Goal: Communication & Community: Participate in discussion

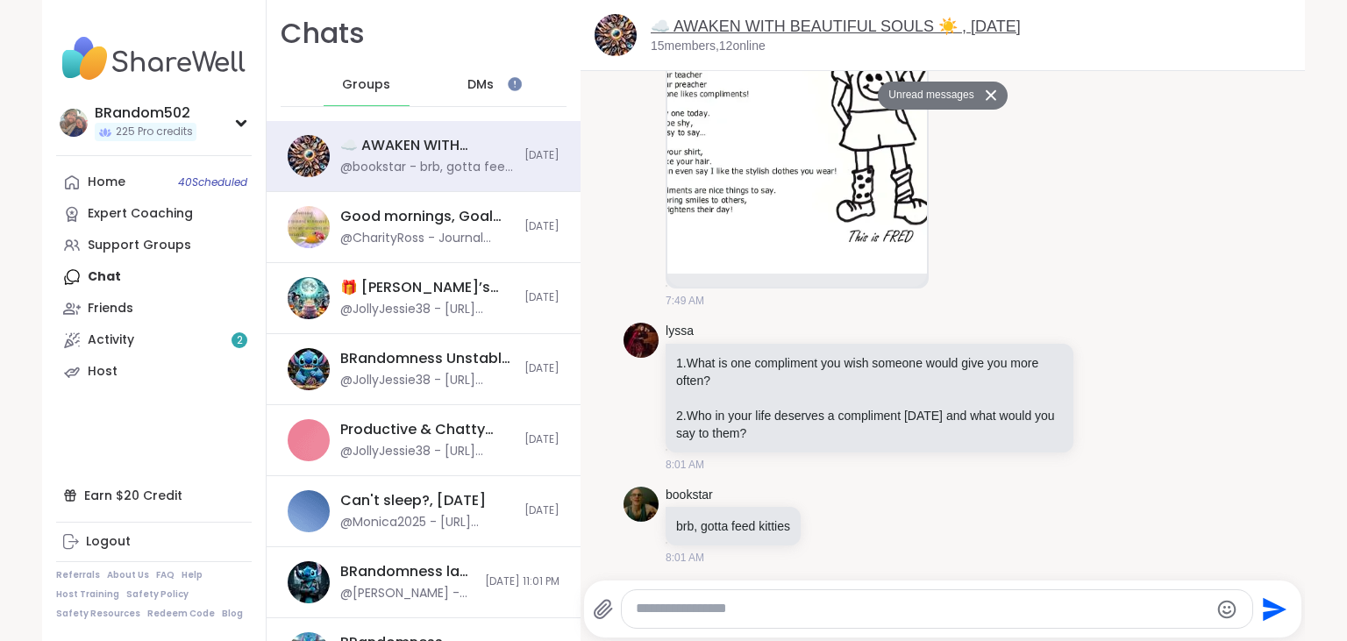
click at [700, 25] on link "☁️ AWAKEN WITH BEAUTIFUL SOULS ☀️ , [DATE]" at bounding box center [836, 27] width 370 height 18
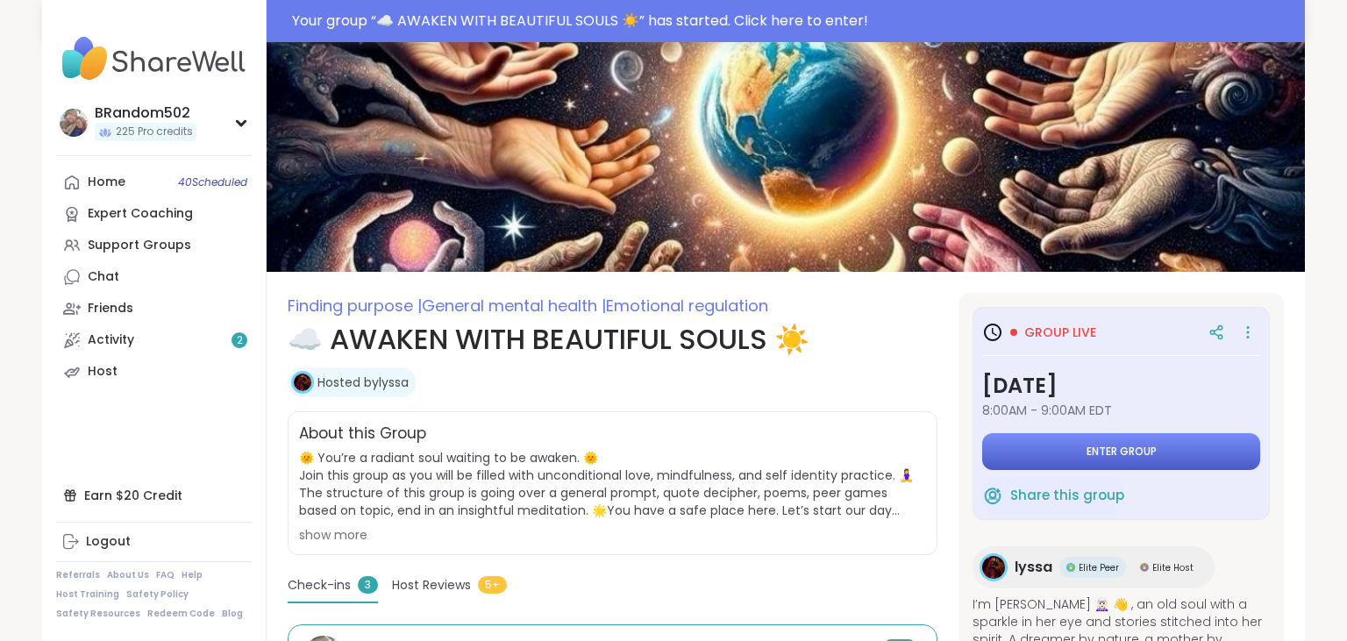
click at [1061, 465] on button "Enter group" at bounding box center [1121, 451] width 278 height 37
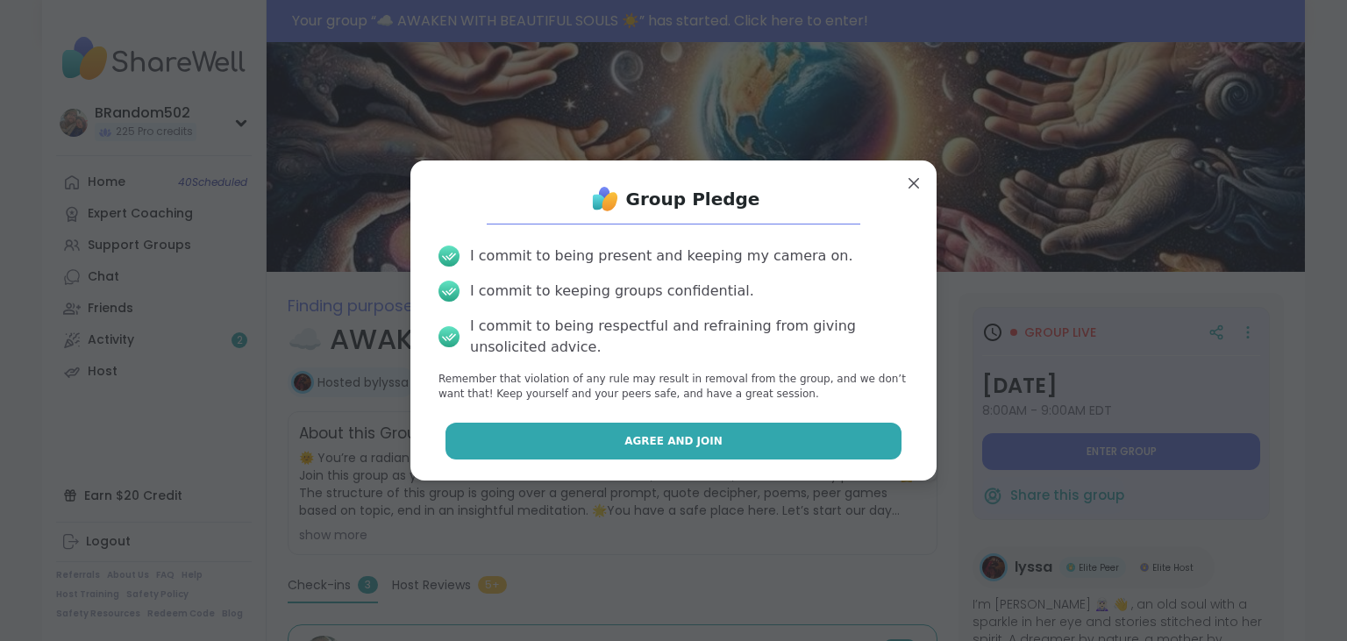
click at [797, 434] on button "Agree and Join" at bounding box center [674, 441] width 457 height 37
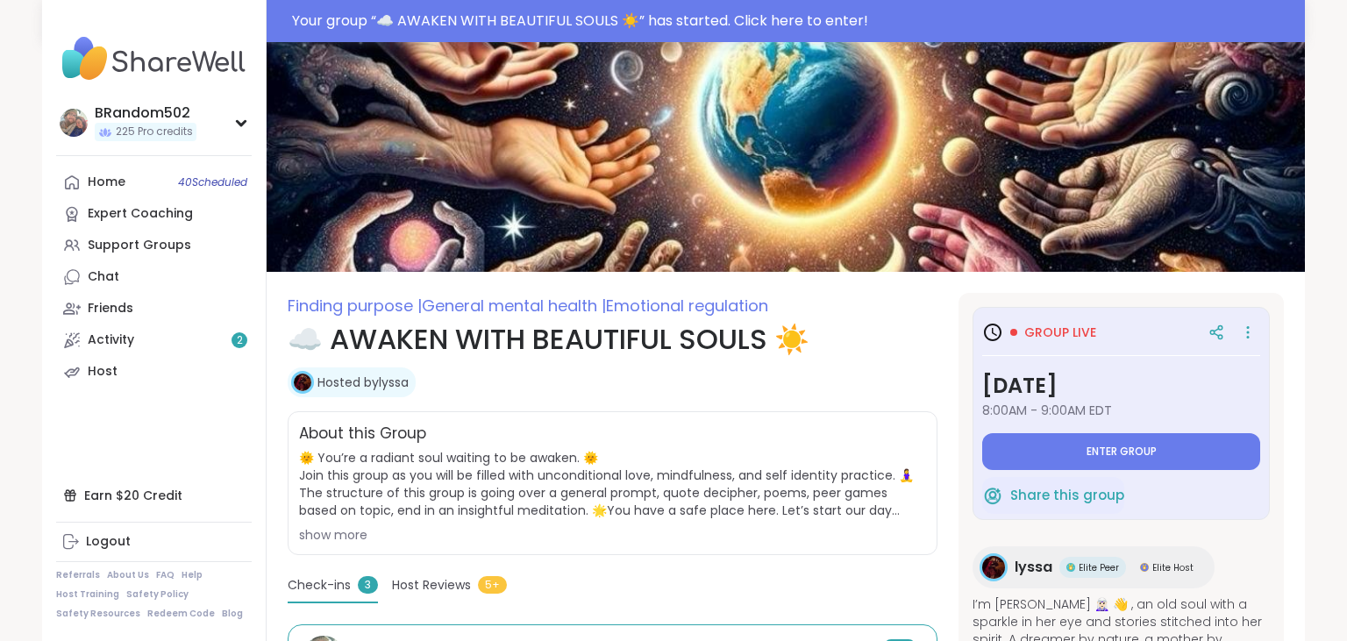
type textarea "*"
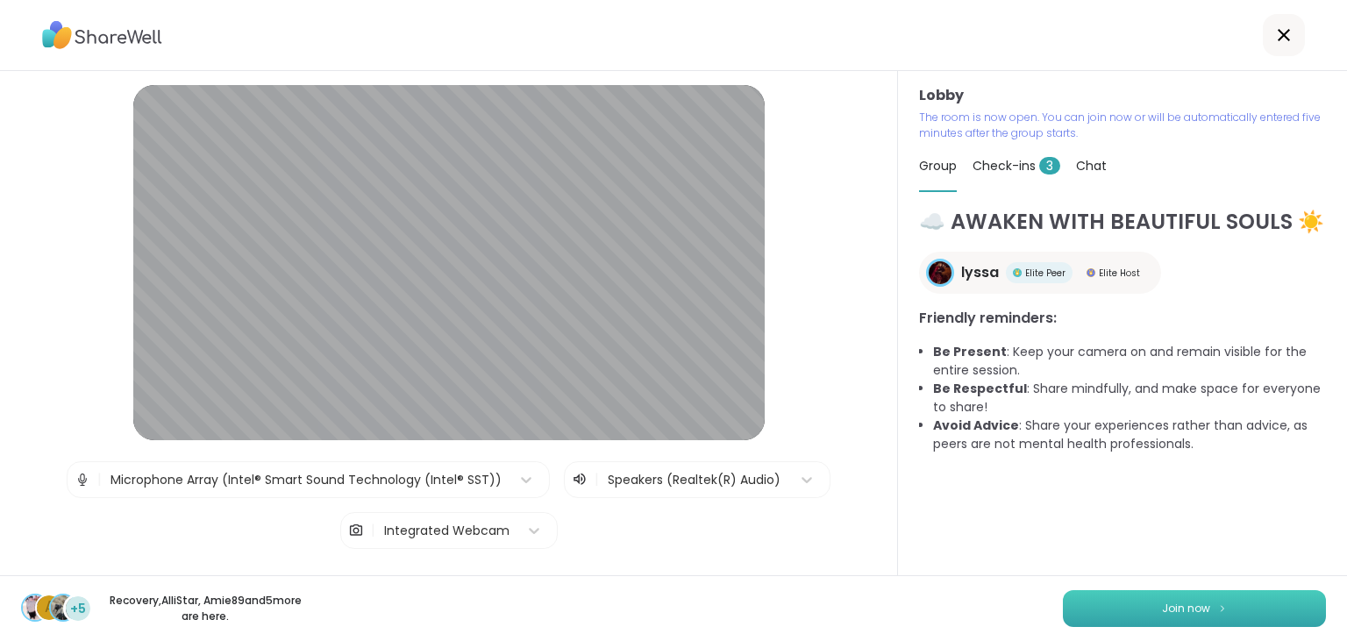
click at [1177, 619] on button "Join now" at bounding box center [1194, 608] width 263 height 37
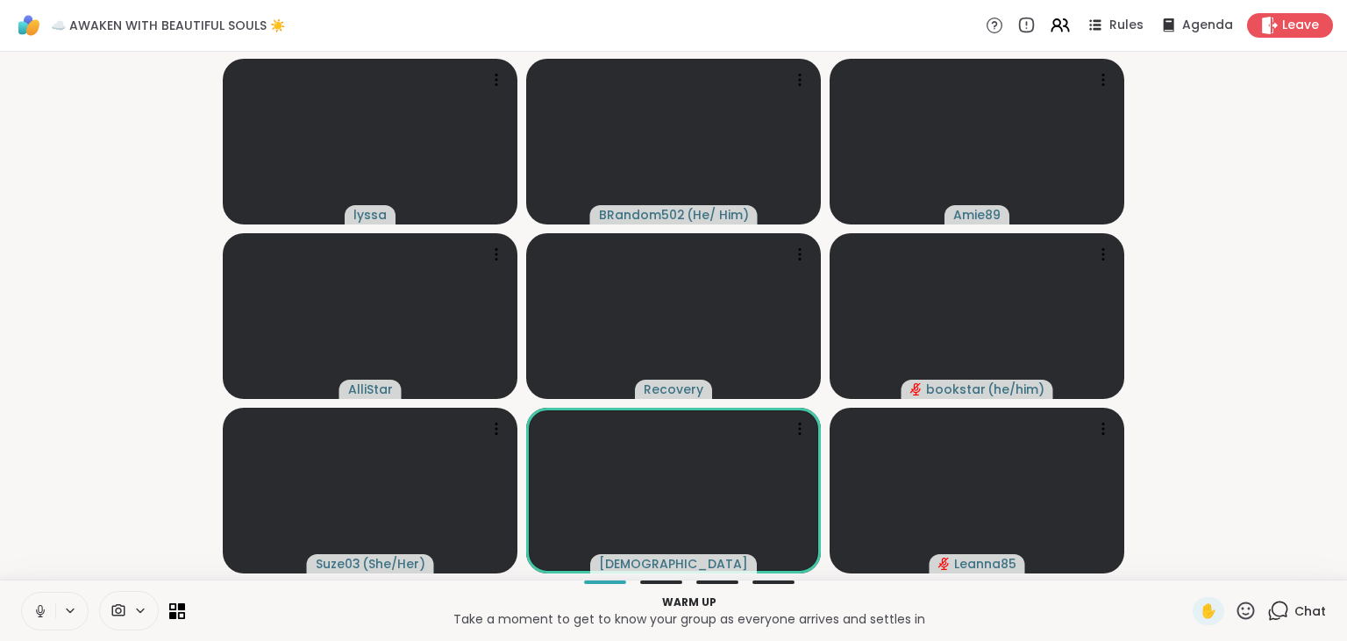
click at [36, 616] on icon at bounding box center [40, 611] width 16 height 16
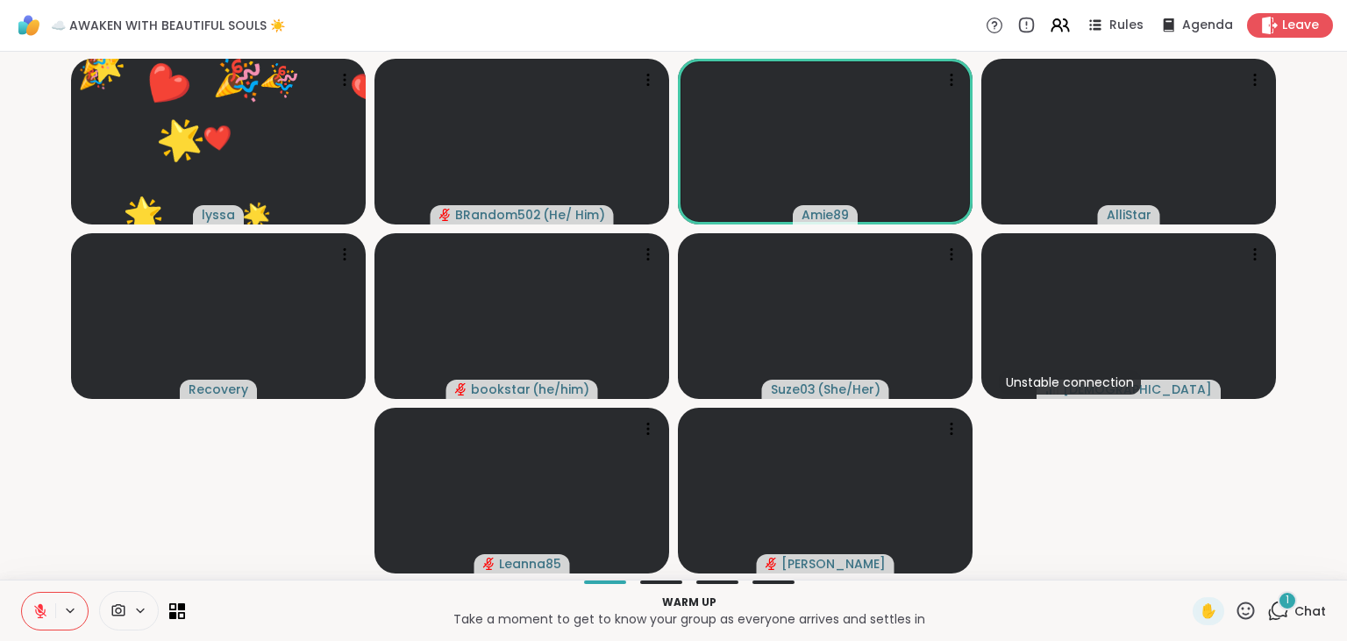
click at [1246, 609] on icon at bounding box center [1246, 611] width 22 height 22
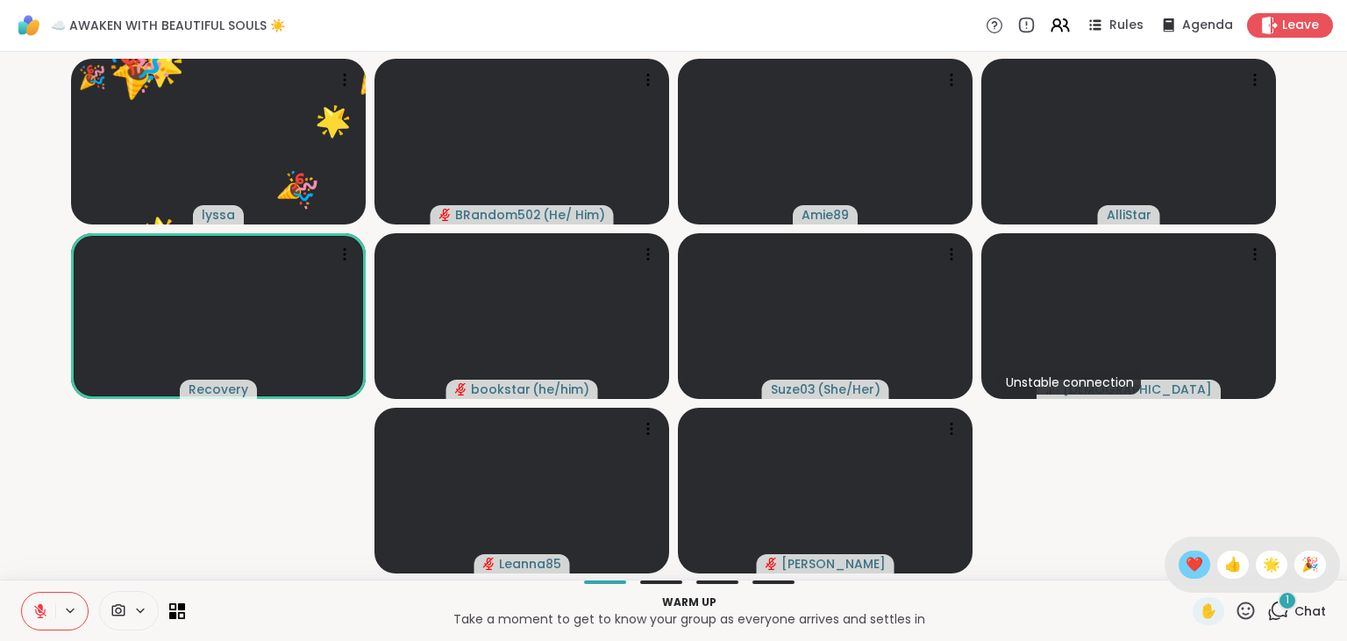
click at [1189, 560] on span "❤️" at bounding box center [1195, 564] width 18 height 21
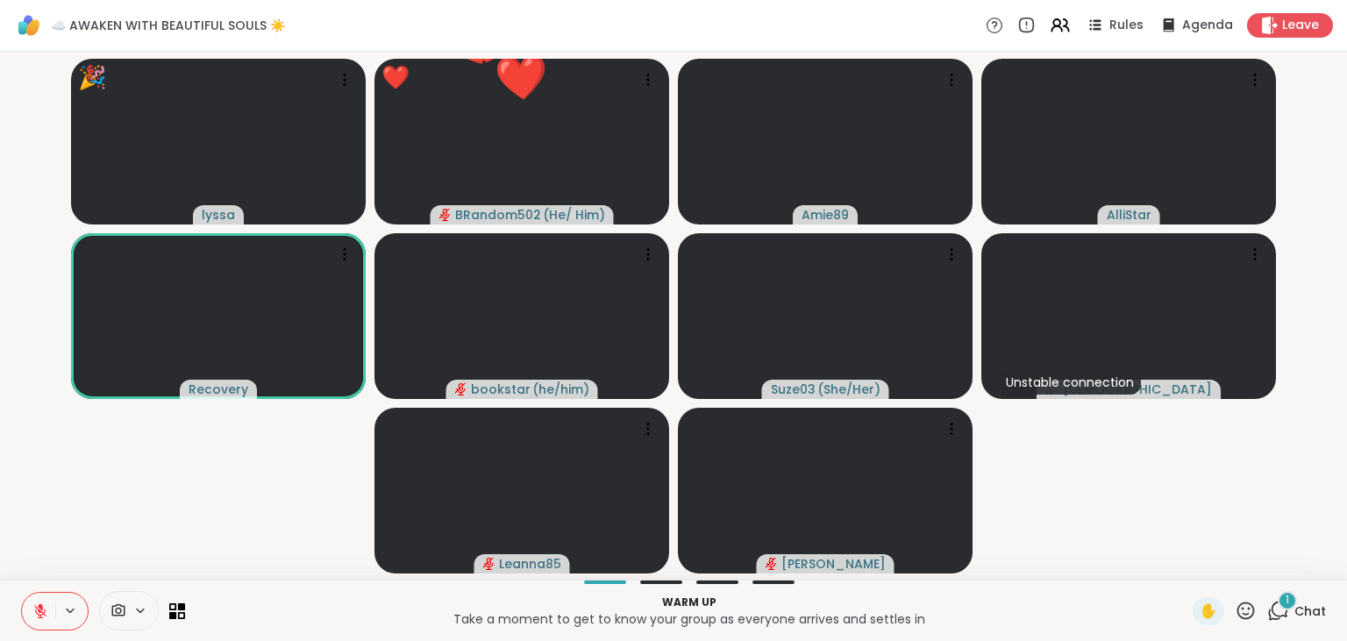
click at [1250, 604] on icon at bounding box center [1247, 611] width 18 height 18
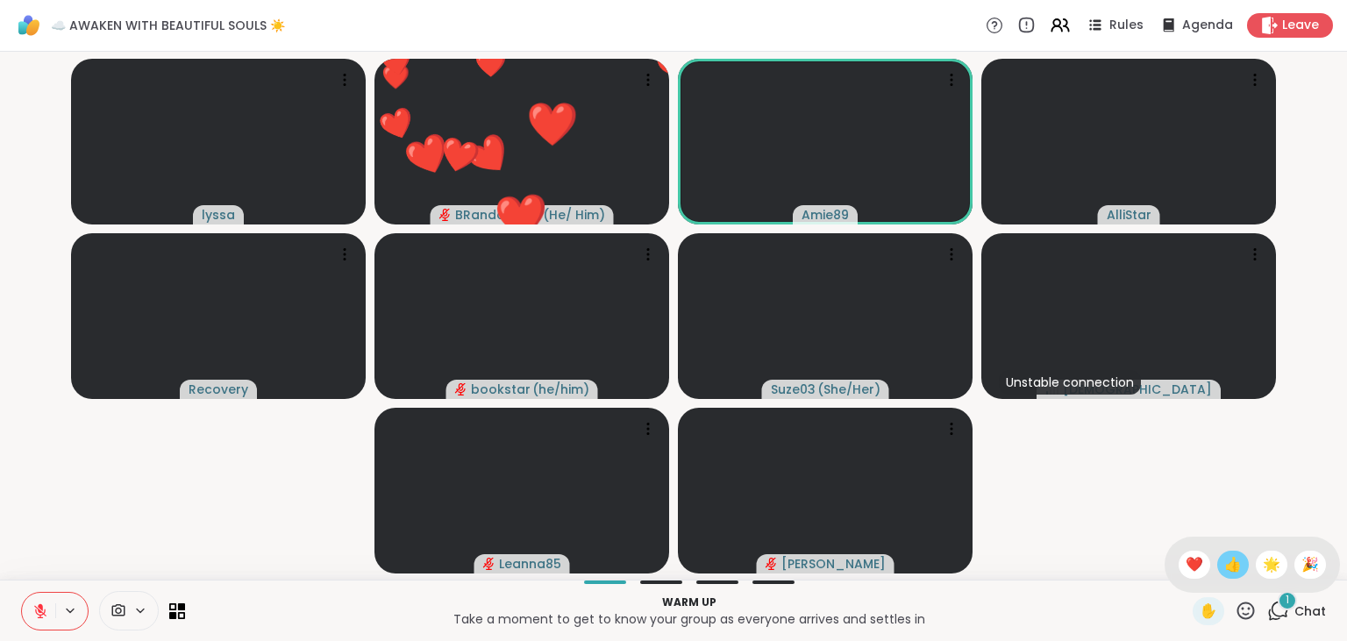
click at [1226, 561] on span "👍" at bounding box center [1234, 564] width 18 height 21
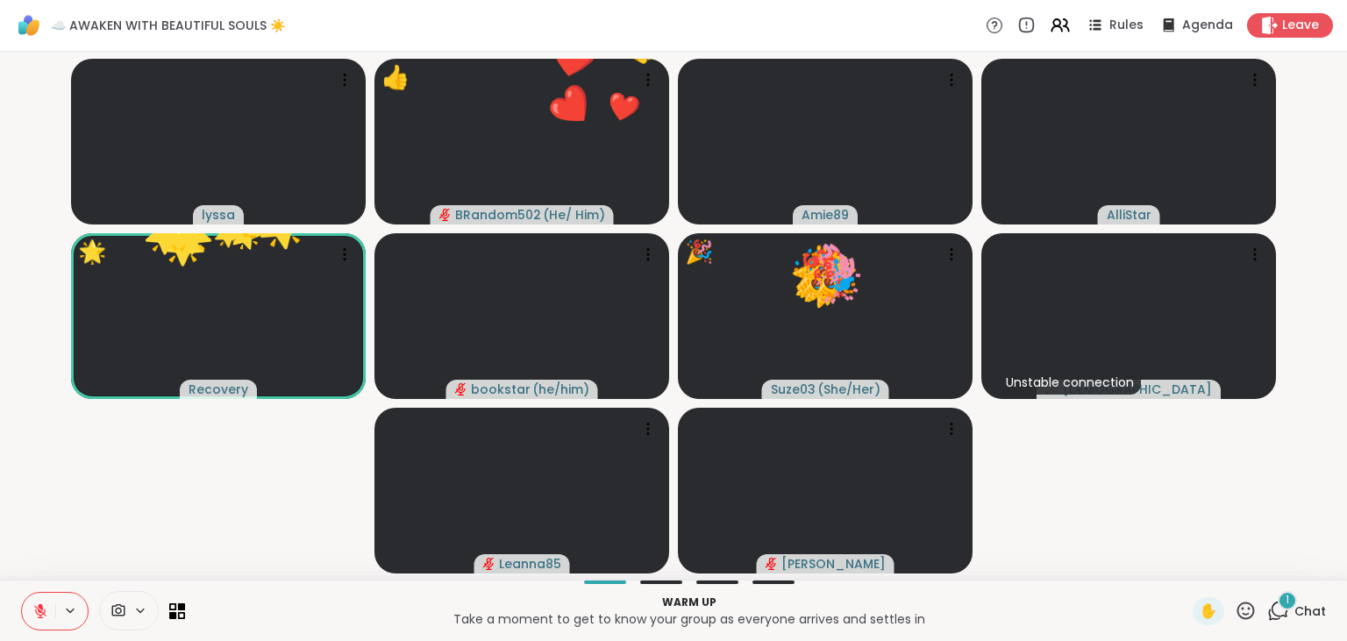
click at [1244, 619] on icon at bounding box center [1247, 611] width 18 height 18
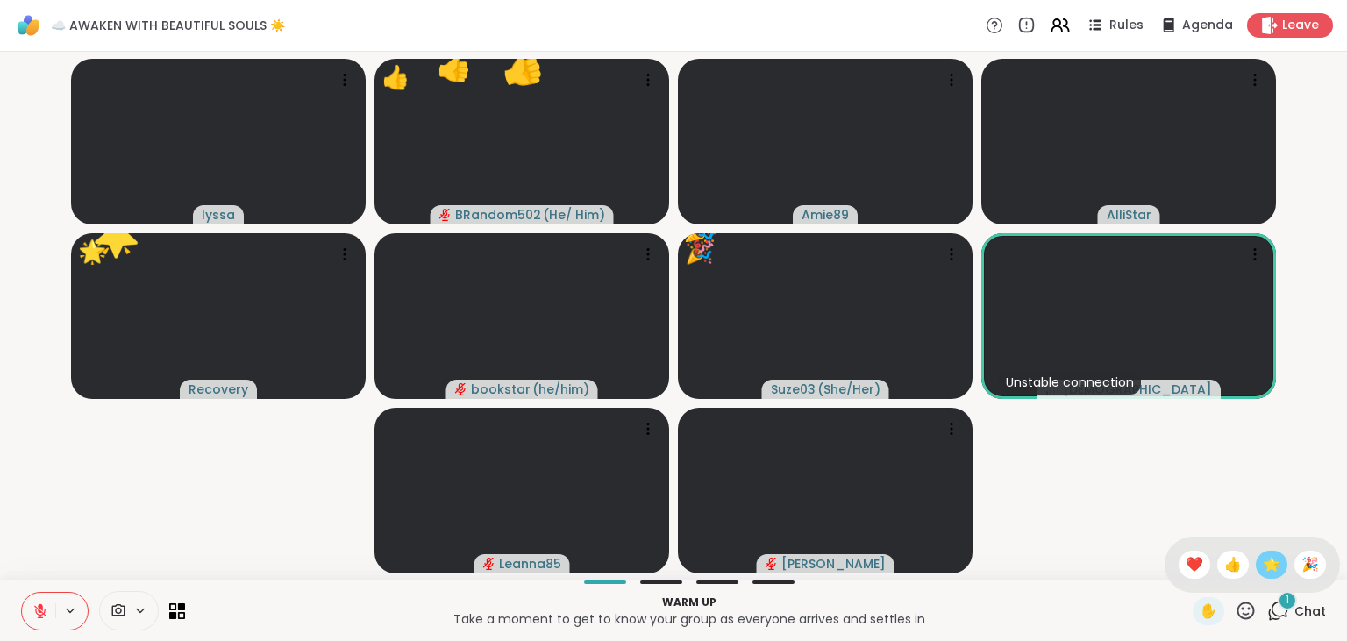
click at [1267, 567] on span "🌟" at bounding box center [1272, 564] width 18 height 21
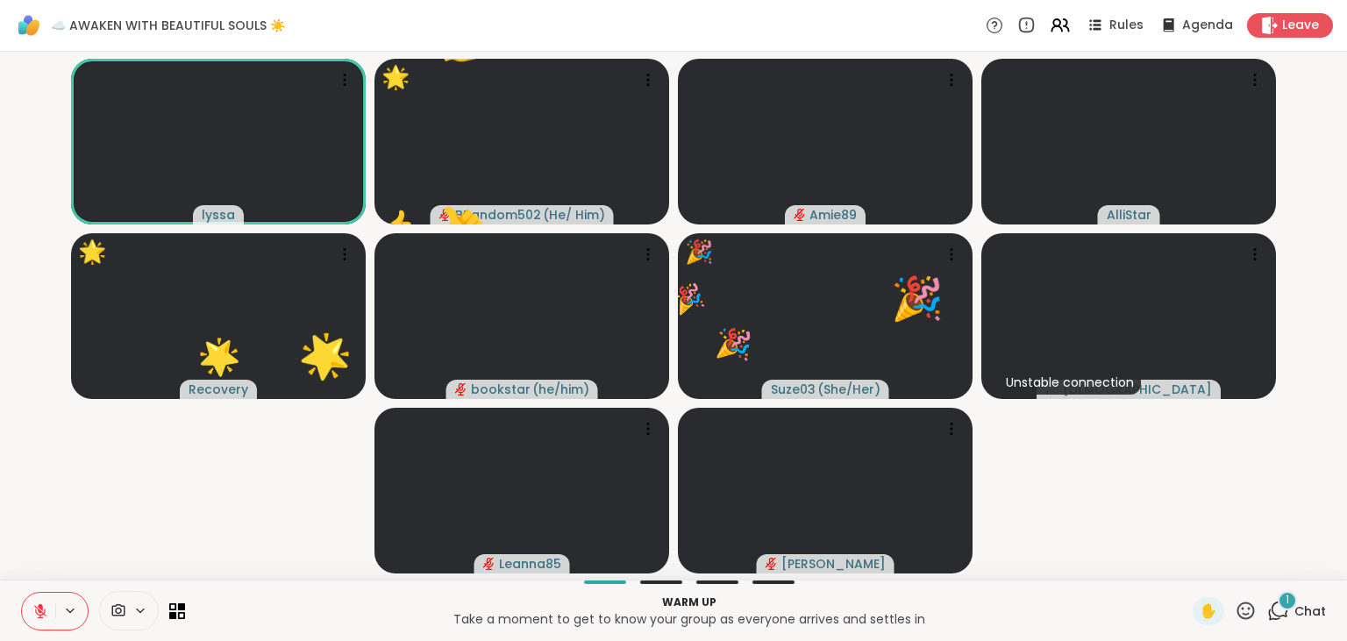
click at [1247, 609] on icon at bounding box center [1246, 611] width 22 height 22
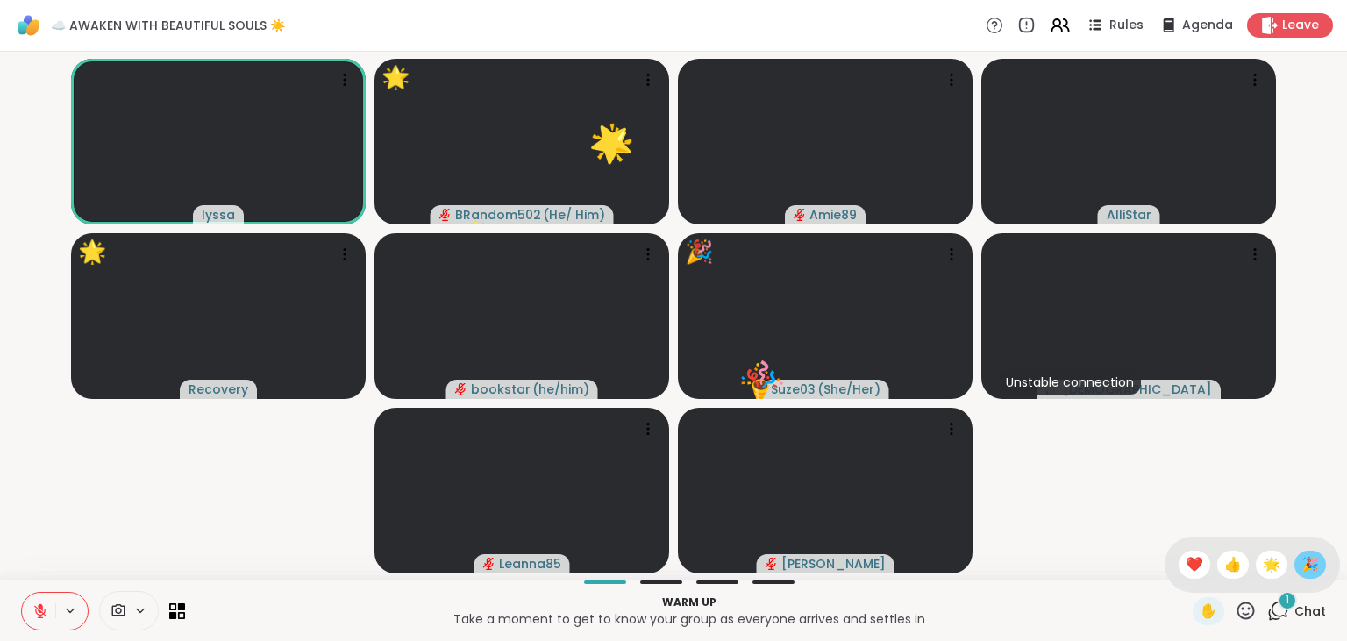
click at [1308, 562] on span "🎉" at bounding box center [1311, 564] width 18 height 21
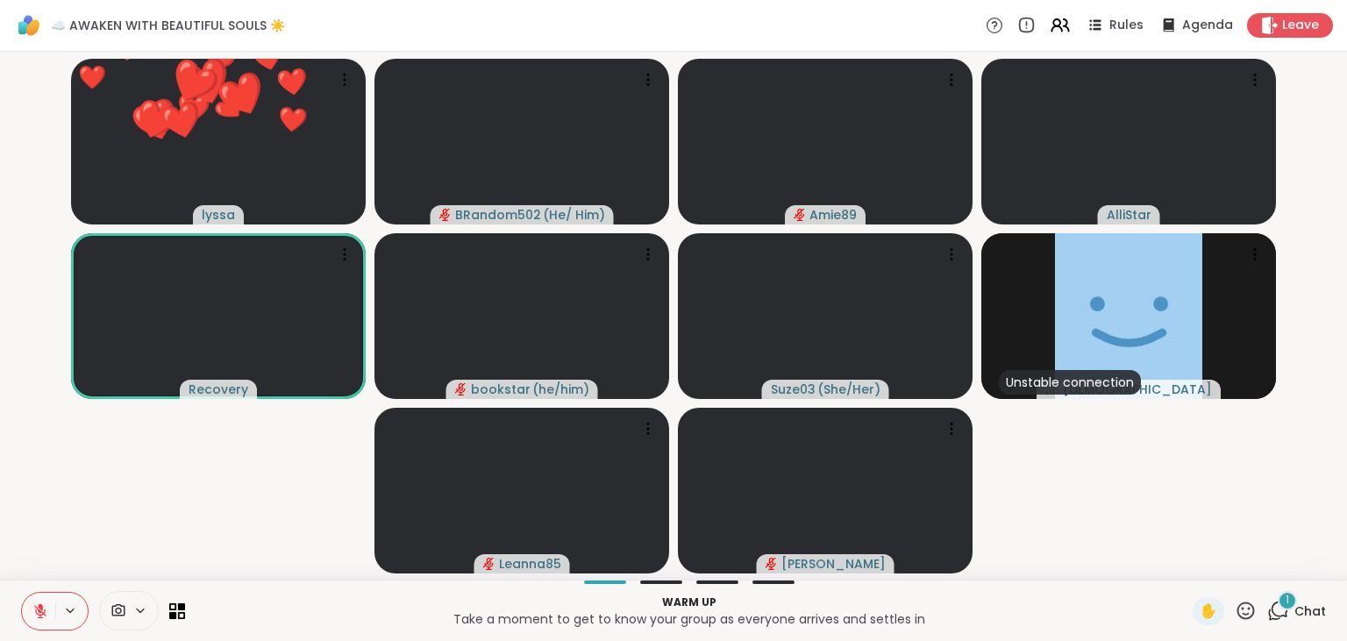
click at [44, 598] on button at bounding box center [38, 611] width 33 height 37
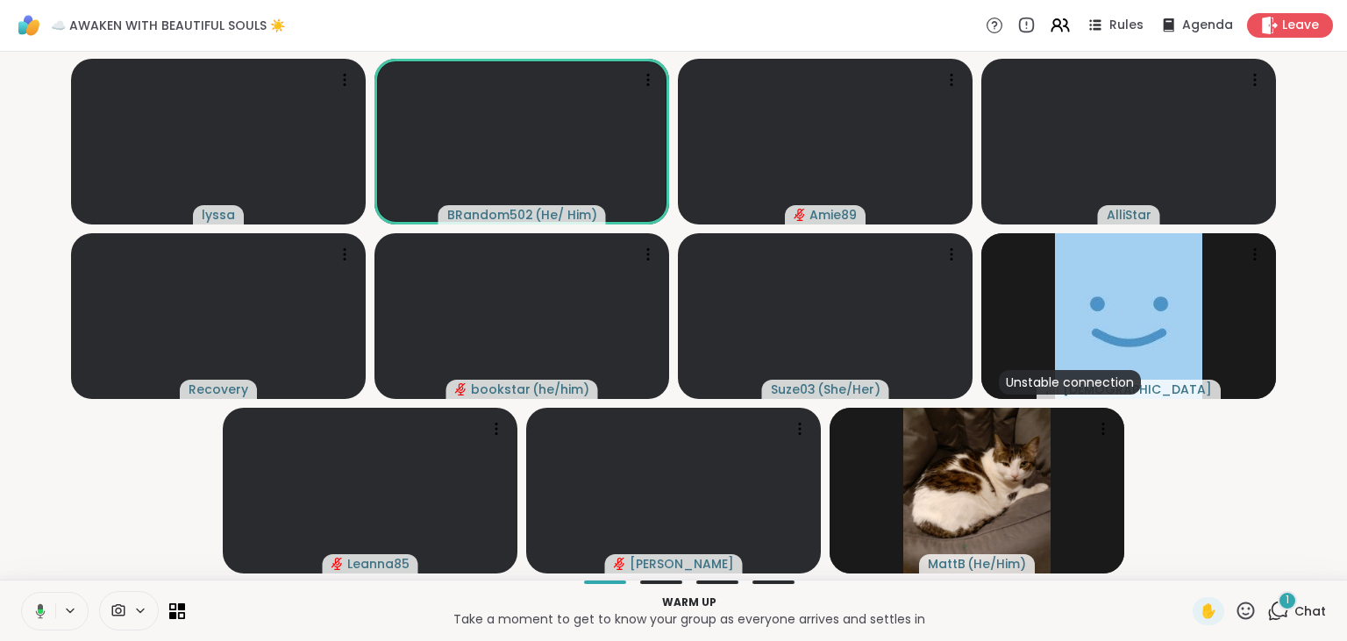
click at [38, 611] on icon at bounding box center [40, 611] width 5 height 4
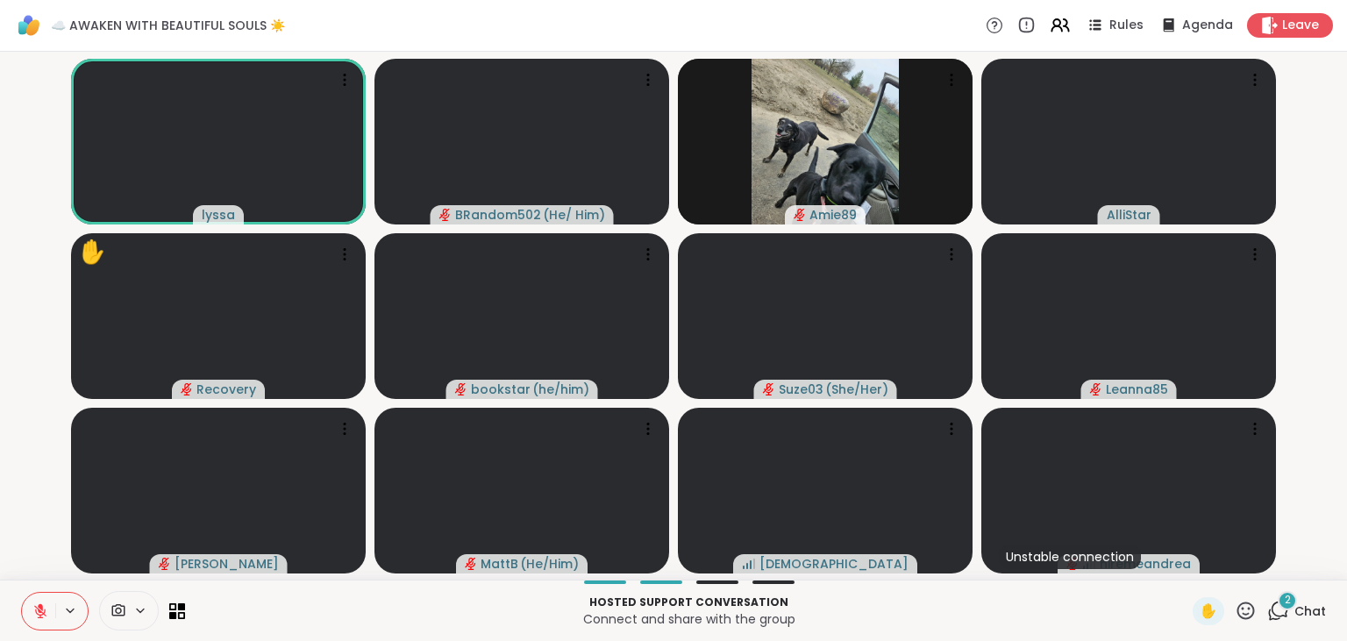
click at [1281, 608] on icon at bounding box center [1279, 611] width 22 height 22
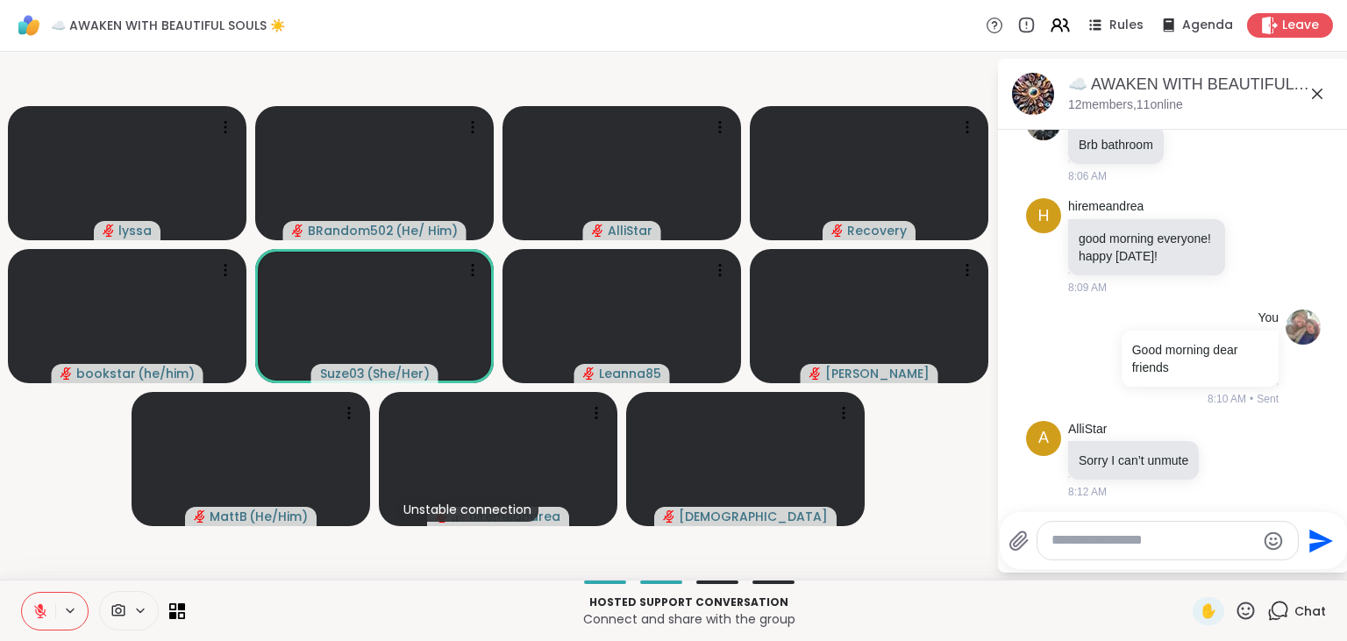
scroll to position [2524, 0]
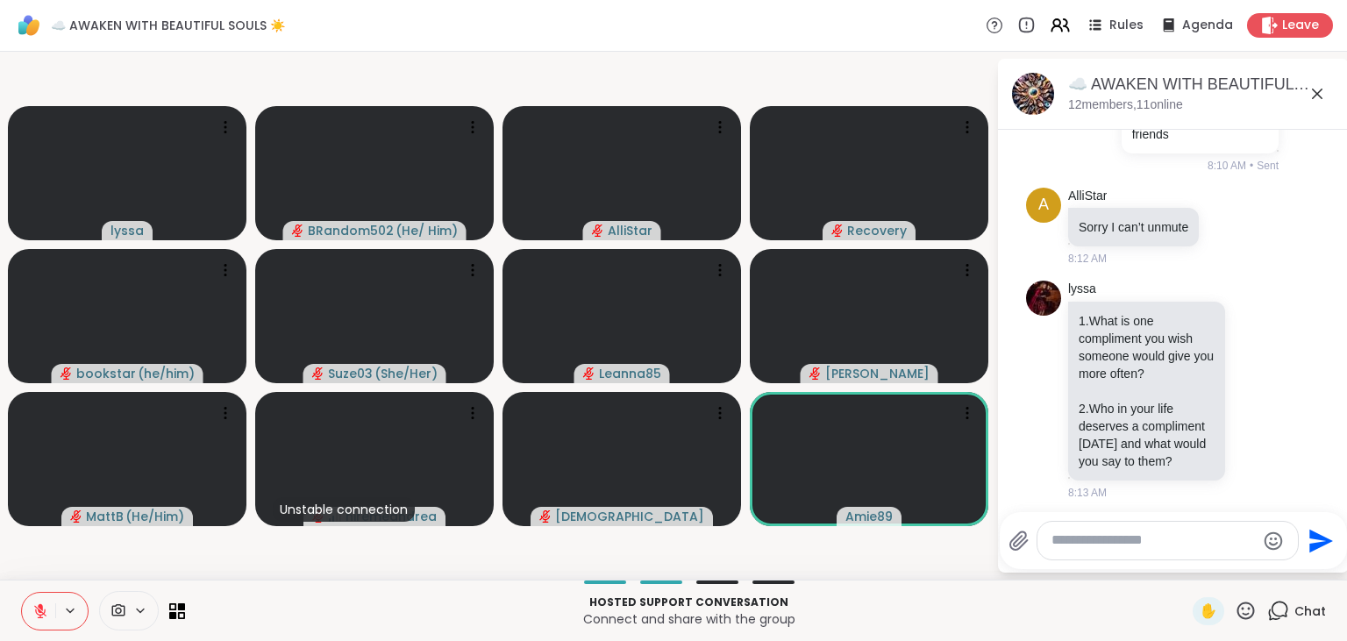
click at [40, 612] on icon at bounding box center [40, 611] width 12 height 12
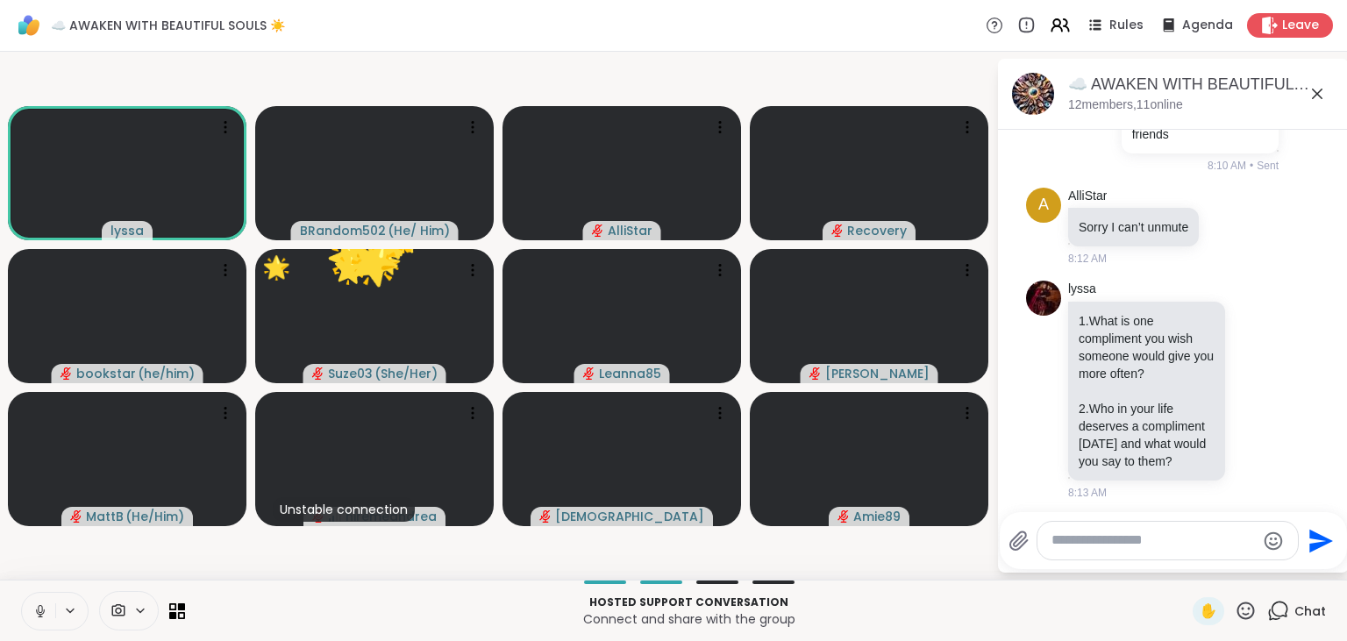
click at [41, 600] on button at bounding box center [38, 611] width 33 height 37
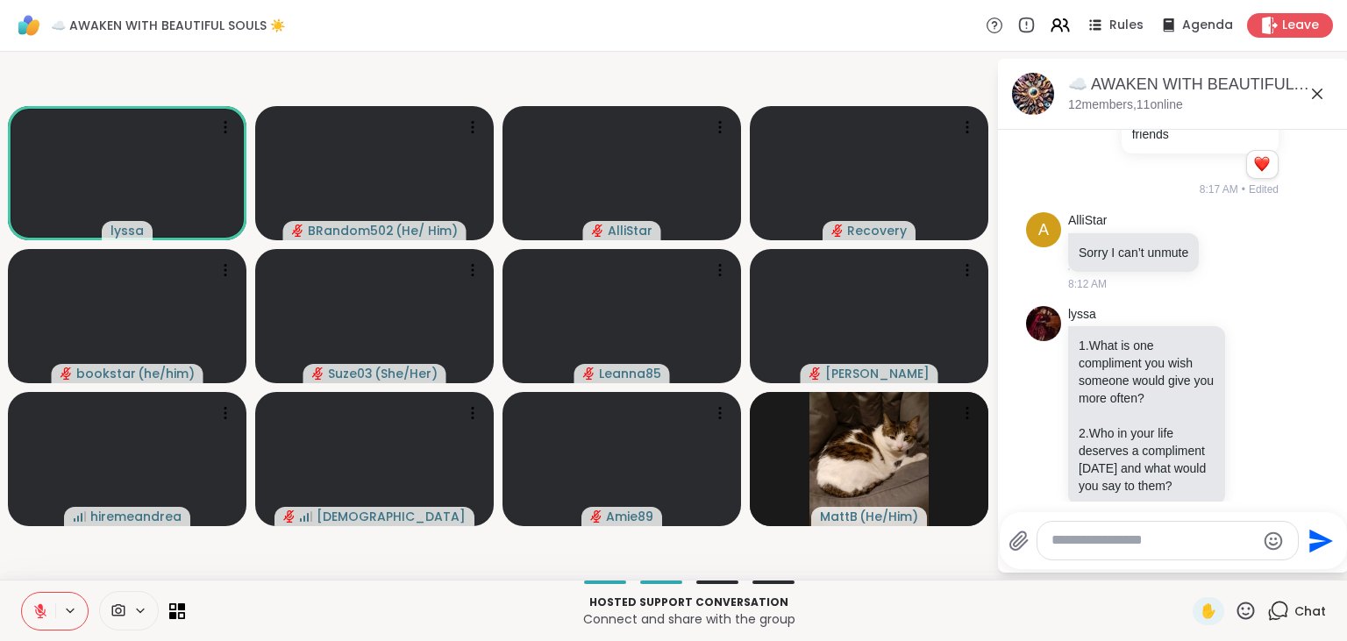
scroll to position [2549, 0]
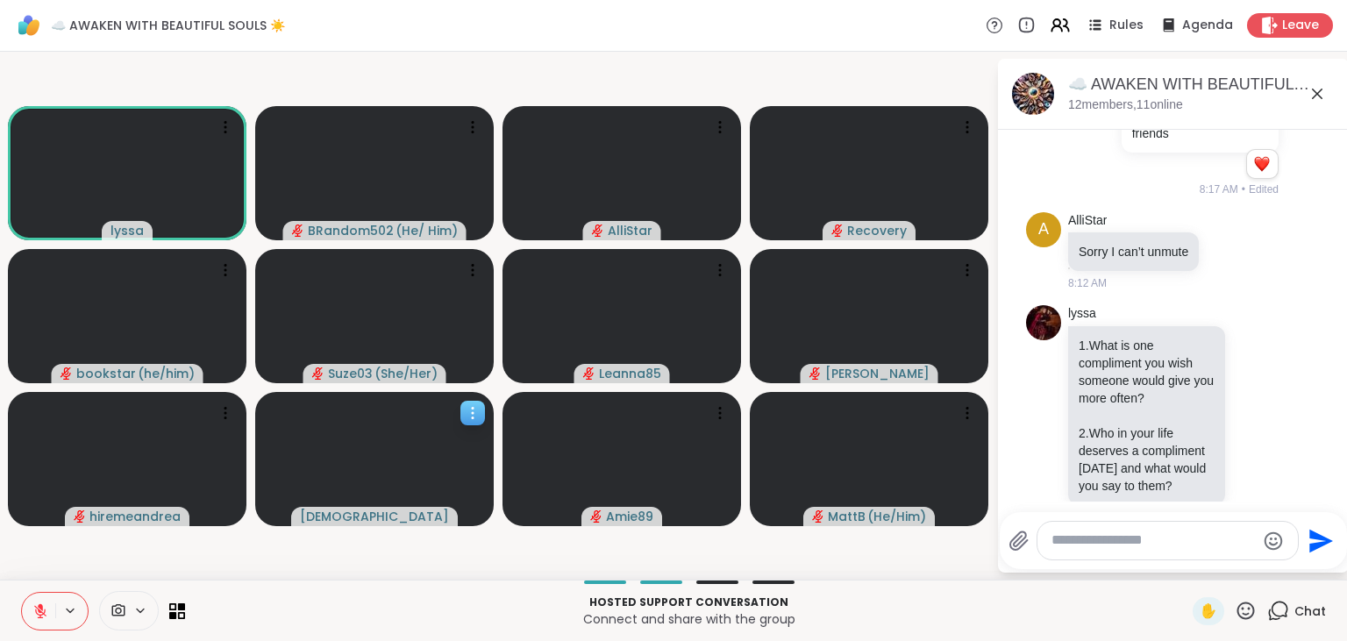
click at [470, 419] on icon at bounding box center [473, 413] width 18 height 18
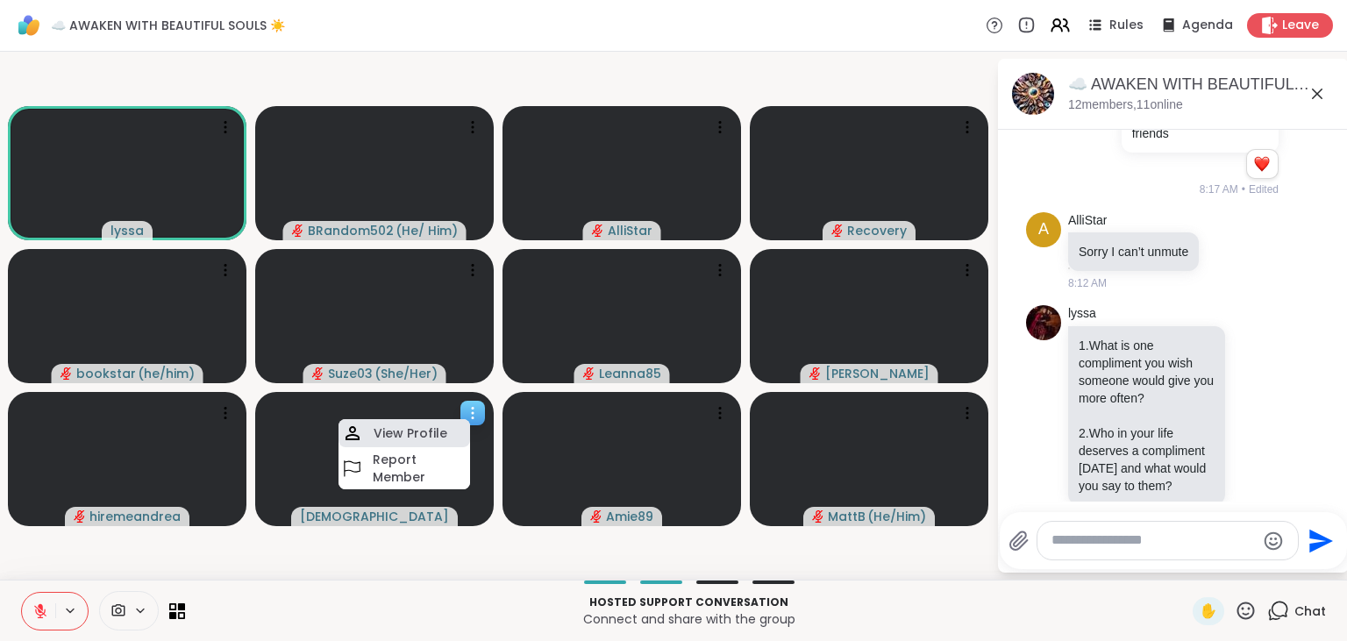
click at [438, 430] on h4 "View Profile" at bounding box center [411, 434] width 74 height 18
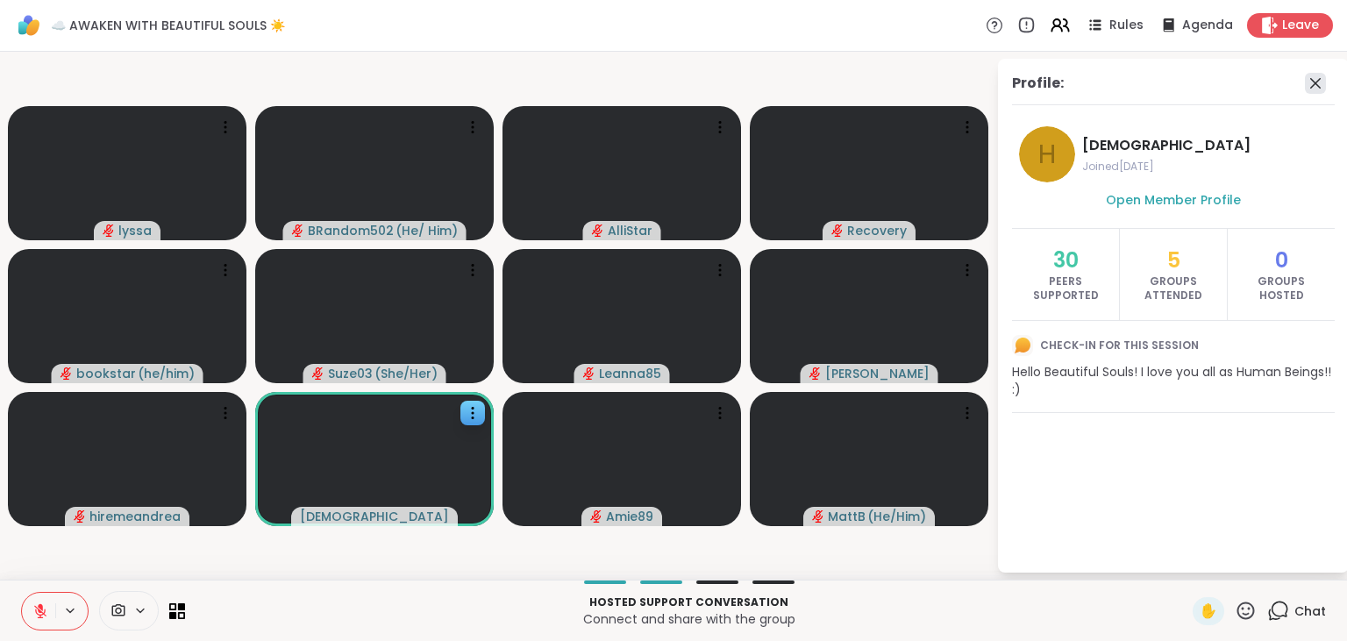
click at [1317, 86] on icon at bounding box center [1315, 83] width 21 height 21
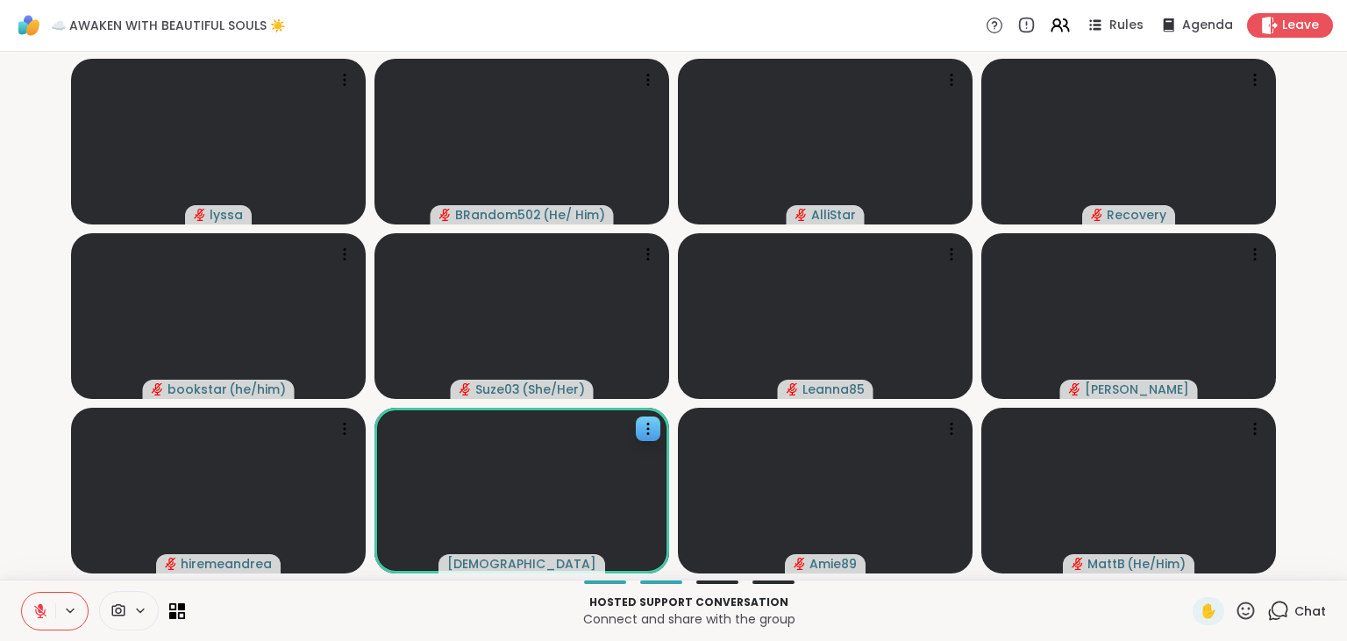
click at [1276, 612] on icon at bounding box center [1279, 611] width 22 height 22
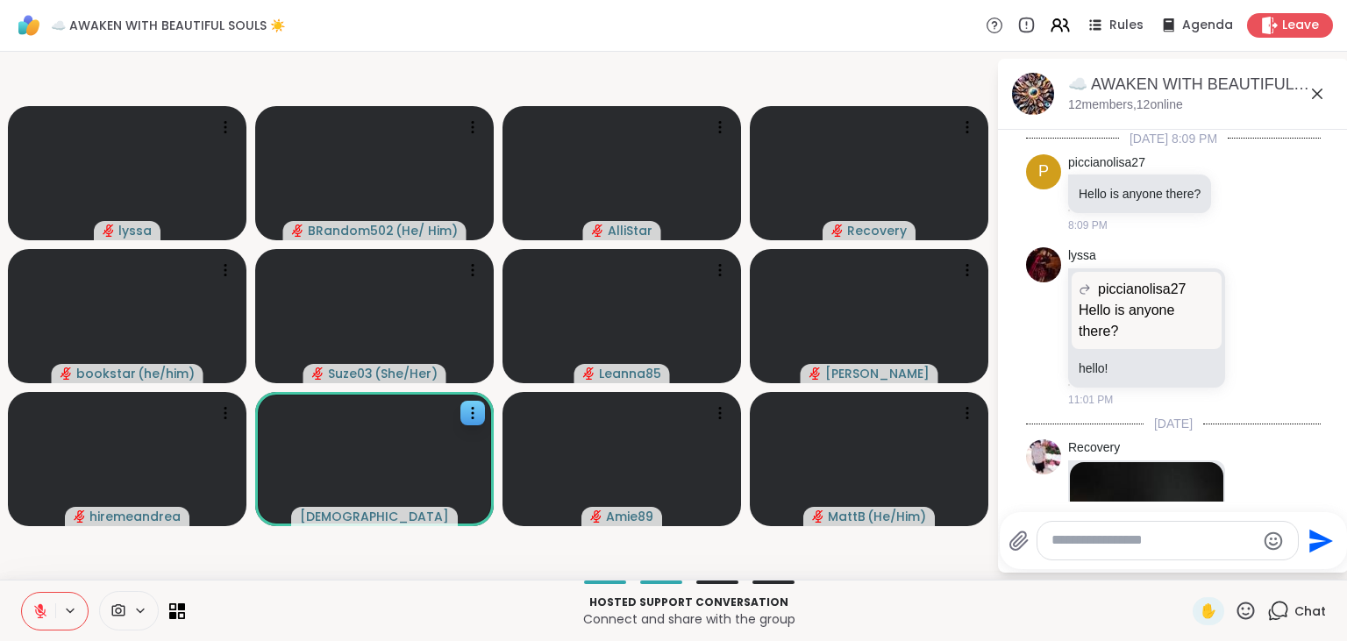
scroll to position [2556, 0]
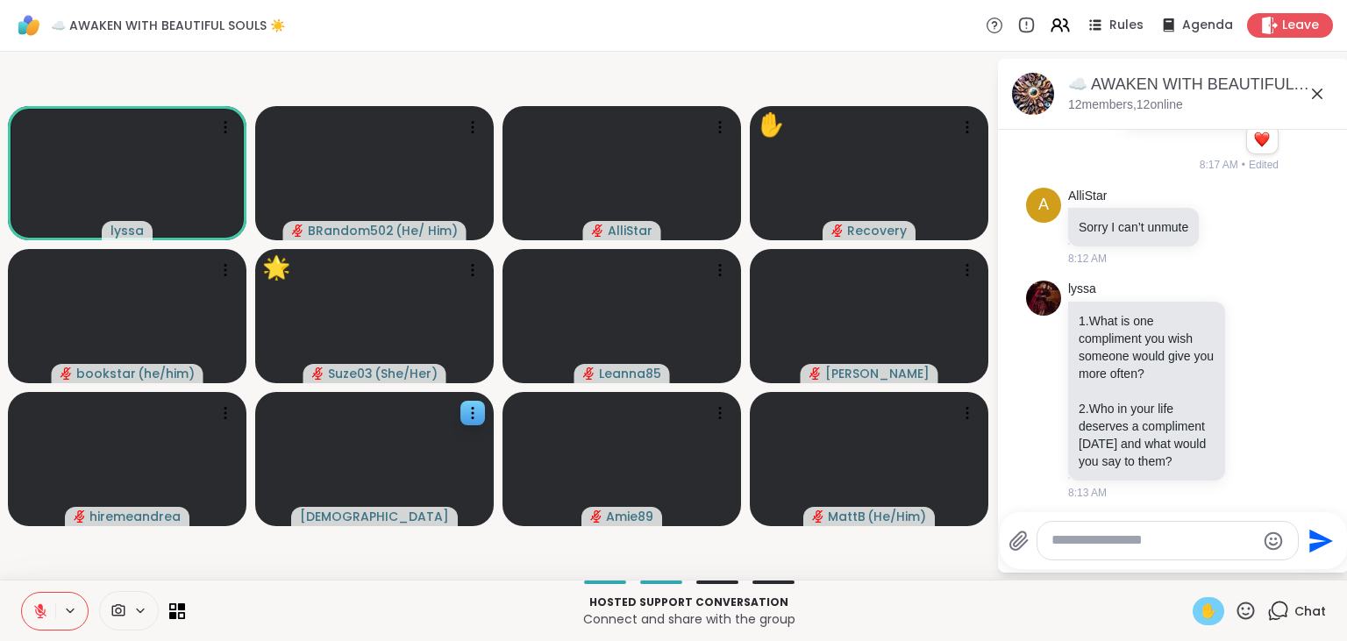
click at [1203, 616] on span "✋" at bounding box center [1209, 611] width 18 height 21
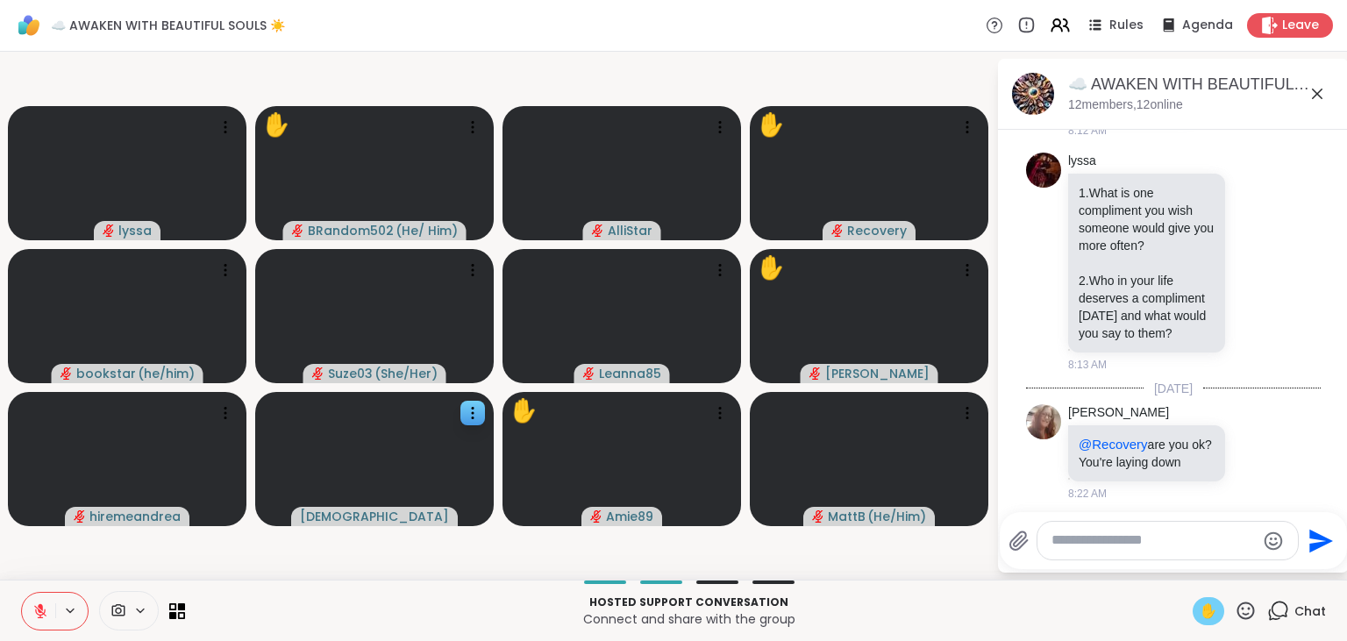
click at [32, 605] on button at bounding box center [38, 611] width 33 height 37
click at [1204, 603] on span "✋" at bounding box center [1209, 611] width 18 height 21
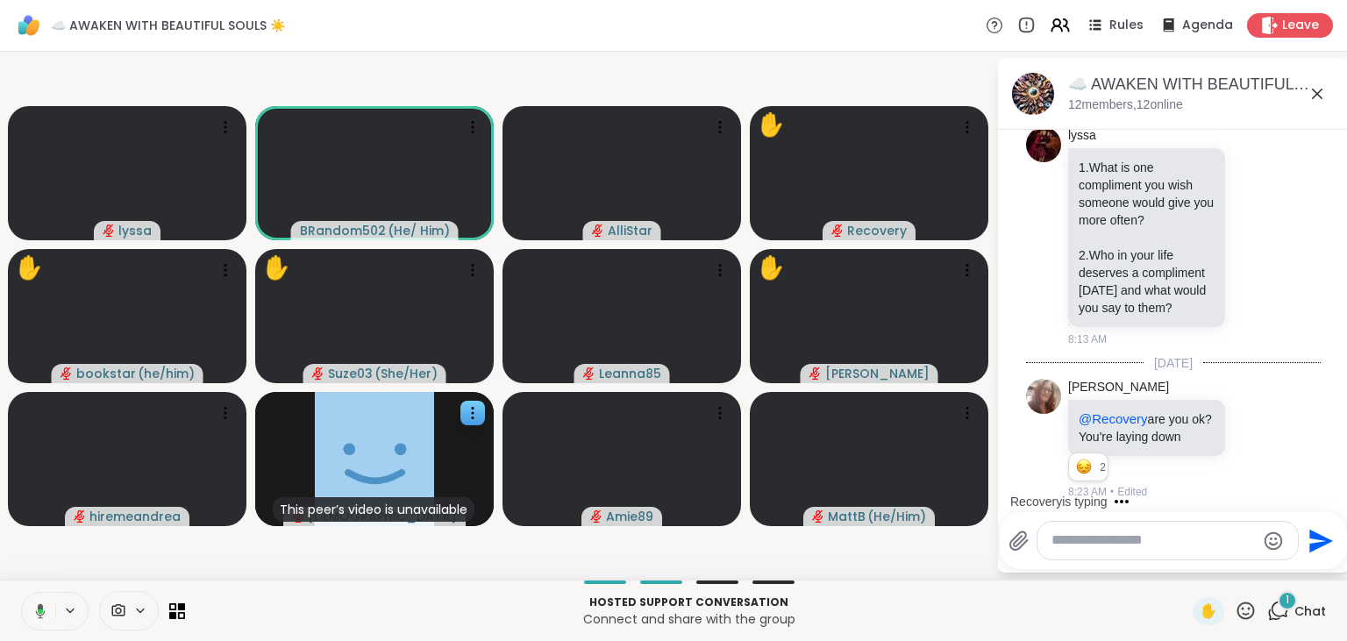
scroll to position [2820, 0]
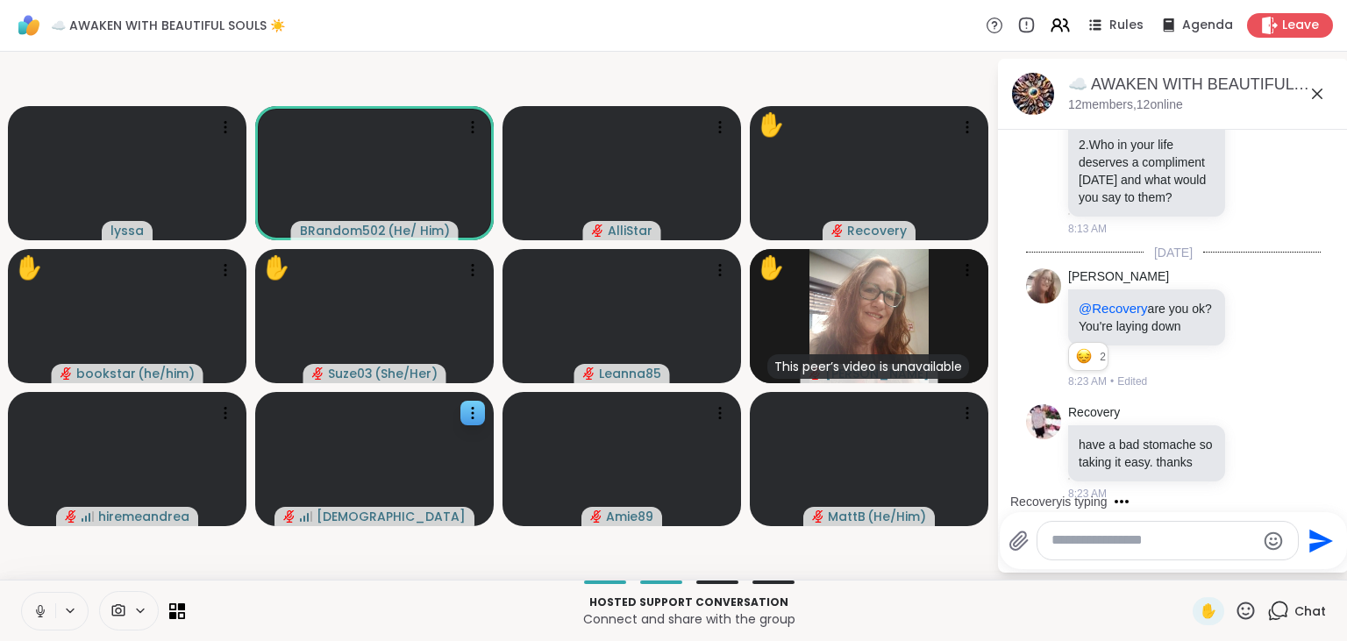
click at [28, 607] on button at bounding box center [38, 611] width 33 height 37
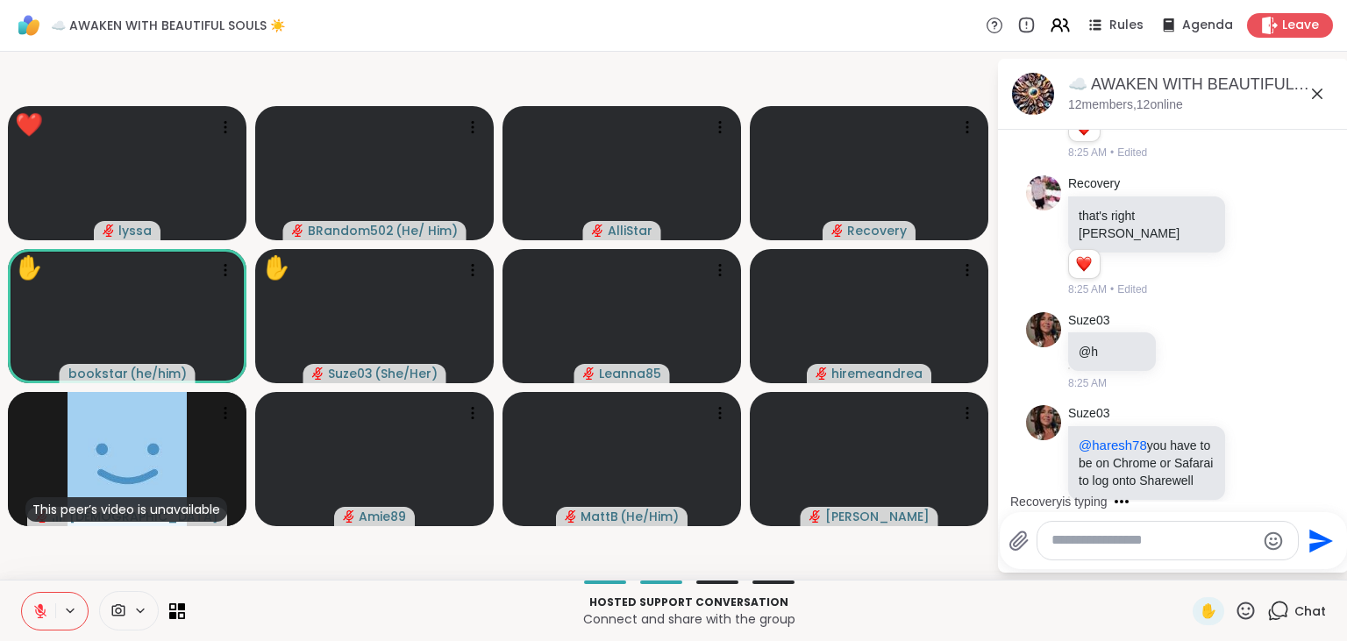
scroll to position [3674, 0]
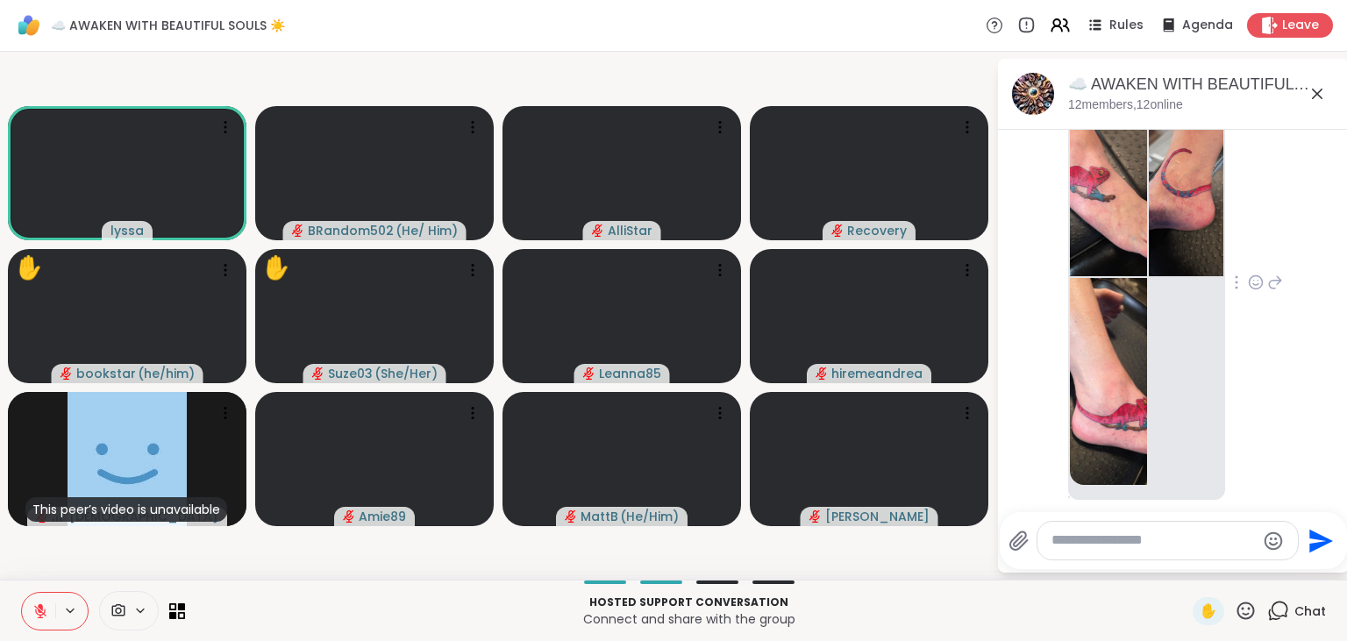
click at [1260, 274] on icon at bounding box center [1256, 283] width 16 height 18
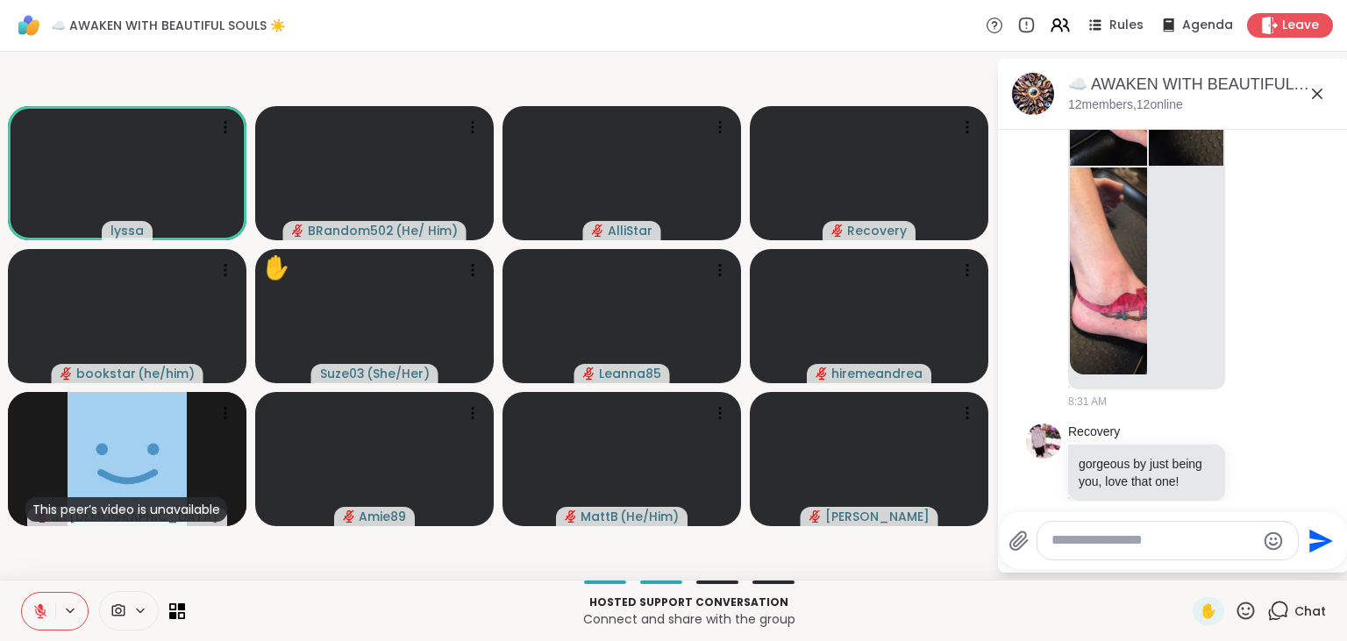
click at [1245, 619] on icon at bounding box center [1247, 611] width 18 height 18
click at [1196, 575] on span "❤️" at bounding box center [1195, 564] width 18 height 21
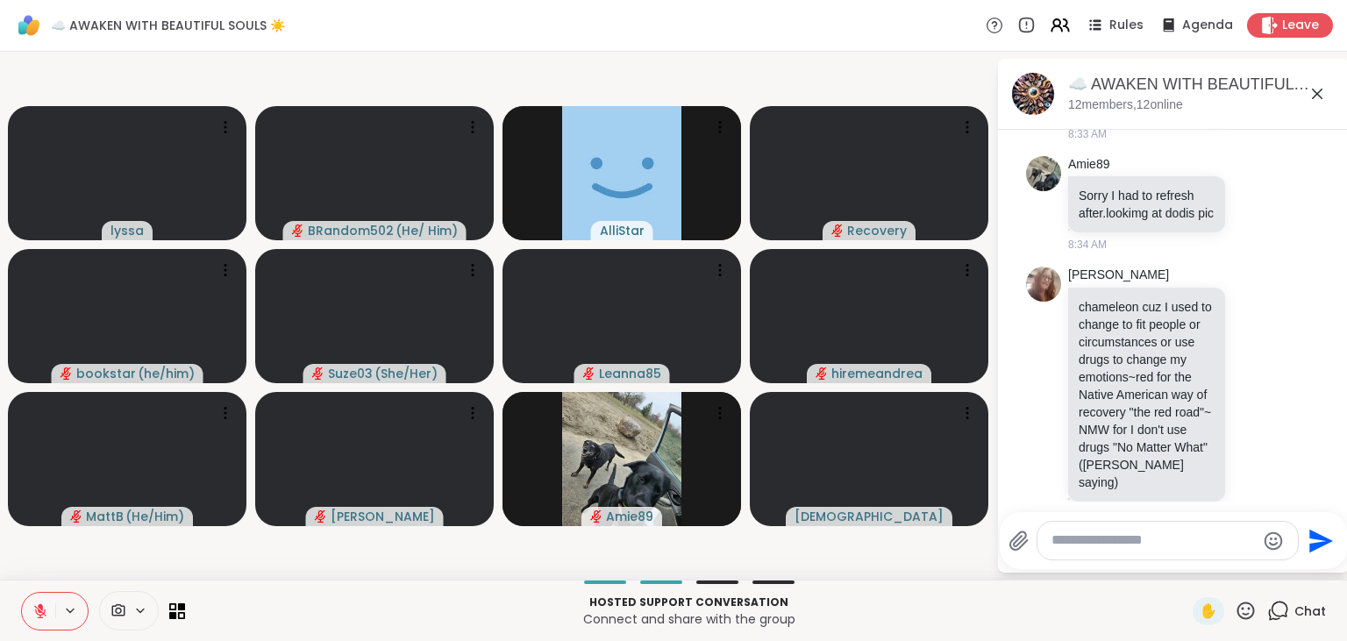
scroll to position [4631, 0]
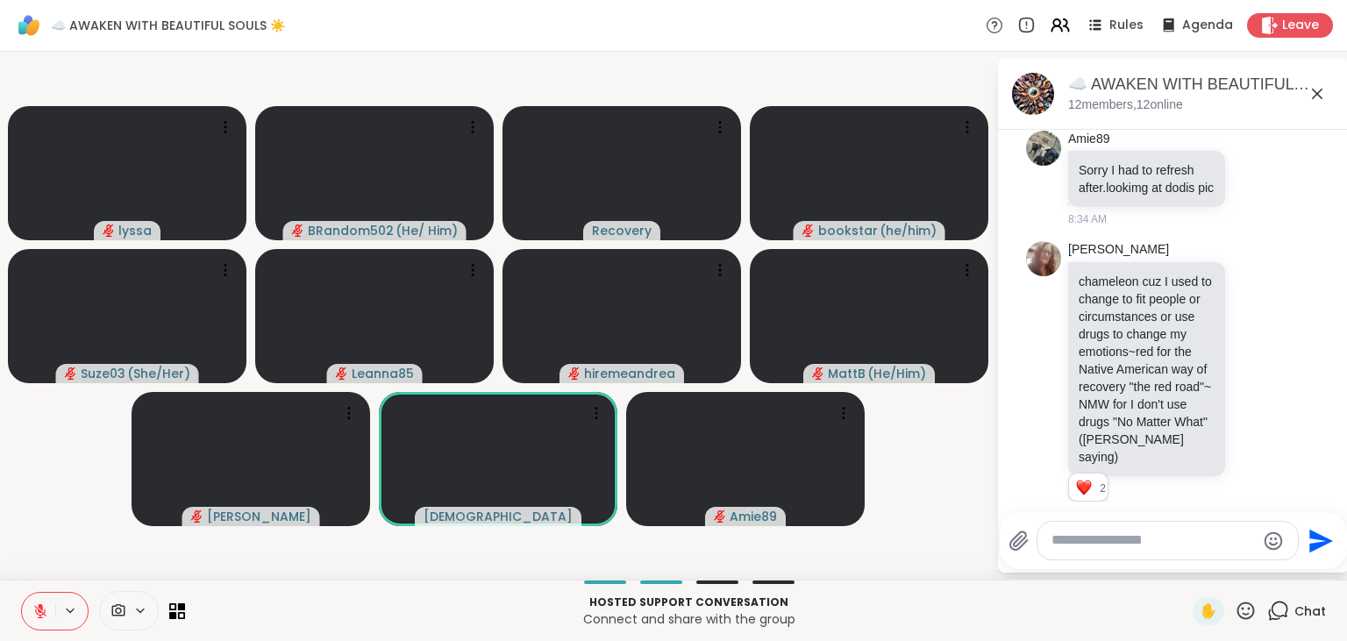
click at [1247, 616] on icon at bounding box center [1247, 611] width 18 height 18
click at [1191, 557] on span "❤️" at bounding box center [1195, 564] width 18 height 21
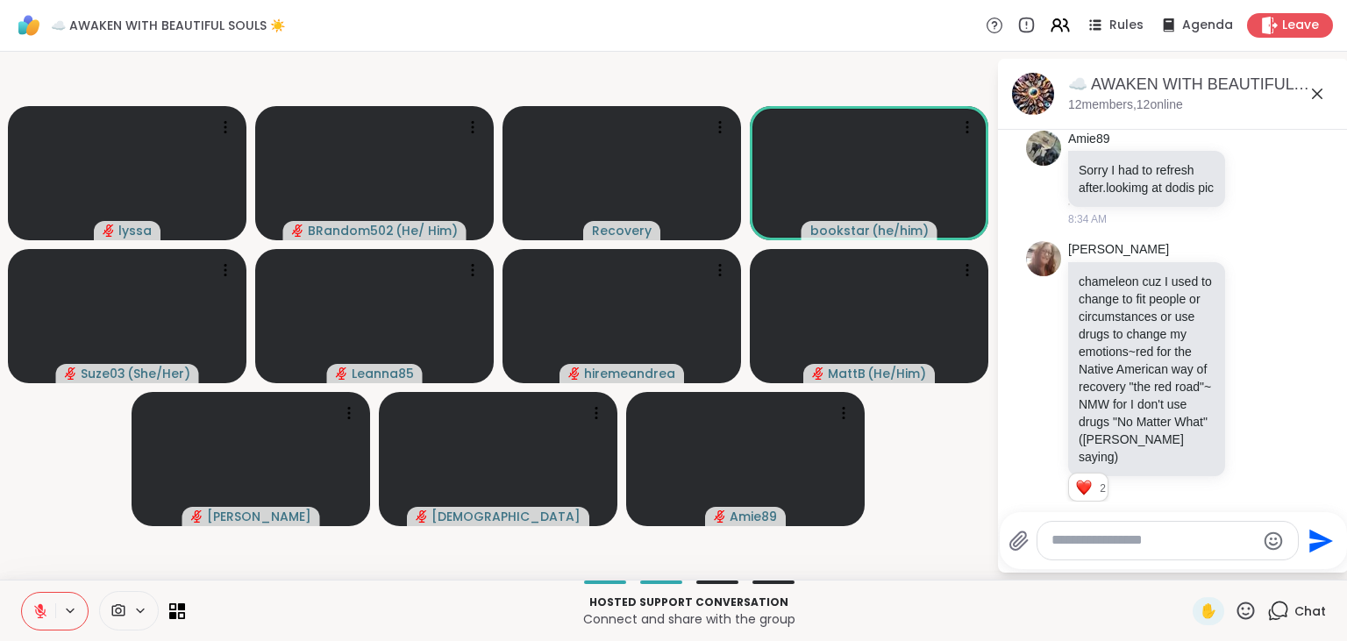
click at [1256, 611] on icon at bounding box center [1246, 611] width 22 height 22
click at [1194, 568] on span "❤️" at bounding box center [1195, 564] width 18 height 21
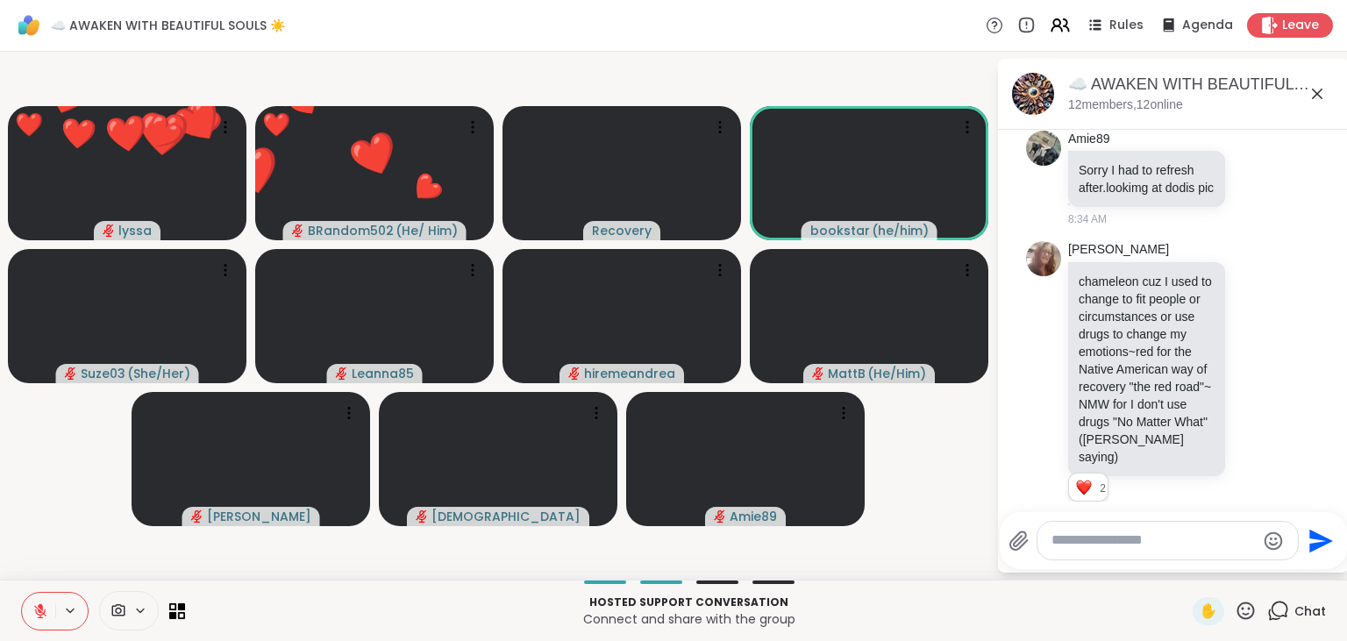
click at [1244, 610] on icon at bounding box center [1247, 611] width 18 height 18
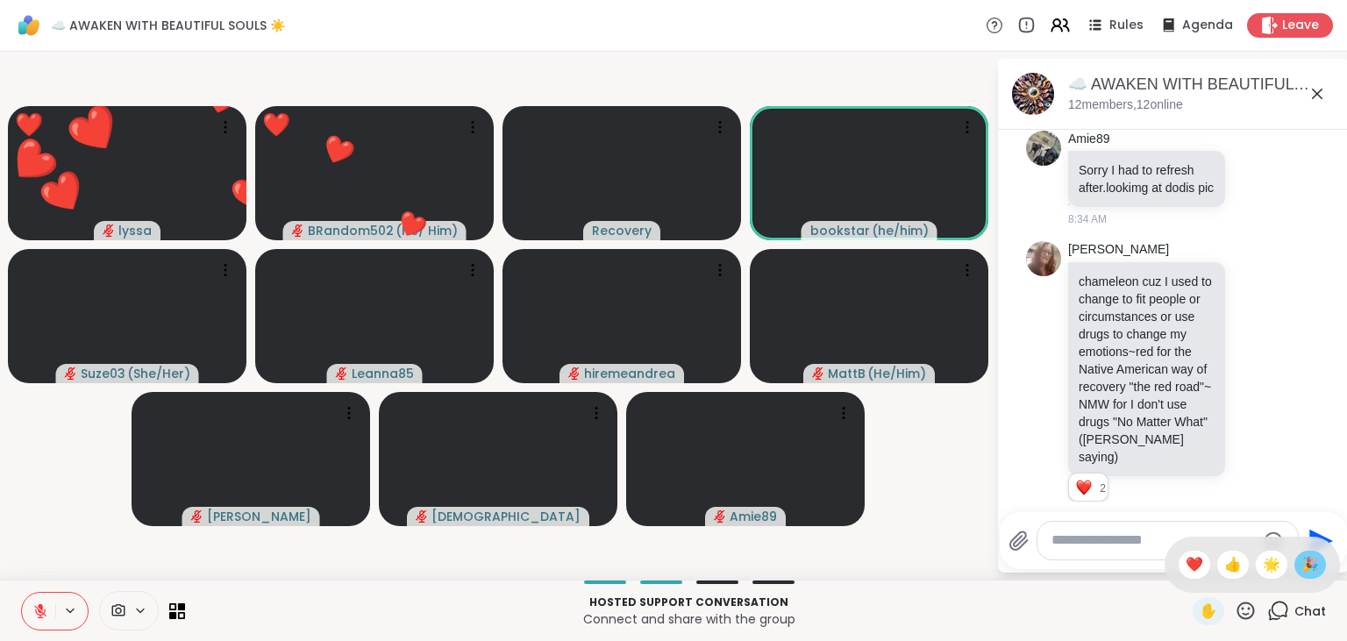
click at [1308, 560] on span "🎉" at bounding box center [1311, 564] width 18 height 21
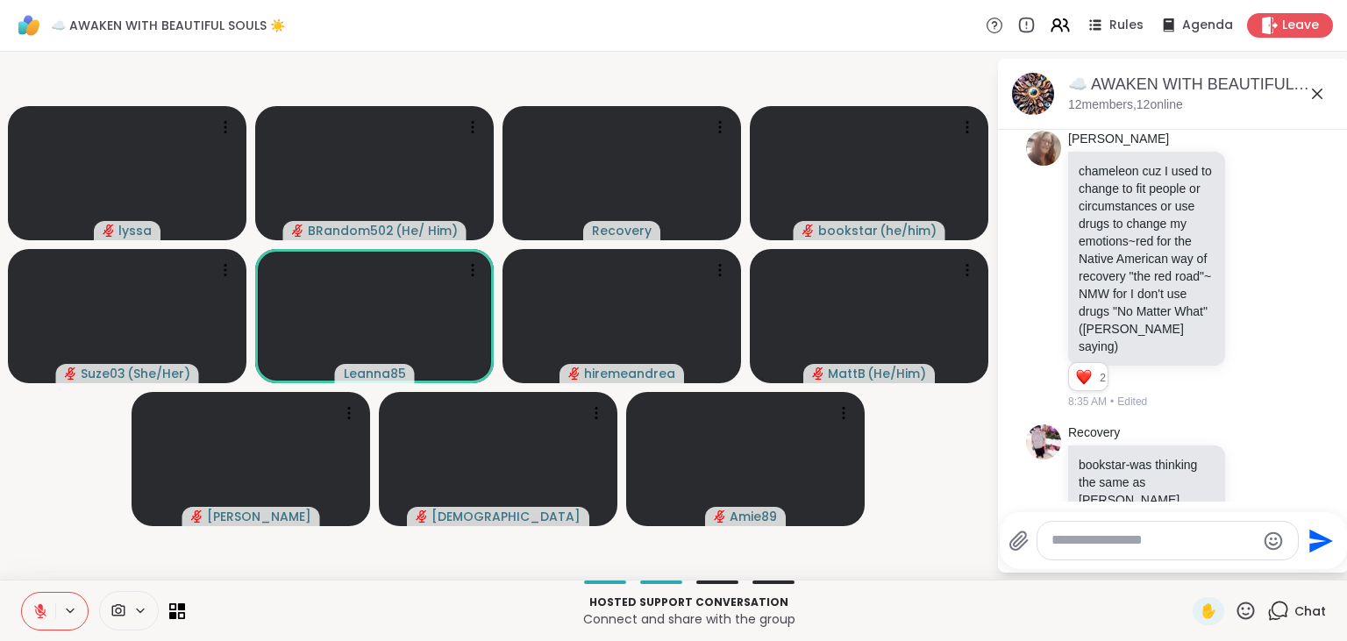
scroll to position [4766, 0]
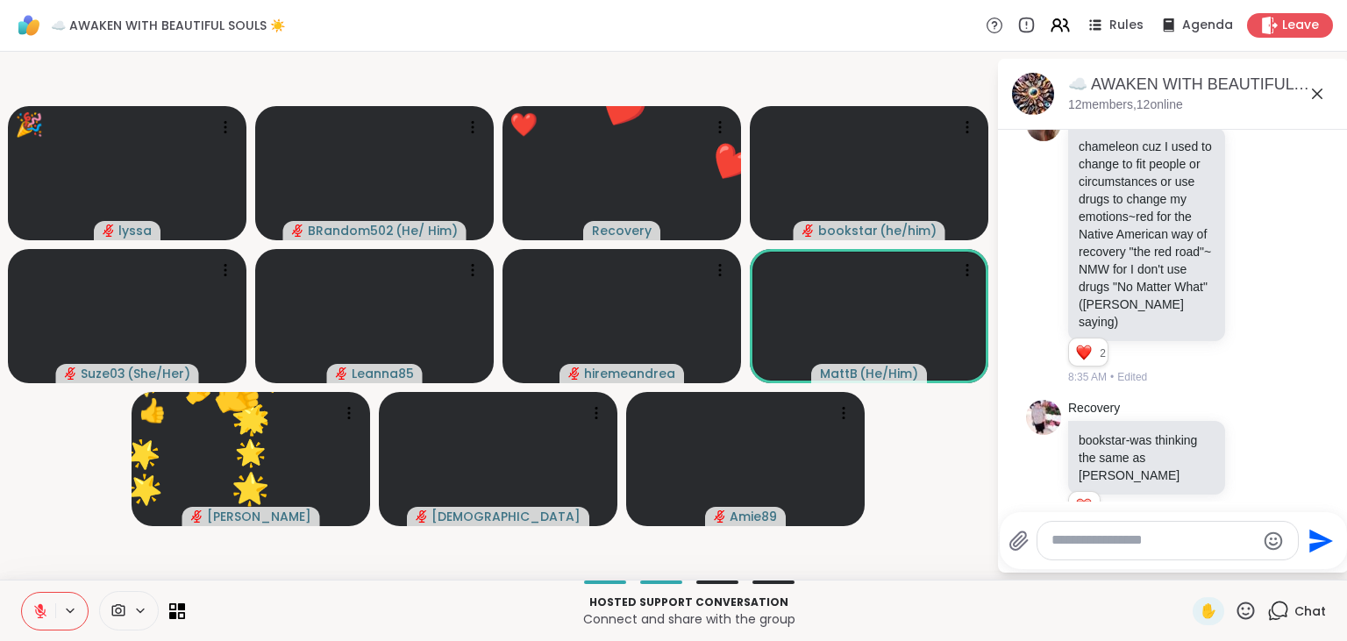
click at [1245, 612] on icon at bounding box center [1246, 611] width 22 height 22
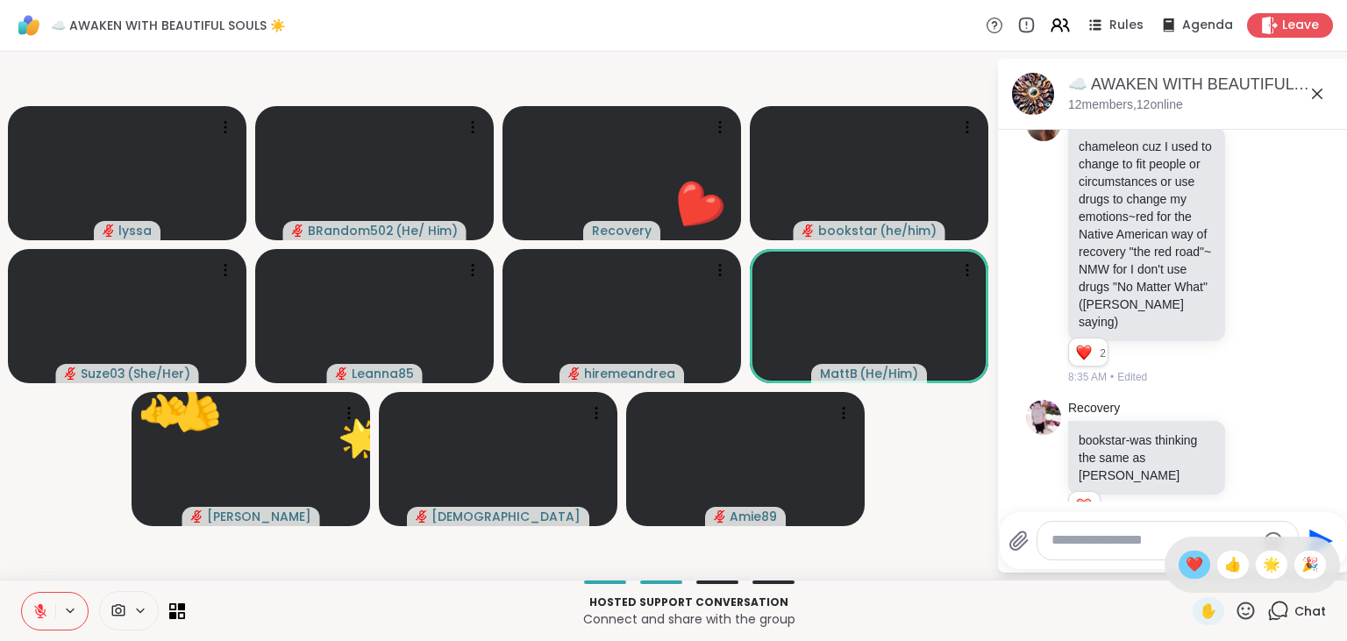
click at [1182, 577] on div "❤️" at bounding box center [1195, 565] width 32 height 28
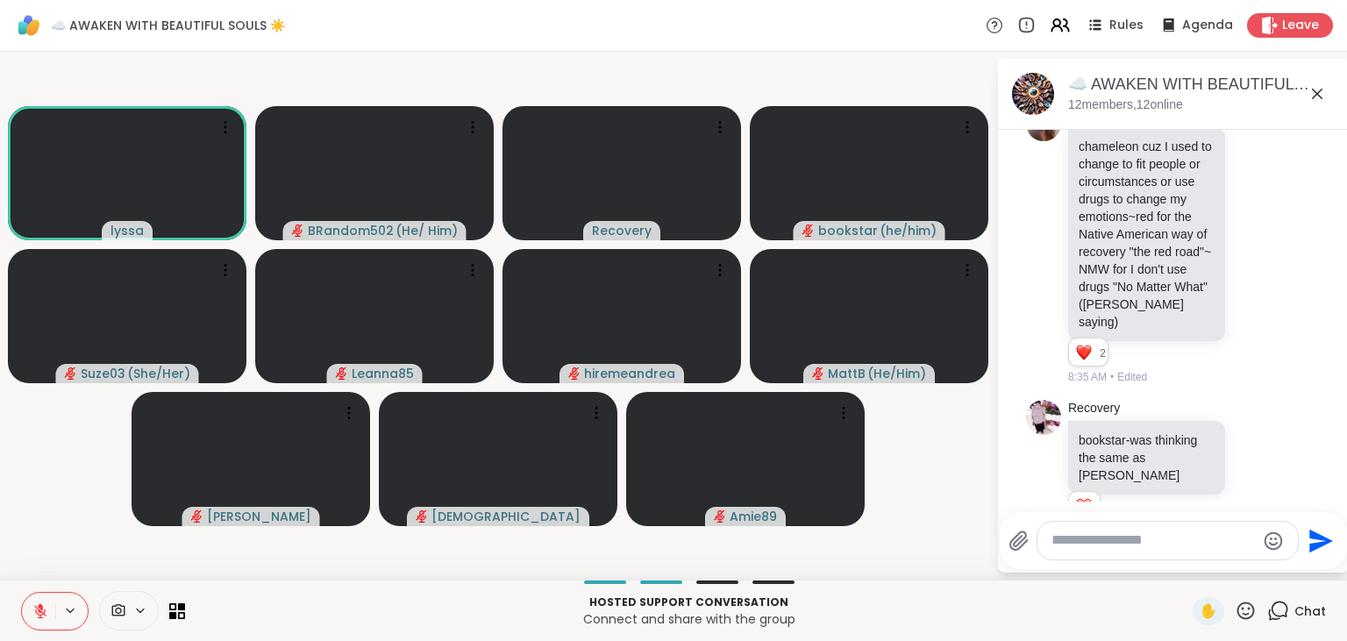
click at [41, 612] on icon at bounding box center [40, 611] width 12 height 12
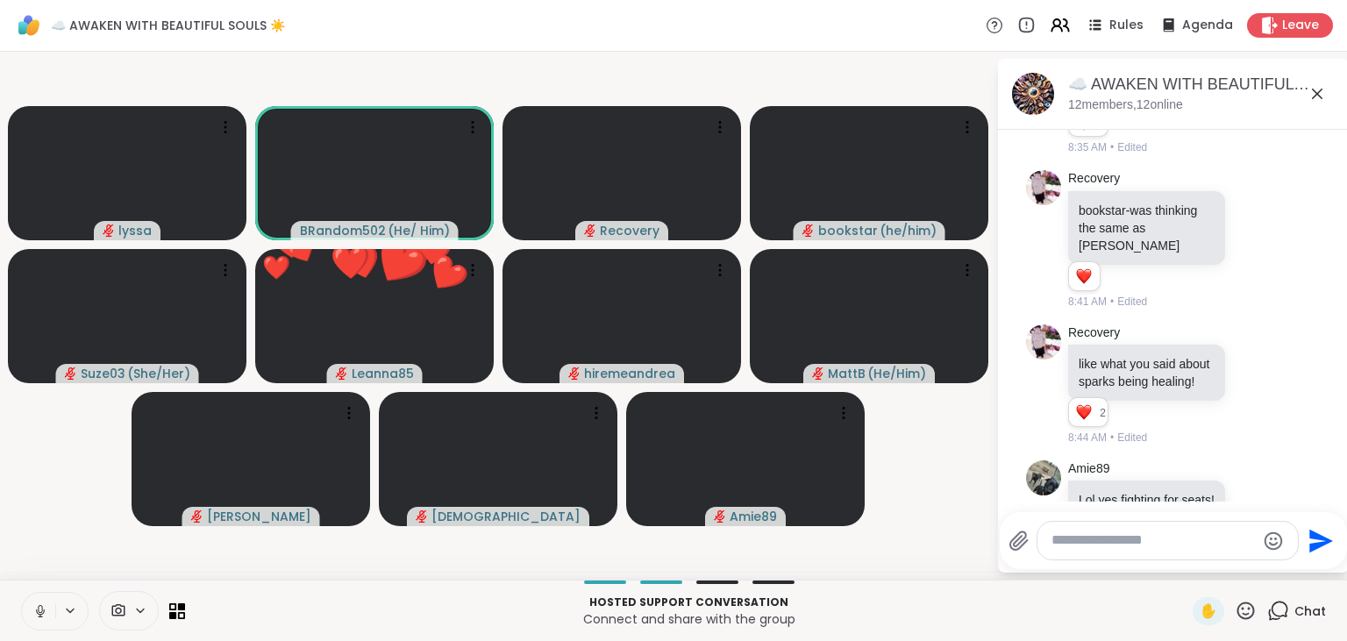
scroll to position [5020, 0]
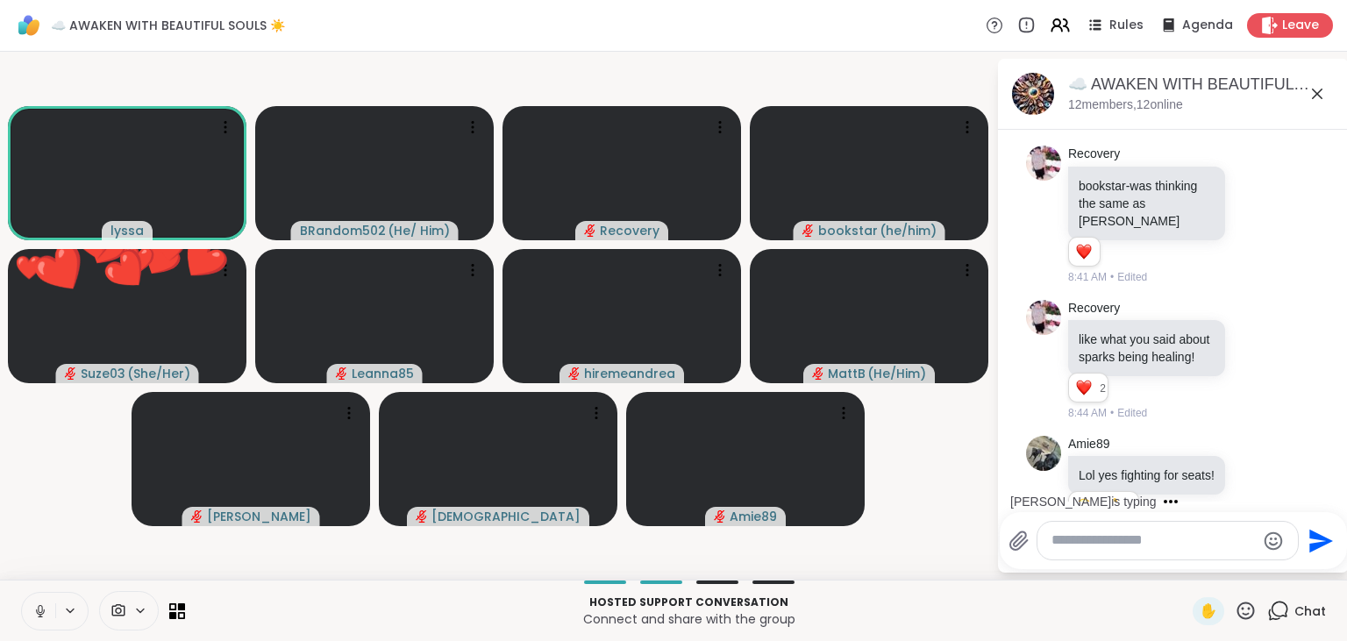
drag, startPoint x: 36, startPoint y: 604, endPoint x: 37, endPoint y: 615, distance: 10.6
click at [37, 615] on icon at bounding box center [40, 611] width 16 height 16
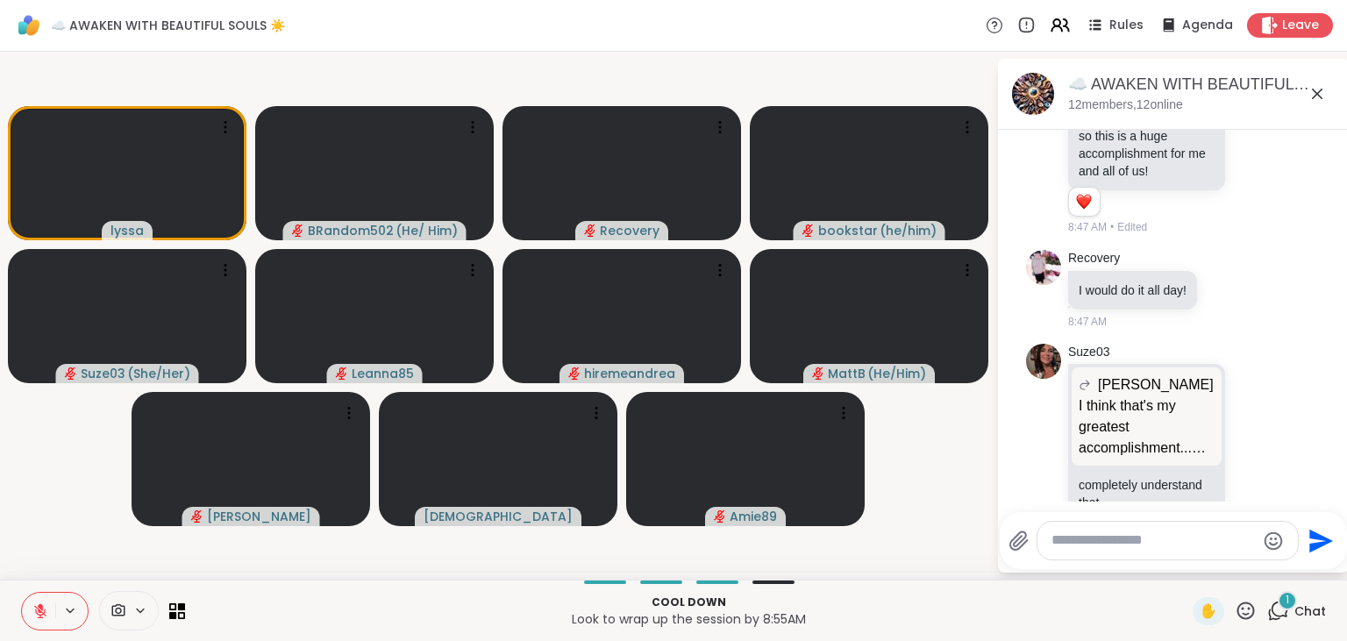
scroll to position [5941, 0]
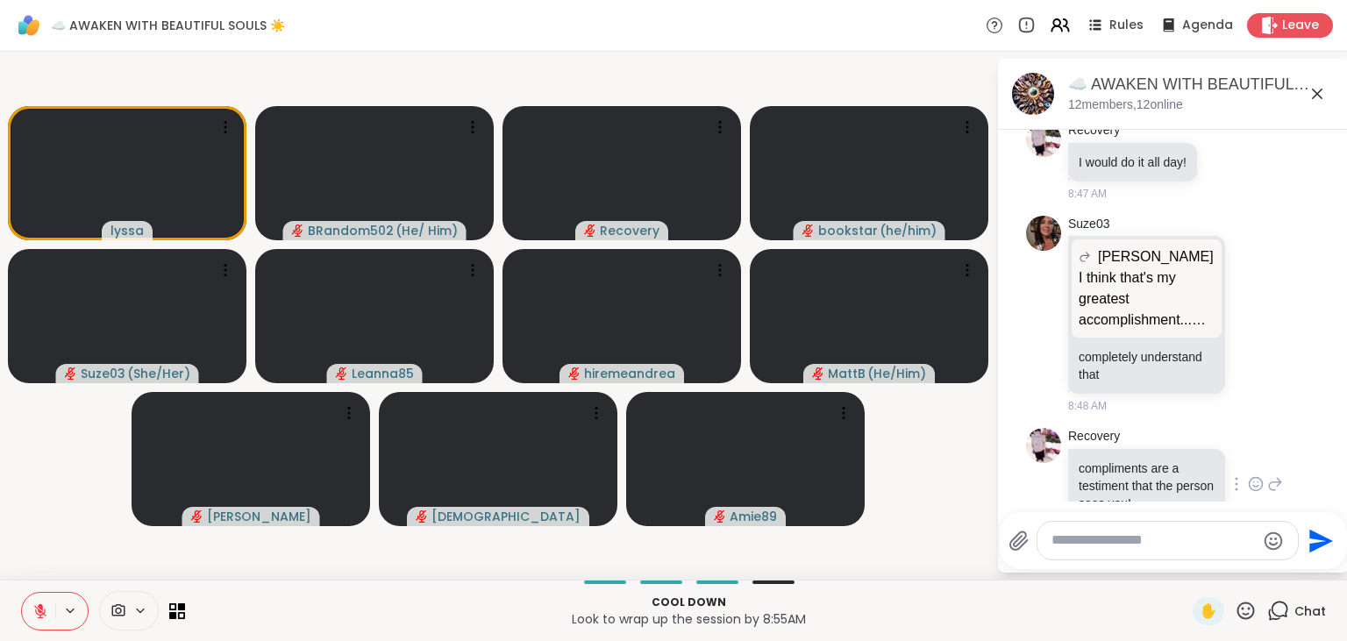
click at [1258, 475] on icon at bounding box center [1256, 484] width 16 height 18
click at [1107, 439] on button "Select Reaction: Heart" at bounding box center [1116, 456] width 35 height 35
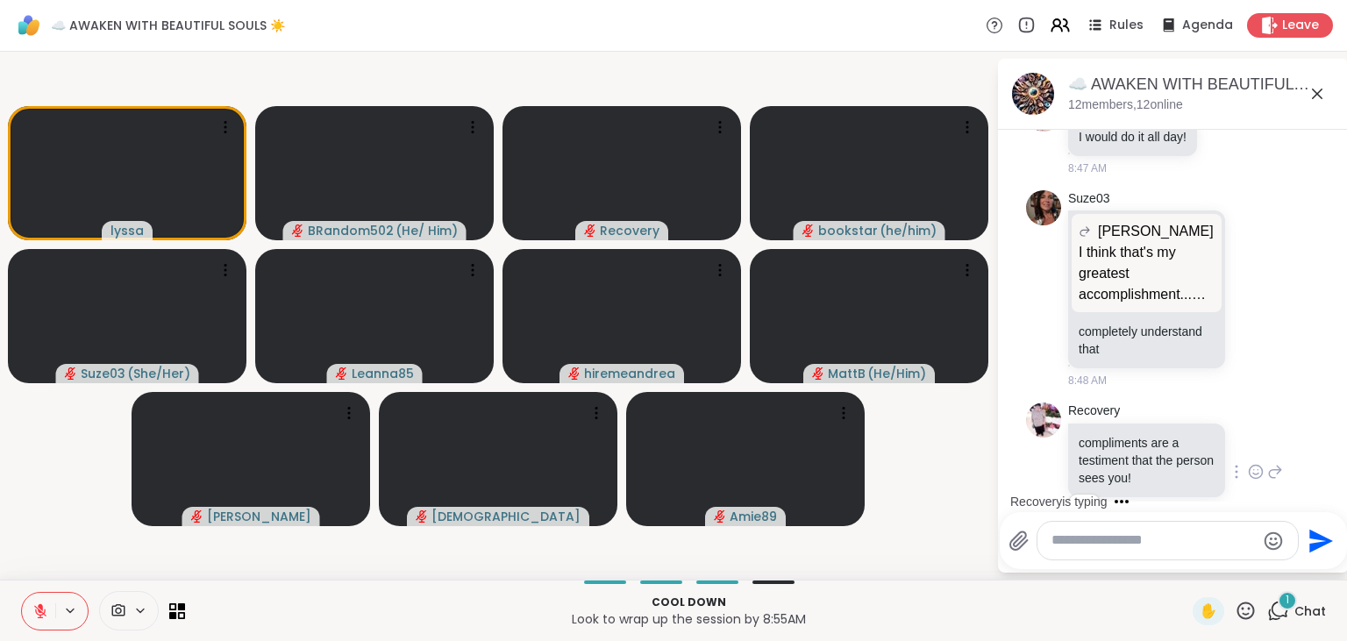
scroll to position [6095, 0]
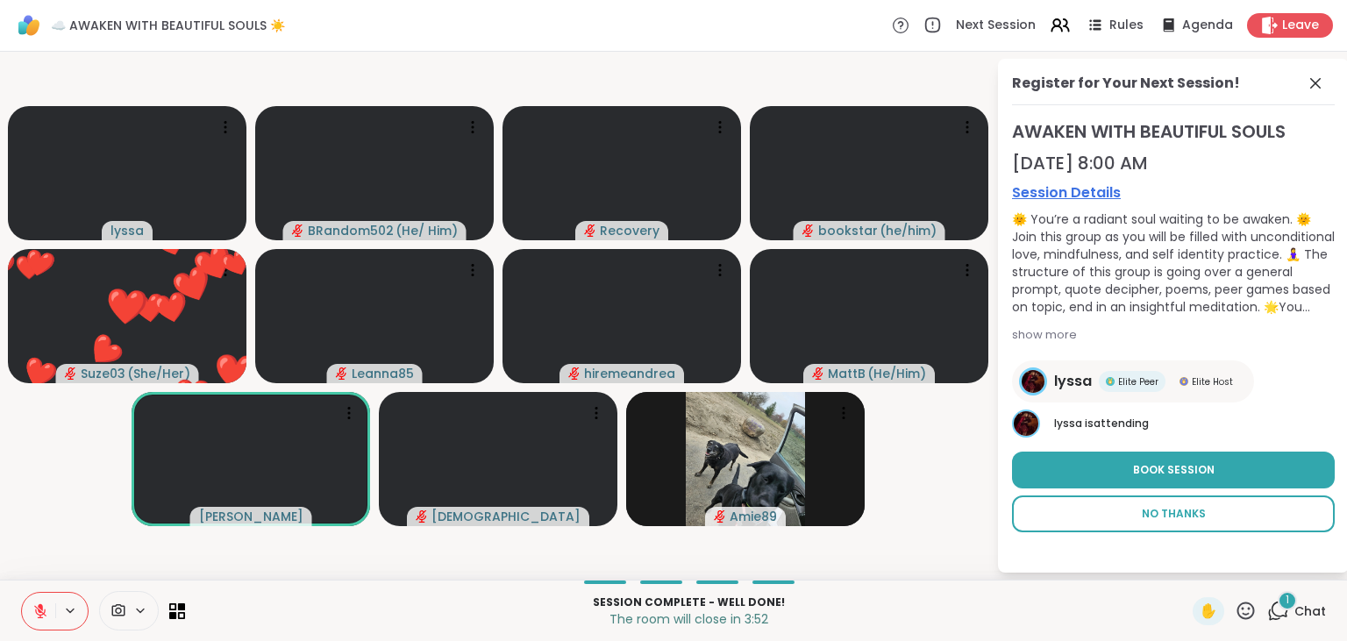
click at [1213, 527] on button "No Thanks" at bounding box center [1173, 514] width 323 height 37
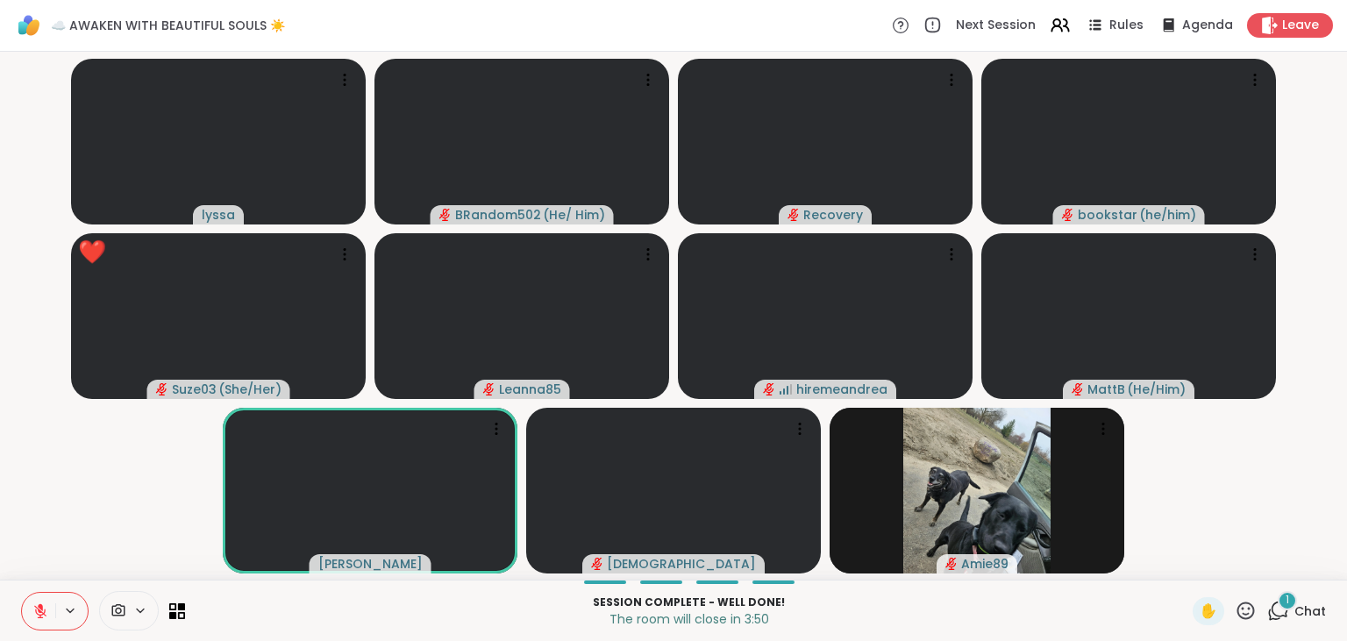
click at [1288, 611] on icon at bounding box center [1279, 611] width 22 height 22
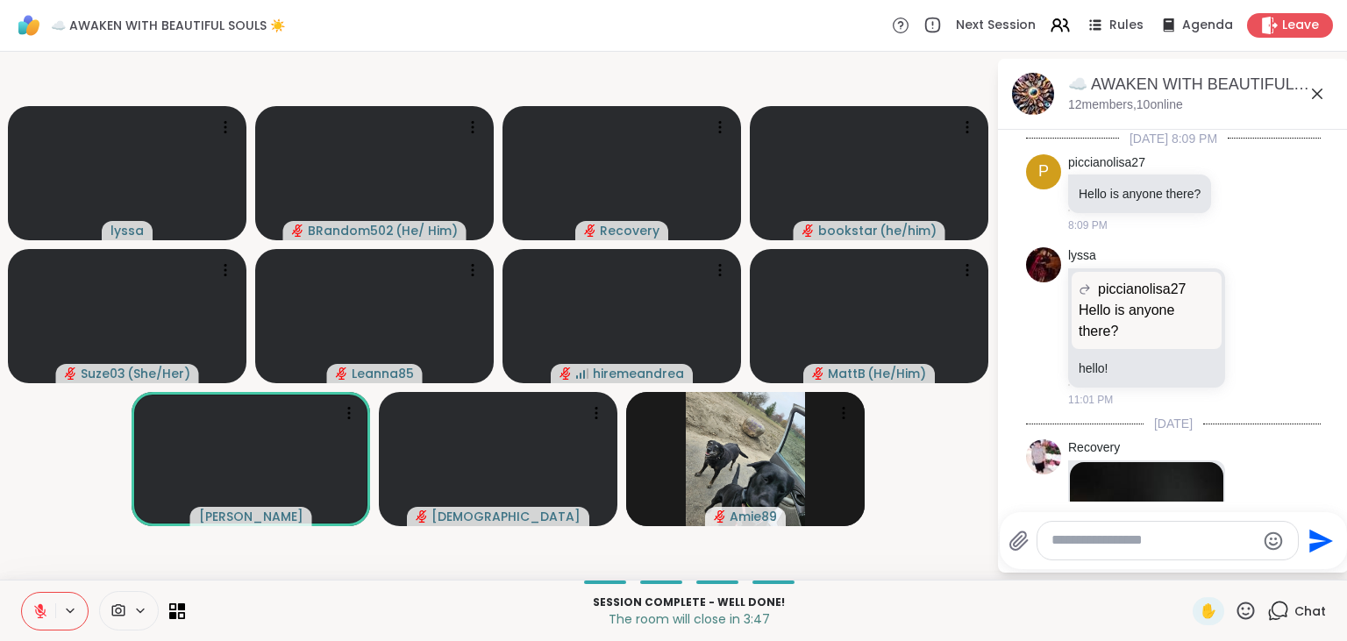
scroll to position [6308, 0]
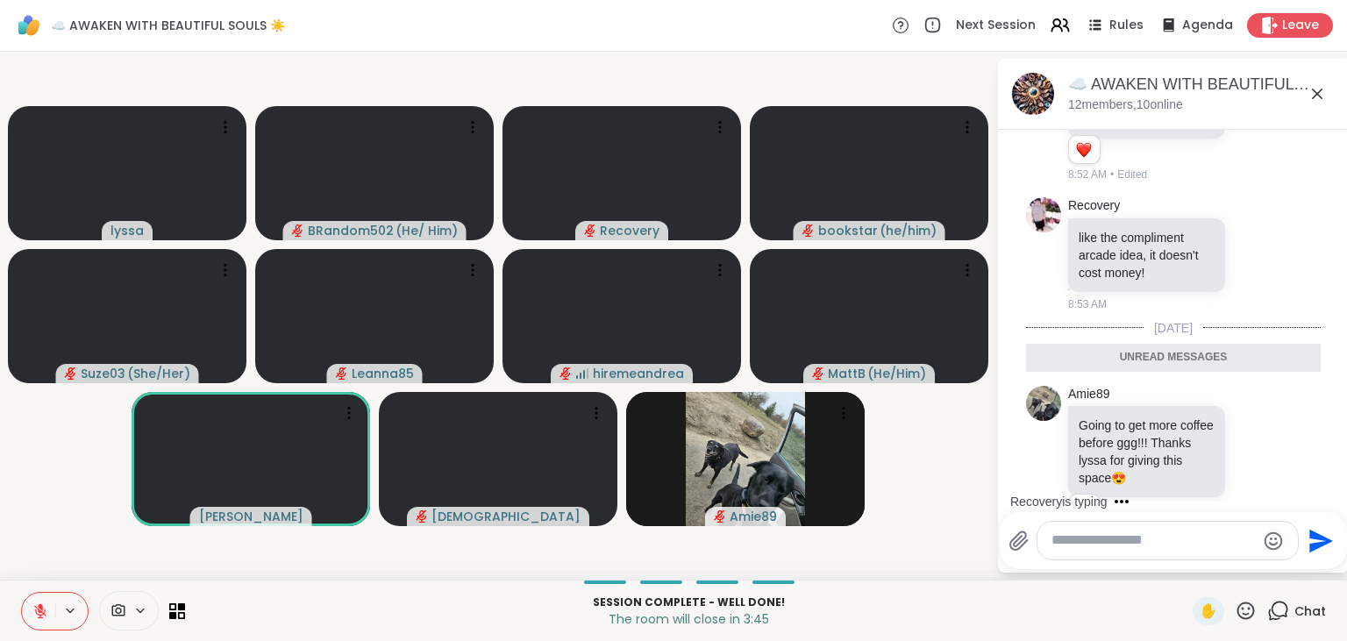
click at [1252, 609] on icon at bounding box center [1246, 611] width 22 height 22
click at [1195, 562] on span "❤️" at bounding box center [1195, 564] width 18 height 21
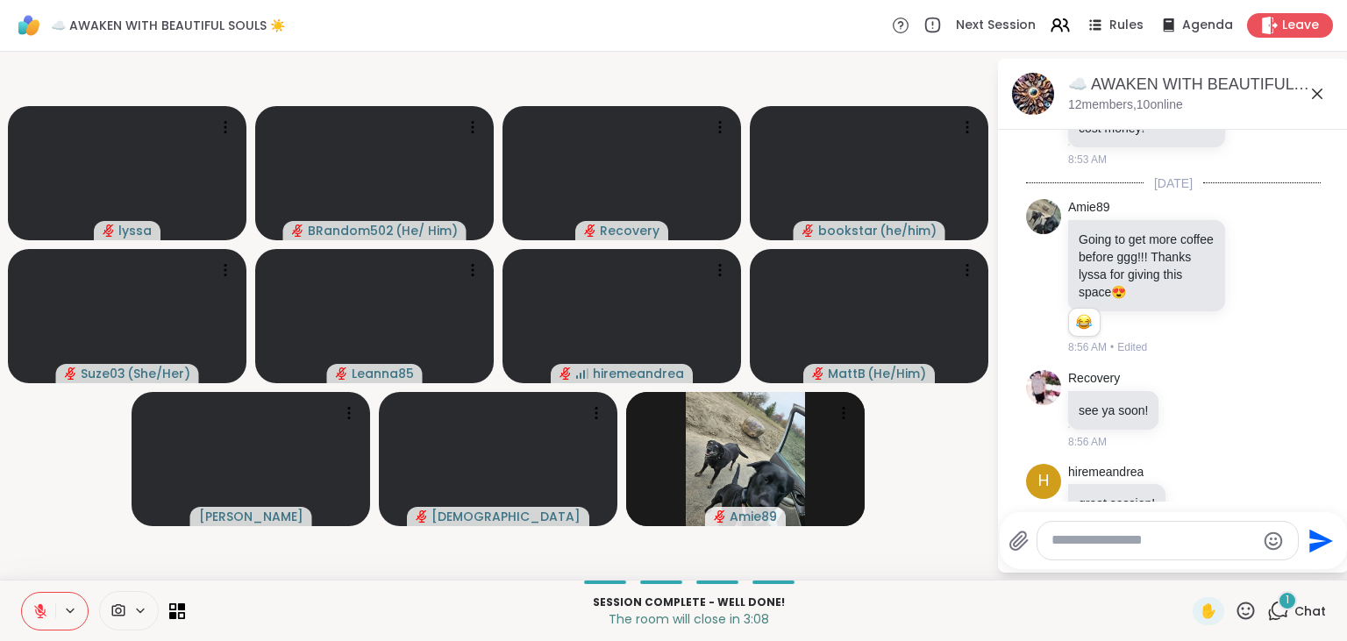
scroll to position [6622, 0]
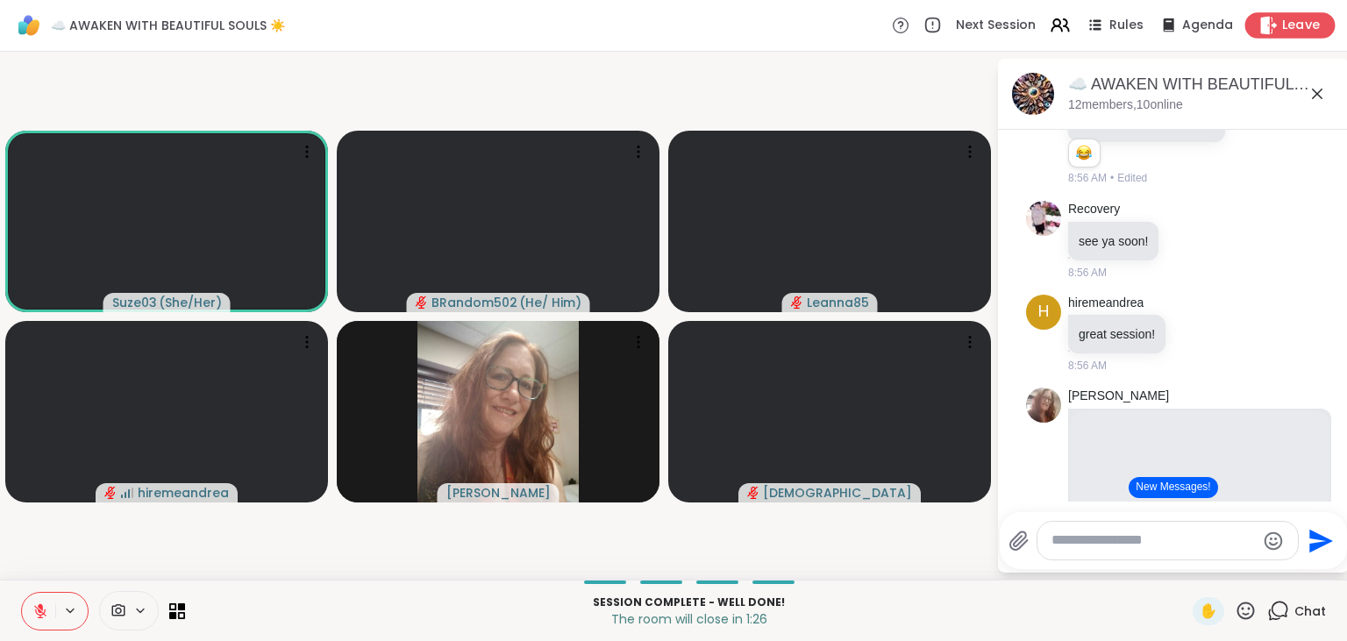
click at [1291, 30] on span "Leave" at bounding box center [1301, 26] width 39 height 18
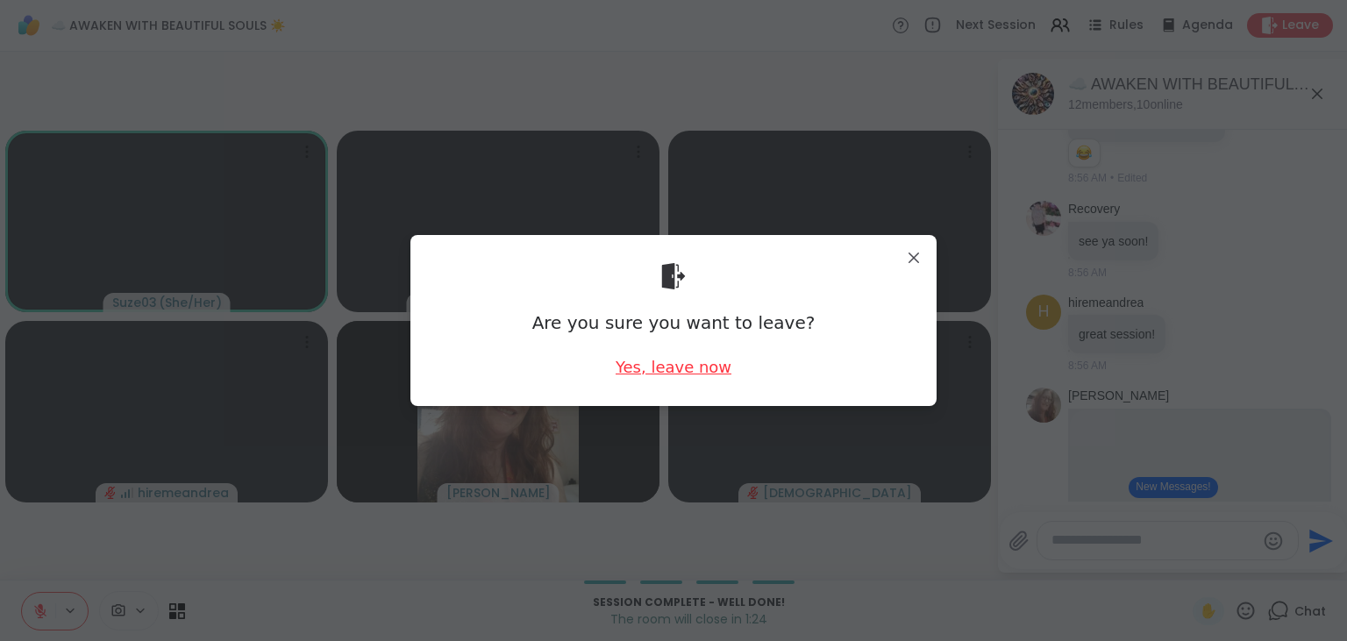
click at [686, 369] on div "Yes, leave now" at bounding box center [674, 367] width 116 height 22
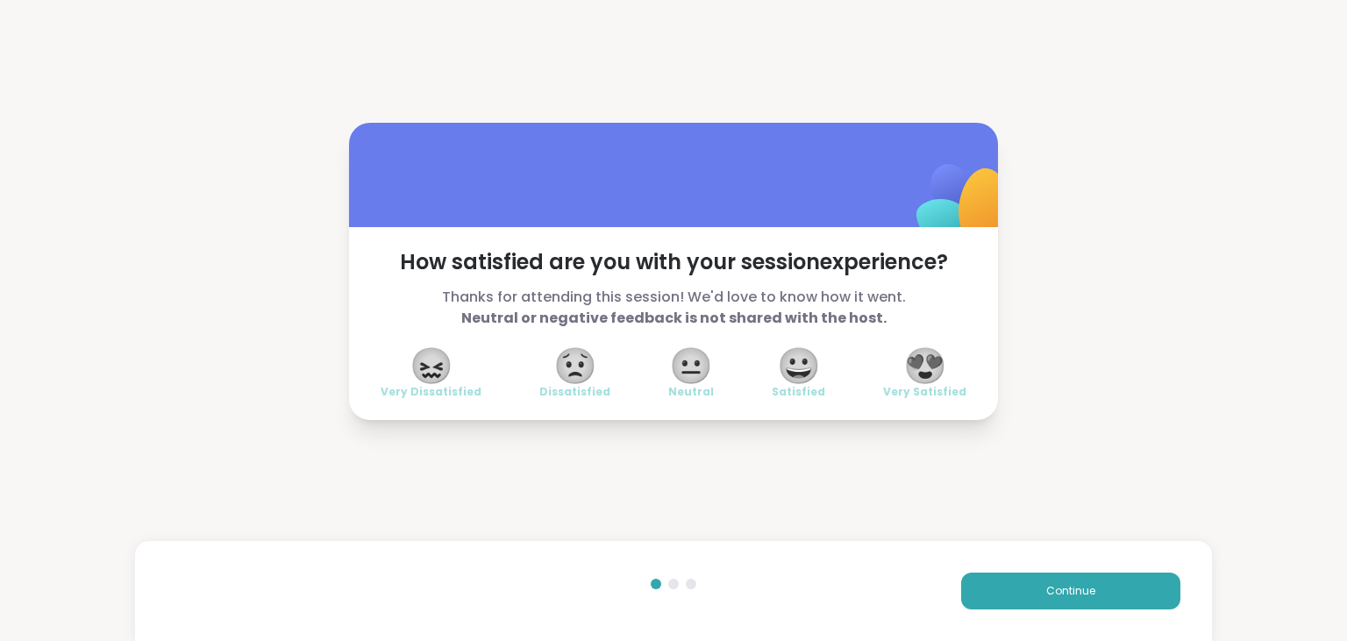
click at [925, 360] on span "😍" at bounding box center [925, 366] width 44 height 32
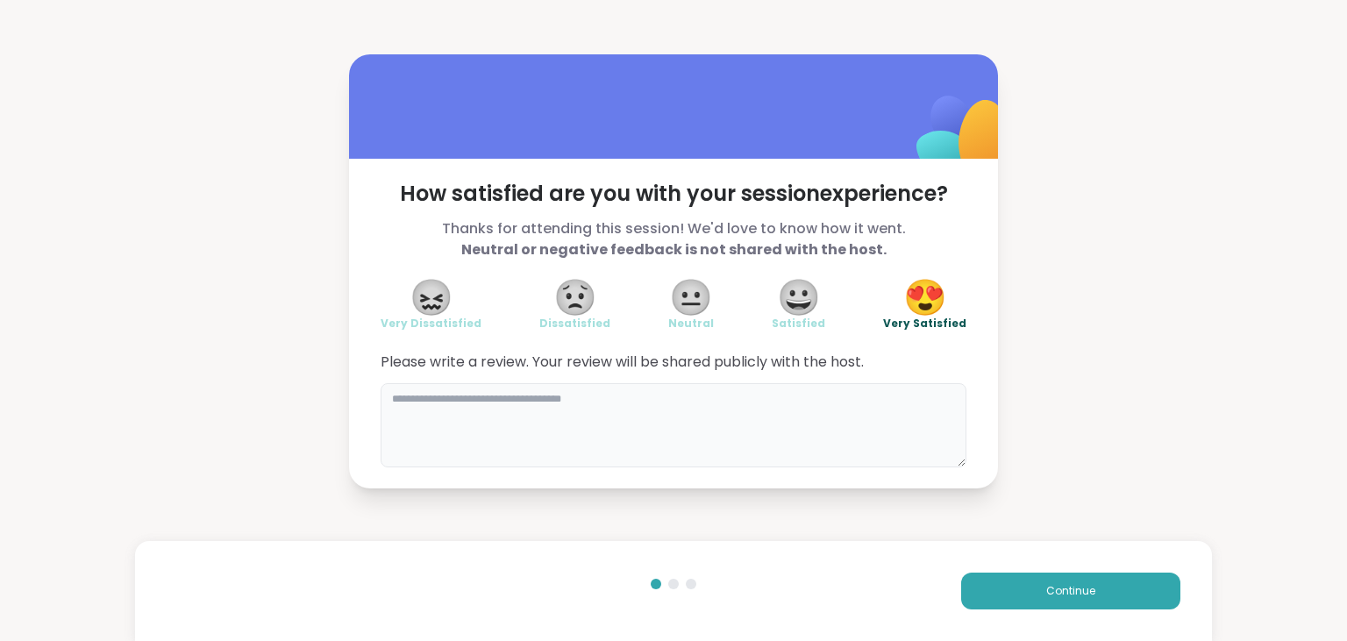
click at [805, 407] on textarea at bounding box center [674, 425] width 586 height 84
click at [679, 401] on textarea "**********" at bounding box center [674, 425] width 586 height 84
click at [686, 399] on textarea "**********" at bounding box center [674, 425] width 586 height 84
click at [769, 398] on textarea "**********" at bounding box center [674, 425] width 586 height 84
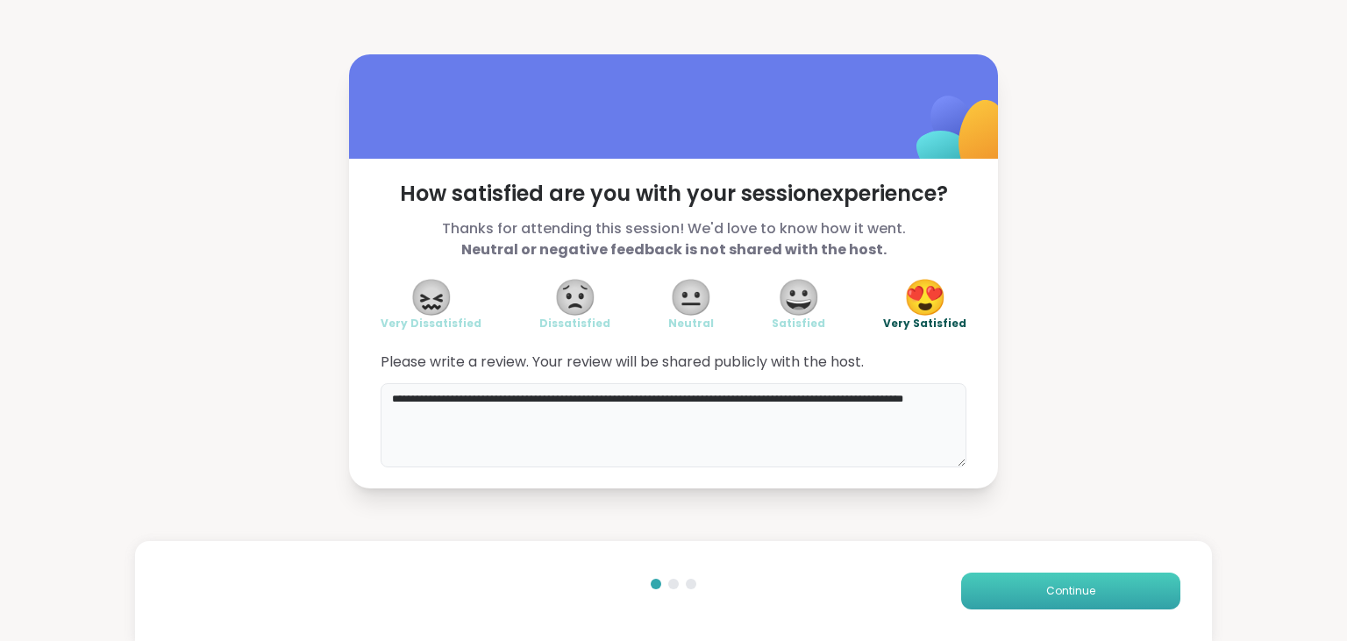
type textarea "**********"
click at [1073, 591] on span "Continue" at bounding box center [1070, 591] width 49 height 16
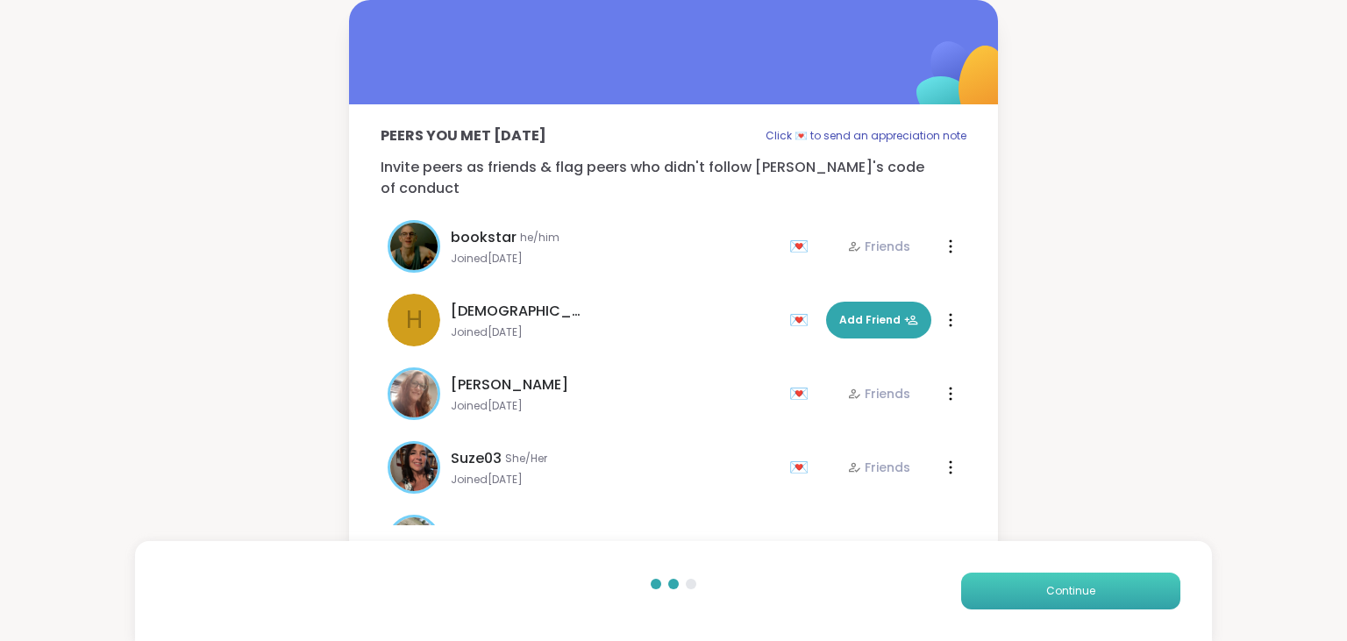
click at [1073, 591] on span "Continue" at bounding box center [1070, 591] width 49 height 16
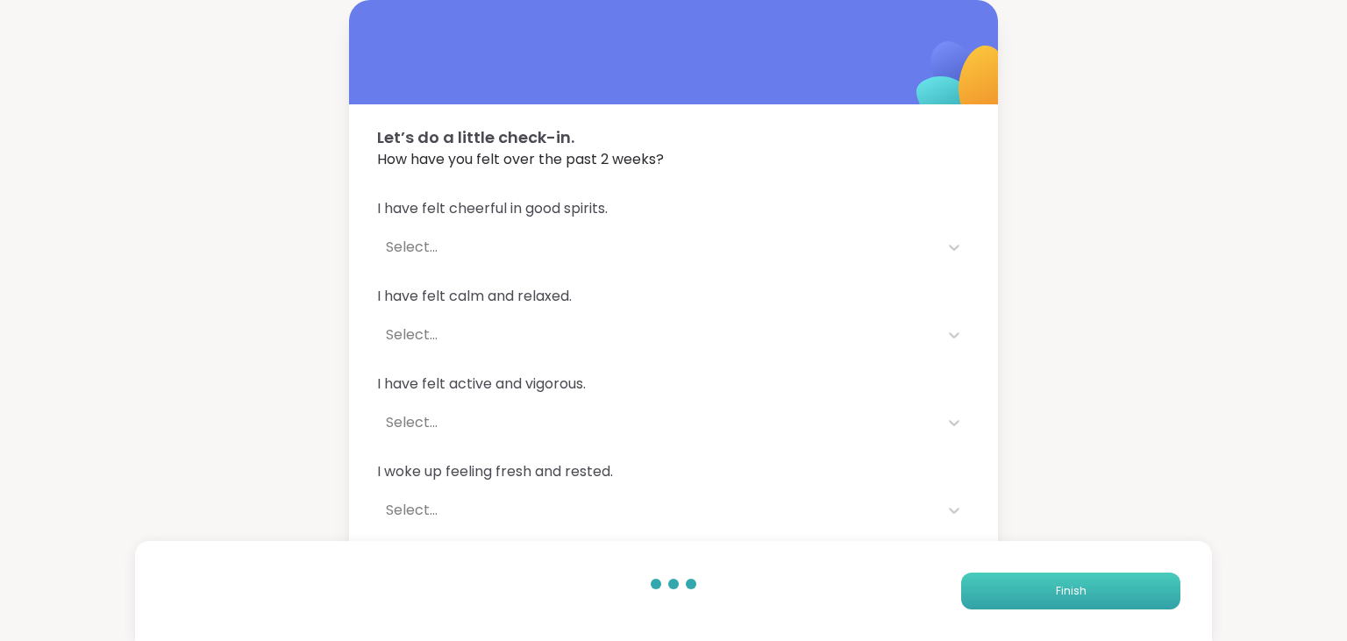
click at [1073, 591] on span "Finish" at bounding box center [1071, 591] width 31 height 16
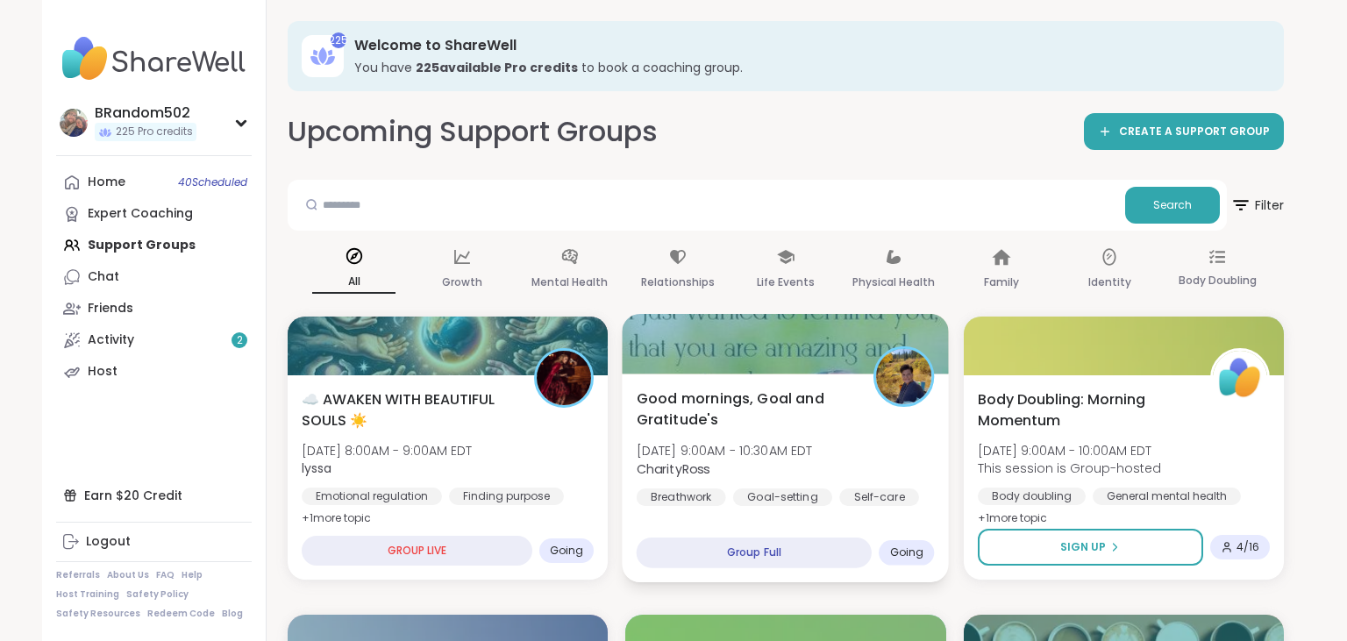
click at [819, 381] on div "Good mornings, Goal and Gratitude's Sun, Oct 12 | 9:00AM - 10:30AM EDT CharityR…" at bounding box center [786, 478] width 327 height 209
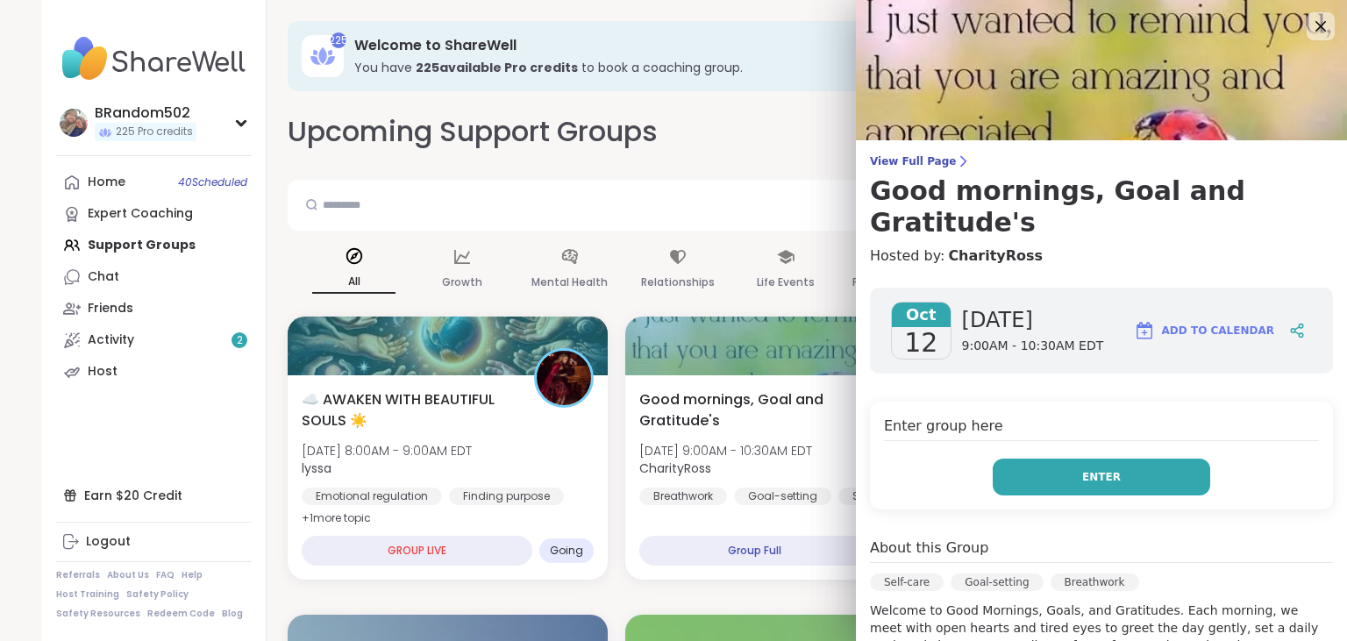
click at [1100, 459] on button "Enter" at bounding box center [1102, 477] width 218 height 37
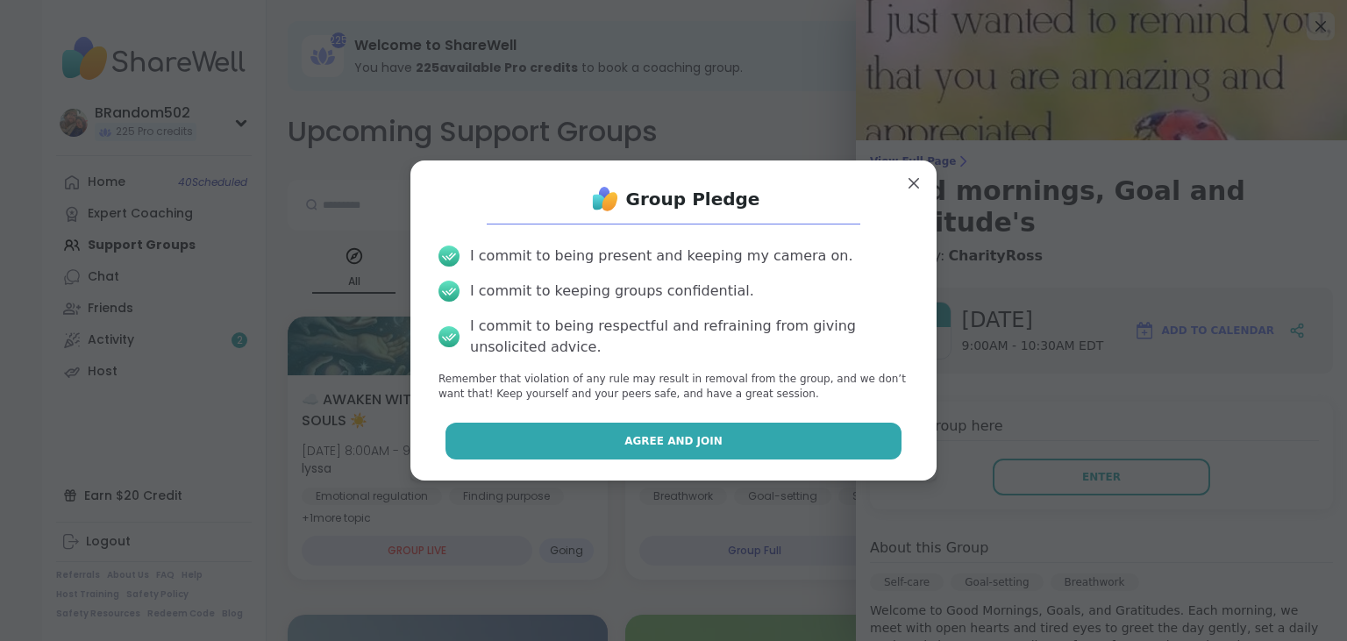
click at [859, 452] on button "Agree and Join" at bounding box center [674, 441] width 457 height 37
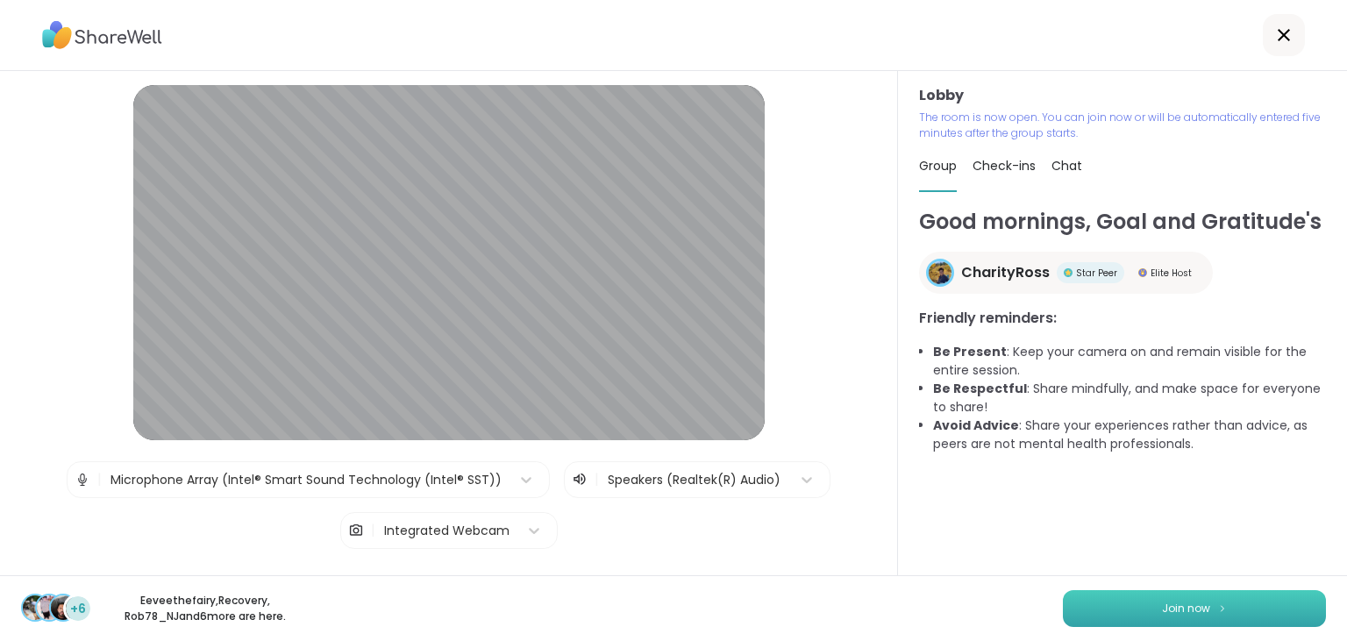
click at [1151, 612] on button "Join now" at bounding box center [1194, 608] width 263 height 37
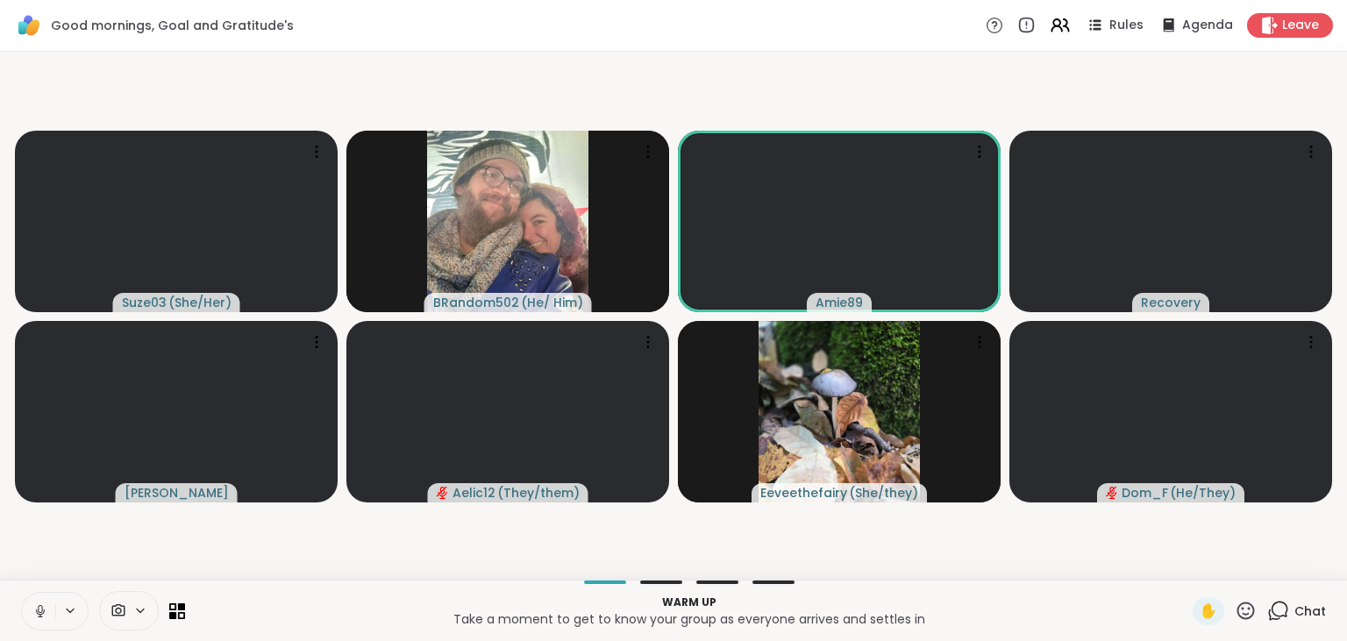
click at [40, 611] on icon at bounding box center [40, 611] width 16 height 16
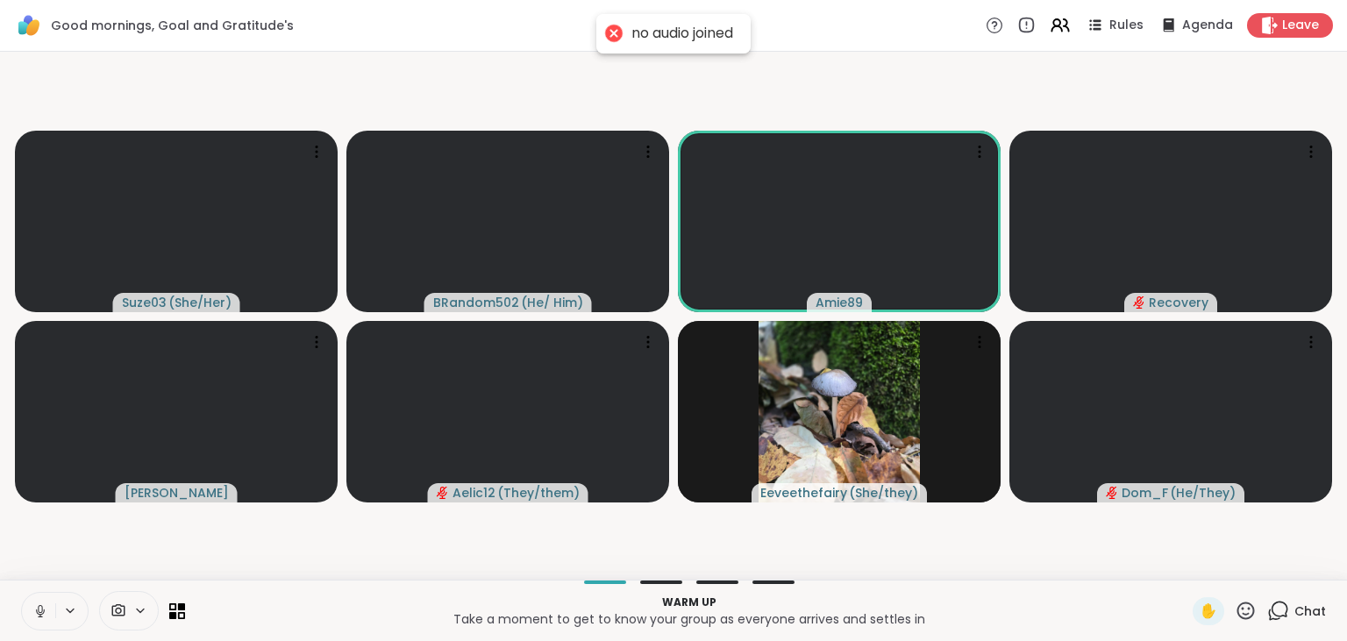
click at [41, 610] on icon at bounding box center [40, 611] width 16 height 16
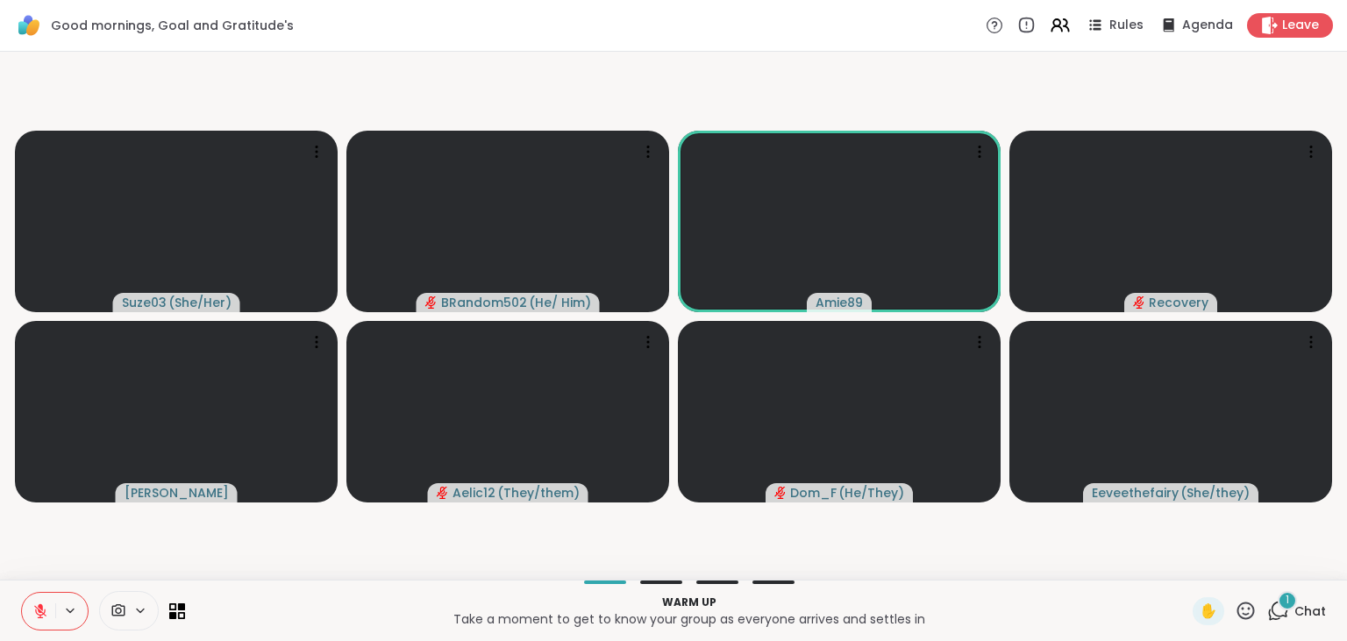
click at [1283, 611] on icon at bounding box center [1279, 611] width 22 height 22
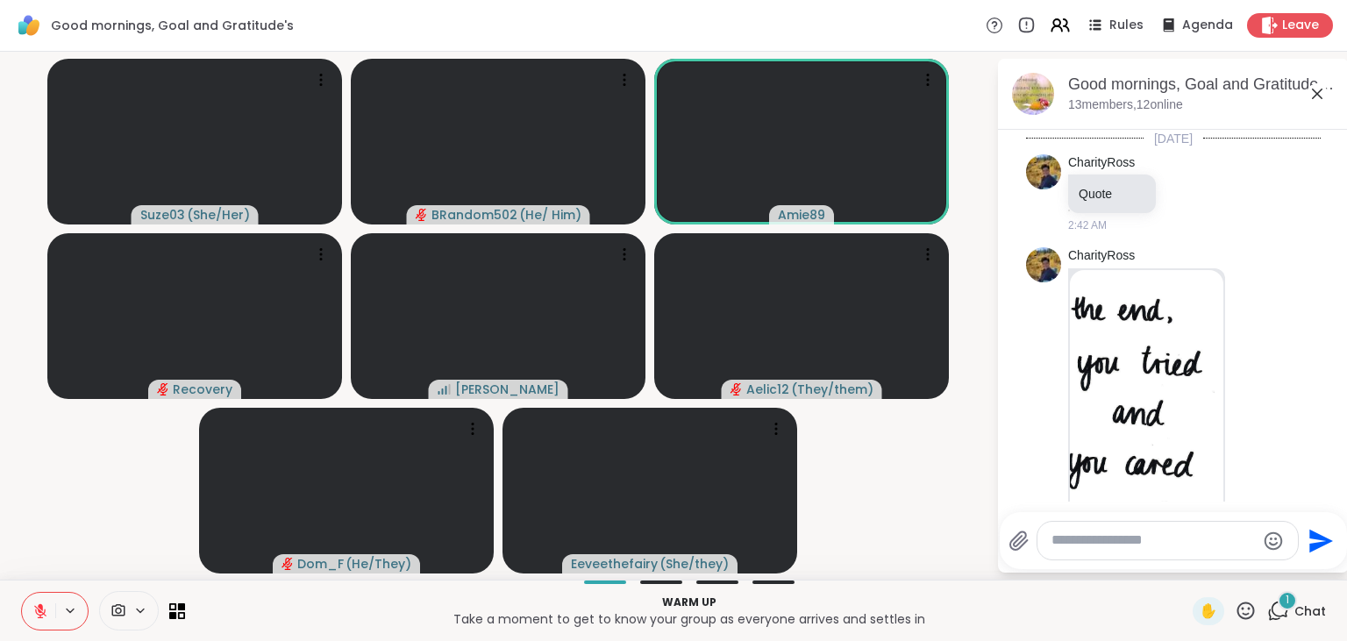
scroll to position [902, 0]
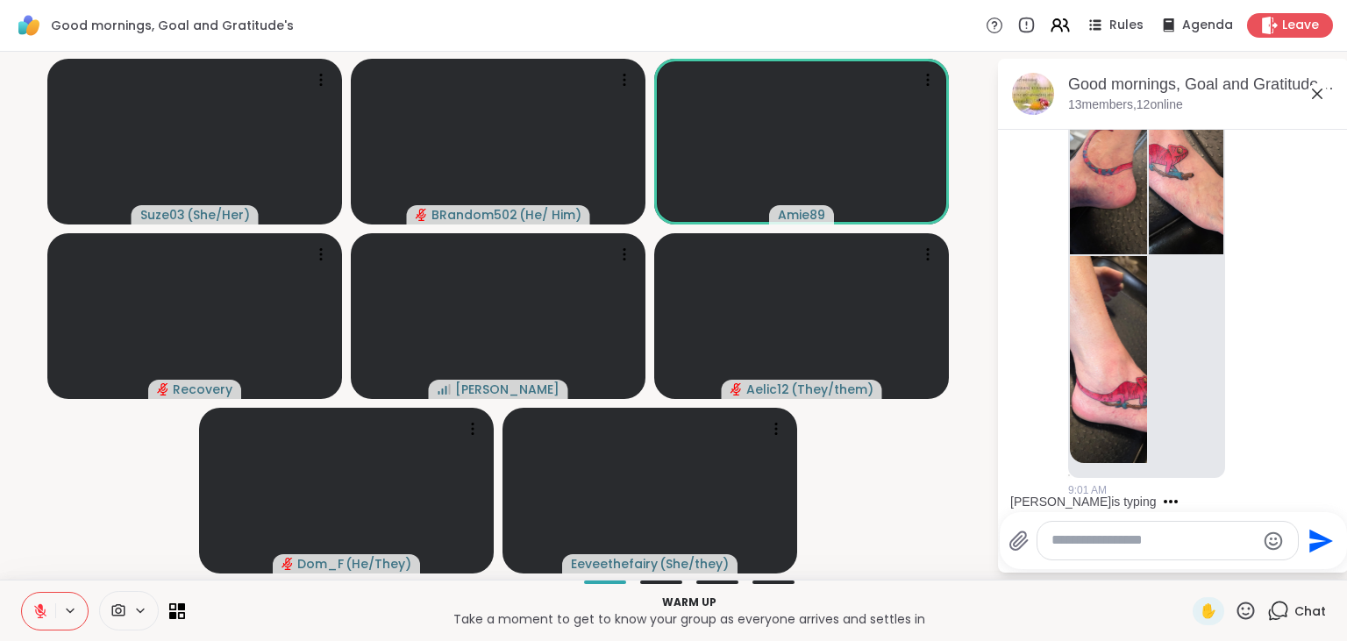
click at [1168, 539] on textarea "Type your message" at bounding box center [1154, 541] width 204 height 18
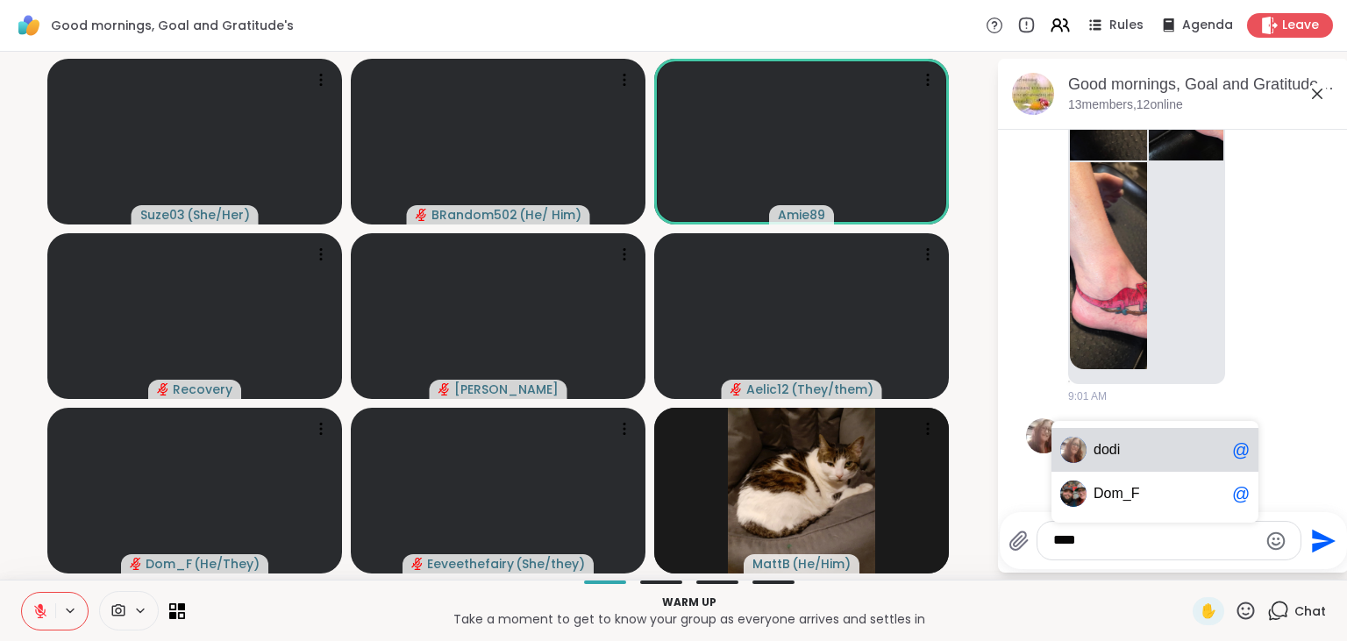
click at [1175, 456] on span "dod i" at bounding box center [1160, 450] width 132 height 18
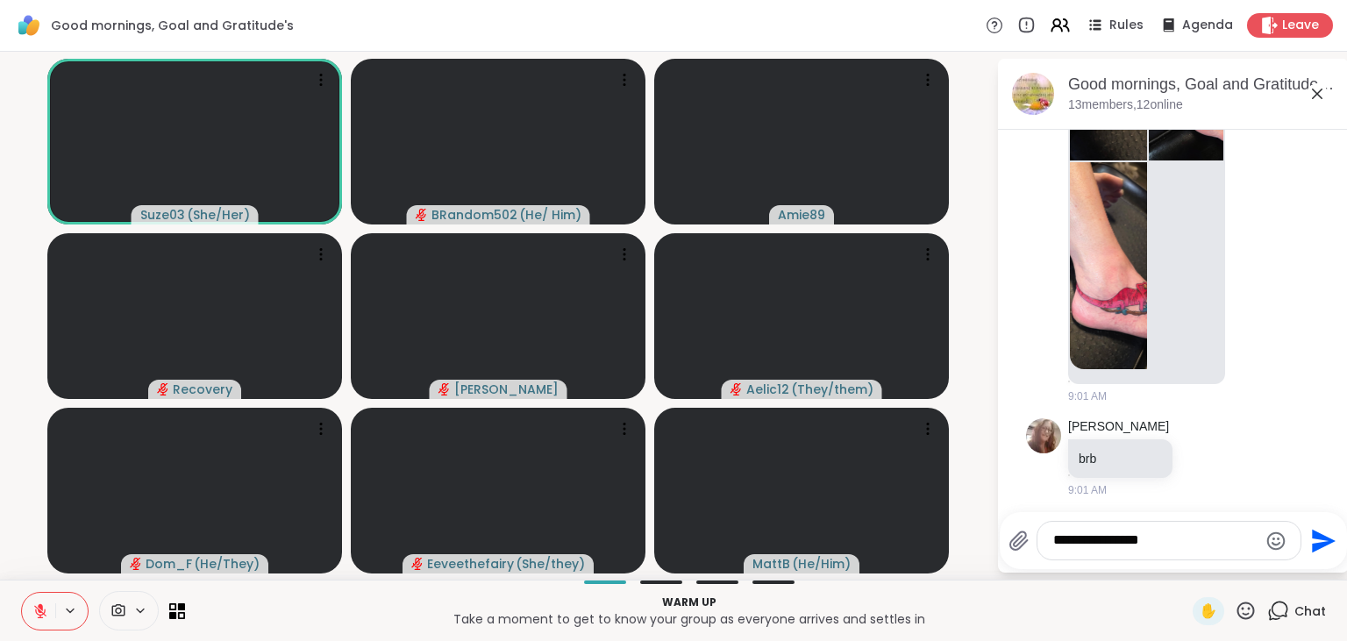
scroll to position [1046, 0]
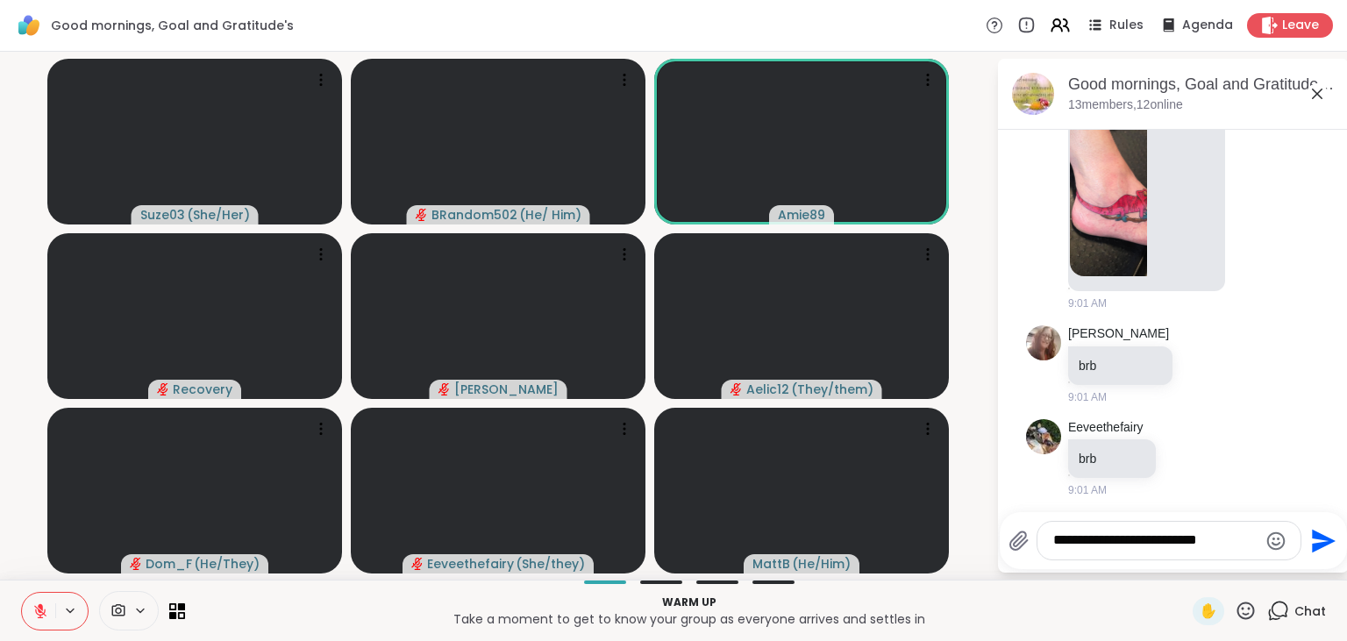
type textarea "**********"
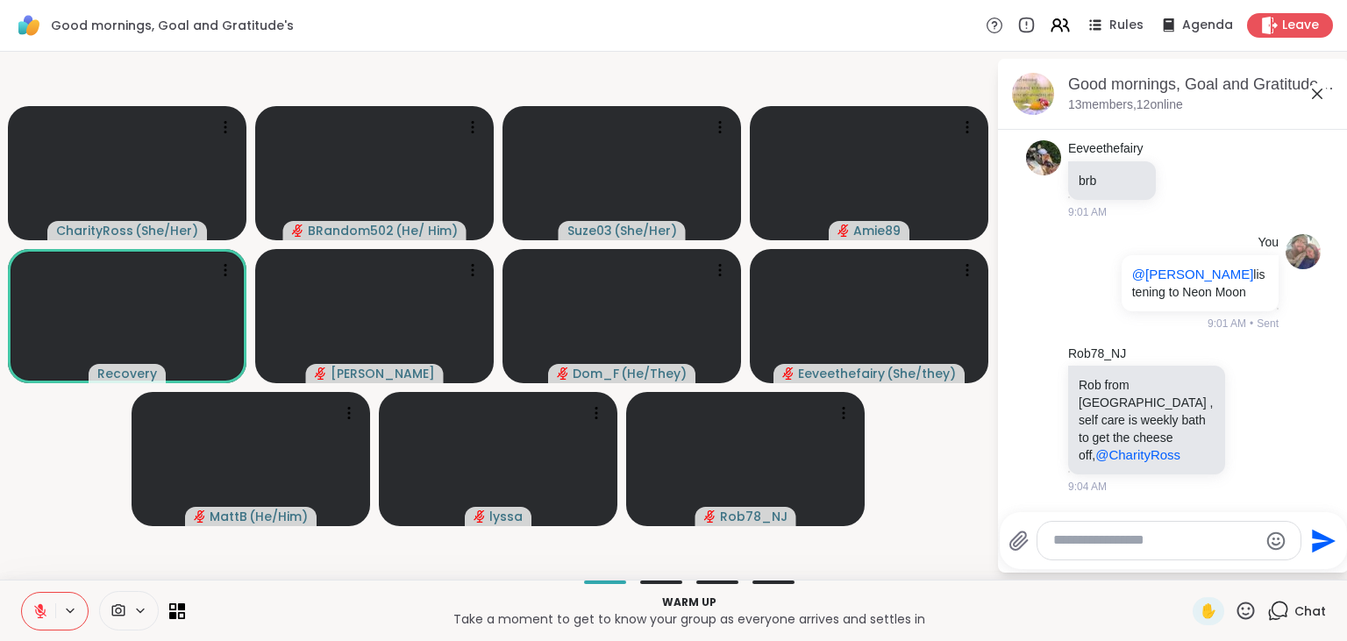
scroll to position [1328, 0]
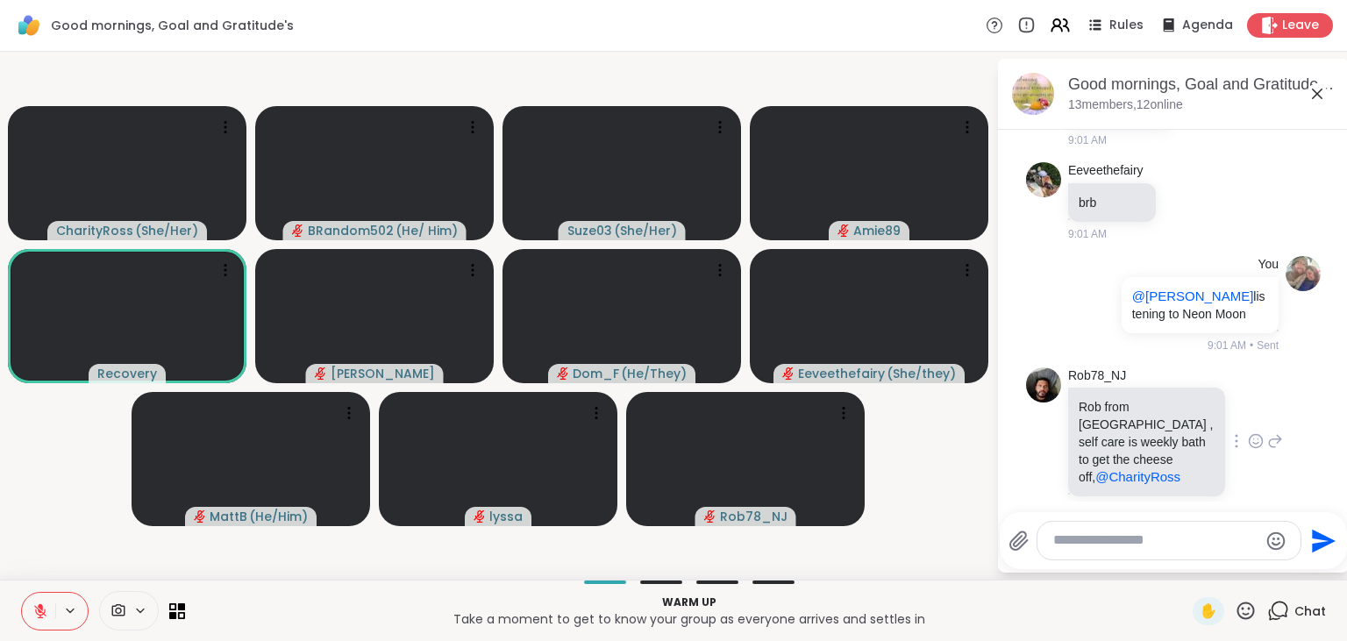
click at [1254, 432] on icon at bounding box center [1256, 441] width 16 height 18
click at [1122, 405] on div "Select Reaction: Heart" at bounding box center [1117, 413] width 16 height 16
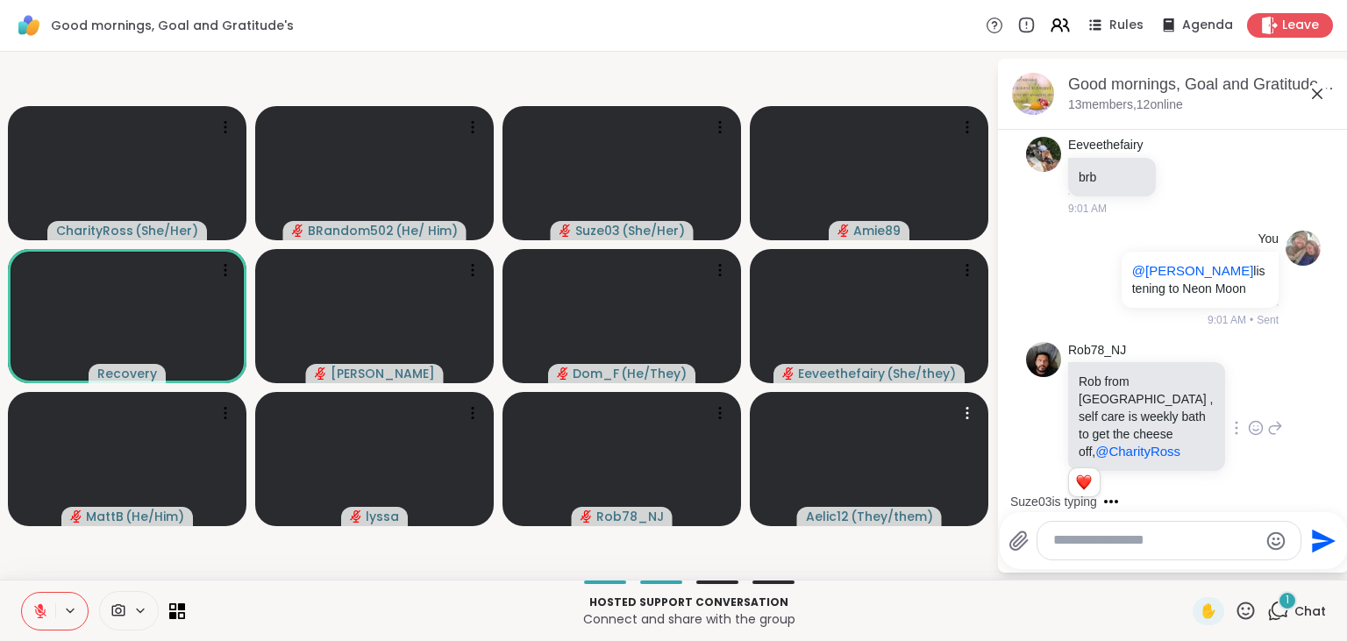
scroll to position [1464, 0]
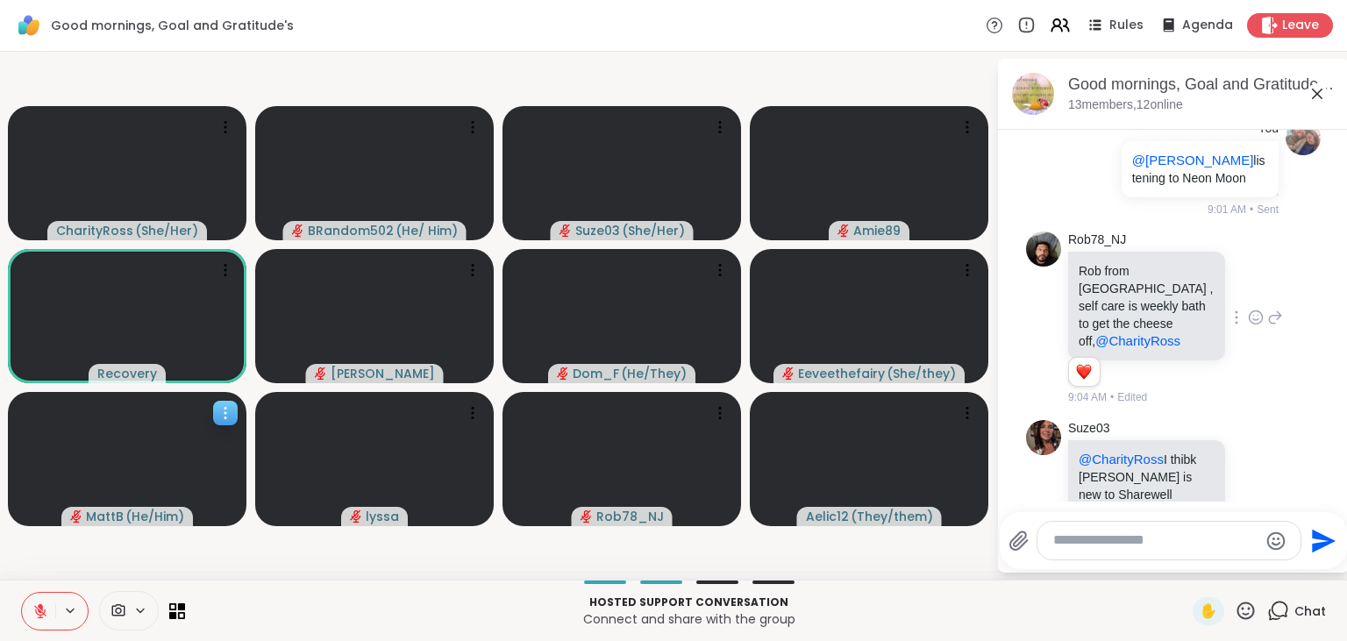
click at [230, 401] on div at bounding box center [225, 413] width 25 height 25
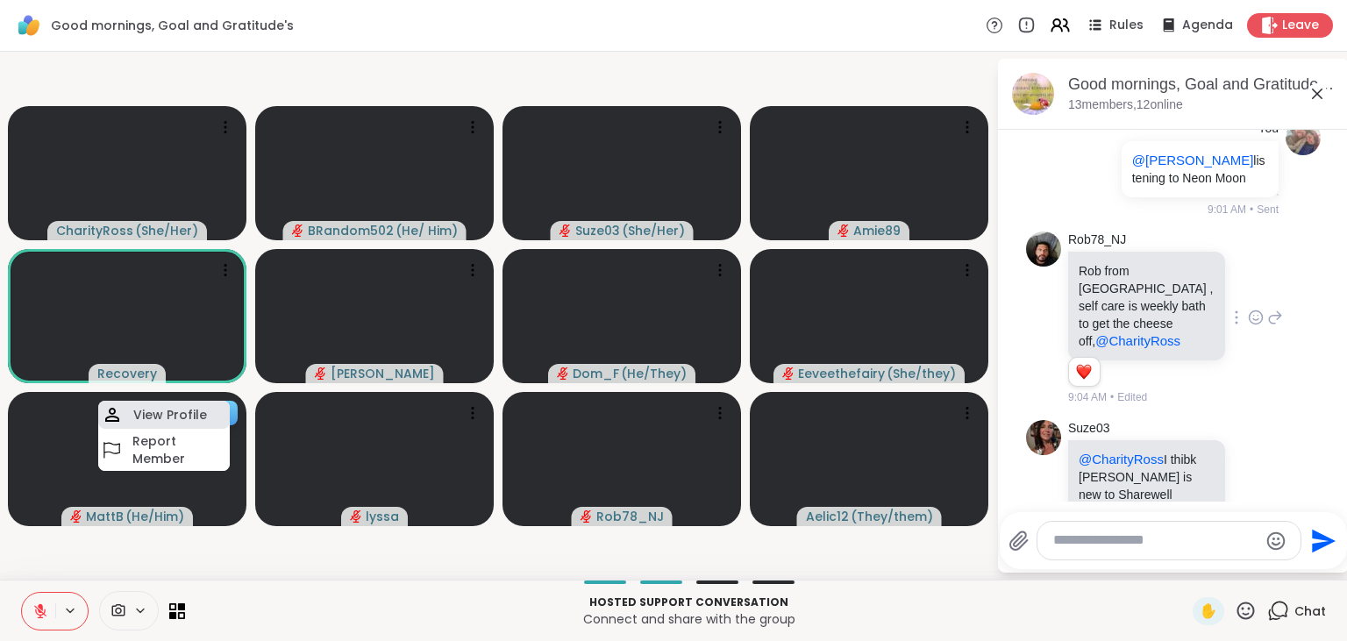
click at [198, 415] on h4 "View Profile" at bounding box center [170, 415] width 74 height 18
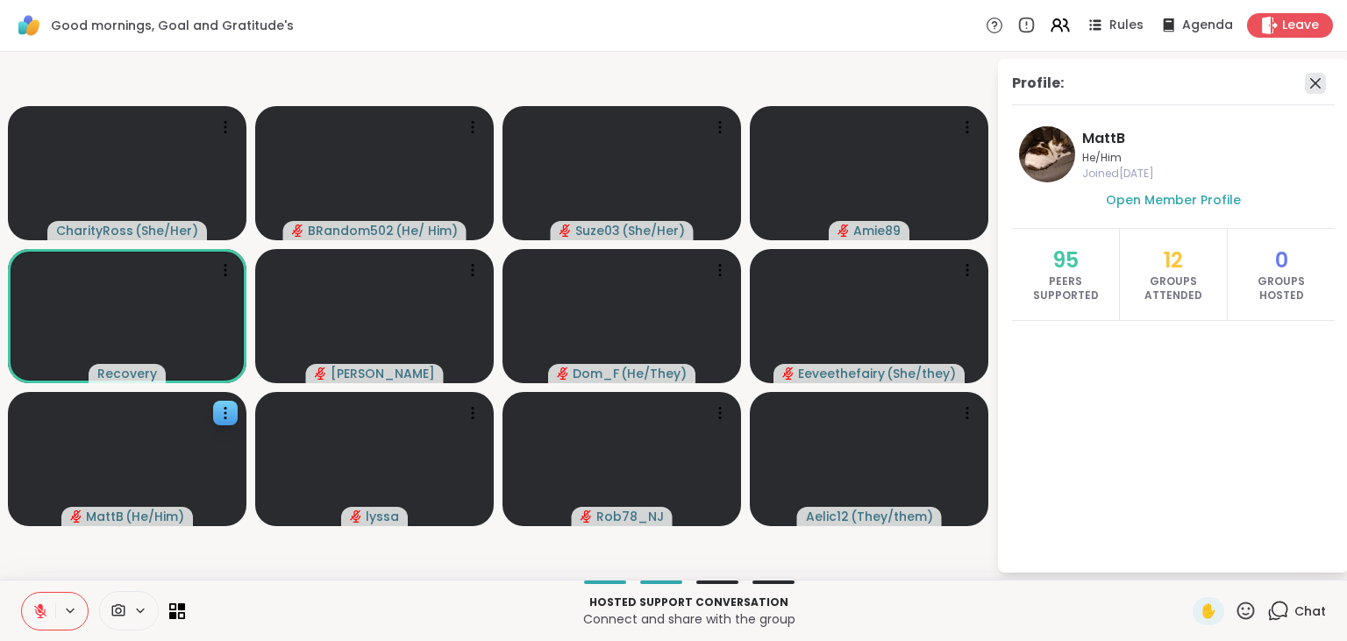
click at [1321, 82] on icon at bounding box center [1315, 83] width 21 height 21
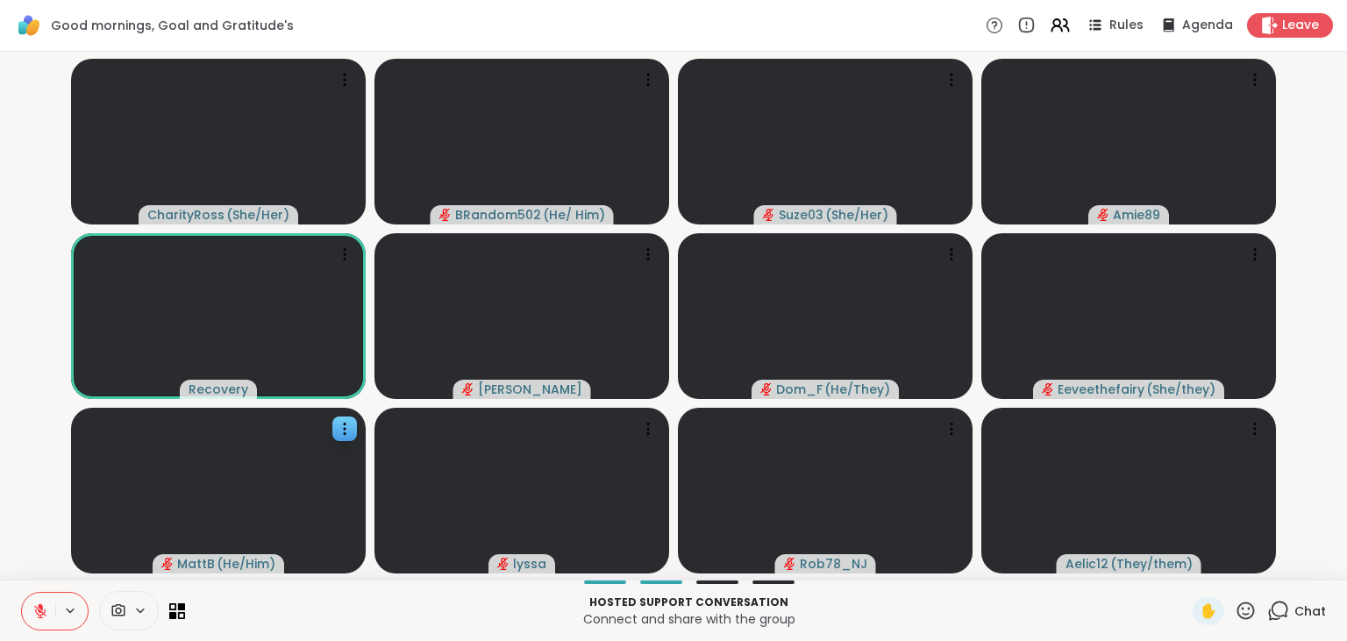
click at [1279, 612] on icon at bounding box center [1279, 611] width 22 height 22
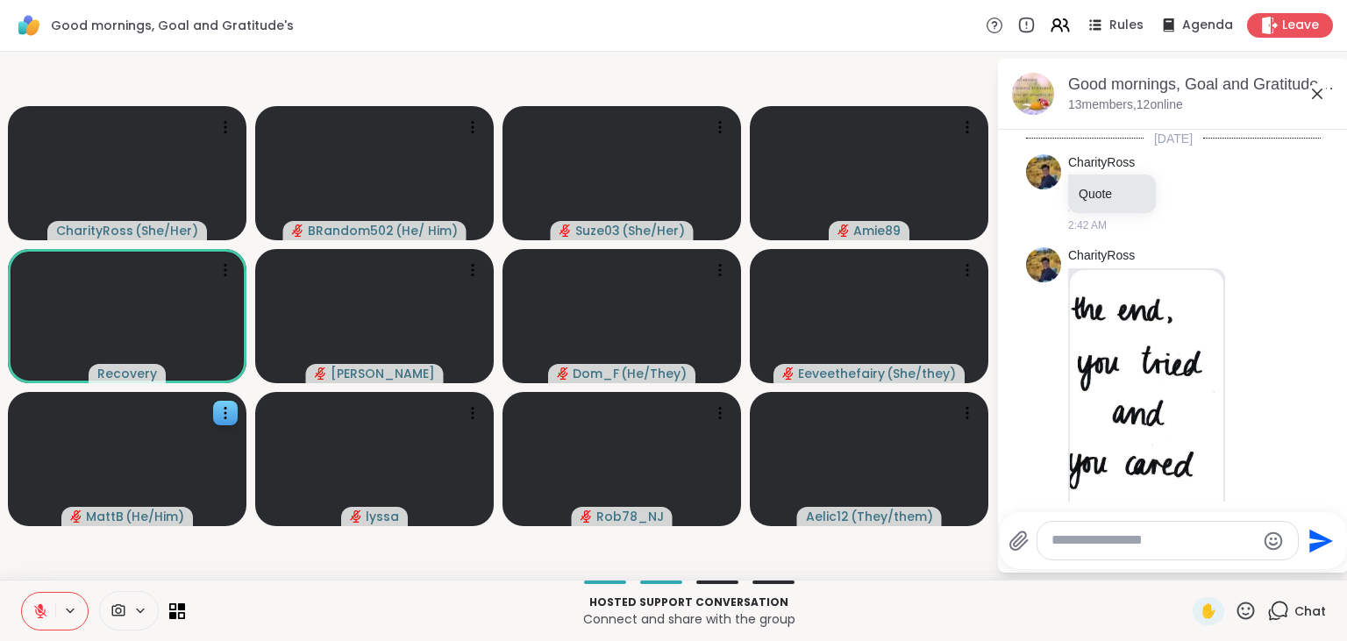
scroll to position [1446, 0]
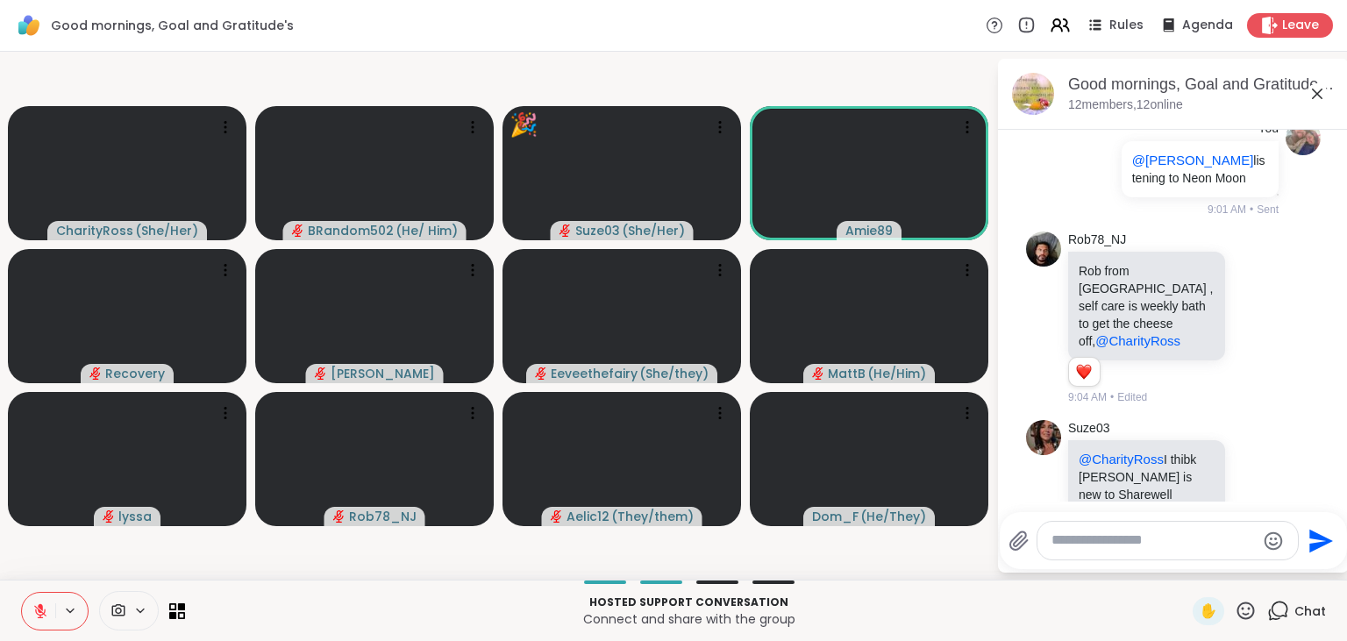
click at [33, 617] on icon at bounding box center [40, 611] width 16 height 16
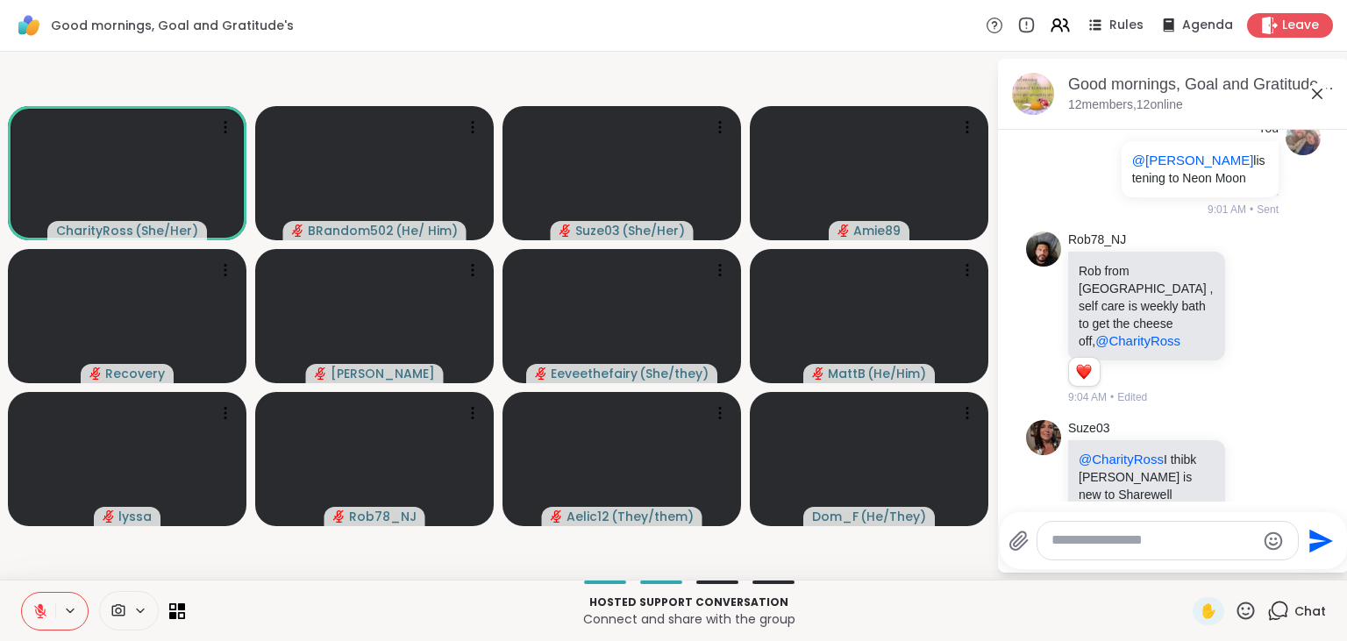
click at [46, 603] on button at bounding box center [38, 611] width 33 height 37
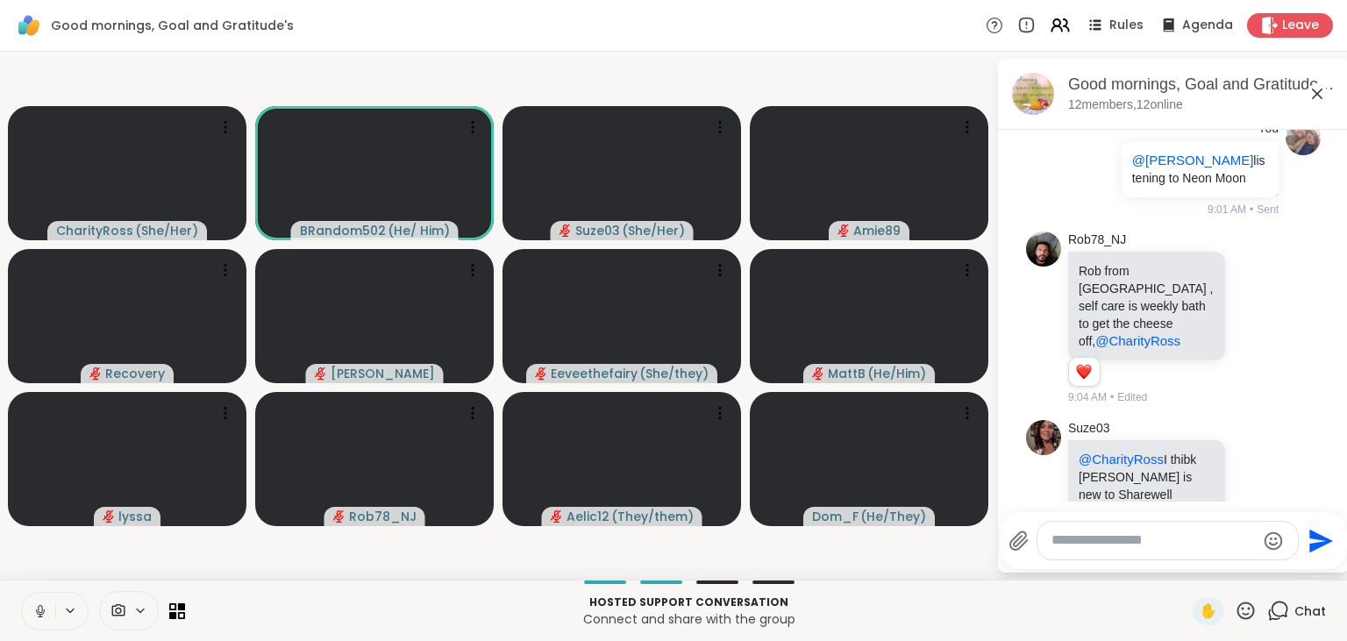
click at [1130, 554] on div at bounding box center [1168, 541] width 261 height 38
click at [1125, 546] on textarea "Type your message" at bounding box center [1154, 541] width 204 height 18
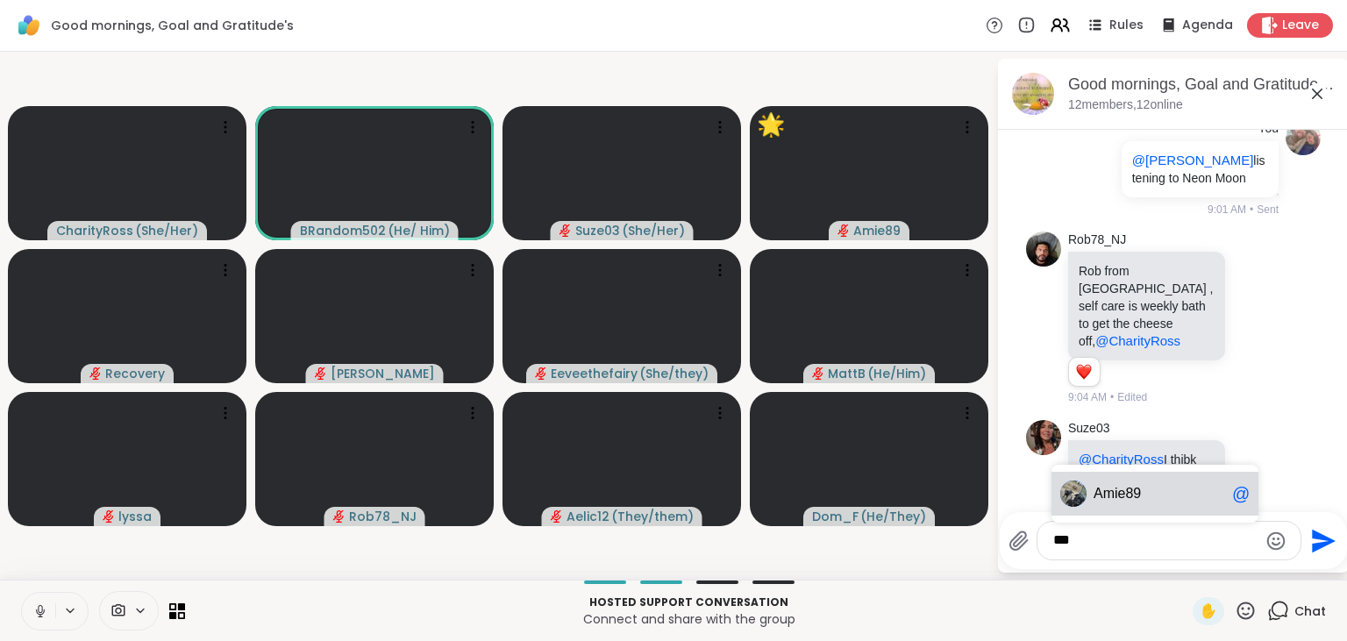
click at [1174, 489] on span "Am ie89" at bounding box center [1160, 494] width 132 height 18
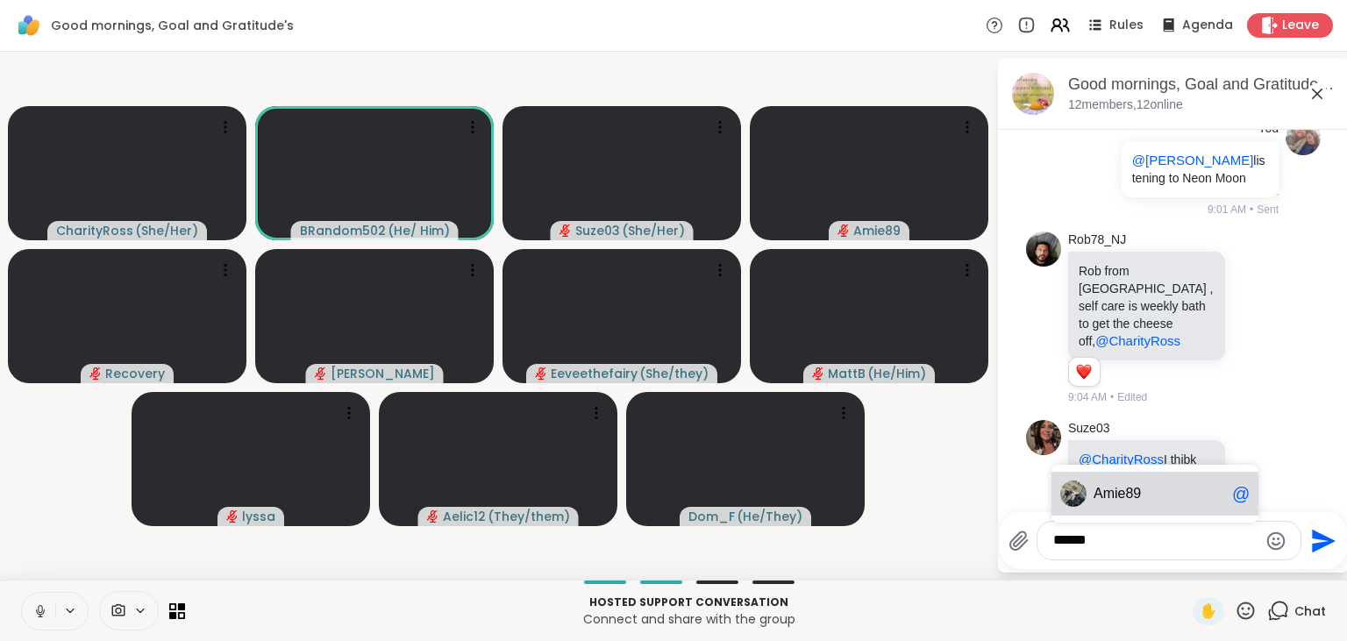
click at [1105, 501] on span "Amie8" at bounding box center [1113, 494] width 39 height 18
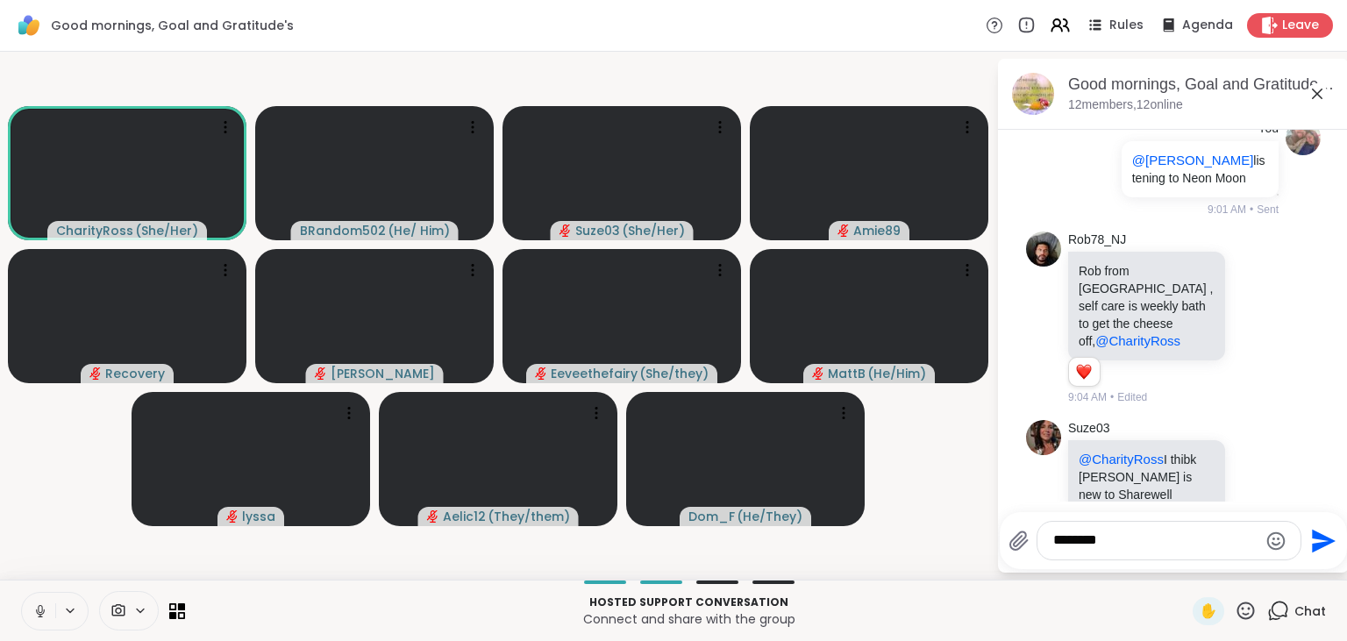
click at [39, 612] on icon at bounding box center [40, 609] width 4 height 8
click at [1125, 537] on textarea "*******" at bounding box center [1155, 541] width 204 height 18
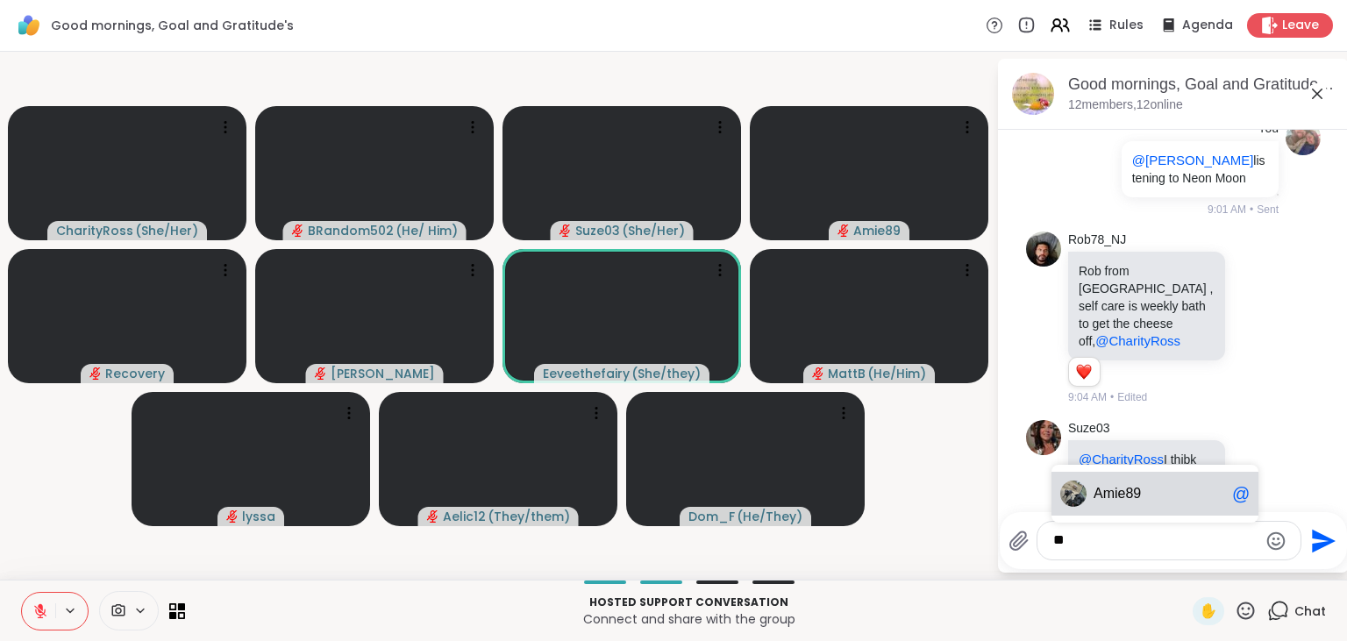
type textarea "*"
click at [1235, 420] on div "Suze03 @CharityRoss I thibk Matt is new to Sharewell 9:05 AM" at bounding box center [1175, 477] width 215 height 115
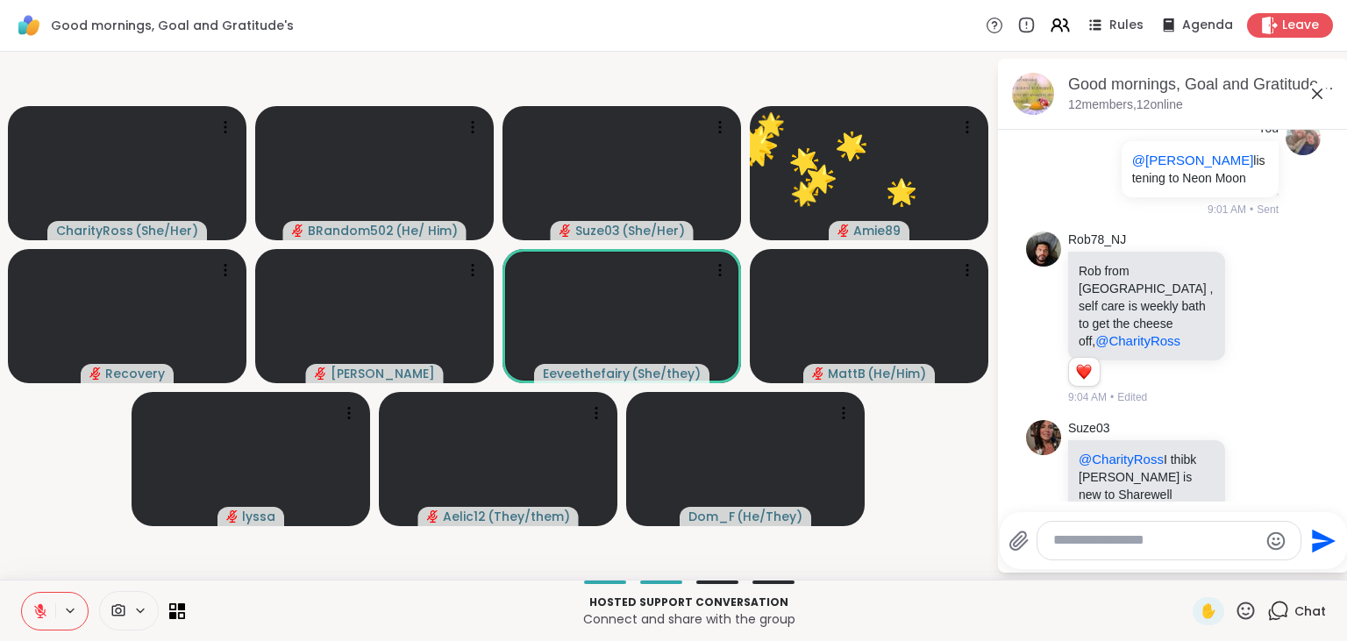
click at [1312, 96] on icon at bounding box center [1317, 93] width 21 height 21
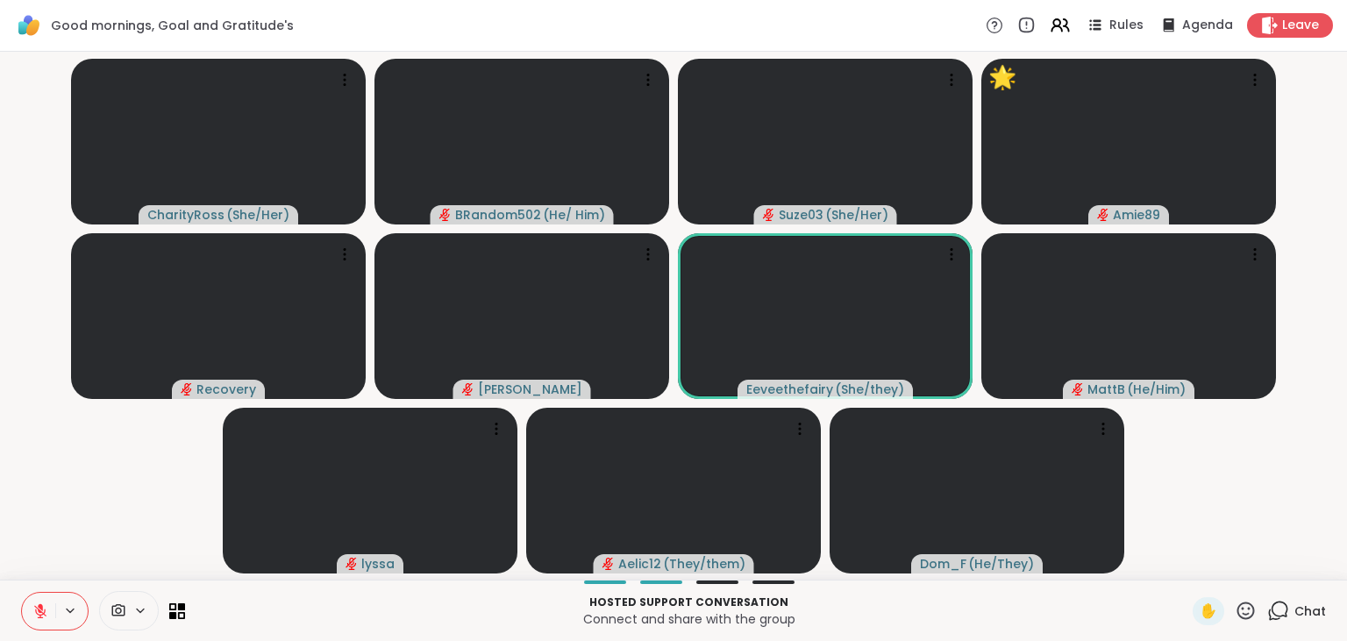
click at [1289, 608] on icon at bounding box center [1279, 611] width 22 height 22
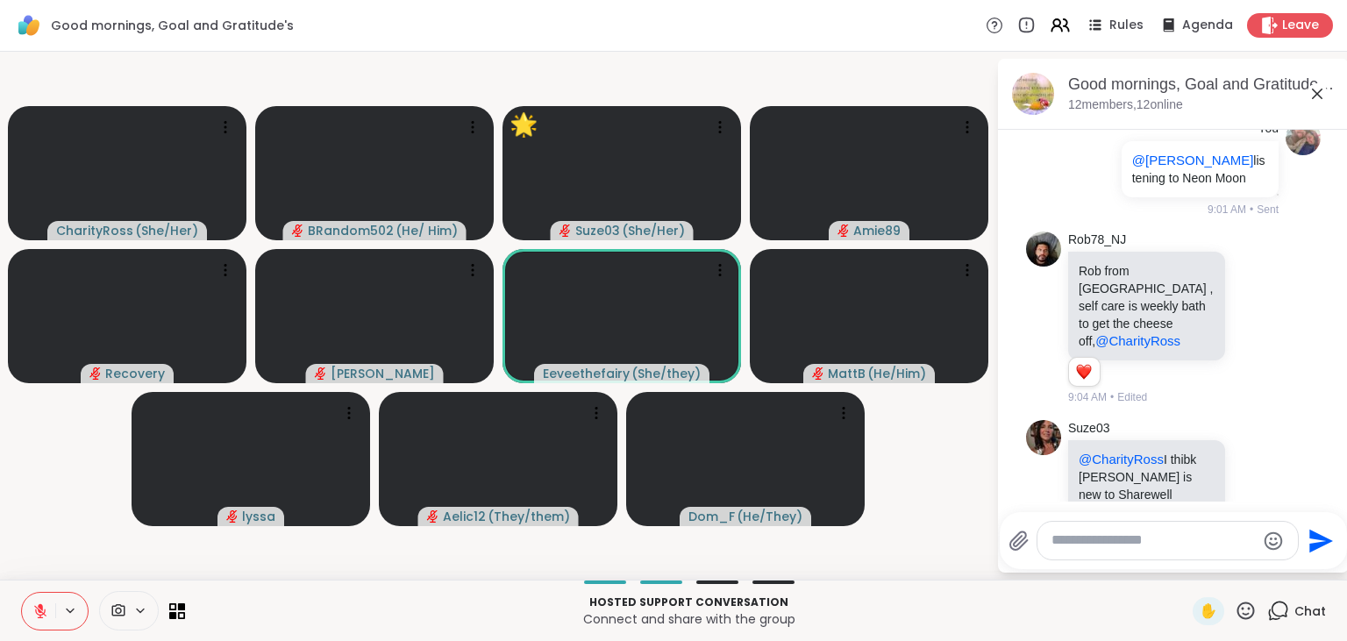
click at [39, 613] on icon at bounding box center [40, 611] width 16 height 16
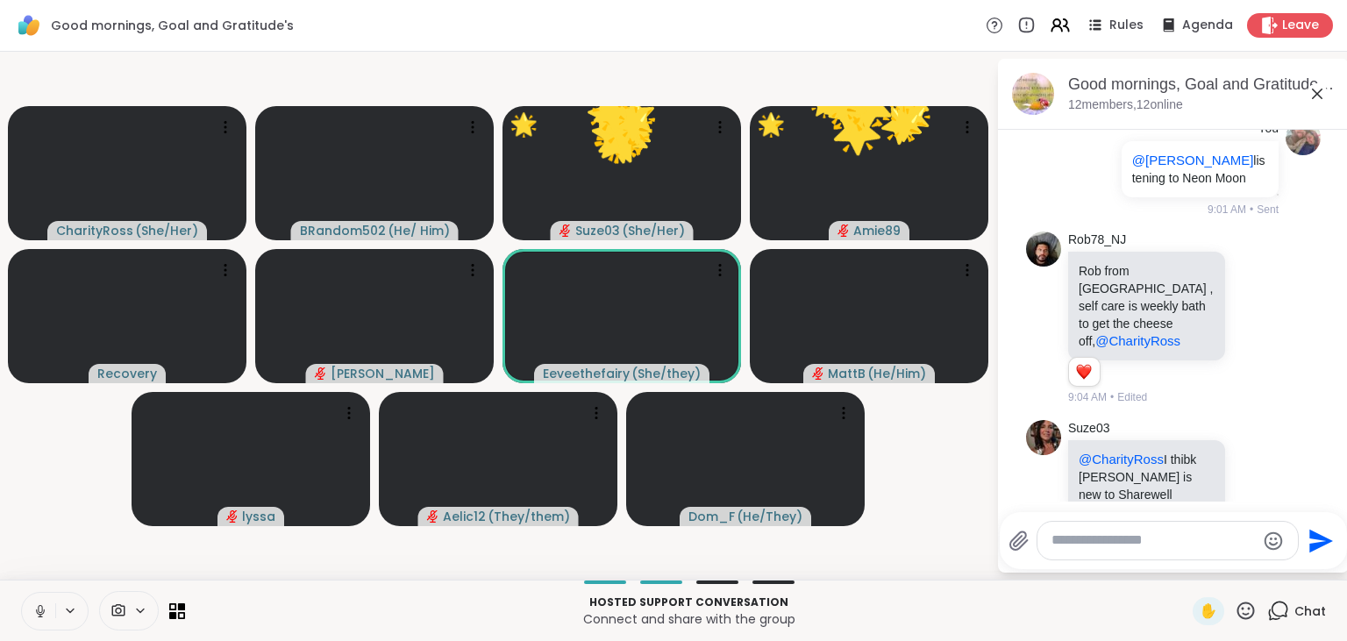
click at [40, 610] on icon at bounding box center [40, 611] width 16 height 16
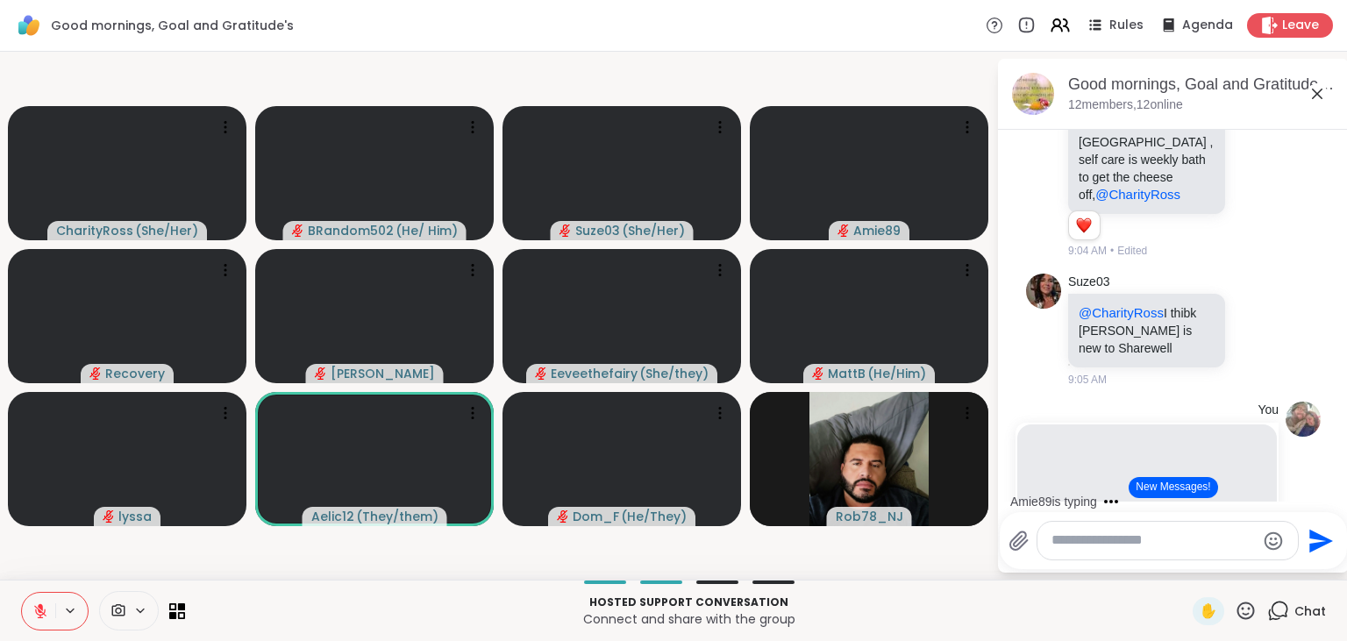
scroll to position [1618, 0]
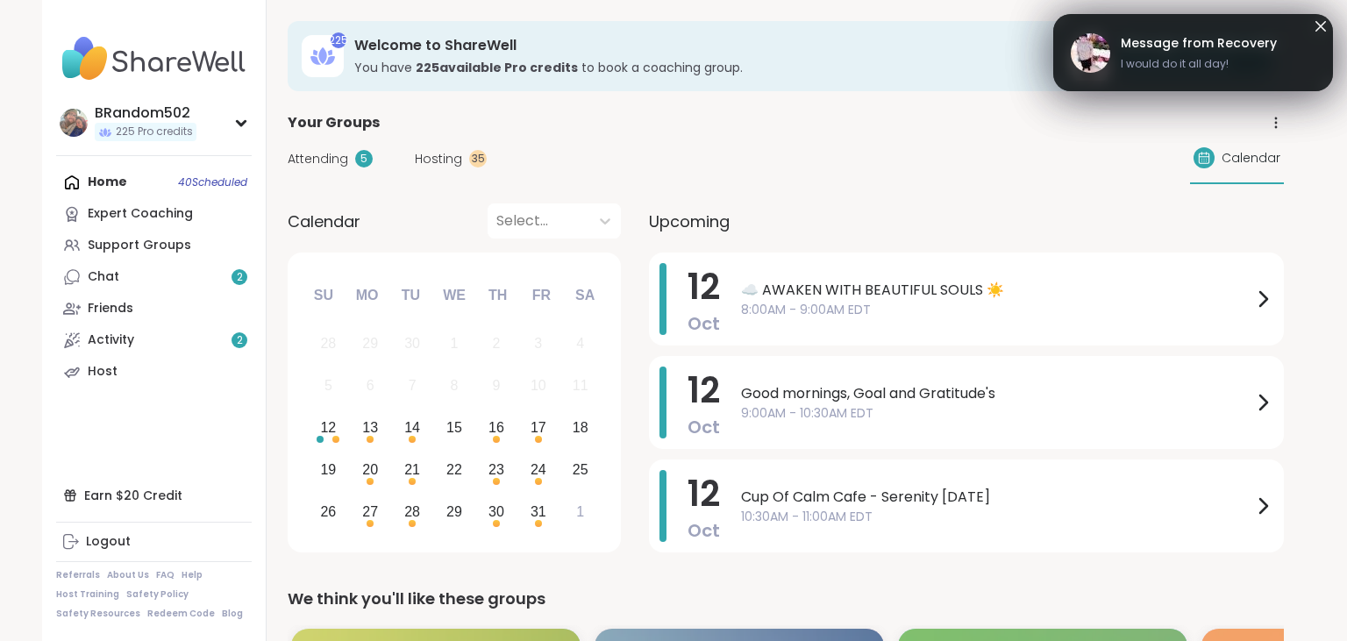
click at [169, 282] on link "Chat 2" at bounding box center [154, 277] width 196 height 32
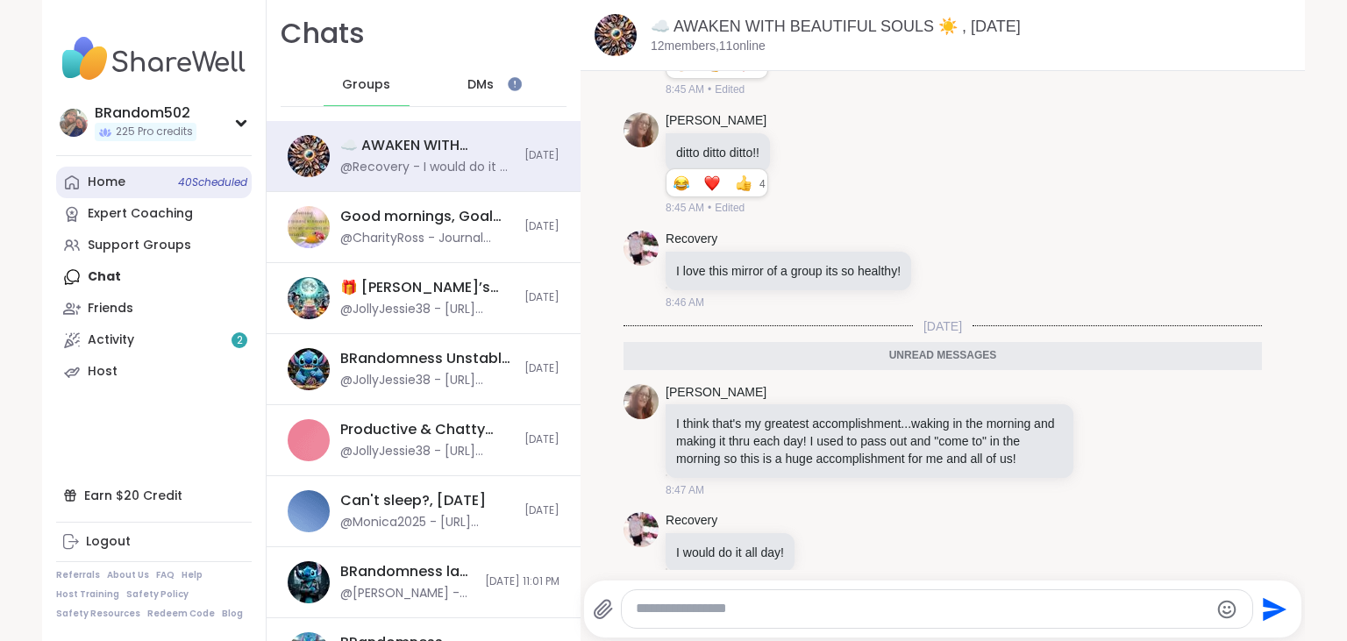
click at [183, 188] on span "40 Scheduled" at bounding box center [212, 182] width 69 height 14
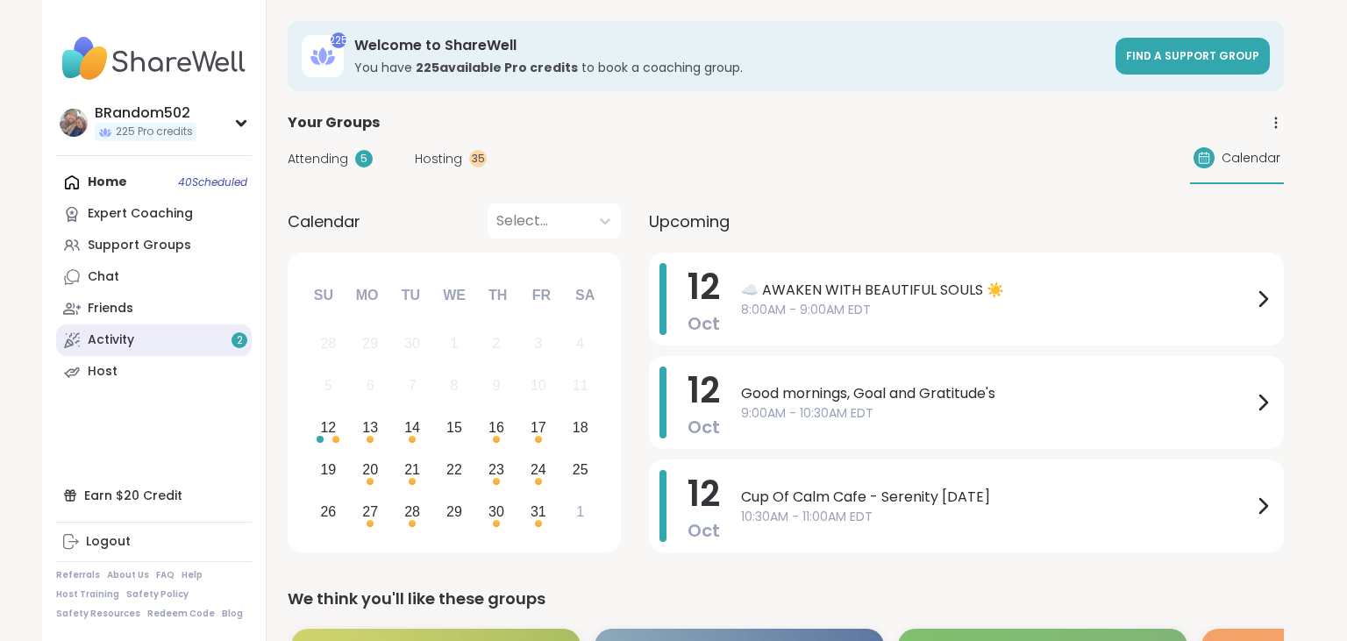
click at [205, 339] on link "Activity 2" at bounding box center [154, 341] width 196 height 32
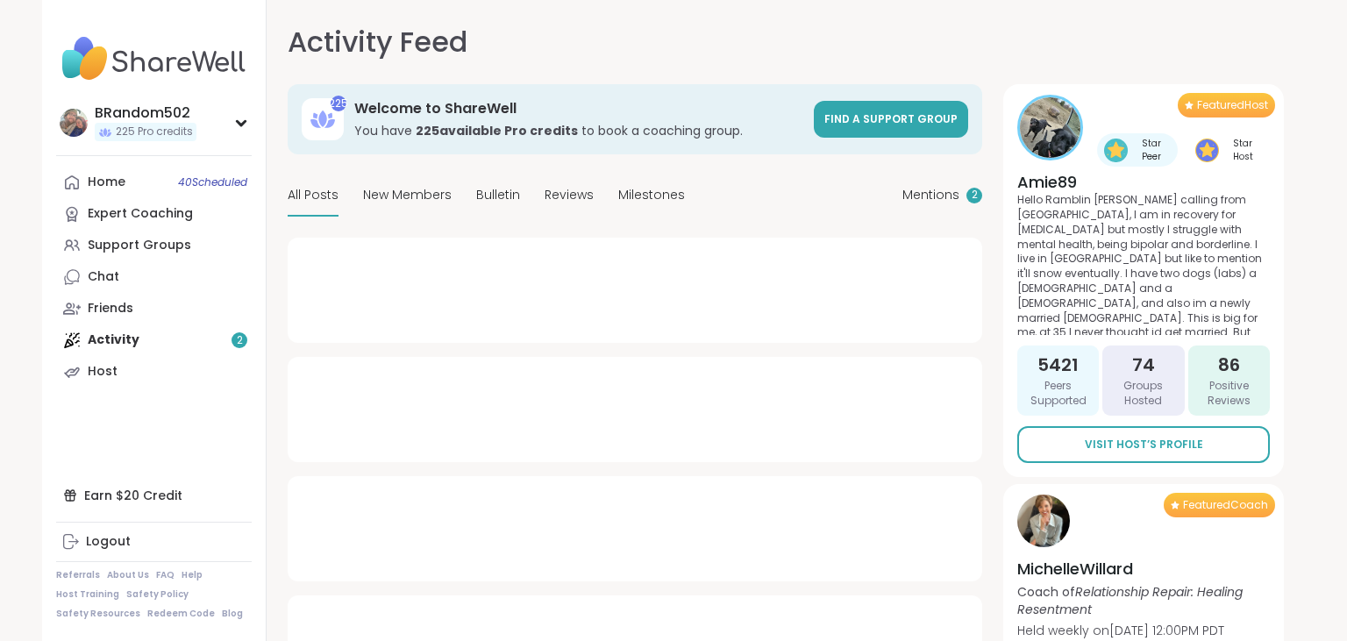
type textarea "*"
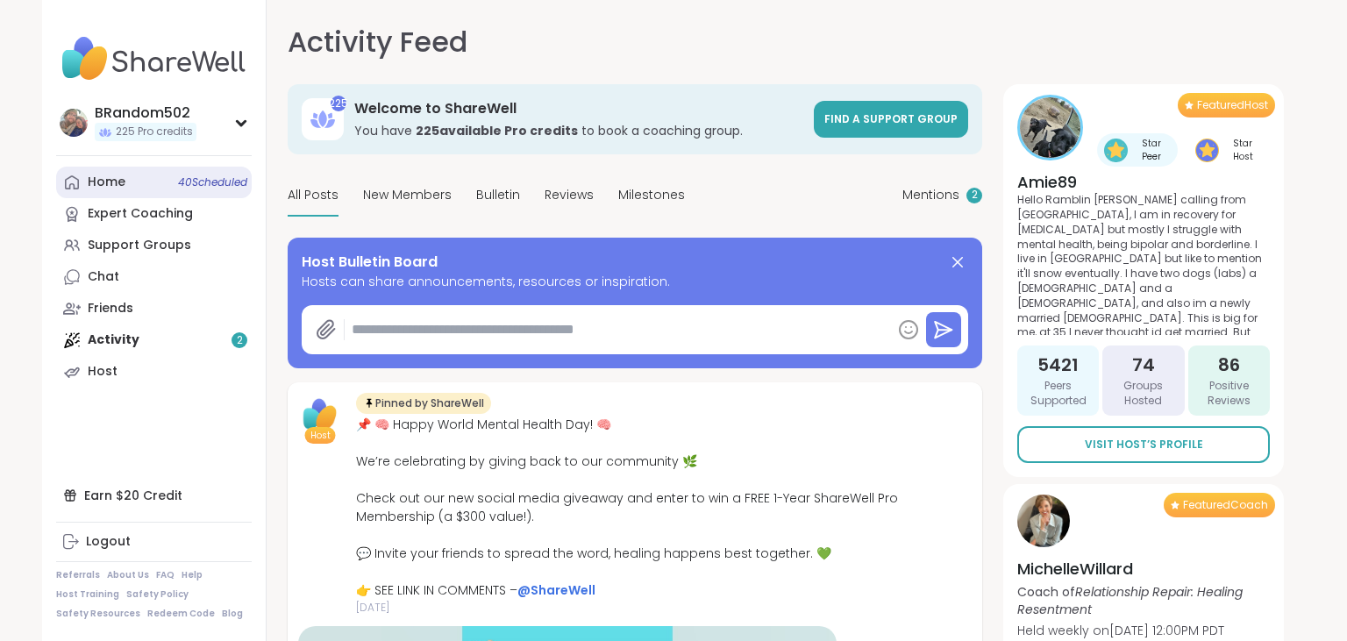
click at [142, 184] on link "Home 40 Scheduled" at bounding box center [154, 183] width 196 height 32
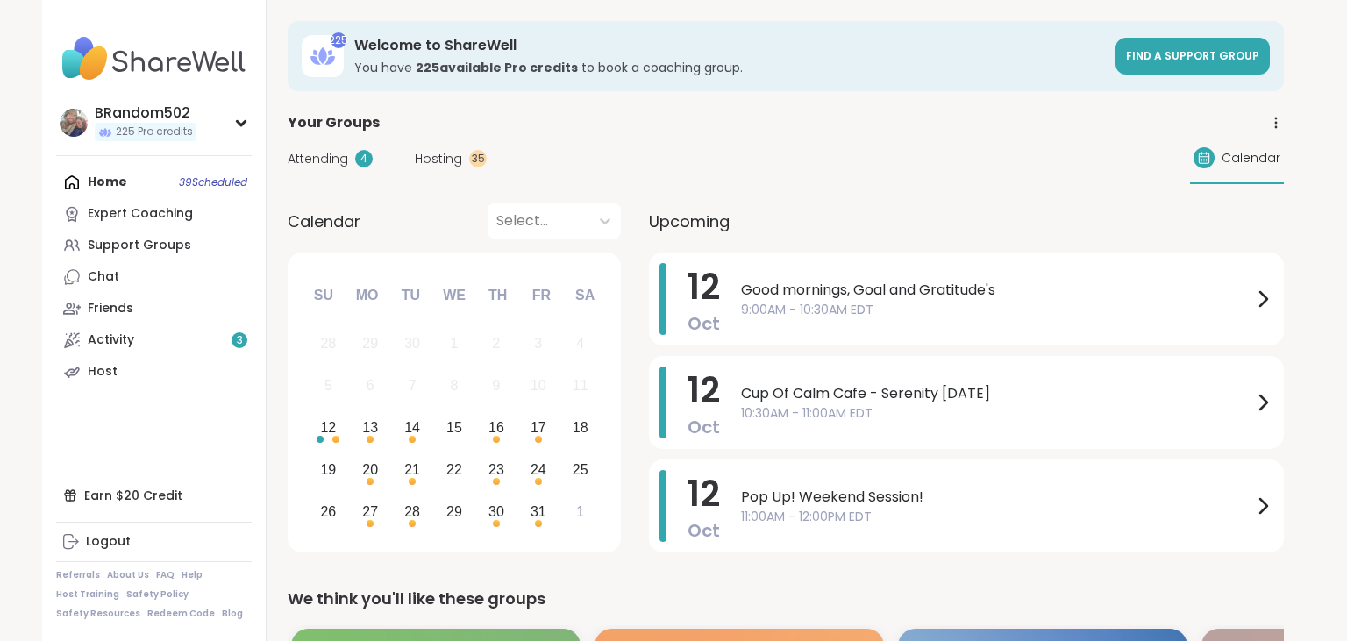
click at [902, 284] on span "Good mornings, Goal and Gratitude's" at bounding box center [996, 290] width 511 height 21
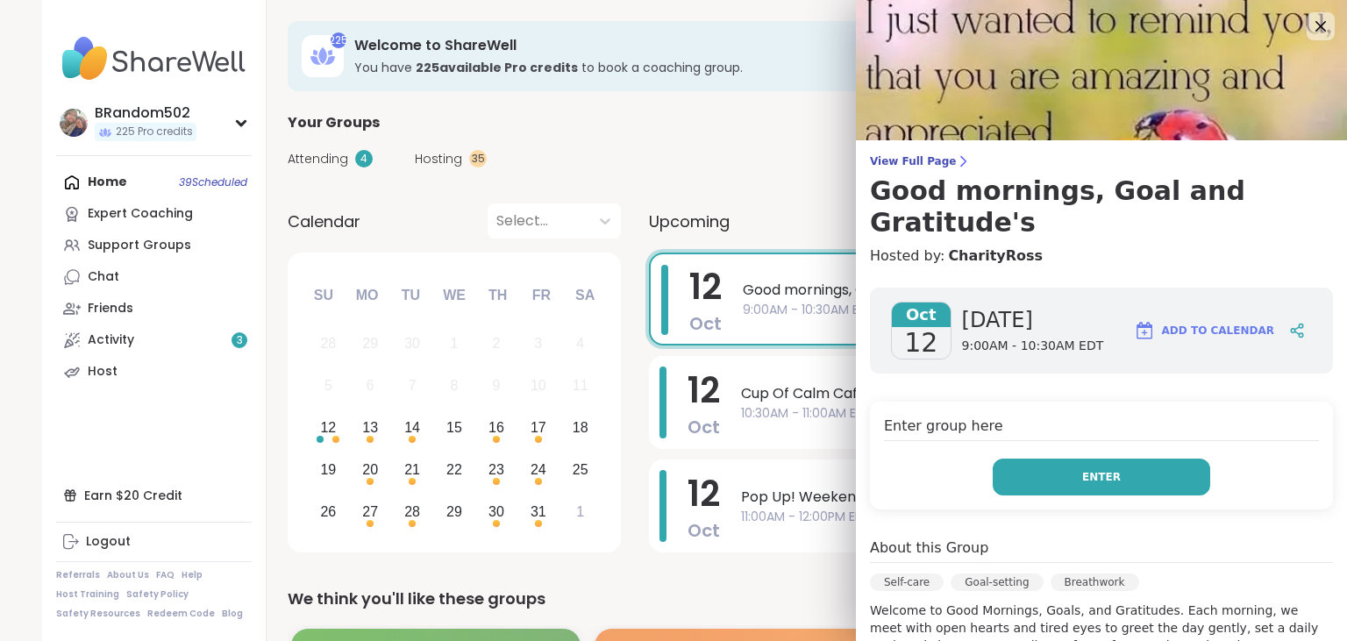
click at [1075, 459] on button "Enter" at bounding box center [1102, 477] width 218 height 37
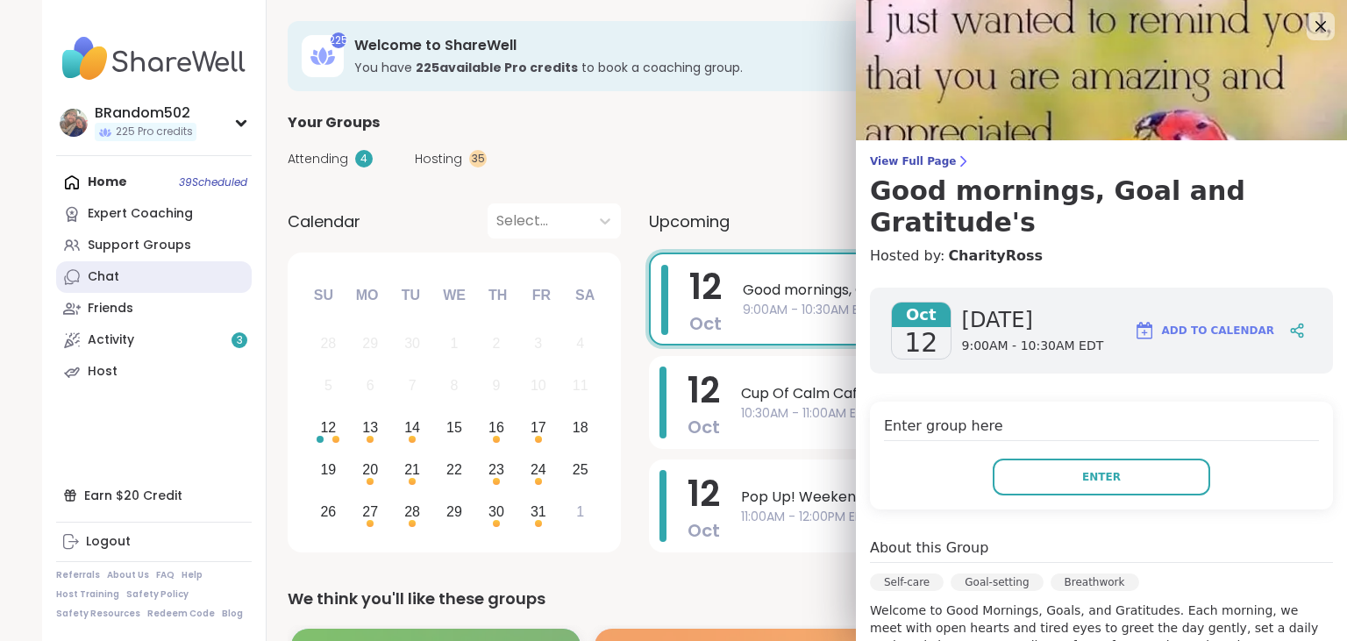
click at [114, 277] on div "Chat" at bounding box center [104, 277] width 32 height 18
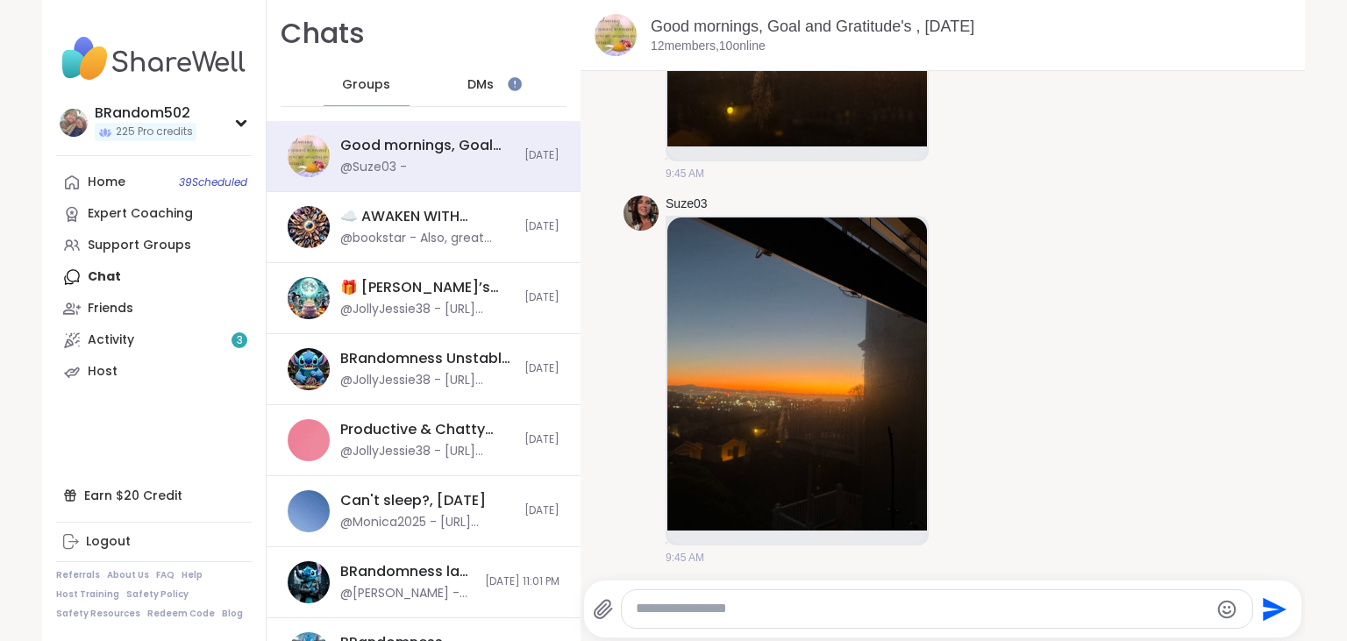
click at [696, 610] on textarea "Type your message" at bounding box center [922, 609] width 573 height 18
paste textarea "**********"
type textarea "**********"
click at [1275, 606] on icon "Send" at bounding box center [1277, 609] width 24 height 24
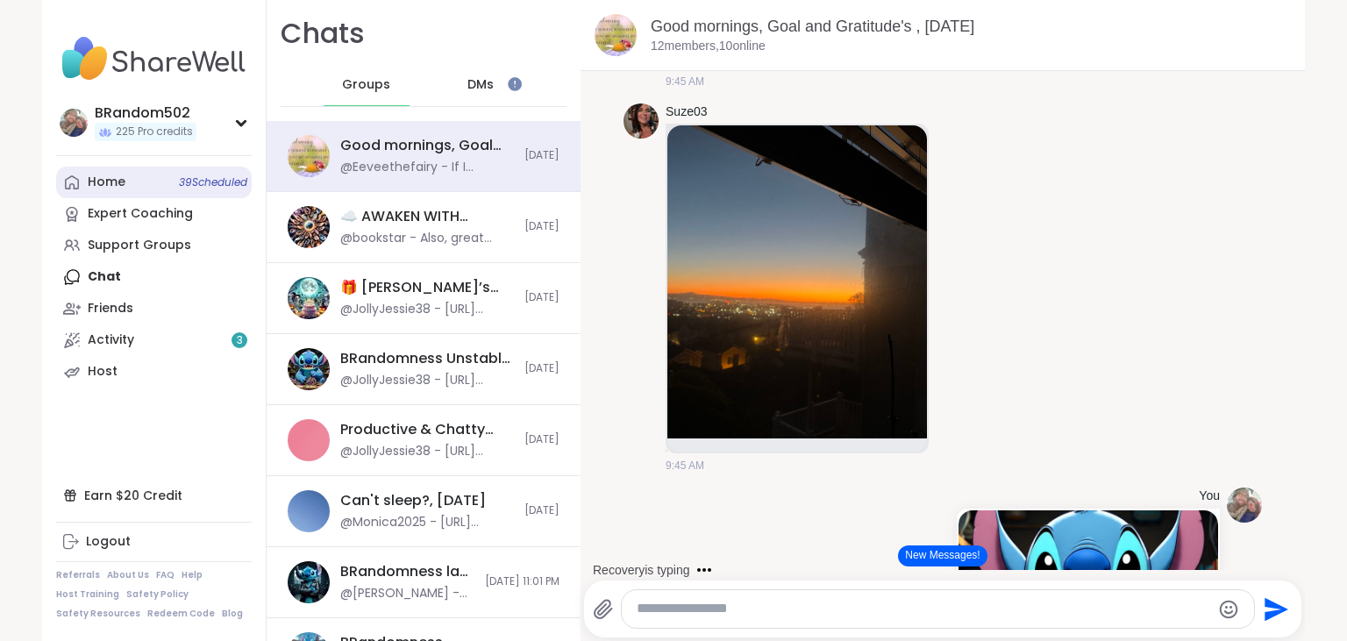
click at [172, 175] on link "Home 39 Scheduled" at bounding box center [154, 183] width 196 height 32
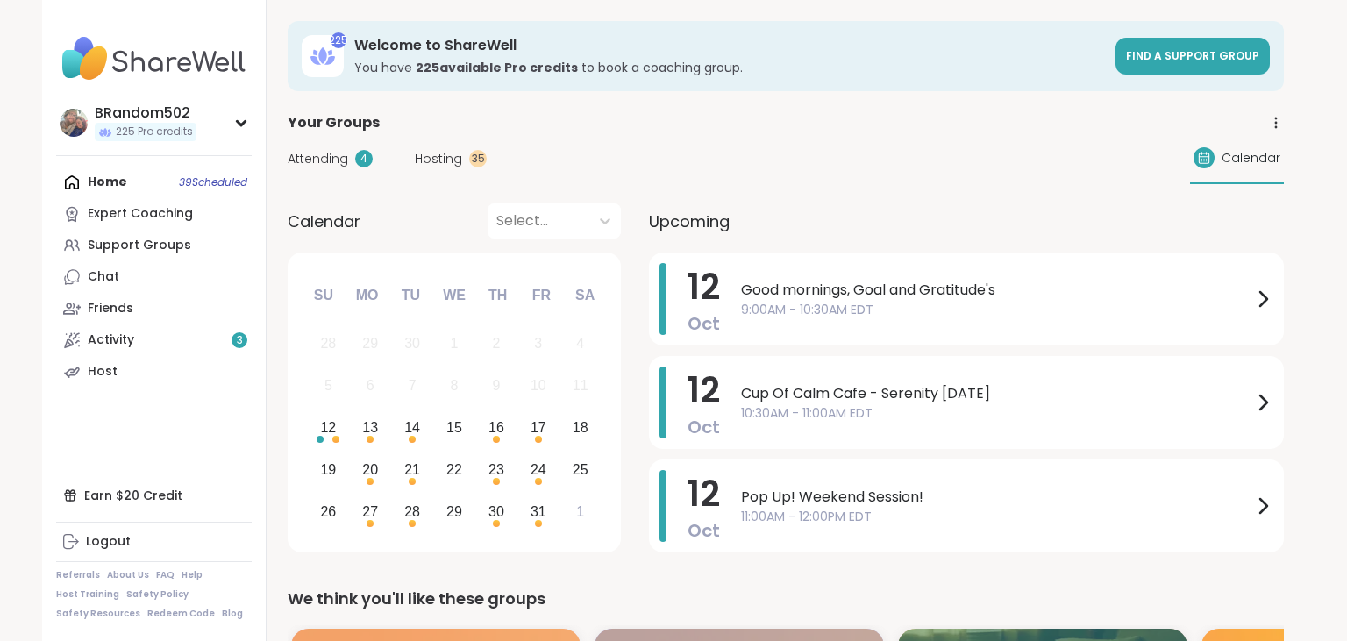
click at [454, 163] on span "Hosting" at bounding box center [438, 159] width 47 height 18
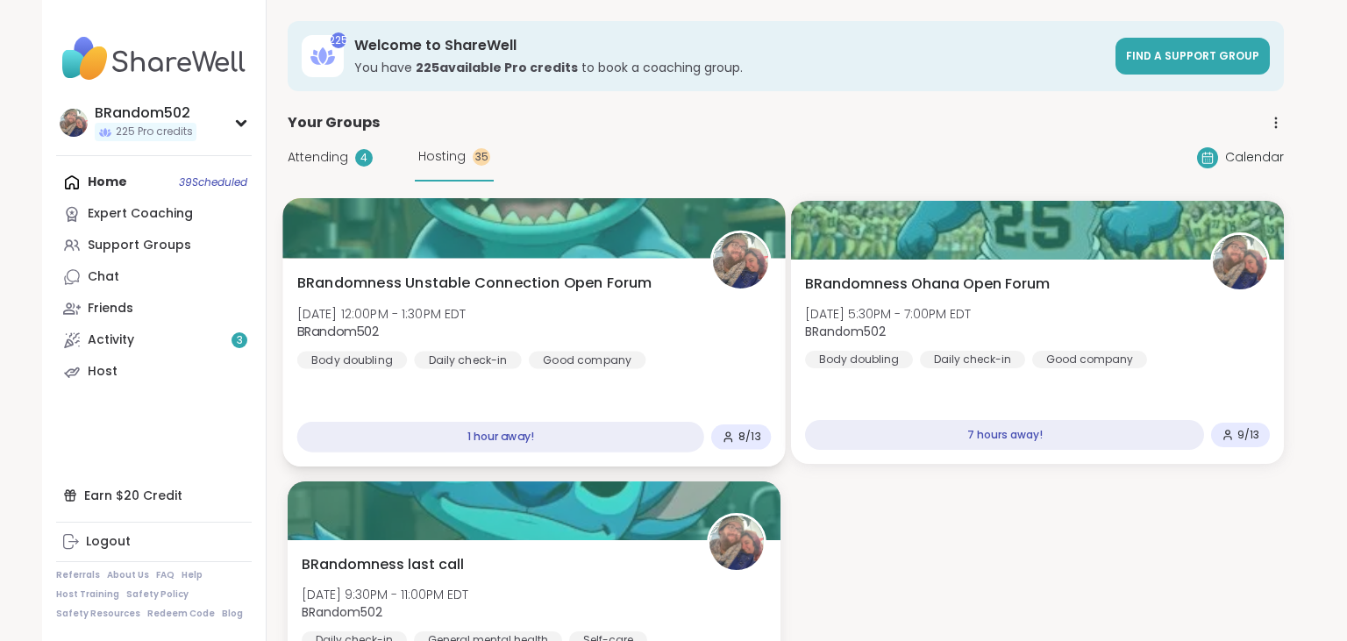
click at [539, 278] on span "BRandomness Unstable Connection Open Forum" at bounding box center [474, 283] width 355 height 21
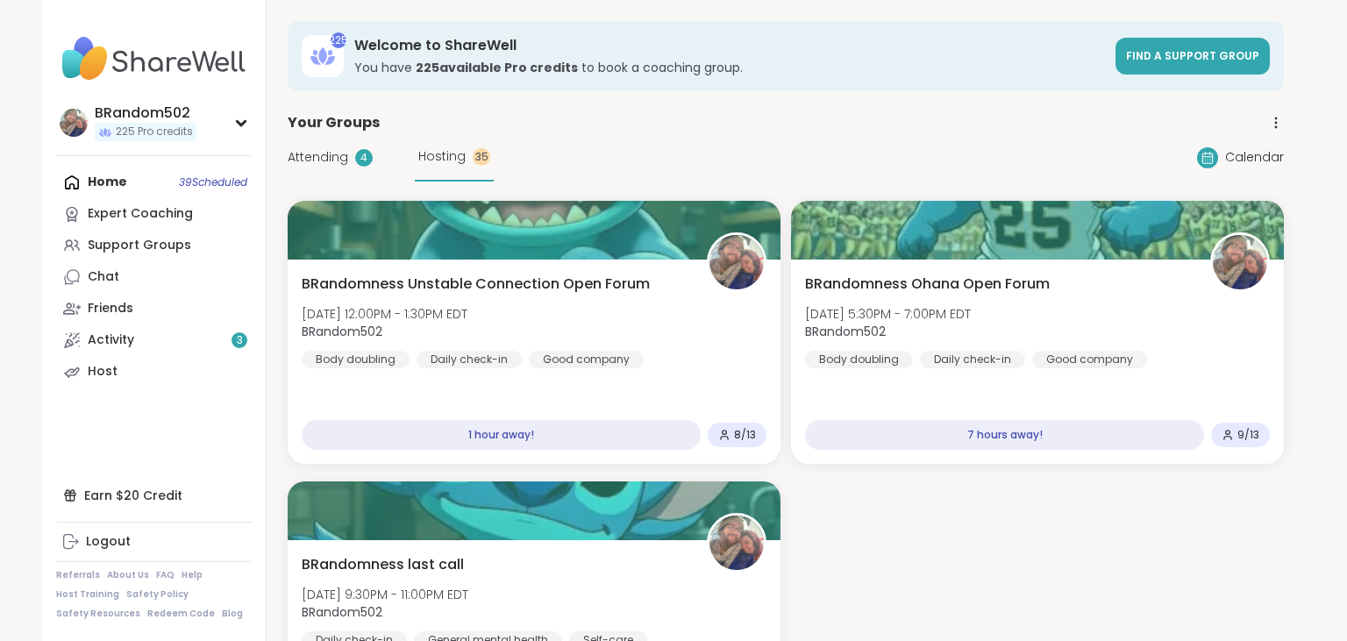
click at [582, 148] on div "Attending 4 Hosting 35 Calendar" at bounding box center [786, 157] width 996 height 48
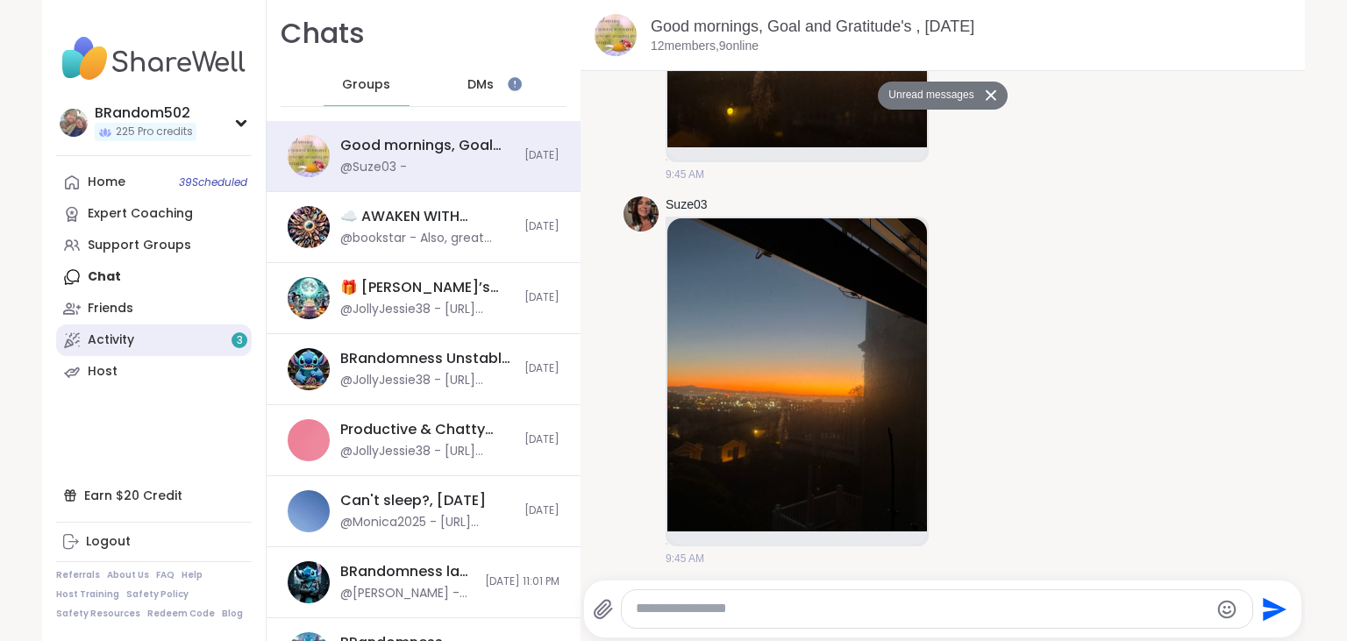
click at [166, 346] on link "Activity 3" at bounding box center [154, 341] width 196 height 32
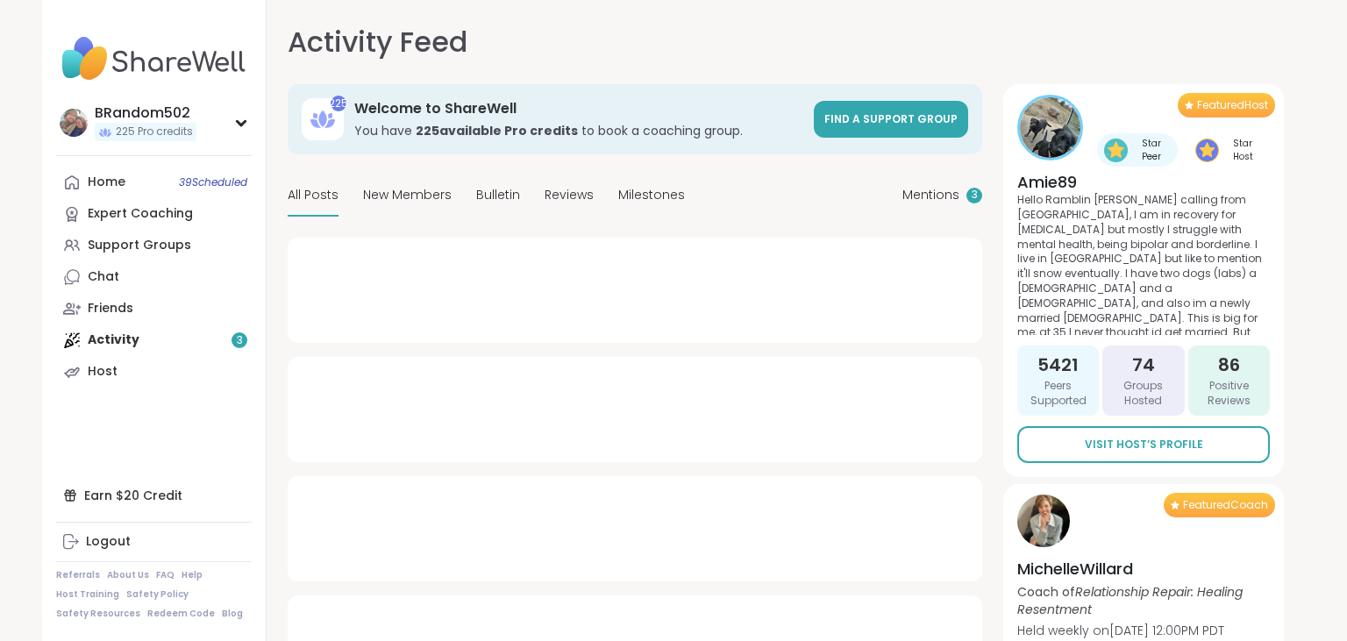
type textarea "*"
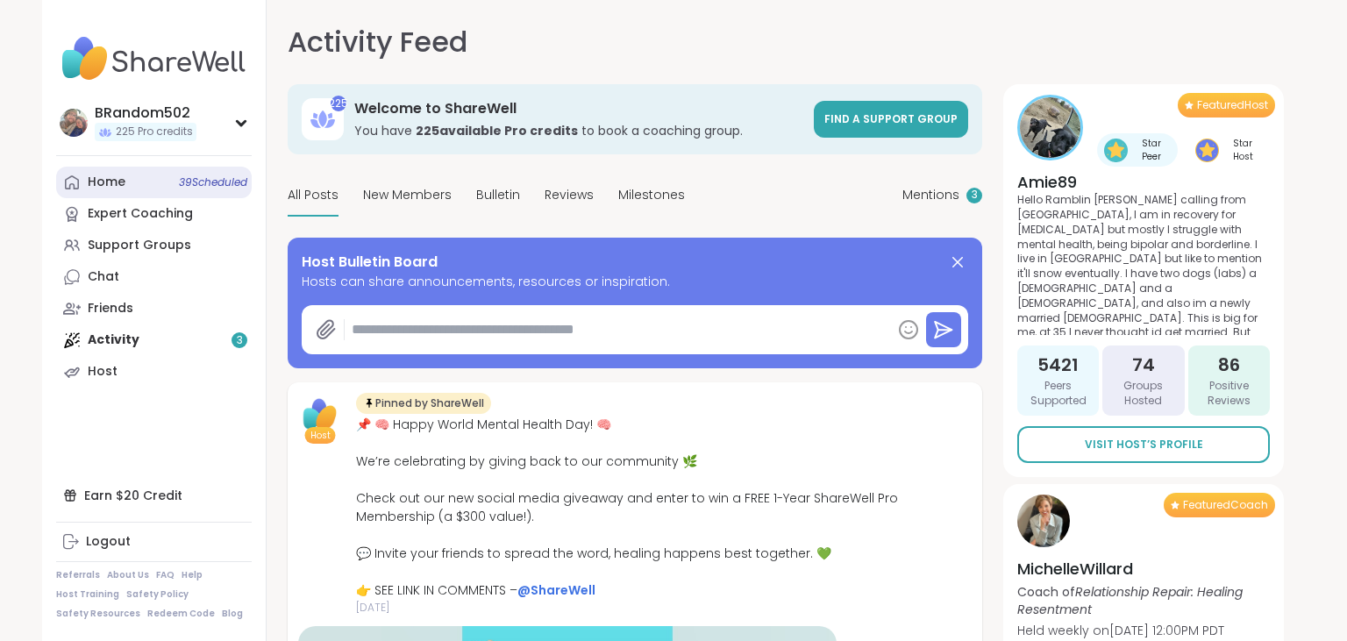
click at [170, 167] on link "Home 39 Scheduled" at bounding box center [154, 183] width 196 height 32
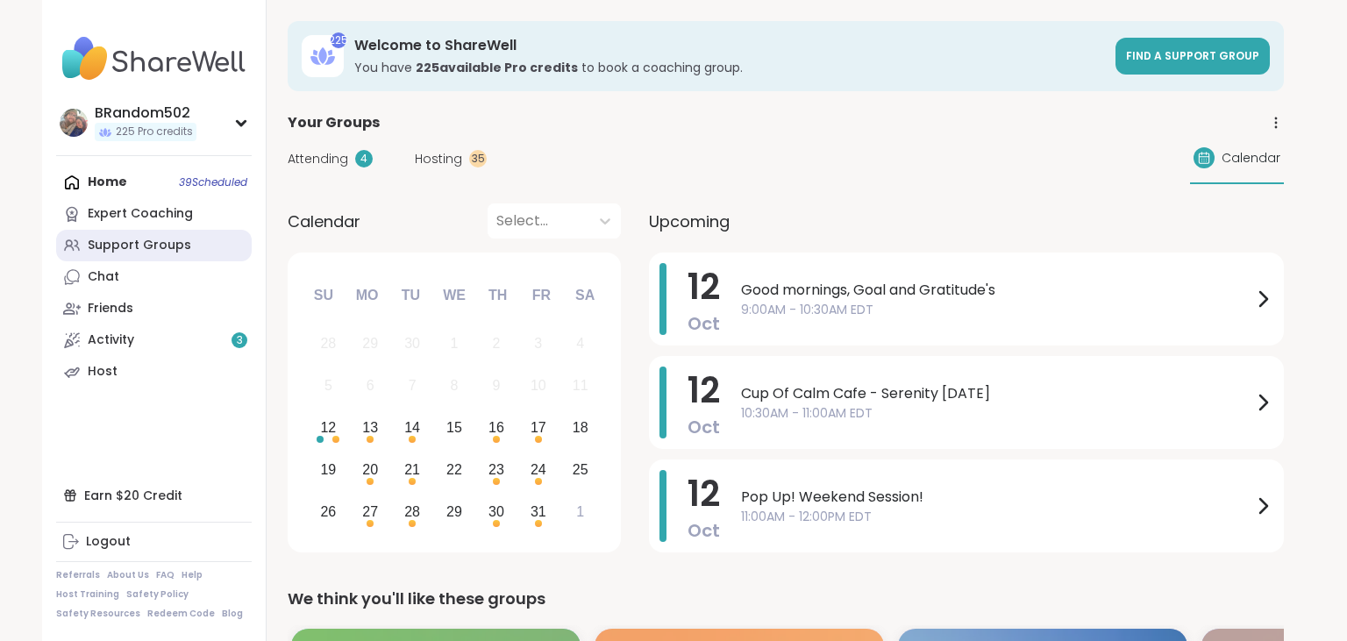
click at [191, 247] on link "Support Groups" at bounding box center [154, 246] width 196 height 32
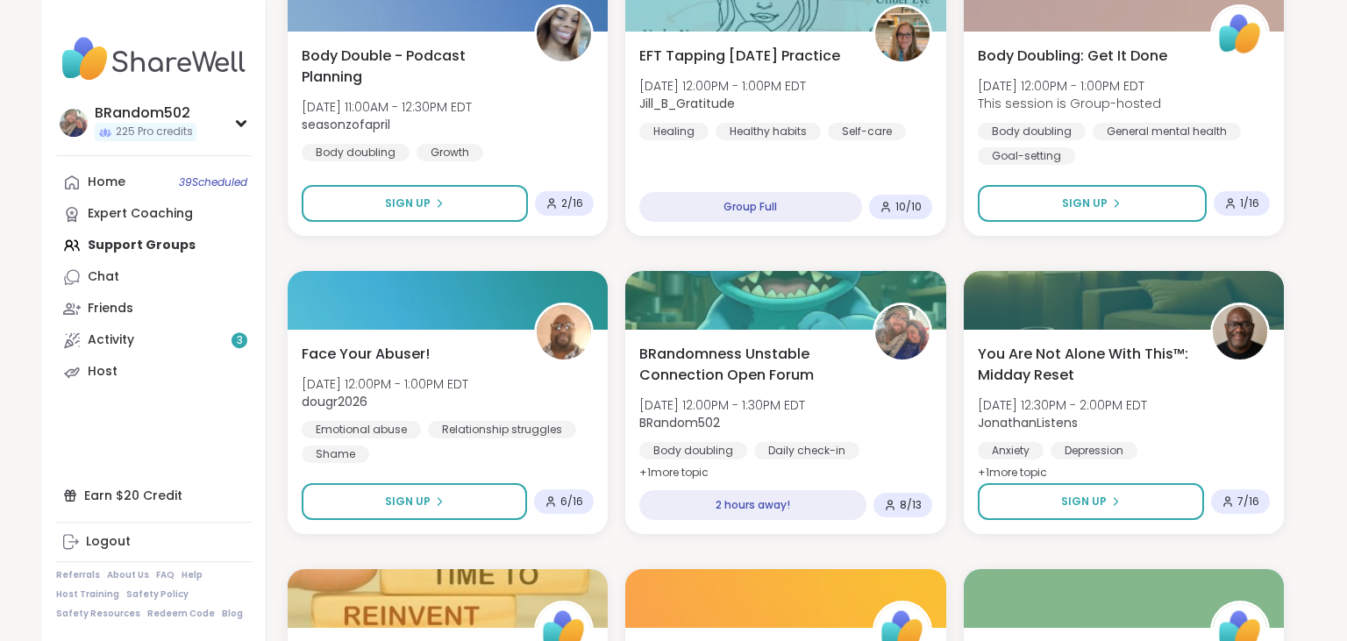
scroll to position [948, 0]
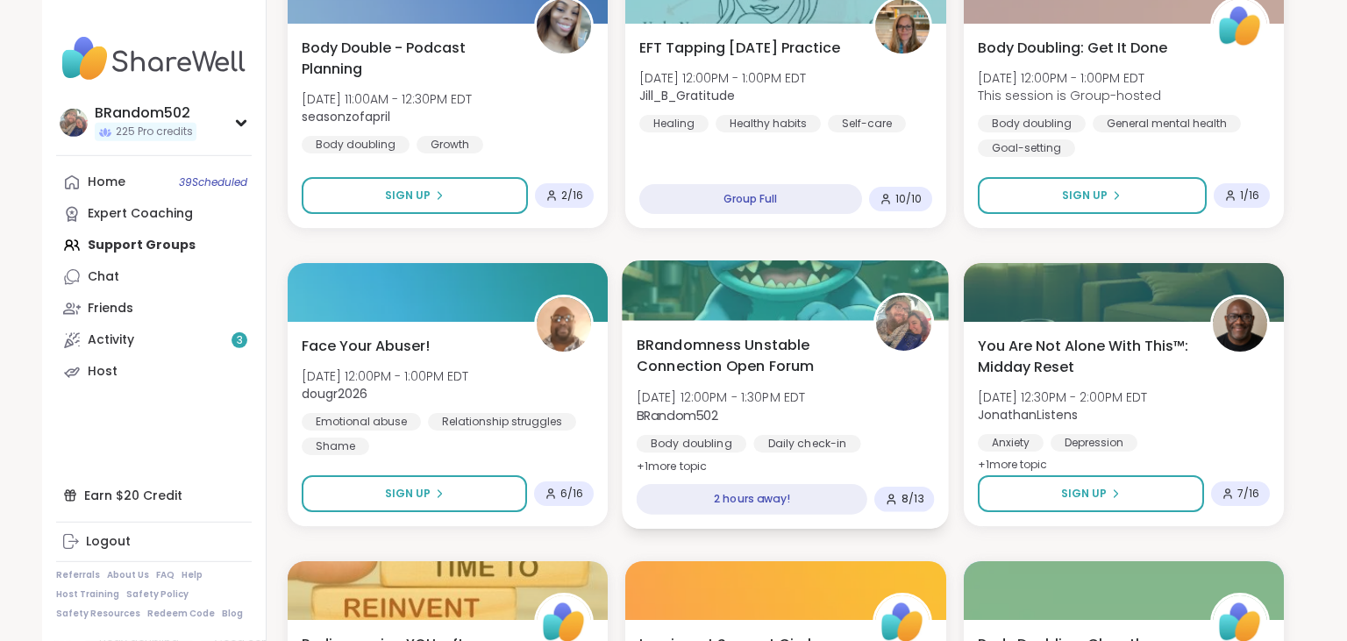
click at [723, 344] on span "BRandomness Unstable Connection Open Forum" at bounding box center [746, 355] width 218 height 43
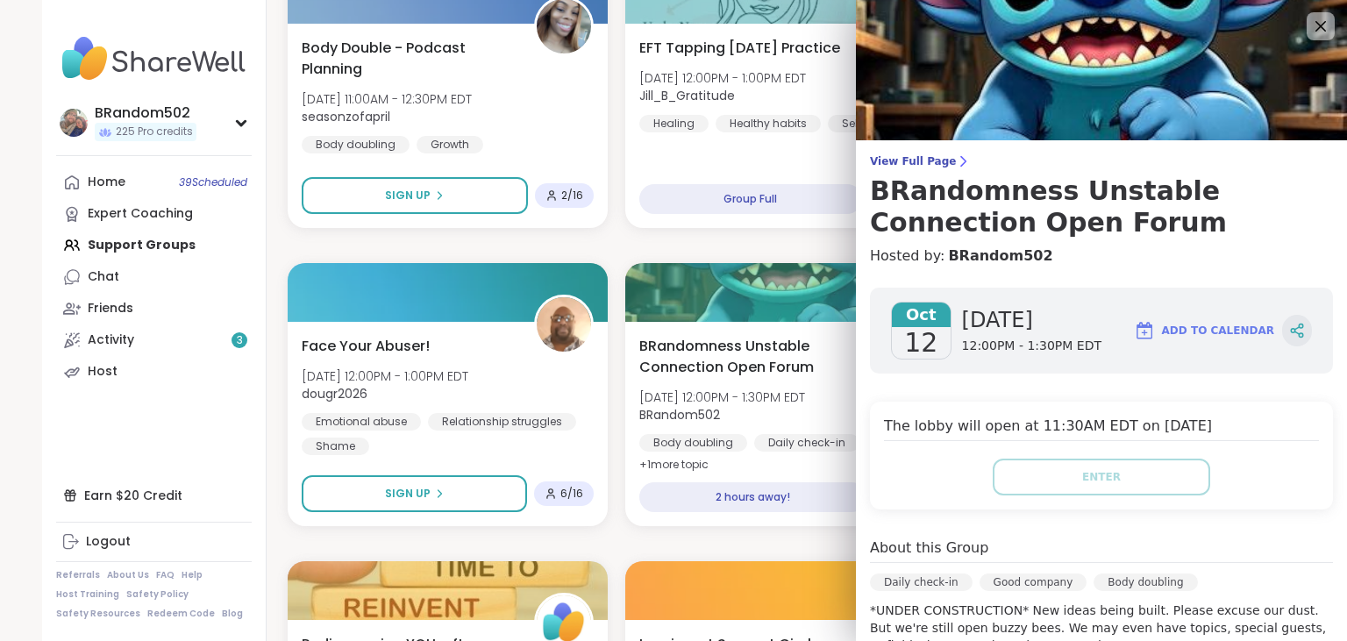
click at [1301, 330] on icon at bounding box center [1297, 331] width 16 height 16
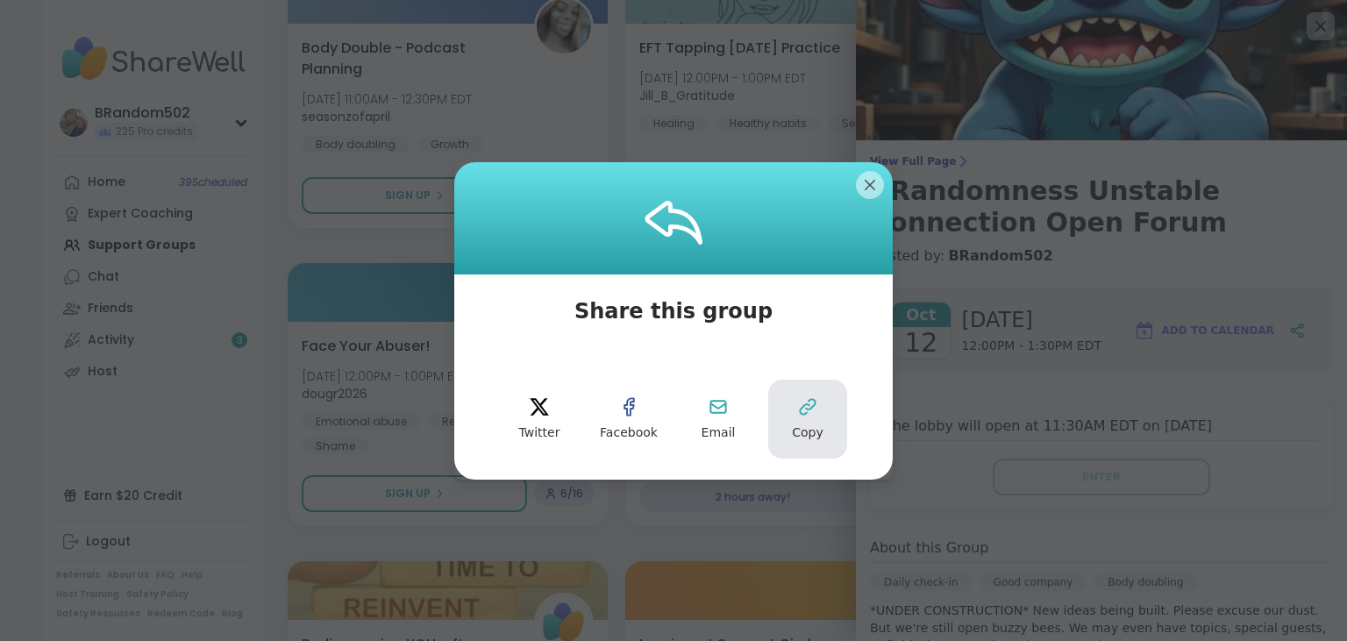
click at [830, 426] on button "Copy" at bounding box center [807, 419] width 79 height 79
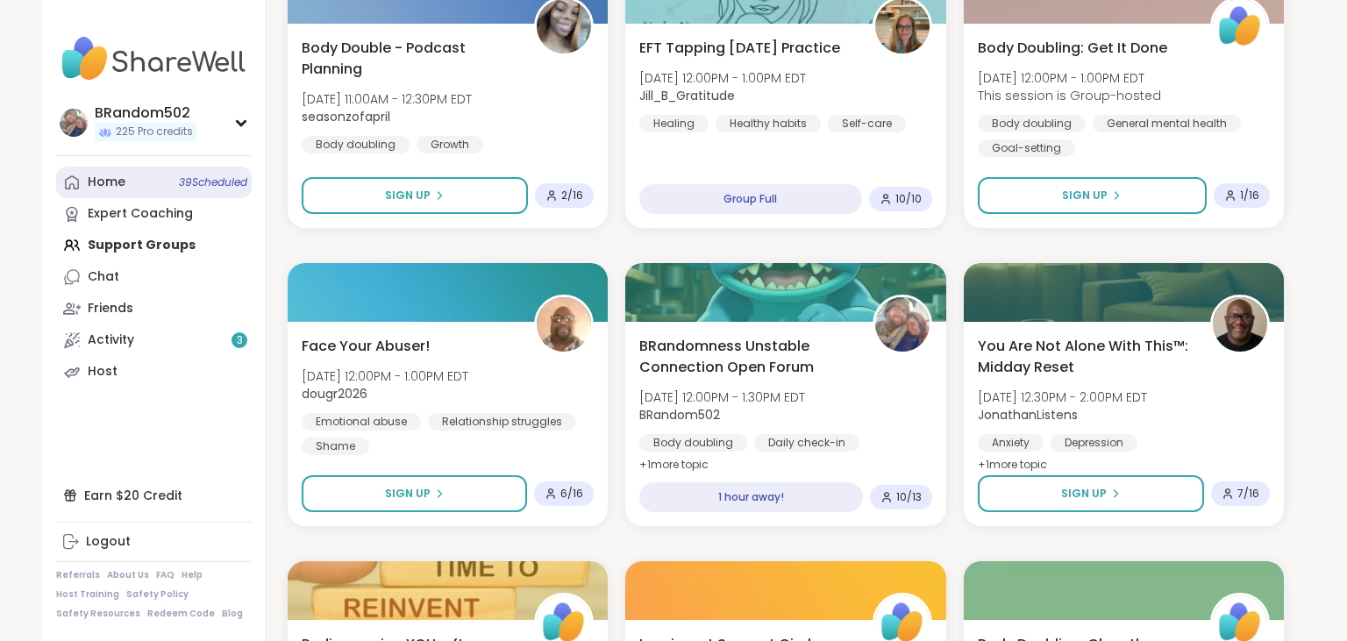
click at [181, 178] on span "39 Scheduled" at bounding box center [213, 182] width 68 height 14
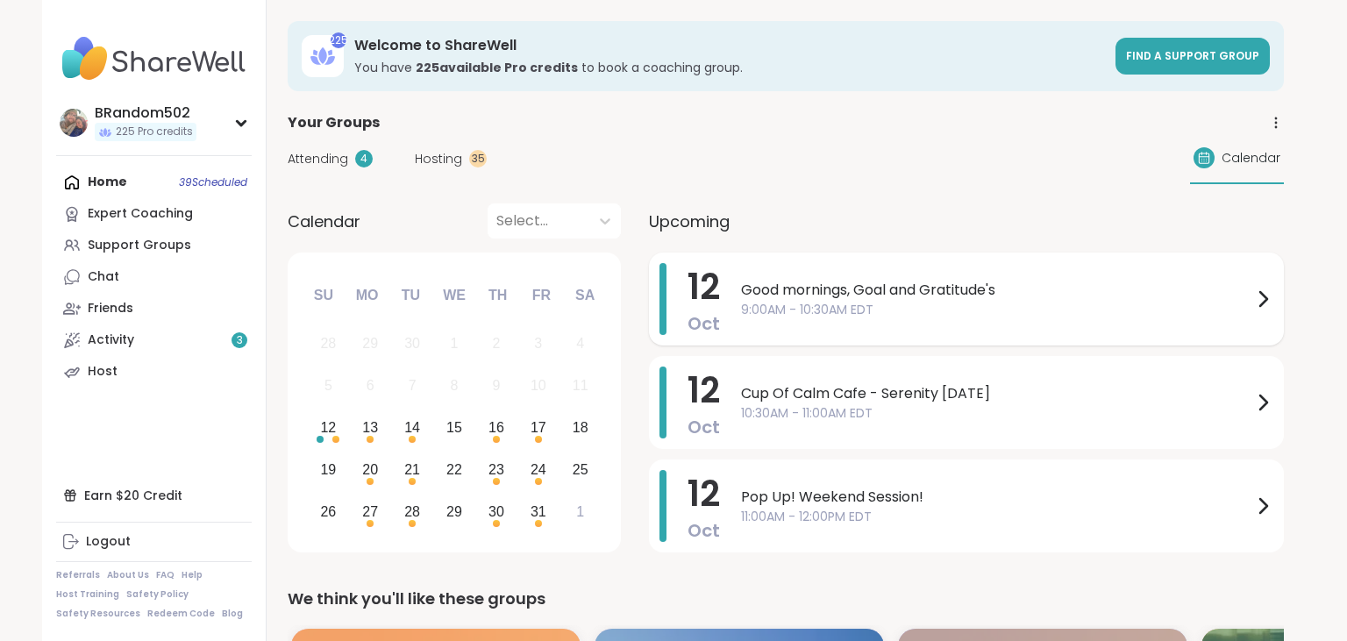
click at [910, 306] on span "9:00AM - 10:30AM EDT" at bounding box center [996, 310] width 511 height 18
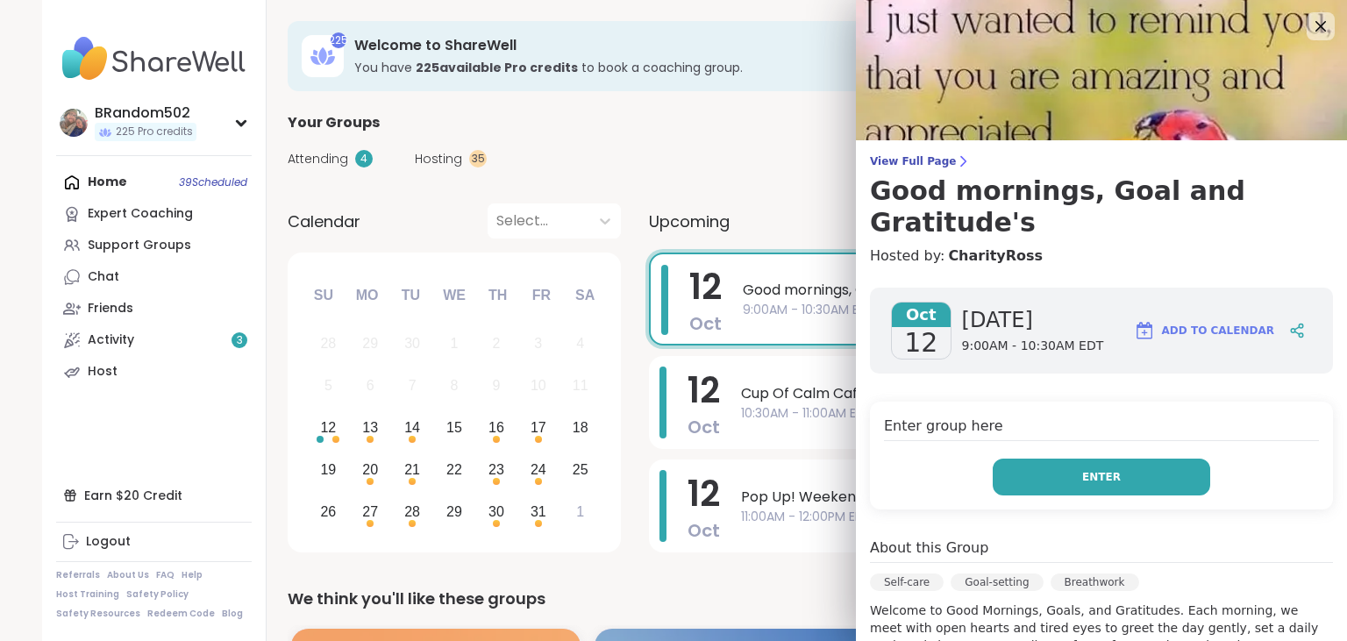
click at [1034, 459] on button "Enter" at bounding box center [1102, 477] width 218 height 37
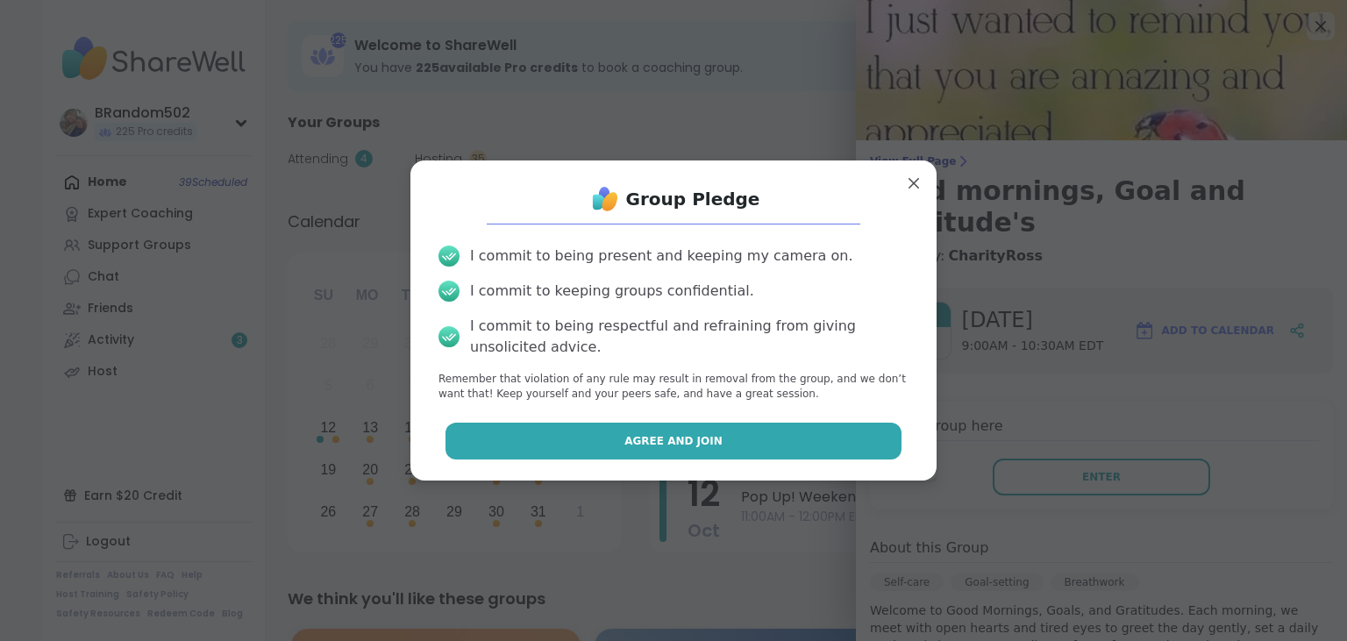
click at [866, 454] on button "Agree and Join" at bounding box center [674, 441] width 457 height 37
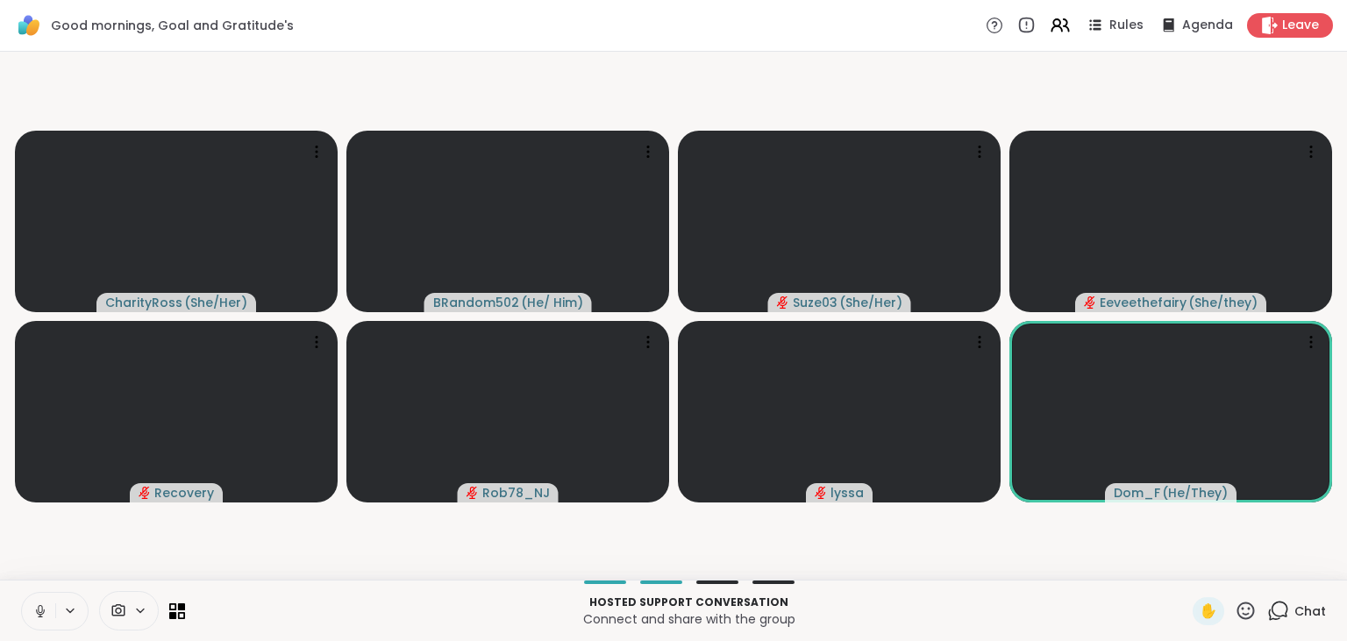
click at [44, 610] on icon at bounding box center [40, 611] width 9 height 5
click at [1281, 605] on div "1" at bounding box center [1287, 600] width 19 height 19
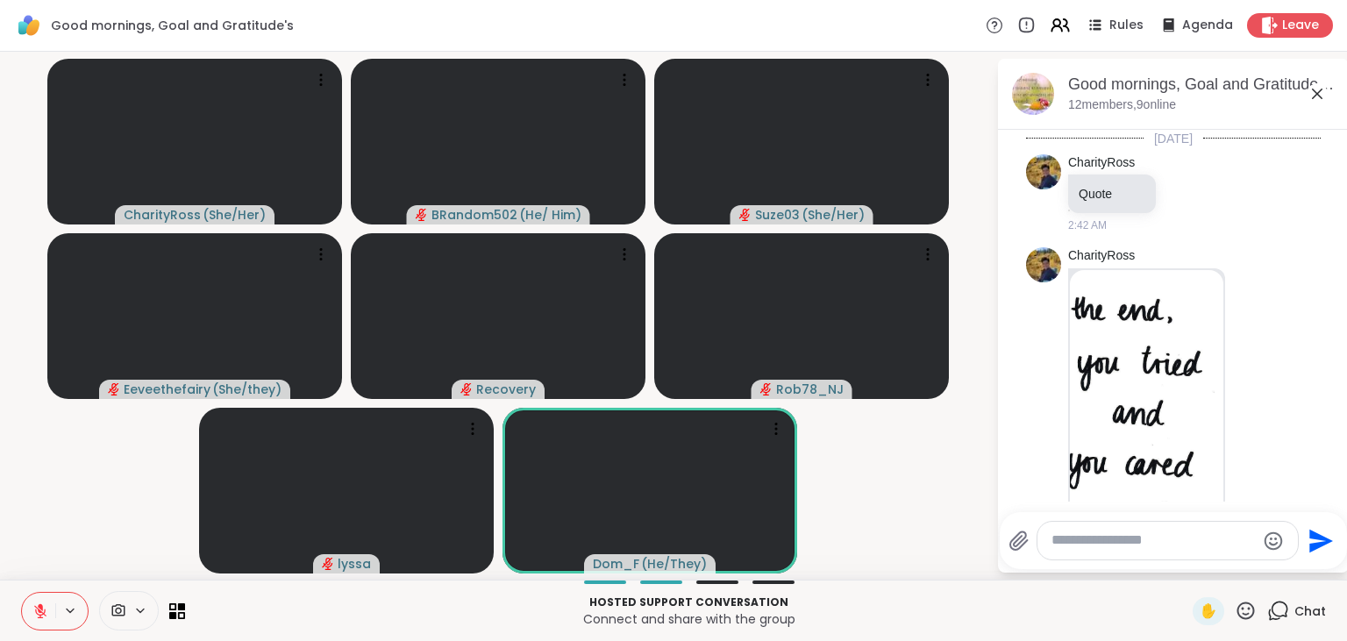
scroll to position [5251, 0]
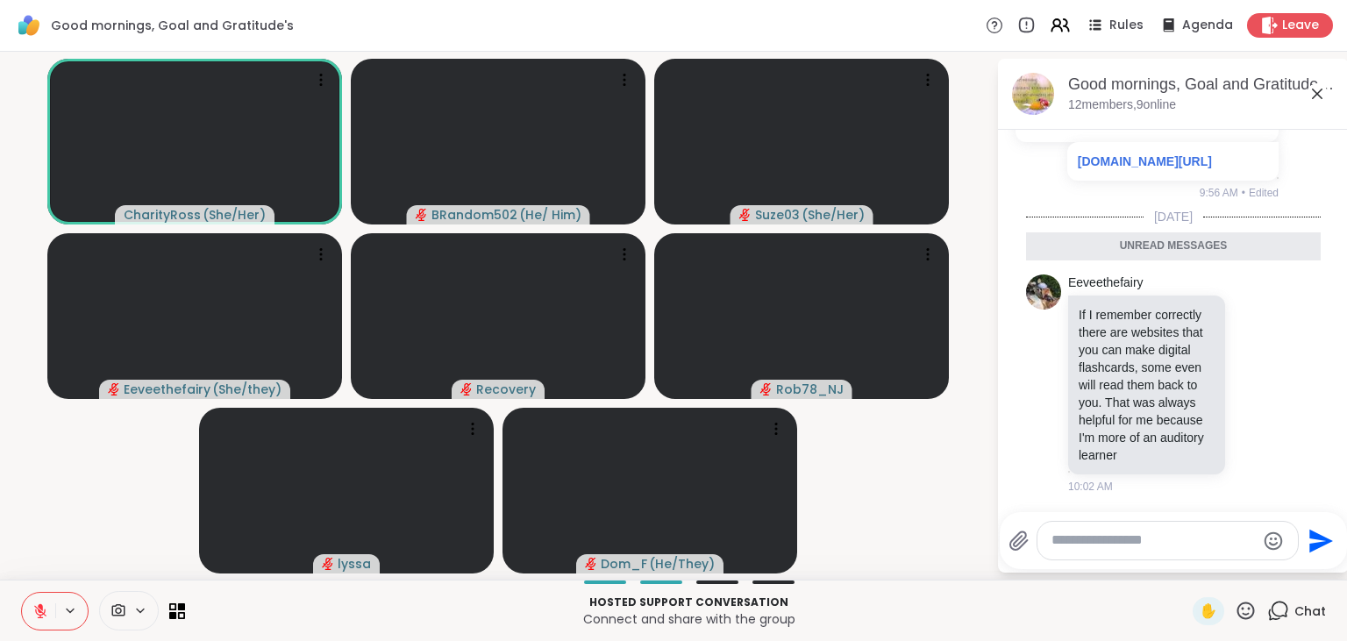
click at [46, 605] on icon at bounding box center [40, 611] width 16 height 16
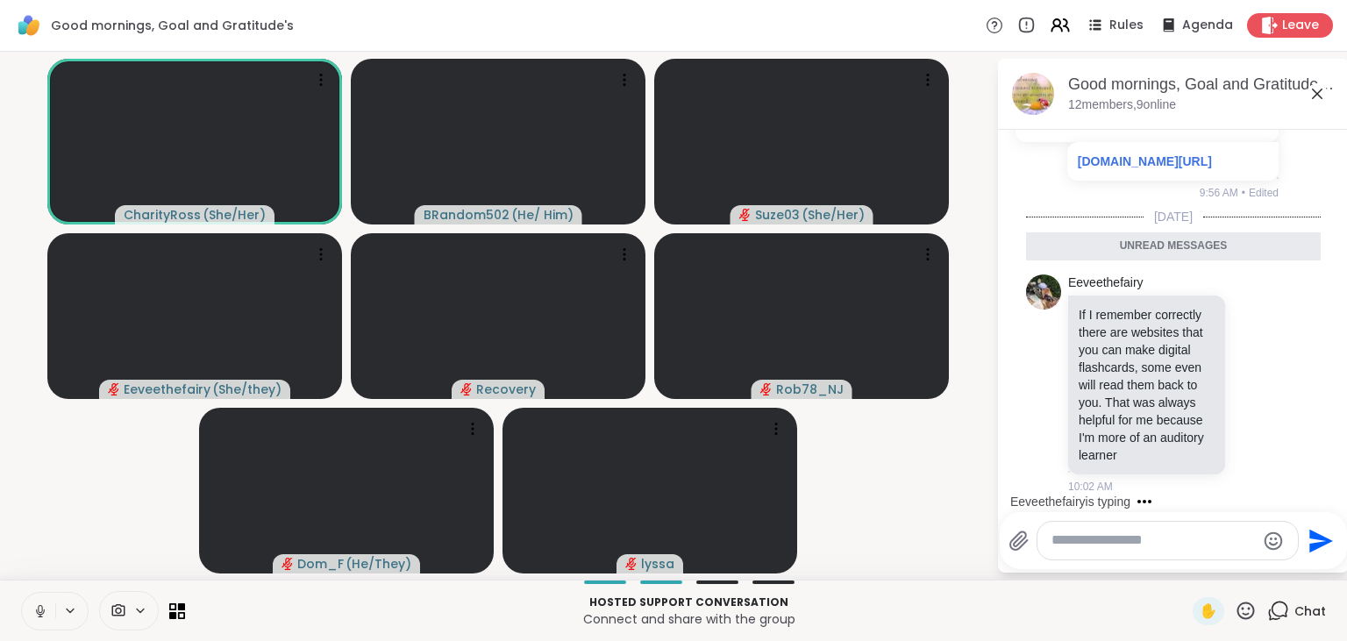
click at [45, 606] on icon at bounding box center [40, 611] width 16 height 16
click at [1251, 616] on icon at bounding box center [1246, 611] width 22 height 22
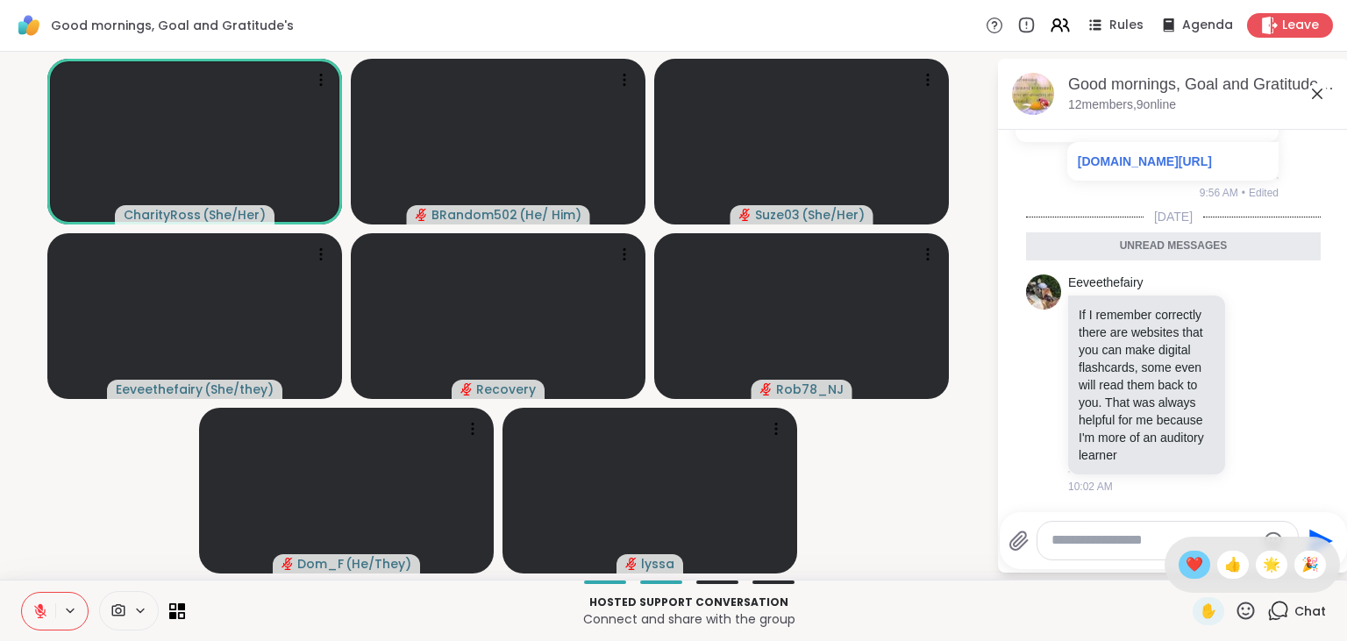
click at [1190, 563] on span "❤️" at bounding box center [1195, 564] width 18 height 21
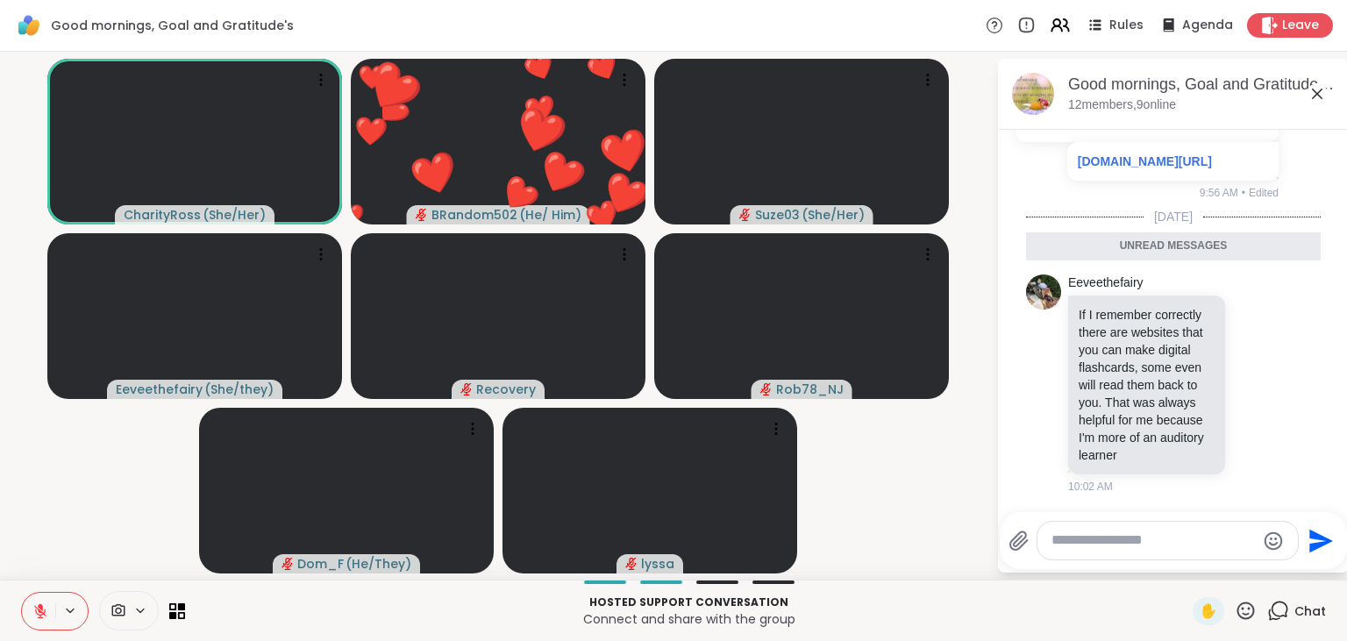
click at [1255, 609] on icon at bounding box center [1247, 611] width 18 height 18
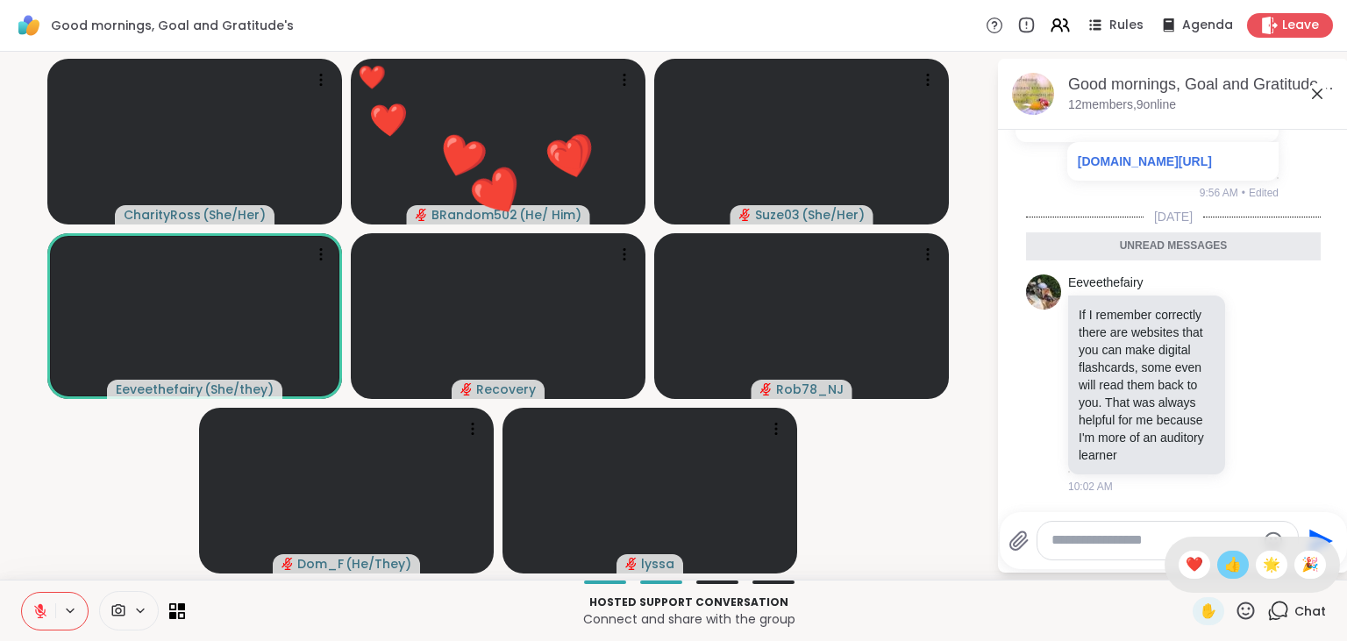
click at [1226, 569] on span "👍" at bounding box center [1234, 564] width 18 height 21
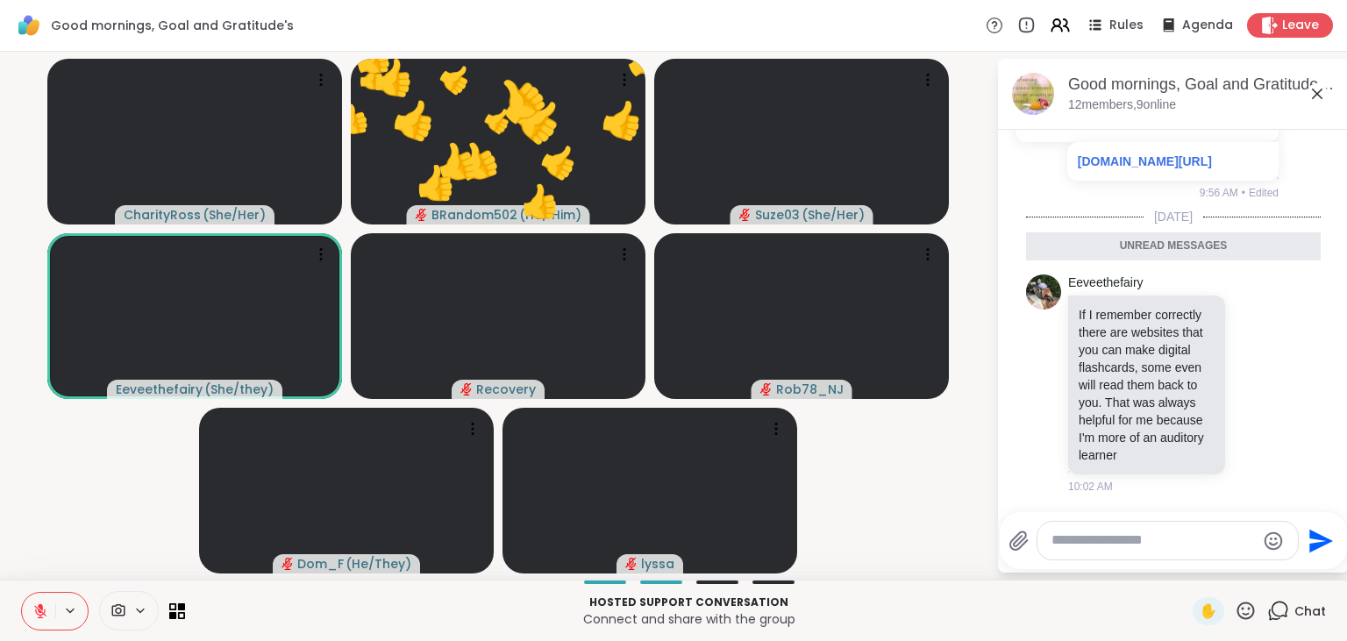
click at [1251, 612] on icon at bounding box center [1246, 611] width 22 height 22
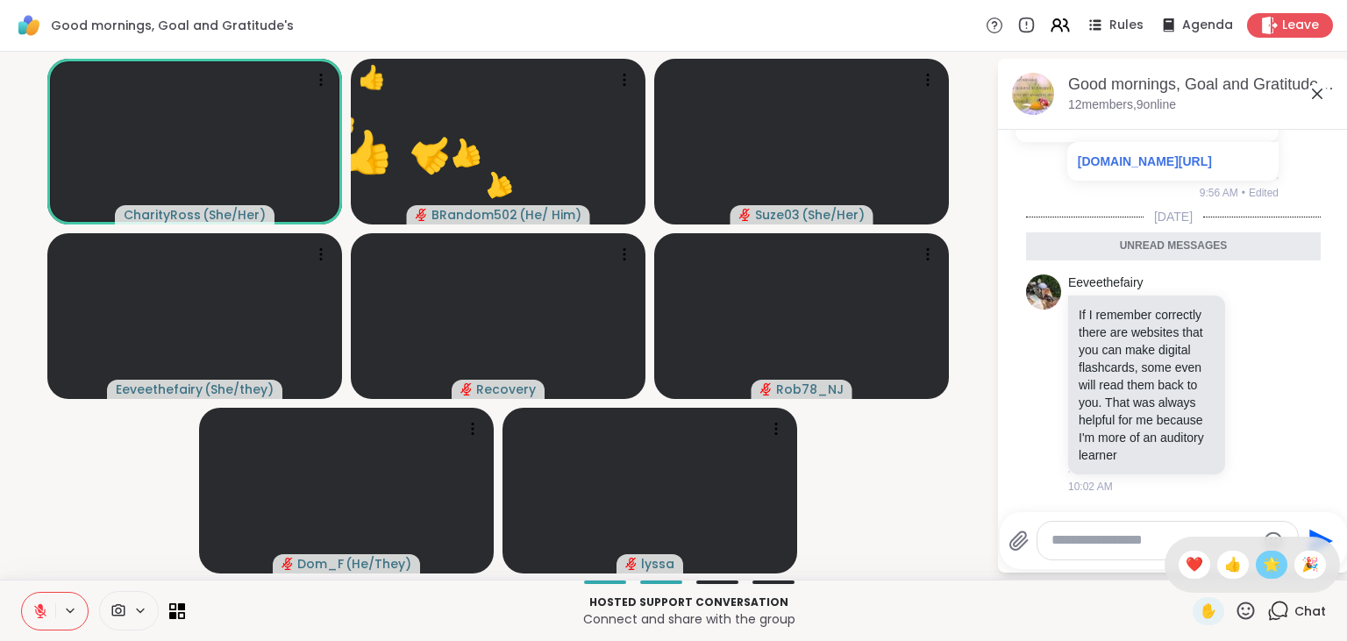
click at [1270, 559] on span "🌟" at bounding box center [1272, 564] width 18 height 21
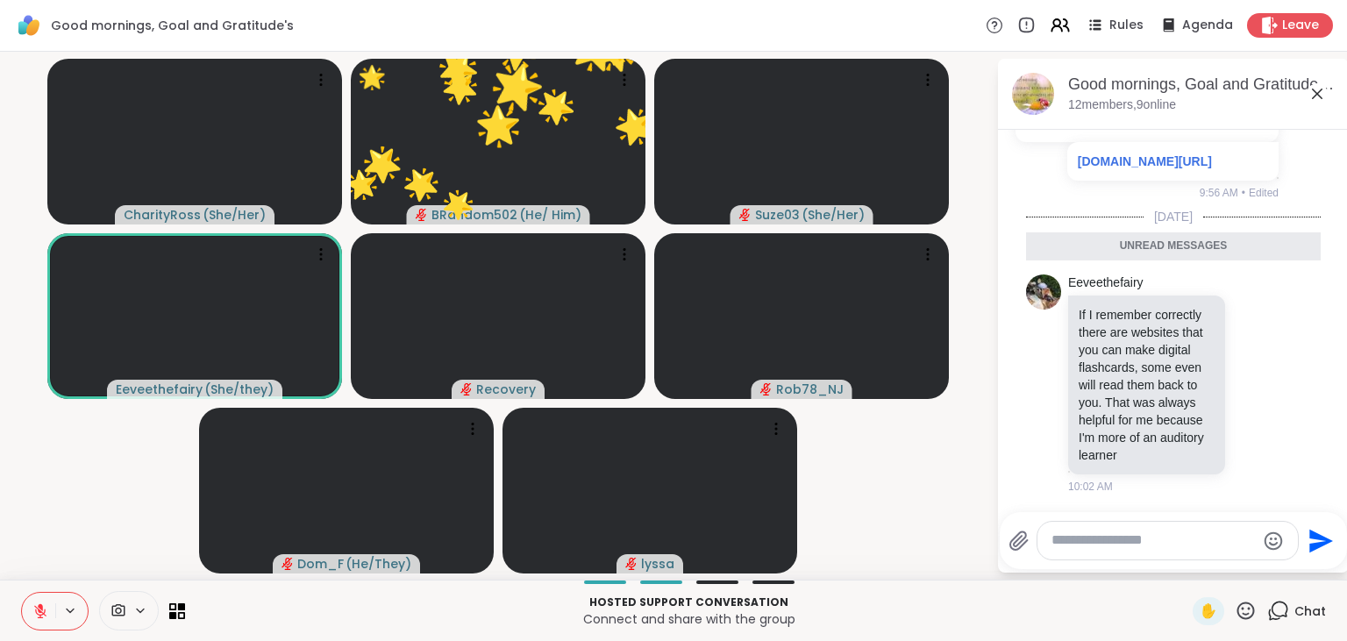
click at [1250, 612] on icon at bounding box center [1246, 611] width 22 height 22
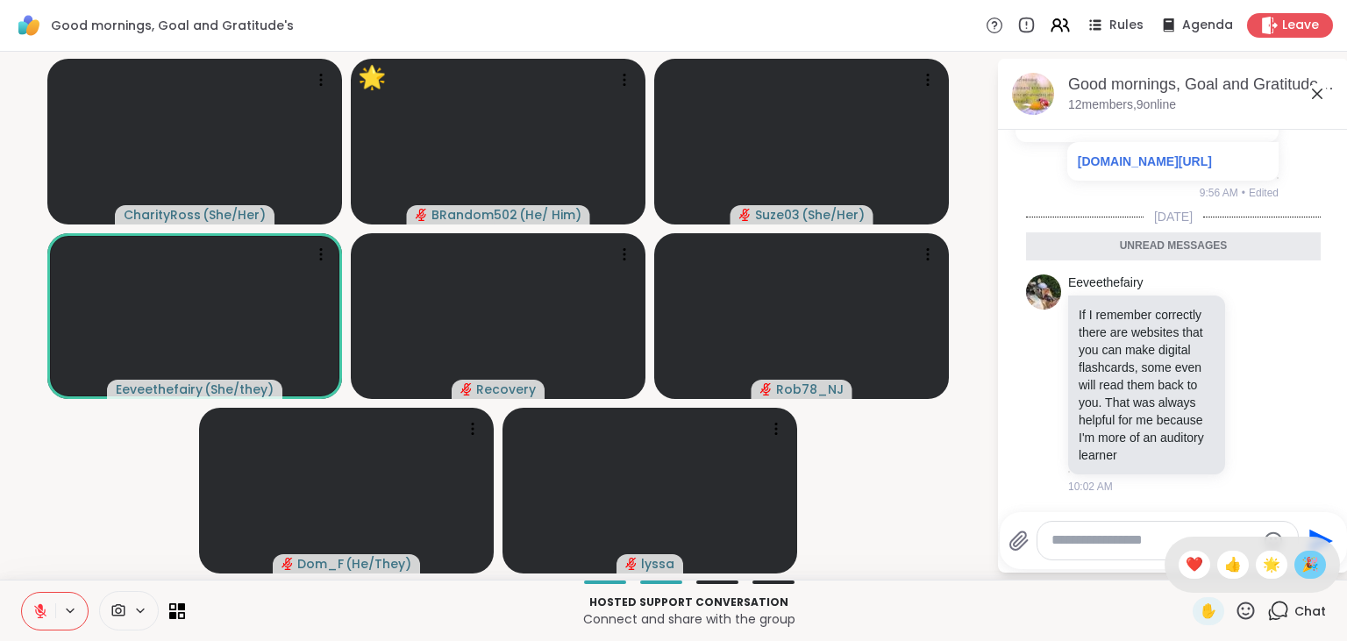
click at [1310, 560] on span "🎉" at bounding box center [1311, 564] width 18 height 21
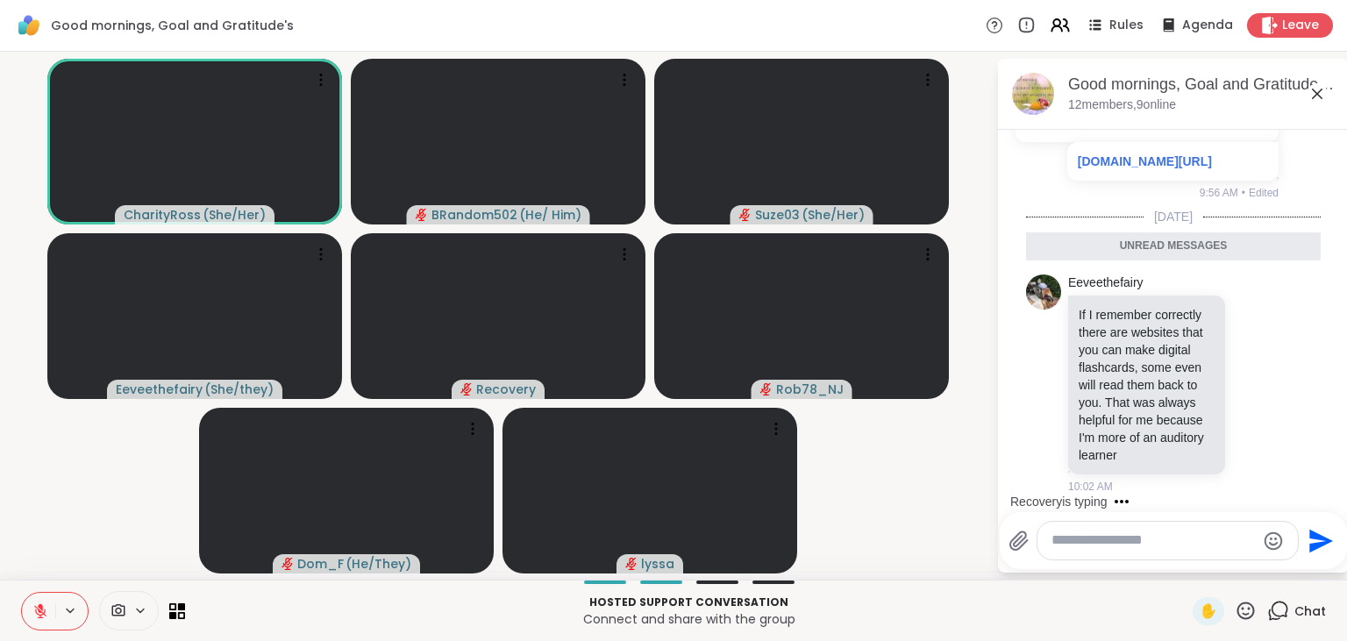
click at [1242, 601] on icon at bounding box center [1246, 611] width 22 height 22
click at [1188, 567] on span "❤️" at bounding box center [1195, 564] width 18 height 21
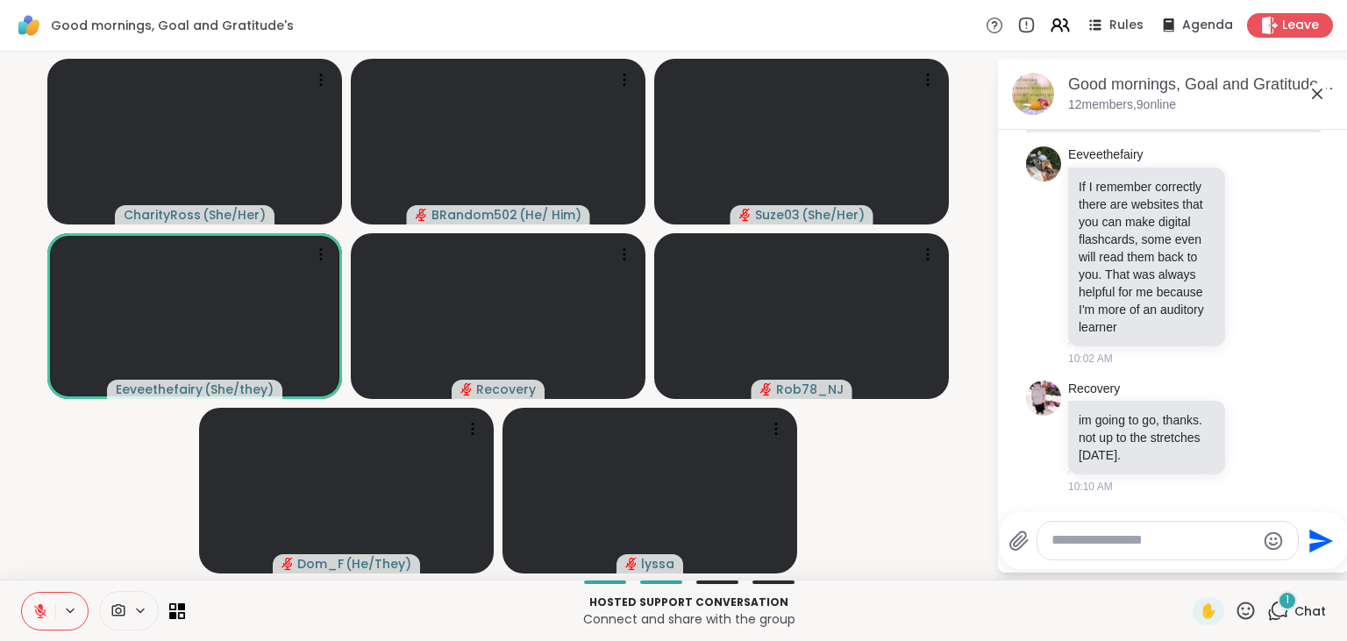
scroll to position [5337, 0]
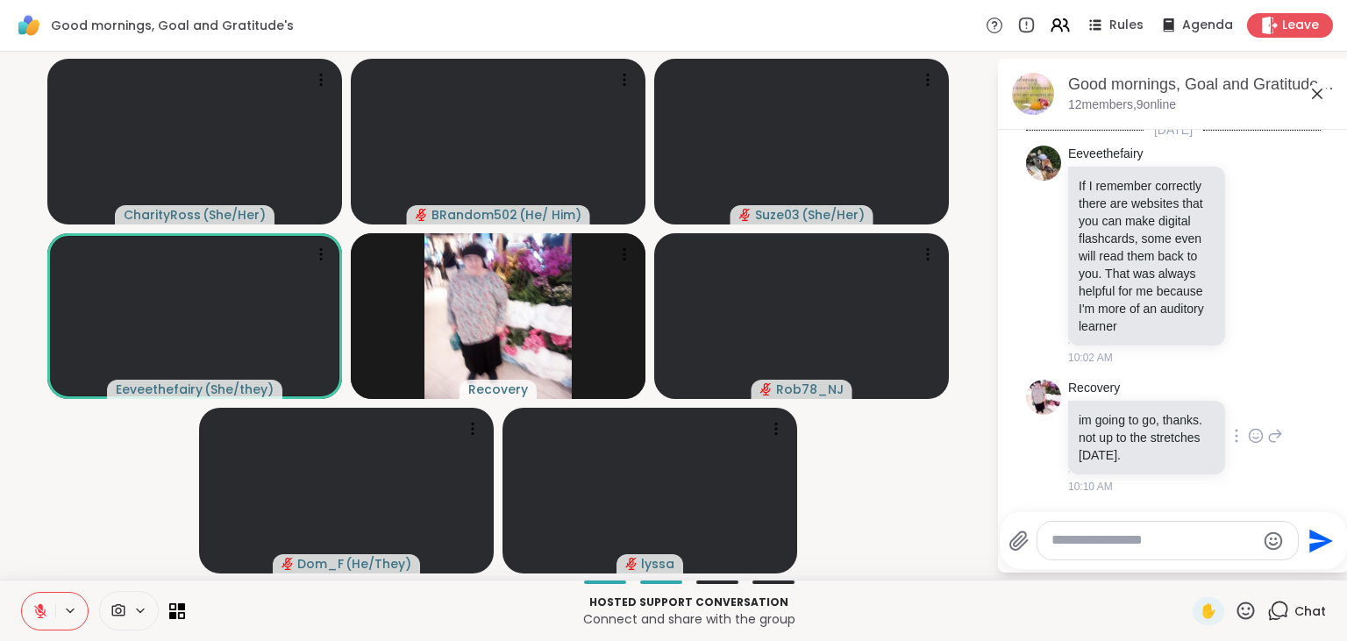
click at [1252, 437] on icon at bounding box center [1256, 436] width 16 height 18
click at [1111, 416] on div "Select Reaction: Heart" at bounding box center [1117, 408] width 16 height 16
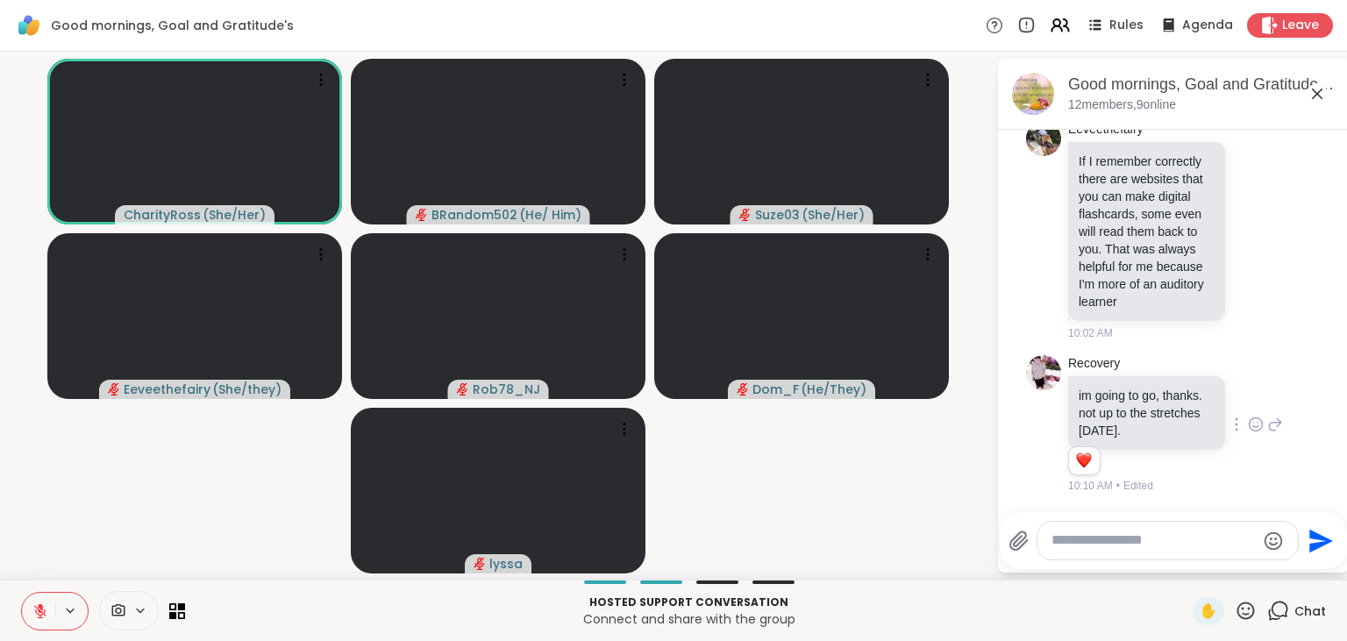
click at [32, 614] on button at bounding box center [38, 611] width 33 height 37
click at [40, 595] on button at bounding box center [38, 611] width 33 height 37
click at [40, 616] on icon at bounding box center [40, 611] width 16 height 16
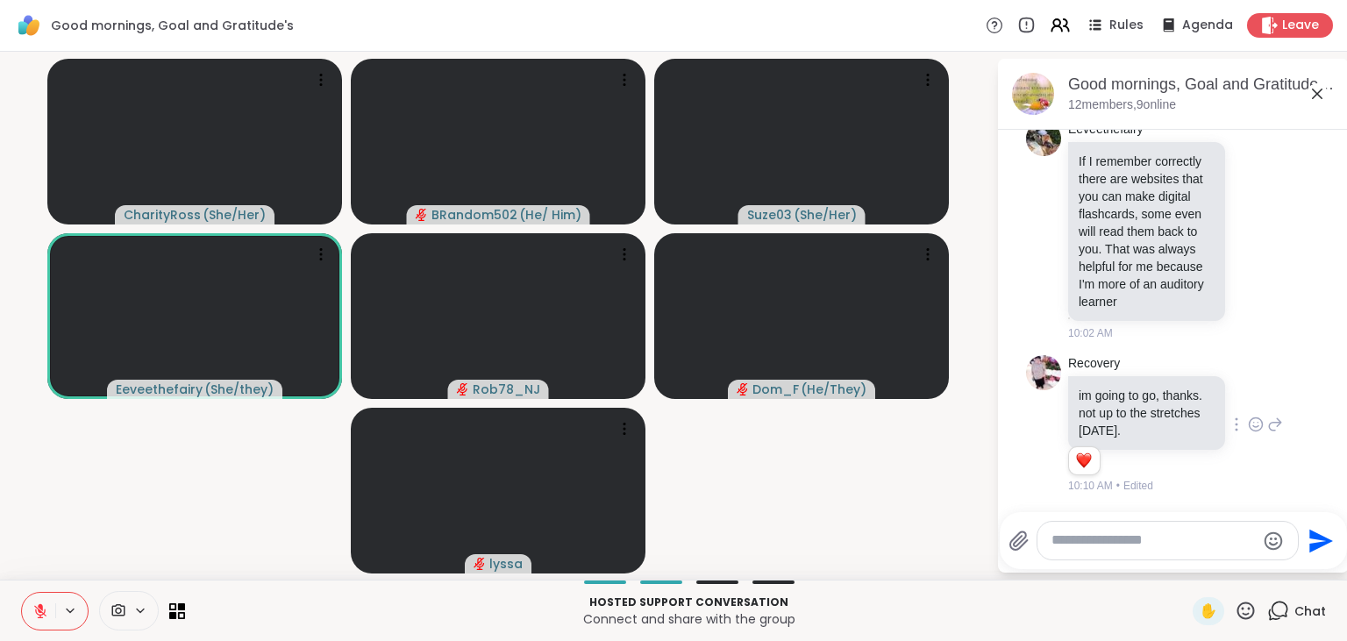
click at [40, 616] on icon at bounding box center [40, 611] width 12 height 12
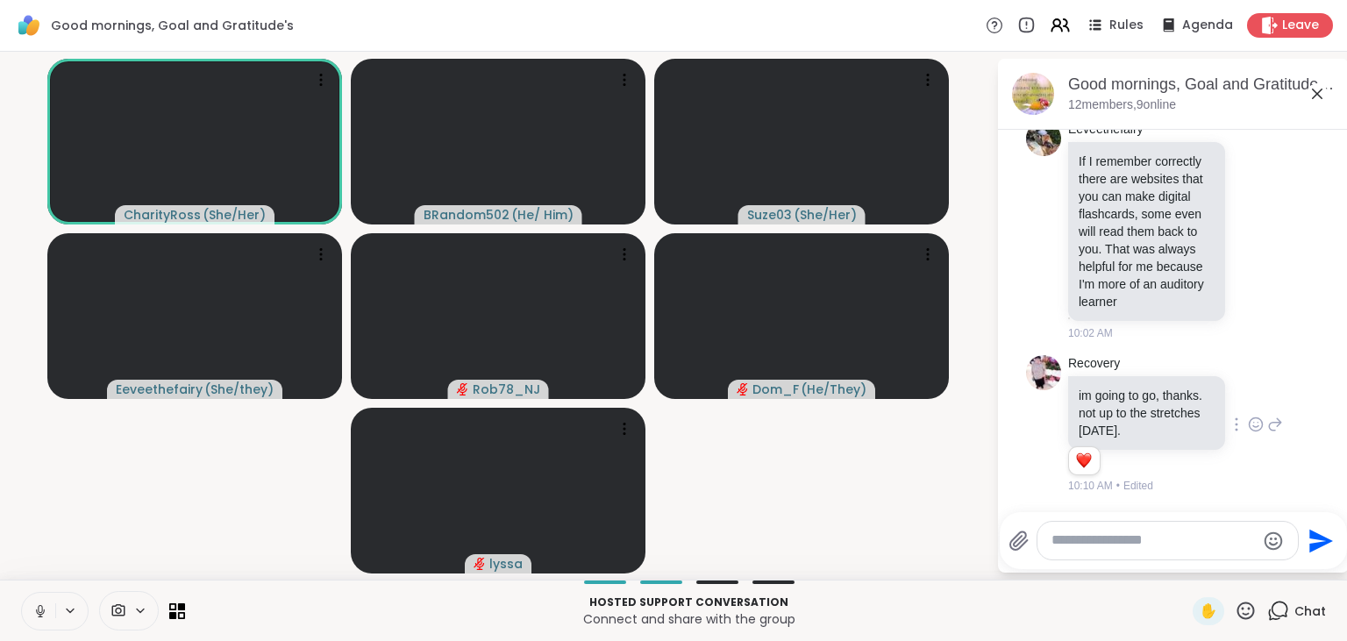
click at [40, 616] on icon at bounding box center [40, 611] width 16 height 16
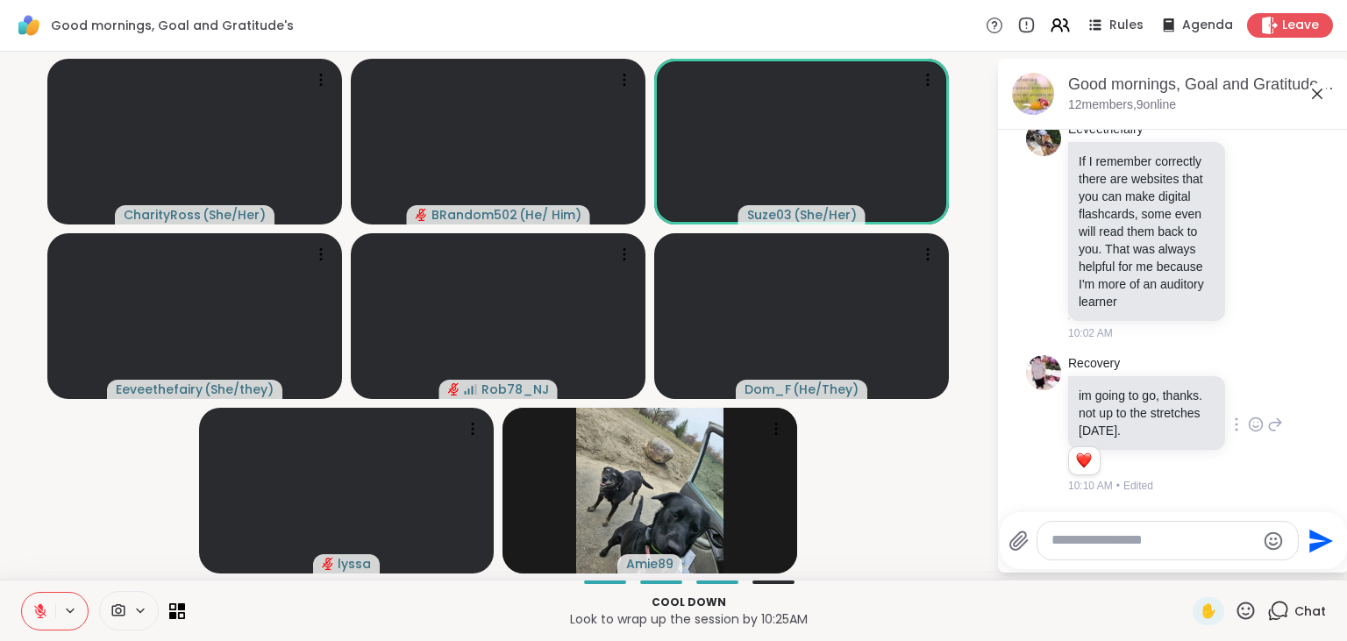
click at [33, 601] on button at bounding box center [38, 611] width 33 height 37
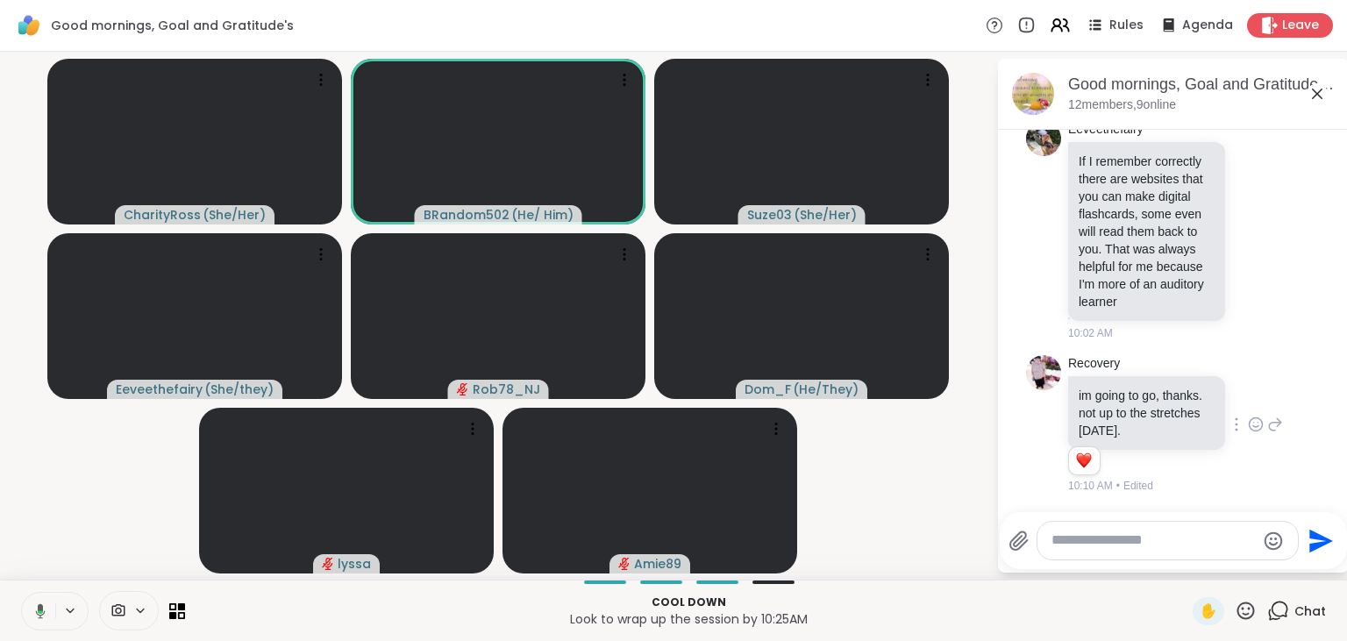
click at [40, 620] on button at bounding box center [37, 611] width 36 height 37
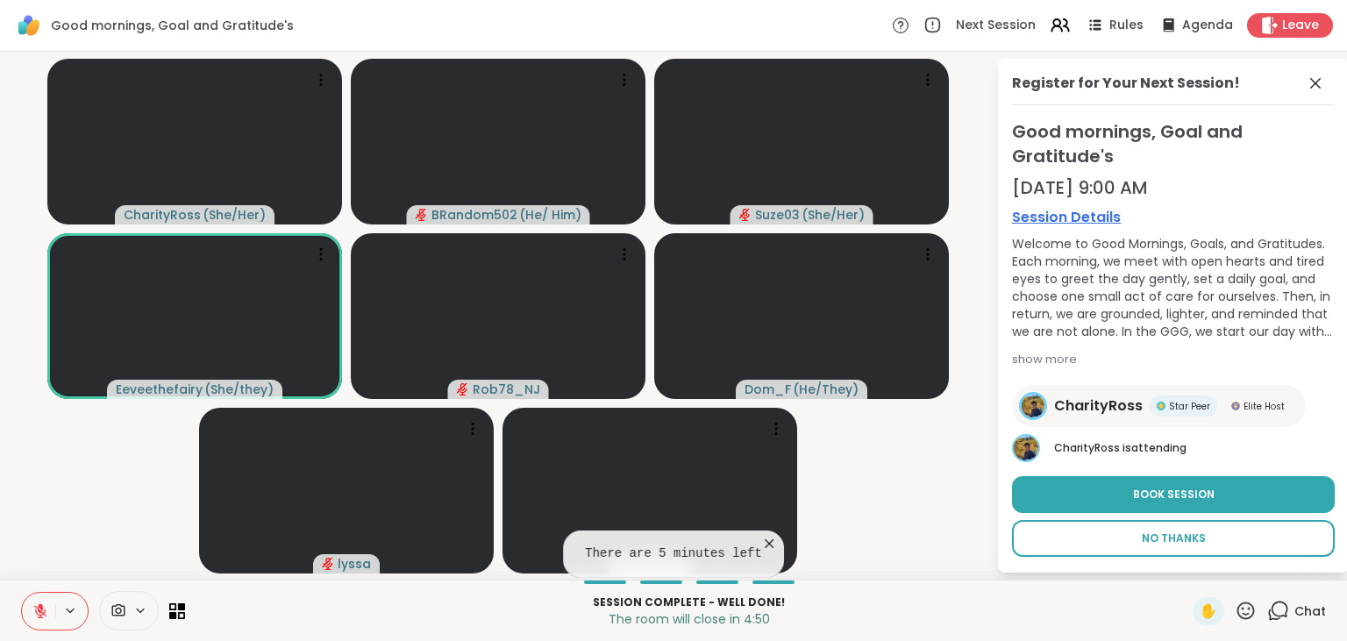
click at [1105, 534] on button "No Thanks" at bounding box center [1173, 538] width 323 height 37
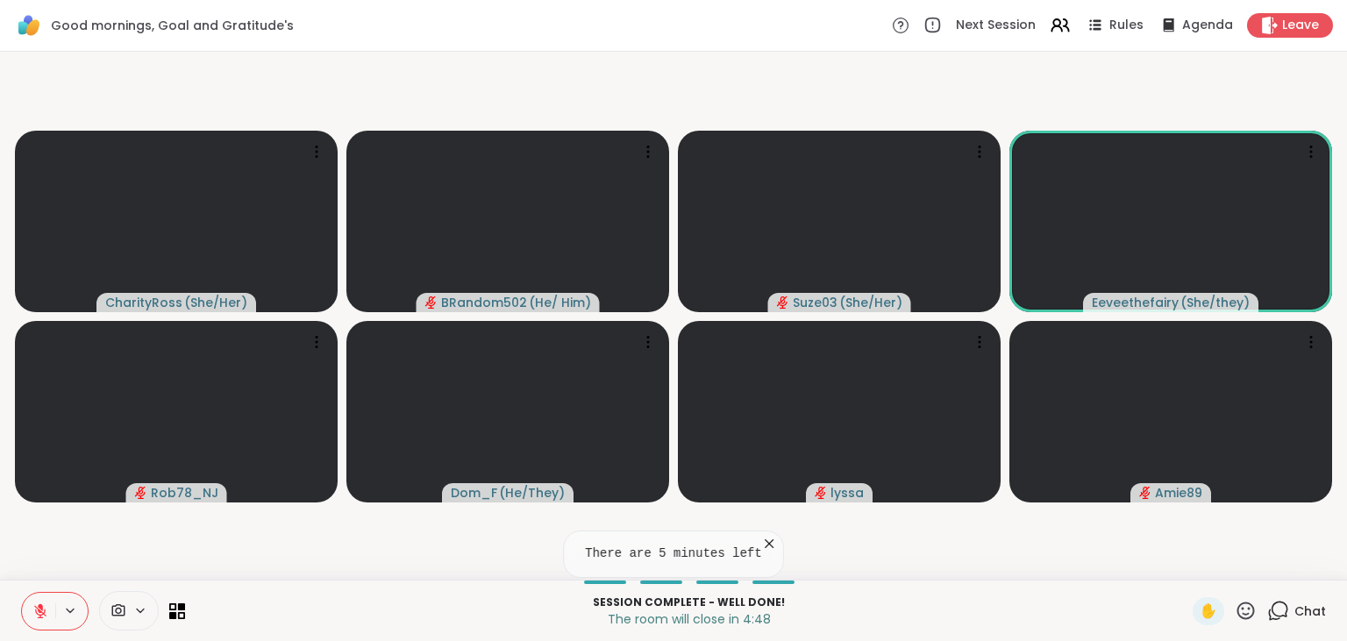
click at [1288, 610] on icon at bounding box center [1279, 611] width 22 height 22
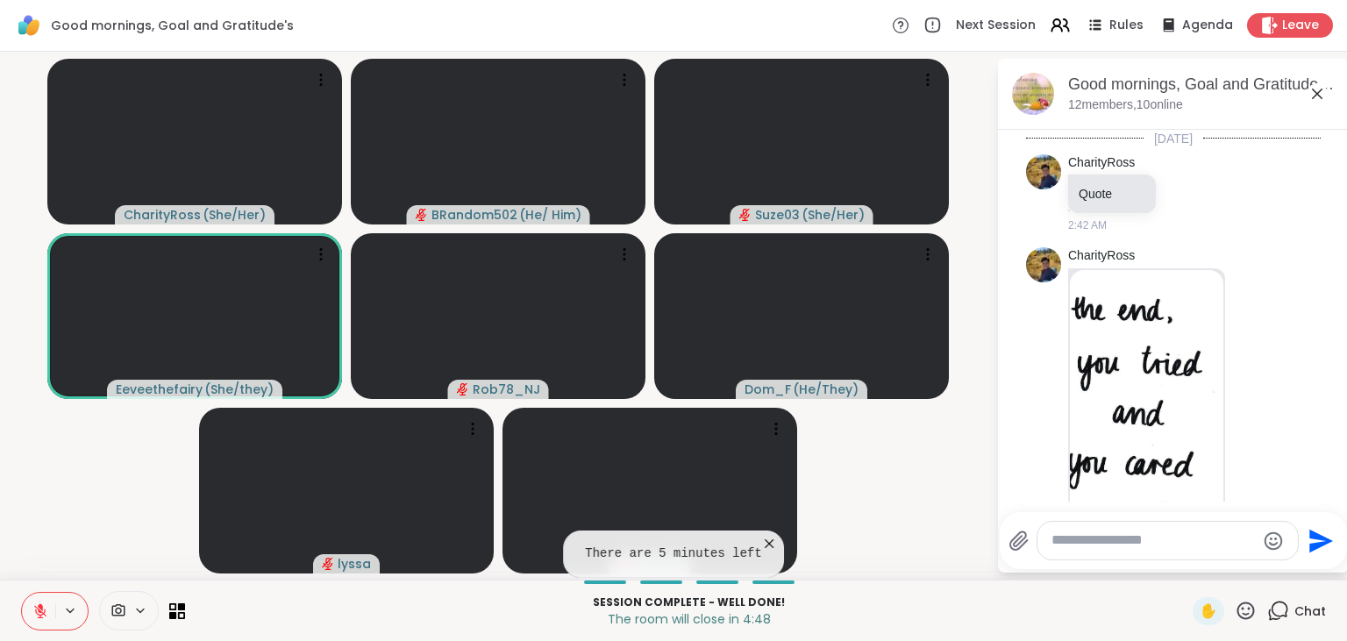
scroll to position [5345, 0]
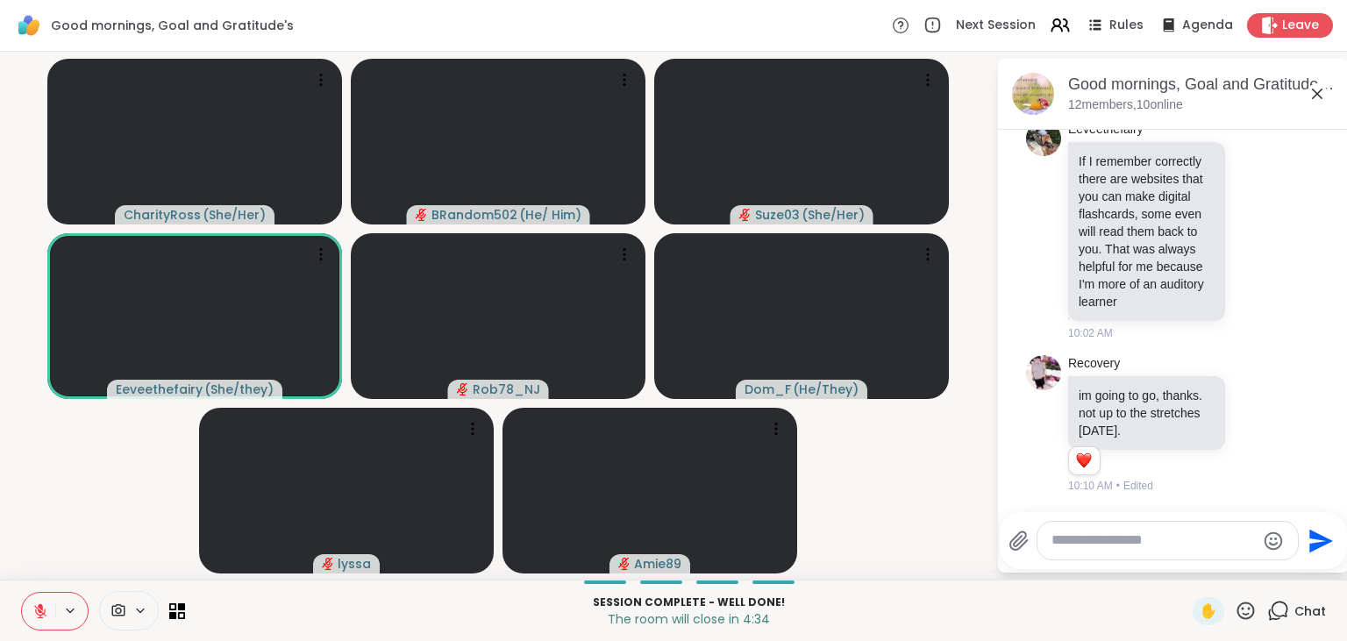
click at [1244, 609] on icon at bounding box center [1247, 611] width 18 height 18
click at [1193, 556] on span "❤️" at bounding box center [1195, 564] width 18 height 21
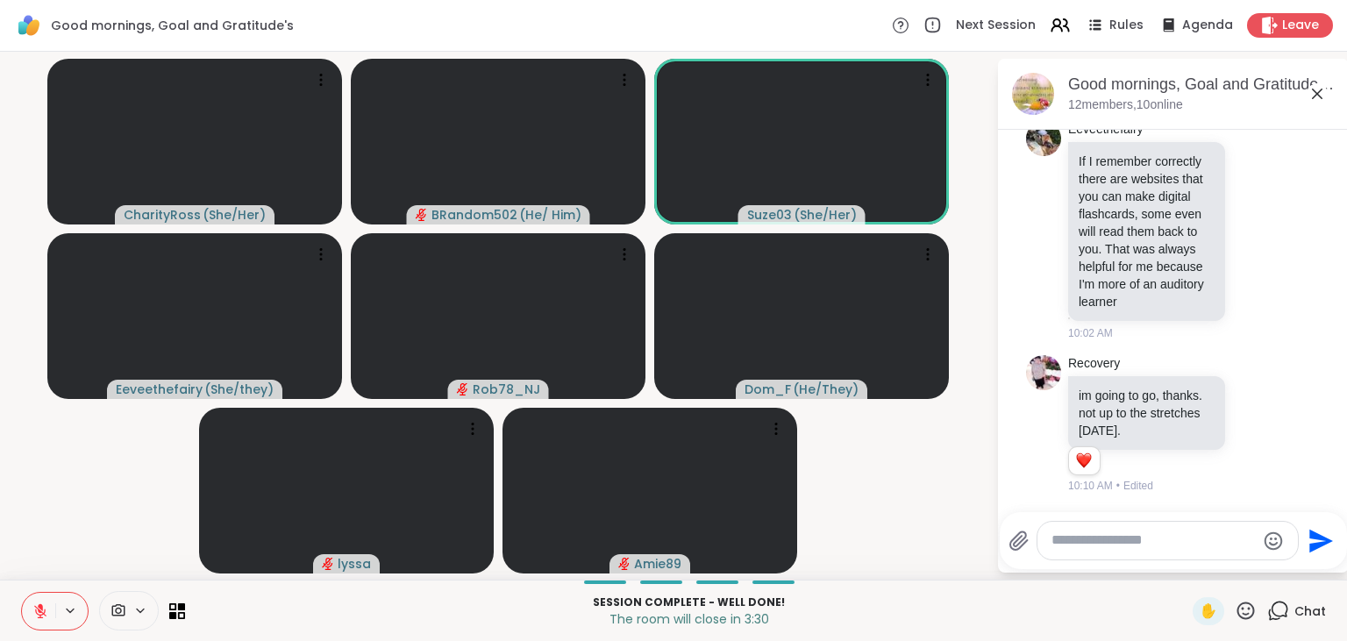
click at [39, 602] on button at bounding box center [38, 611] width 33 height 37
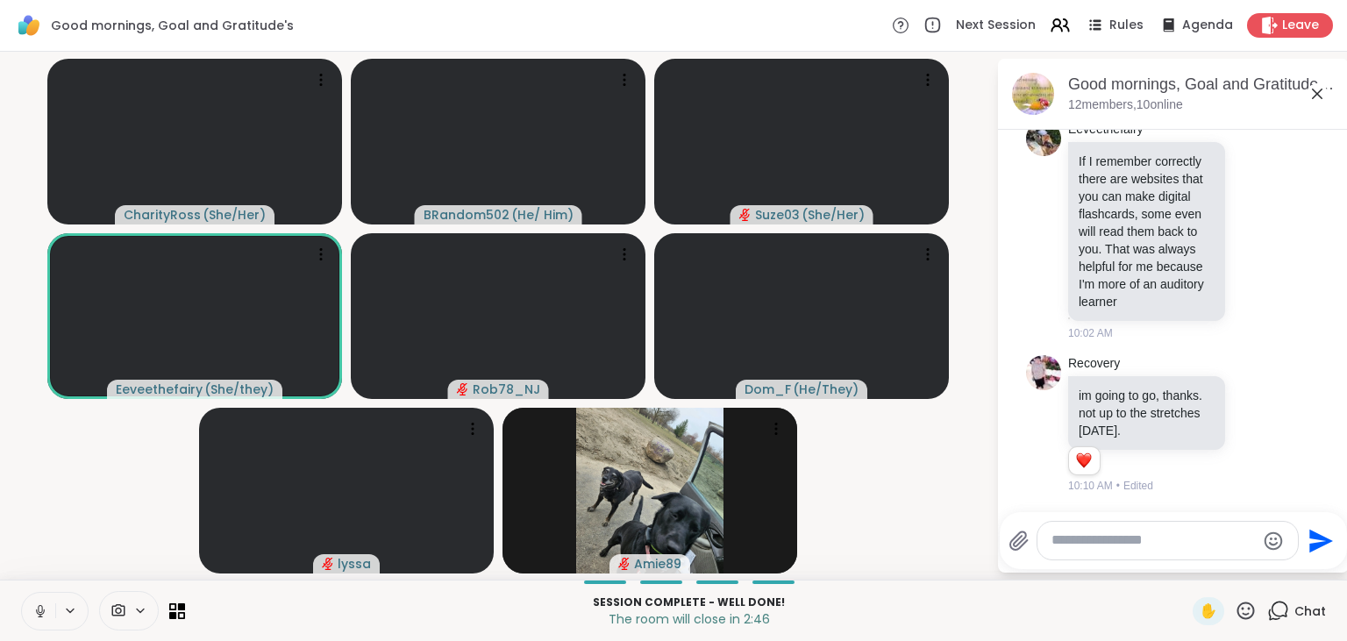
click at [44, 607] on icon at bounding box center [40, 611] width 16 height 16
click at [41, 609] on icon at bounding box center [40, 606] width 5 height 7
click at [36, 608] on icon at bounding box center [40, 611] width 16 height 16
click at [35, 602] on button at bounding box center [38, 611] width 33 height 37
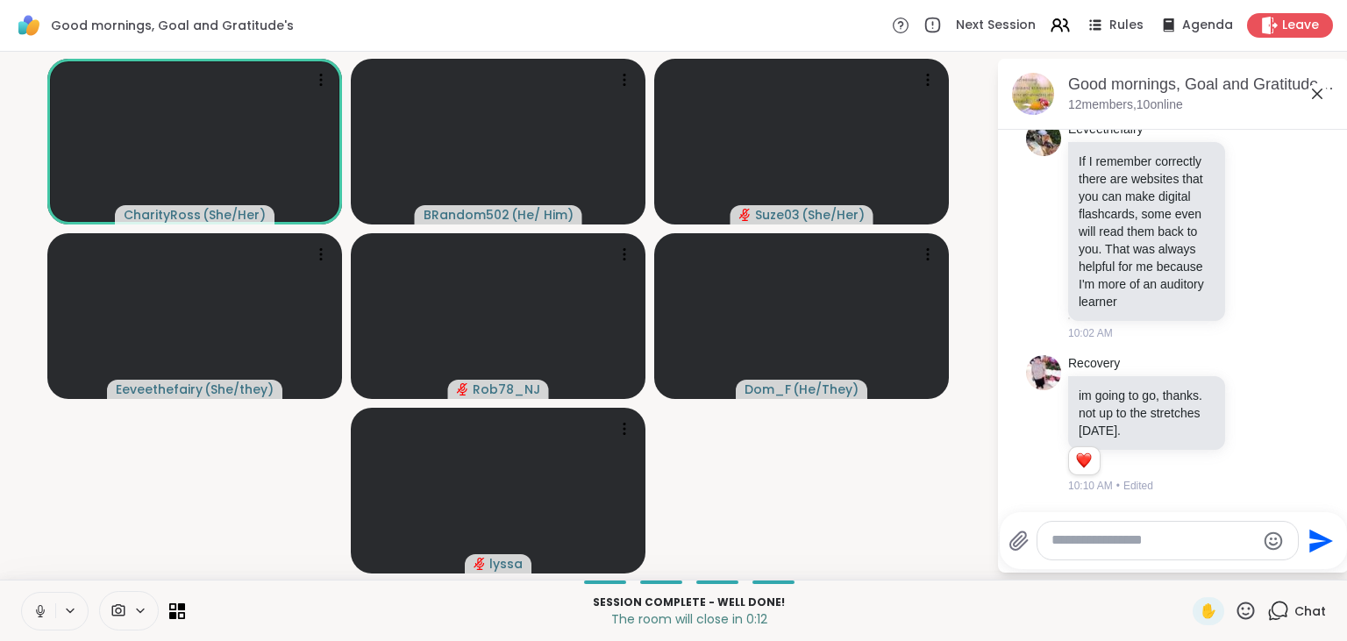
click at [39, 596] on button at bounding box center [38, 611] width 33 height 37
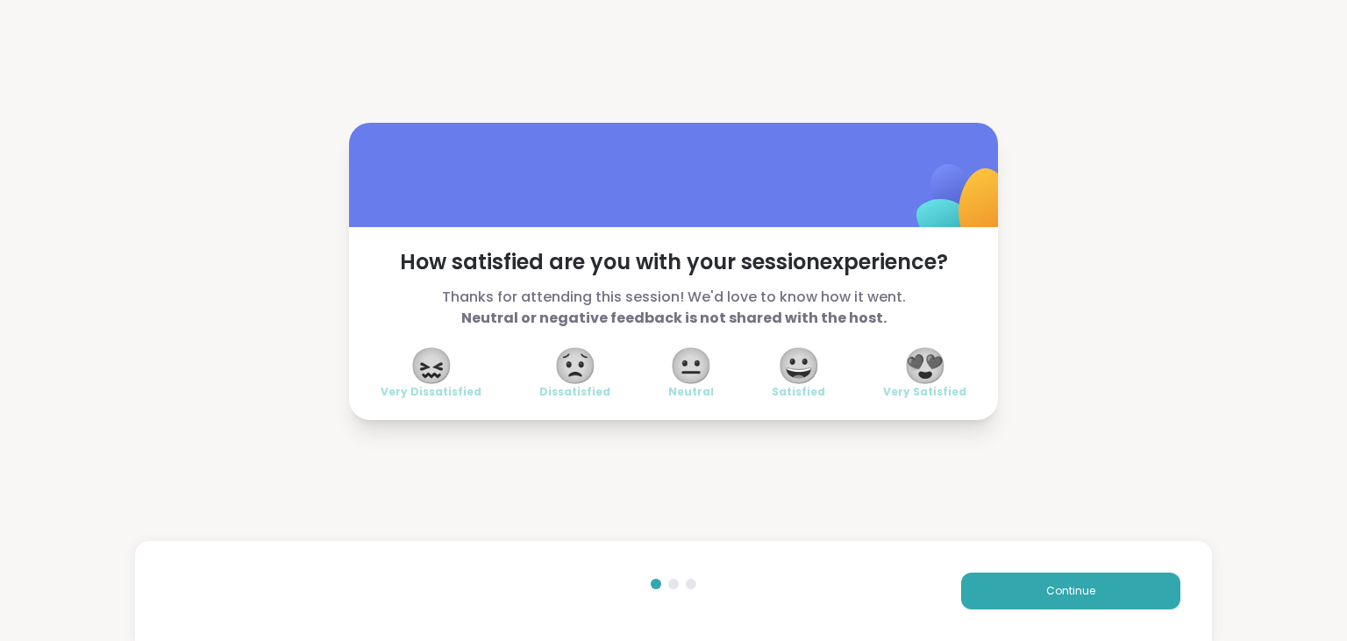
click at [923, 373] on span "😍" at bounding box center [925, 366] width 44 height 32
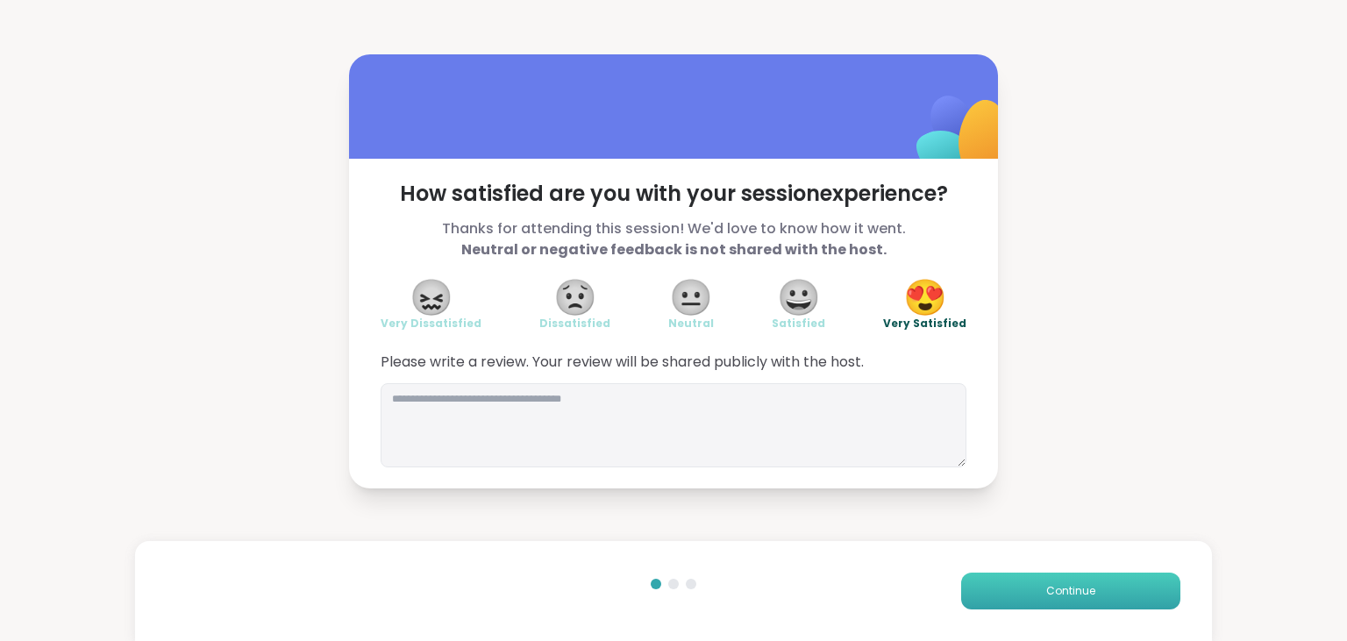
click at [1013, 609] on button "Continue" at bounding box center [1070, 591] width 219 height 37
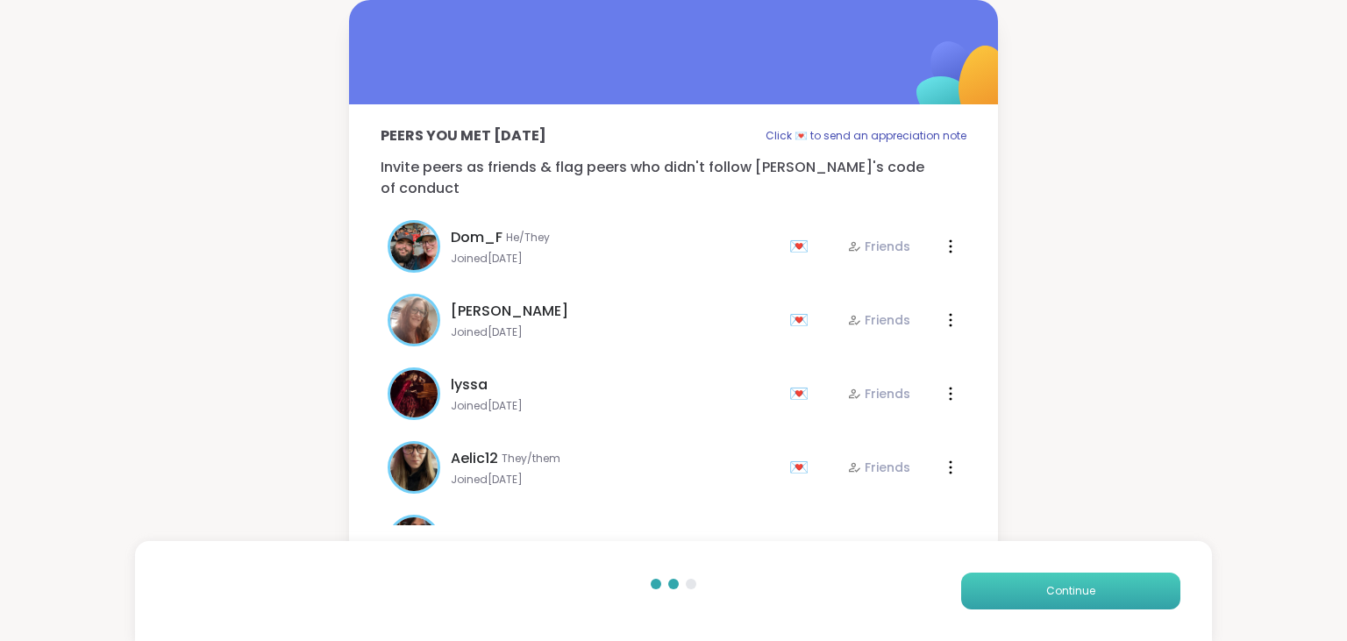
click at [1013, 609] on button "Continue" at bounding box center [1070, 591] width 219 height 37
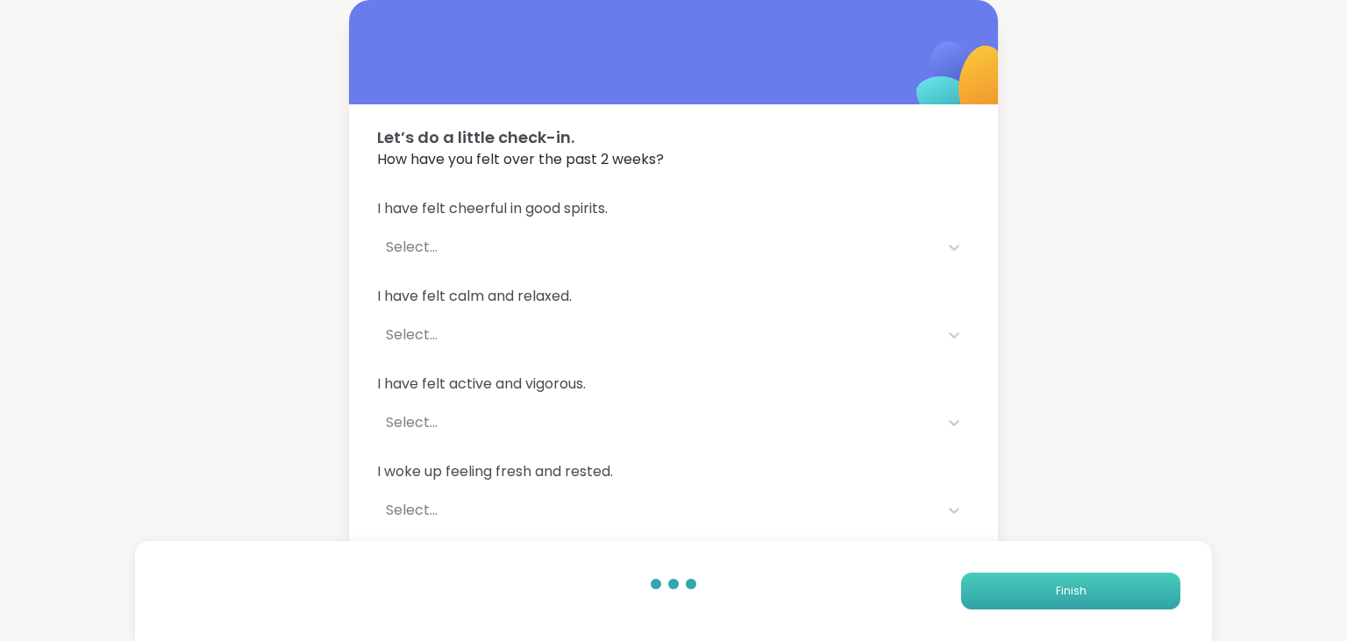
click at [1013, 609] on button "Finish" at bounding box center [1070, 591] width 219 height 37
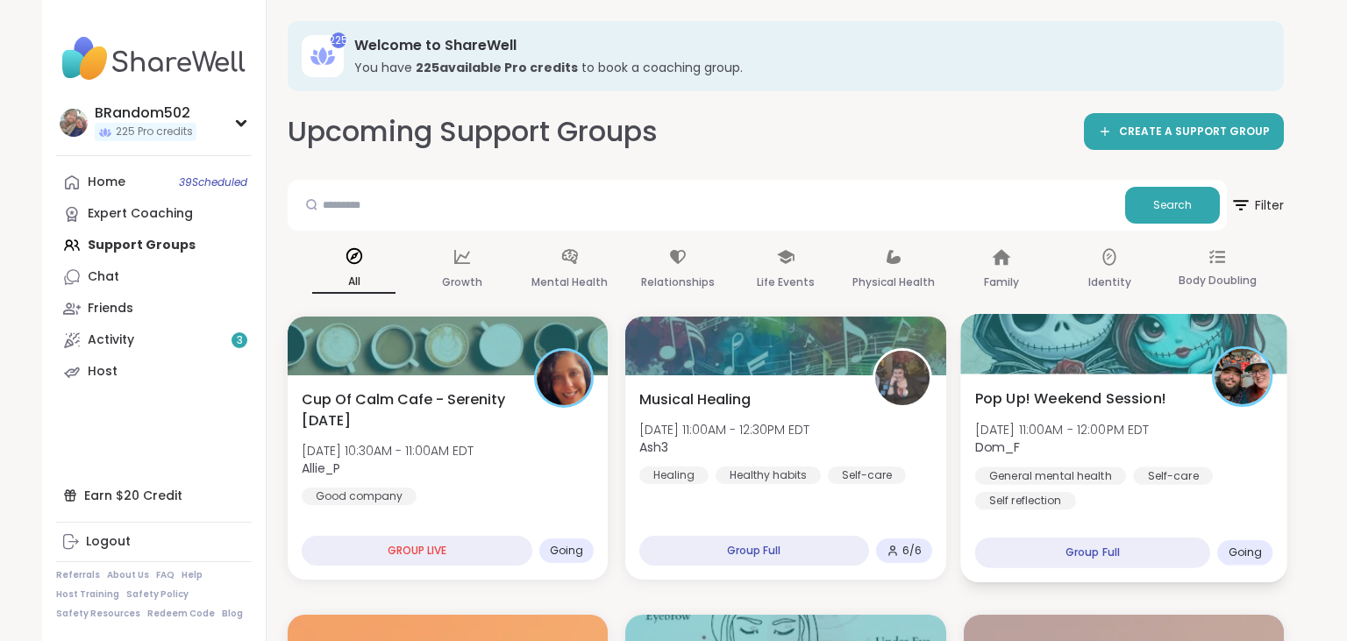
click at [1125, 389] on span "Pop Up! Weekend Session!" at bounding box center [1070, 398] width 191 height 21
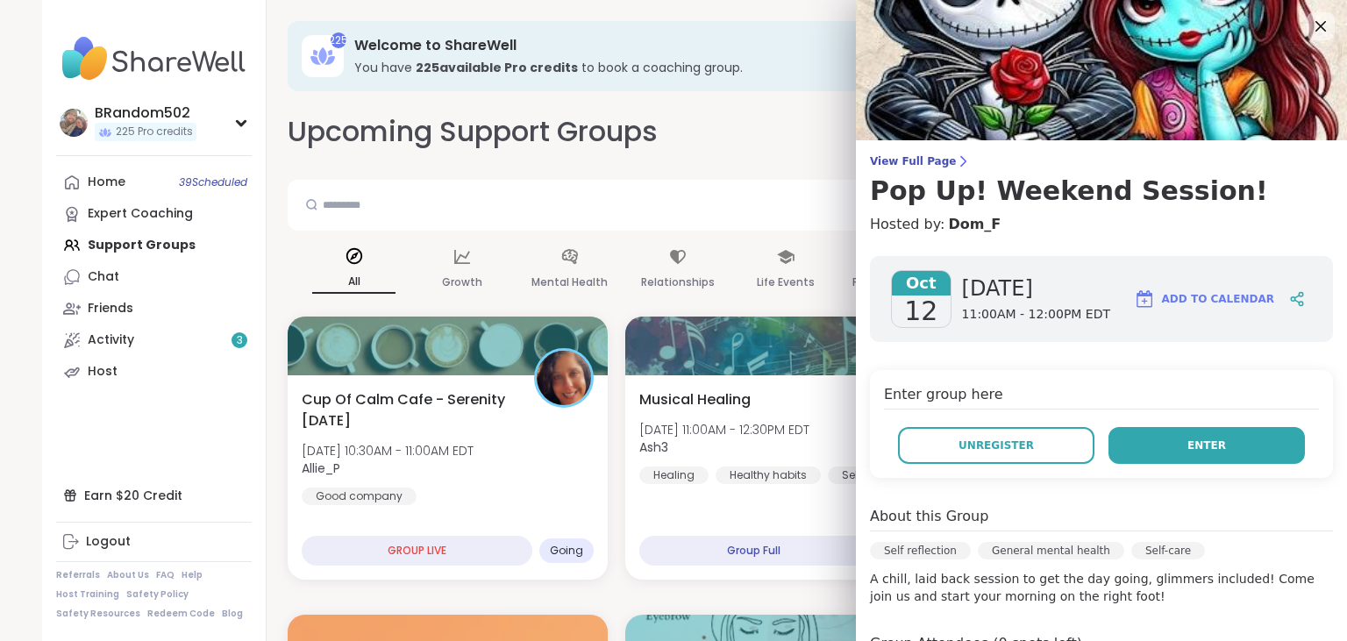
click at [1143, 440] on button "Enter" at bounding box center [1207, 445] width 196 height 37
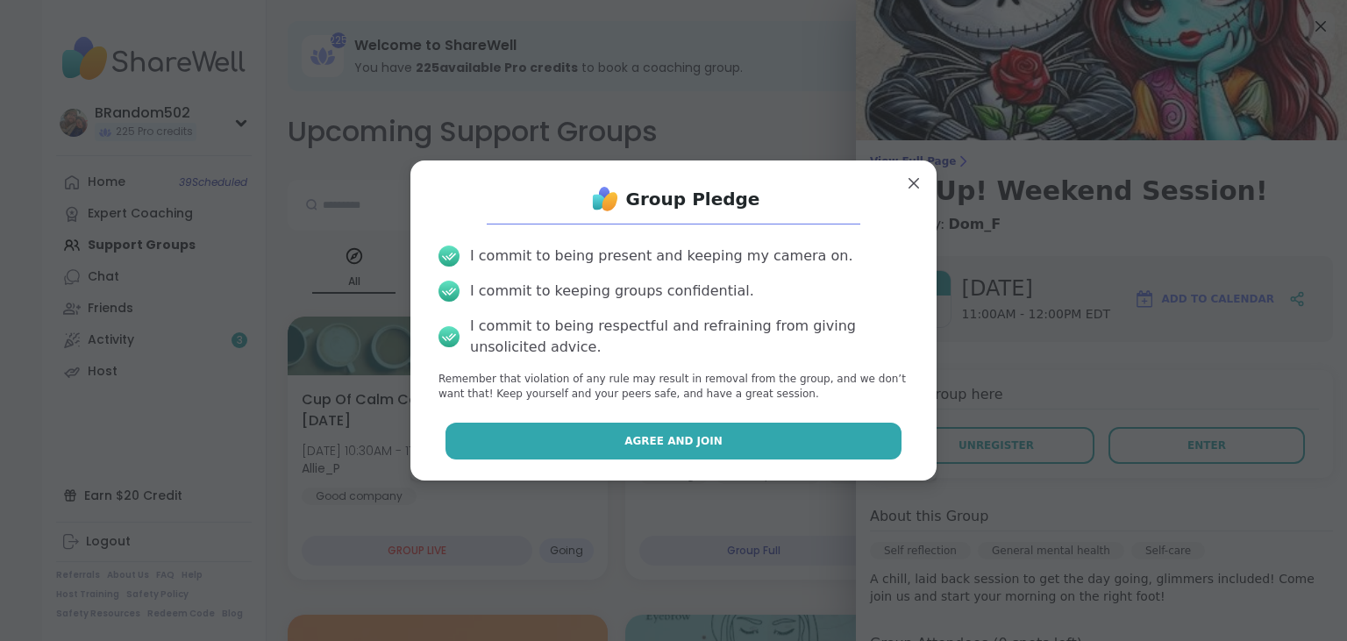
click at [866, 447] on button "Agree and Join" at bounding box center [674, 441] width 457 height 37
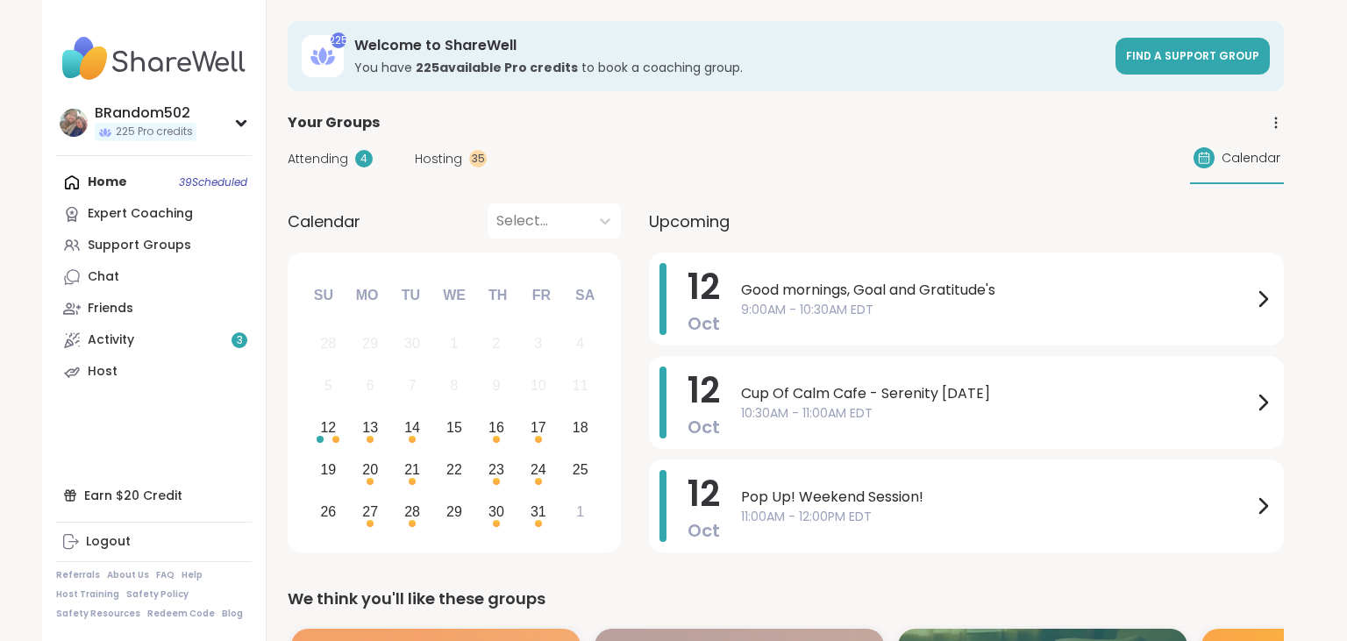
click at [435, 154] on span "Hosting" at bounding box center [438, 159] width 47 height 18
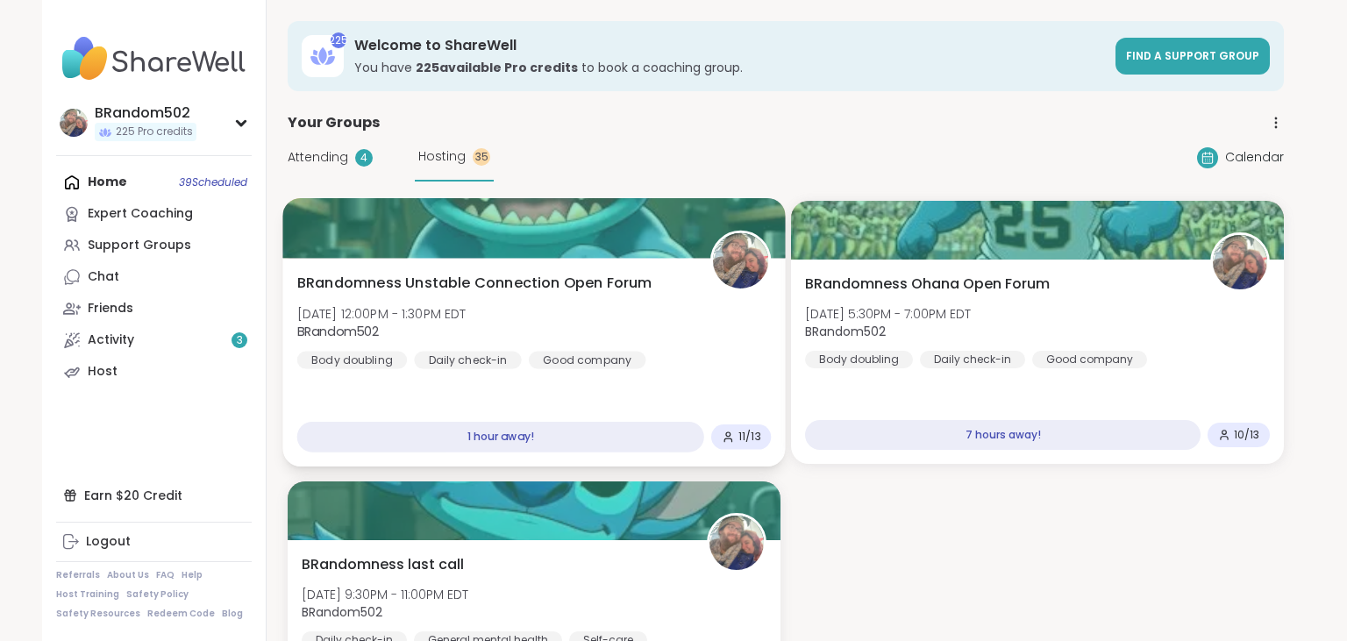
click at [441, 282] on span "BRandomness Unstable Connection Open Forum" at bounding box center [474, 283] width 355 height 21
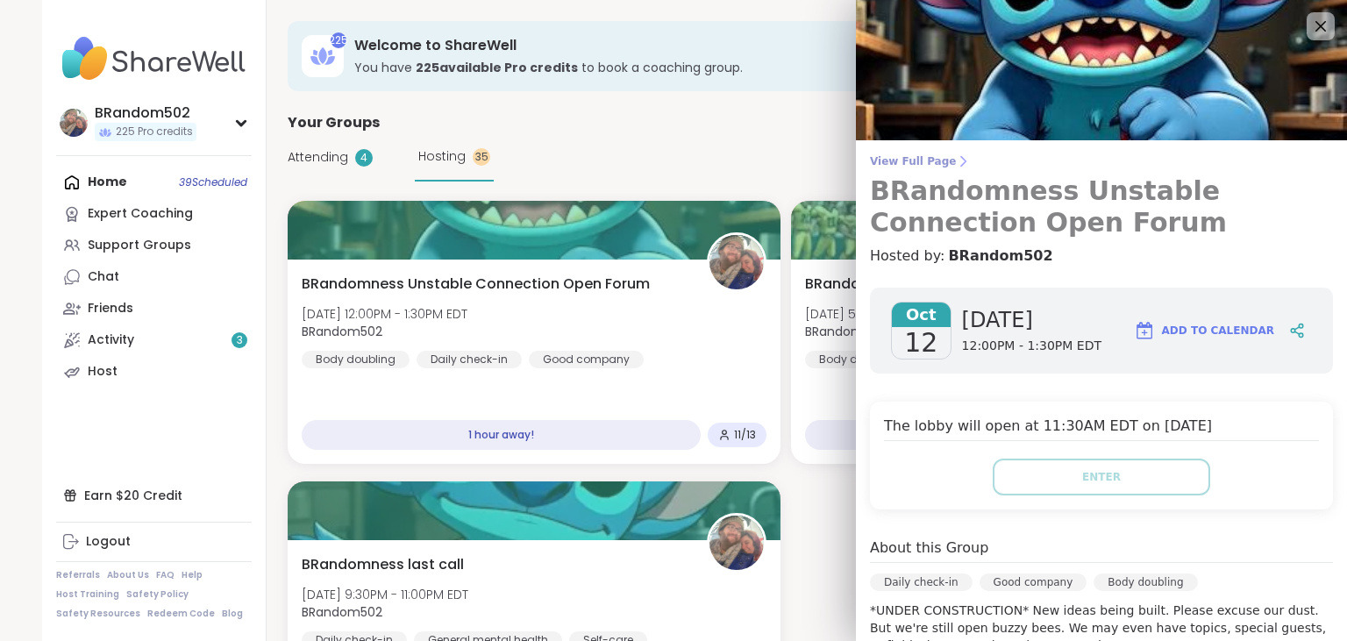
click at [940, 171] on link "View Full Page BRandomness Unstable Connection Open Forum" at bounding box center [1101, 196] width 463 height 84
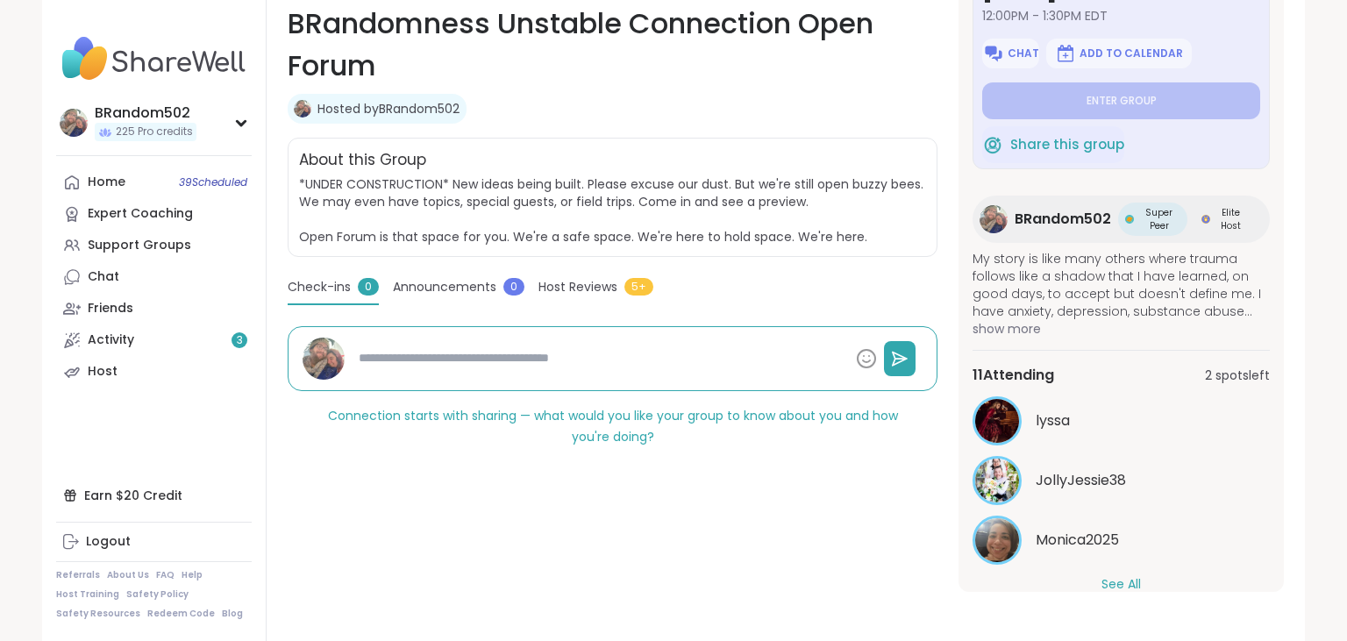
scroll to position [108, 0]
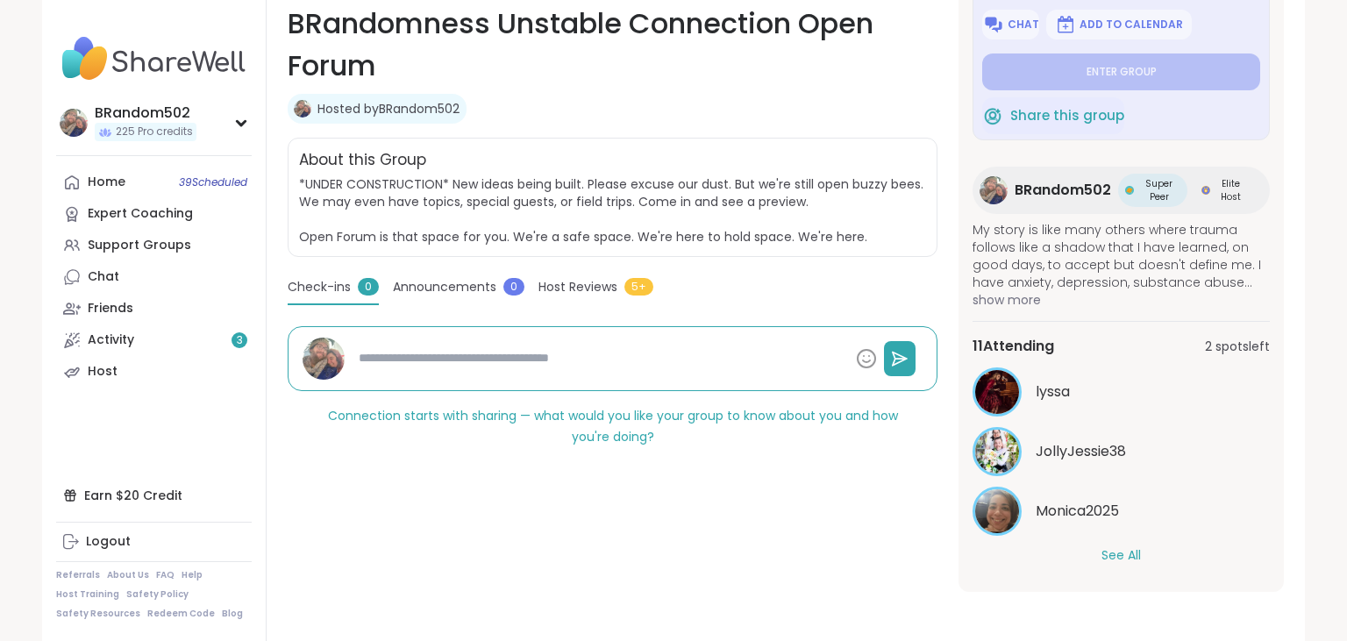
click at [1128, 550] on button "See All" at bounding box center [1121, 555] width 39 height 18
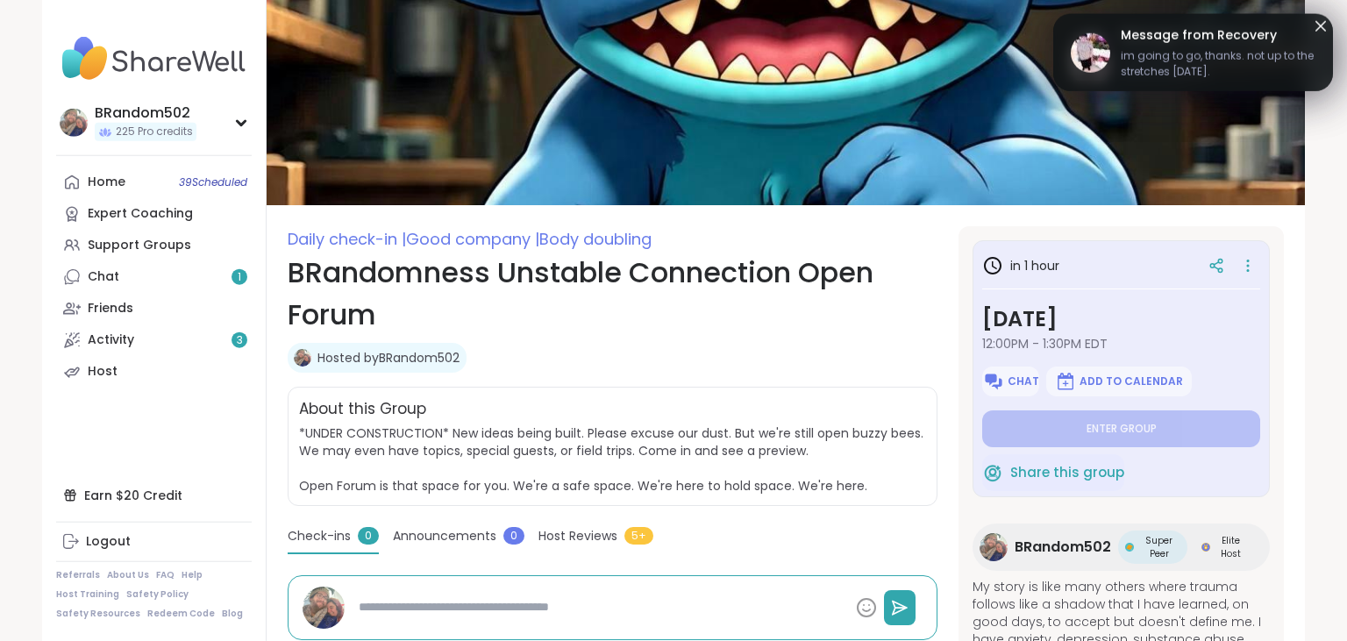
scroll to position [0, 0]
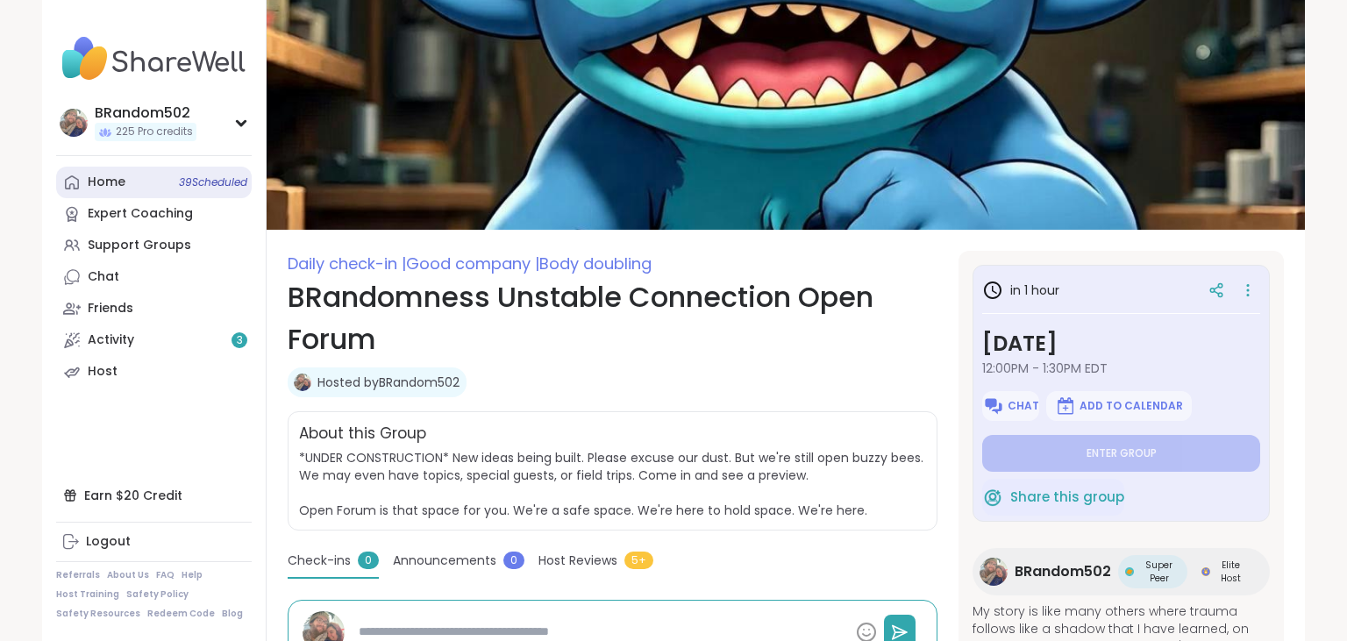
click at [143, 186] on link "Home 39 Scheduled" at bounding box center [154, 183] width 196 height 32
type textarea "*"
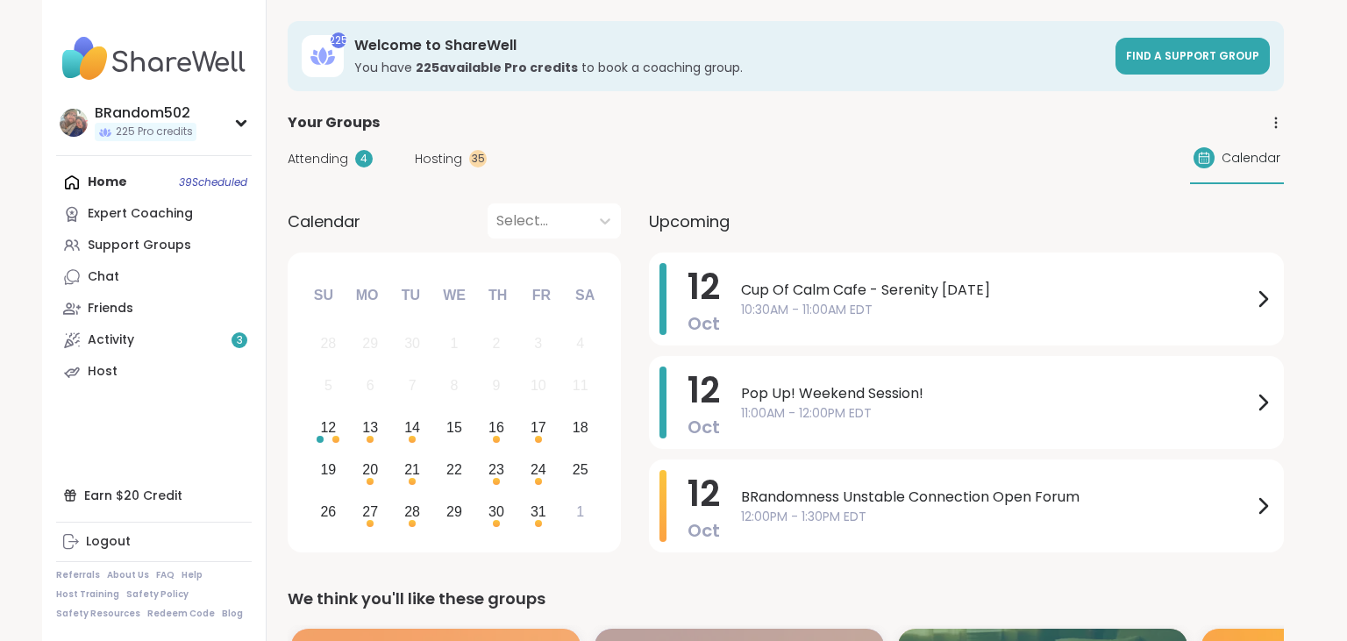
click at [341, 154] on span "Attending" at bounding box center [318, 159] width 61 height 18
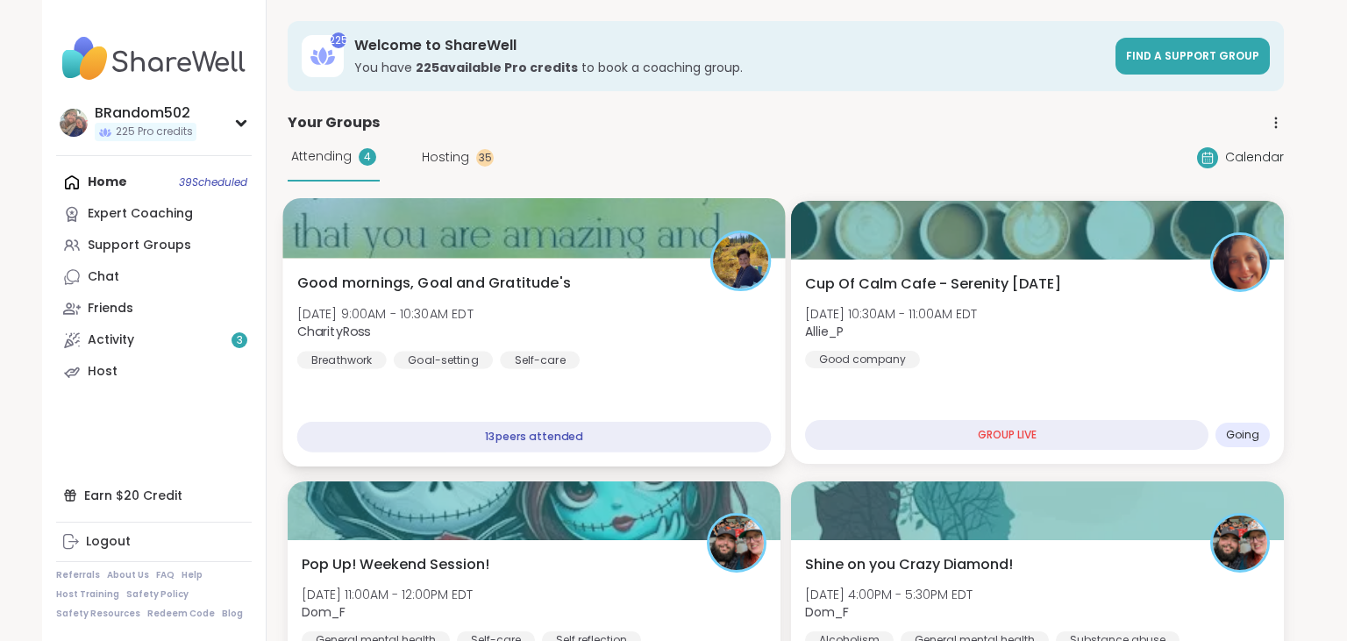
click at [616, 258] on div "Good mornings, Goal and Gratitude's Sun, Oct 12 | 9:00AM - 10:30AM EDT CharityR…" at bounding box center [533, 362] width 503 height 209
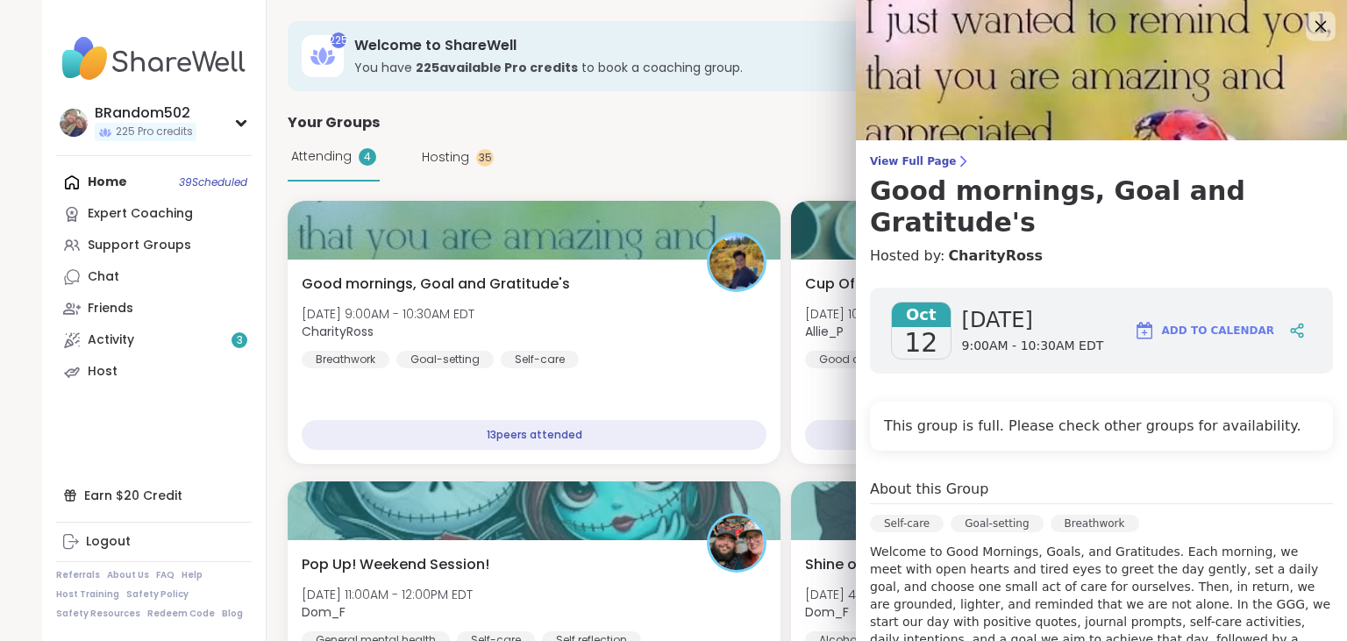
click at [1318, 23] on icon at bounding box center [1321, 26] width 11 height 11
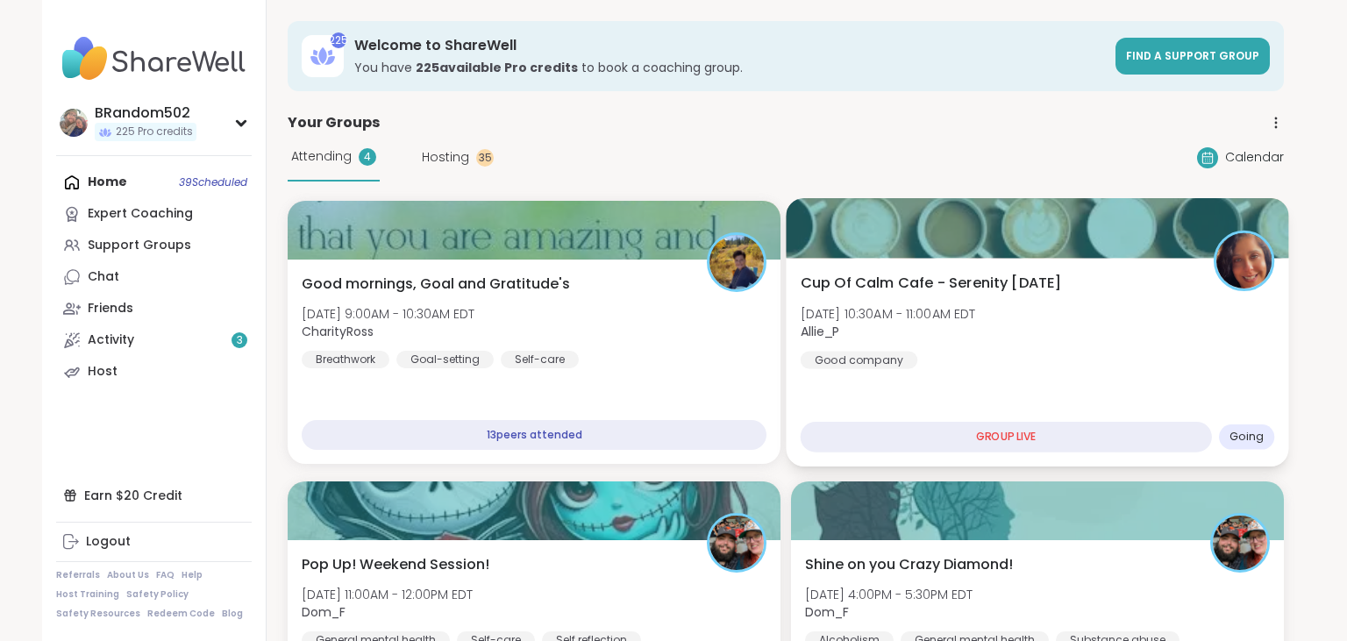
click at [1016, 272] on div "Cup Of Calm Cafe - Serenity Sunday Sun, Oct 12 | 10:30AM - 11:00AM EDT Allie_P …" at bounding box center [1037, 362] width 503 height 209
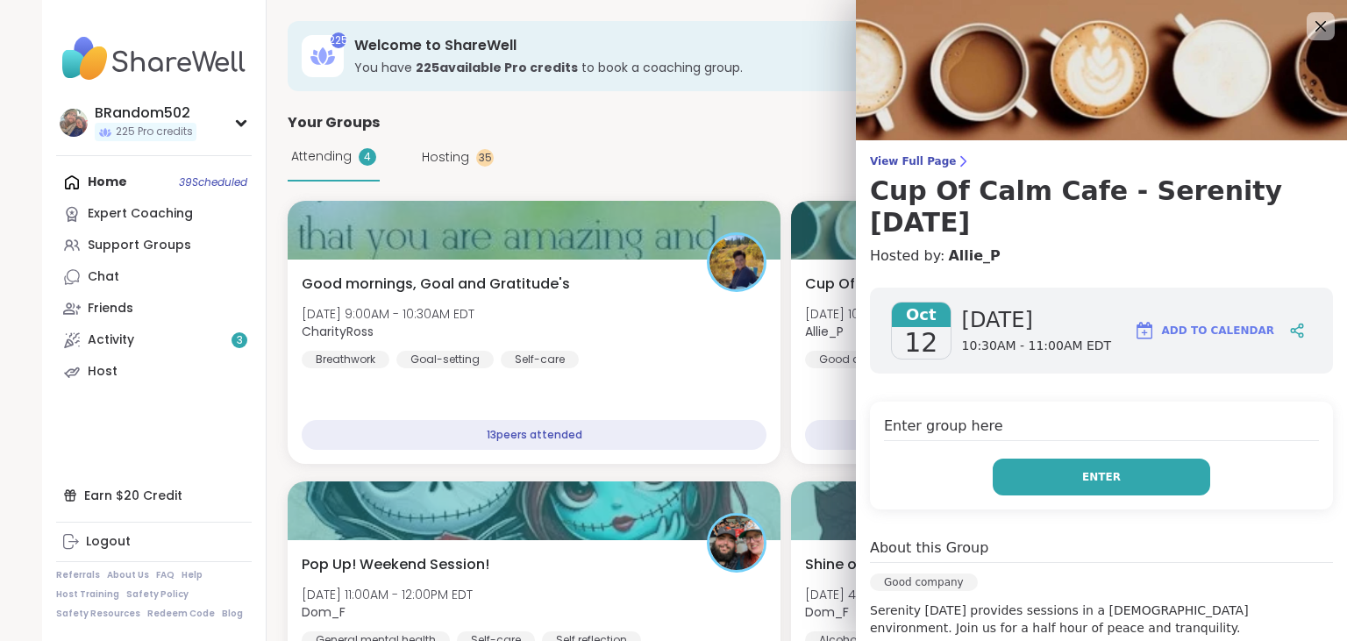
click at [1059, 459] on button "Enter" at bounding box center [1102, 477] width 218 height 37
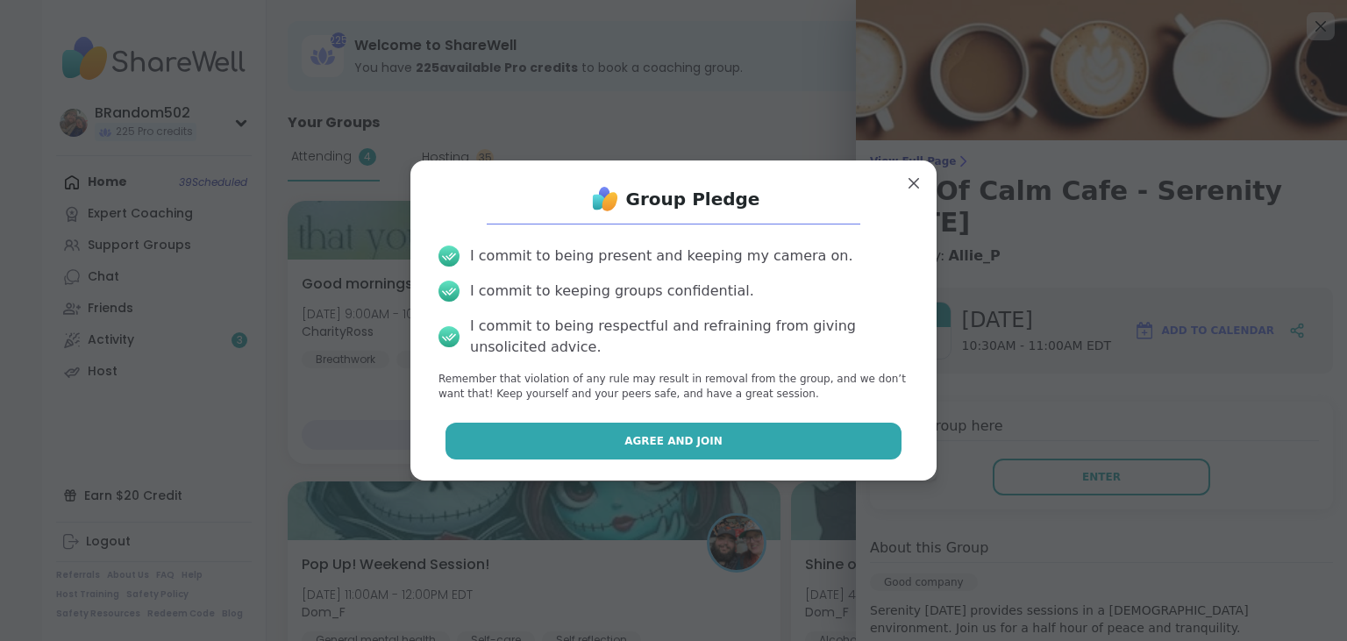
click at [830, 444] on button "Agree and Join" at bounding box center [674, 441] width 457 height 37
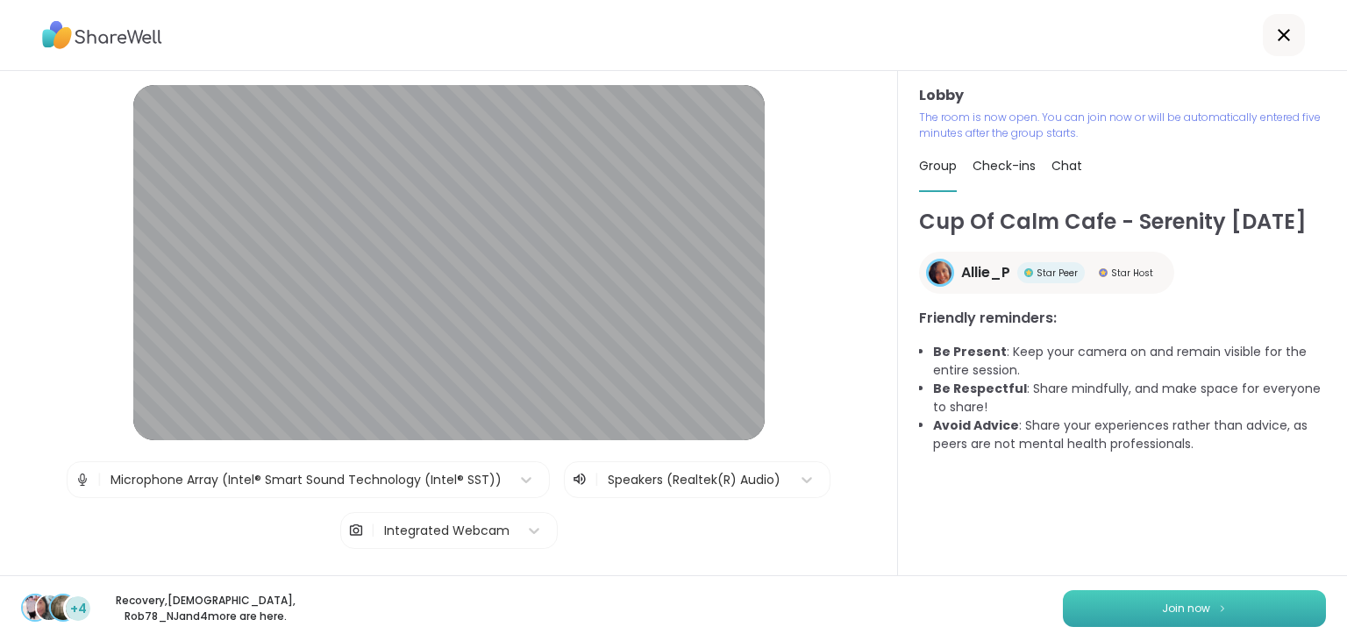
click at [1113, 606] on button "Join now" at bounding box center [1194, 608] width 263 height 37
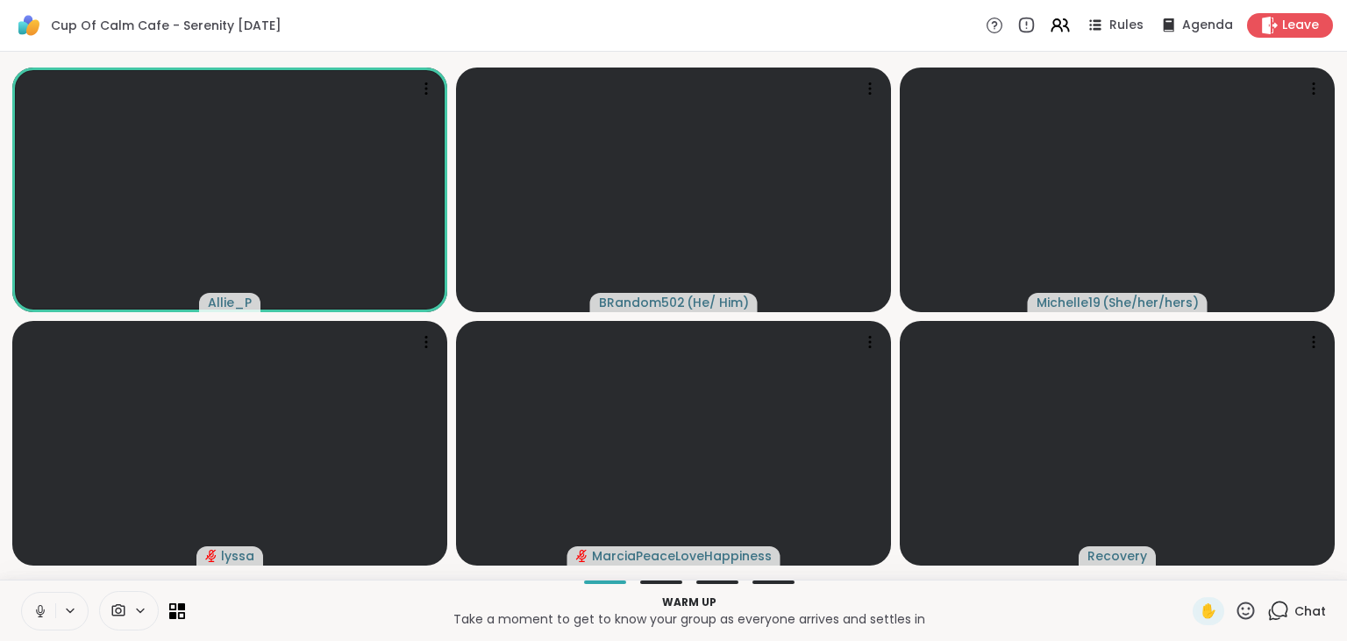
click at [41, 604] on icon at bounding box center [40, 611] width 16 height 16
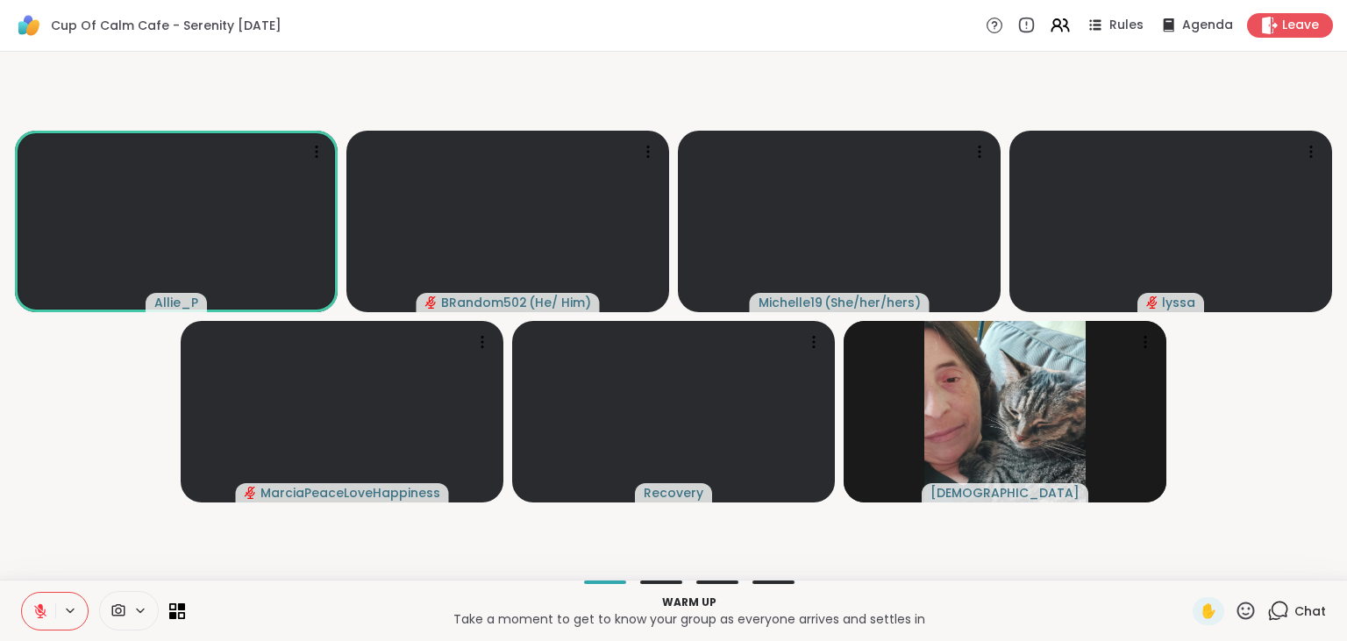
click at [1277, 613] on icon at bounding box center [1279, 611] width 22 height 22
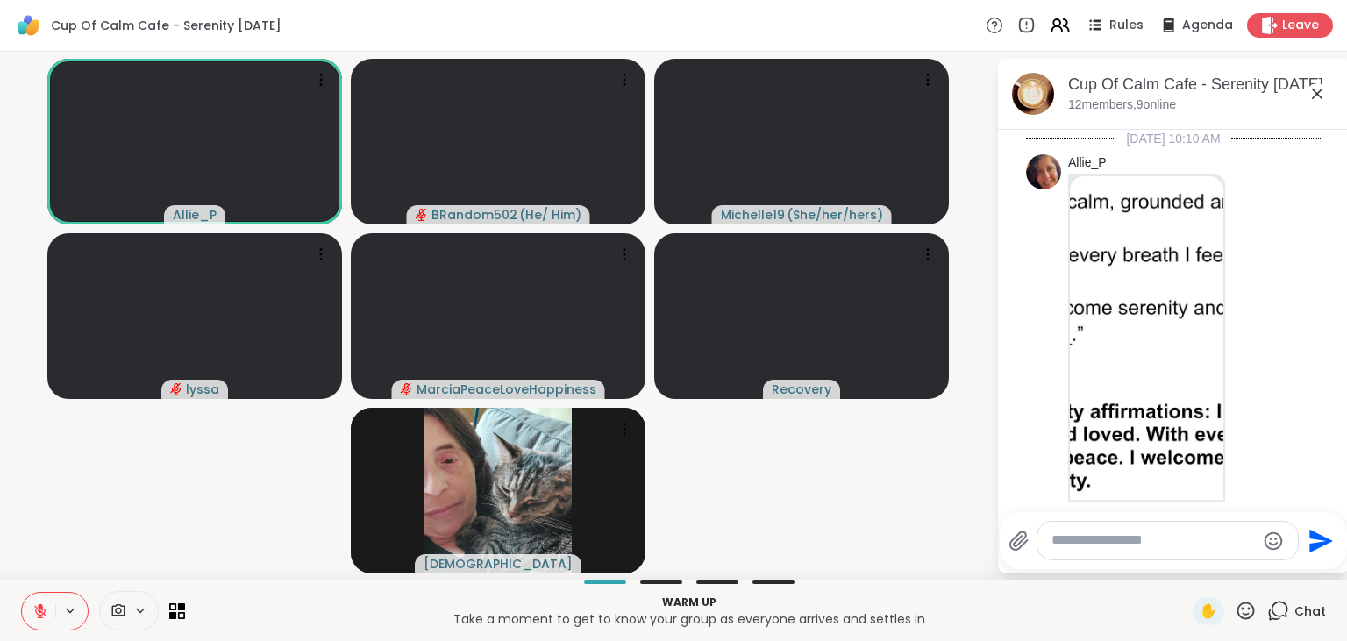
scroll to position [200, 0]
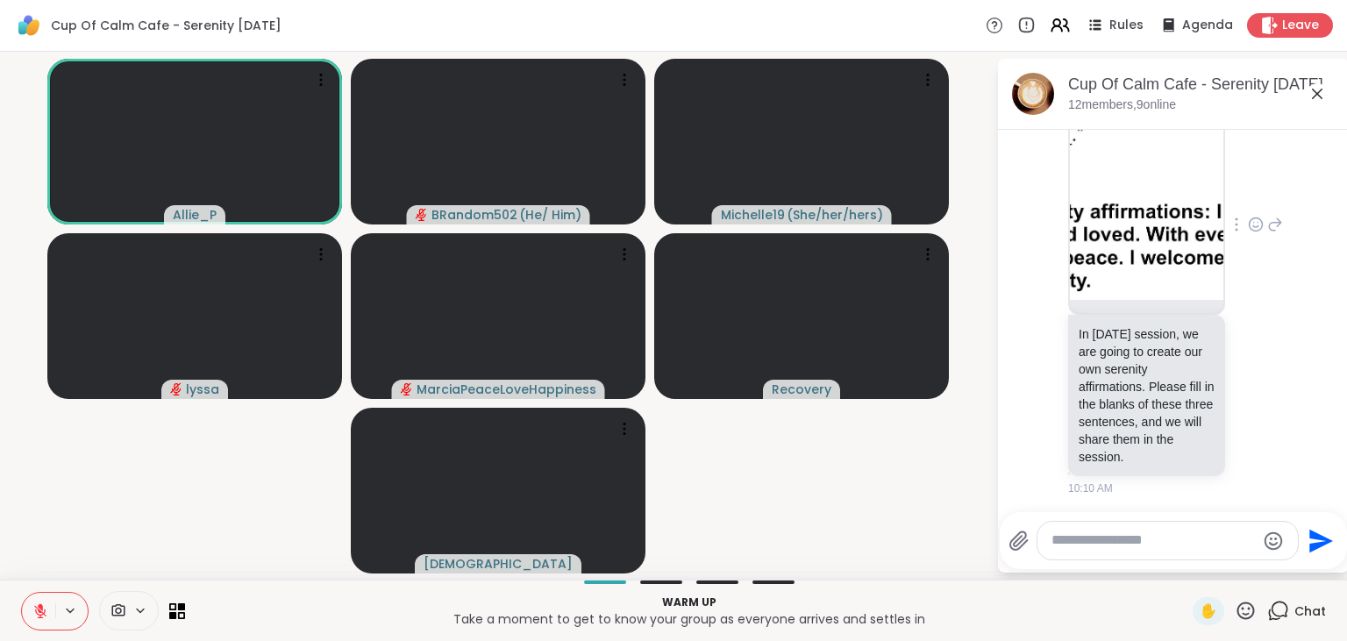
click at [1139, 229] on img at bounding box center [1147, 137] width 154 height 323
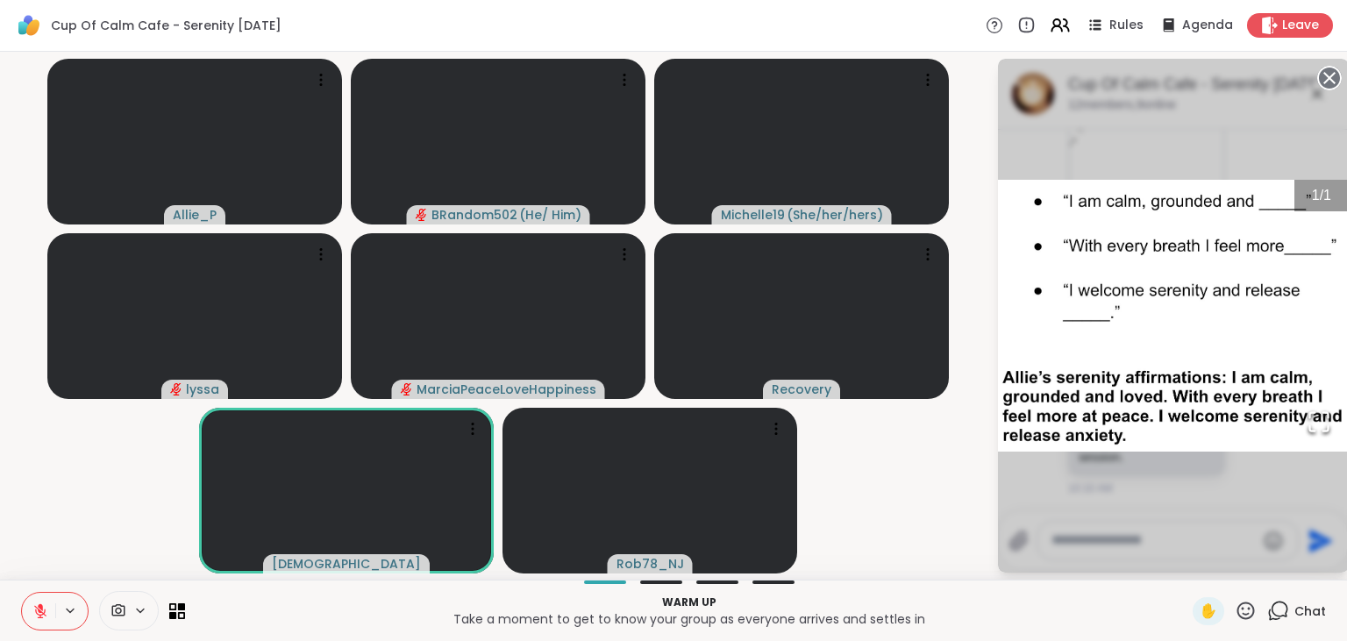
click at [1328, 73] on circle at bounding box center [1329, 78] width 21 height 21
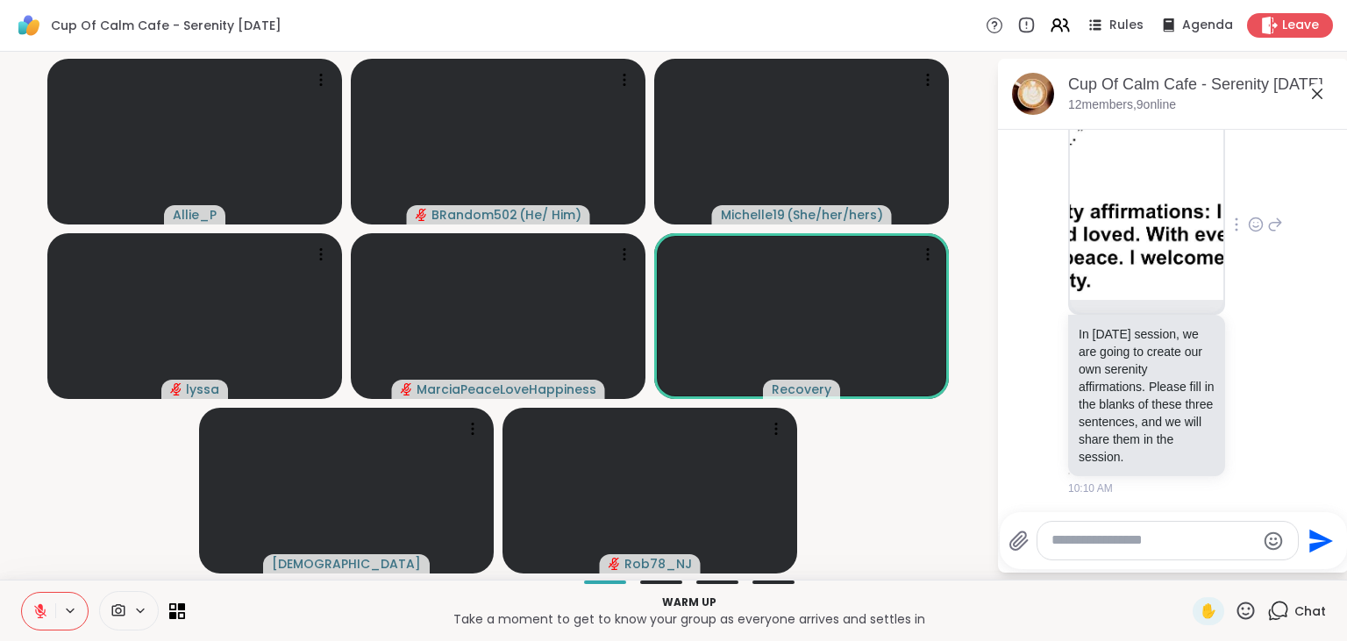
click at [1279, 612] on icon at bounding box center [1279, 611] width 22 height 22
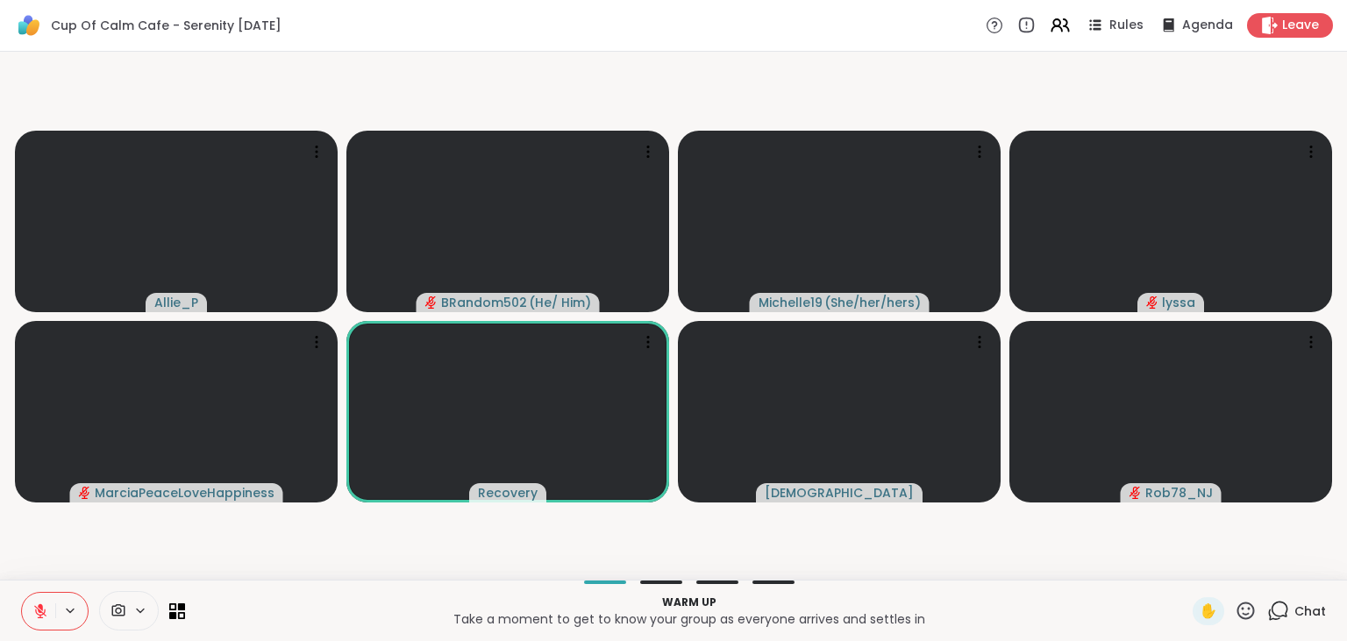
click at [1279, 612] on icon at bounding box center [1279, 611] width 22 height 22
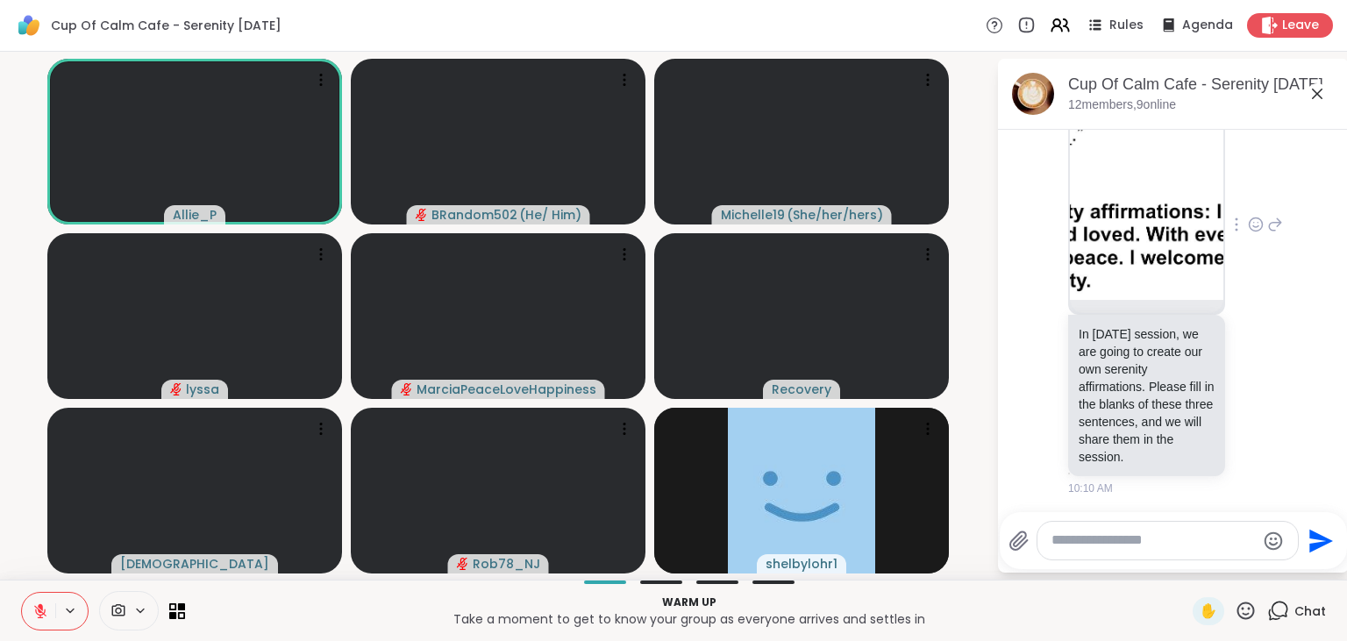
click at [1177, 249] on img at bounding box center [1147, 137] width 154 height 323
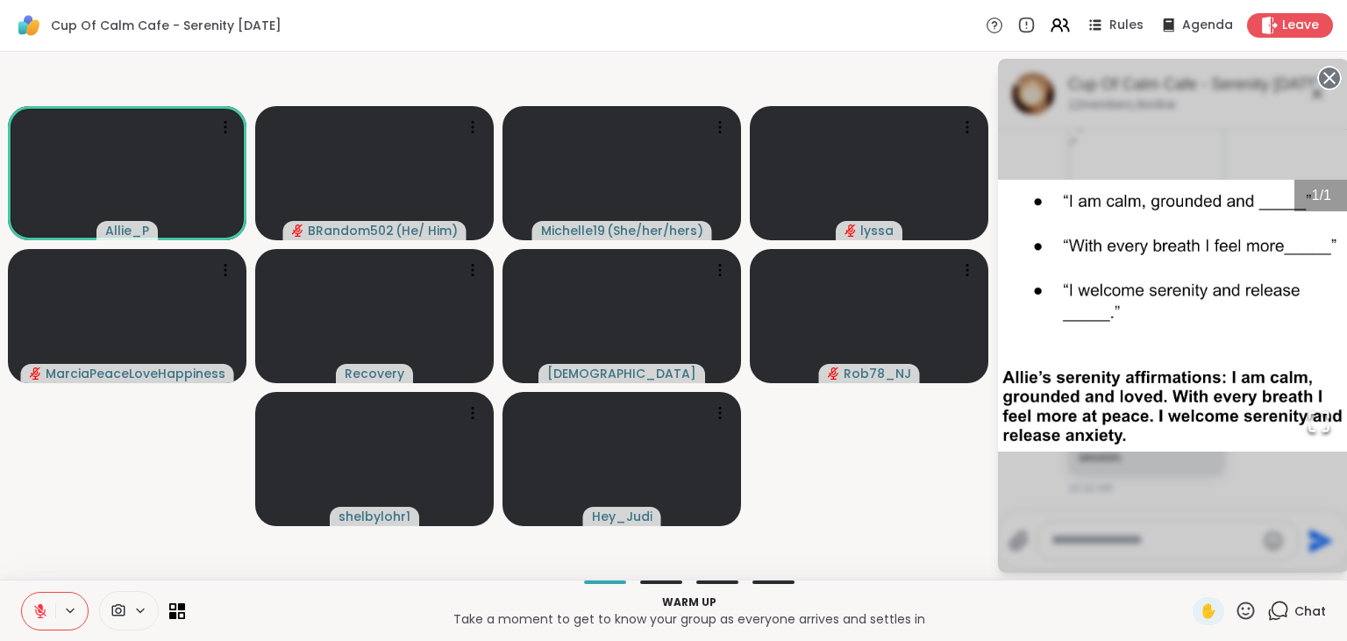
click at [1330, 76] on icon at bounding box center [1330, 78] width 25 height 25
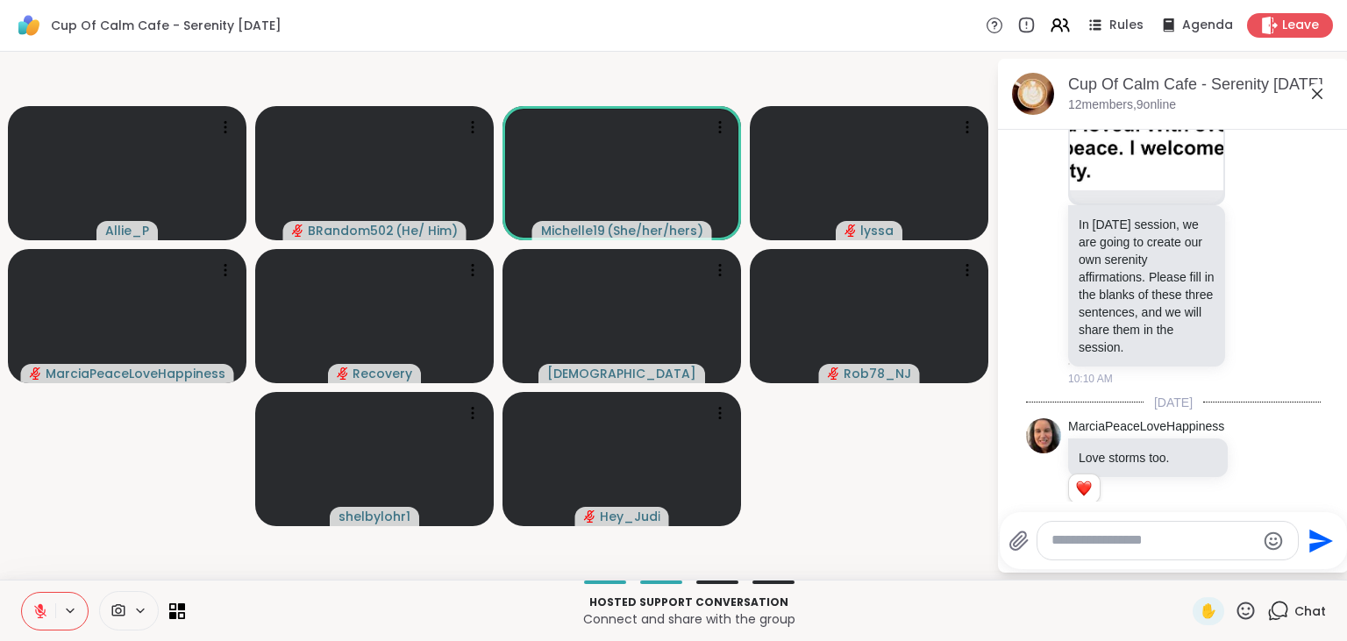
scroll to position [335, 0]
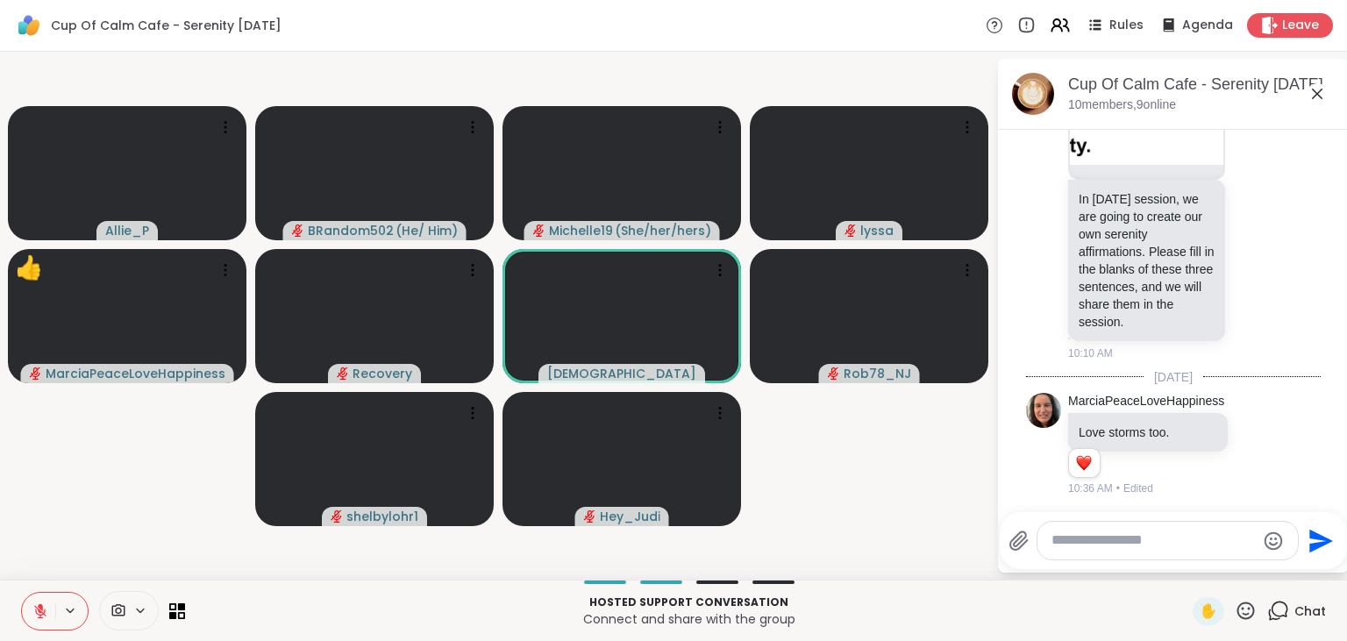
click at [35, 605] on icon at bounding box center [40, 611] width 16 height 16
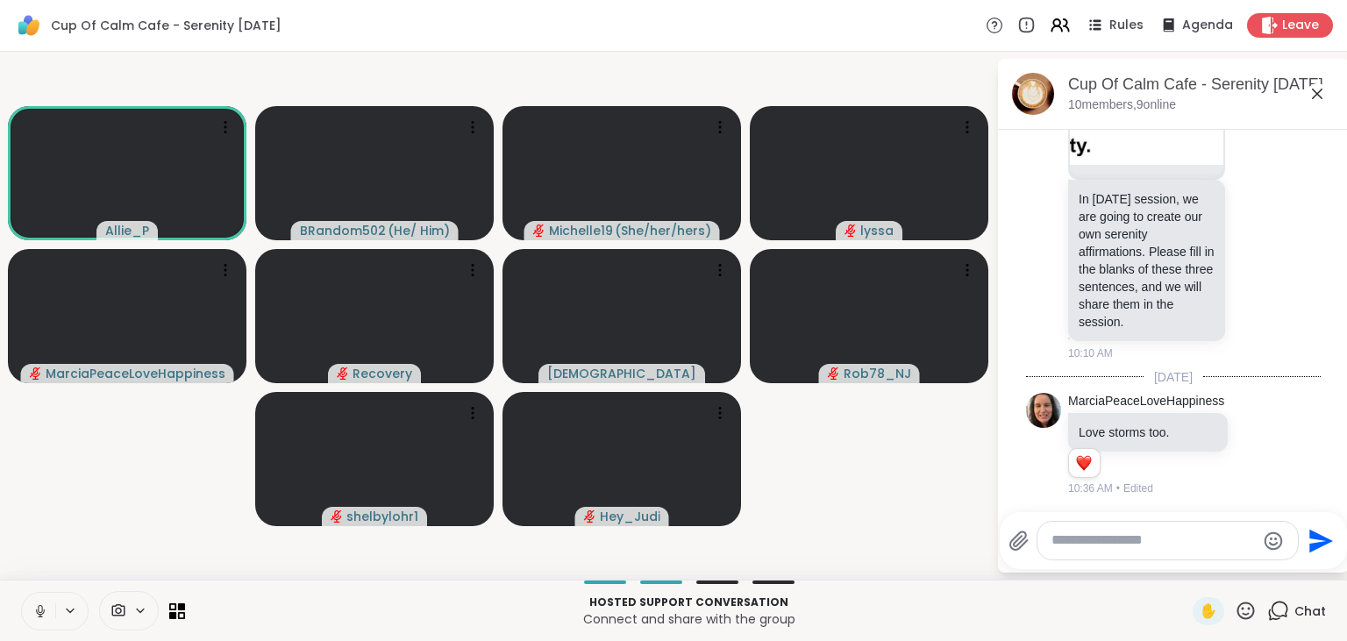
click at [37, 606] on icon at bounding box center [40, 611] width 16 height 16
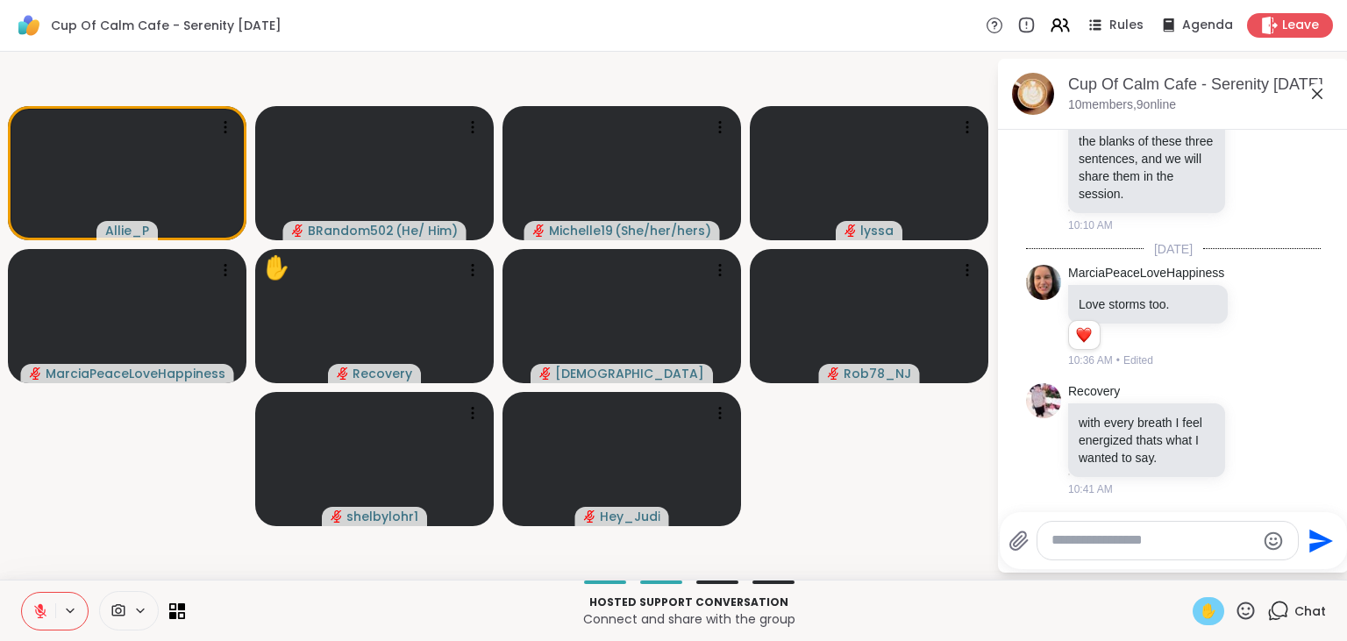
click at [1205, 611] on span "✋" at bounding box center [1209, 611] width 18 height 21
click at [32, 605] on icon at bounding box center [40, 611] width 16 height 16
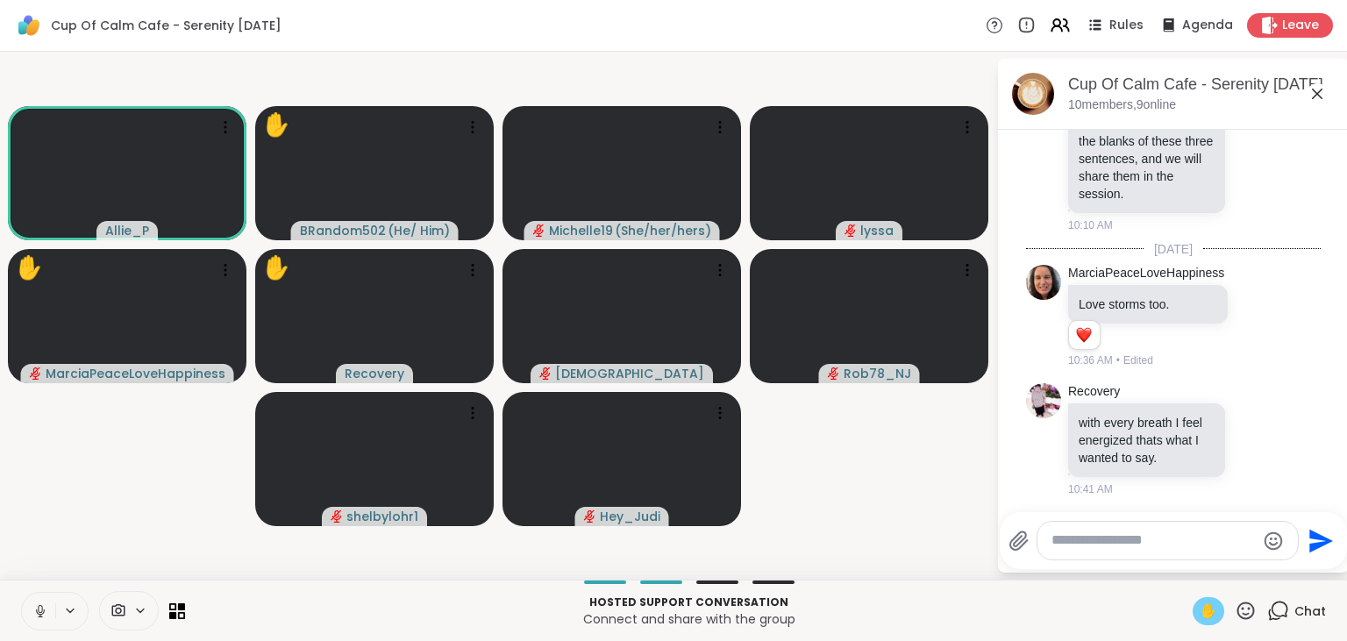
click at [41, 601] on button at bounding box center [38, 611] width 33 height 37
click at [1210, 604] on span "✋" at bounding box center [1209, 611] width 18 height 21
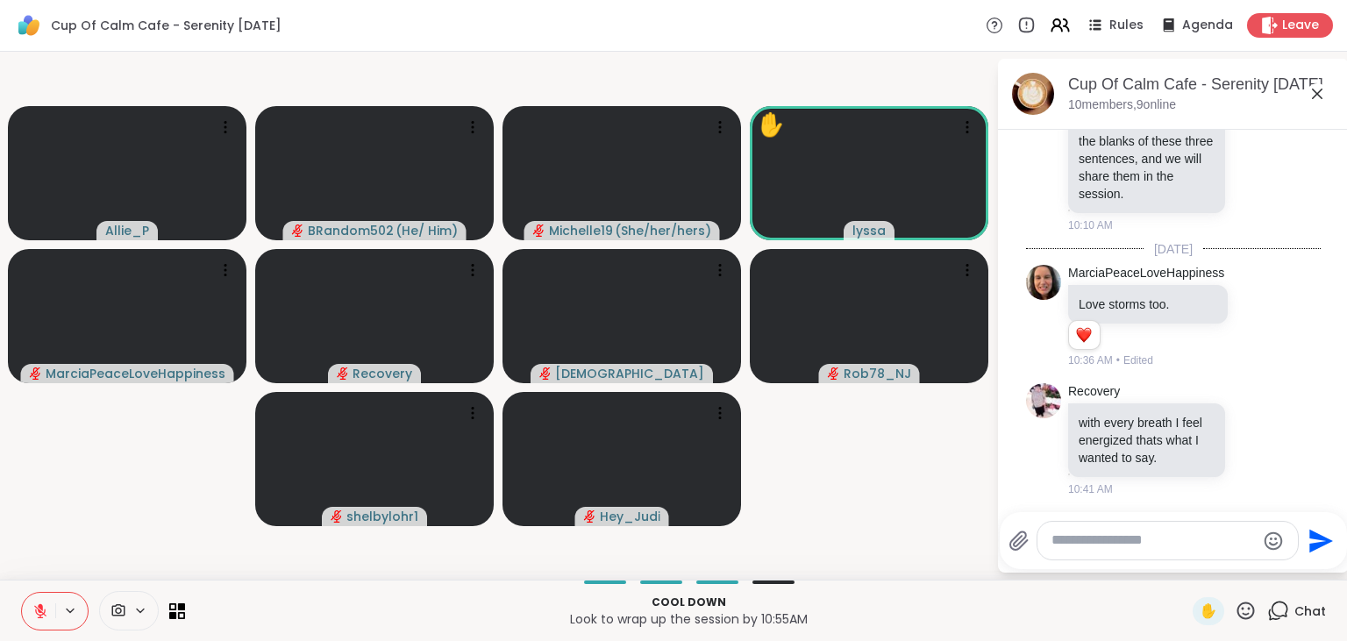
scroll to position [2364, 0]
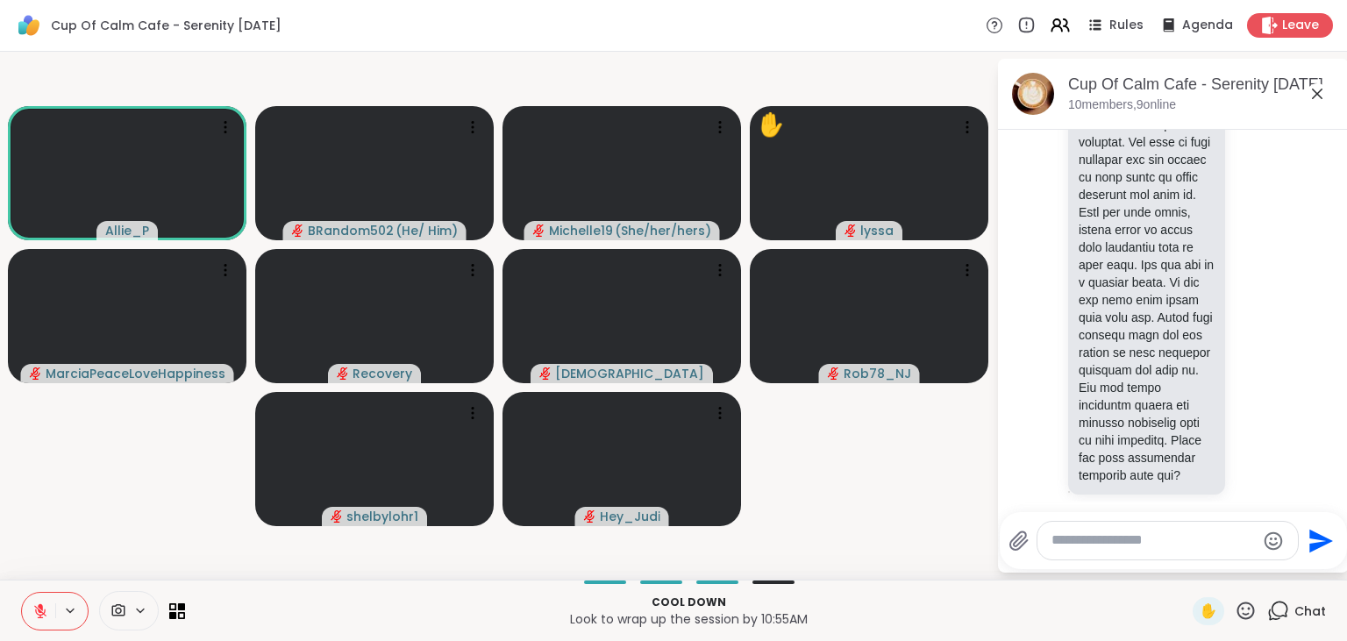
click at [1244, 605] on icon at bounding box center [1247, 611] width 18 height 18
click at [1191, 558] on span "❤️" at bounding box center [1195, 564] width 18 height 21
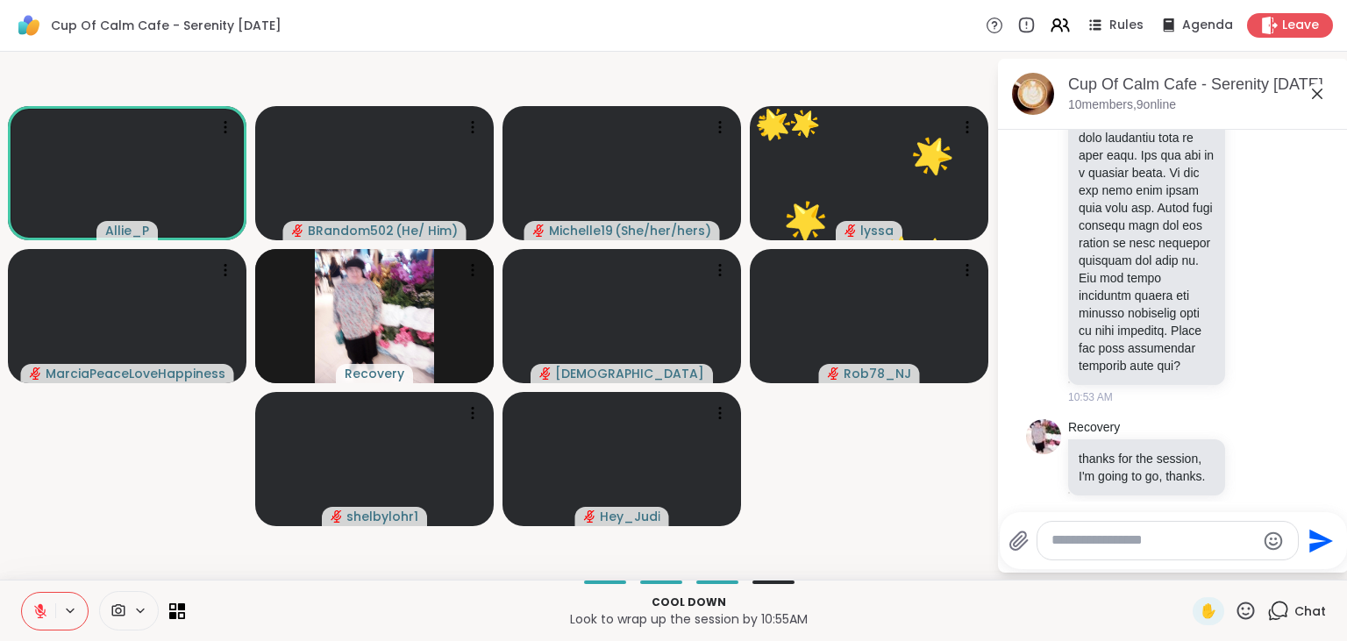
scroll to position [2567, 0]
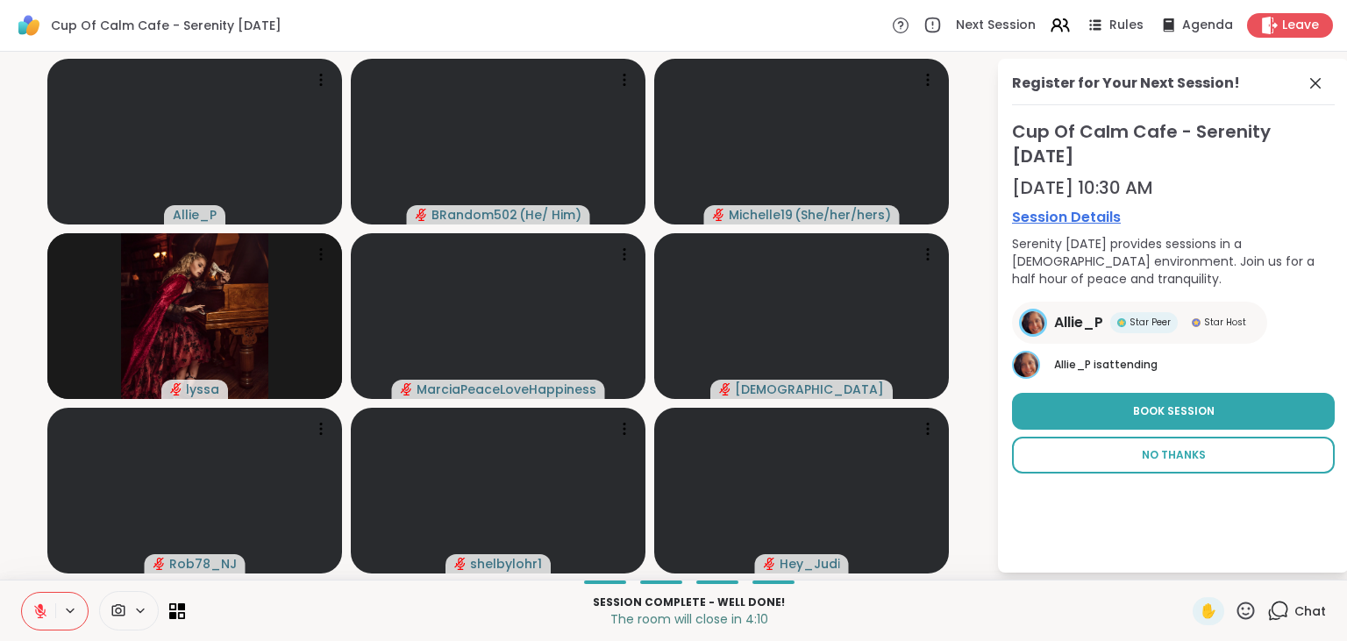
click at [1159, 451] on span "No Thanks" at bounding box center [1174, 455] width 64 height 16
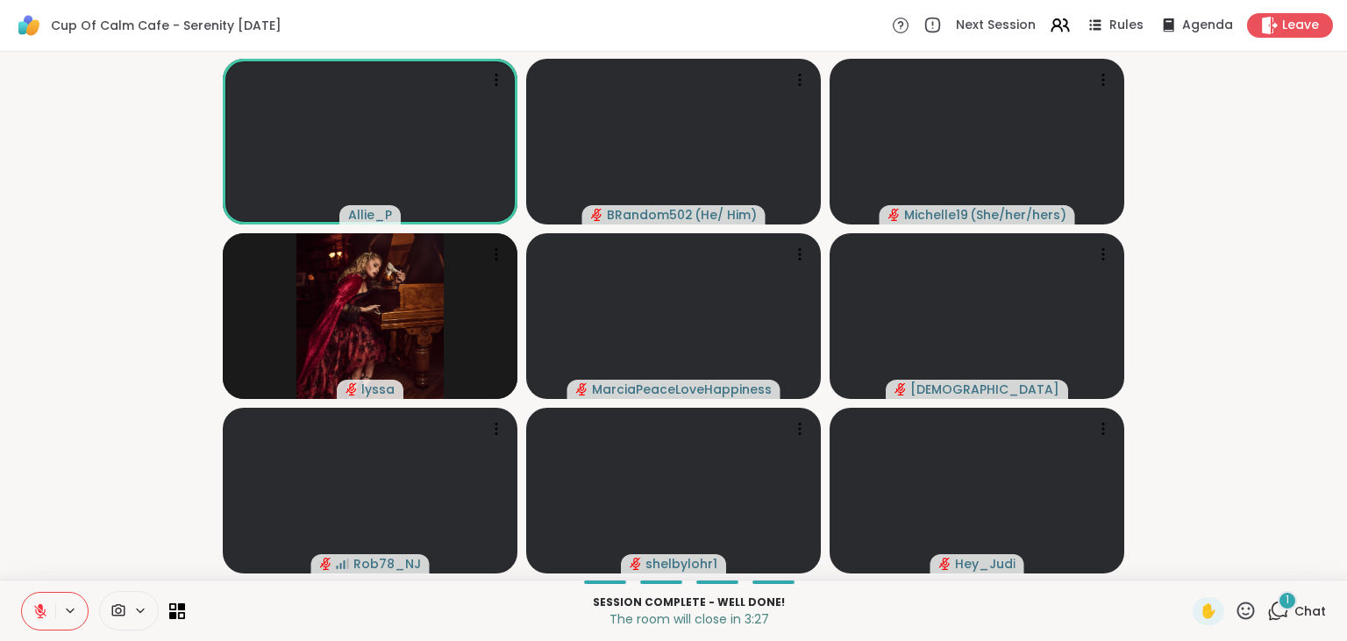
click at [1277, 612] on icon at bounding box center [1279, 611] width 22 height 22
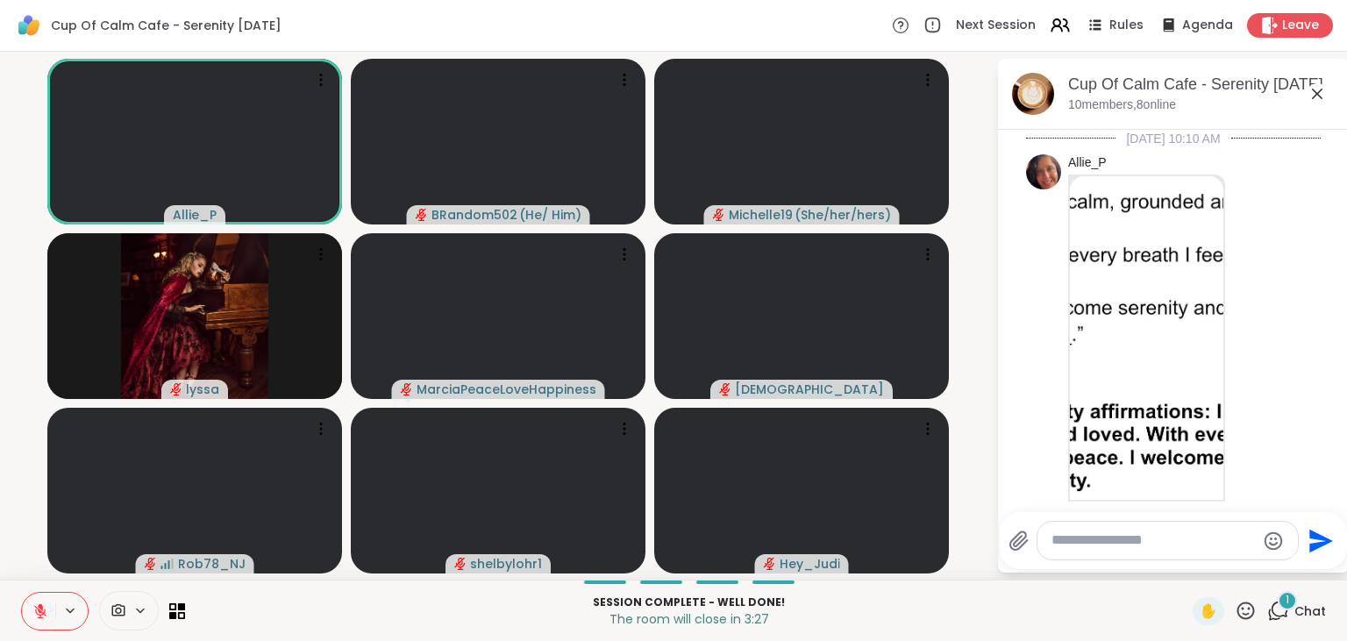
scroll to position [2719, 0]
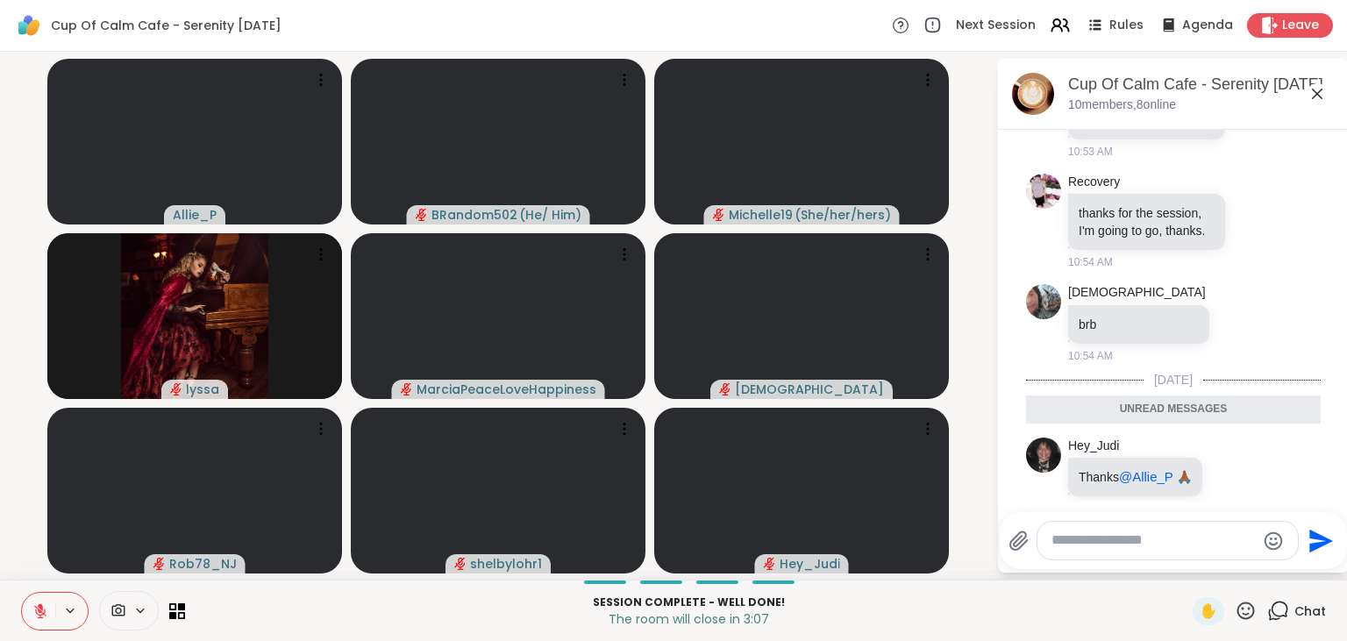
click at [40, 611] on icon at bounding box center [40, 611] width 12 height 12
click at [1086, 545] on textarea "Type your message" at bounding box center [1154, 541] width 204 height 18
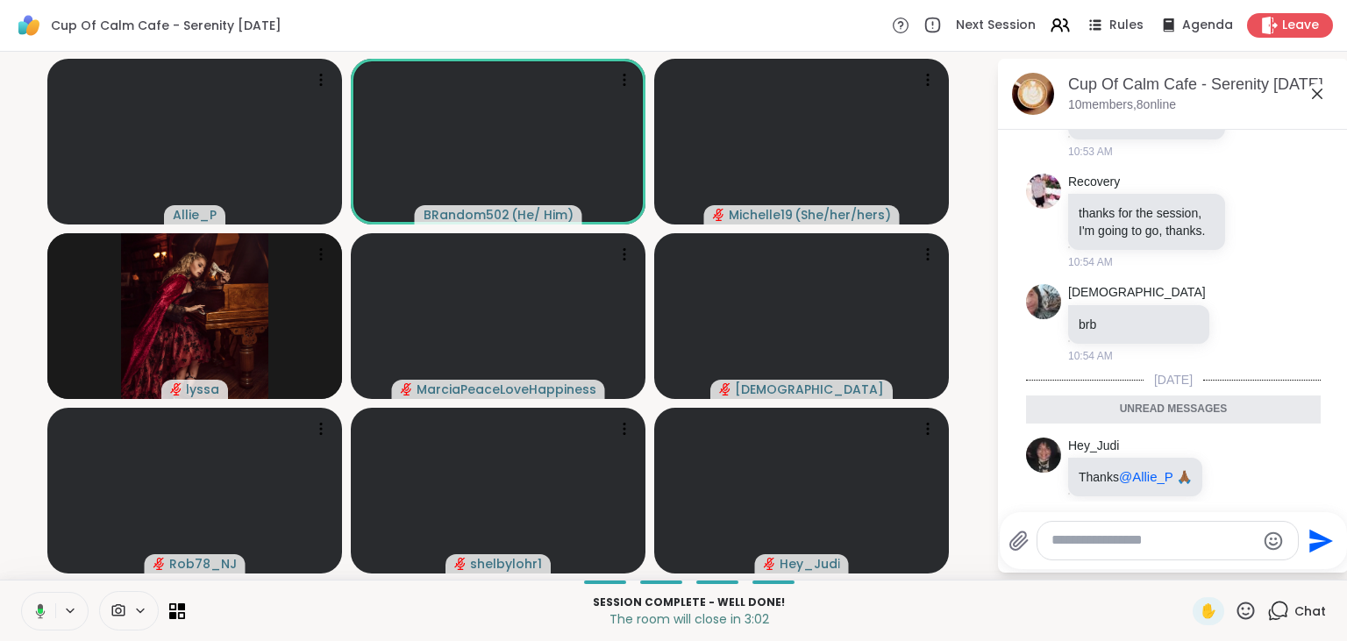
paste textarea "**********"
type textarea "**********"
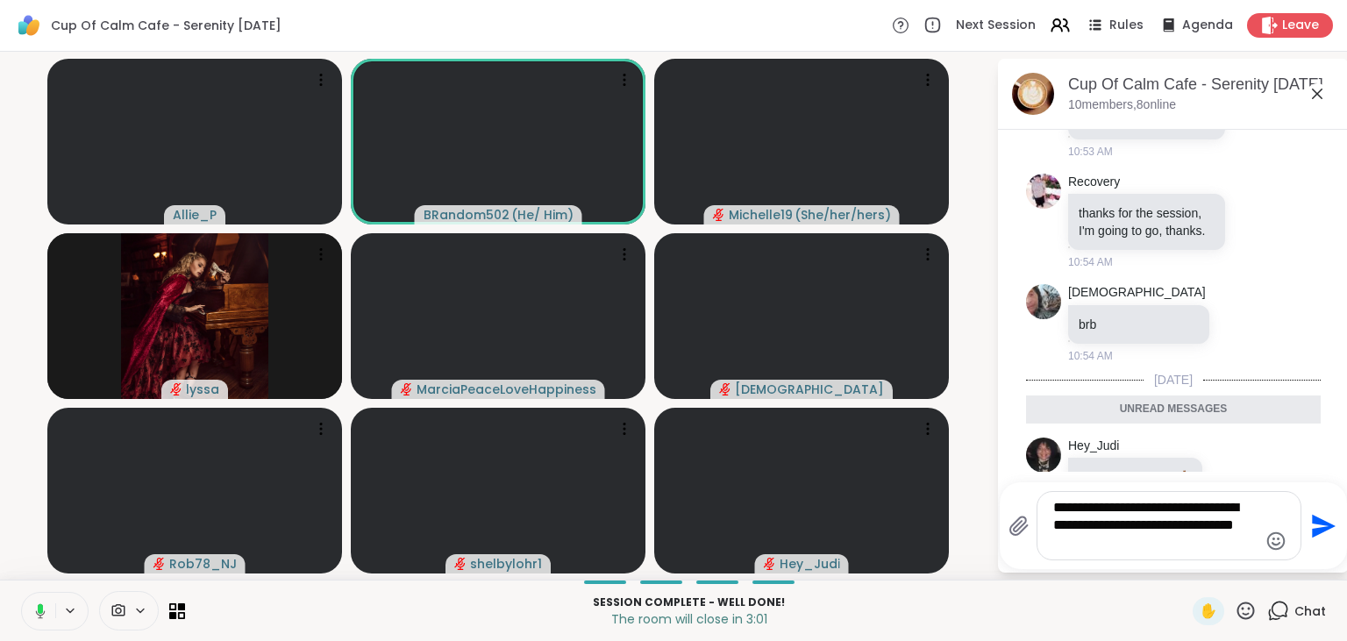
click at [1309, 525] on icon "Send" at bounding box center [1322, 526] width 28 height 28
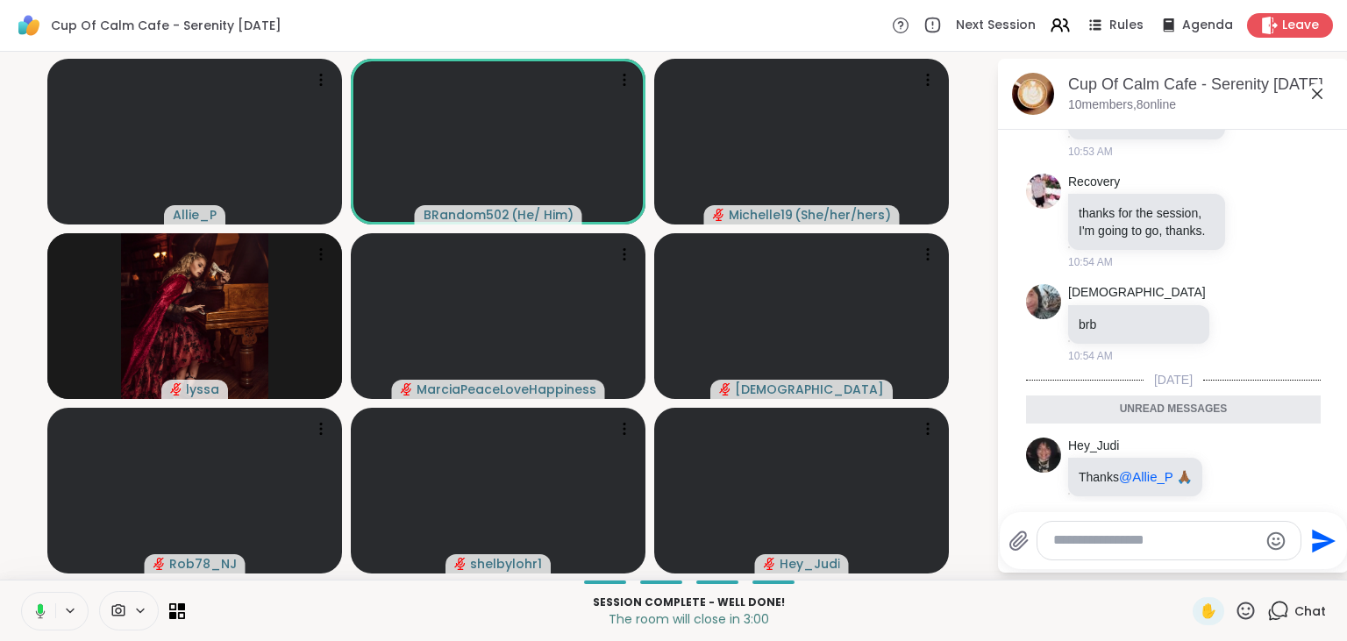
scroll to position [2825, 0]
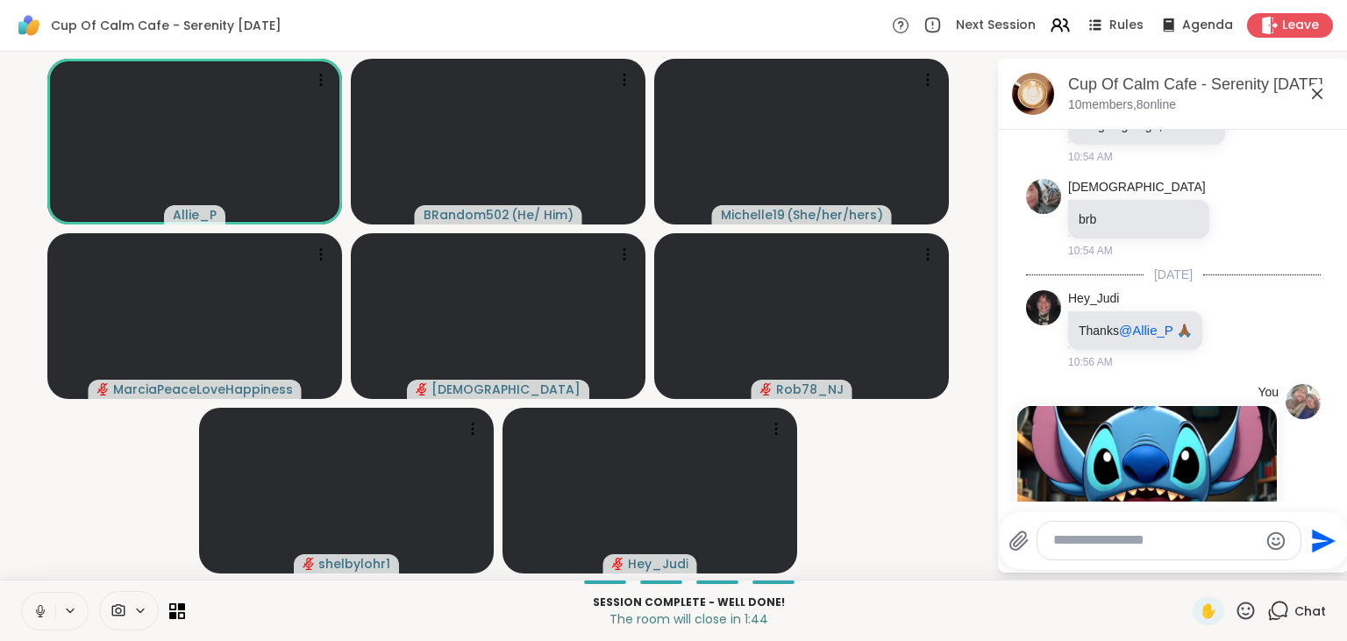
click at [36, 603] on button at bounding box center [38, 611] width 33 height 37
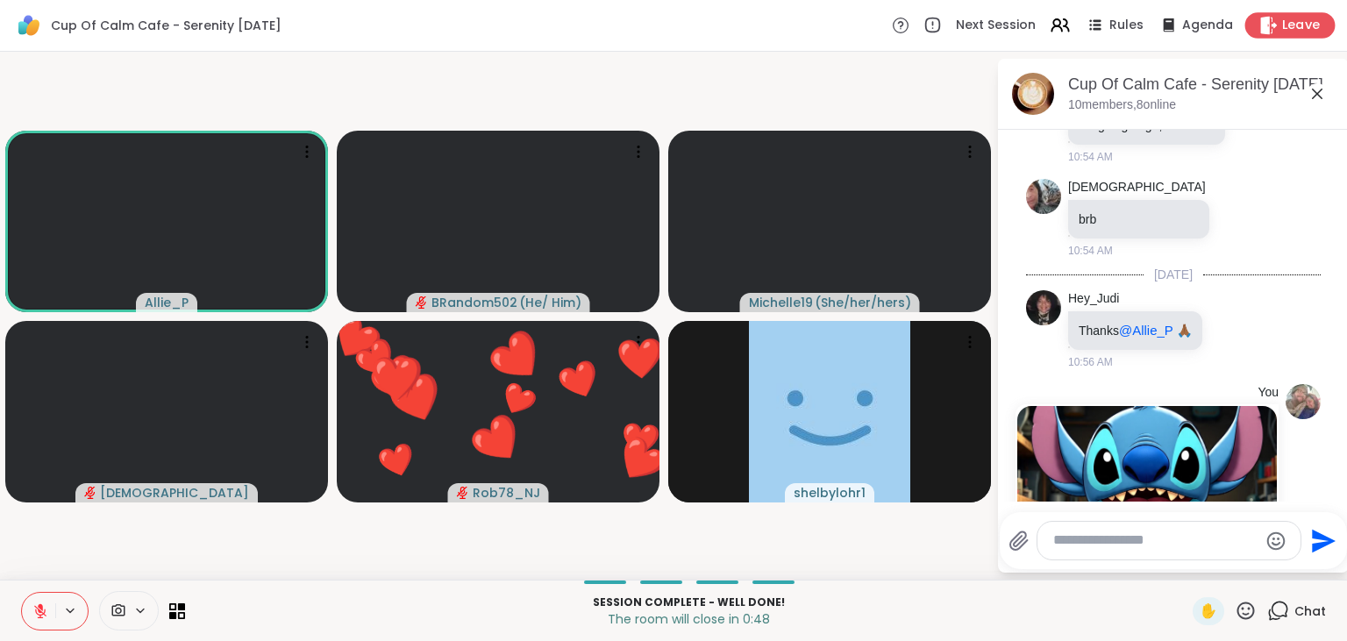
click at [1314, 24] on span "Leave" at bounding box center [1301, 26] width 39 height 18
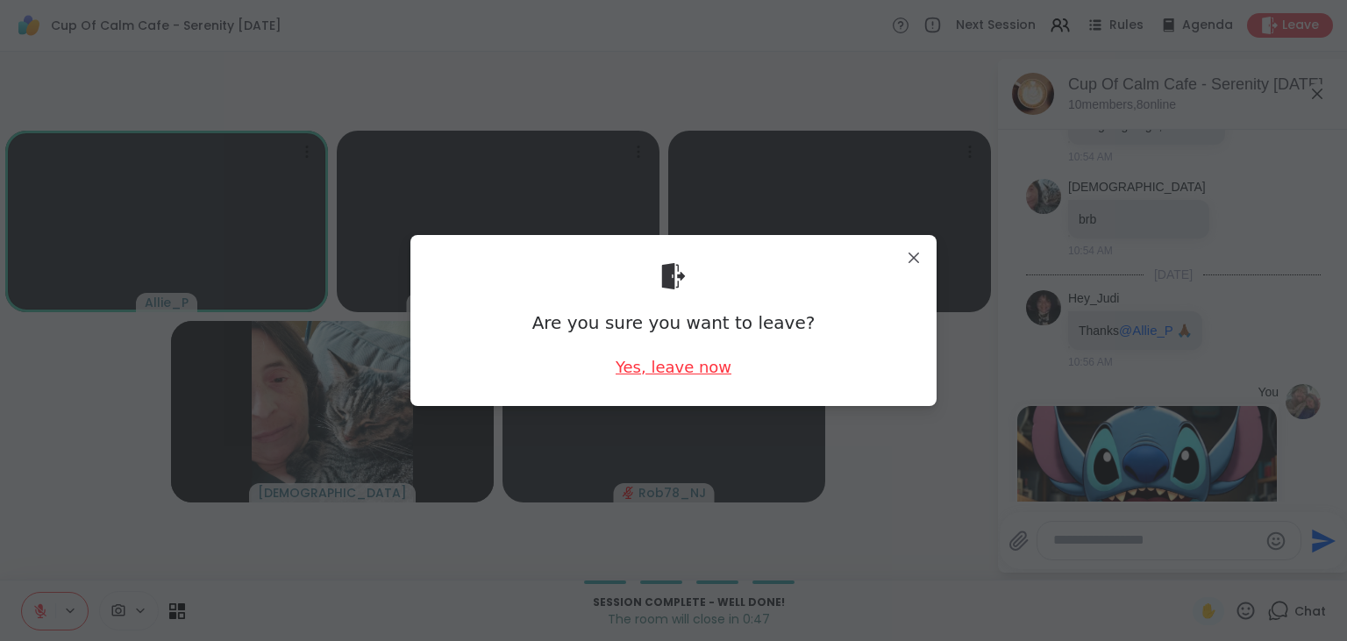
click at [682, 372] on div "Yes, leave now" at bounding box center [674, 367] width 116 height 22
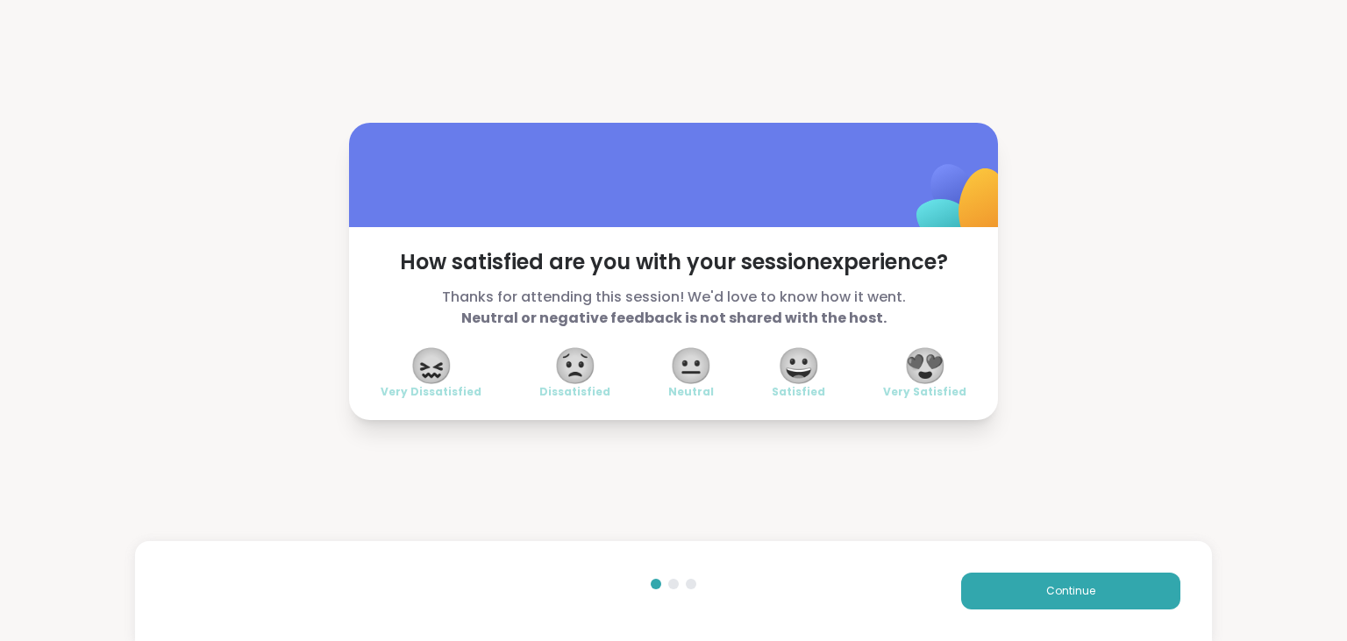
click at [925, 368] on span "😍" at bounding box center [925, 366] width 44 height 32
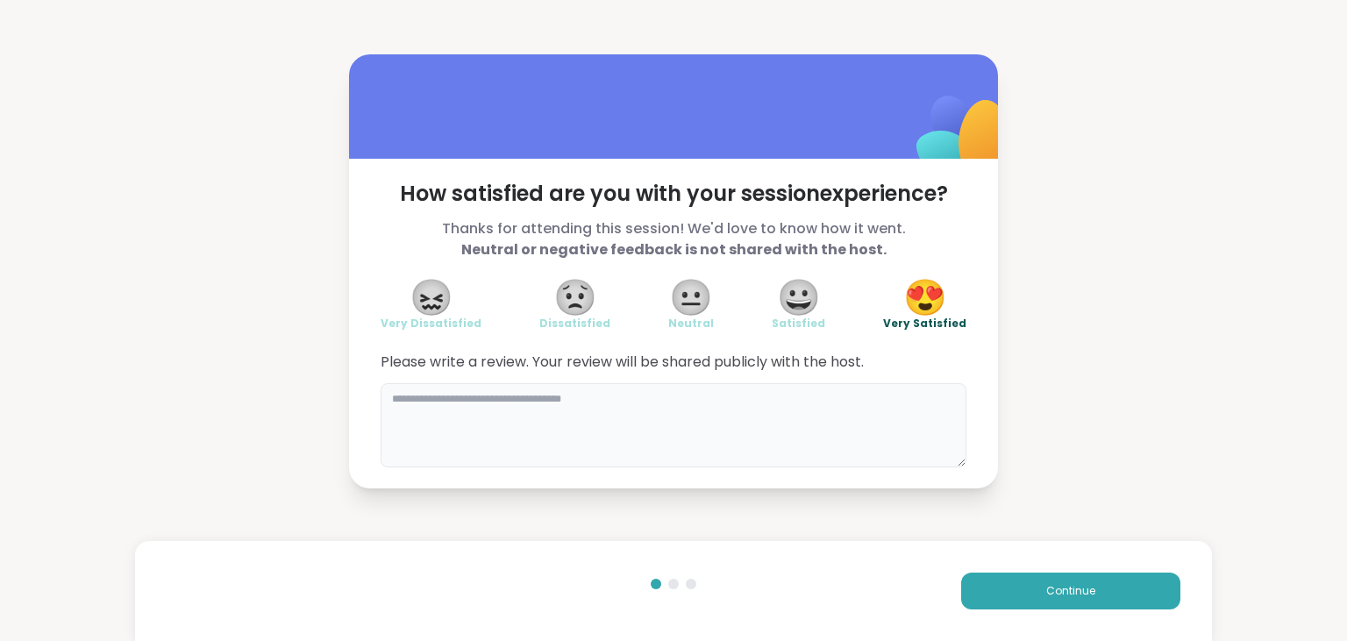
click at [882, 402] on textarea at bounding box center [674, 425] width 586 height 84
type textarea "**********"
click at [1090, 591] on span "Continue" at bounding box center [1070, 591] width 49 height 16
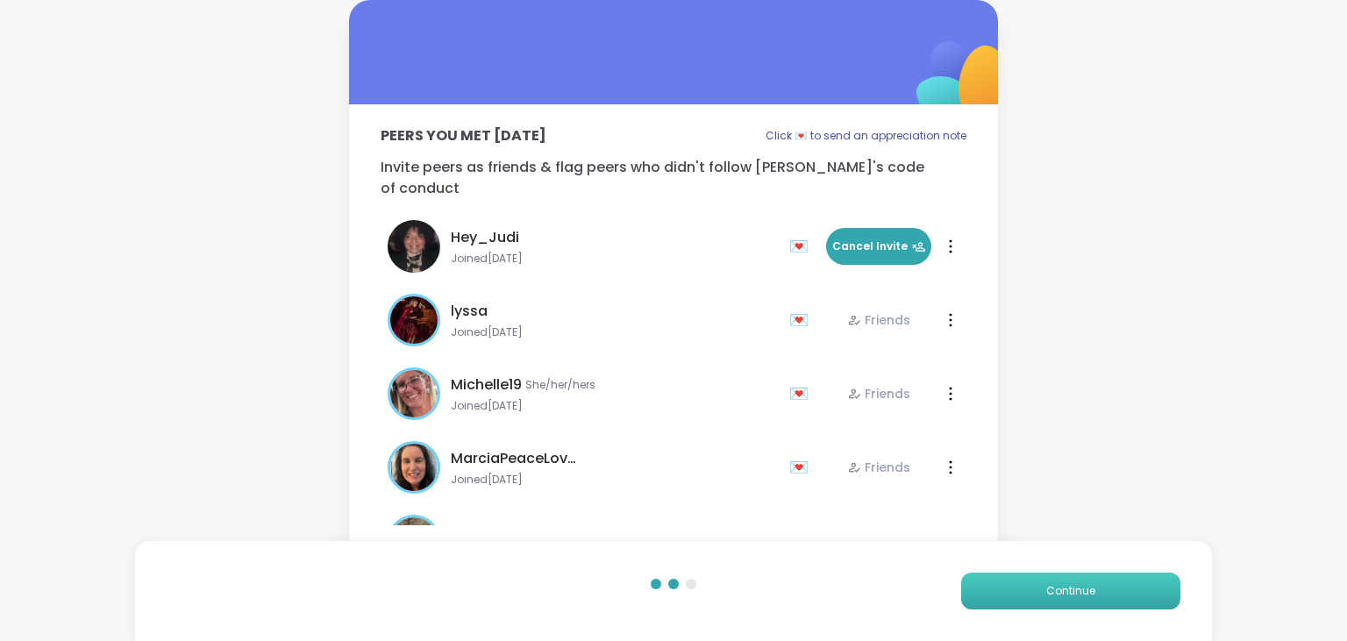
click at [1074, 596] on span "Continue" at bounding box center [1070, 591] width 49 height 16
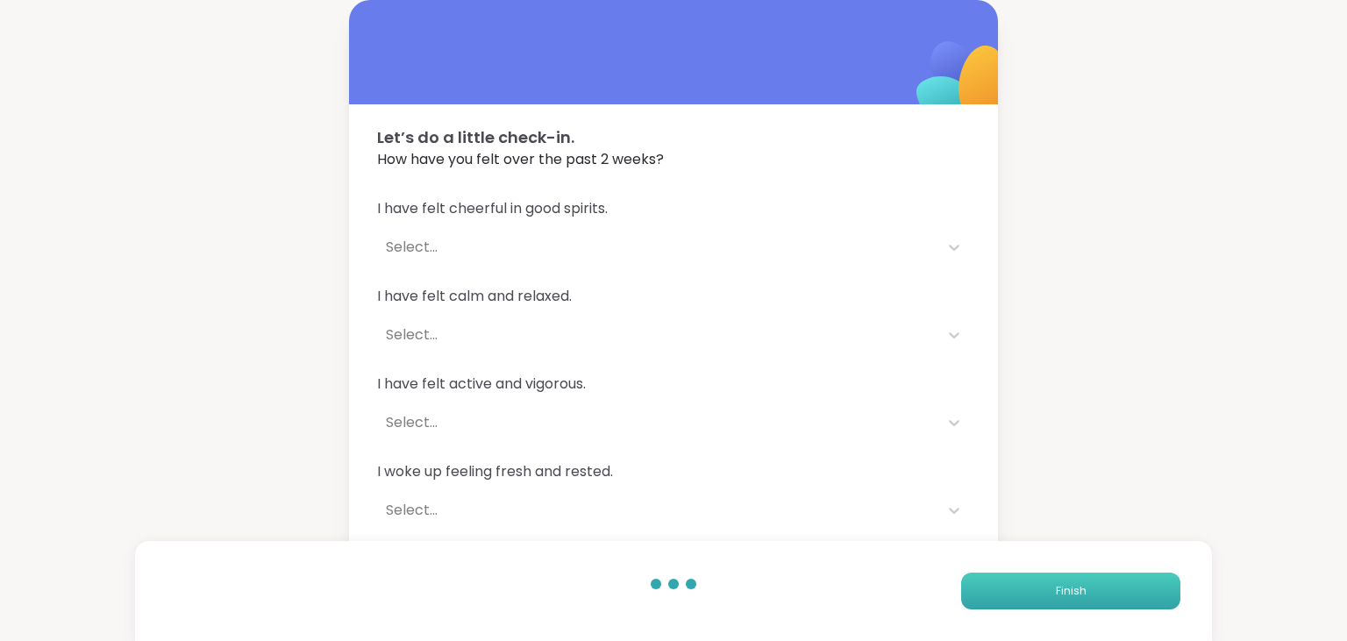
click at [1074, 596] on span "Finish" at bounding box center [1071, 591] width 31 height 16
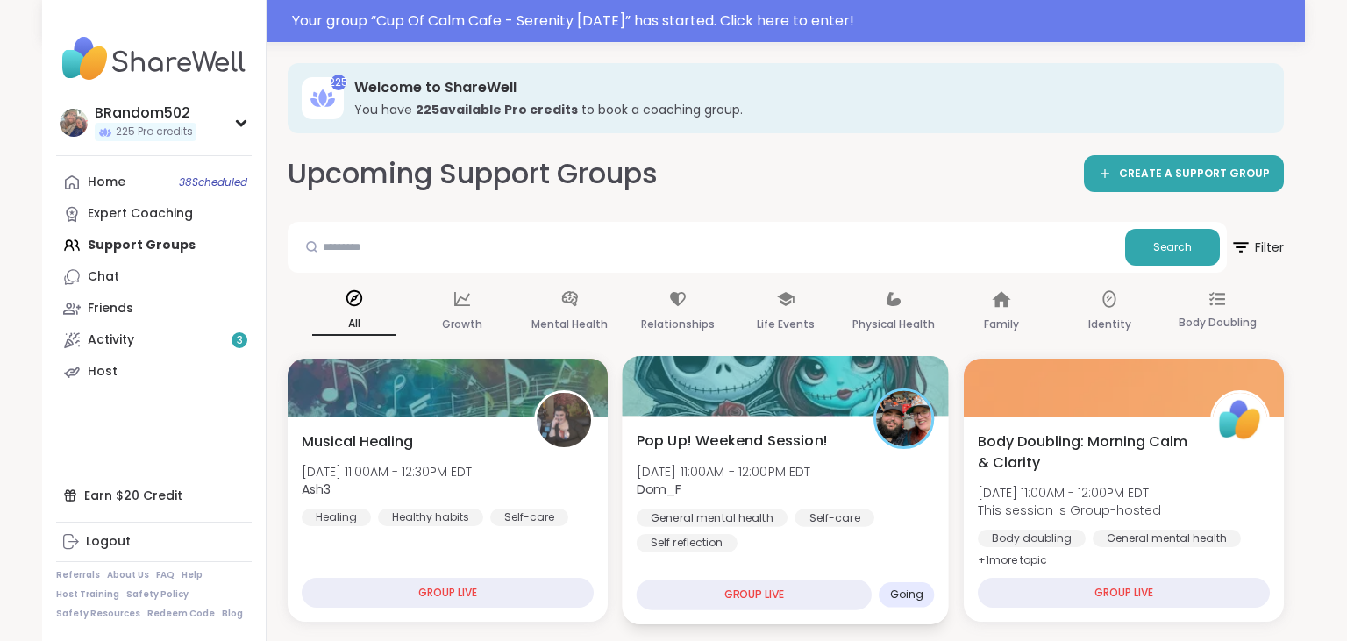
click at [743, 389] on div at bounding box center [786, 386] width 327 height 60
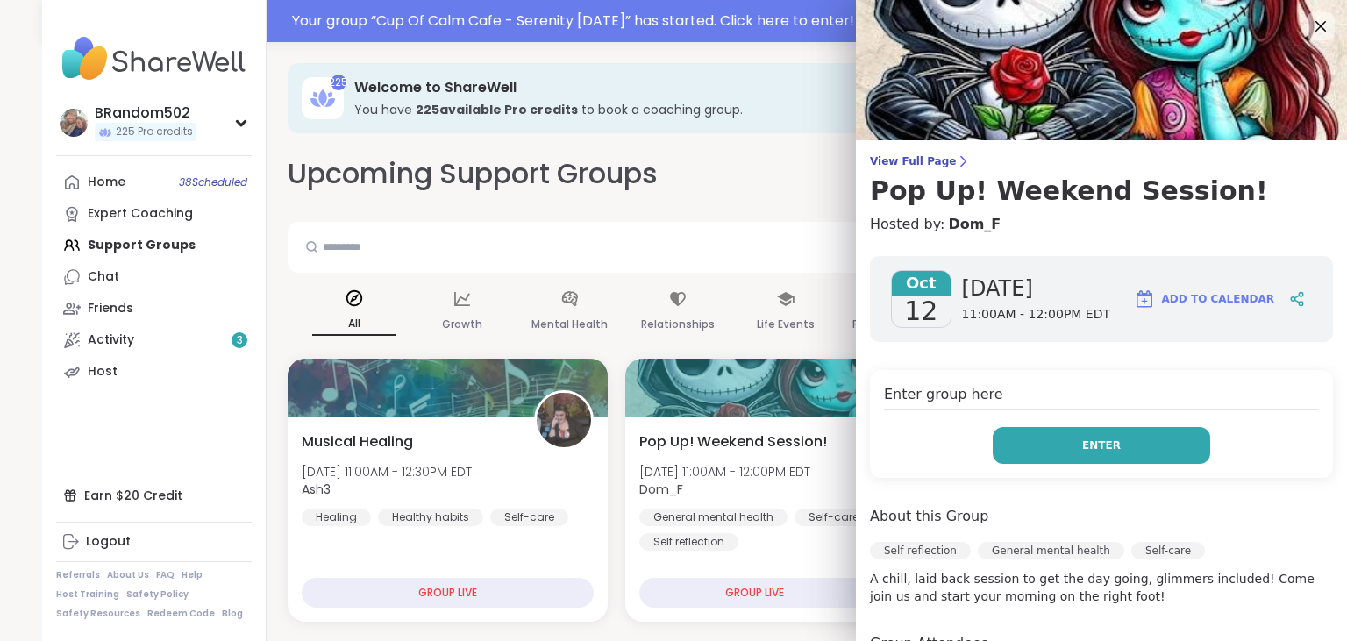
click at [1093, 444] on span "Enter" at bounding box center [1101, 446] width 39 height 16
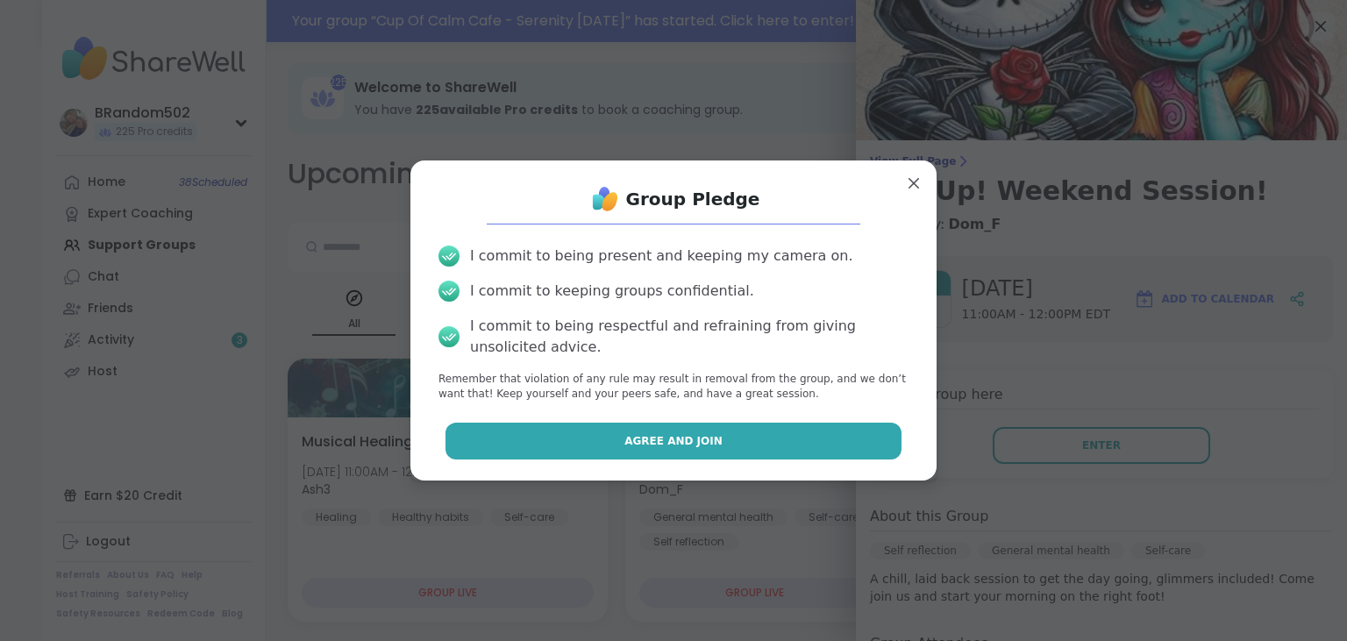
click at [861, 432] on button "Agree and Join" at bounding box center [674, 441] width 457 height 37
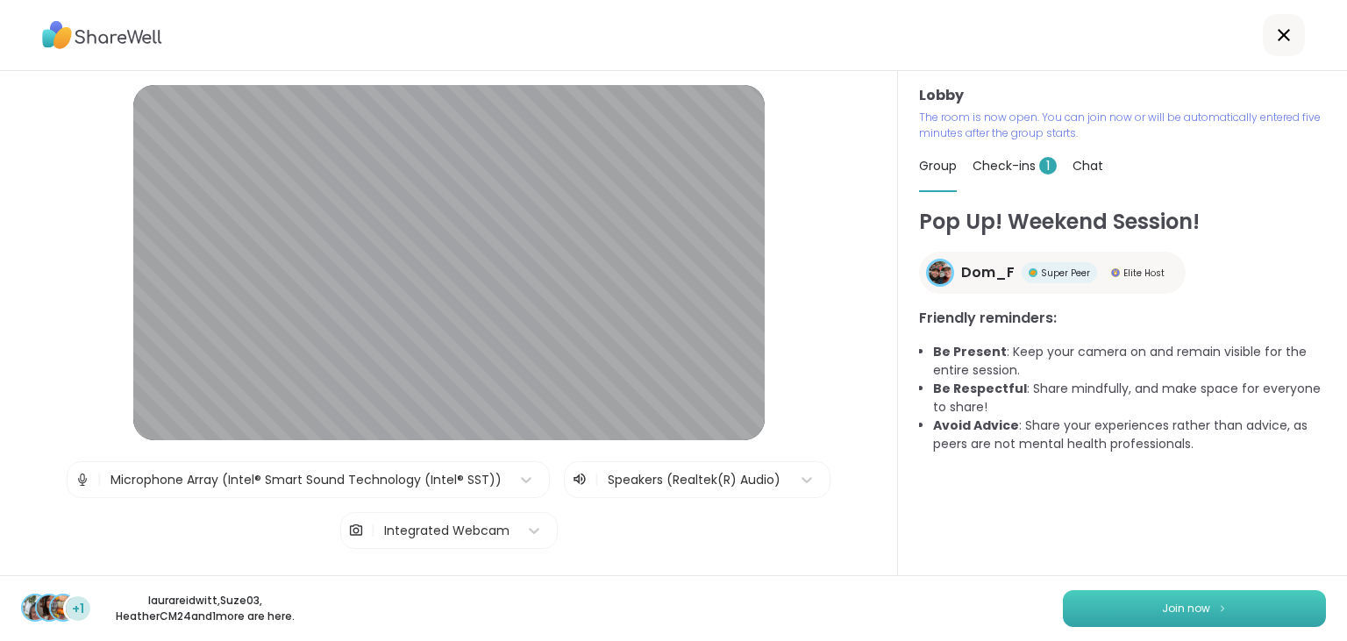
click at [1113, 614] on button "Join now" at bounding box center [1194, 608] width 263 height 37
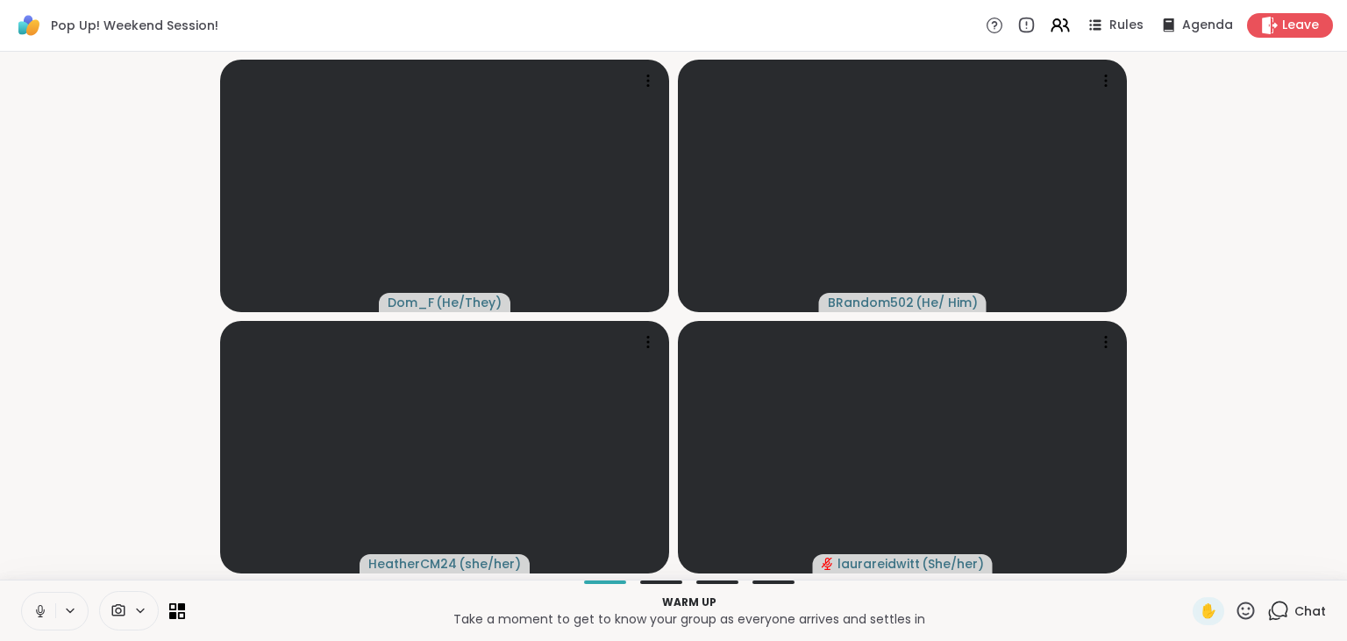
click at [39, 603] on icon at bounding box center [40, 611] width 16 height 16
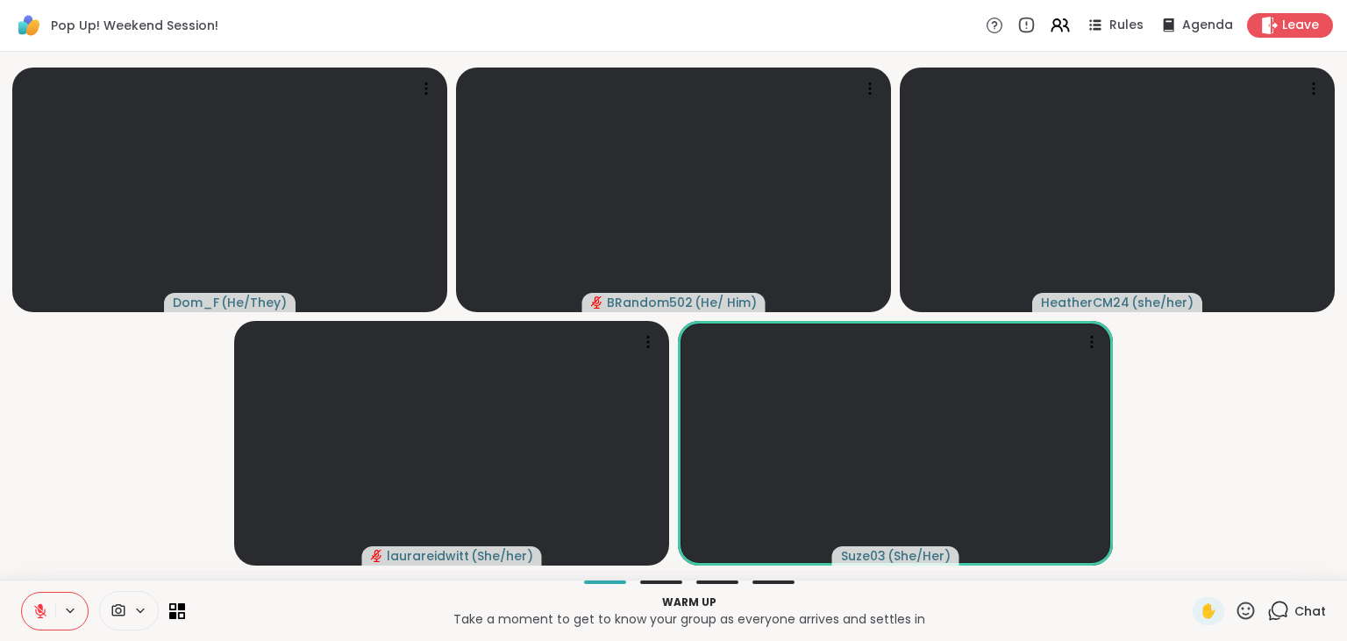
click at [44, 603] on icon at bounding box center [40, 611] width 16 height 16
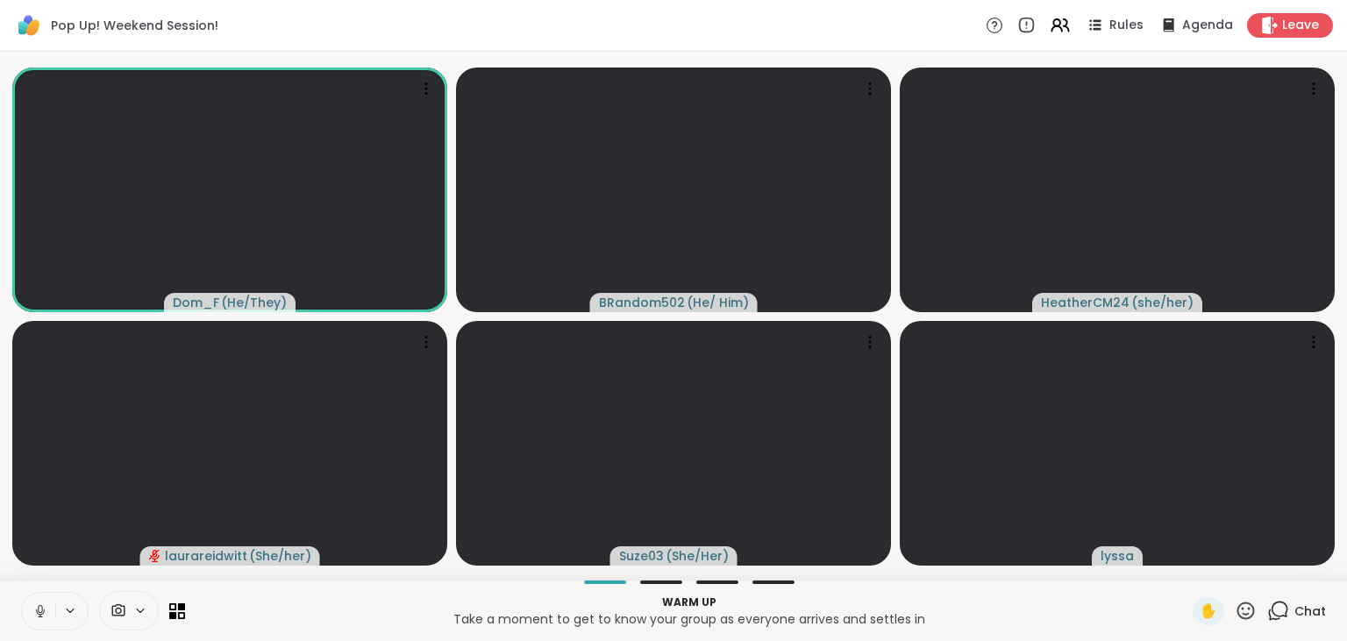
click at [40, 601] on button at bounding box center [38, 611] width 33 height 37
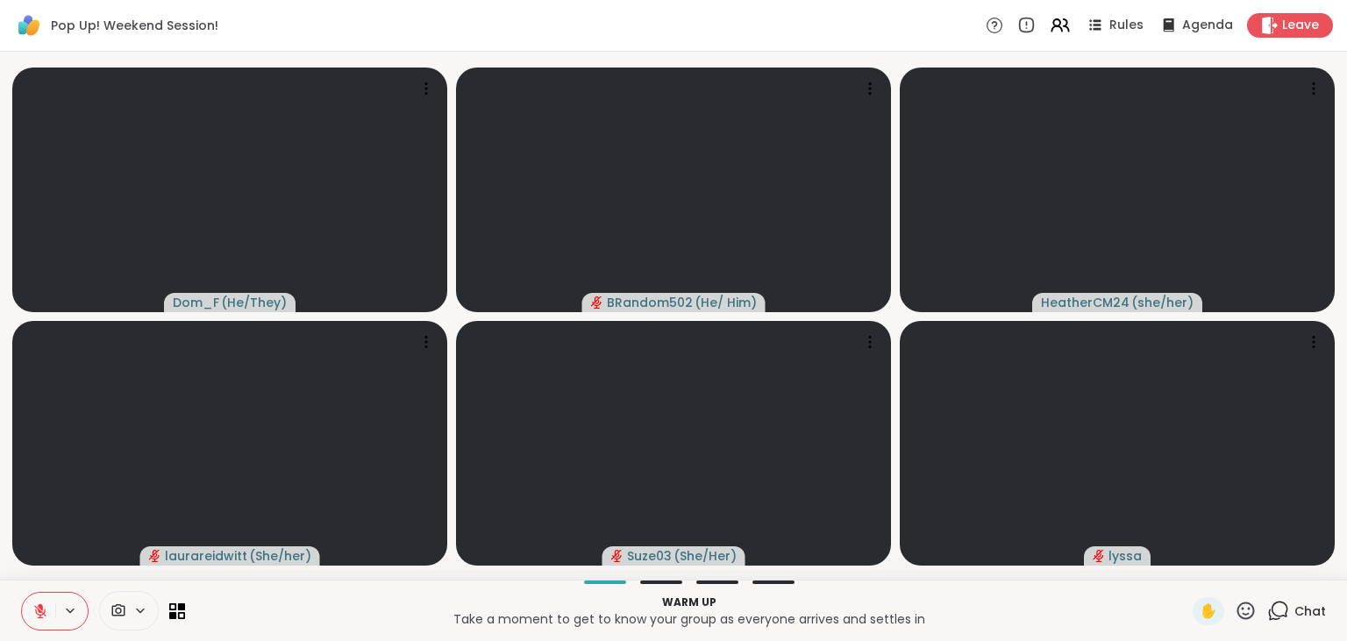
click at [30, 611] on button at bounding box center [38, 611] width 33 height 37
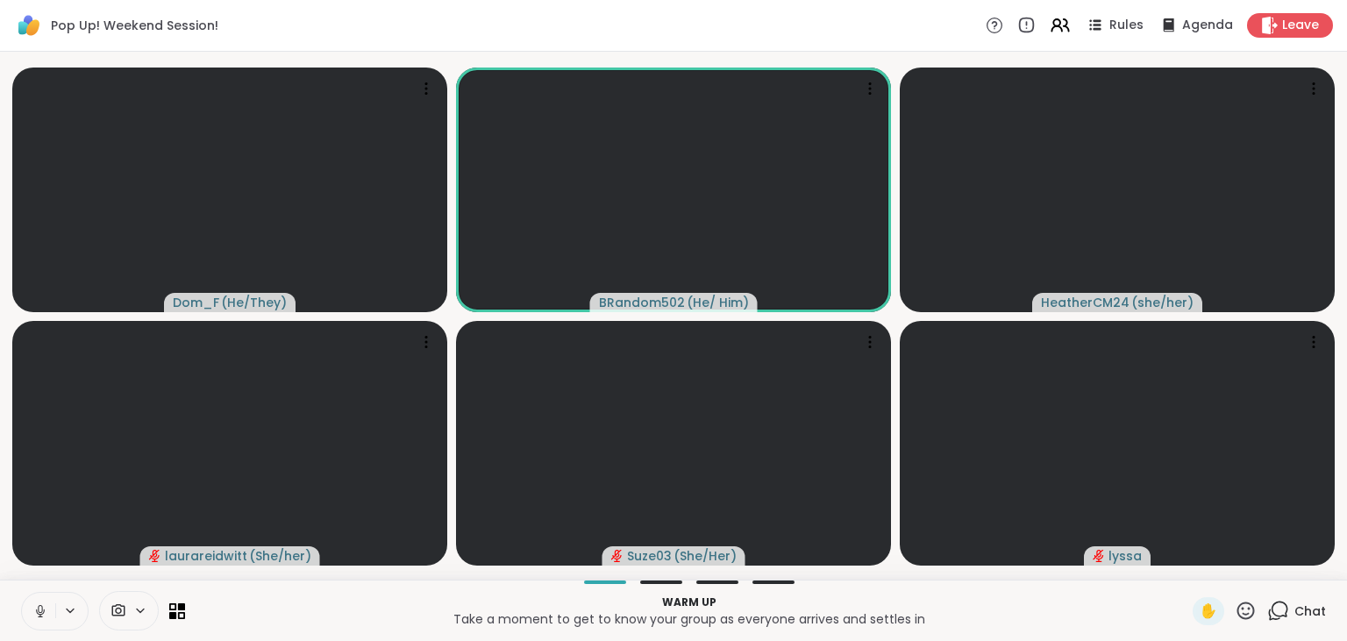
click at [37, 611] on icon at bounding box center [40, 611] width 9 height 5
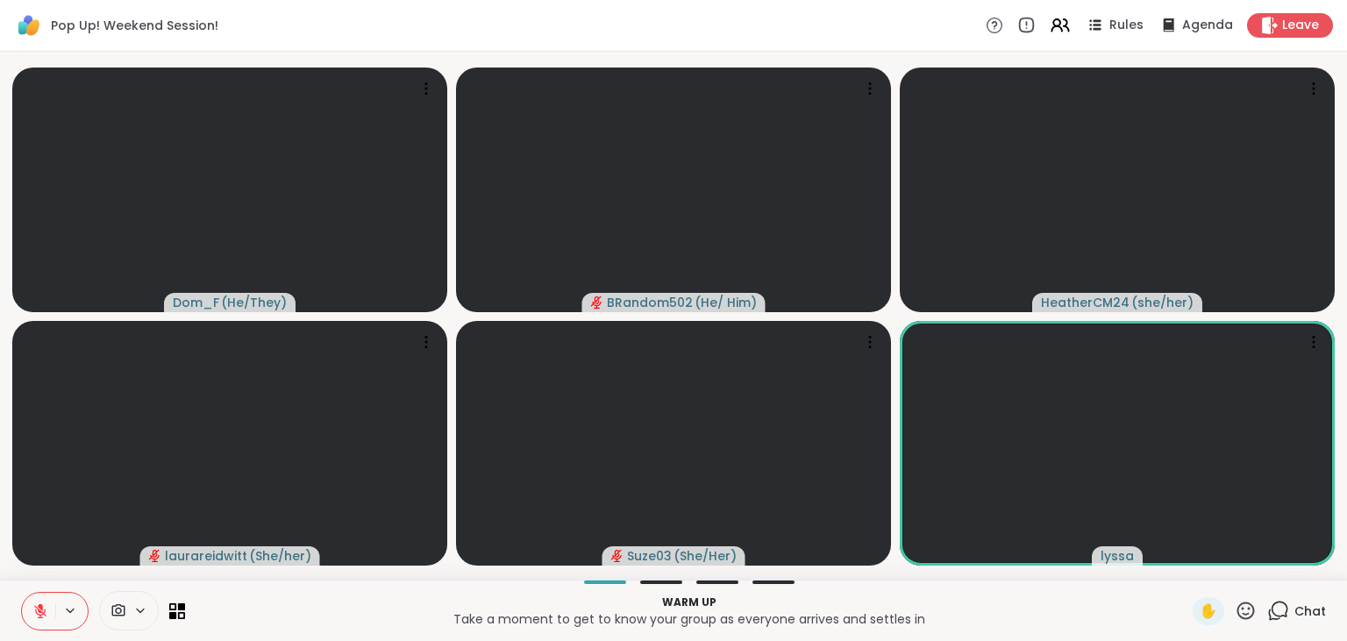
click at [1287, 612] on icon at bounding box center [1279, 611] width 22 height 22
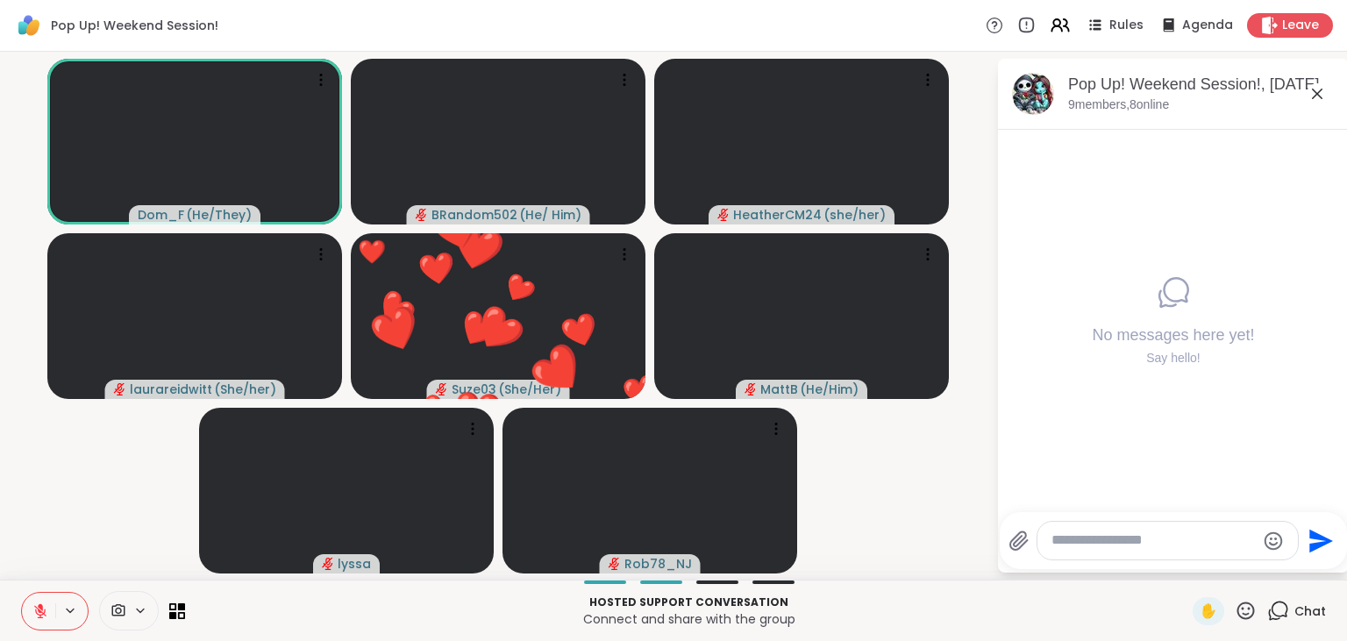
click at [36, 609] on icon at bounding box center [40, 611] width 16 height 16
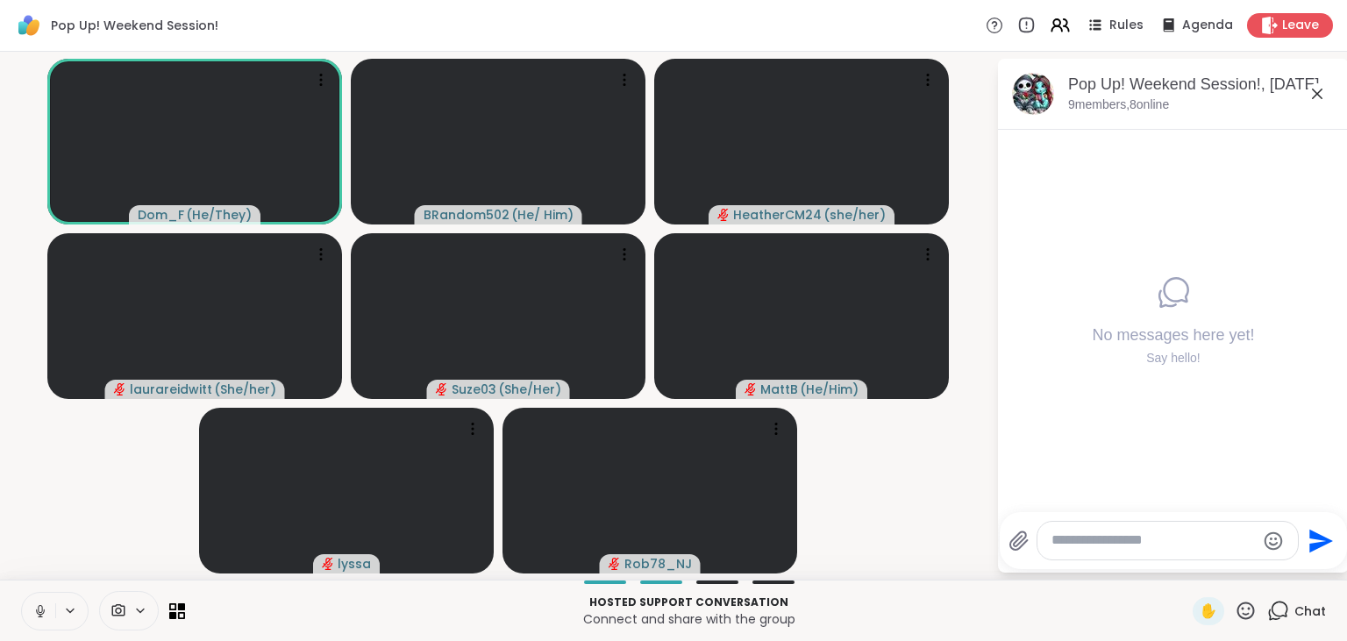
click at [36, 608] on icon at bounding box center [40, 611] width 16 height 16
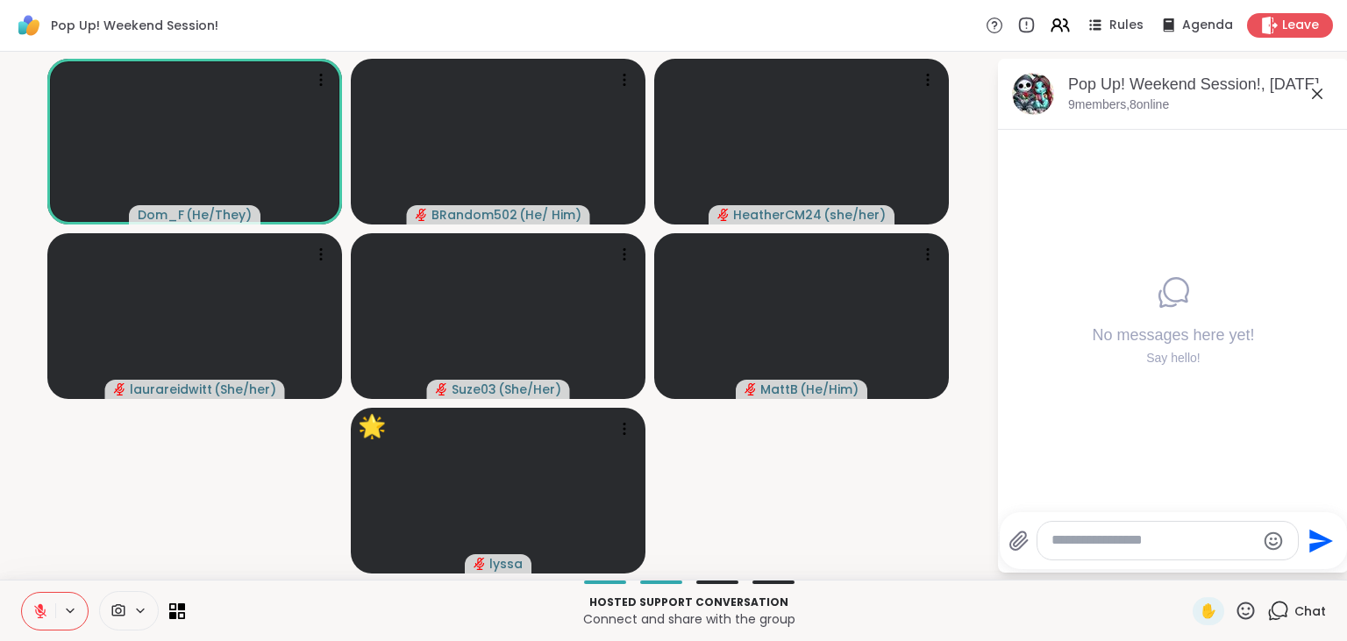
click at [46, 596] on button at bounding box center [38, 611] width 33 height 37
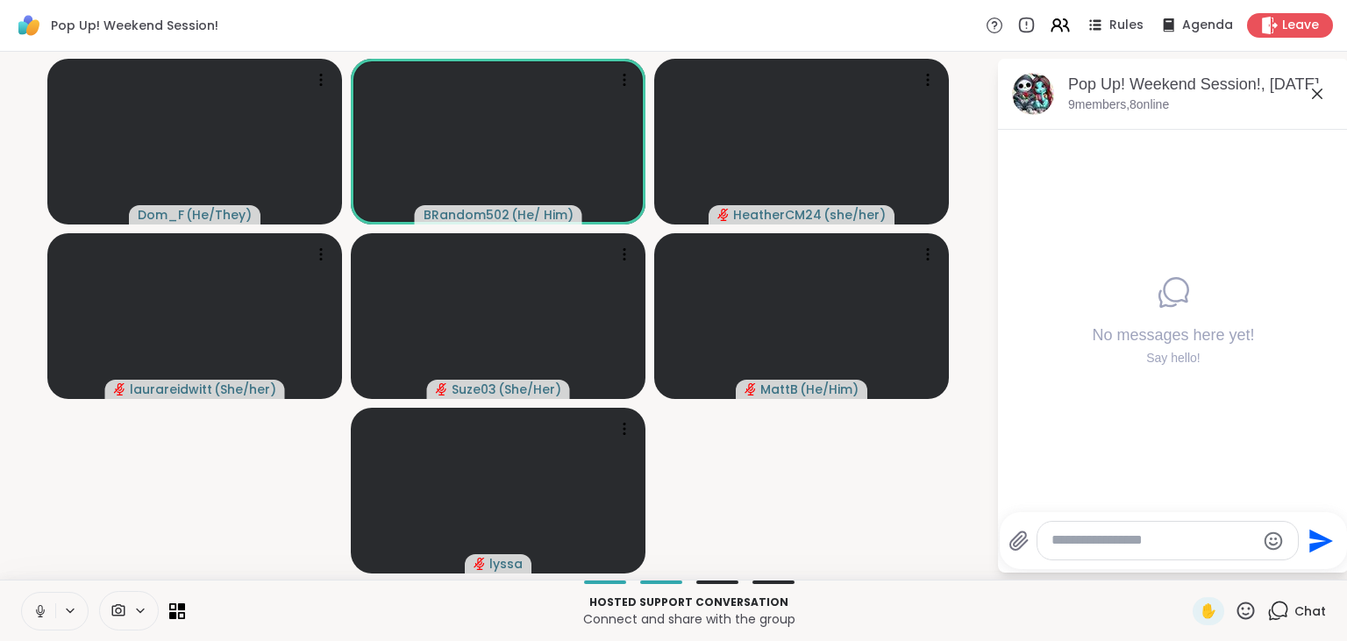
click at [46, 603] on button at bounding box center [38, 611] width 33 height 37
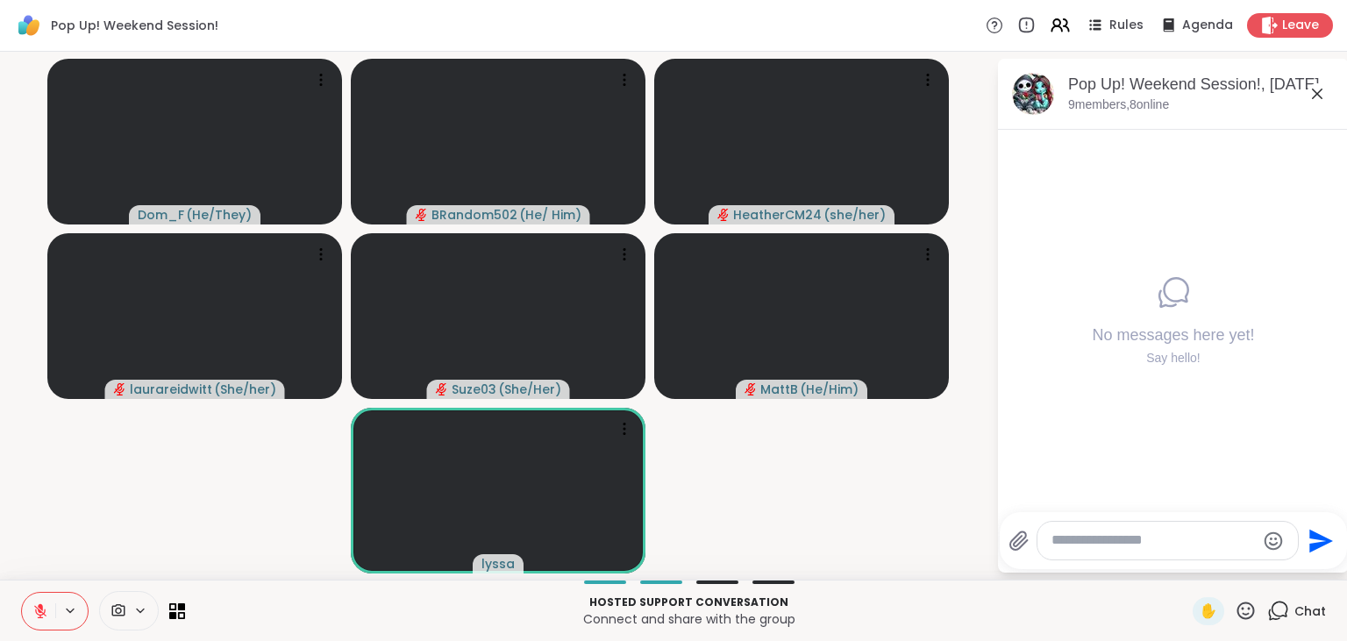
click at [1250, 612] on icon at bounding box center [1246, 611] width 22 height 22
click at [1188, 561] on span "❤️" at bounding box center [1195, 564] width 18 height 21
click at [1248, 608] on icon at bounding box center [1246, 611] width 22 height 22
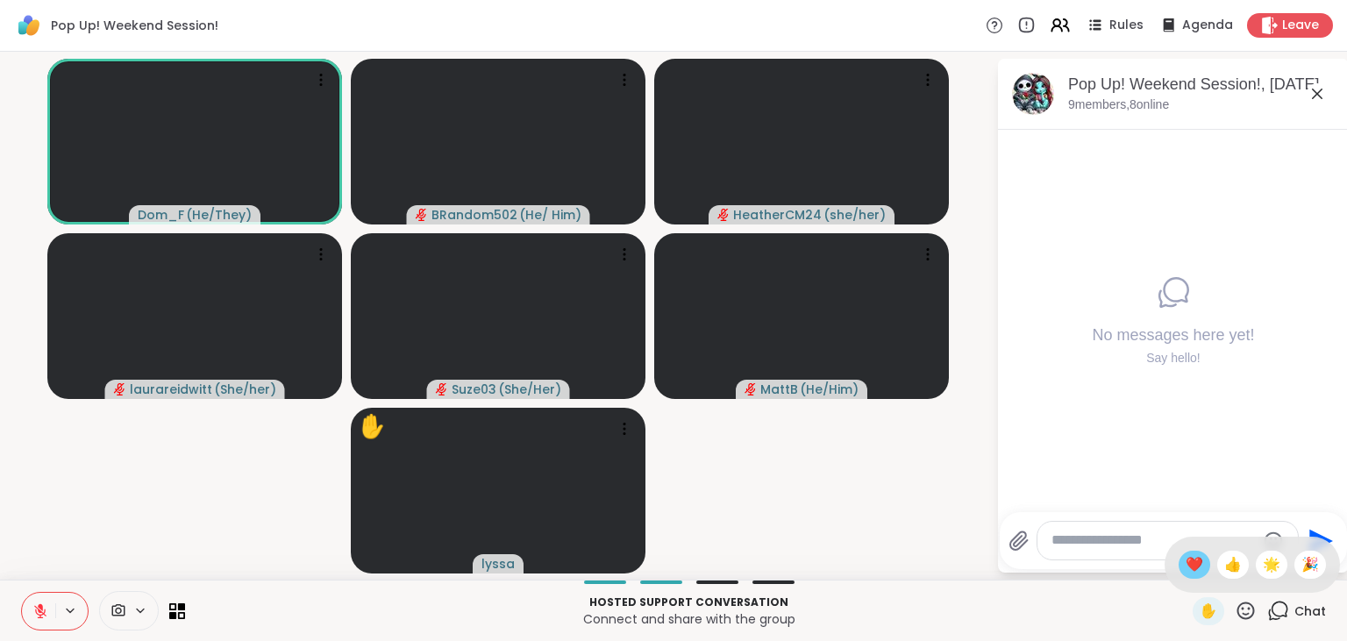
click at [1195, 568] on span "❤️" at bounding box center [1195, 564] width 18 height 21
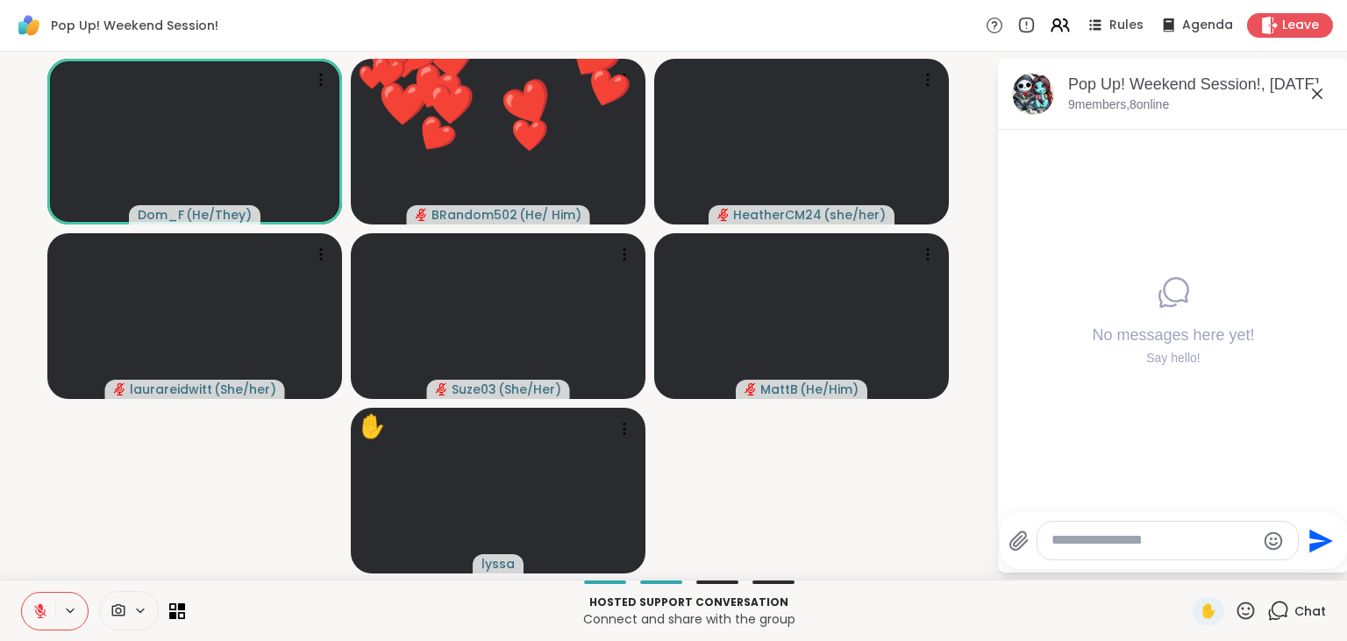
click at [1249, 603] on icon at bounding box center [1246, 611] width 22 height 22
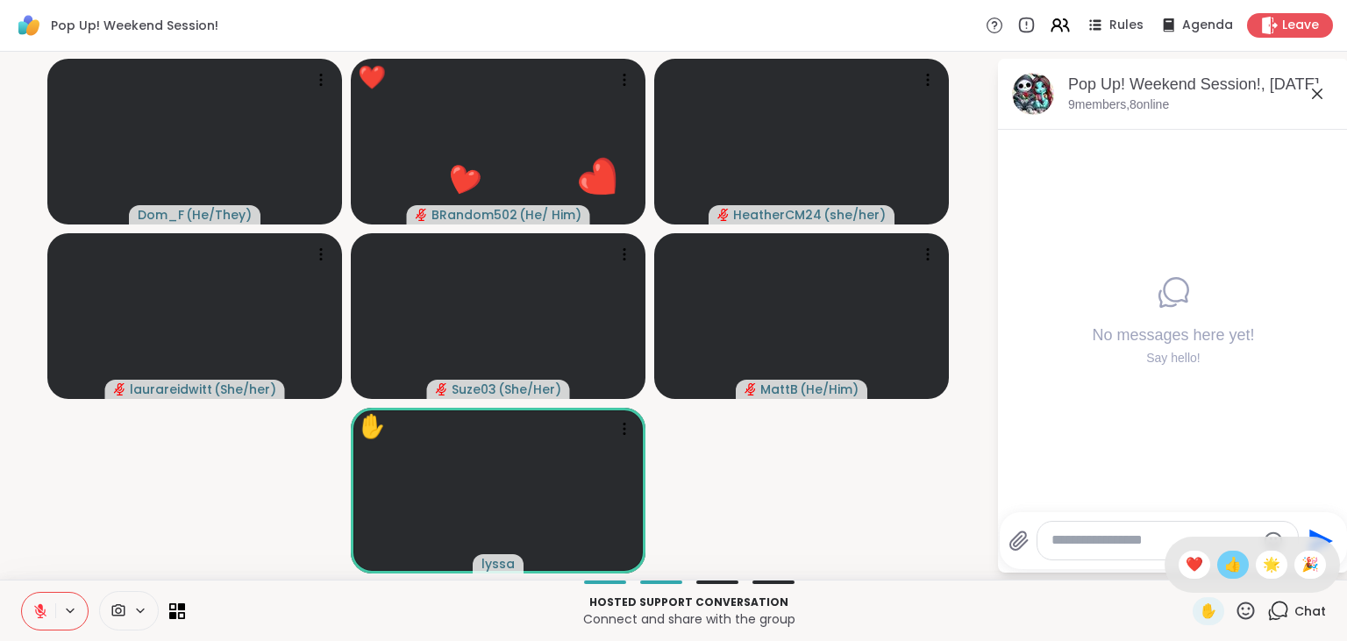
click at [1234, 571] on span "👍" at bounding box center [1234, 564] width 18 height 21
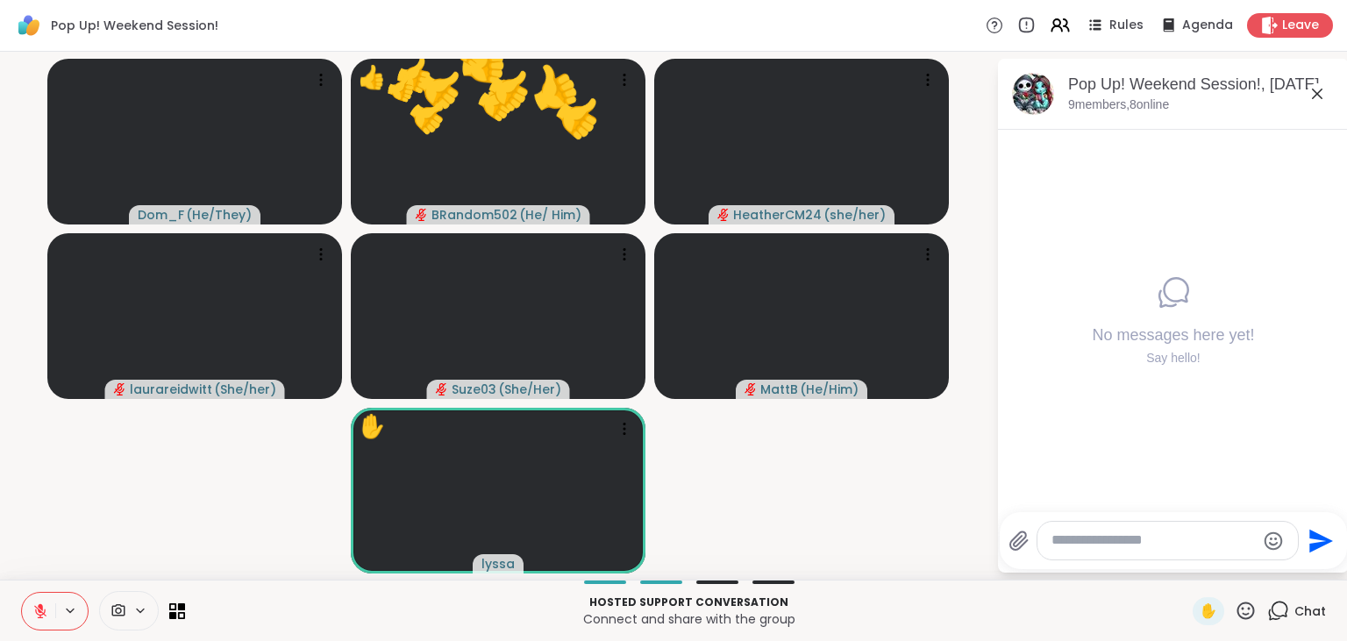
click at [1246, 605] on icon at bounding box center [1246, 611] width 22 height 22
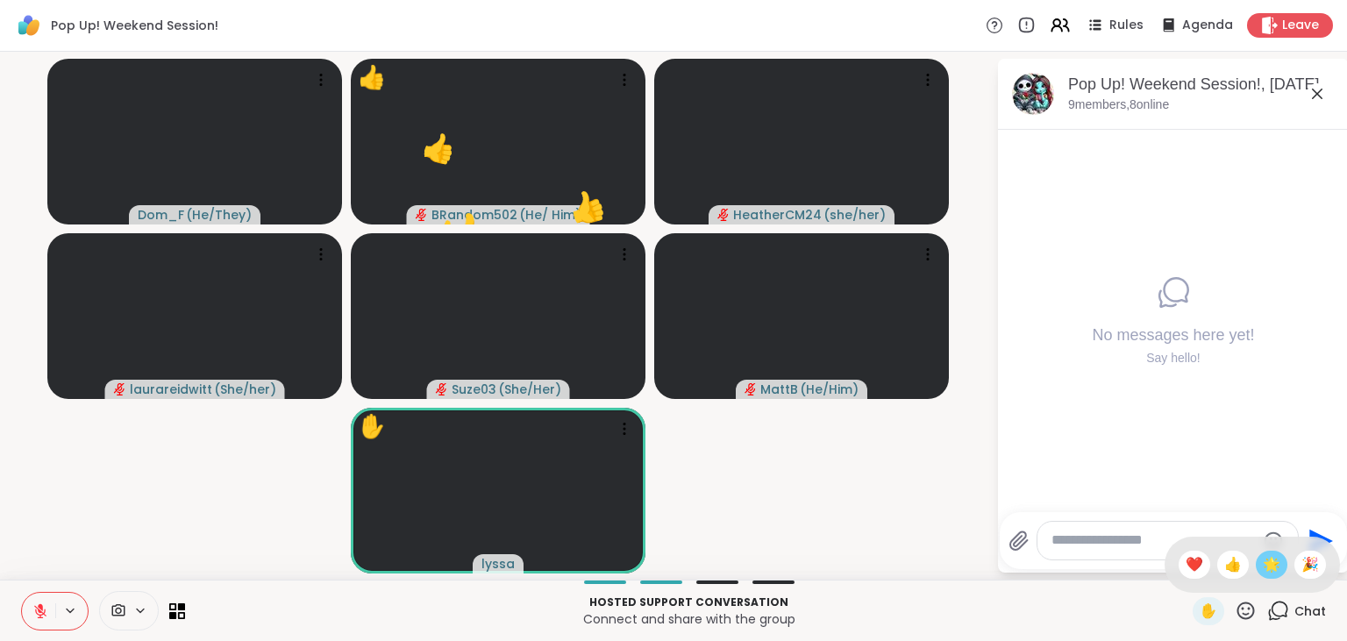
click at [1263, 575] on span "🌟" at bounding box center [1272, 564] width 18 height 21
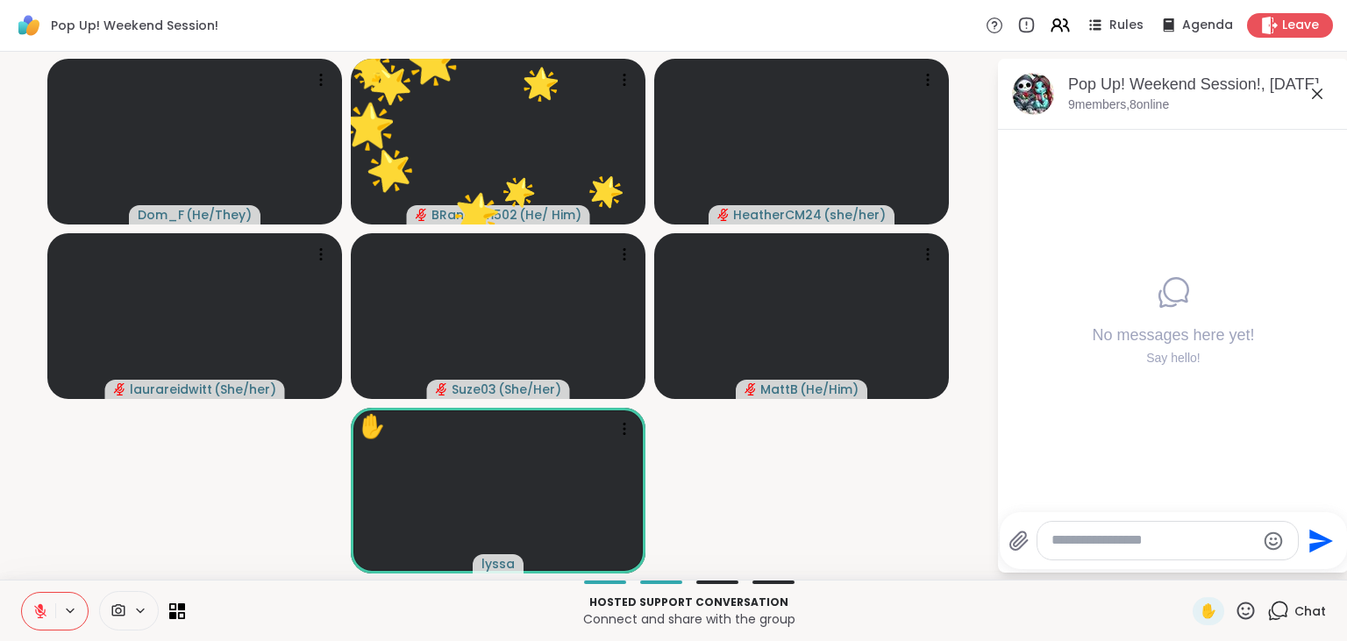
click at [1257, 611] on icon at bounding box center [1246, 611] width 22 height 22
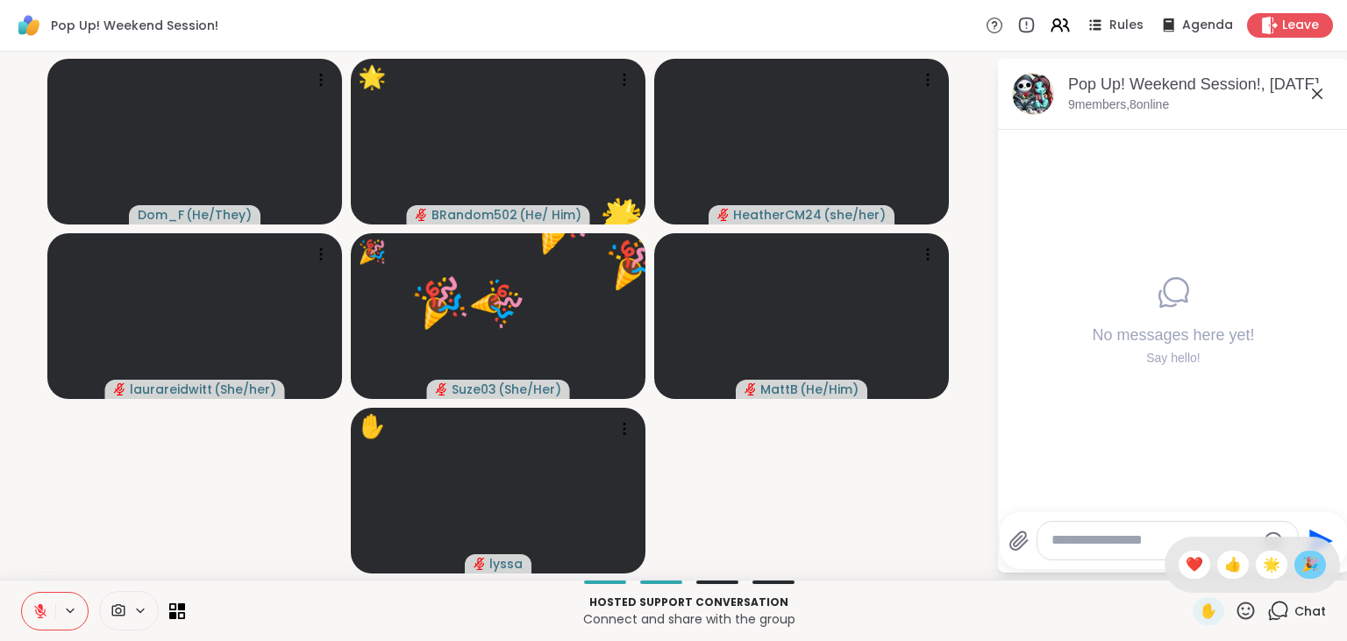
click at [1308, 572] on span "🎉" at bounding box center [1311, 564] width 18 height 21
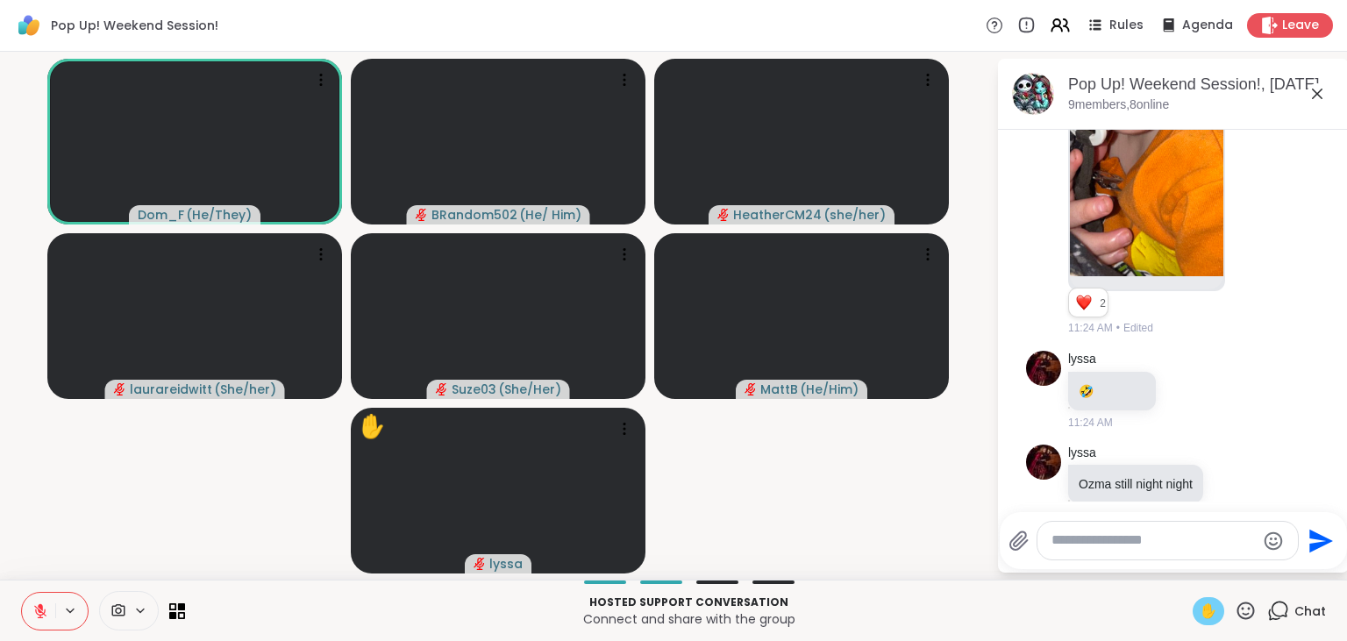
scroll to position [1532, 0]
click at [41, 625] on button at bounding box center [38, 611] width 33 height 37
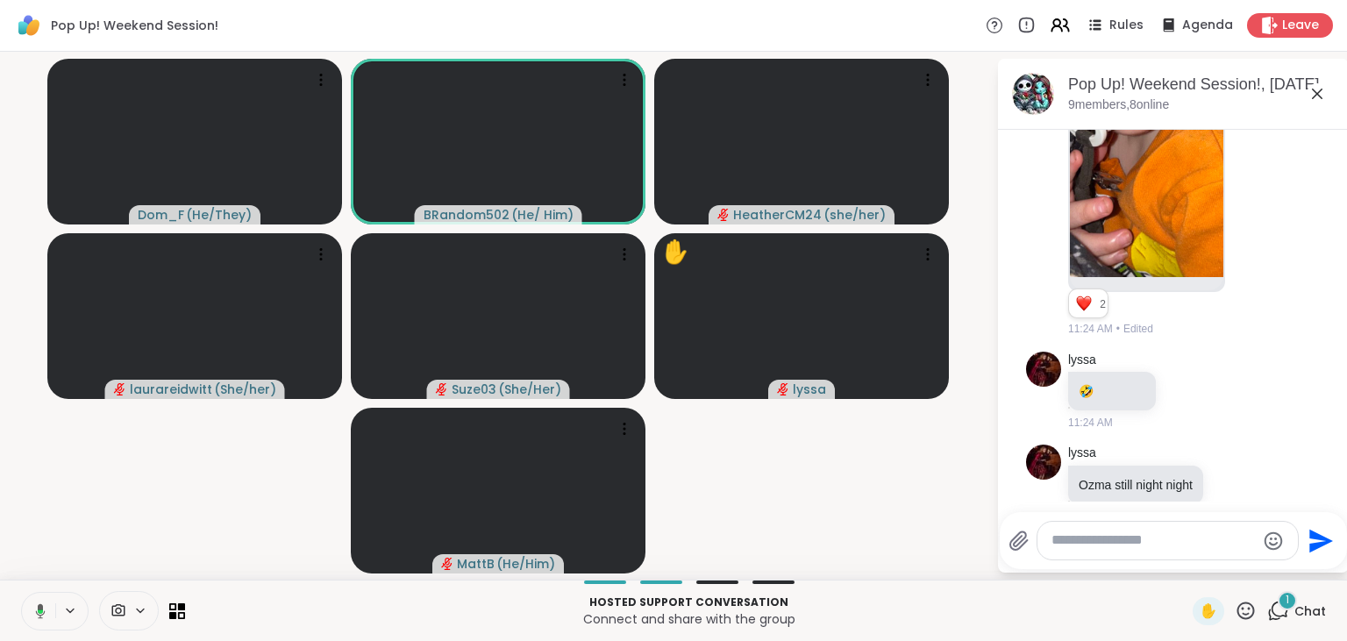
scroll to position [1687, 0]
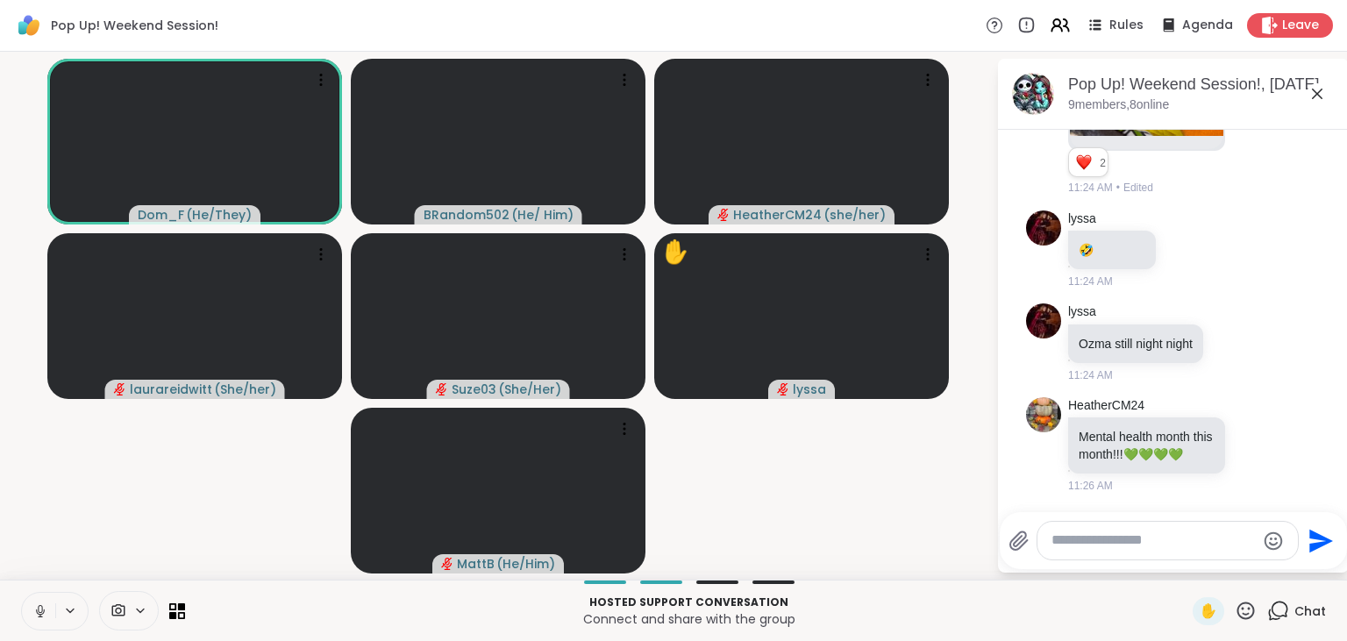
click at [40, 620] on button at bounding box center [38, 611] width 33 height 37
click at [35, 596] on button at bounding box center [38, 611] width 33 height 37
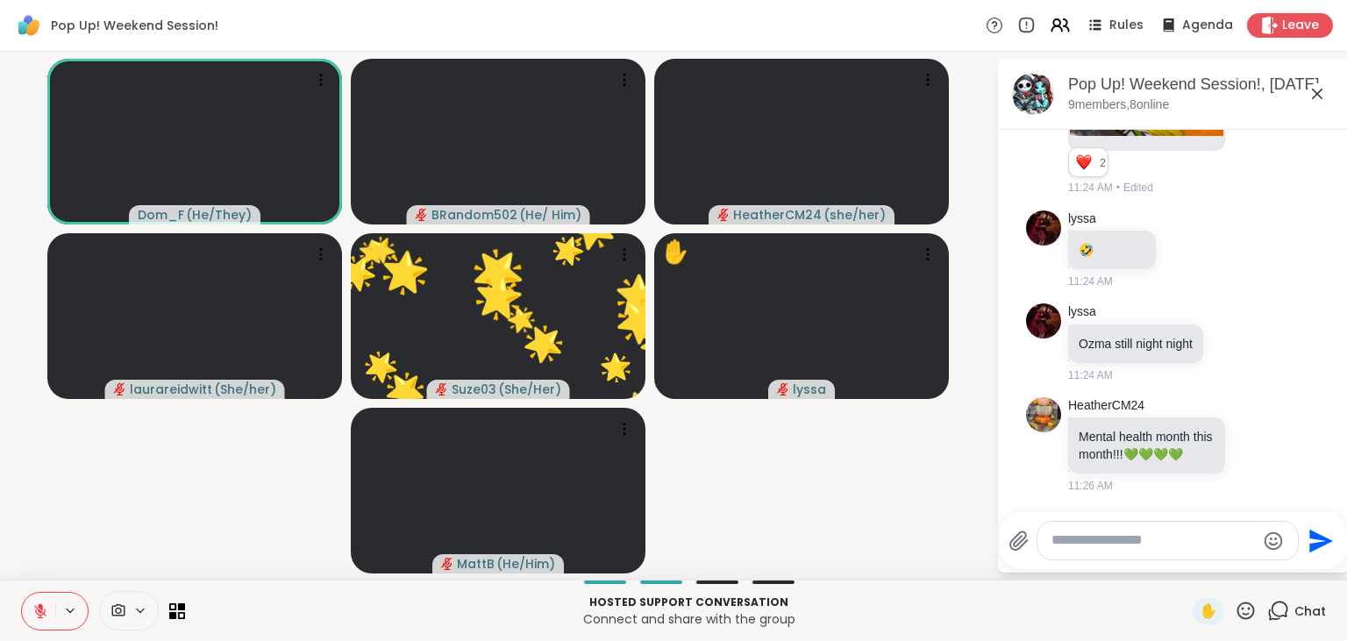
click at [35, 596] on button at bounding box center [38, 611] width 33 height 37
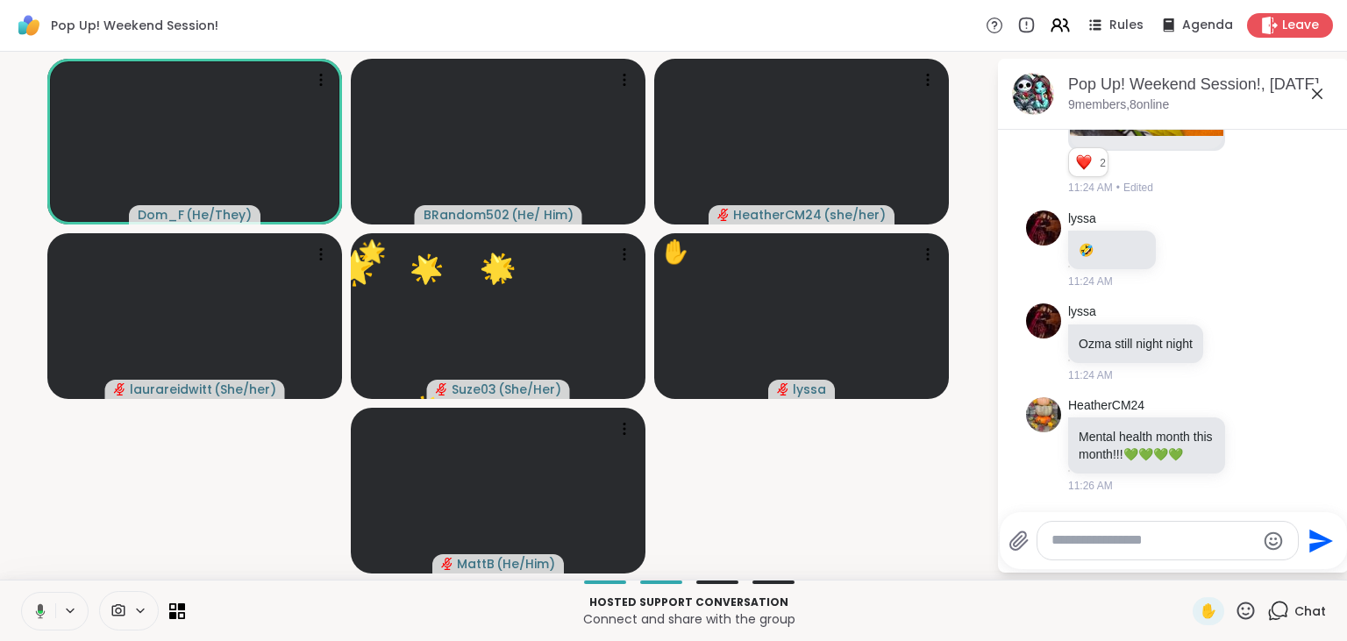
click at [35, 596] on button at bounding box center [37, 611] width 36 height 37
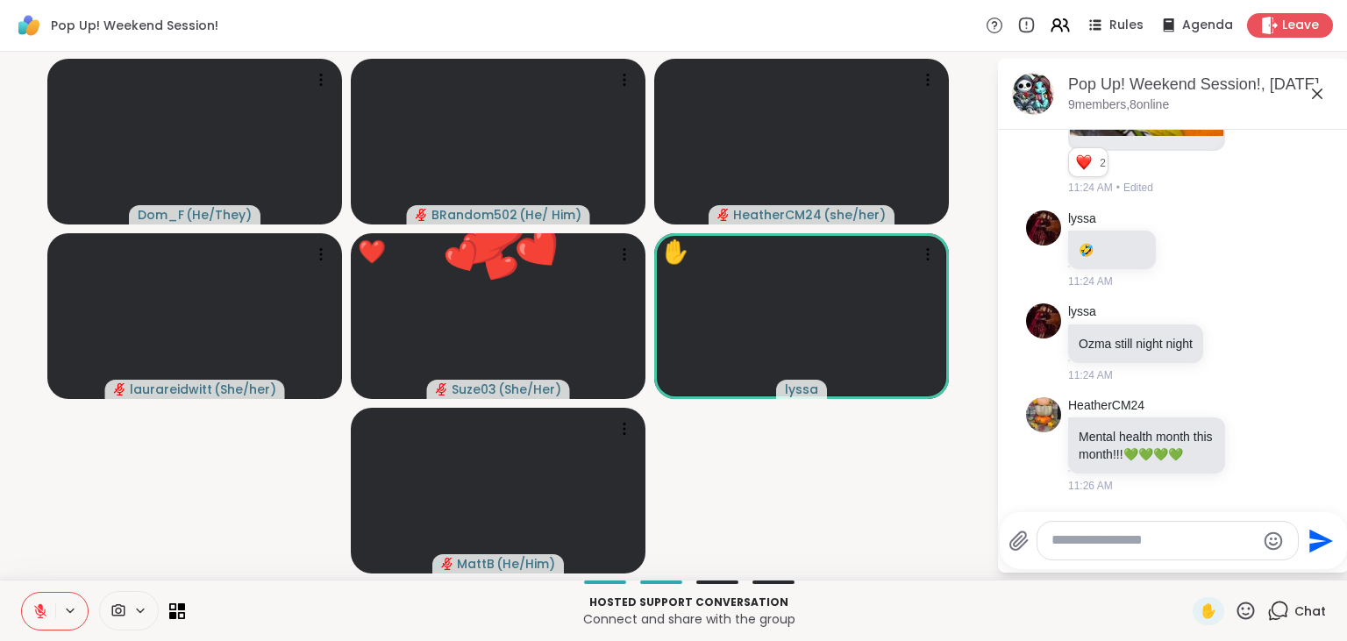
click at [1243, 605] on icon at bounding box center [1247, 611] width 18 height 18
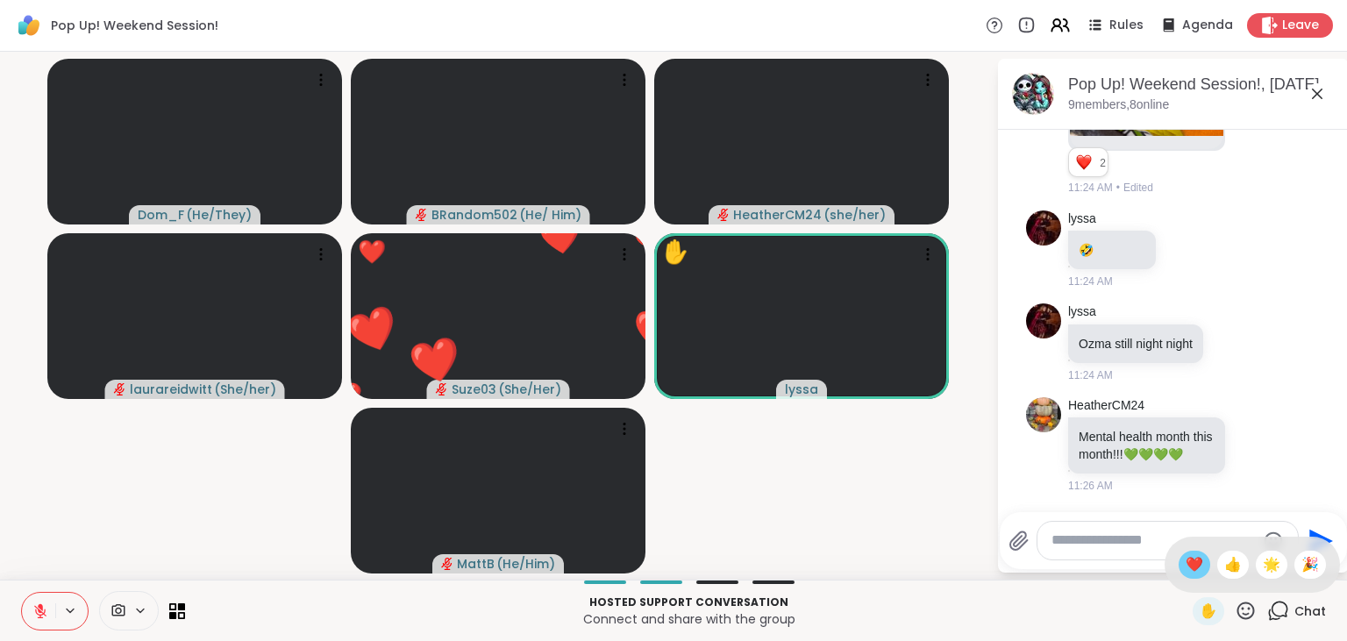
click at [1201, 570] on div "❤️" at bounding box center [1195, 565] width 32 height 28
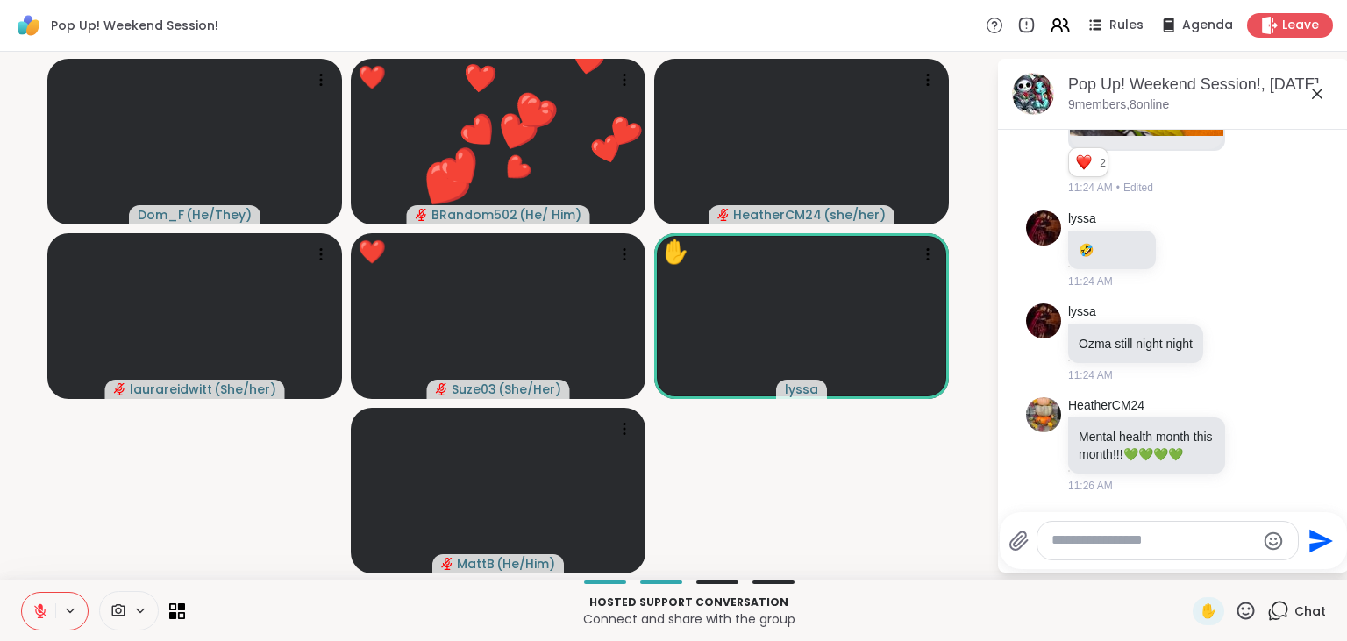
click at [1239, 605] on icon at bounding box center [1246, 611] width 22 height 22
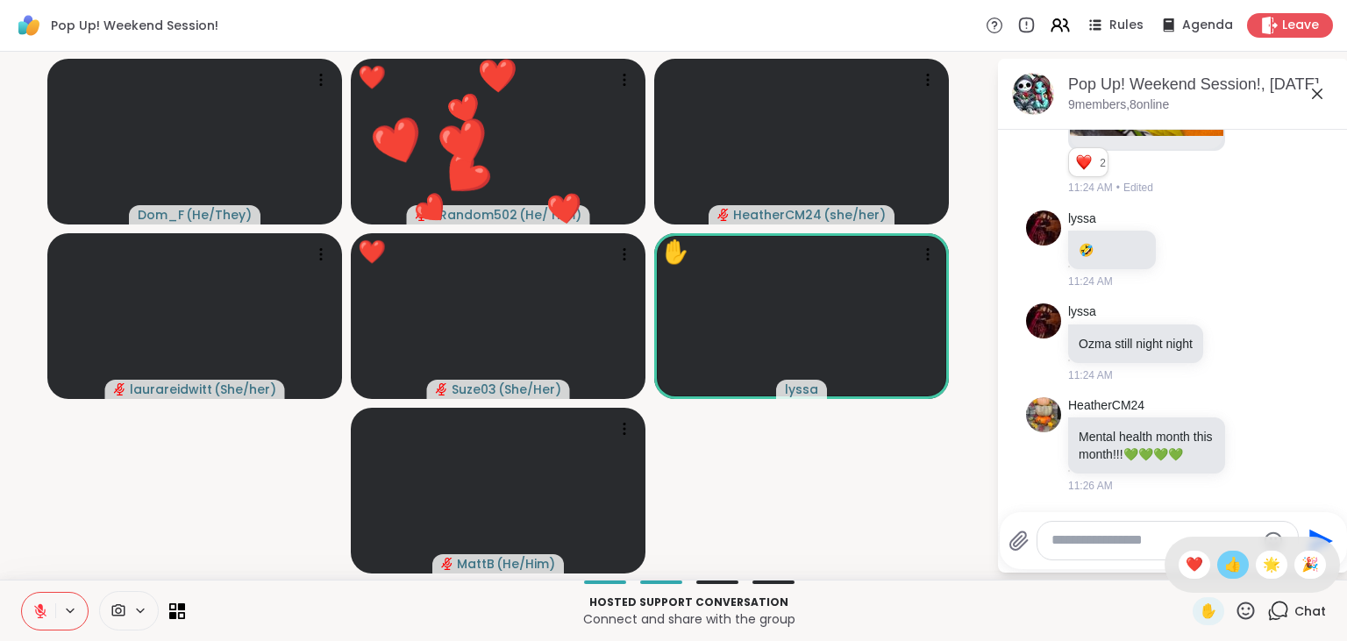
click at [1229, 568] on span "👍" at bounding box center [1234, 564] width 18 height 21
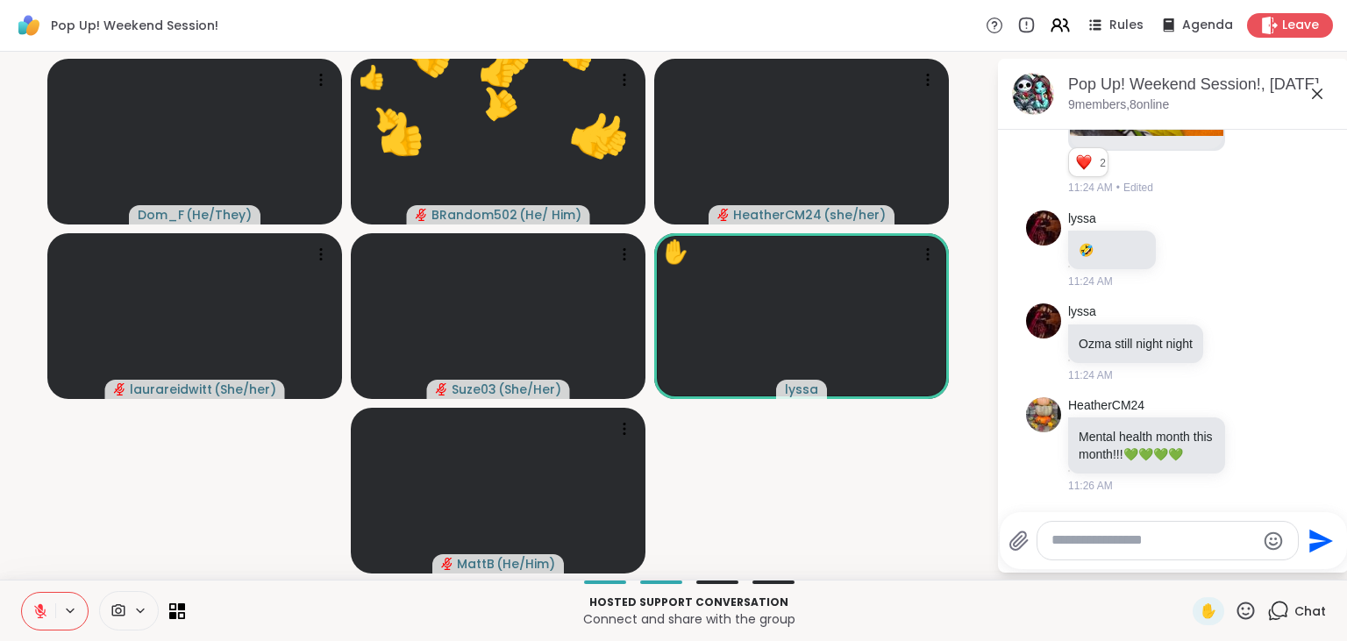
click at [1253, 611] on icon at bounding box center [1246, 611] width 22 height 22
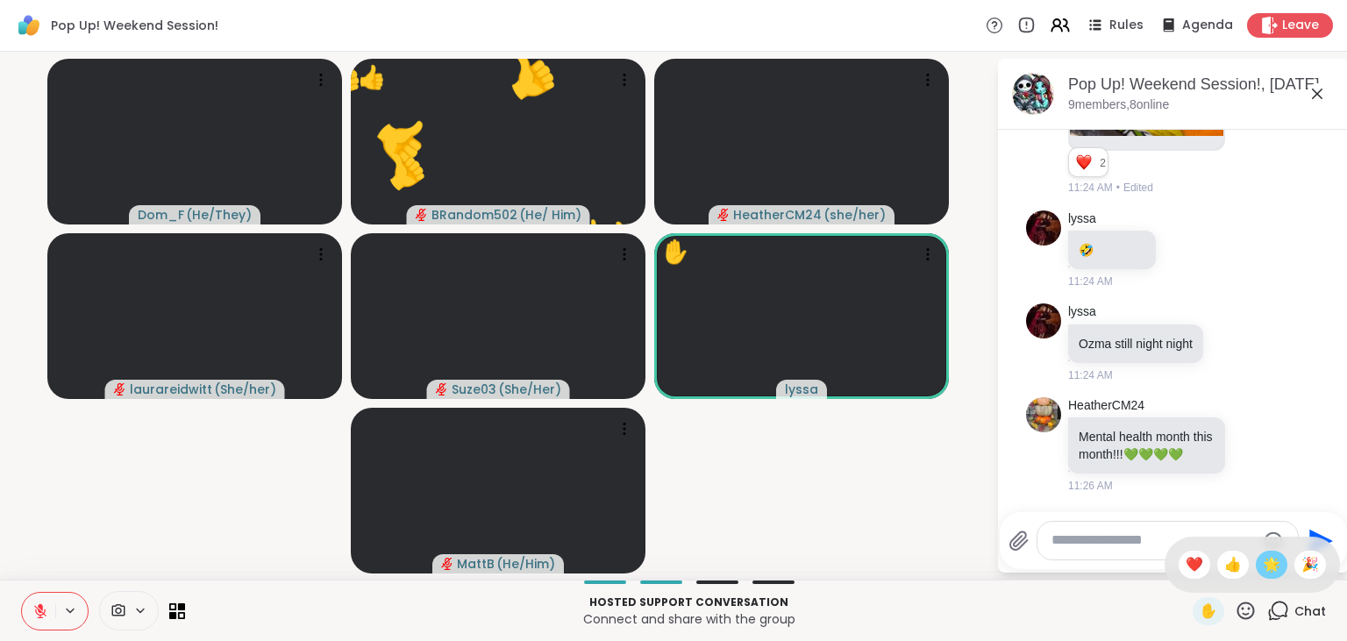
click at [1270, 566] on span "🌟" at bounding box center [1272, 564] width 18 height 21
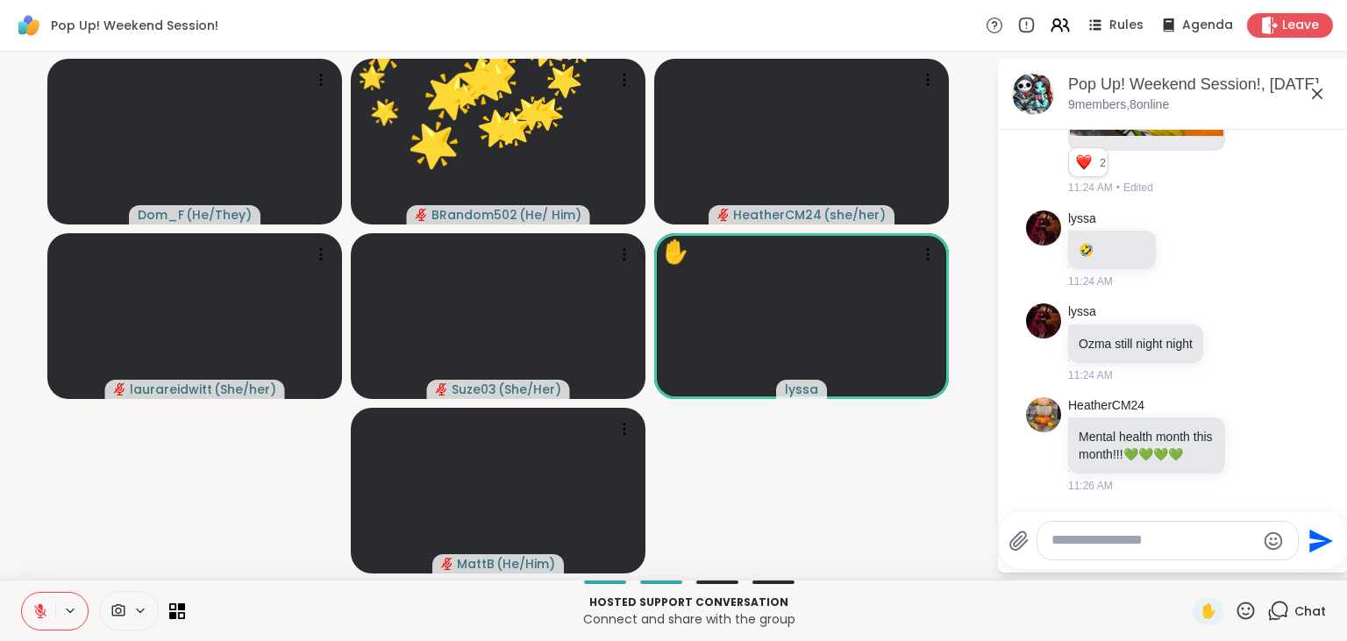
click at [1250, 609] on icon at bounding box center [1247, 611] width 18 height 18
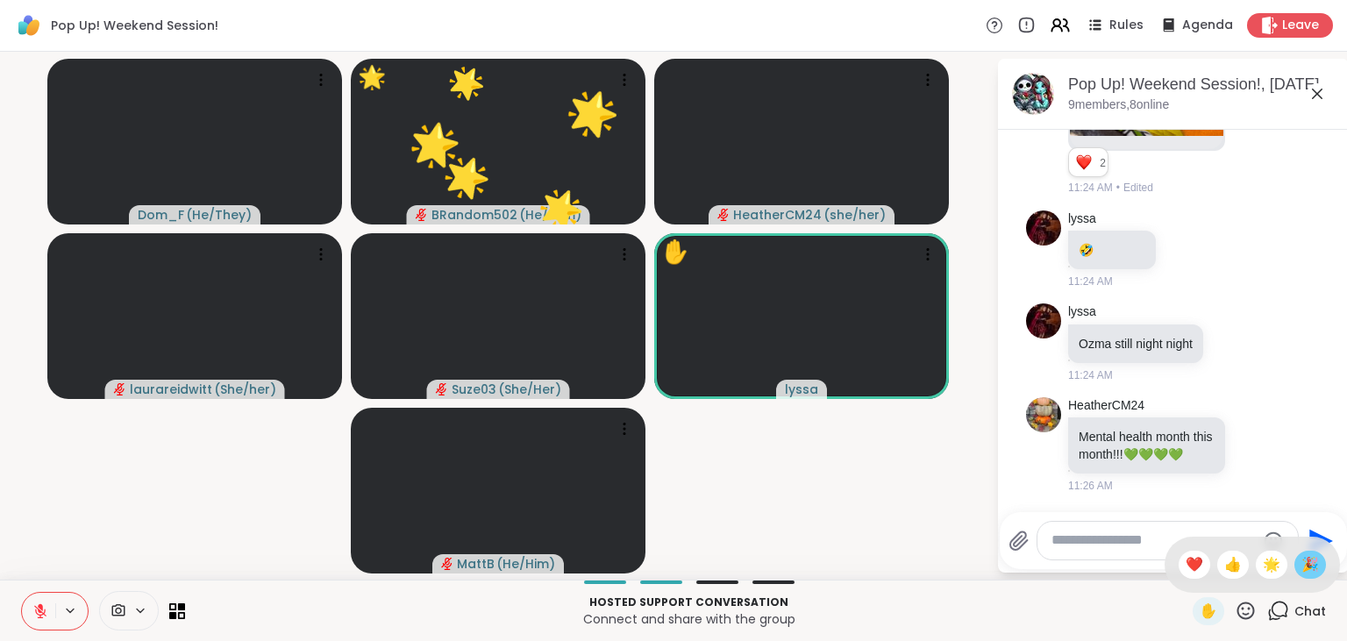
click at [1303, 569] on span "🎉" at bounding box center [1311, 564] width 18 height 21
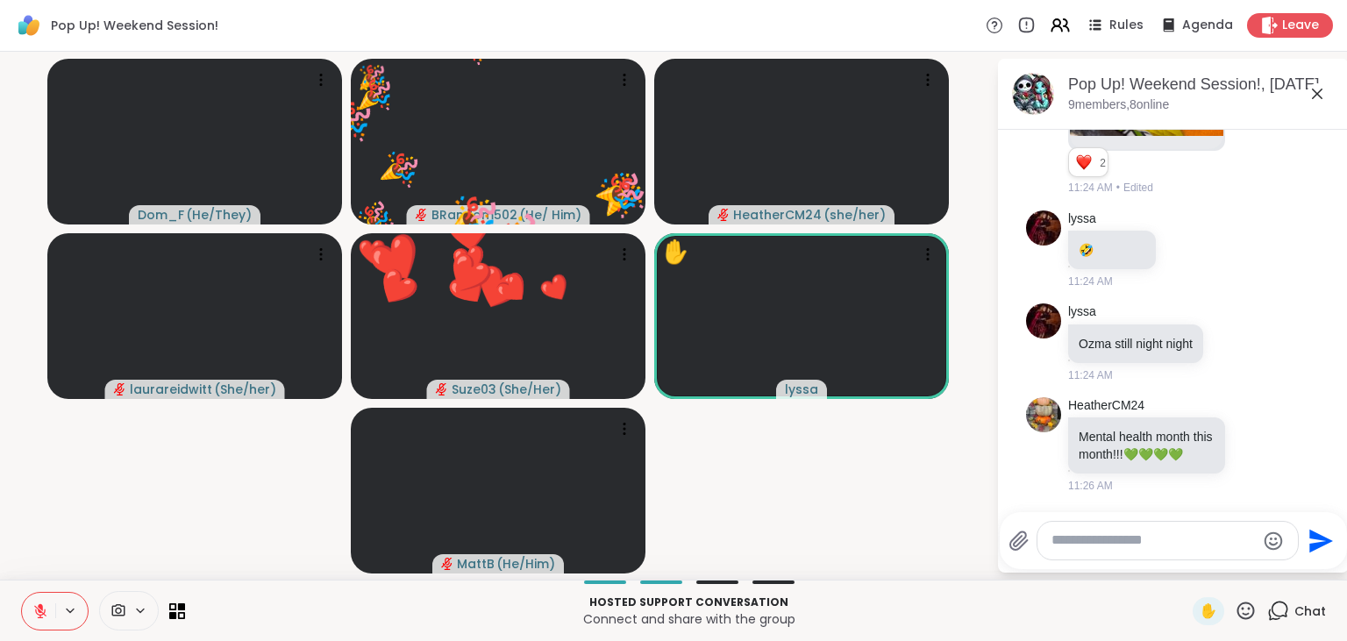
click at [893, 505] on video-player-container "Dom_F ( He/They ) 🎉 BRandom502 ( He/ Him ) 🌟 🌟 🌟 🌟 🌟 🌟 🌟 🌟 🌟 🌟 🌟 🌟 🎉 🎉 🎉 🎉 🎉 🎉 …" at bounding box center [498, 316] width 975 height 514
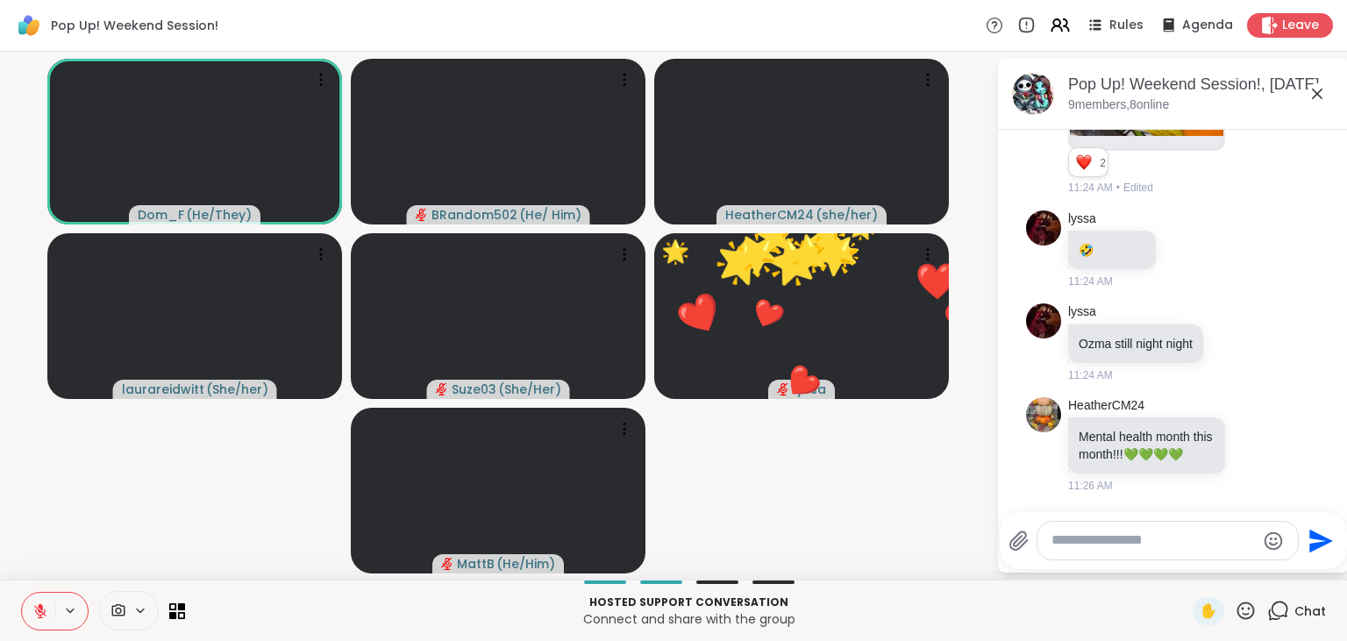
click at [1253, 612] on icon at bounding box center [1246, 611] width 22 height 22
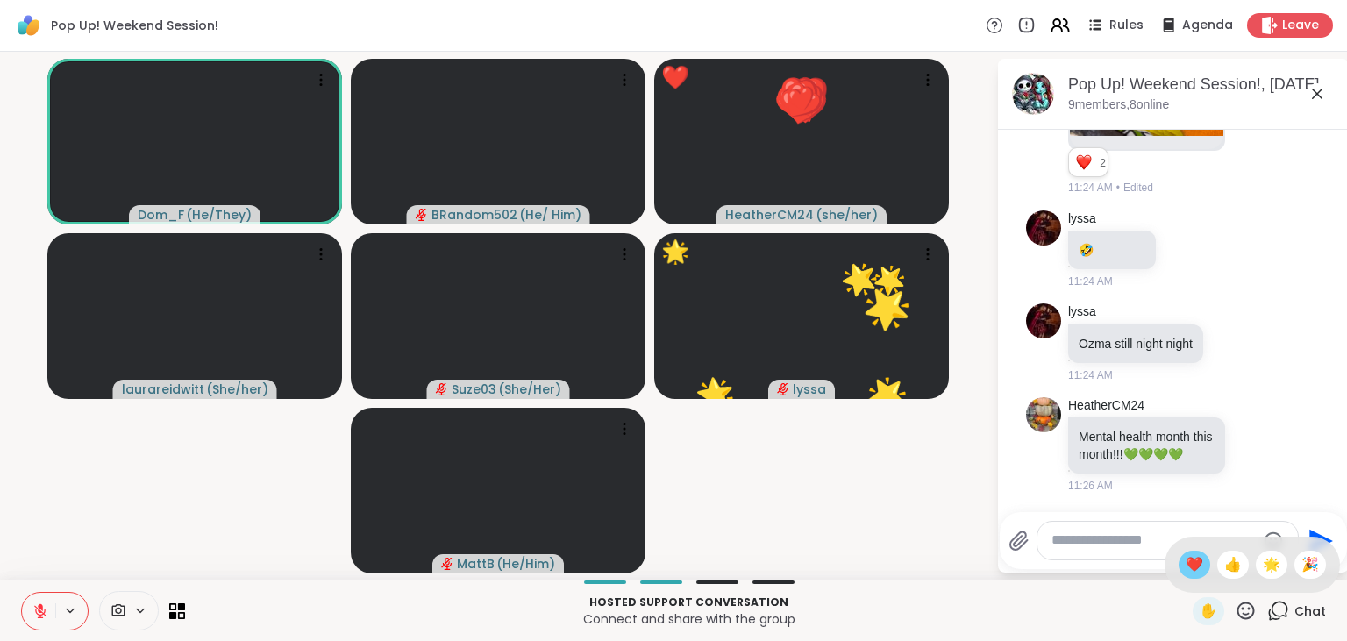
click at [1189, 563] on span "❤️" at bounding box center [1195, 564] width 18 height 21
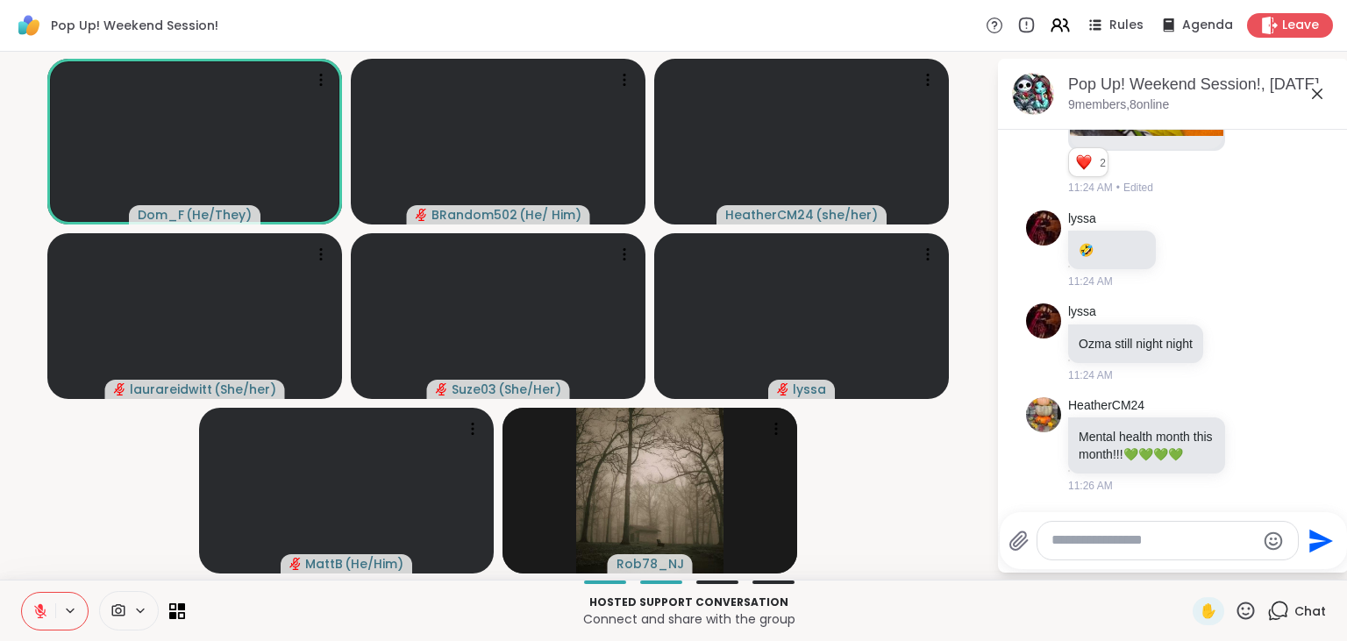
click at [36, 607] on icon at bounding box center [40, 611] width 12 height 12
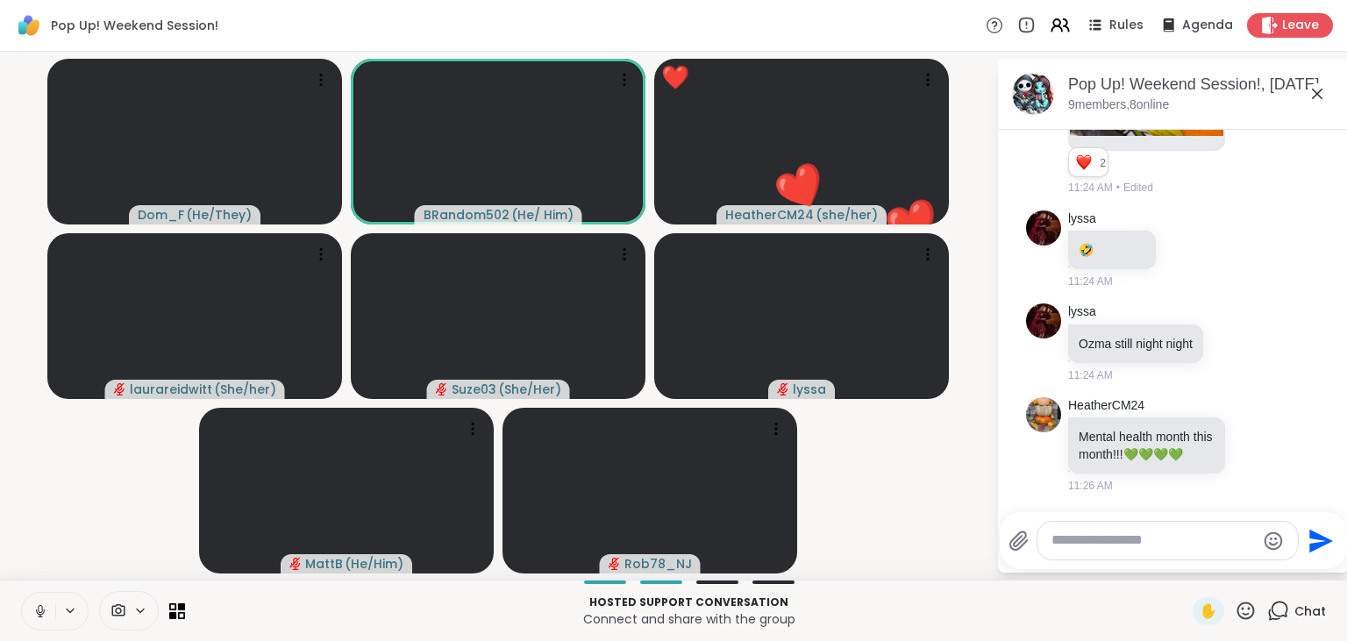
click at [39, 602] on button at bounding box center [38, 611] width 33 height 37
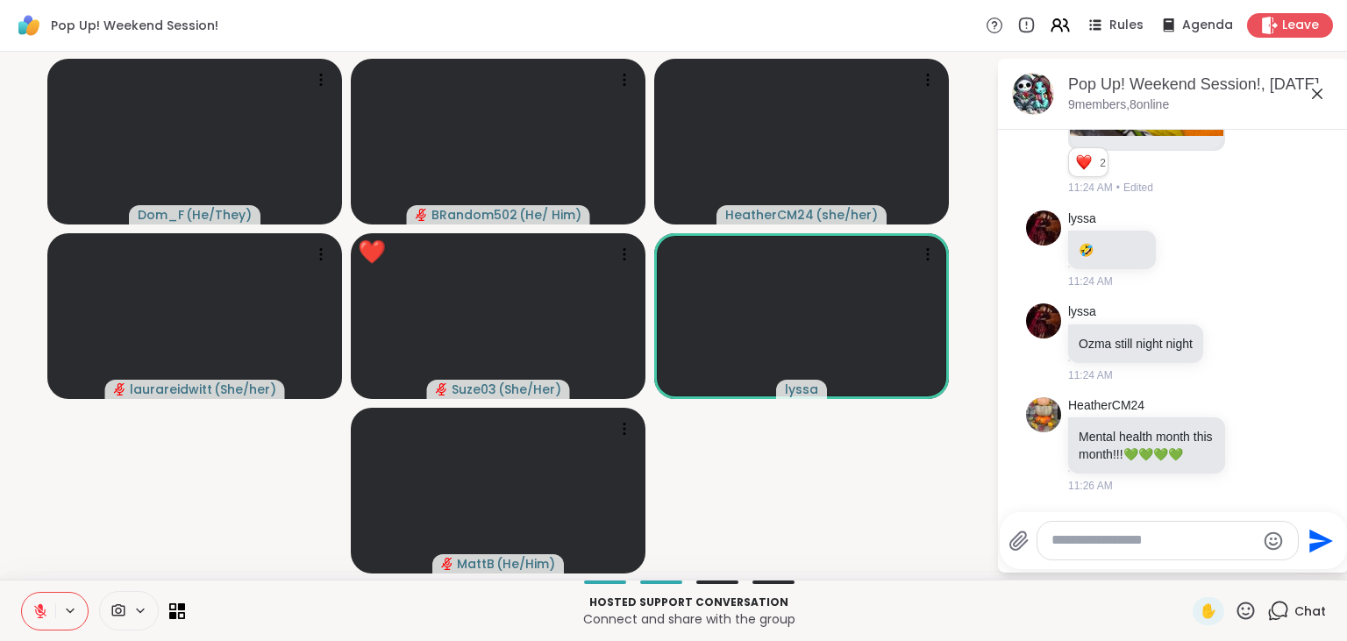
click at [1247, 611] on icon at bounding box center [1246, 611] width 22 height 22
click at [1191, 560] on span "❤️" at bounding box center [1195, 564] width 18 height 21
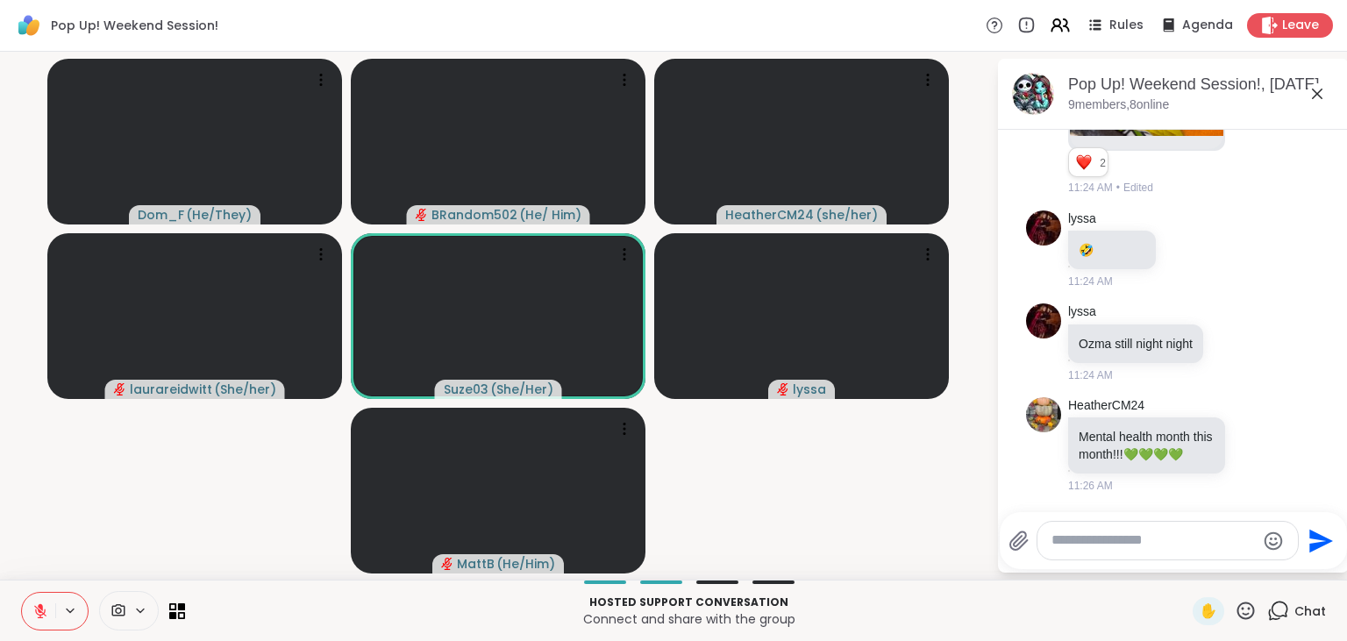
click at [1246, 612] on icon at bounding box center [1246, 611] width 22 height 22
click at [1186, 571] on span "❤️" at bounding box center [1195, 564] width 18 height 21
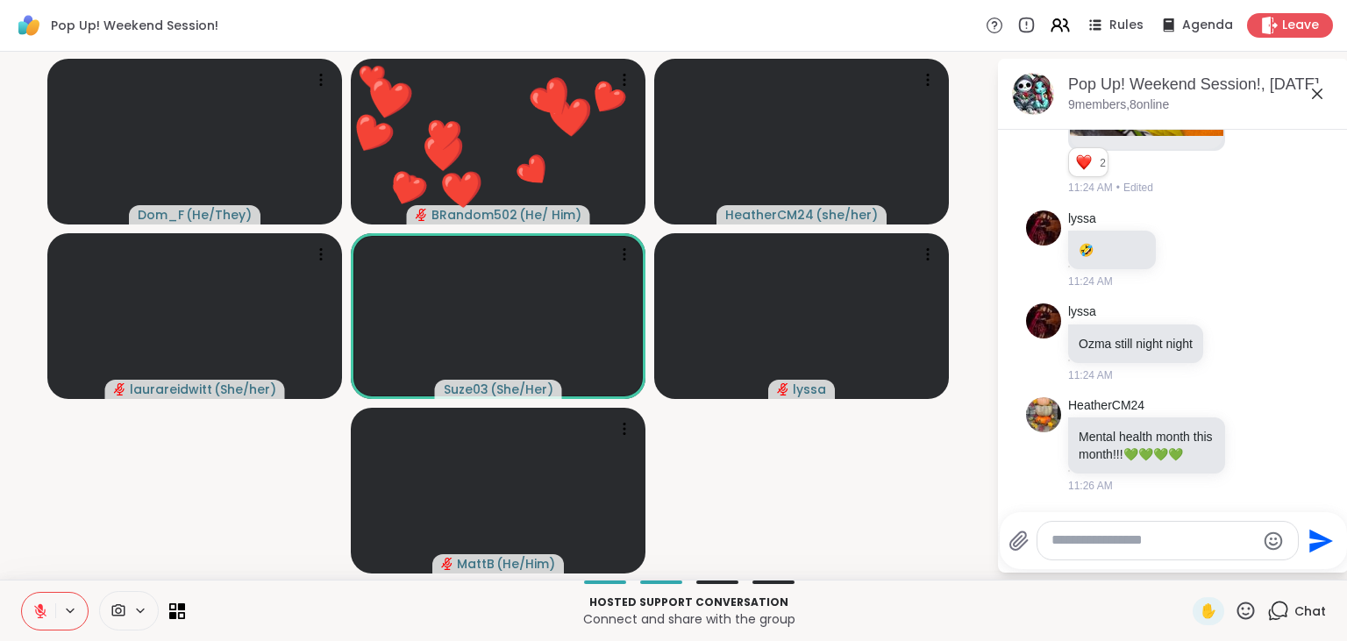
click at [1252, 616] on icon at bounding box center [1246, 611] width 22 height 22
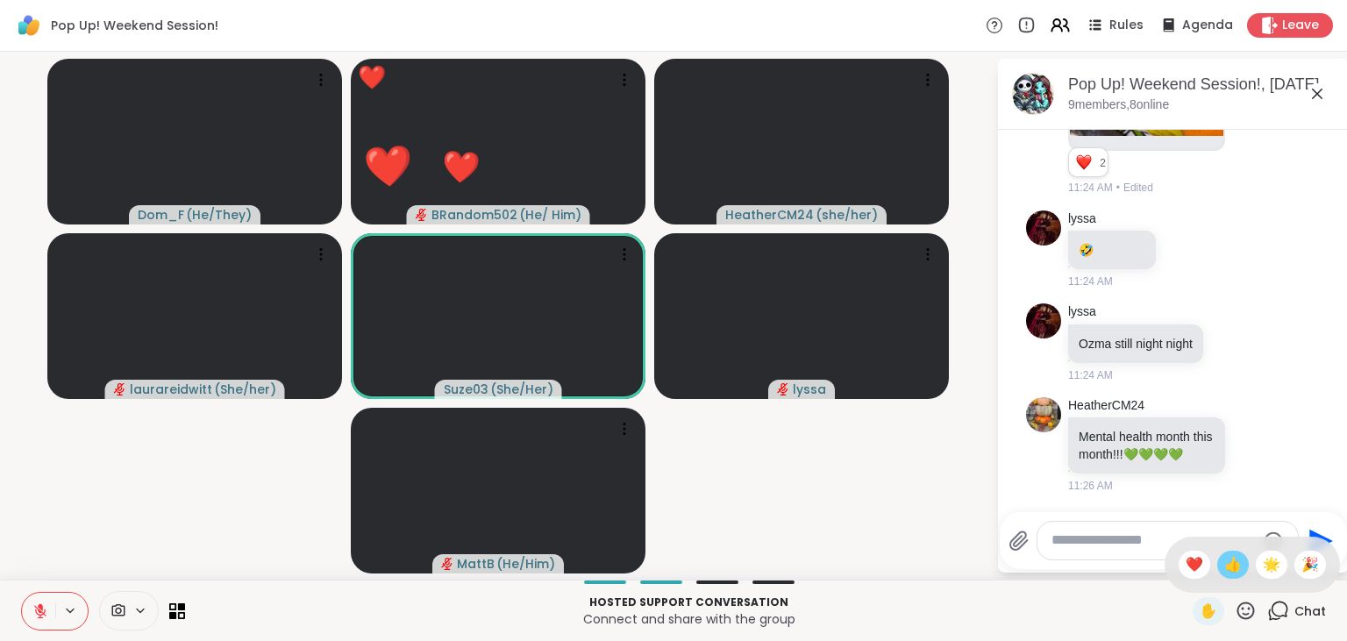
click at [1231, 565] on span "👍" at bounding box center [1234, 564] width 18 height 21
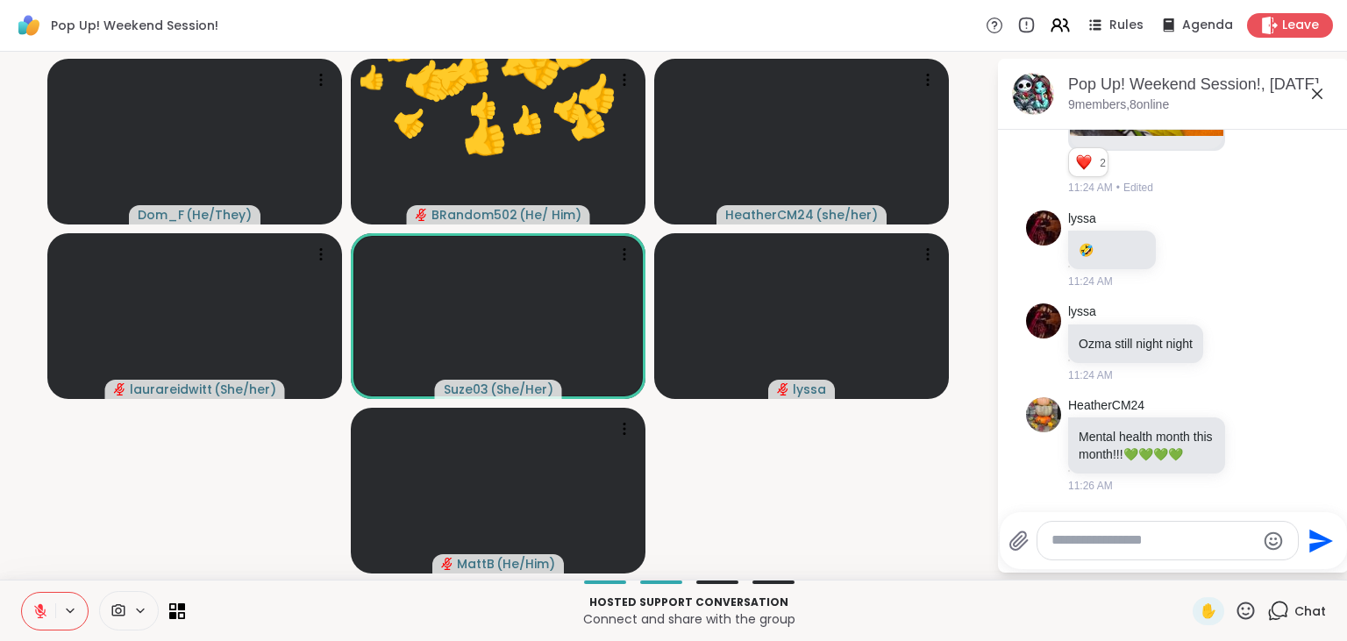
click at [1244, 609] on icon at bounding box center [1246, 611] width 22 height 22
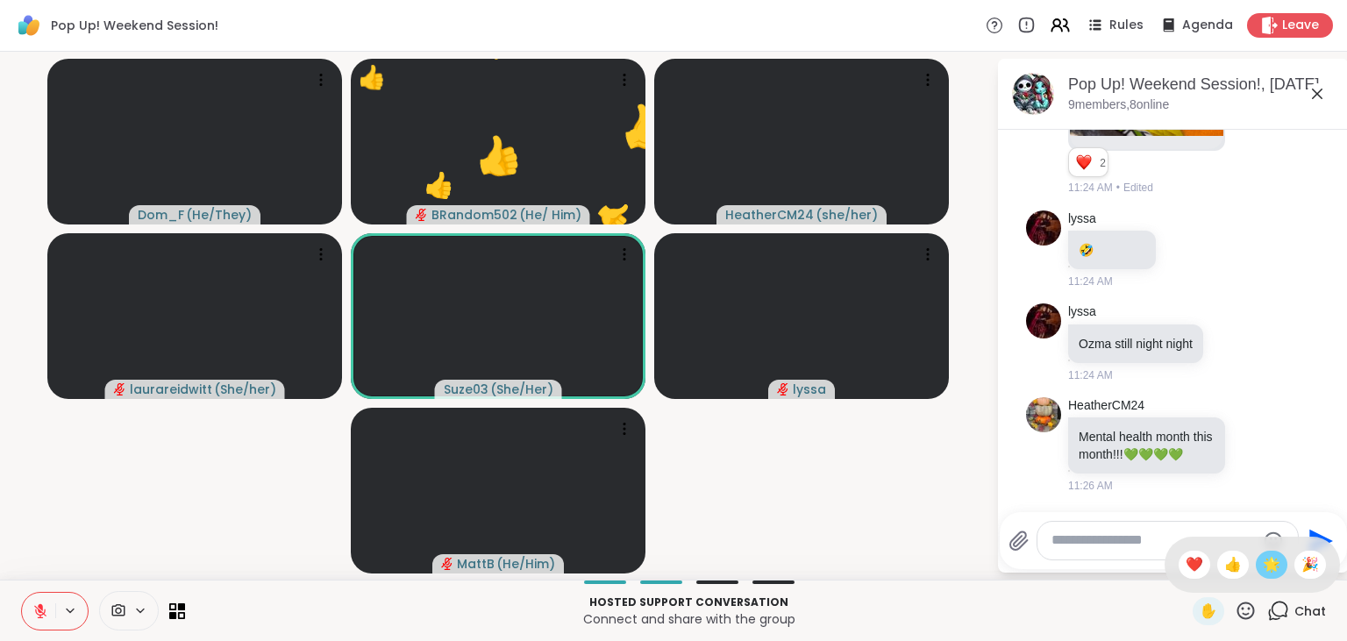
click at [1276, 568] on span "🌟" at bounding box center [1272, 564] width 18 height 21
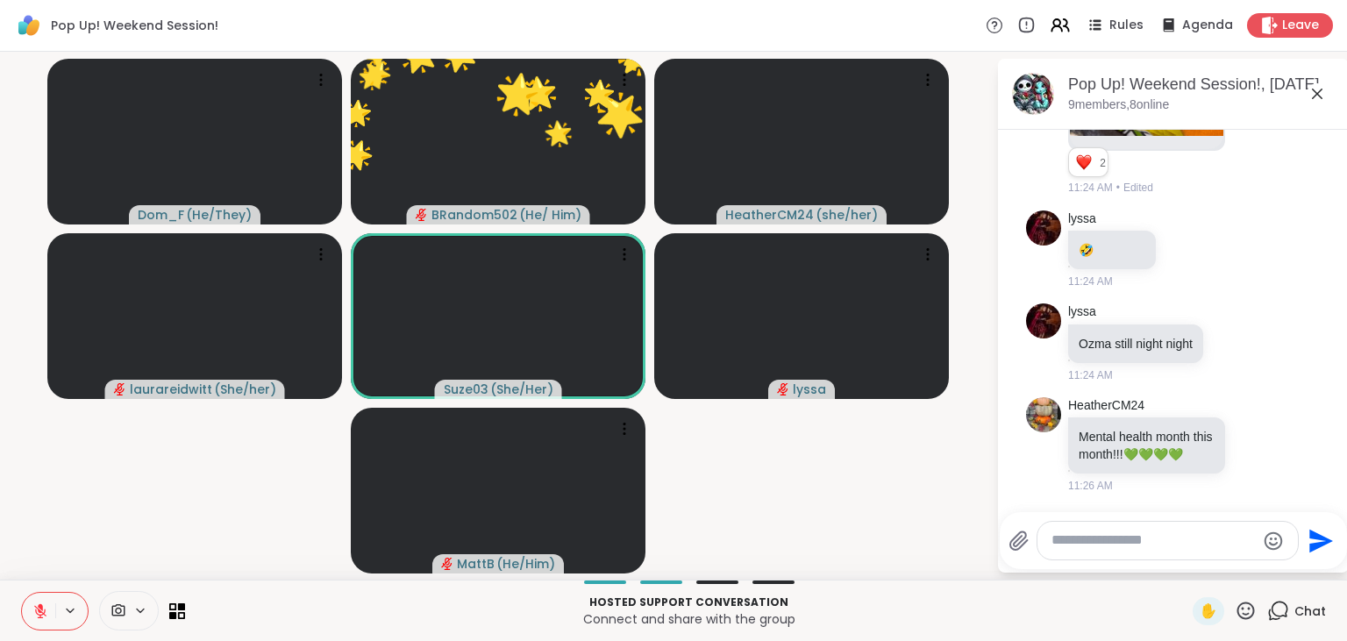
click at [1245, 613] on icon at bounding box center [1246, 611] width 22 height 22
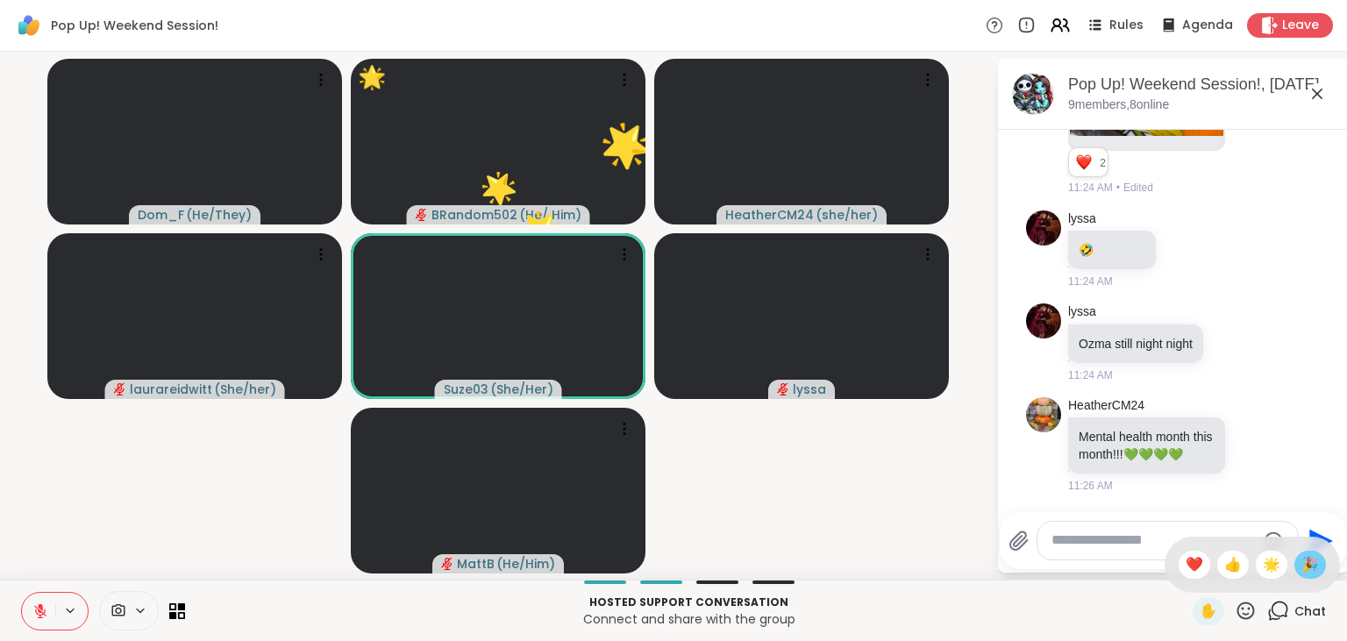
click at [1312, 570] on span "🎉" at bounding box center [1311, 564] width 18 height 21
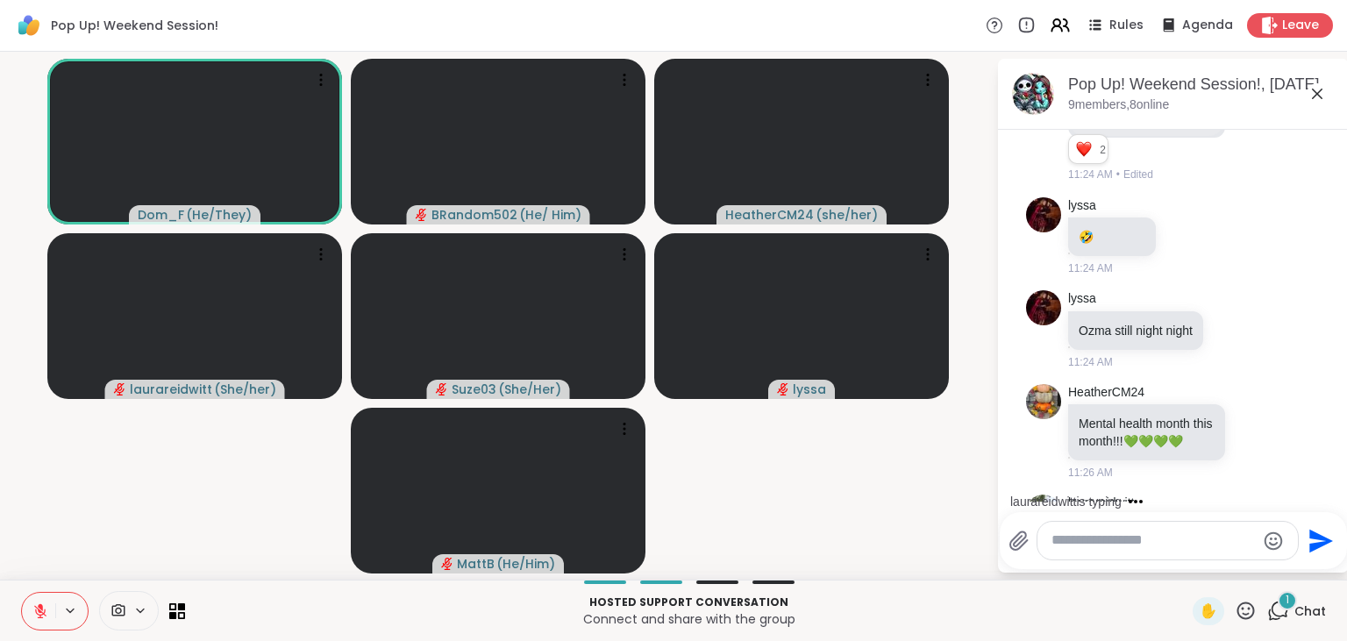
scroll to position [1814, 0]
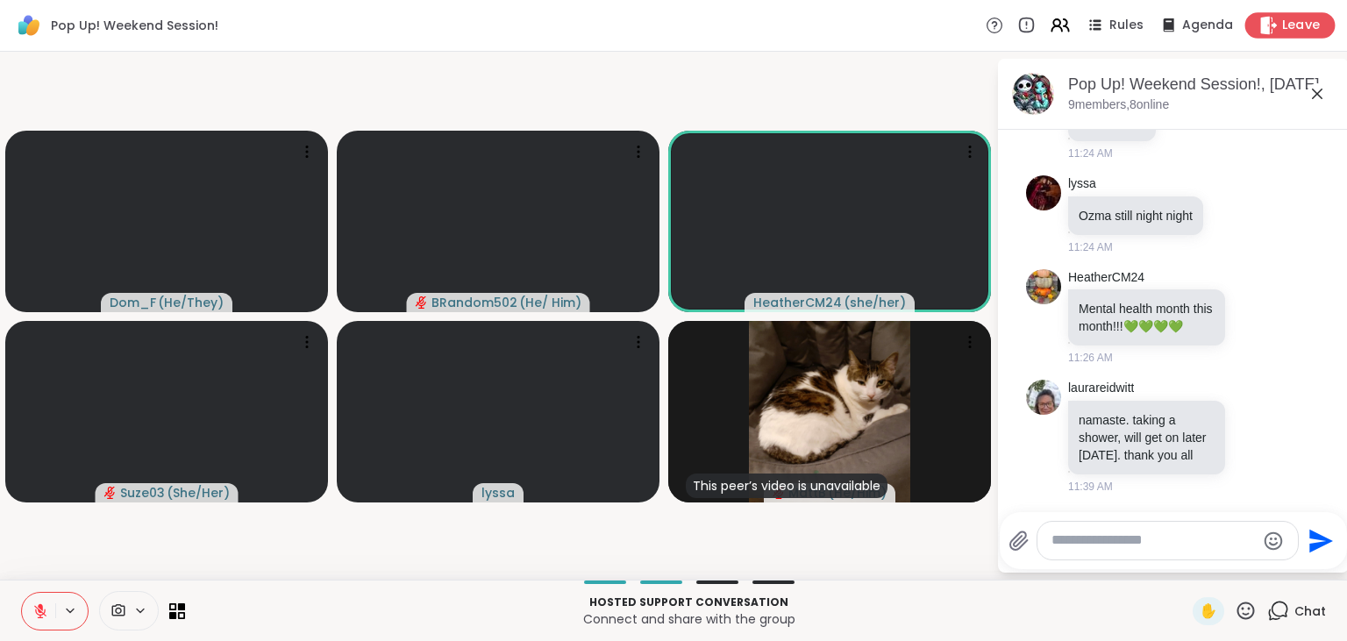
click at [1309, 19] on span "Leave" at bounding box center [1301, 26] width 39 height 18
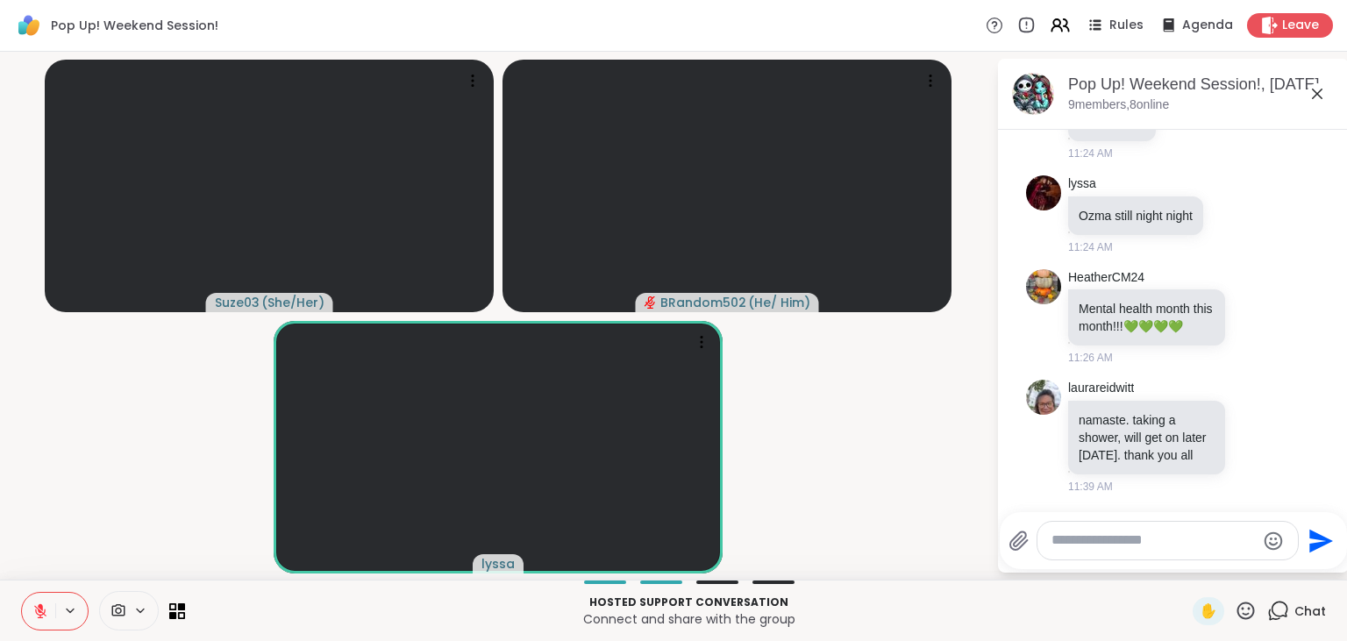
click at [30, 612] on button at bounding box center [38, 611] width 33 height 37
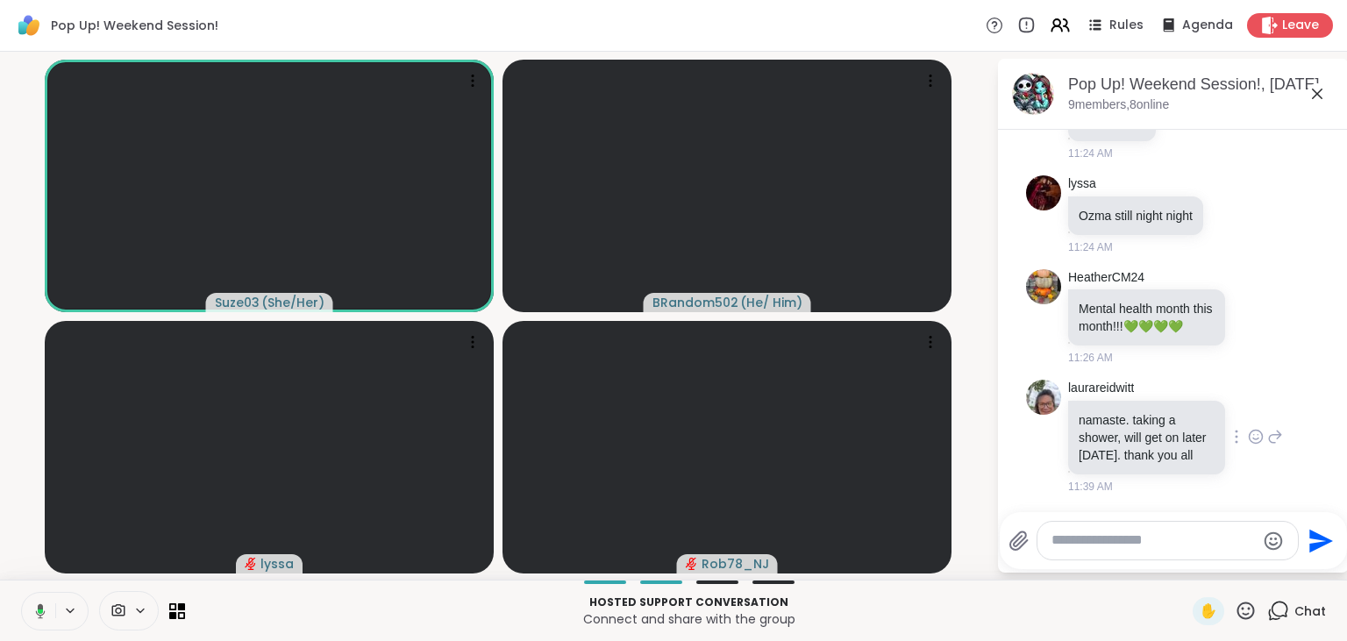
click at [1254, 442] on icon at bounding box center [1256, 437] width 16 height 18
click at [1125, 412] on div "Select Reaction: Heart" at bounding box center [1117, 409] width 16 height 16
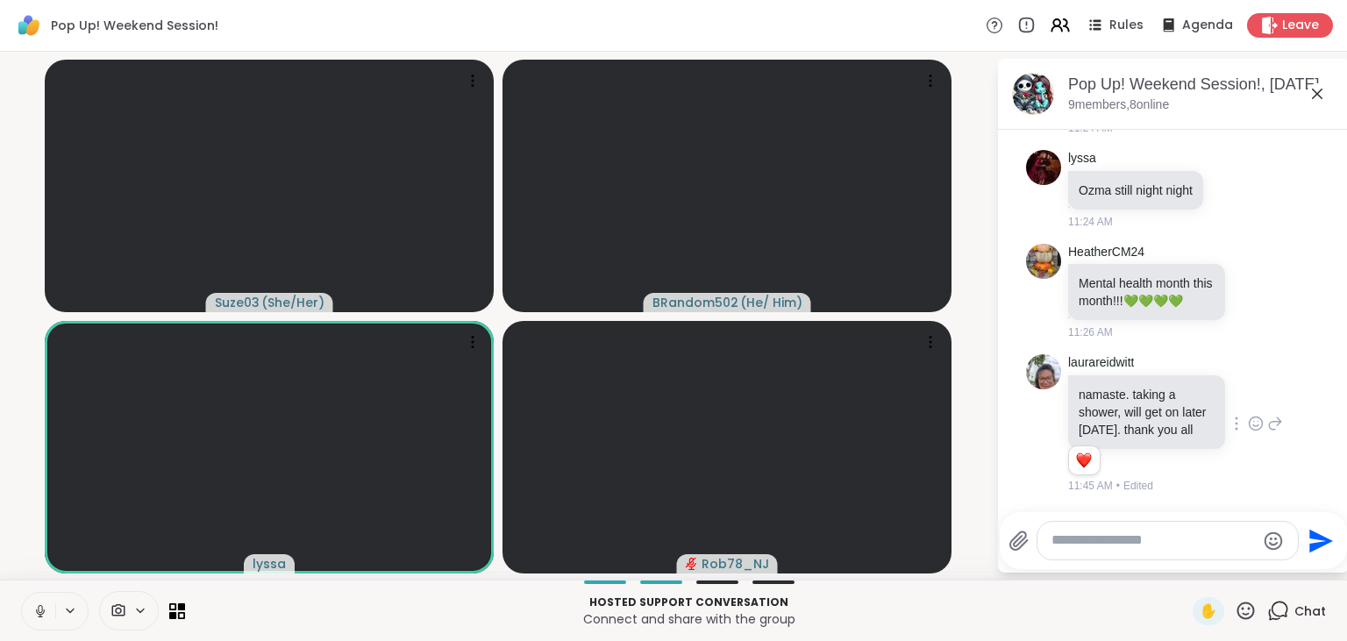
click at [1247, 607] on icon at bounding box center [1246, 611] width 22 height 22
click at [1186, 566] on span "❤️" at bounding box center [1195, 564] width 18 height 21
click at [1279, 426] on icon at bounding box center [1276, 424] width 12 height 12
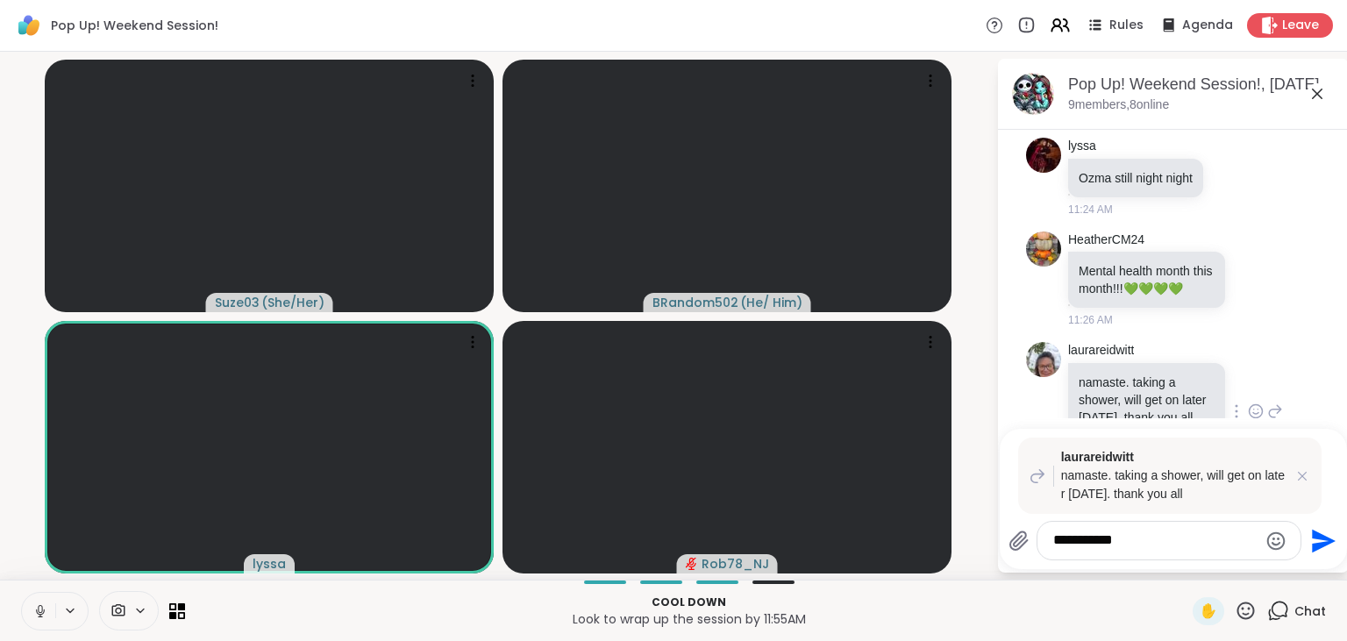
type textarea "**********"
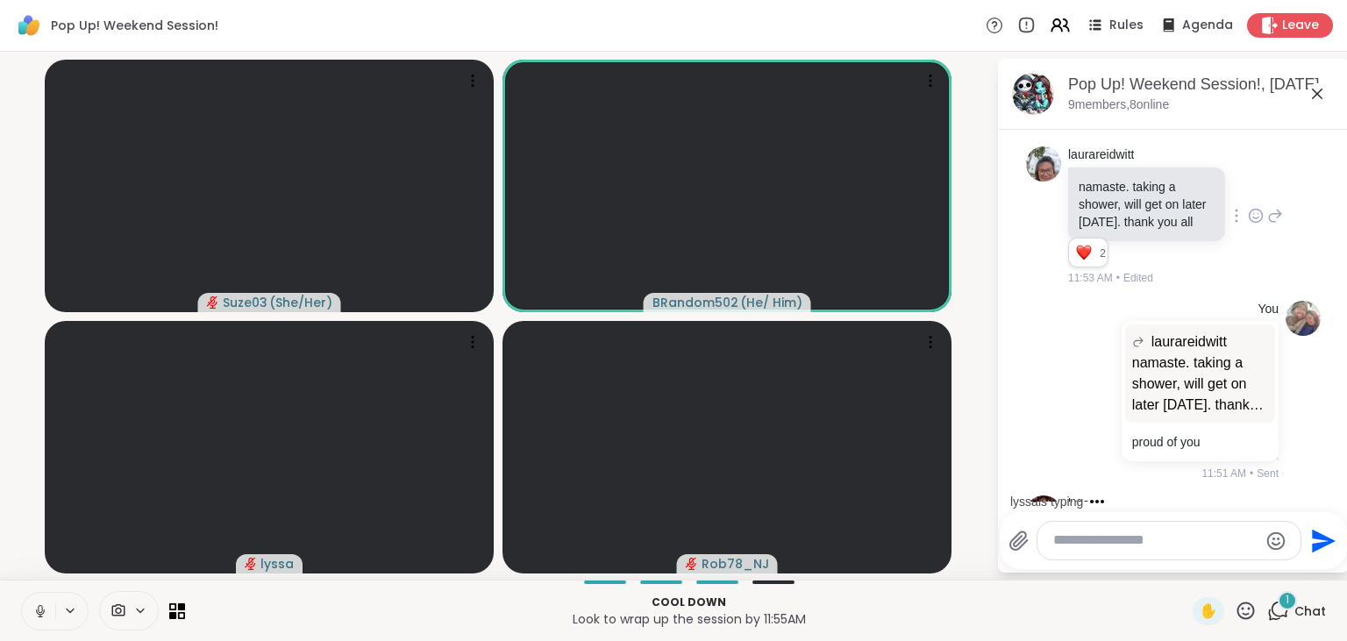
scroll to position [2230, 0]
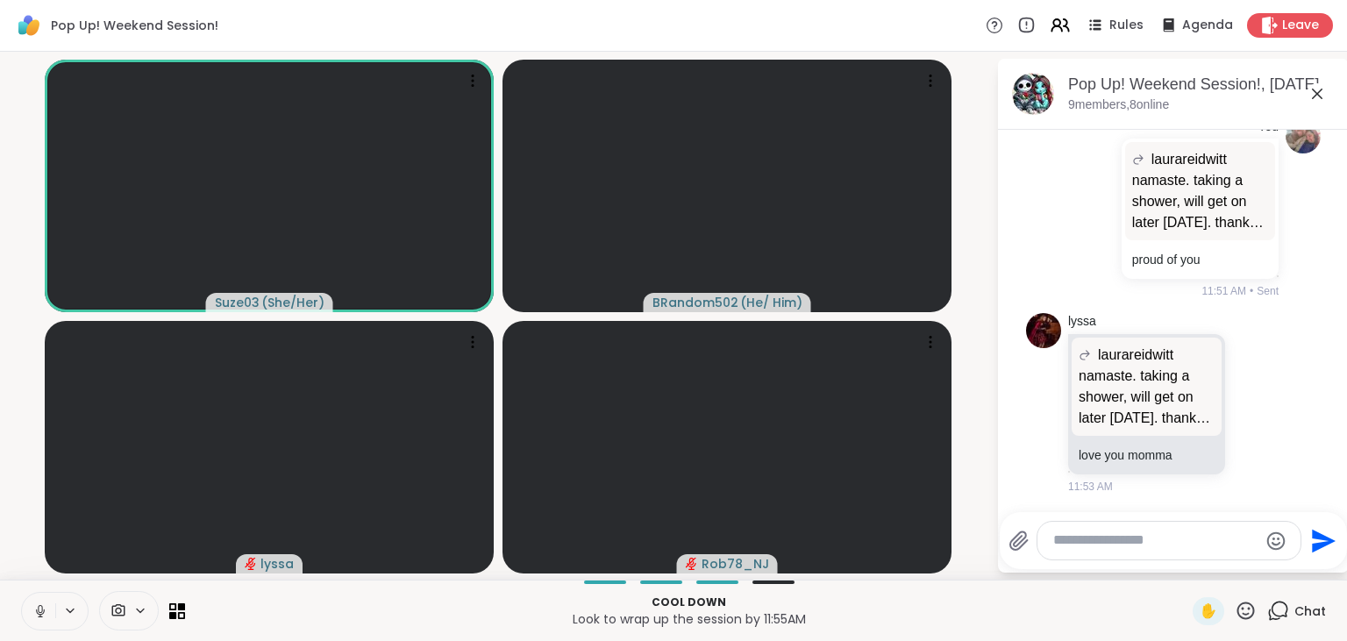
click at [32, 611] on button at bounding box center [38, 611] width 33 height 37
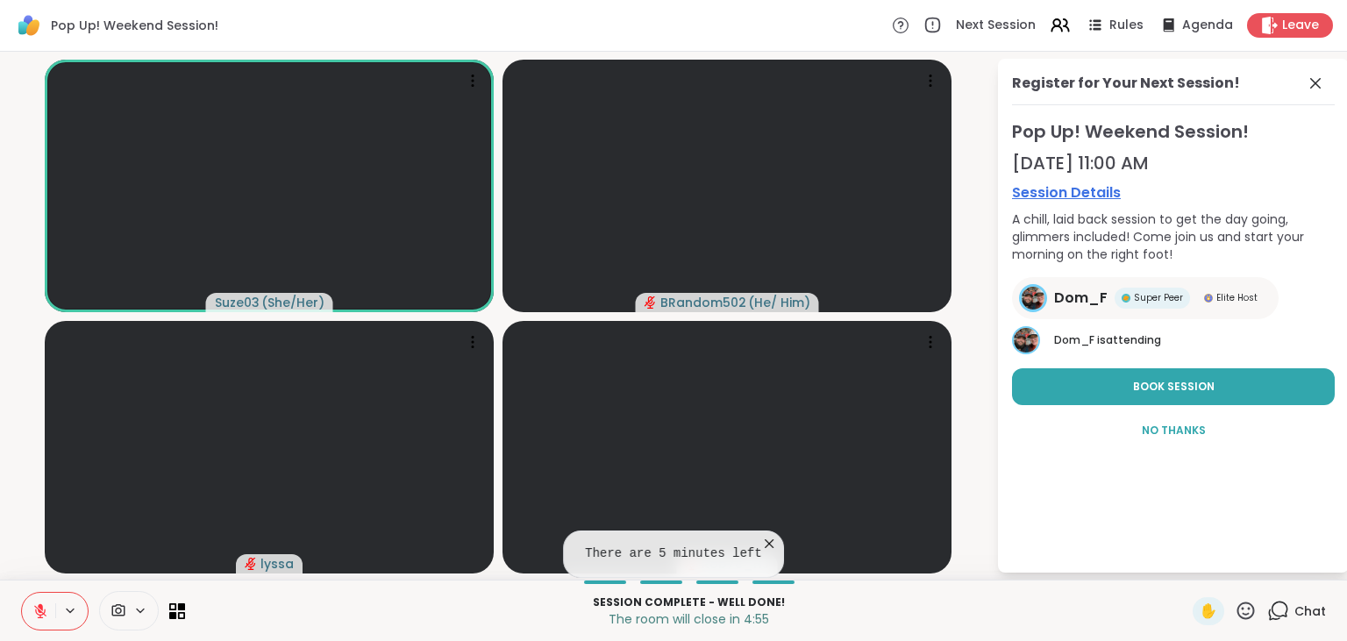
click at [765, 545] on icon at bounding box center [770, 544] width 18 height 18
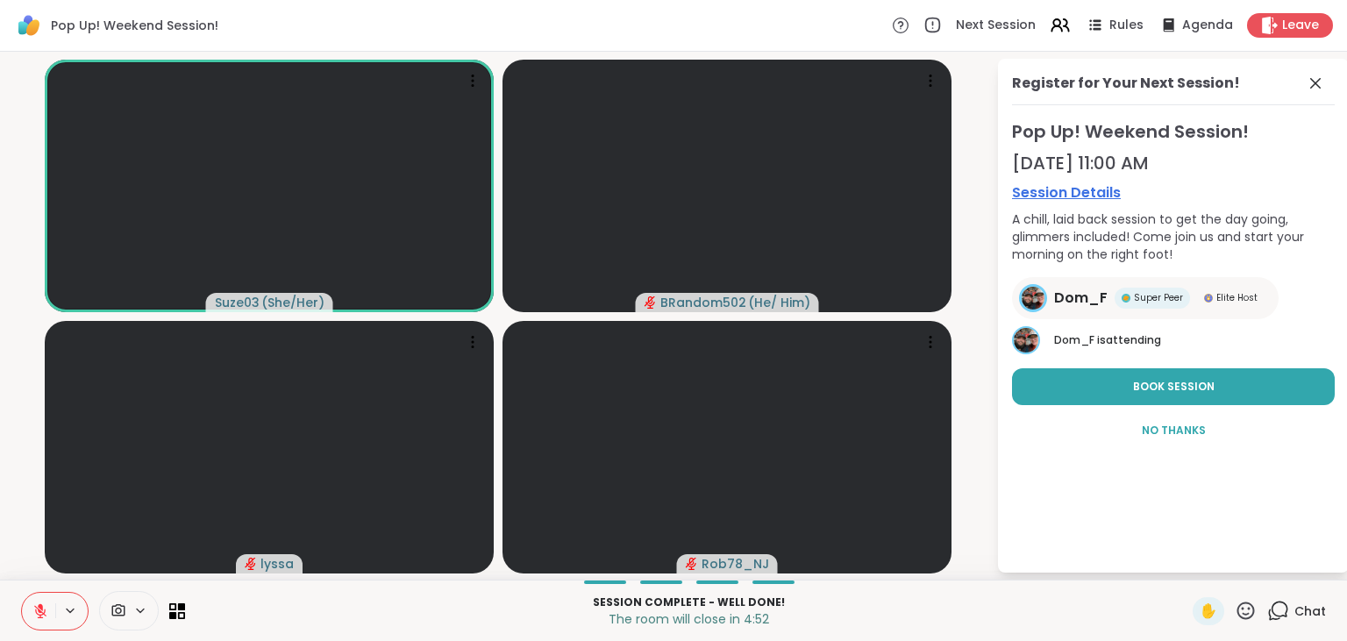
click at [1279, 608] on icon at bounding box center [1279, 611] width 22 height 22
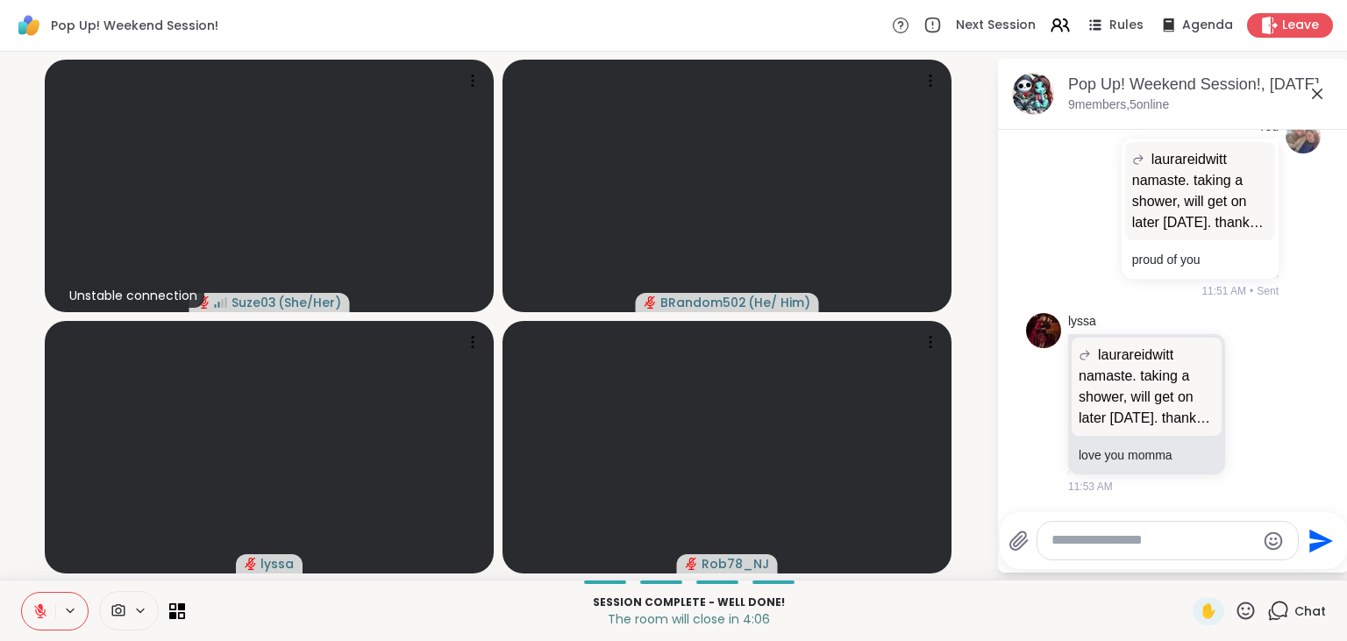
click at [47, 601] on button at bounding box center [38, 611] width 33 height 37
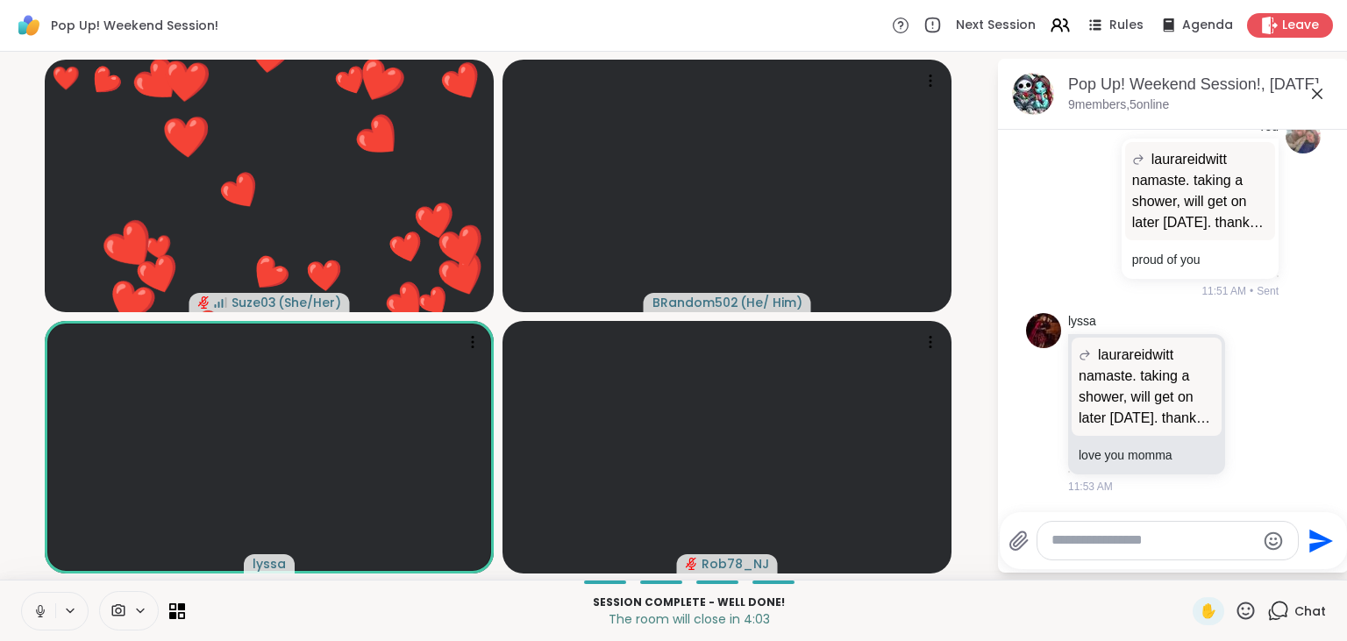
click at [47, 601] on button at bounding box center [38, 611] width 33 height 37
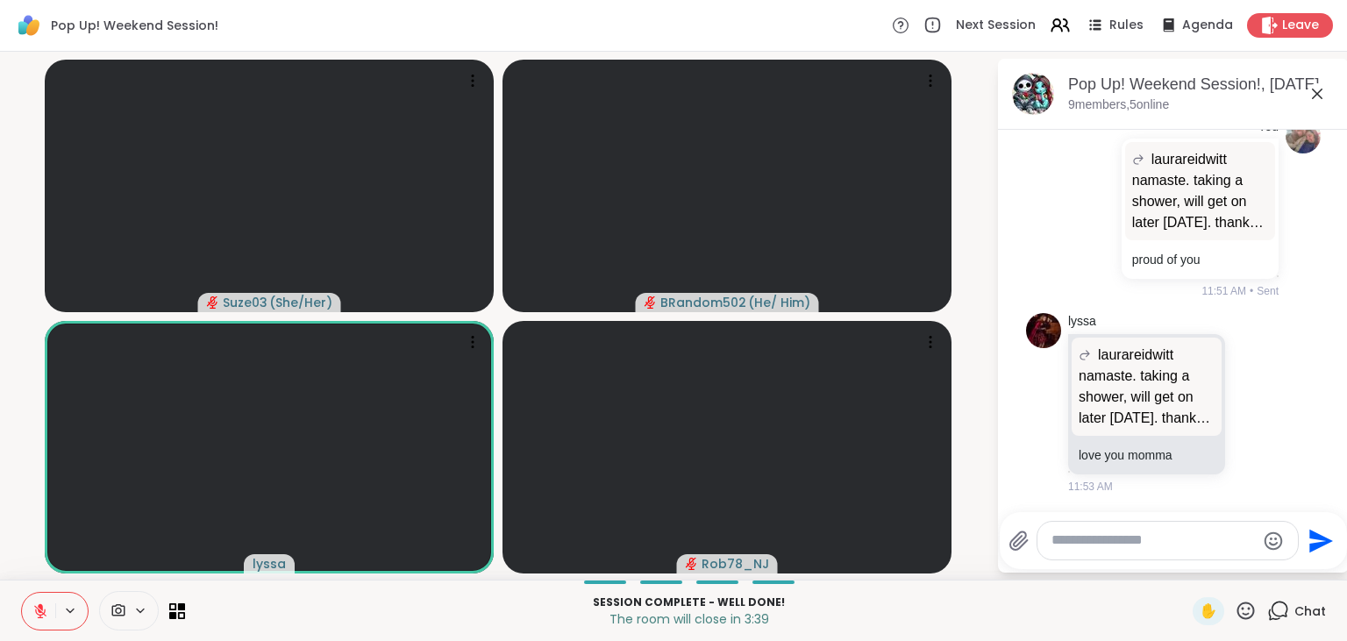
click at [26, 611] on button at bounding box center [38, 611] width 33 height 37
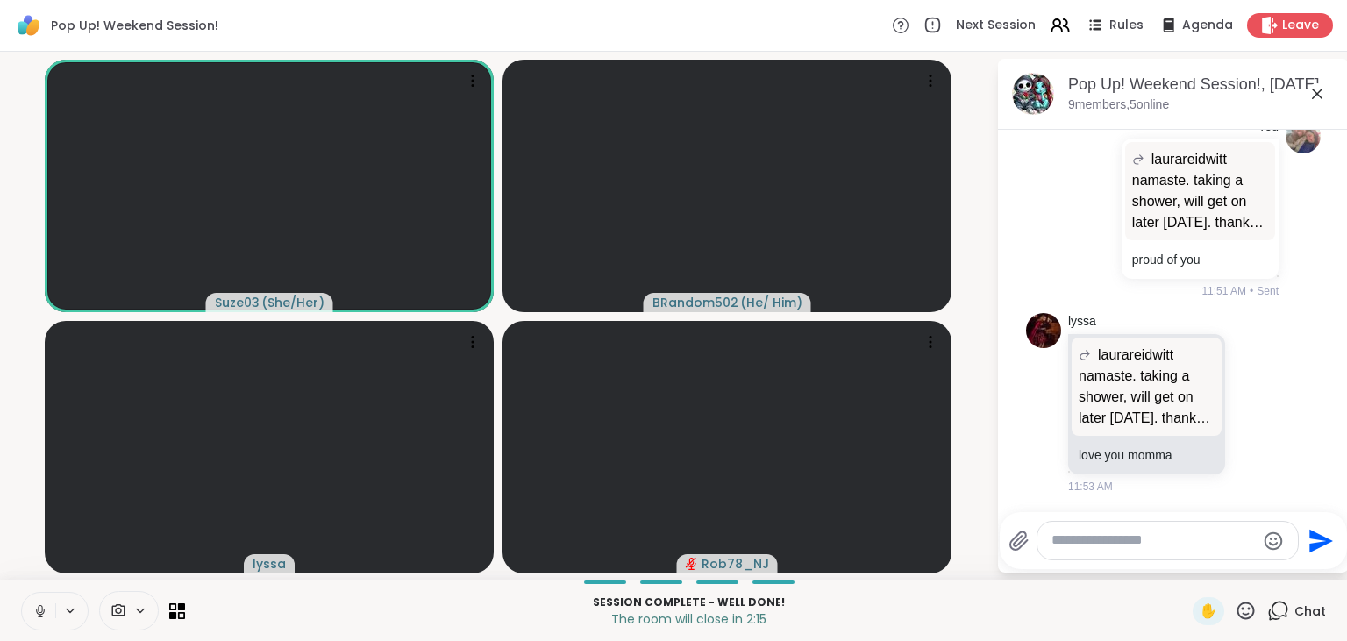
click at [1250, 614] on icon at bounding box center [1247, 611] width 18 height 18
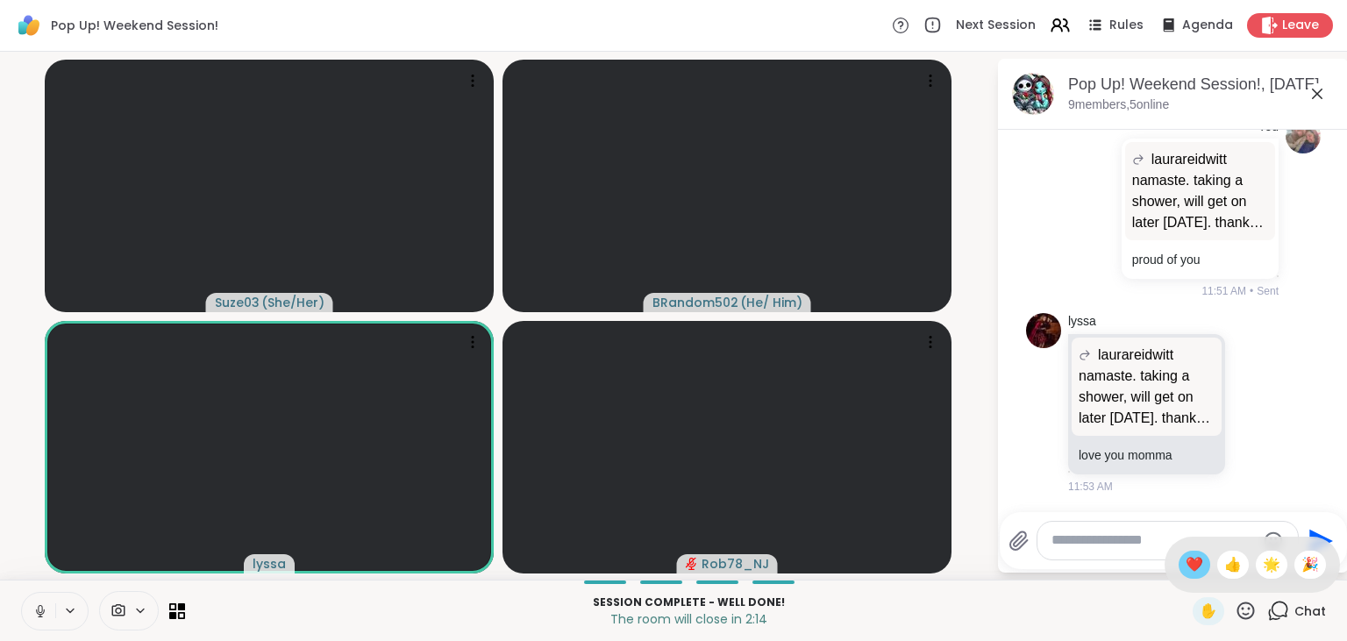
click at [1186, 563] on span "❤️" at bounding box center [1195, 564] width 18 height 21
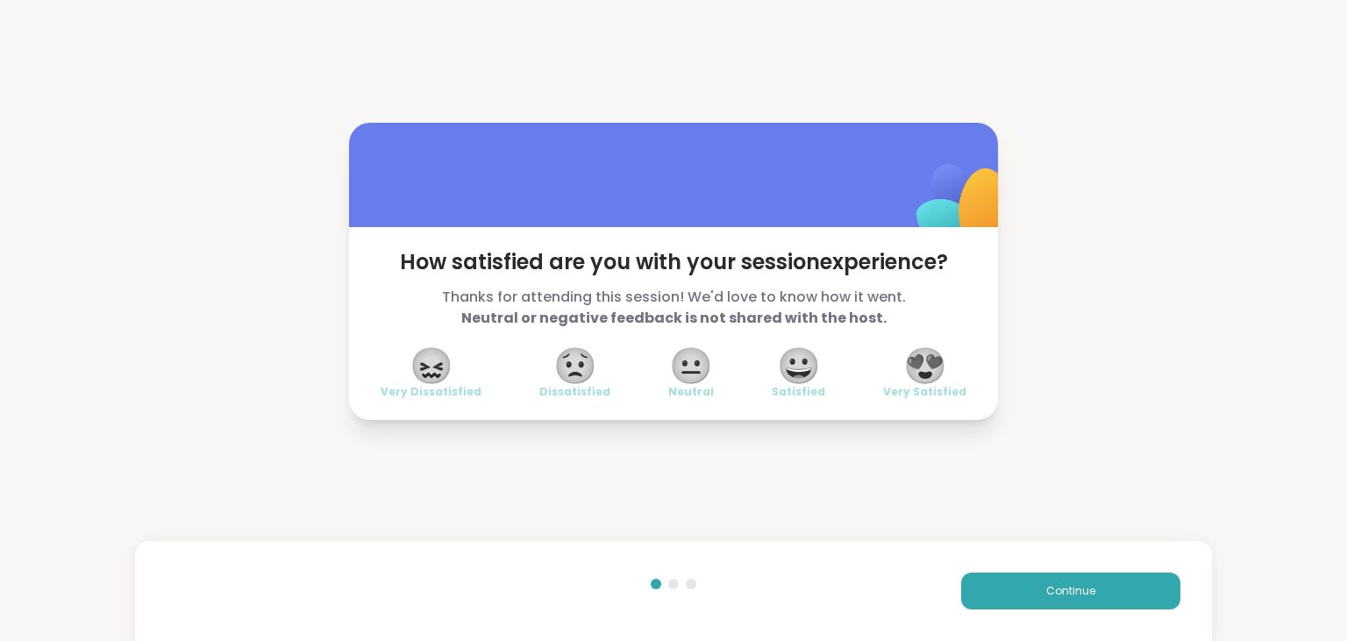
click at [925, 375] on span "😍" at bounding box center [925, 366] width 44 height 32
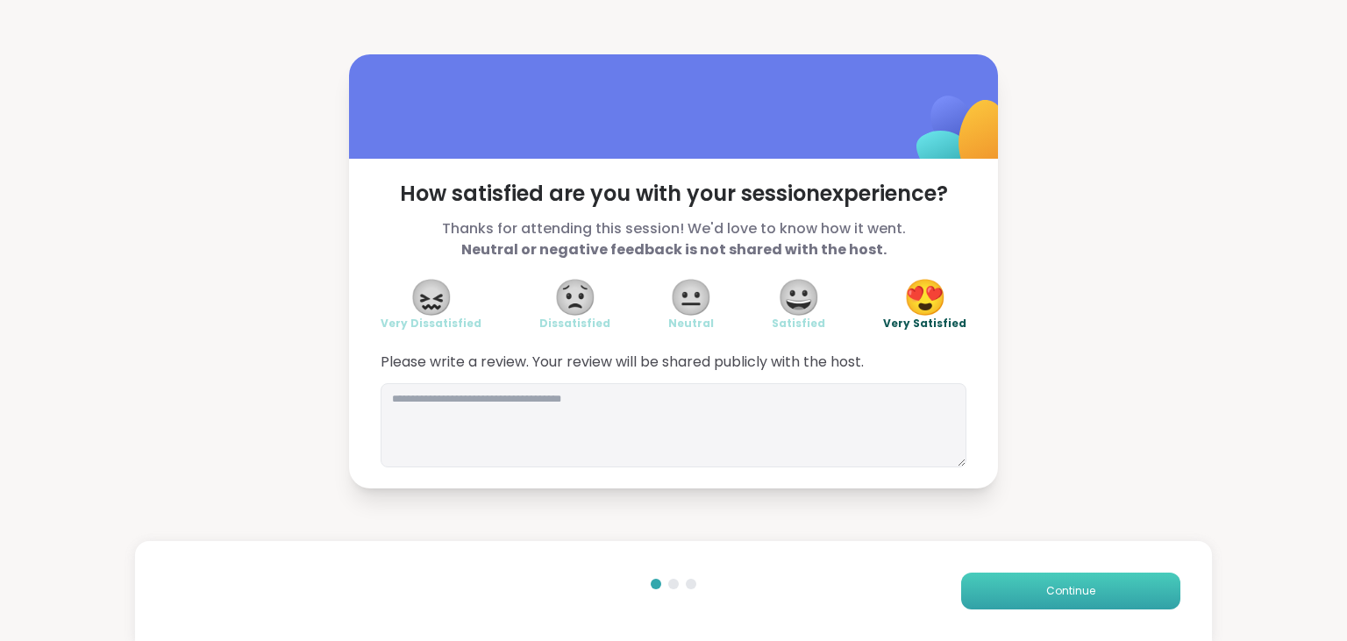
click at [1020, 588] on button "Continue" at bounding box center [1070, 591] width 219 height 37
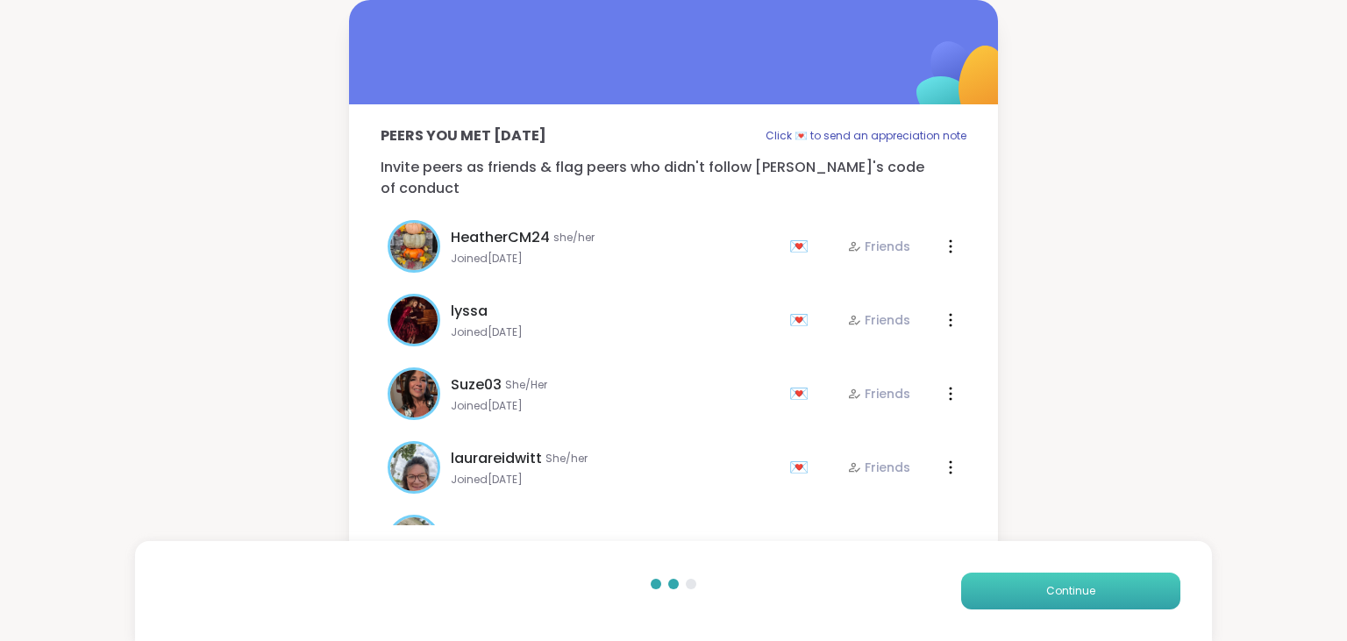
click at [1020, 588] on button "Continue" at bounding box center [1070, 591] width 219 height 37
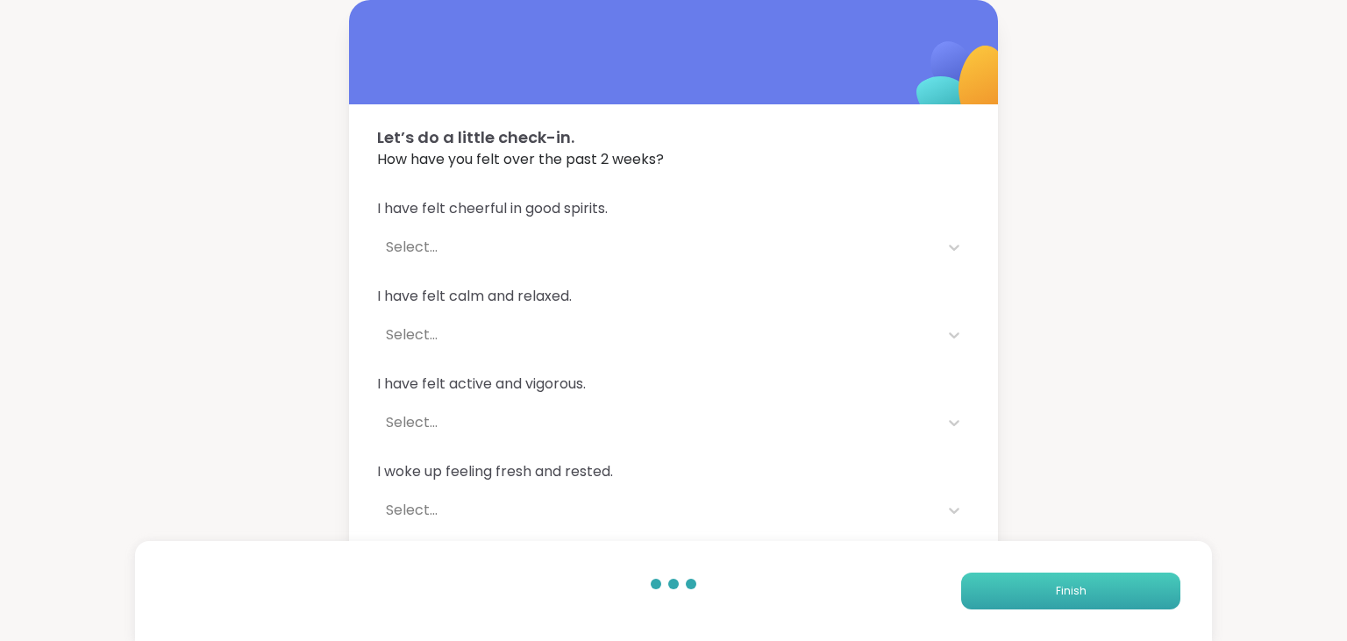
click at [1020, 588] on button "Finish" at bounding box center [1070, 591] width 219 height 37
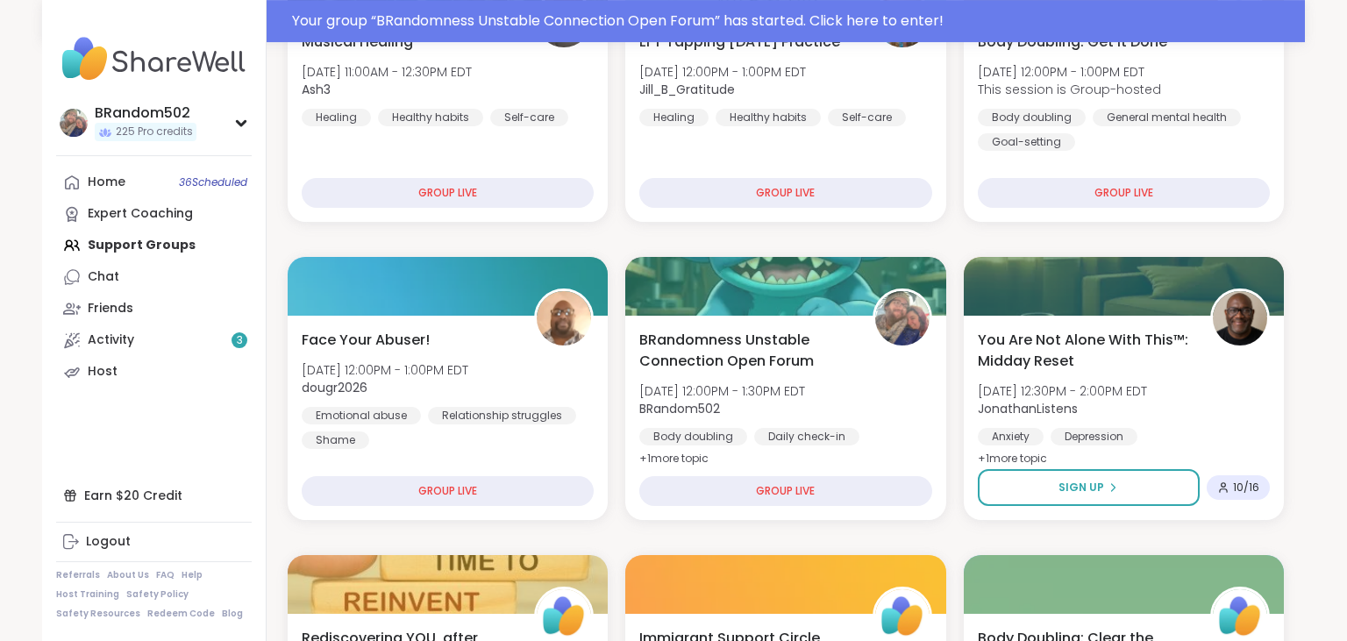
scroll to position [413, 0]
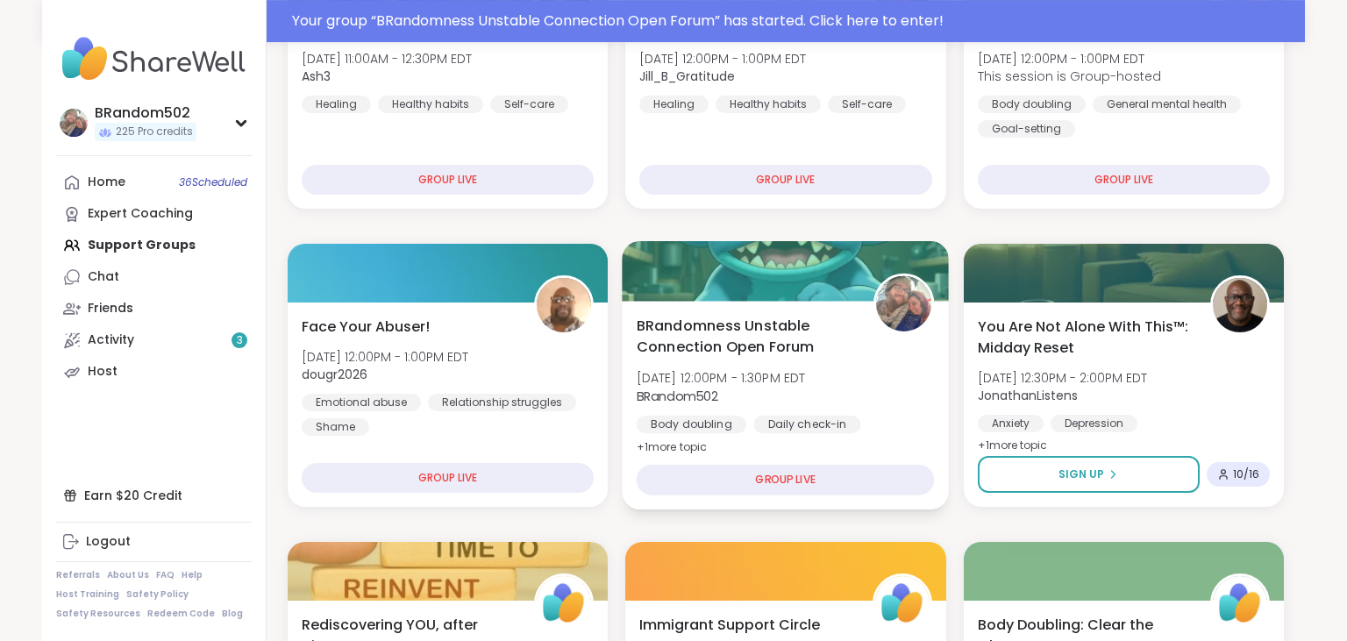
click at [786, 295] on div at bounding box center [786, 271] width 327 height 60
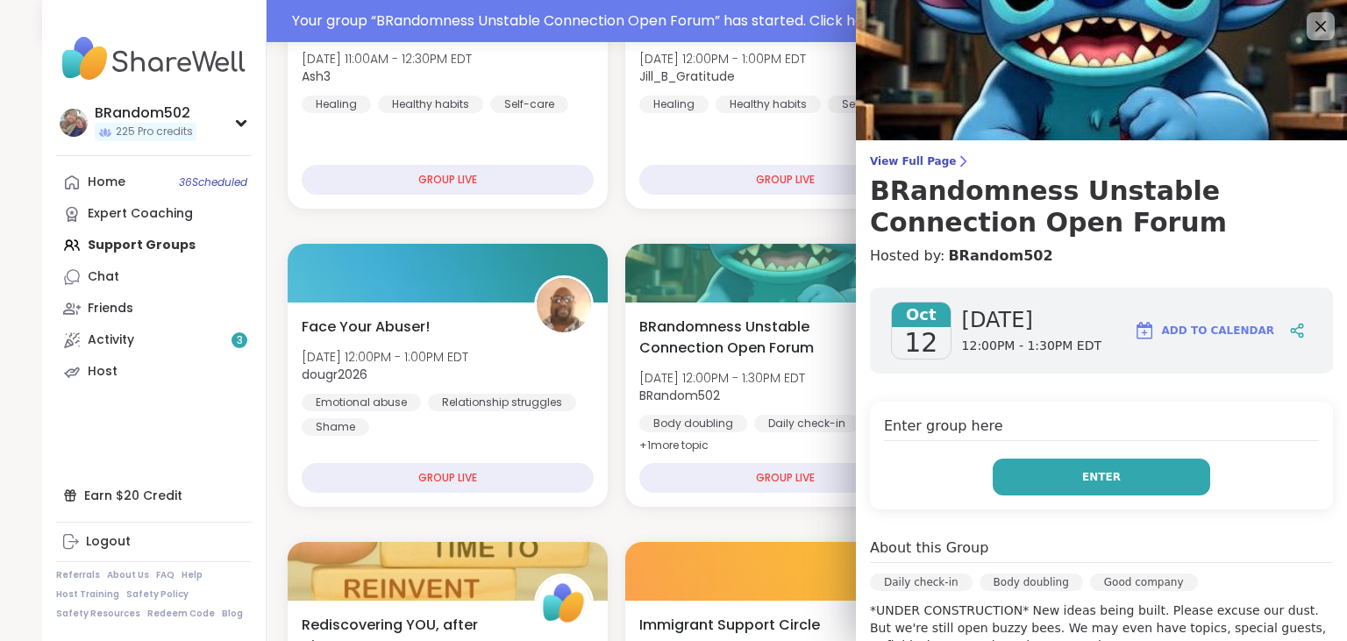
click at [1079, 482] on button "Enter" at bounding box center [1102, 477] width 218 height 37
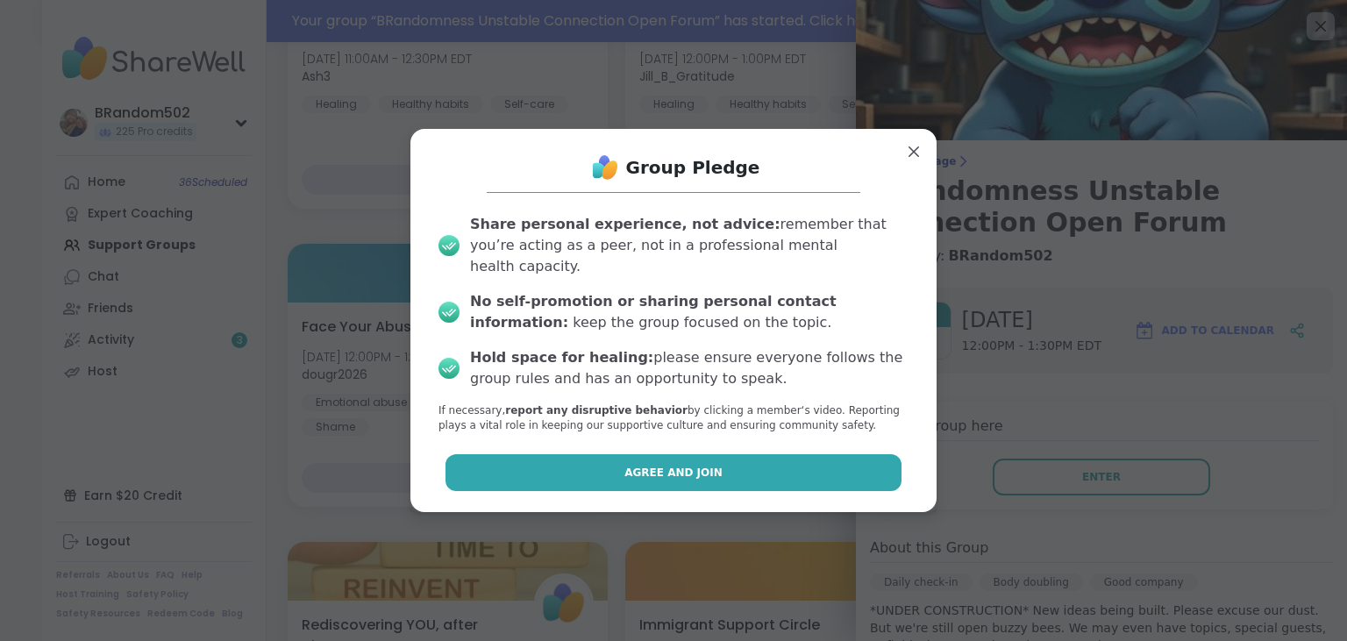
click at [777, 461] on button "Agree and Join" at bounding box center [674, 472] width 457 height 37
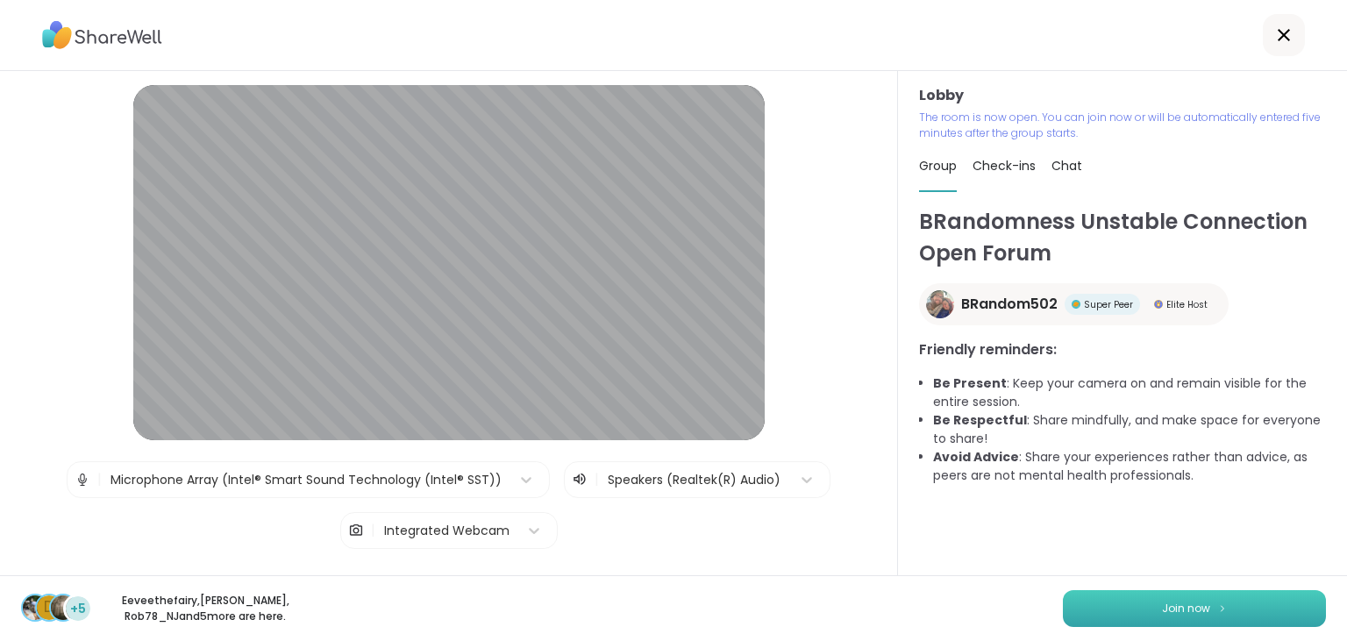
click at [1133, 605] on button "Join now" at bounding box center [1194, 608] width 263 height 37
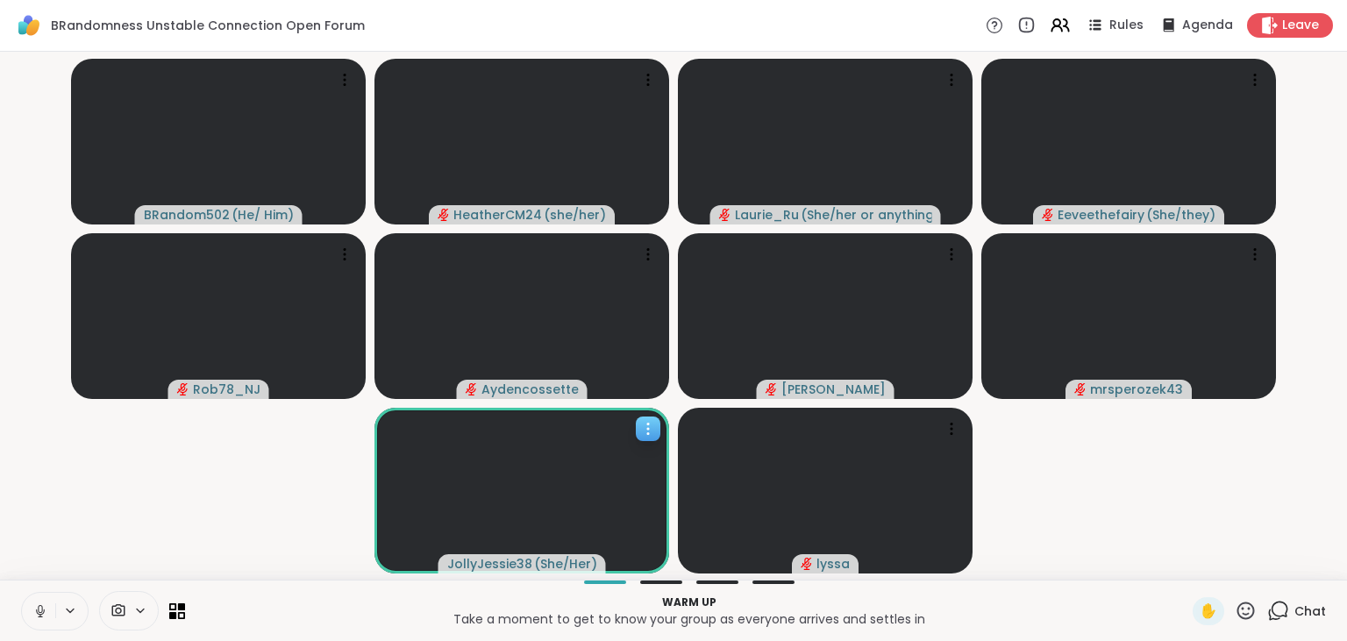
click at [654, 437] on icon at bounding box center [648, 429] width 18 height 18
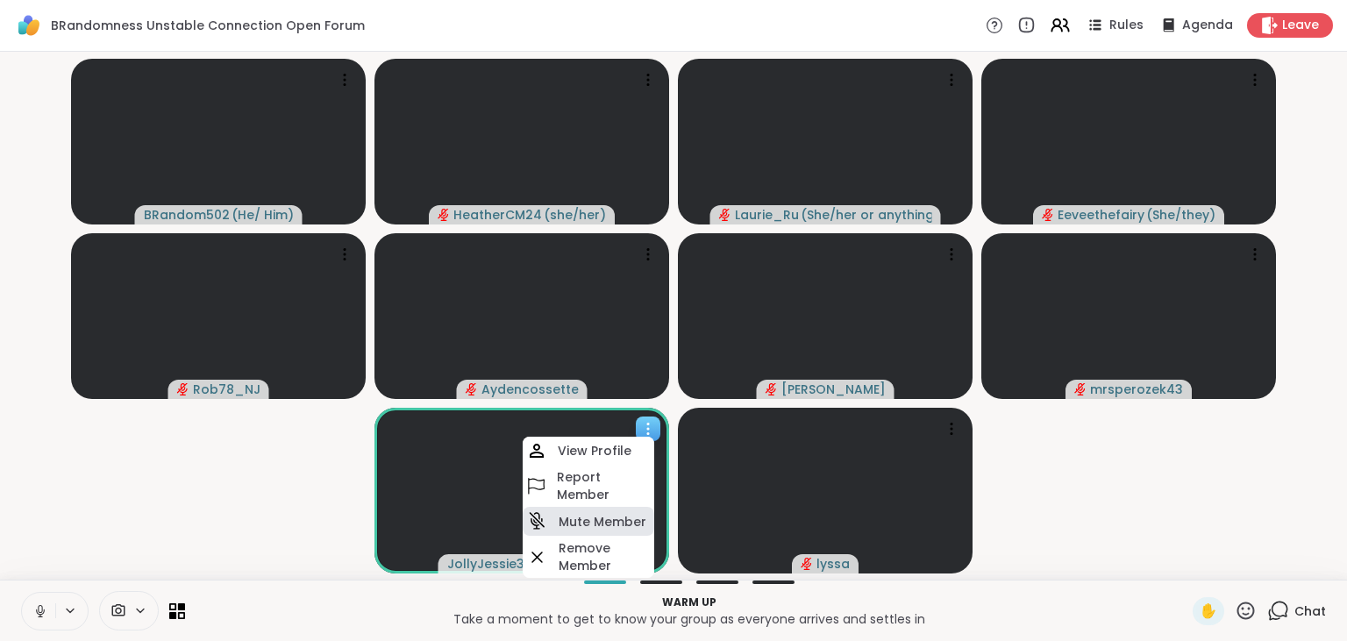
click at [604, 520] on h4 "Mute Member" at bounding box center [603, 522] width 88 height 18
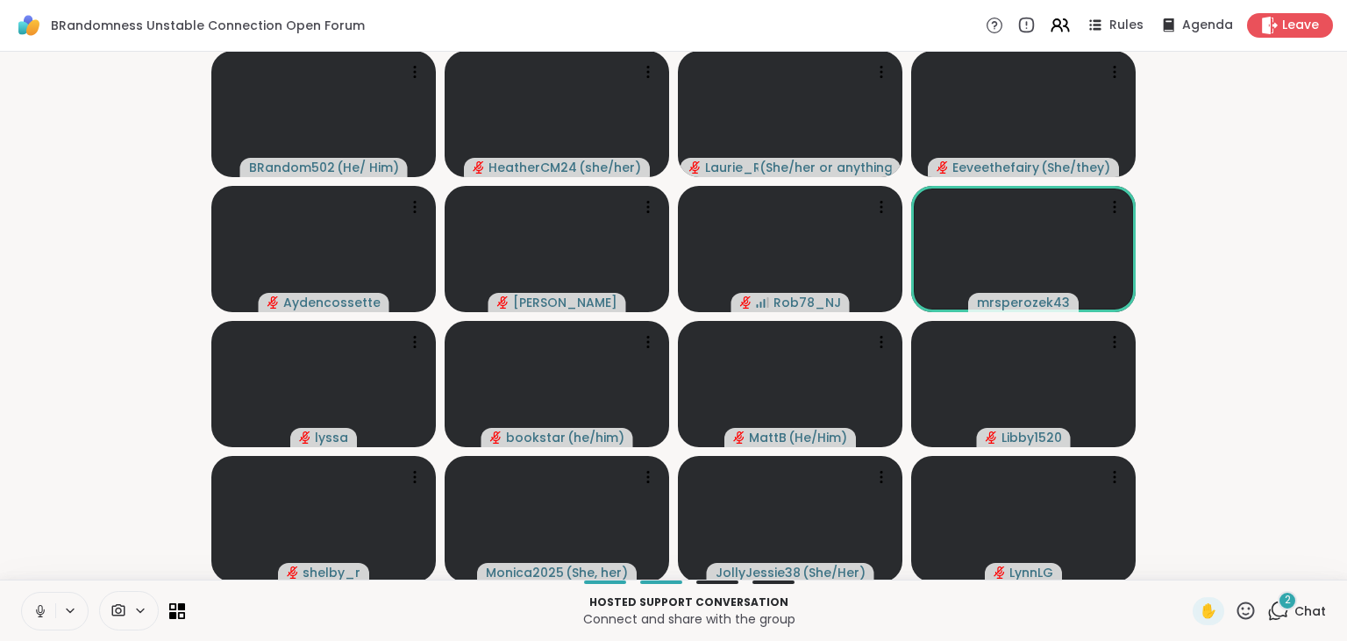
click at [1277, 609] on icon at bounding box center [1279, 611] width 22 height 22
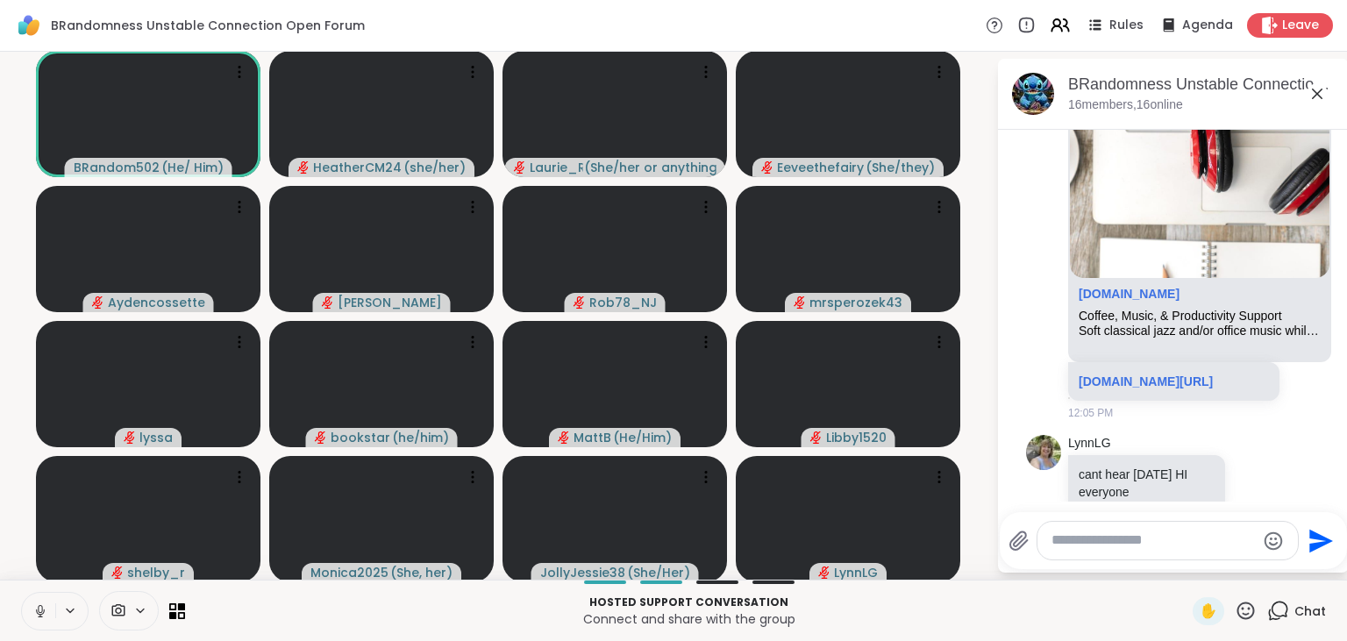
scroll to position [315, 0]
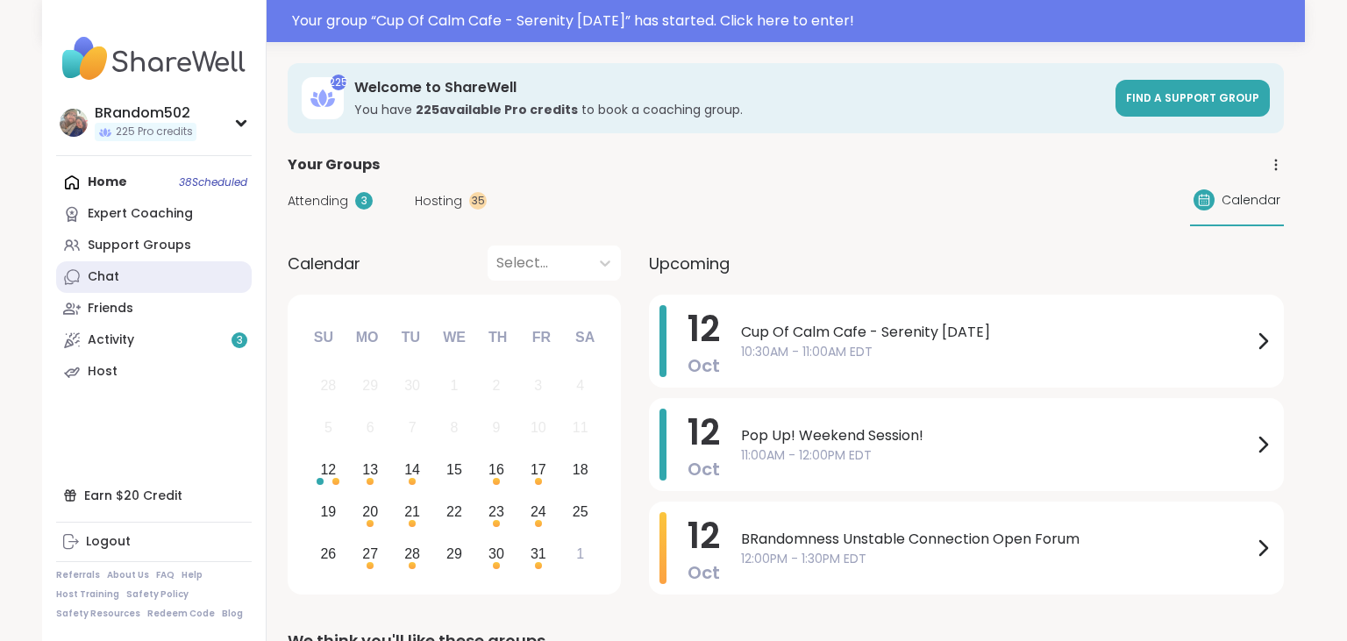
click at [175, 289] on link "Chat" at bounding box center [154, 277] width 196 height 32
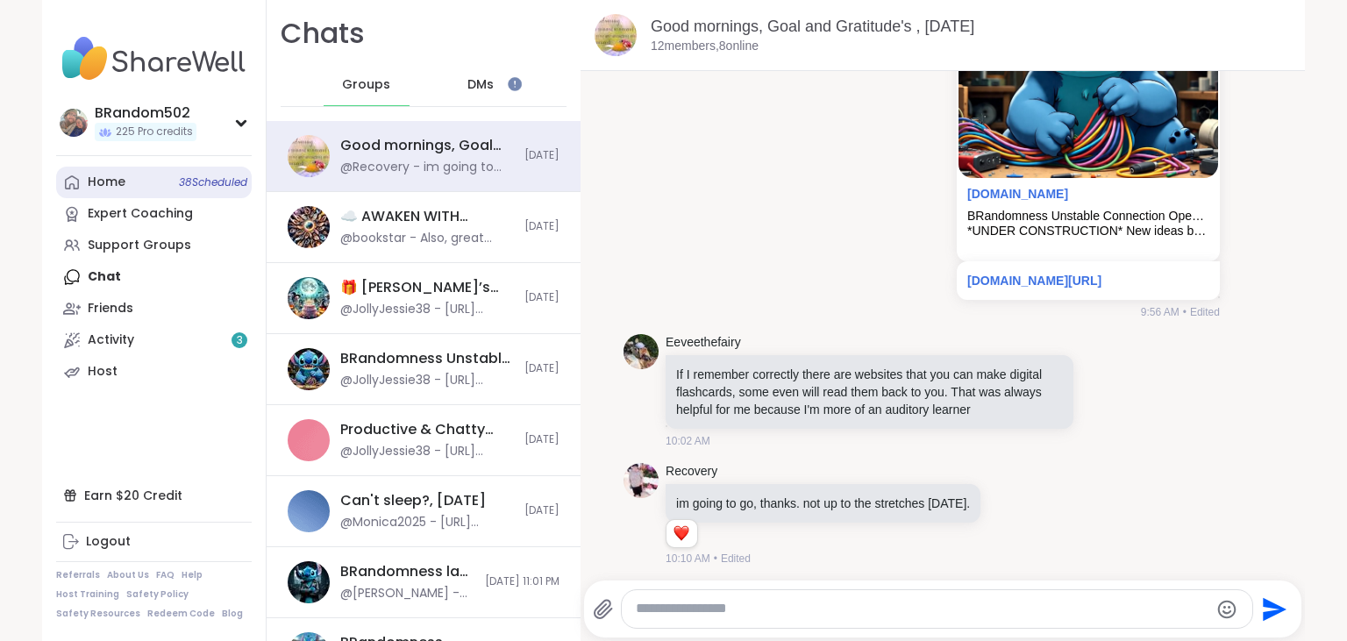
click at [134, 192] on link "Home 38 Scheduled" at bounding box center [154, 183] width 196 height 32
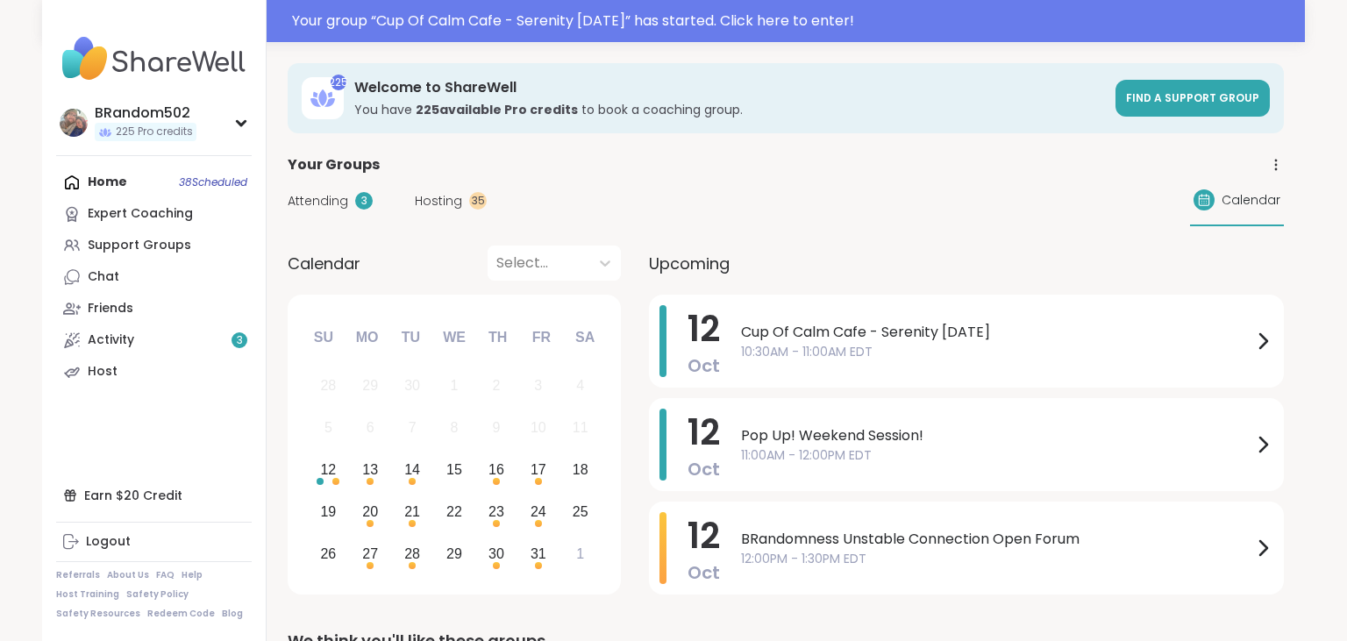
click at [433, 201] on span "Hosting" at bounding box center [438, 201] width 47 height 18
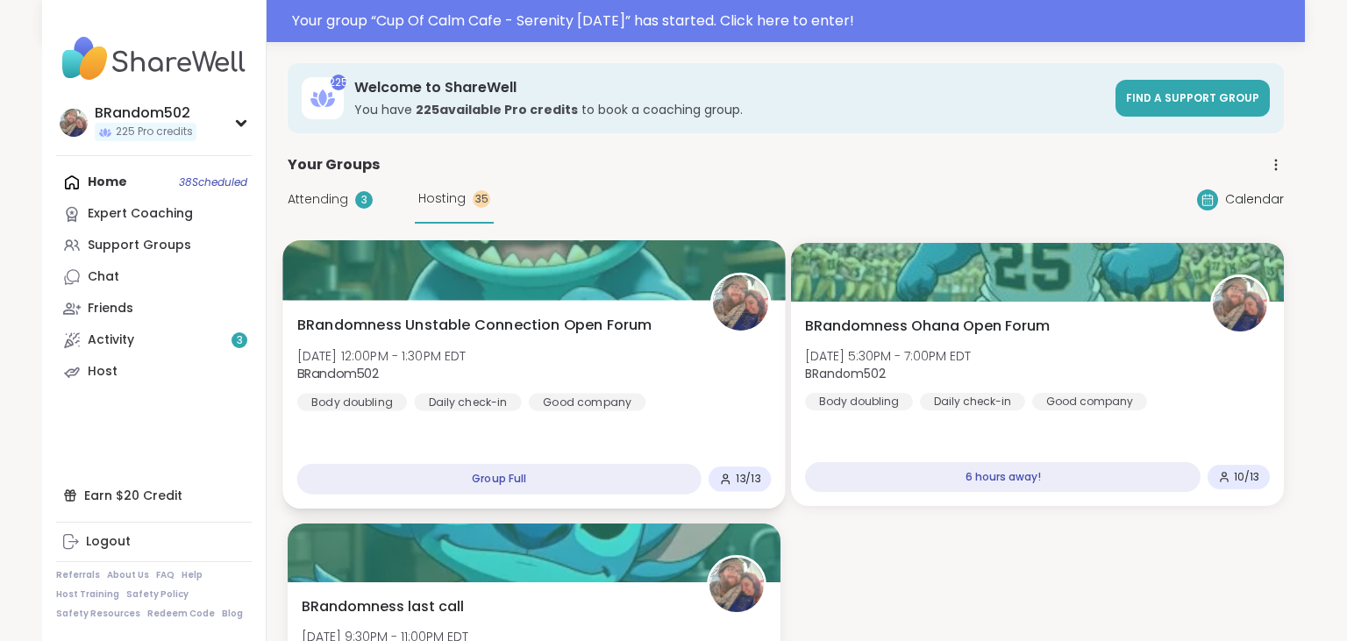
click at [621, 335] on span "BRandomness Unstable Connection Open Forum" at bounding box center [474, 325] width 355 height 21
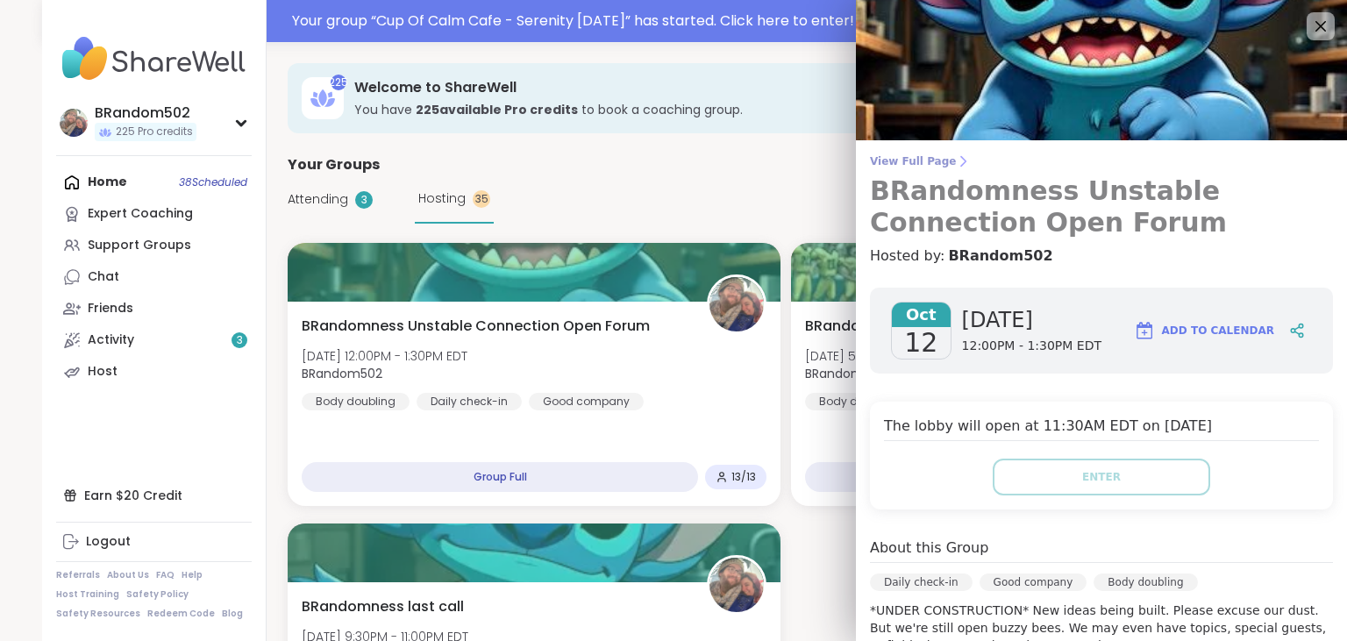
click at [932, 160] on span "View Full Page" at bounding box center [1101, 161] width 463 height 14
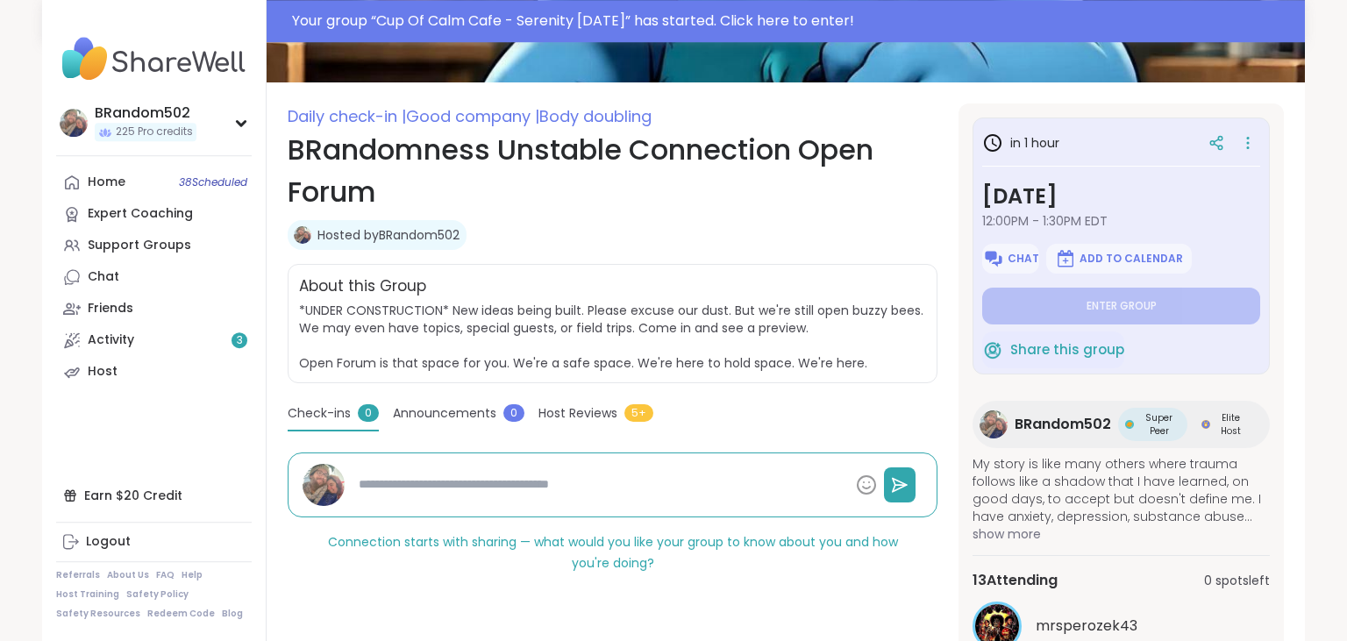
scroll to position [179, 0]
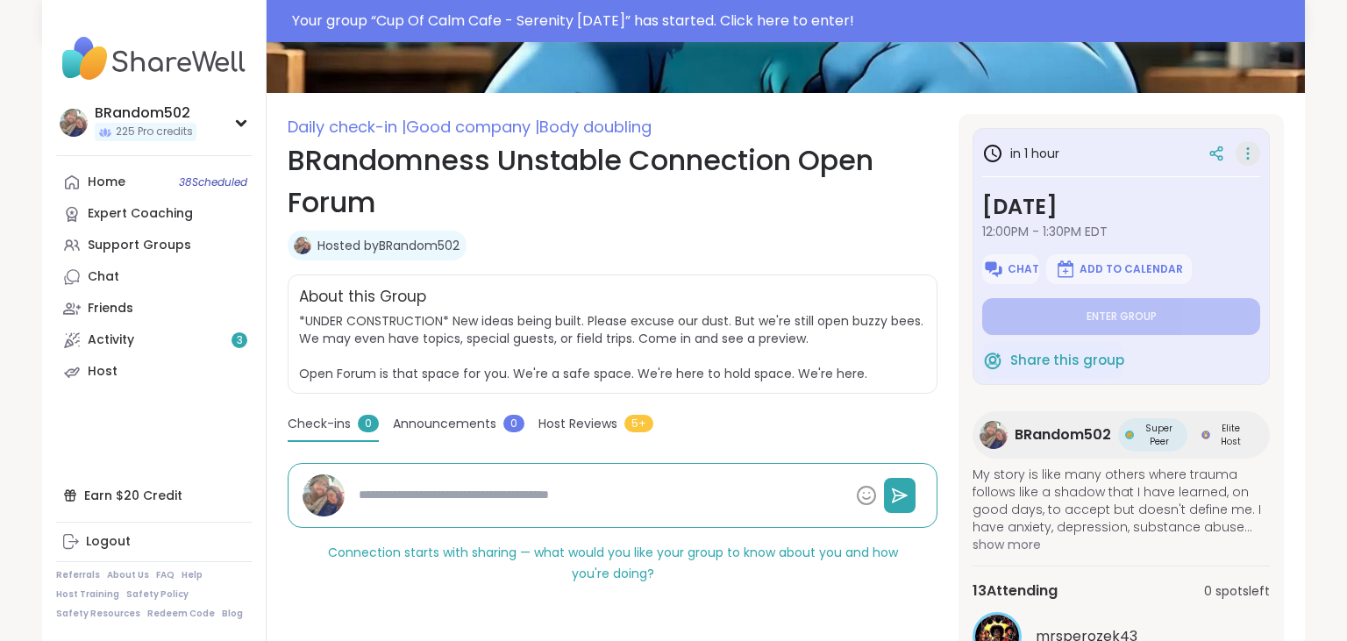
click at [1247, 145] on icon at bounding box center [1248, 153] width 18 height 25
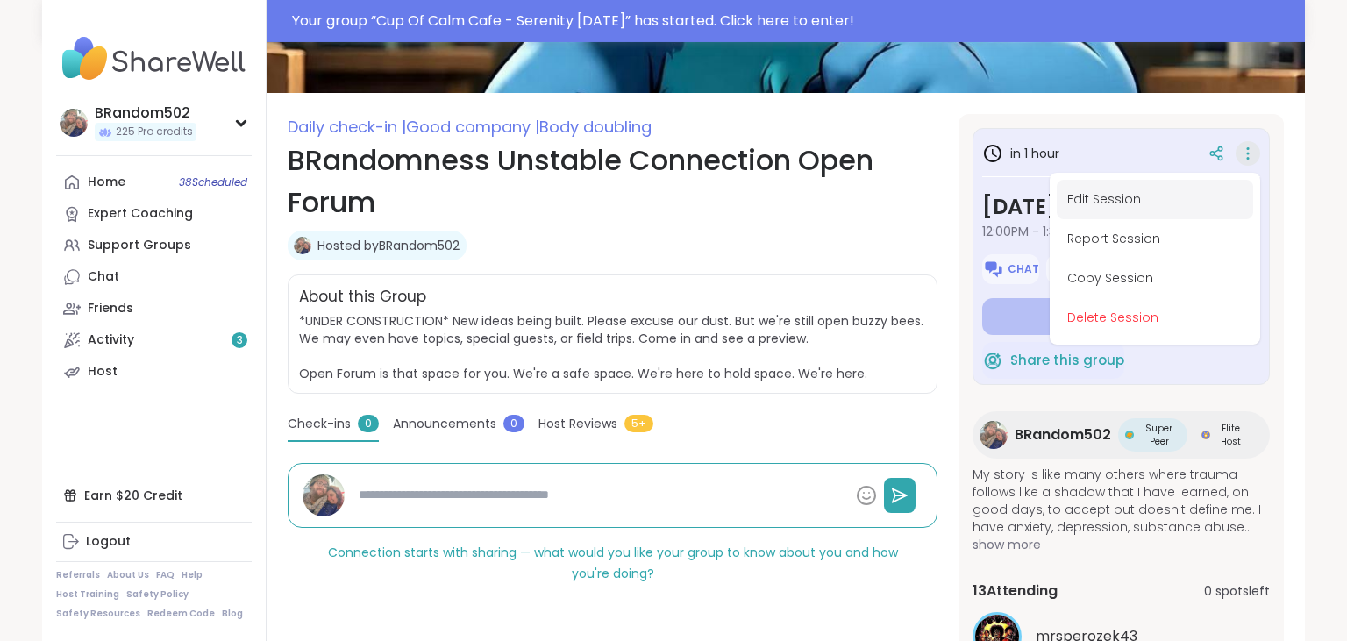
click at [1154, 201] on button "Edit Session" at bounding box center [1155, 199] width 196 height 39
type textarea "*"
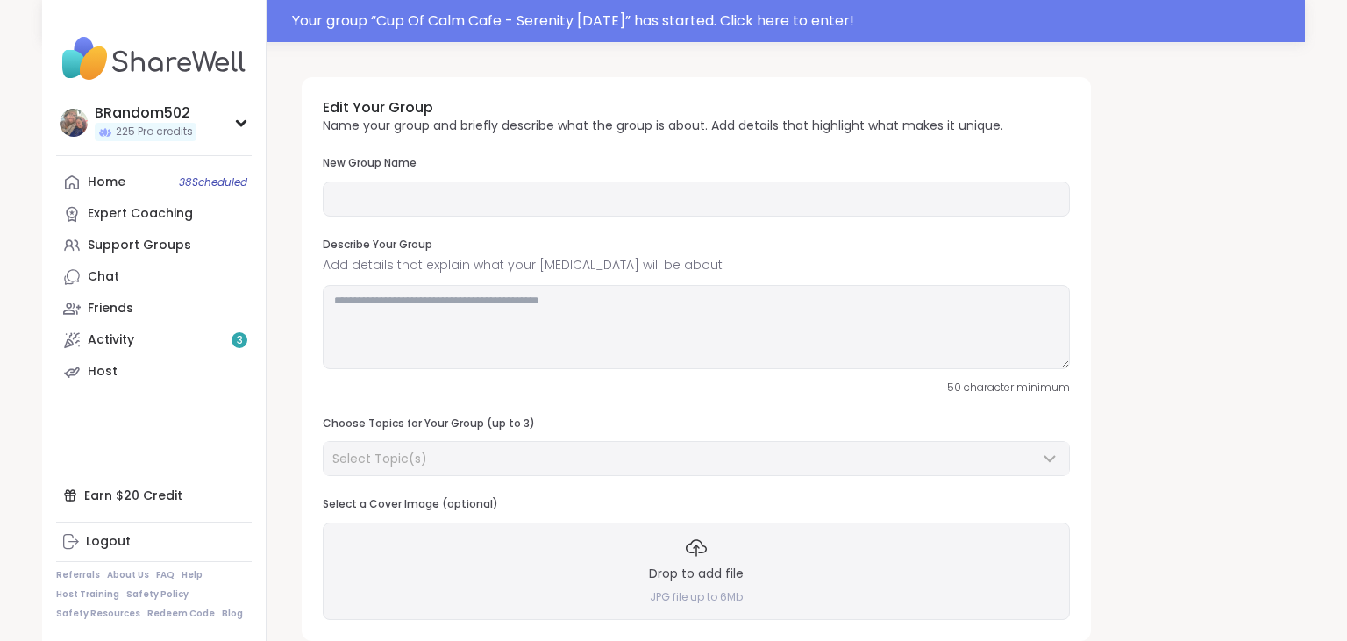
type input "**********"
type textarea "**********"
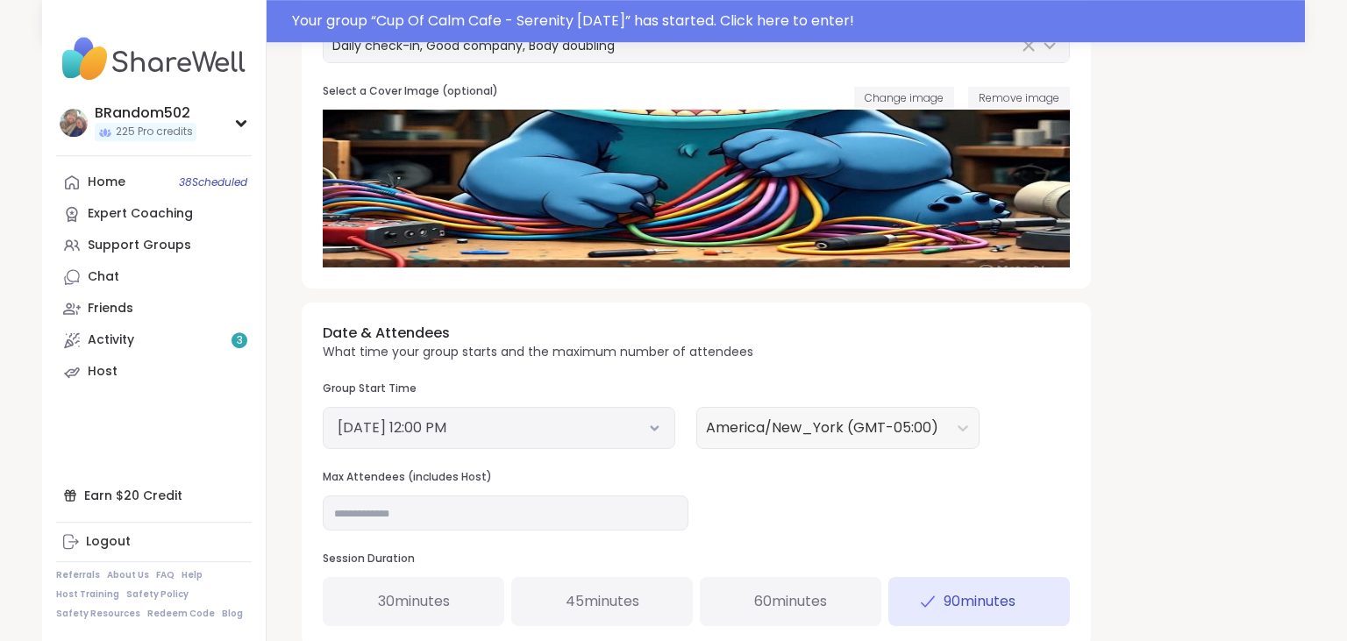
scroll to position [418, 0]
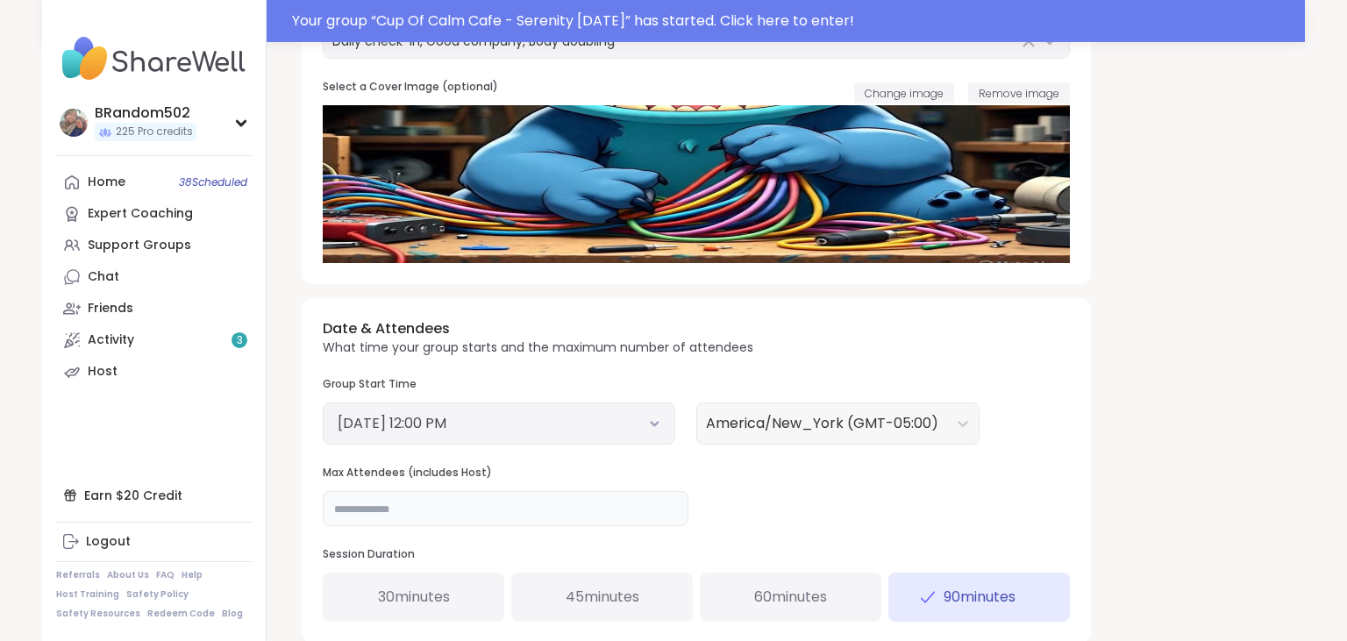
click at [411, 511] on input "**" at bounding box center [506, 508] width 366 height 35
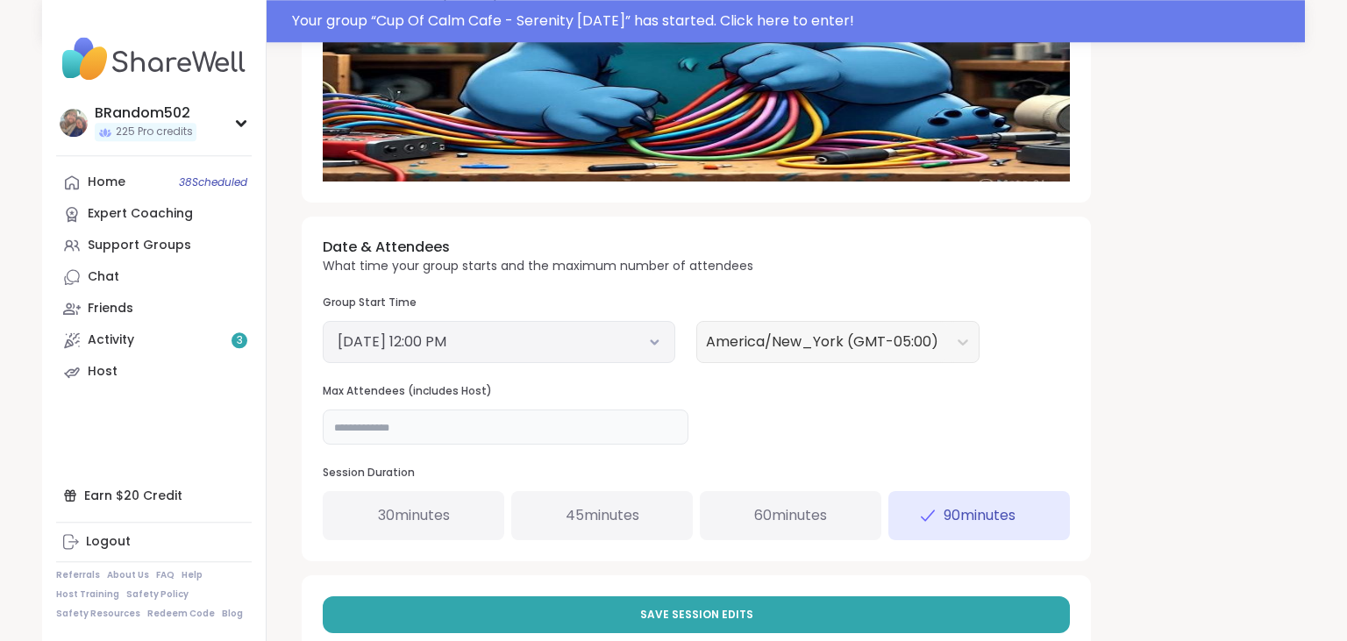
scroll to position [543, 0]
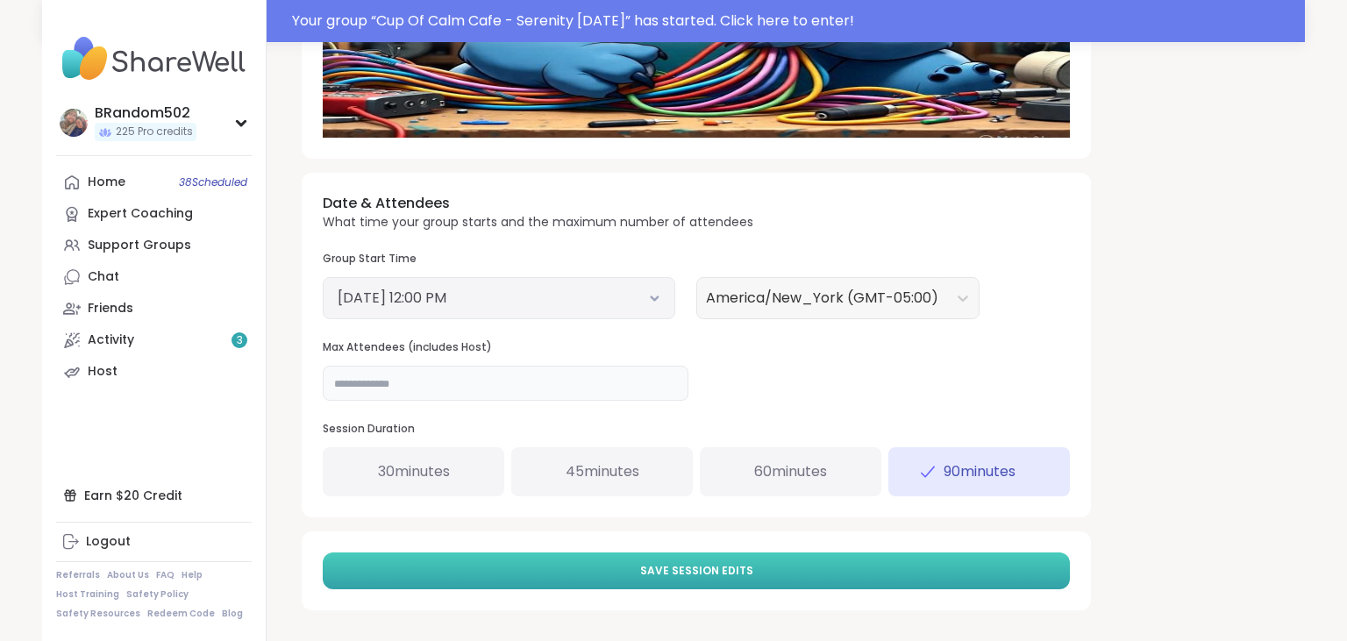
type input "**"
click at [861, 570] on button "Save Session Edits" at bounding box center [696, 571] width 747 height 37
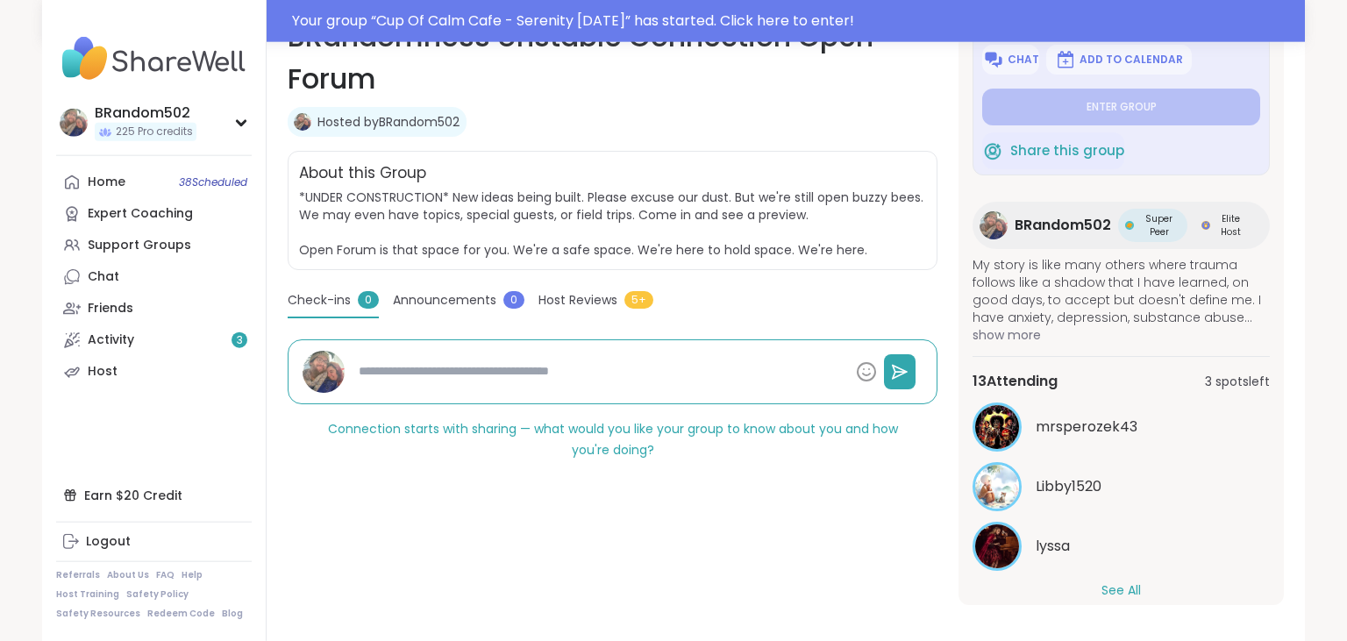
scroll to position [108, 0]
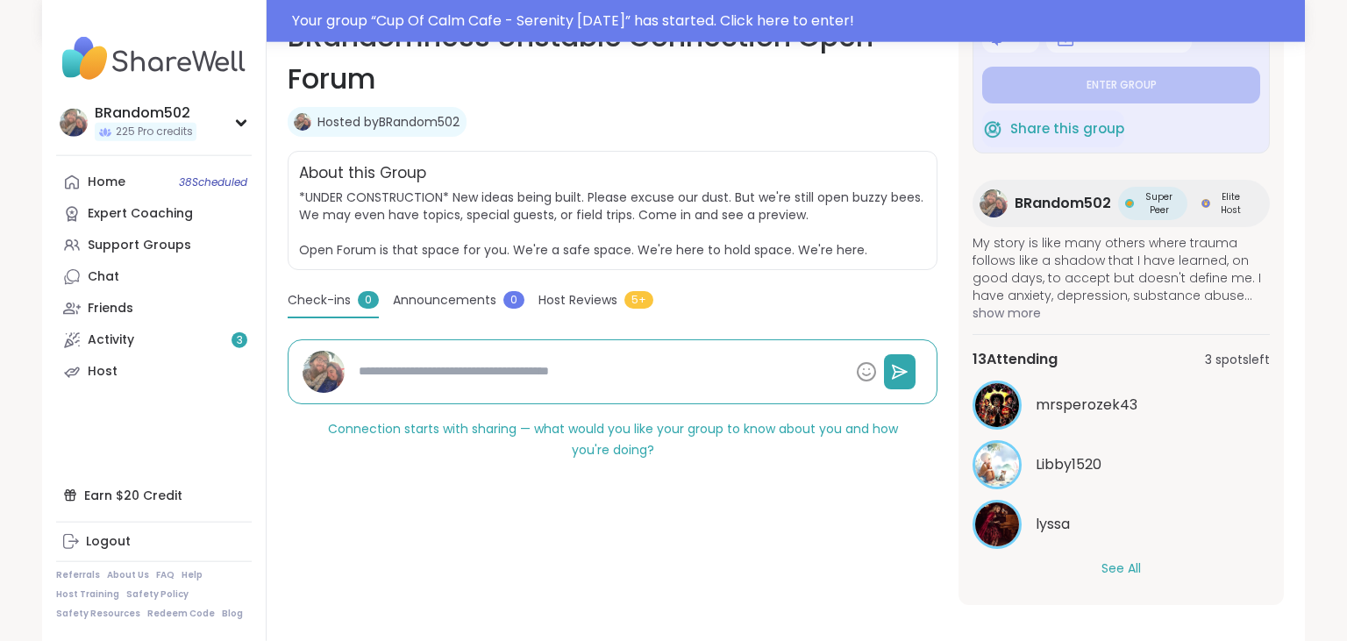
click at [1114, 563] on button "See All" at bounding box center [1121, 569] width 39 height 18
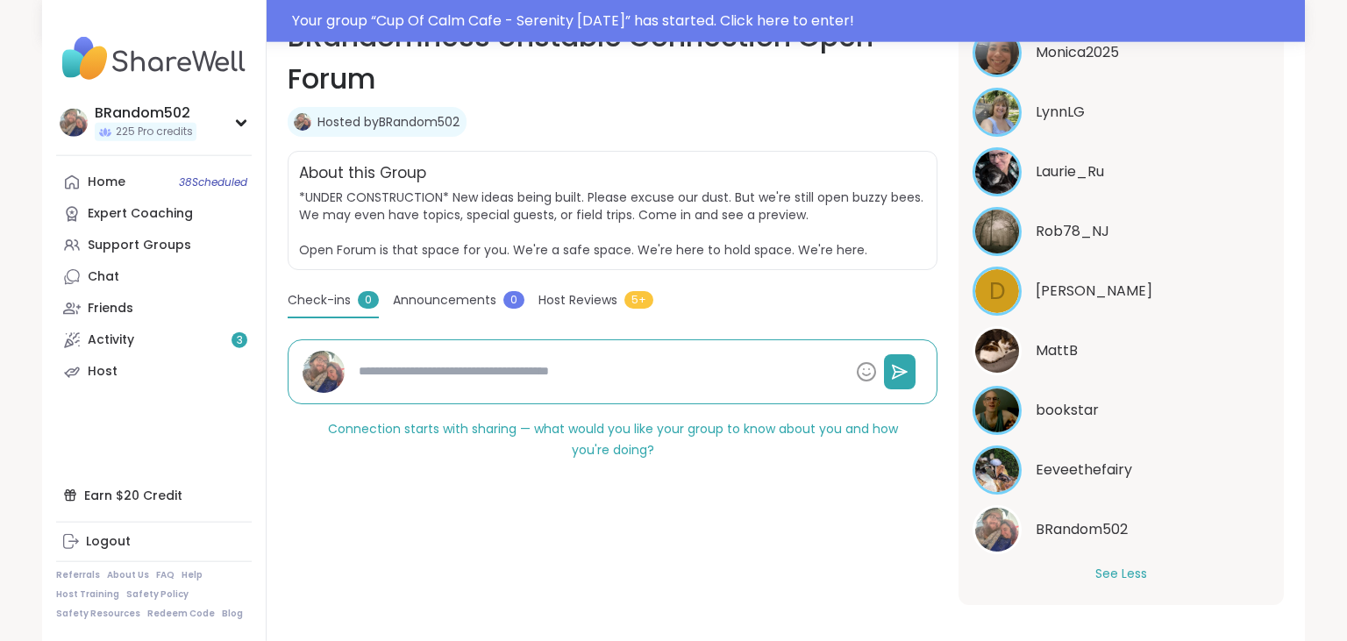
scroll to position [704, 0]
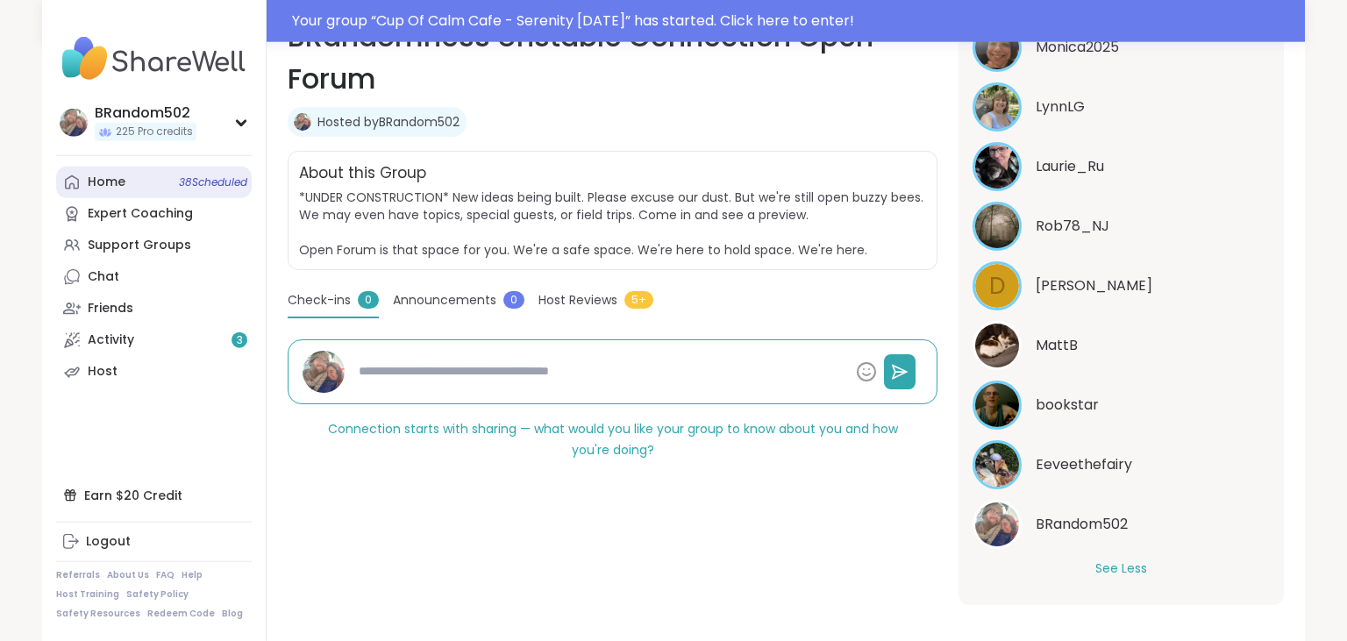
click at [100, 184] on div "Home 38 Scheduled" at bounding box center [107, 183] width 38 height 18
type textarea "*"
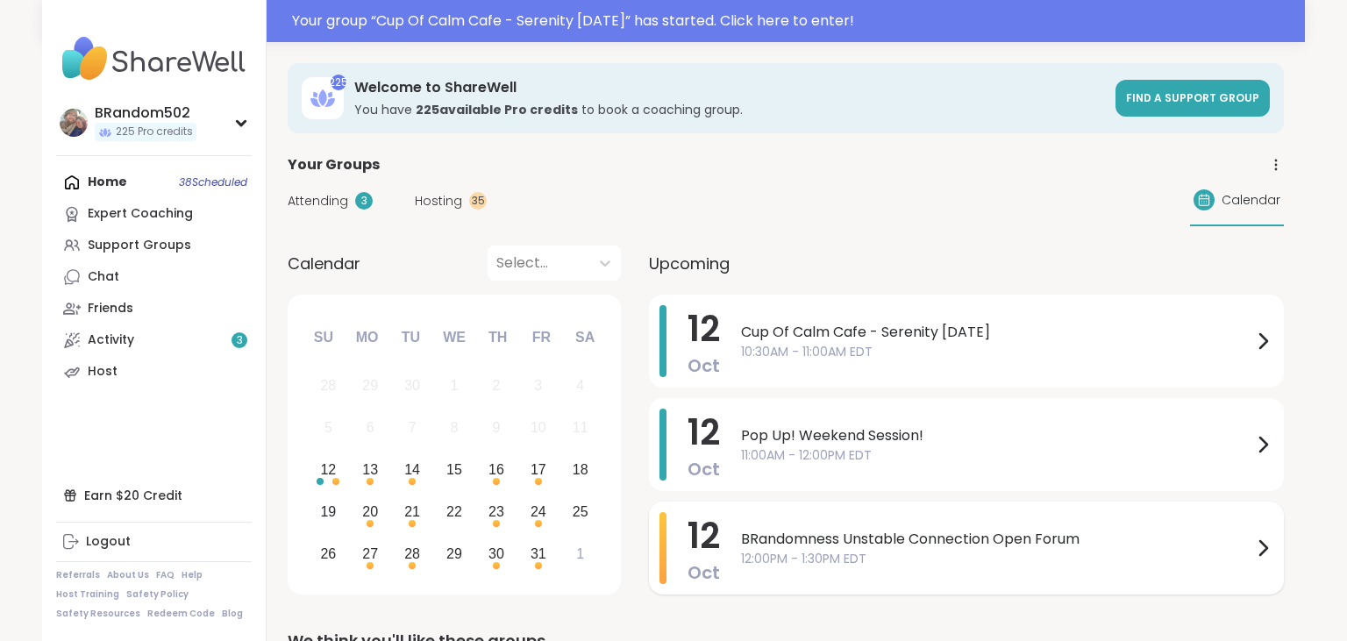
click at [775, 558] on span "12:00PM - 1:30PM EDT" at bounding box center [996, 559] width 511 height 18
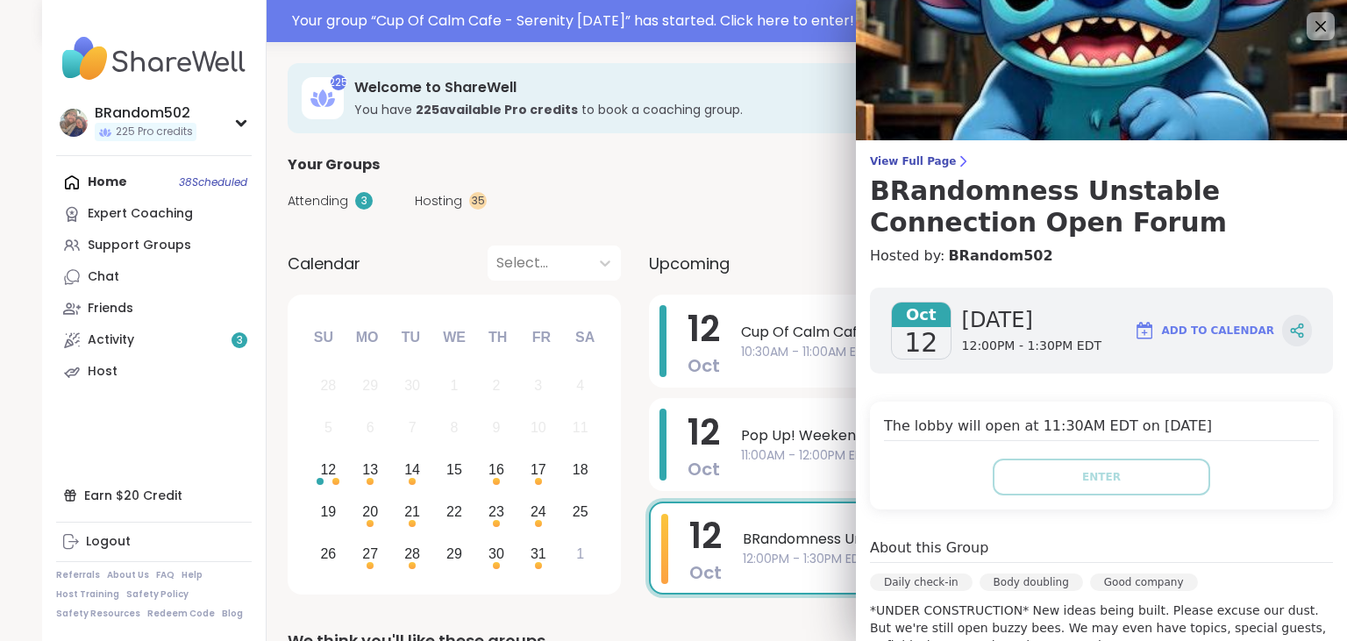
click at [1297, 332] on icon at bounding box center [1297, 331] width 16 height 16
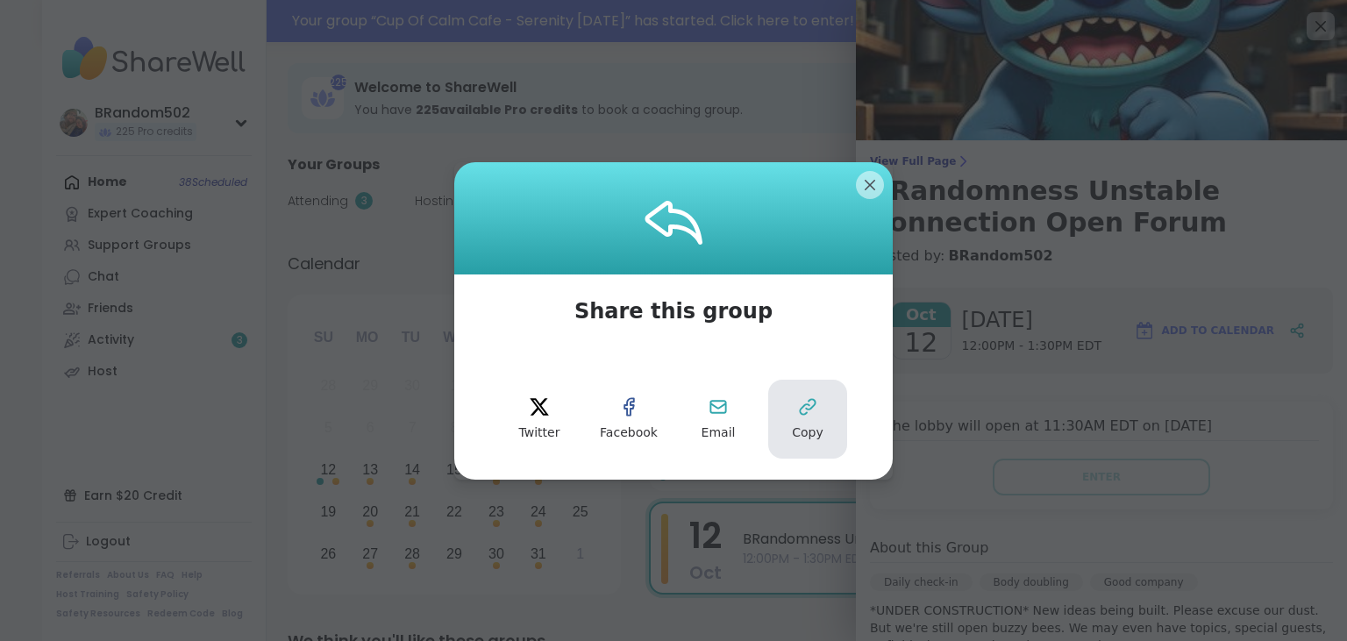
click at [819, 408] on button "Copy" at bounding box center [807, 419] width 79 height 79
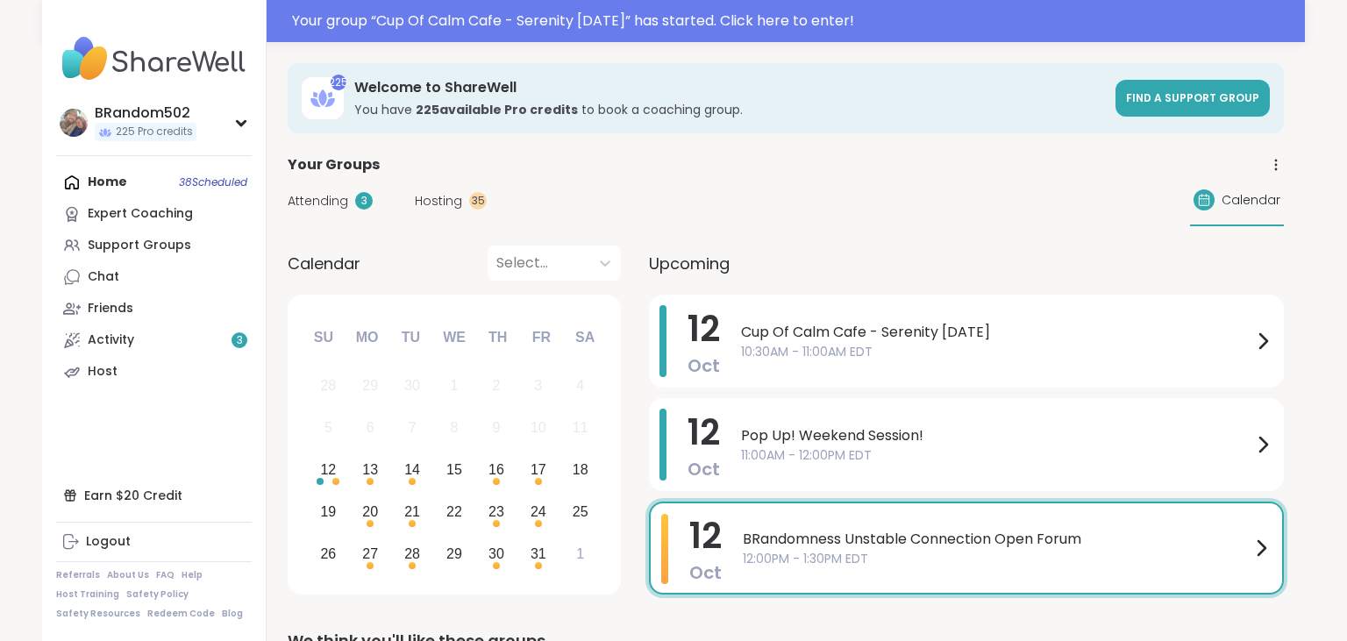
scroll to position [343, 0]
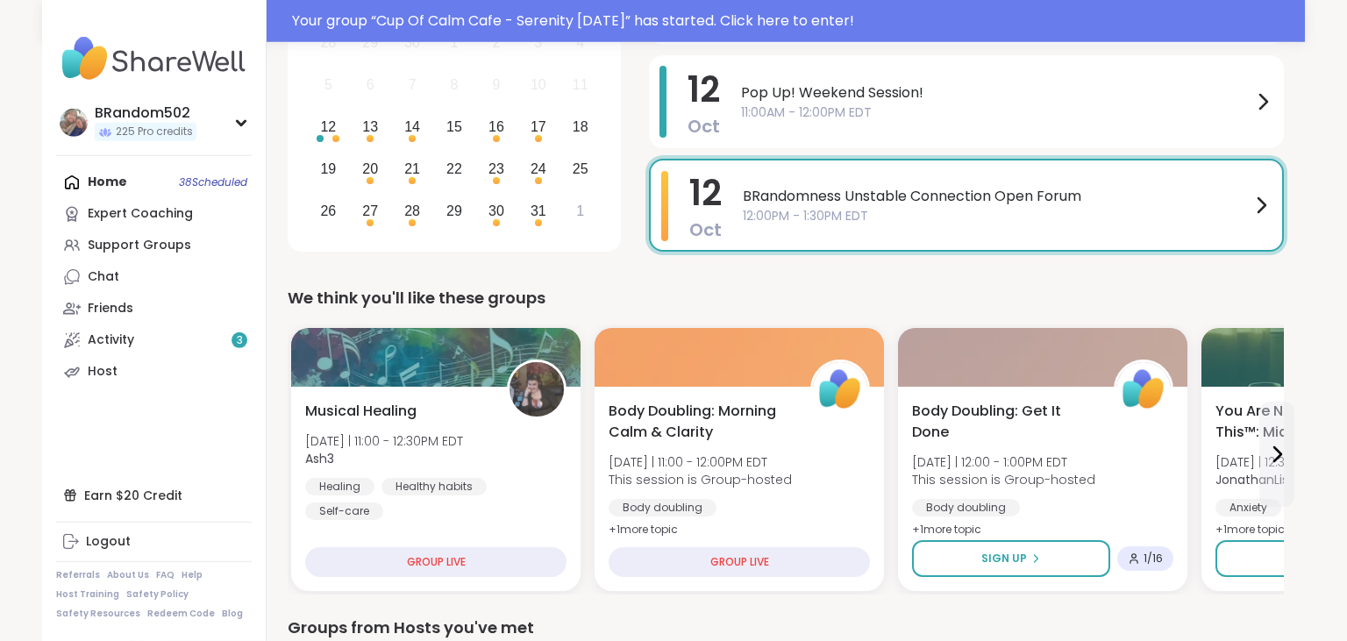
click at [1049, 213] on span "12:00PM - 1:30PM EDT" at bounding box center [997, 216] width 508 height 18
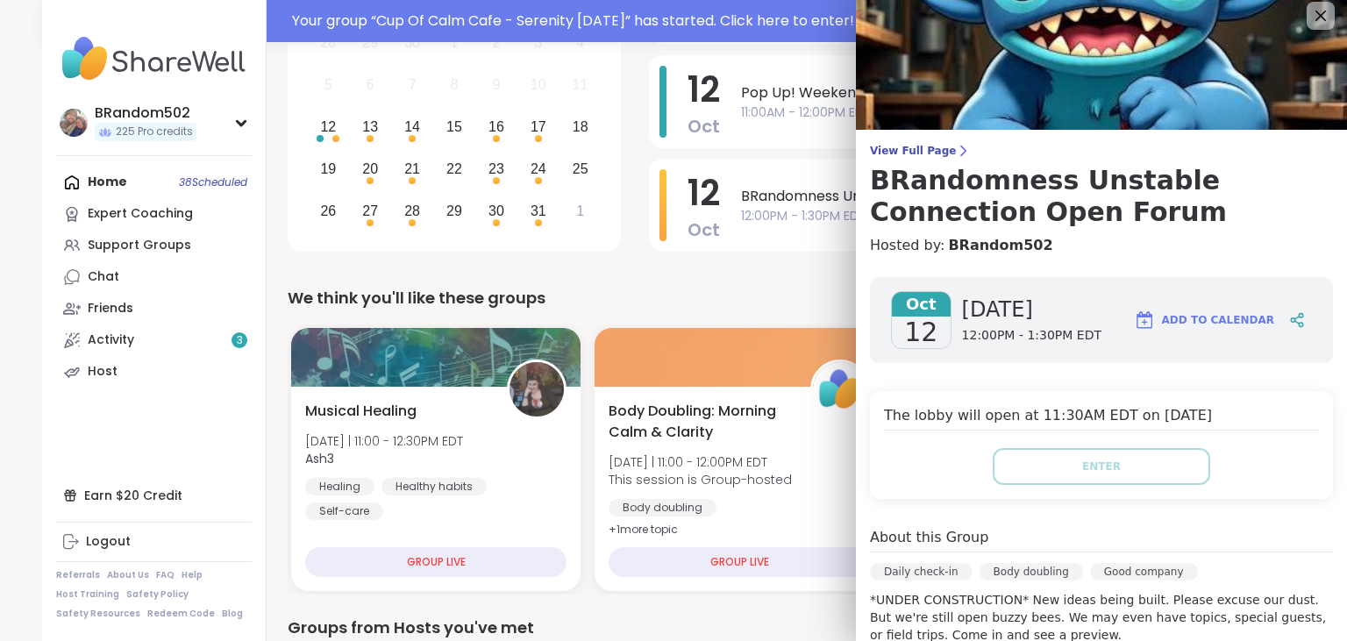
scroll to position [0, 0]
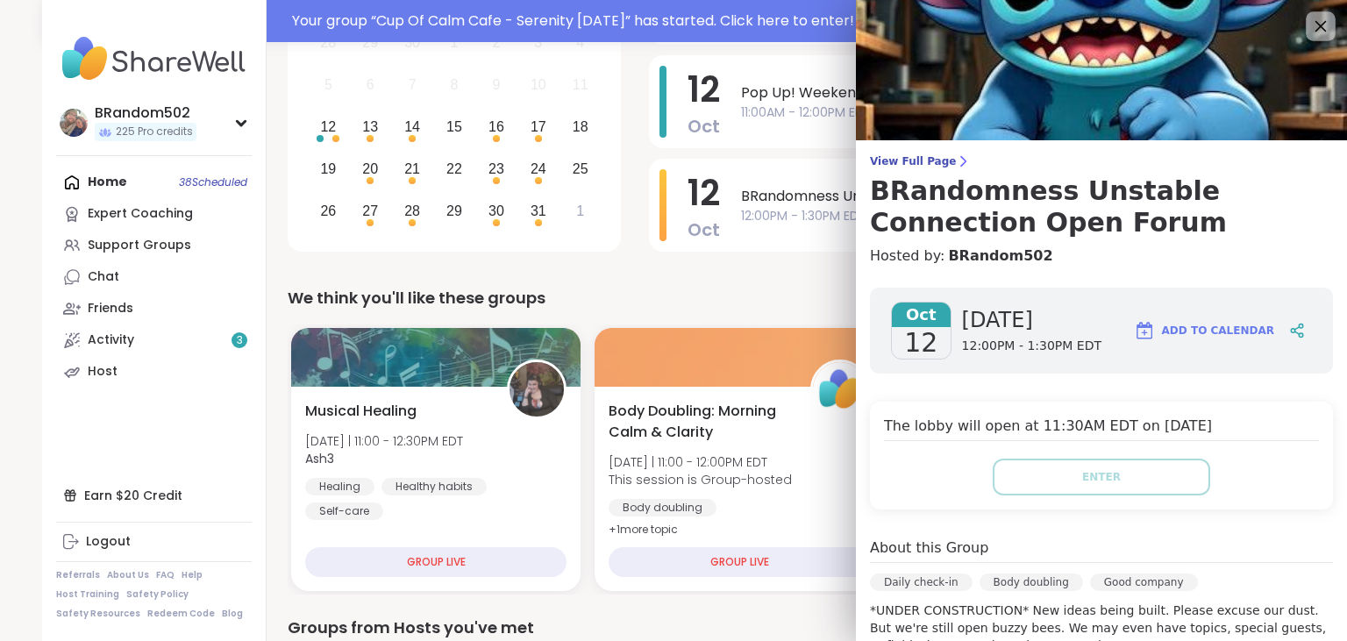
click at [1318, 30] on icon at bounding box center [1321, 26] width 11 height 11
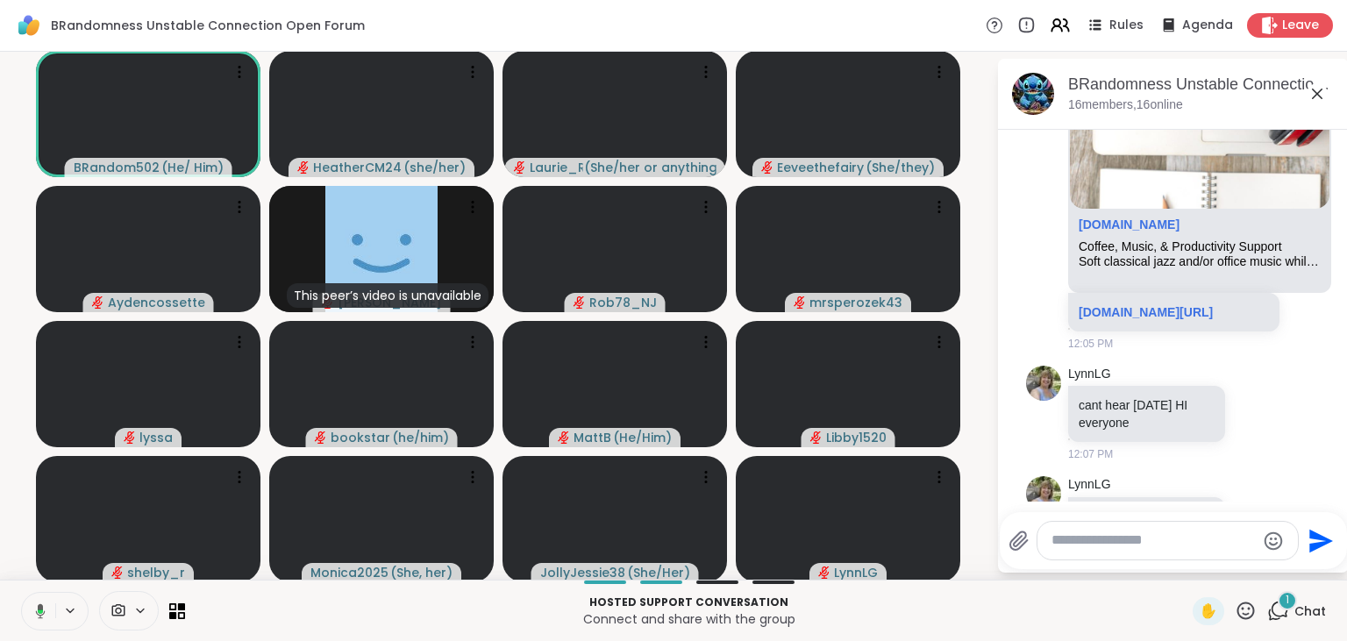
scroll to position [443, 0]
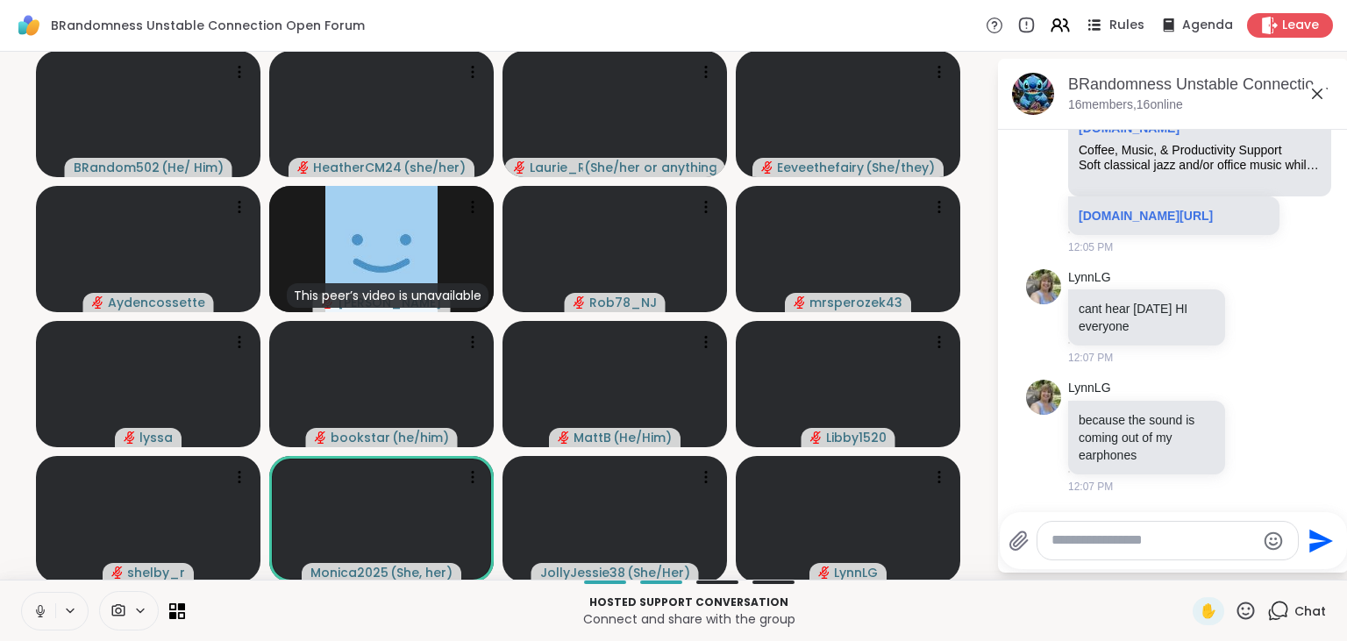
click at [1100, 25] on icon at bounding box center [1096, 25] width 9 height 3
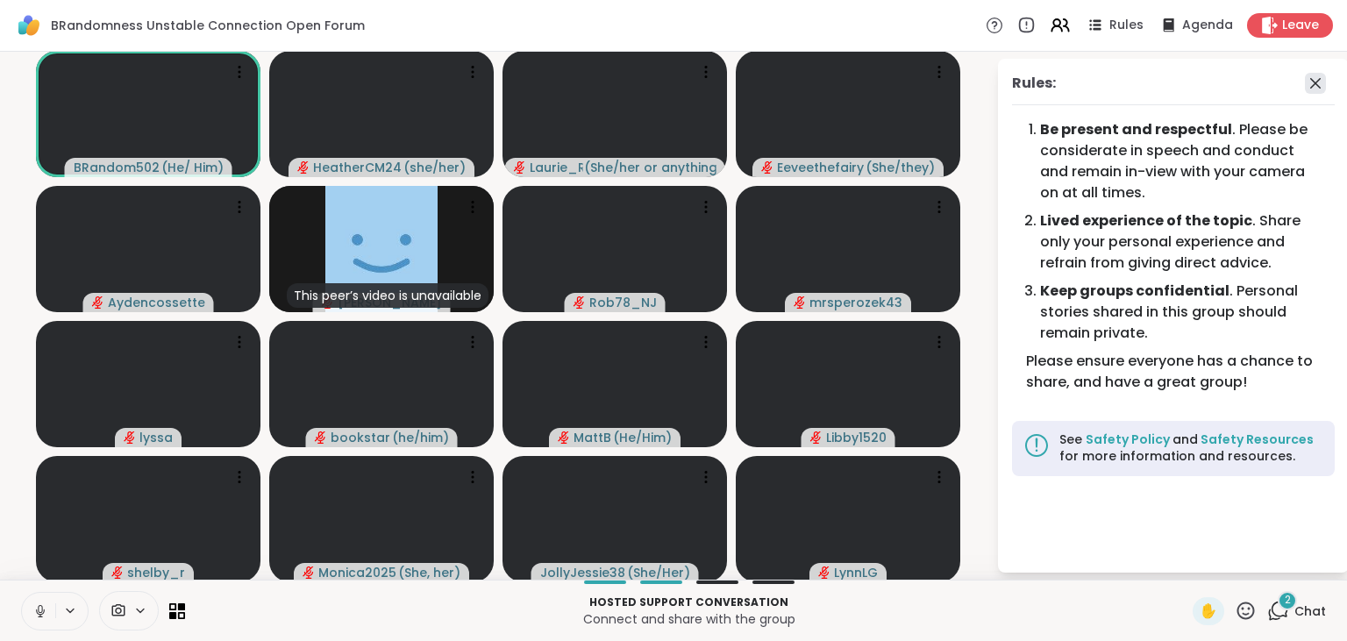
click at [1318, 89] on icon at bounding box center [1315, 83] width 21 height 21
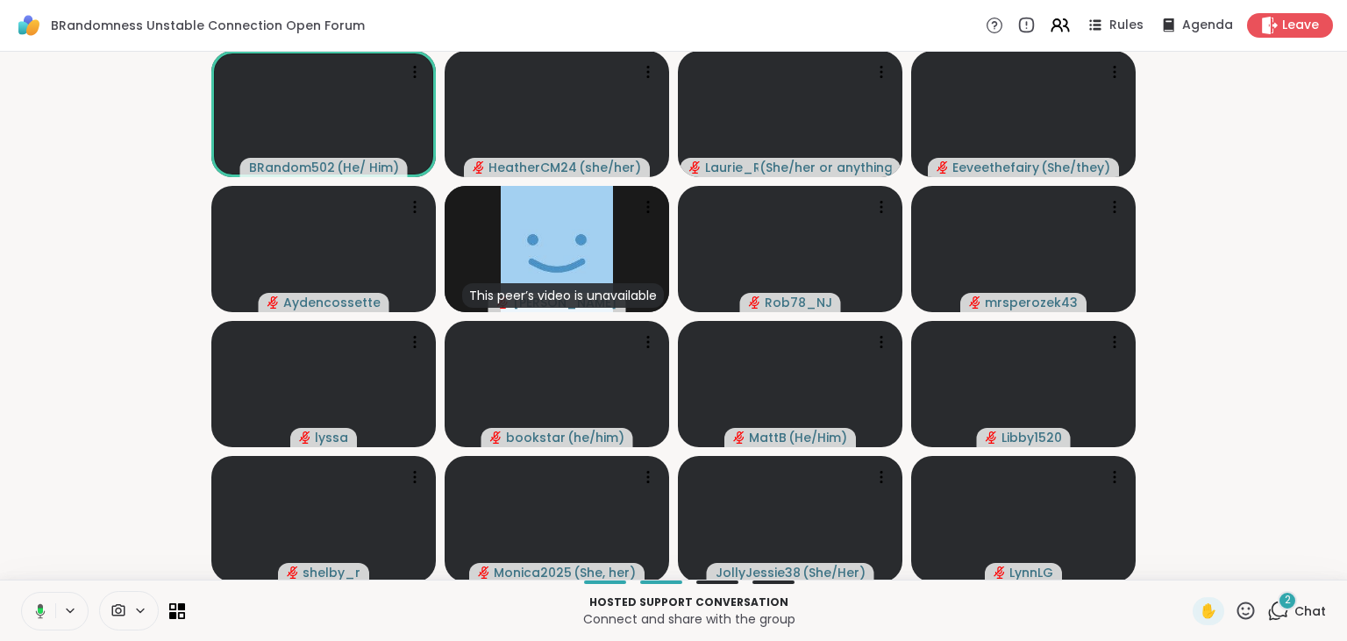
click at [1289, 609] on div "2" at bounding box center [1287, 600] width 19 height 19
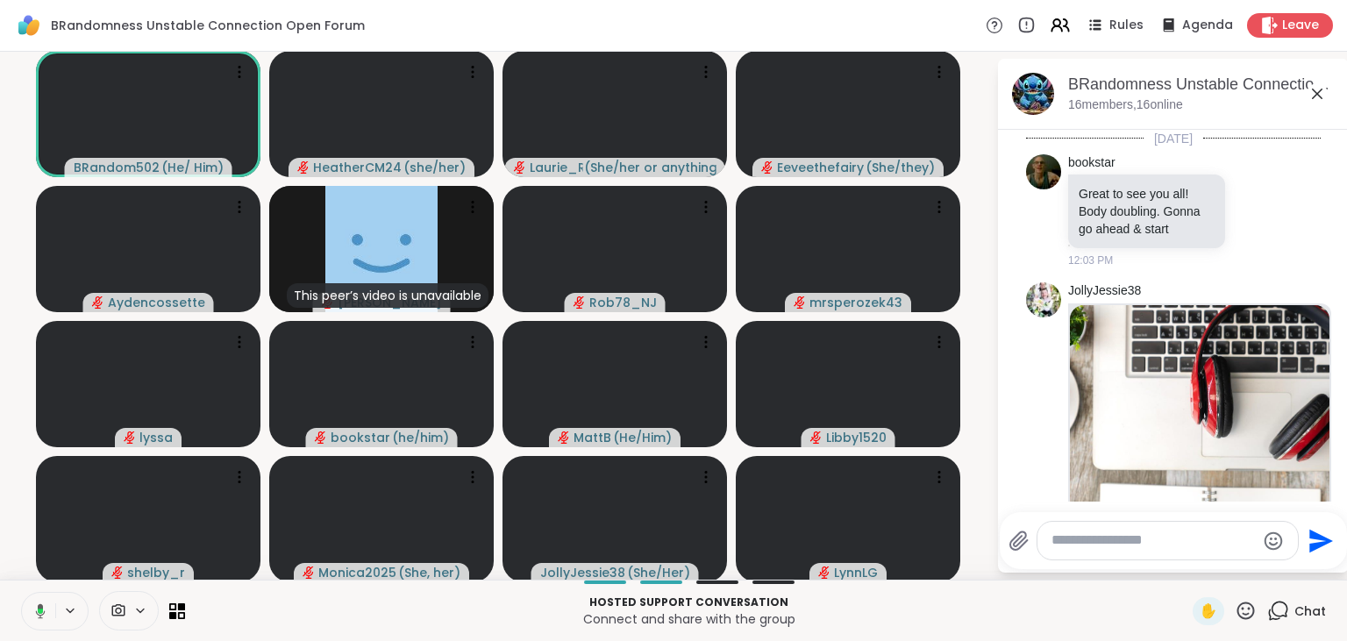
scroll to position [774, 0]
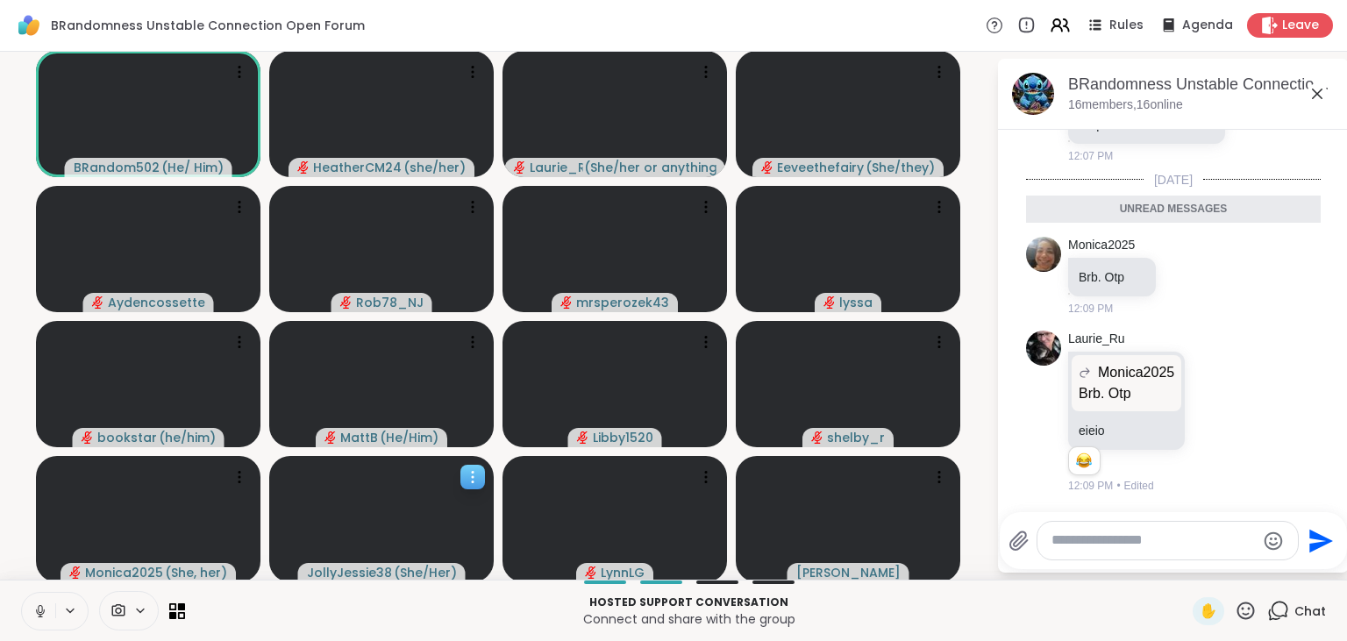
click at [466, 475] on icon at bounding box center [473, 477] width 18 height 18
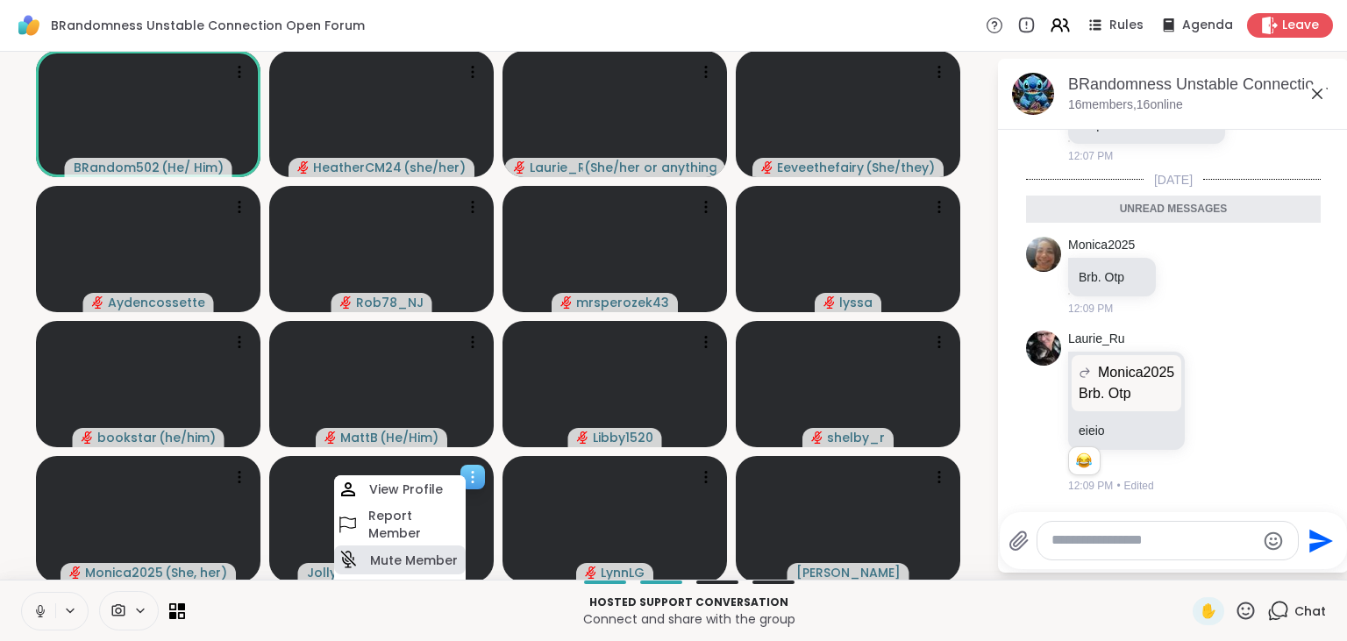
click at [410, 559] on h4 "Mute Member" at bounding box center [414, 561] width 88 height 18
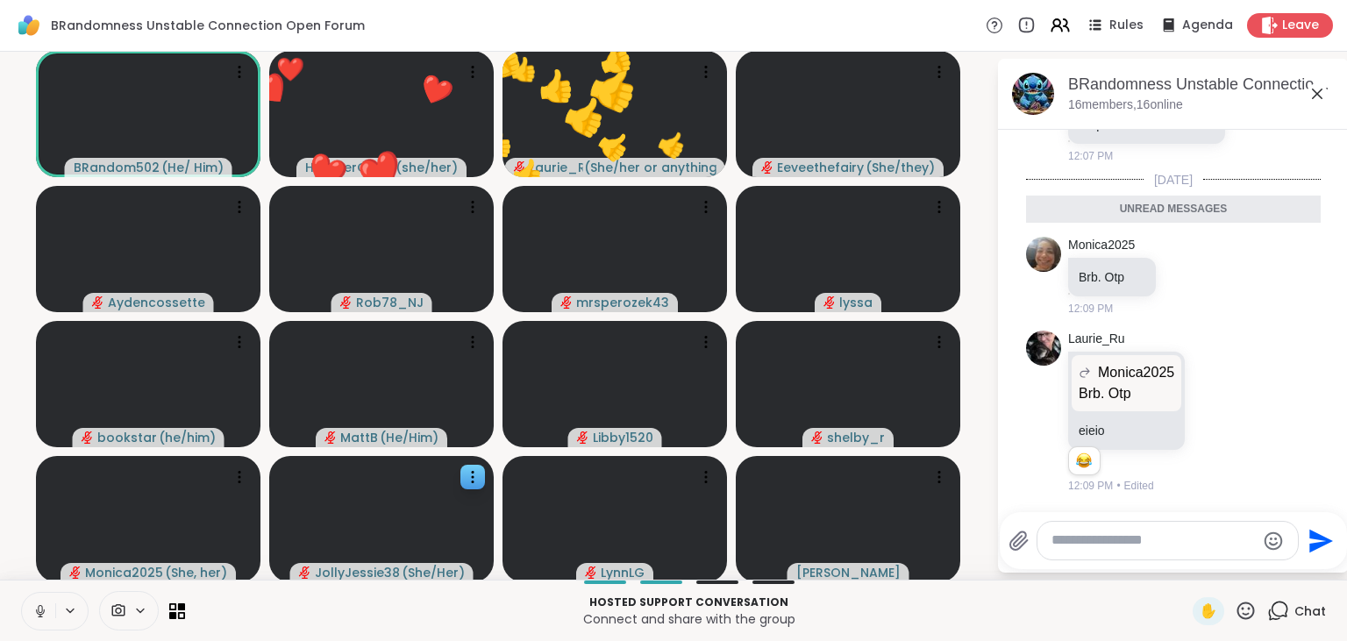
click at [41, 614] on icon at bounding box center [40, 611] width 9 height 5
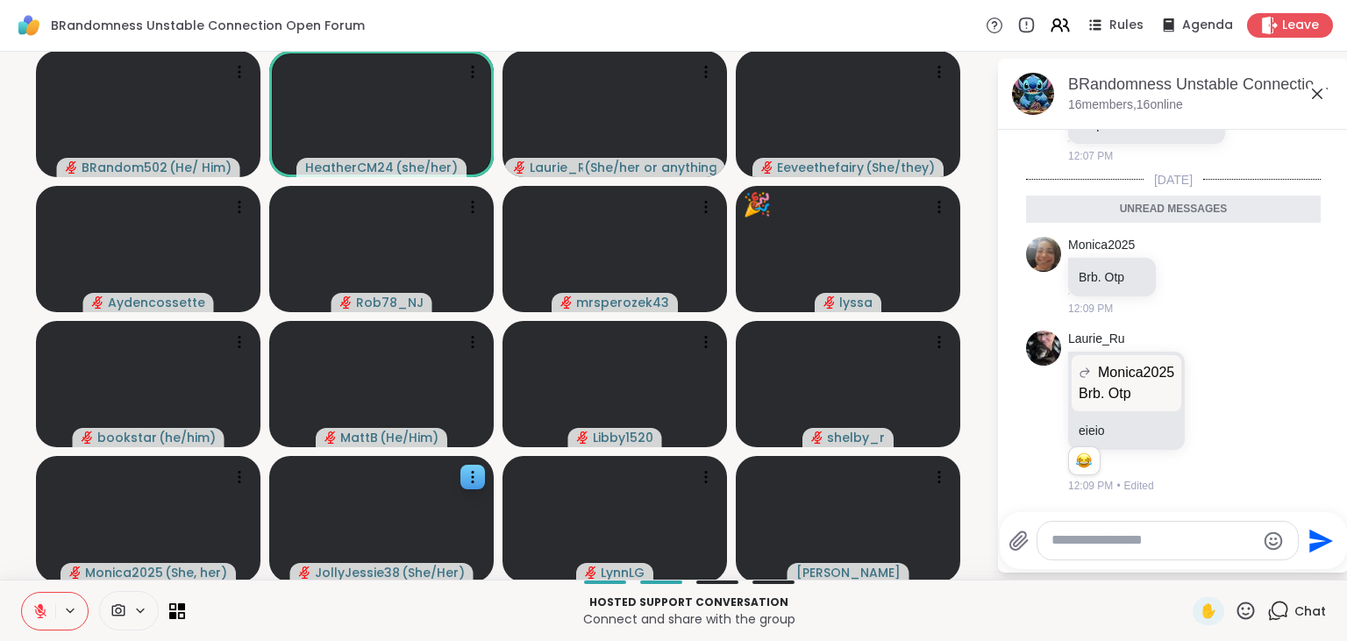
click at [41, 615] on icon at bounding box center [40, 611] width 12 height 12
click at [1218, 410] on icon at bounding box center [1218, 410] width 0 height 0
click at [1137, 386] on div "Select Reaction: Joy" at bounding box center [1139, 383] width 16 height 16
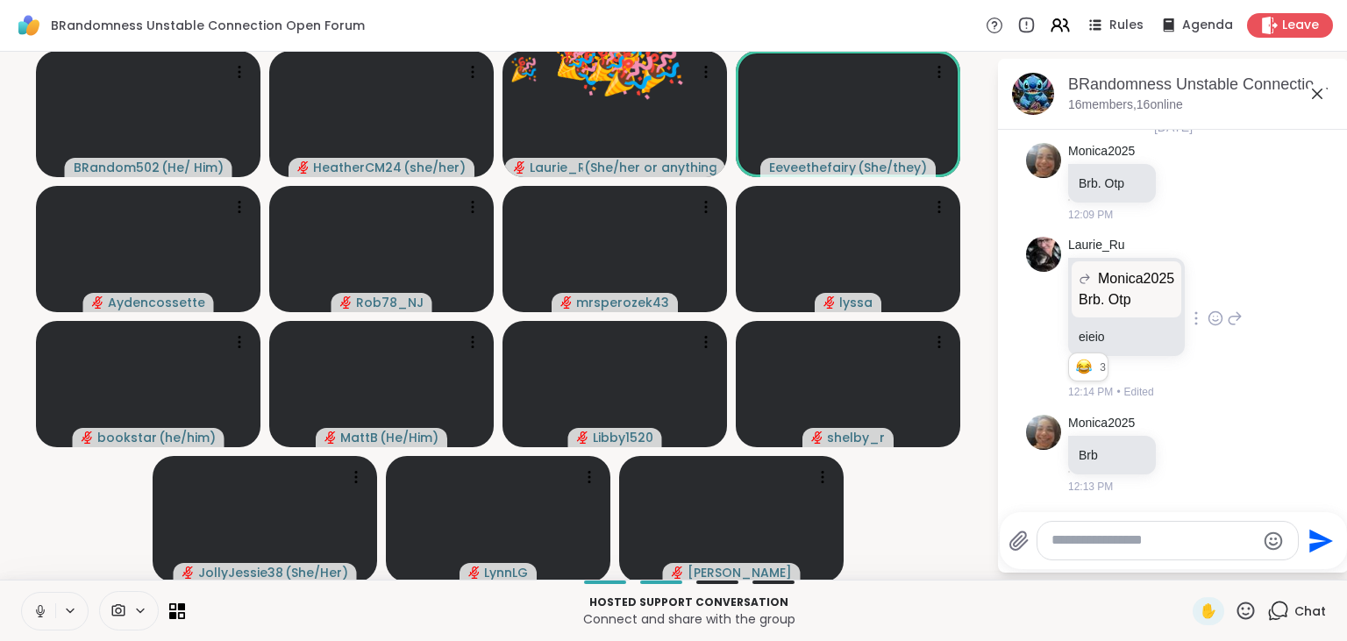
scroll to position [875, 0]
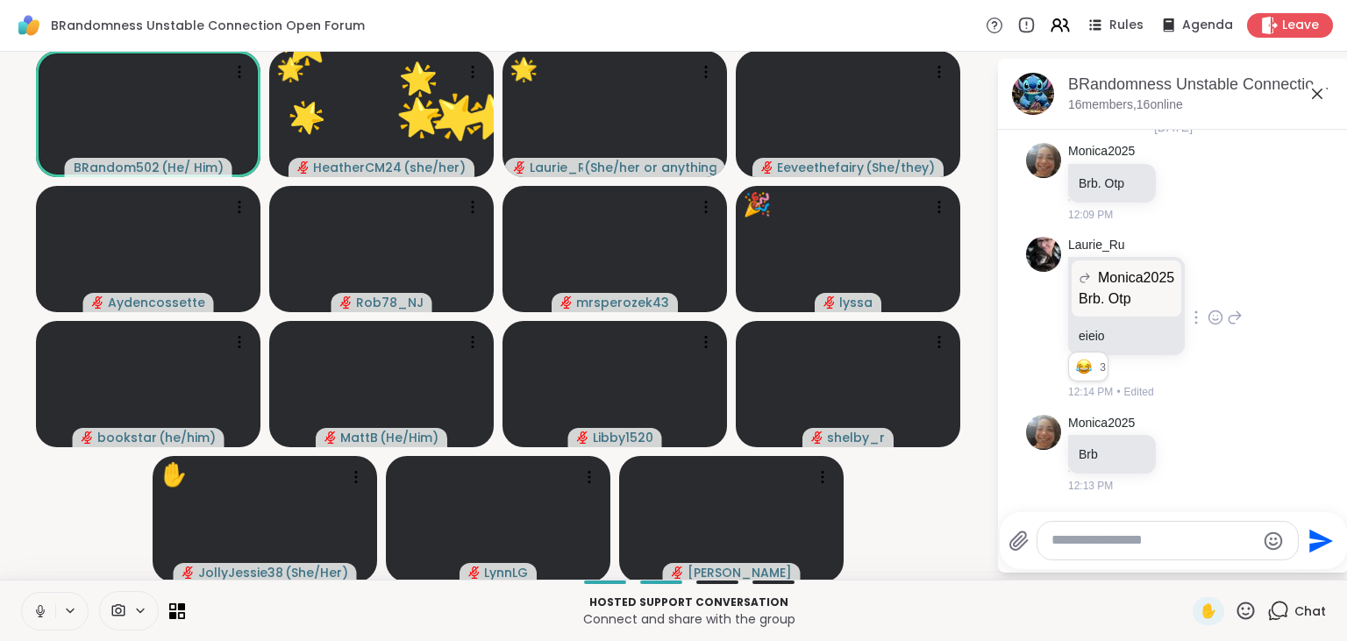
click at [1247, 607] on icon at bounding box center [1246, 611] width 22 height 22
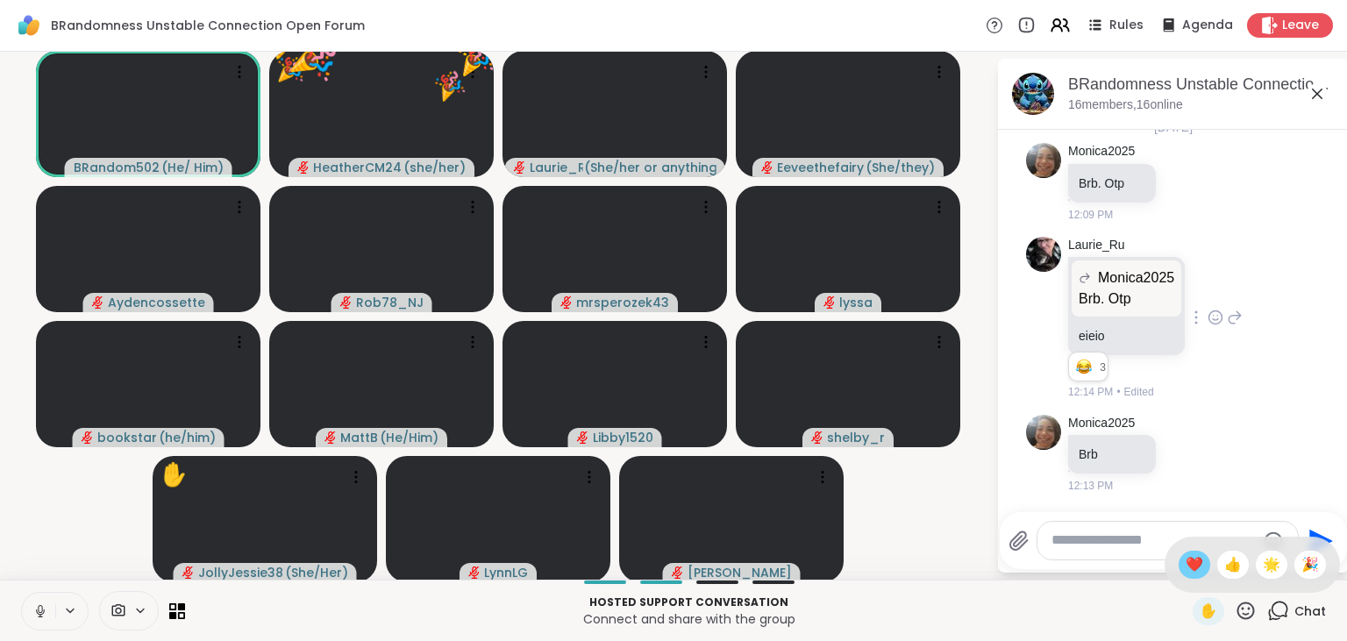
click at [1187, 568] on span "❤️" at bounding box center [1195, 564] width 18 height 21
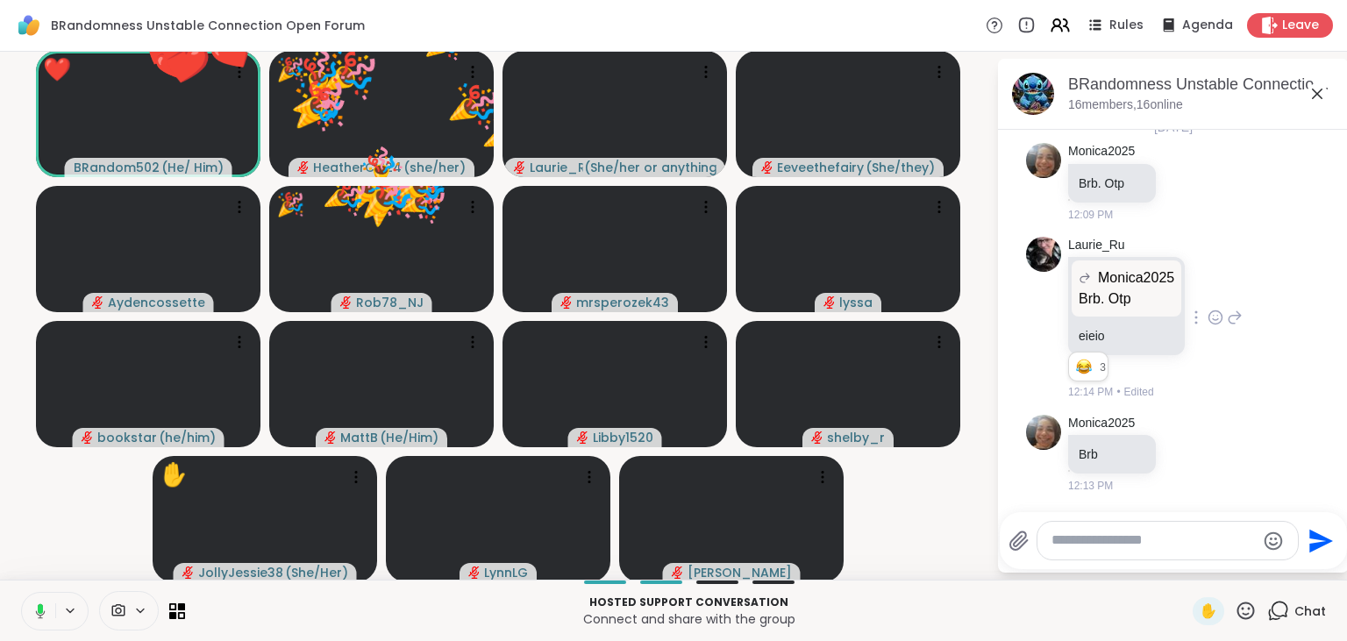
click at [1244, 610] on icon at bounding box center [1247, 611] width 18 height 18
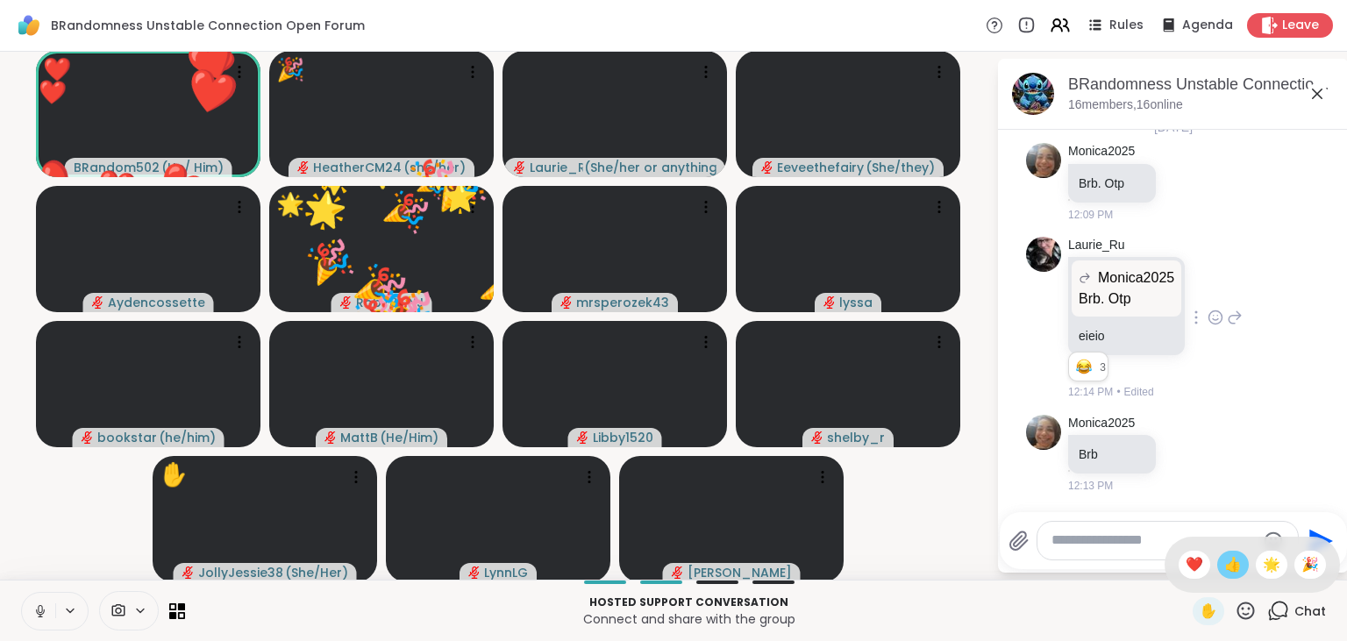
click at [1236, 575] on span "👍" at bounding box center [1234, 564] width 18 height 21
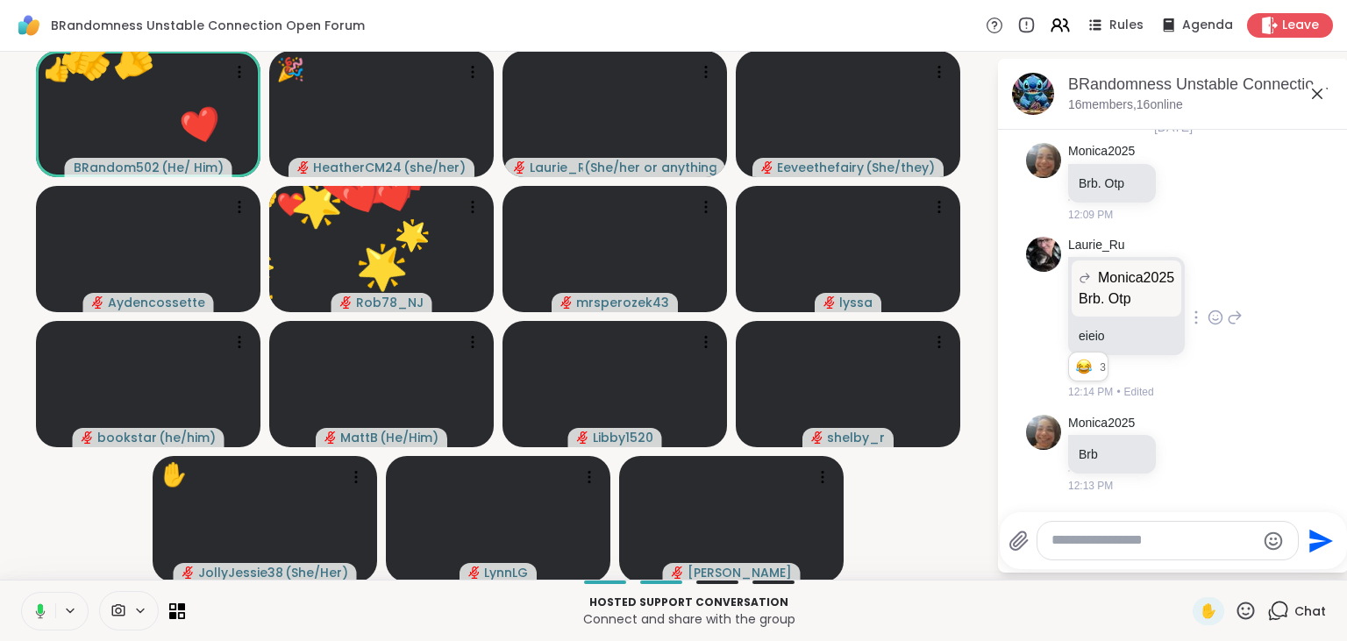
click at [1244, 603] on icon at bounding box center [1247, 611] width 18 height 18
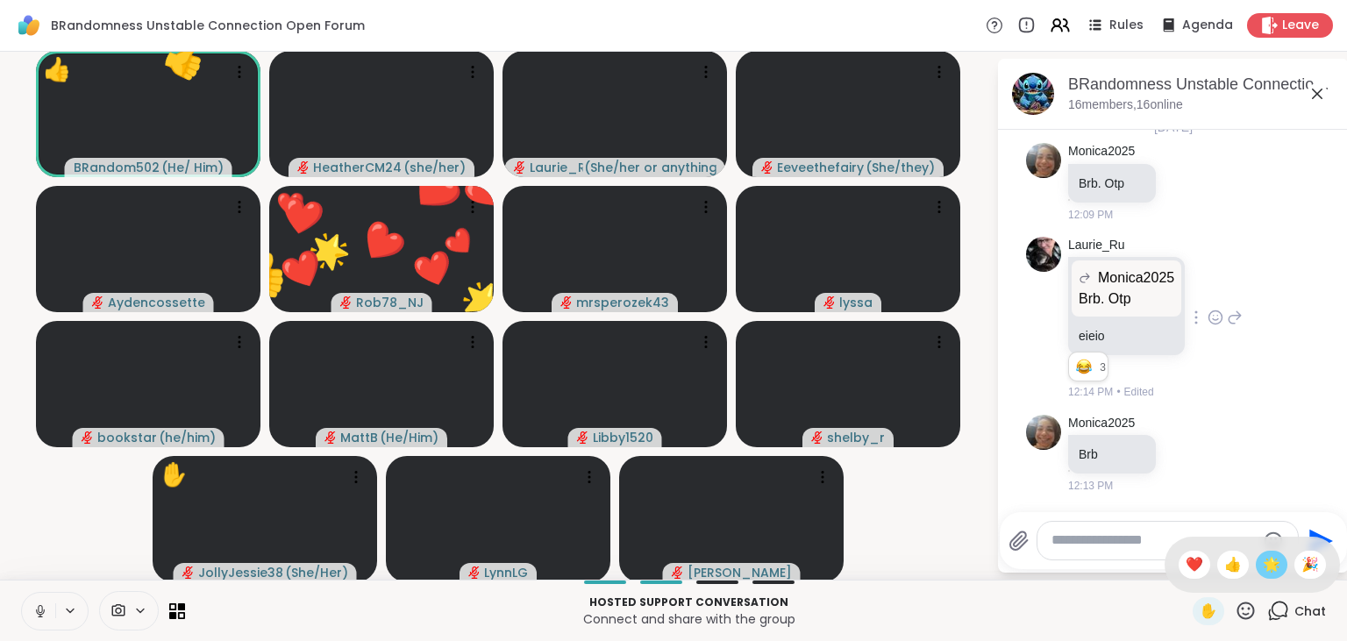
click at [1268, 556] on span "🌟" at bounding box center [1272, 564] width 18 height 21
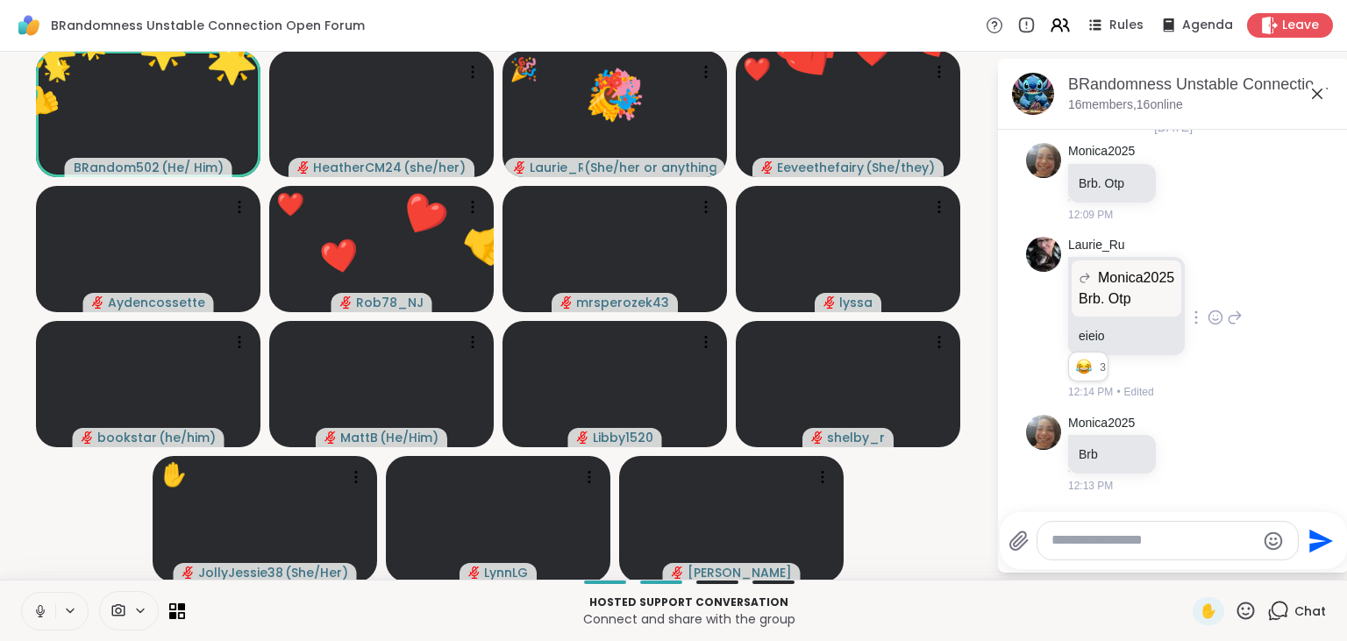
click at [1244, 605] on icon at bounding box center [1247, 611] width 18 height 18
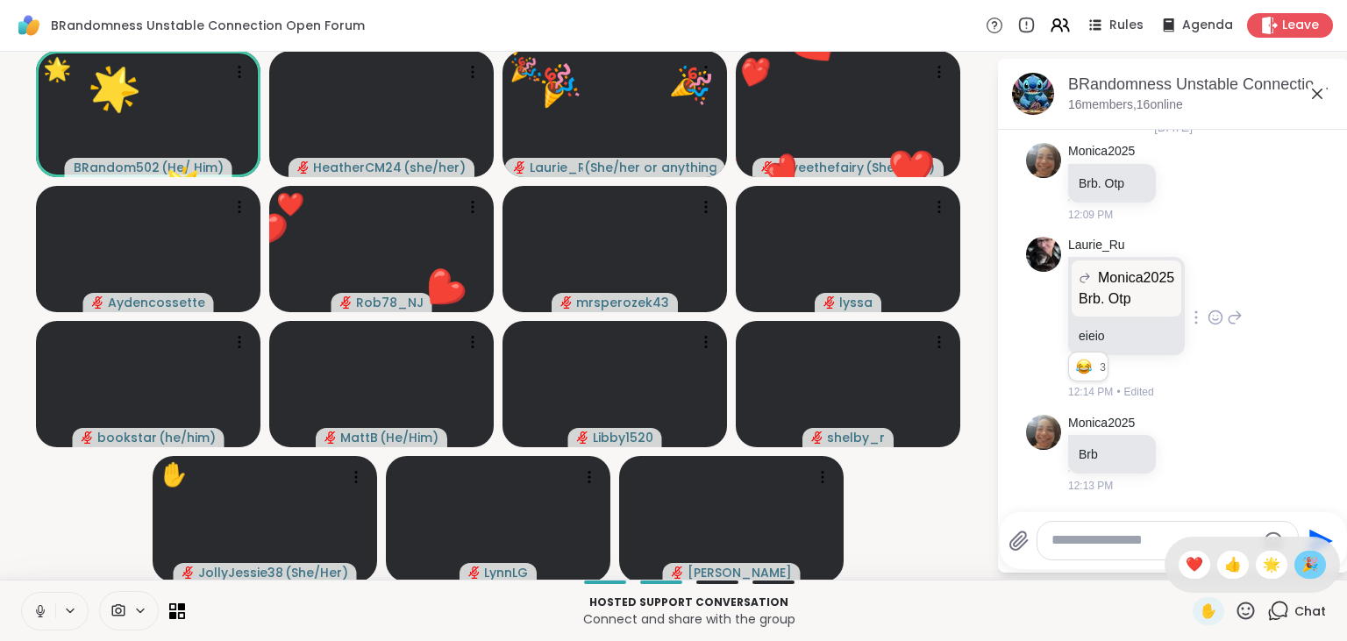
click at [1316, 567] on span "🎉" at bounding box center [1311, 564] width 18 height 21
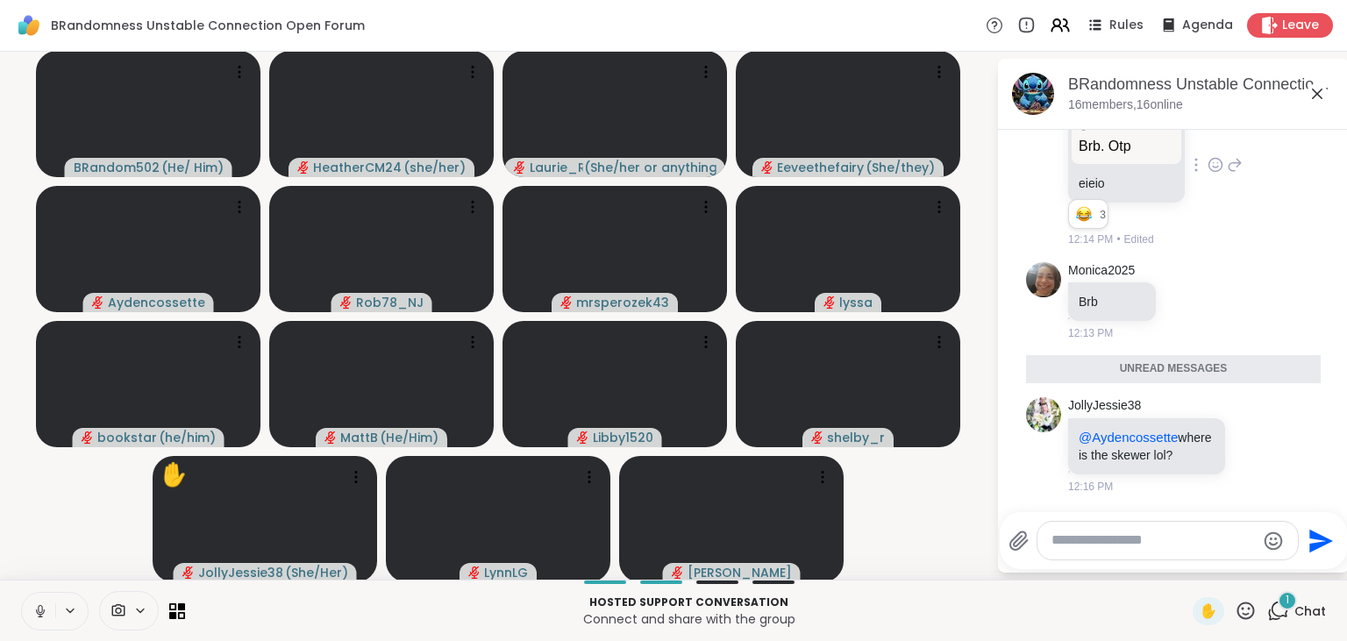
scroll to position [986, 0]
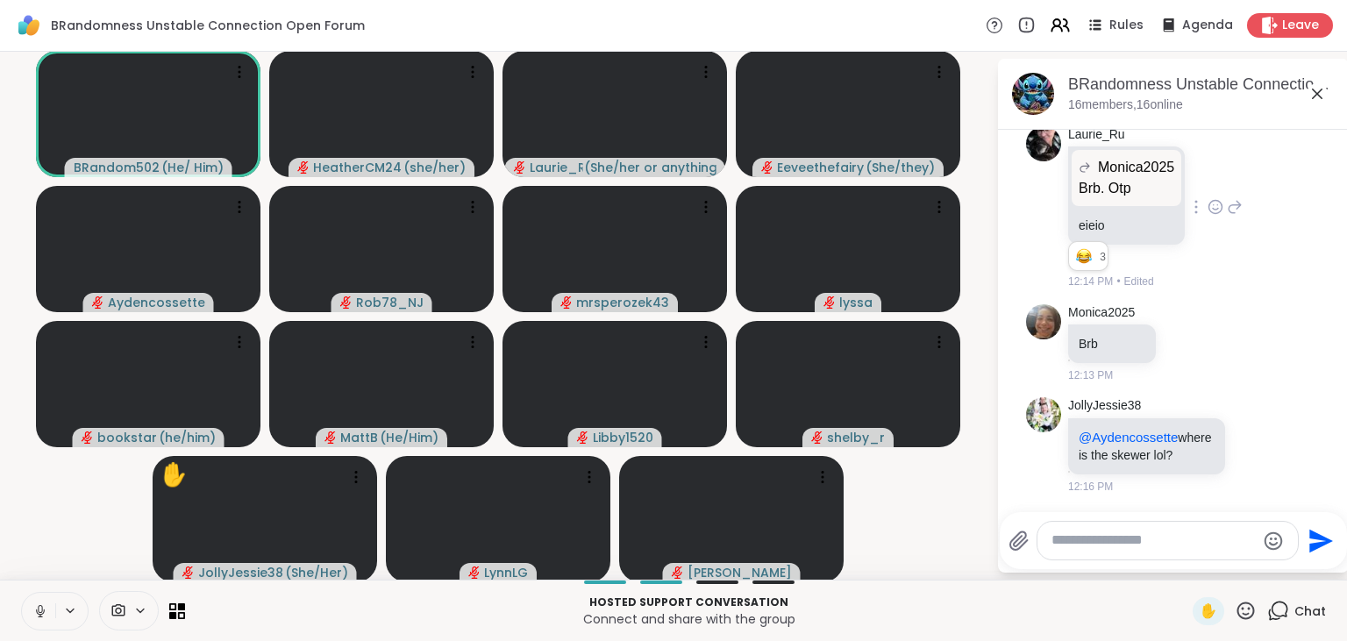
click at [1051, 546] on div at bounding box center [1168, 541] width 261 height 38
click at [1053, 538] on textarea "Type your message" at bounding box center [1154, 541] width 204 height 18
click at [1061, 537] on textarea "Type your message" at bounding box center [1154, 541] width 204 height 18
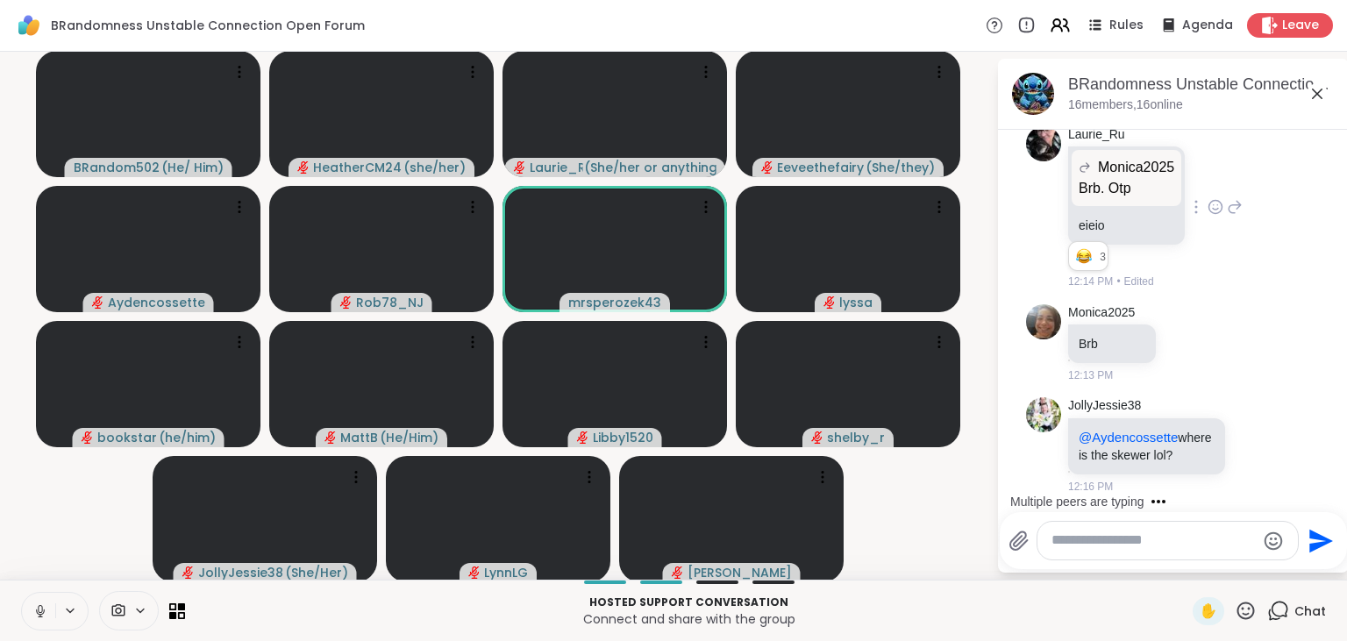
click at [1061, 537] on textarea "Type your message" at bounding box center [1154, 541] width 204 height 18
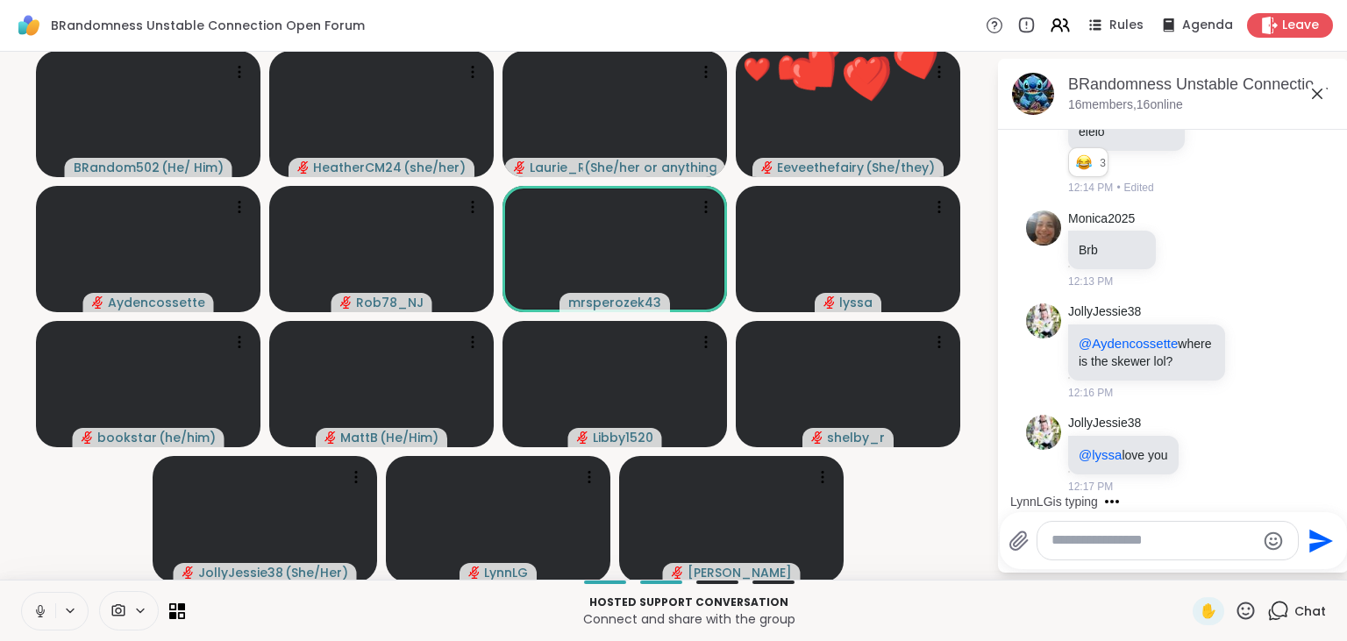
paste textarea "**********"
type textarea "**********"
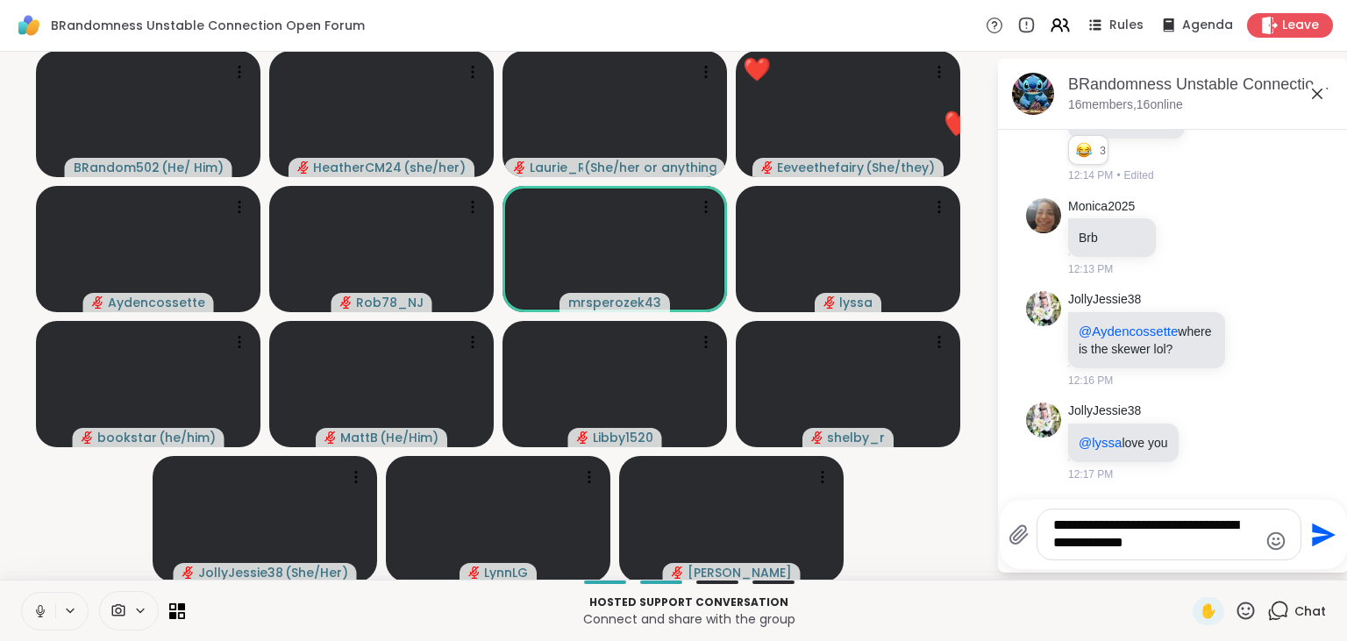
click at [1314, 521] on button "Send" at bounding box center [1321, 534] width 39 height 39
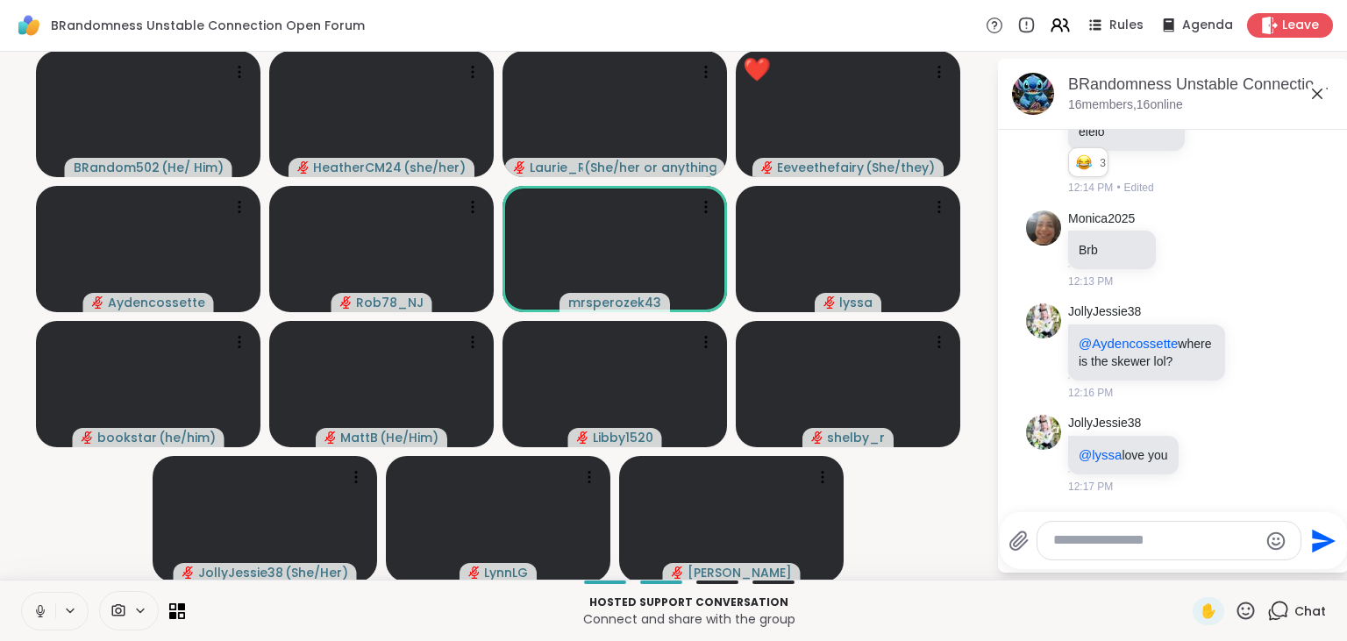
scroll to position [1189, 0]
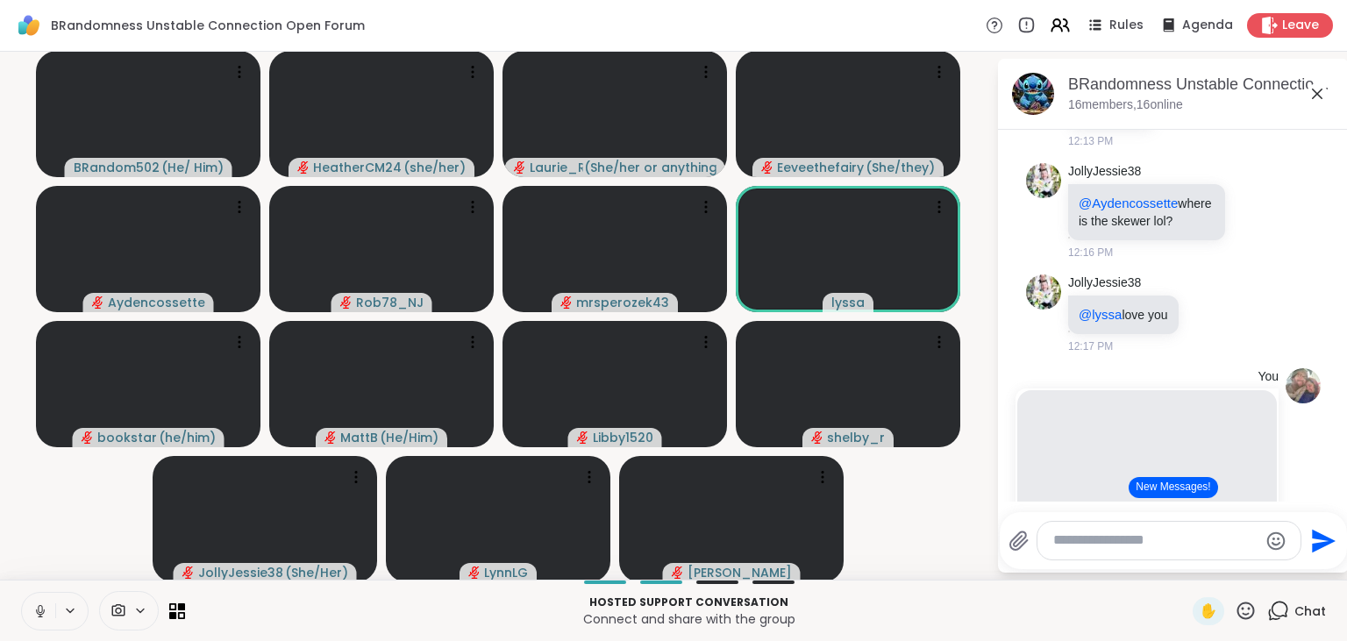
click at [1167, 490] on button "New Messages!" at bounding box center [1173, 487] width 89 height 21
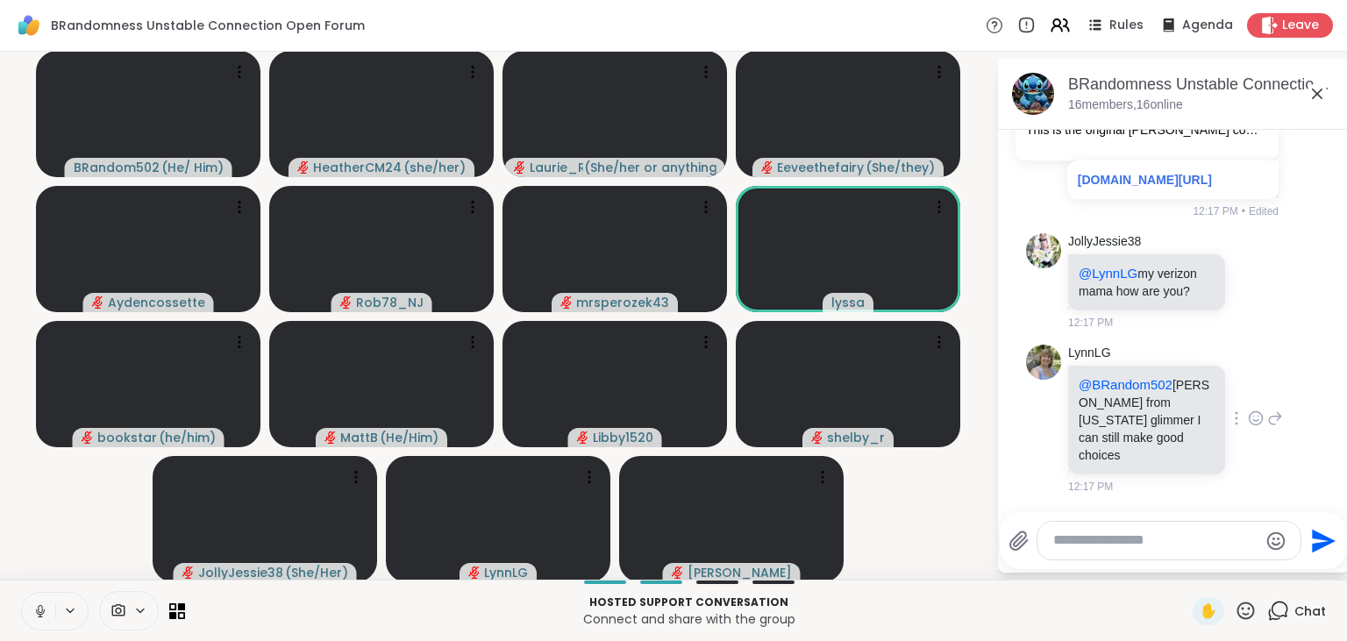
click at [1253, 425] on icon at bounding box center [1256, 419] width 16 height 18
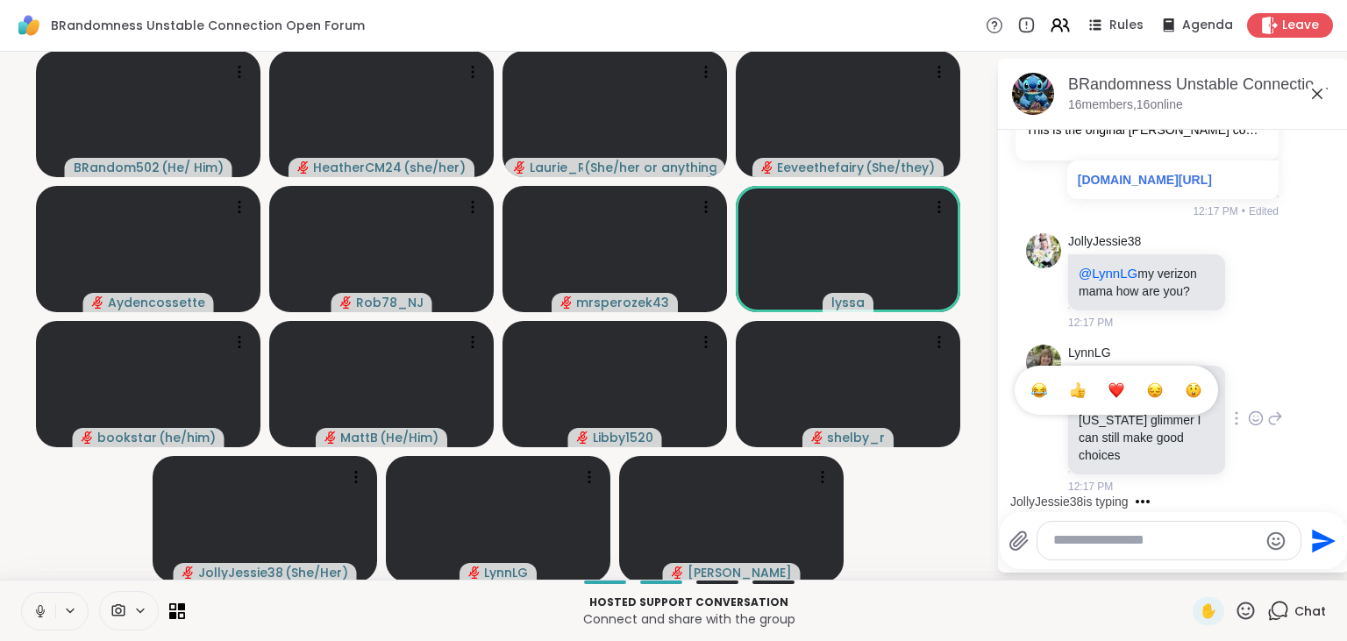
click at [1120, 398] on div "Select Reaction: Heart" at bounding box center [1117, 390] width 16 height 16
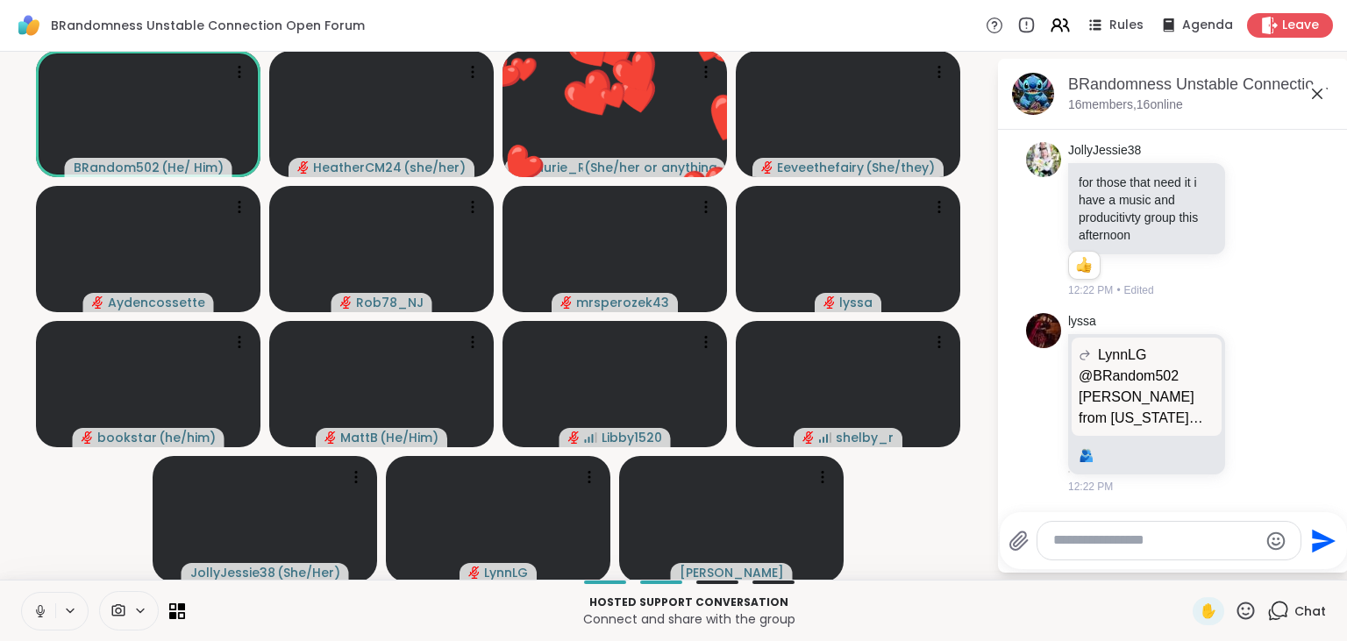
scroll to position [2820, 0]
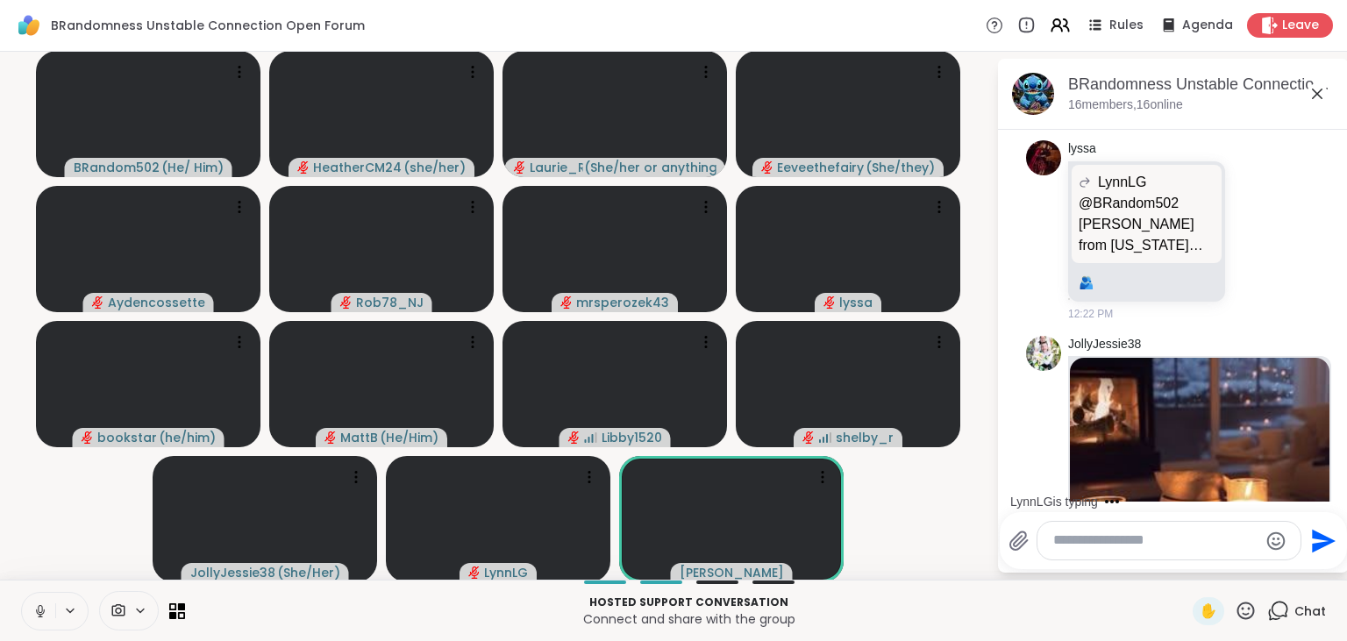
click at [40, 611] on icon at bounding box center [40, 611] width 16 height 16
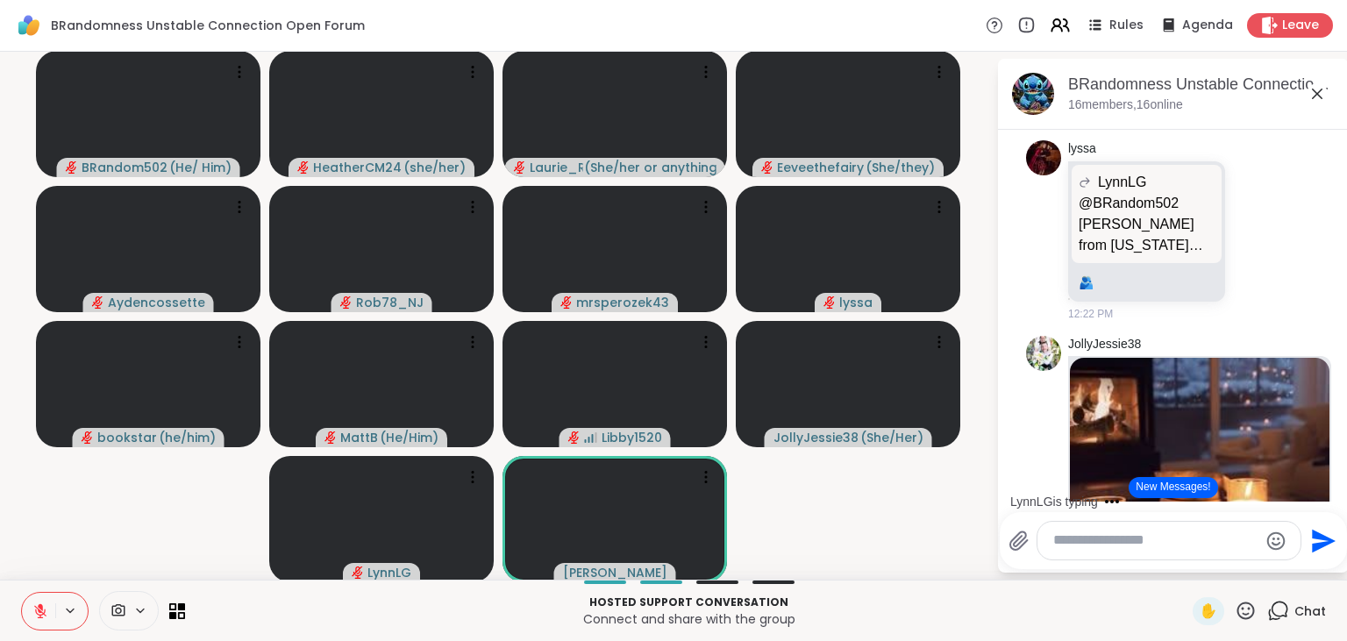
click at [1170, 496] on button "New Messages!" at bounding box center [1173, 487] width 89 height 21
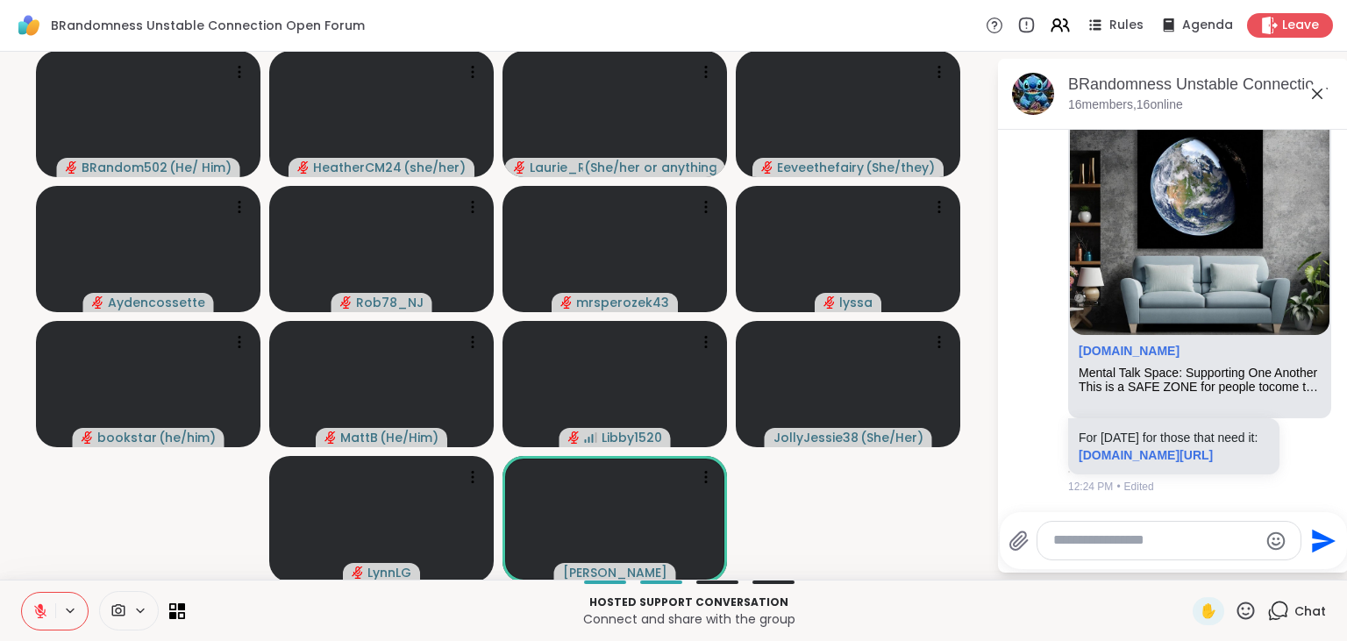
click at [39, 616] on icon at bounding box center [40, 611] width 12 height 12
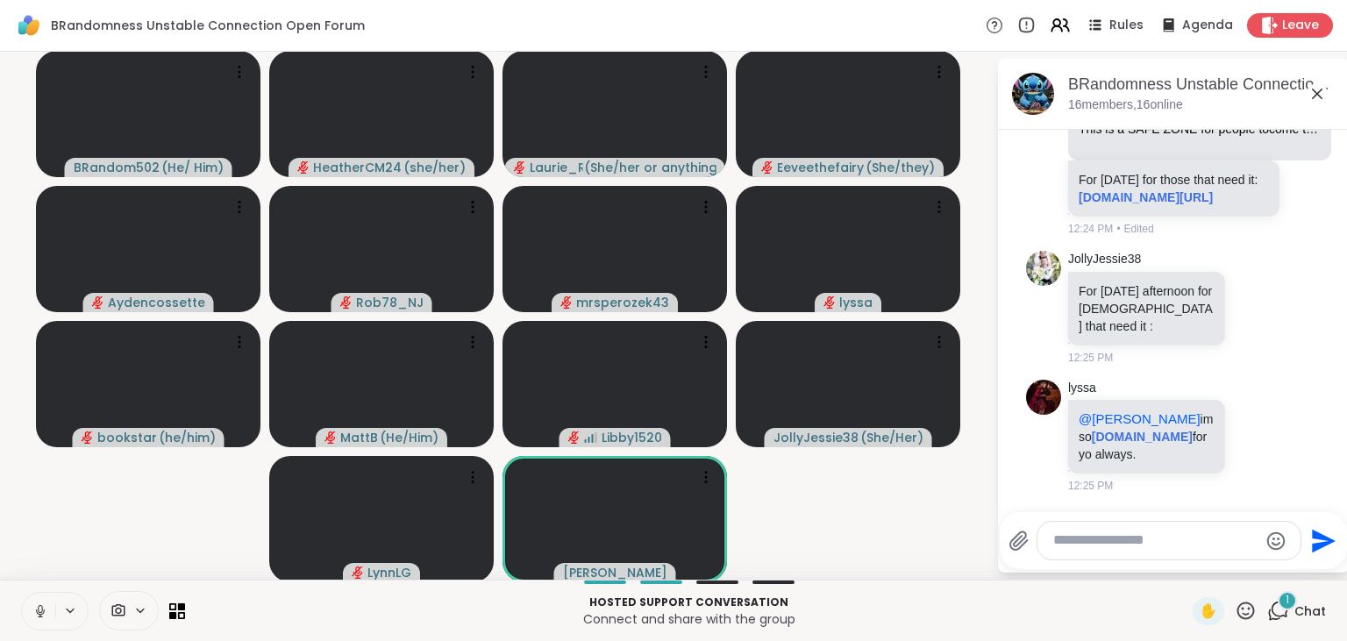
scroll to position [3924, 0]
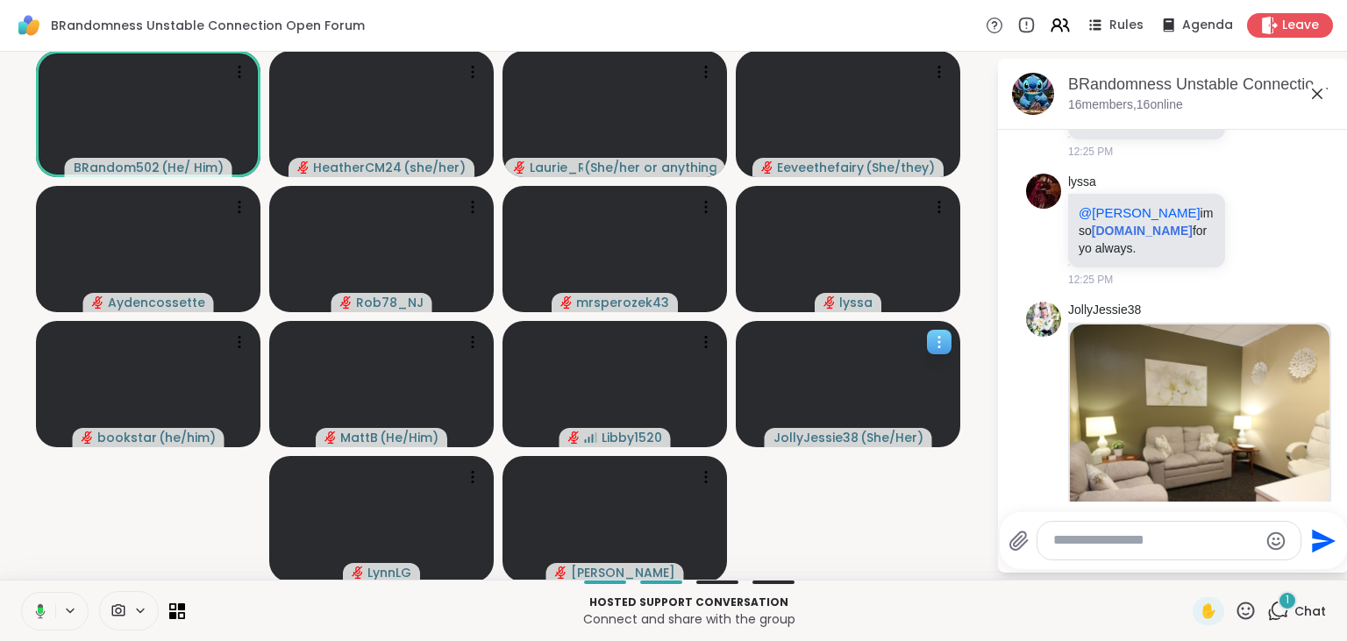
click at [940, 344] on icon at bounding box center [940, 342] width 18 height 18
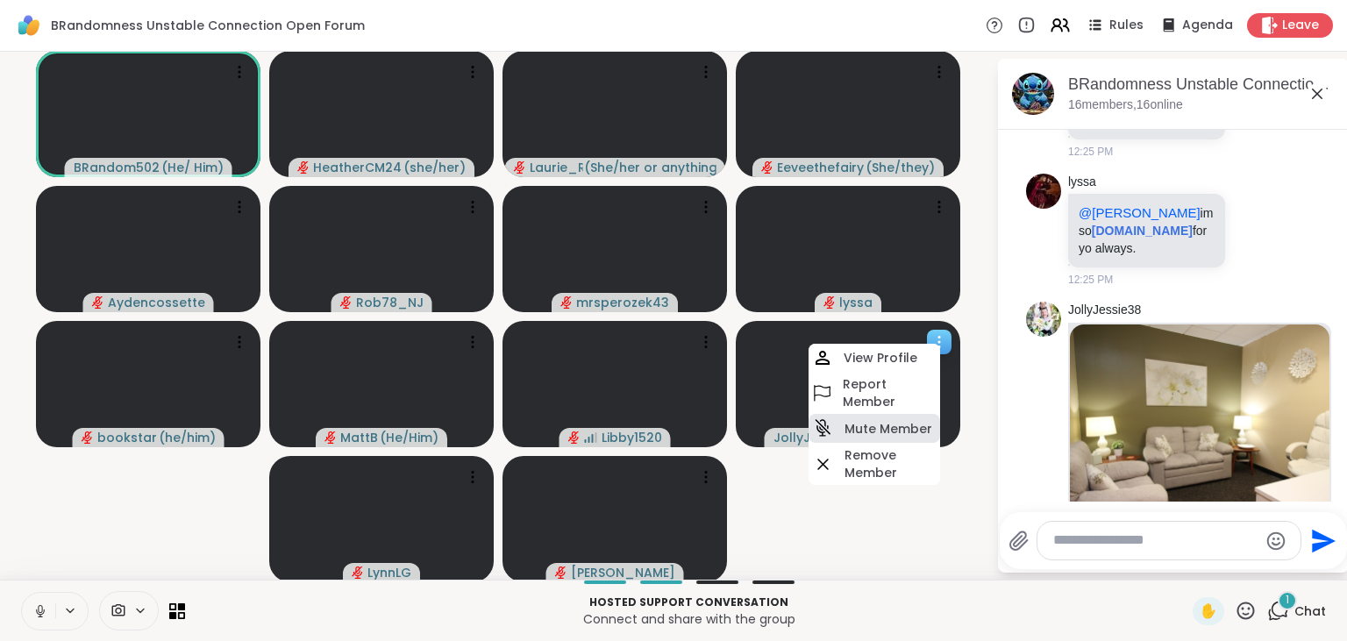
click at [886, 419] on div "Mute Member" at bounding box center [875, 428] width 132 height 29
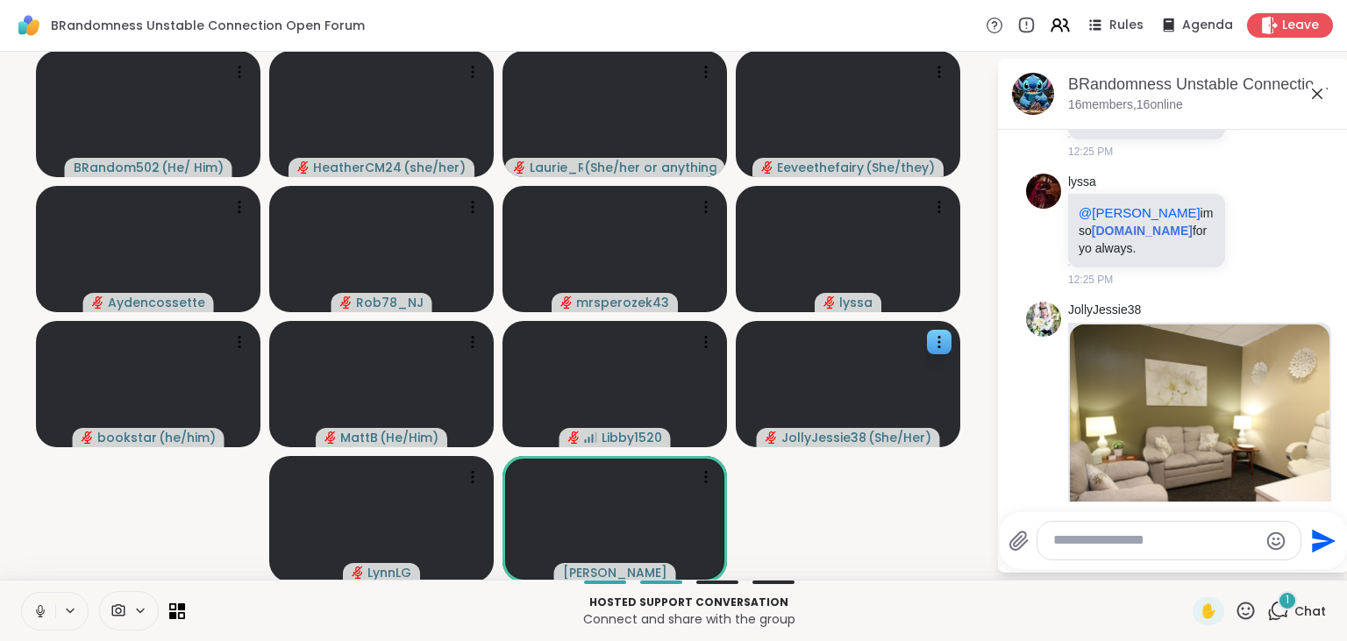
click at [38, 613] on icon at bounding box center [40, 611] width 9 height 5
click at [40, 602] on button at bounding box center [38, 611] width 33 height 37
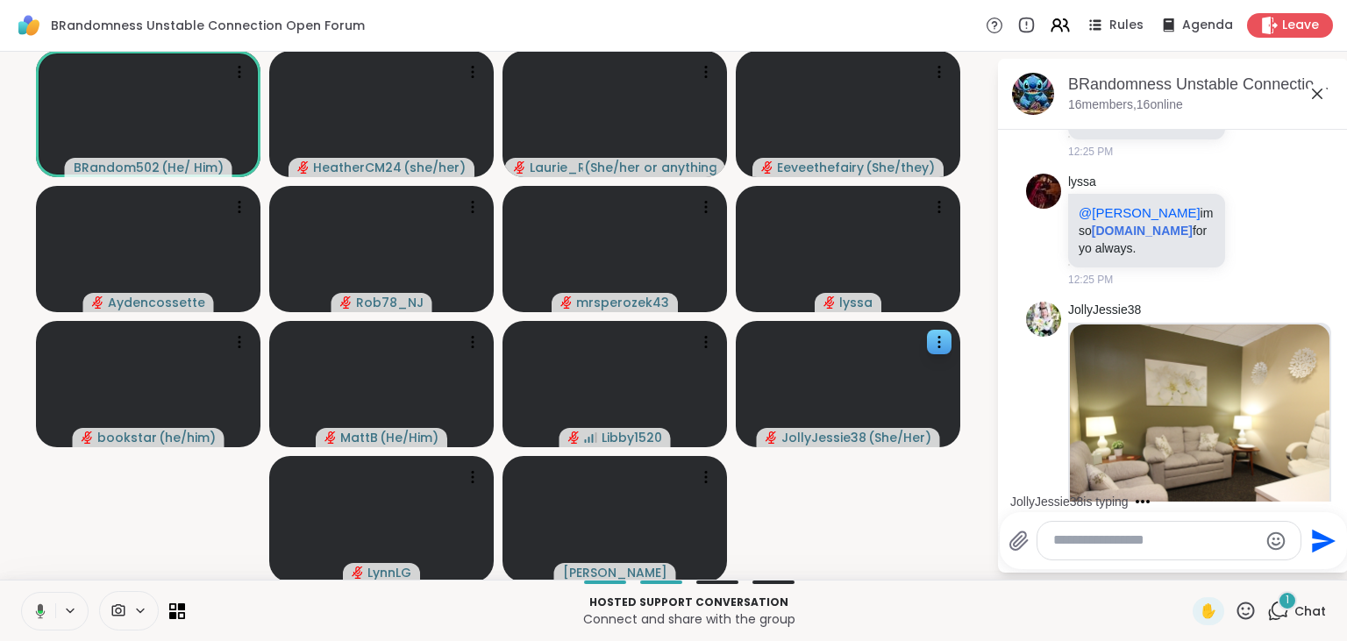
click at [1282, 604] on div "1" at bounding box center [1287, 600] width 19 height 19
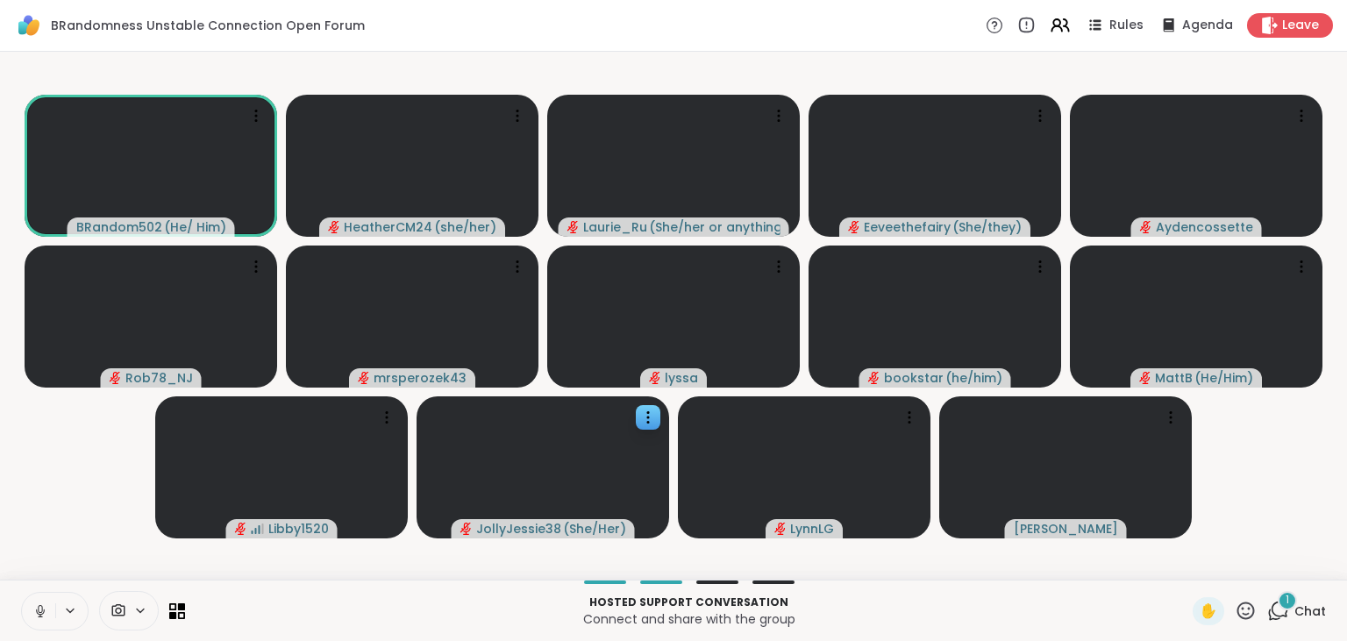
click at [1282, 604] on div "1" at bounding box center [1287, 600] width 19 height 19
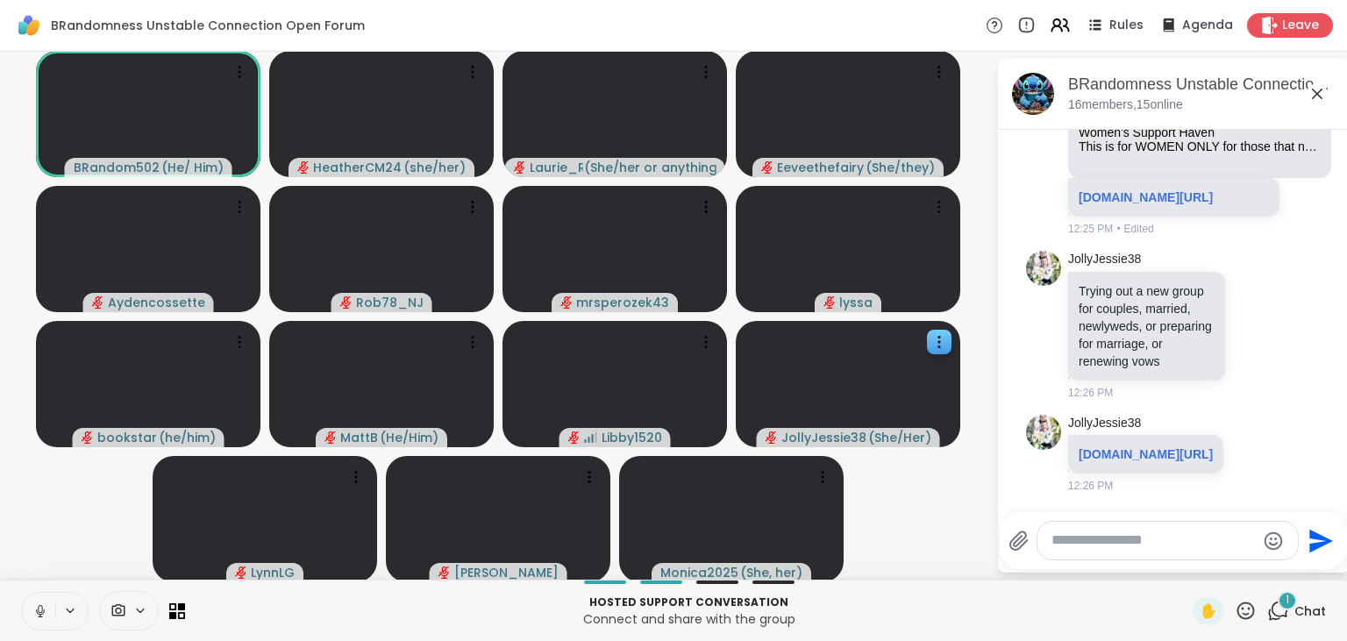
scroll to position [4545, 0]
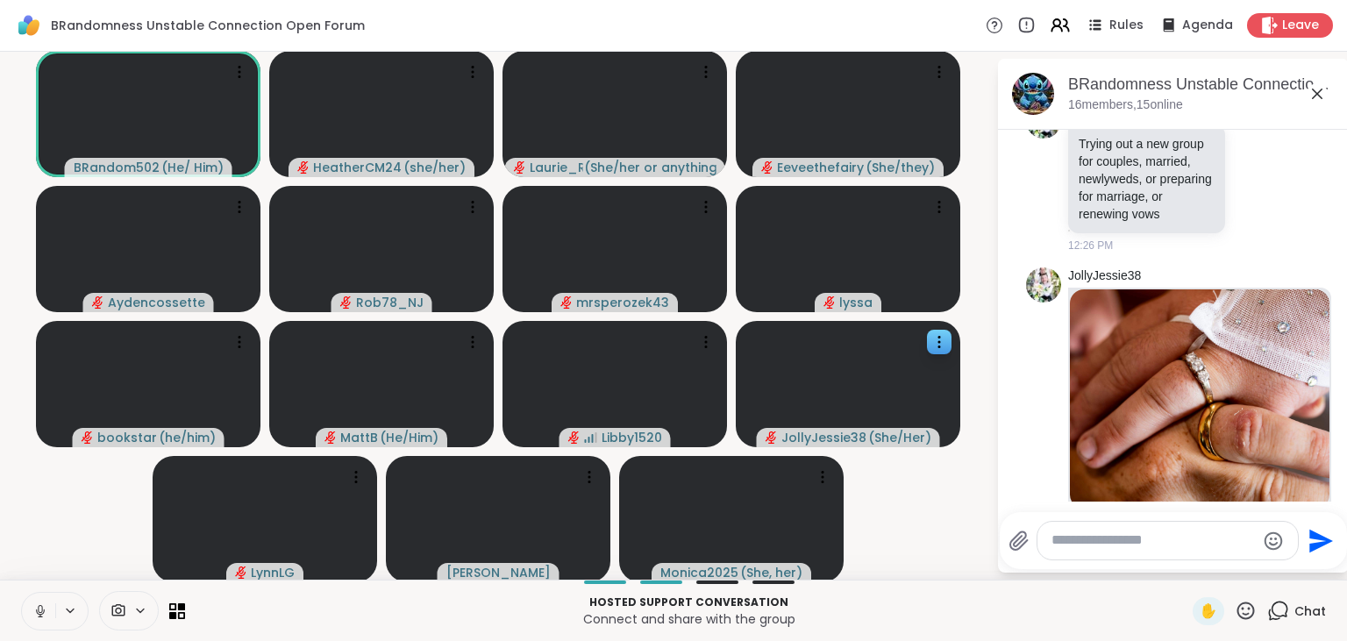
click at [1280, 611] on icon at bounding box center [1279, 611] width 22 height 22
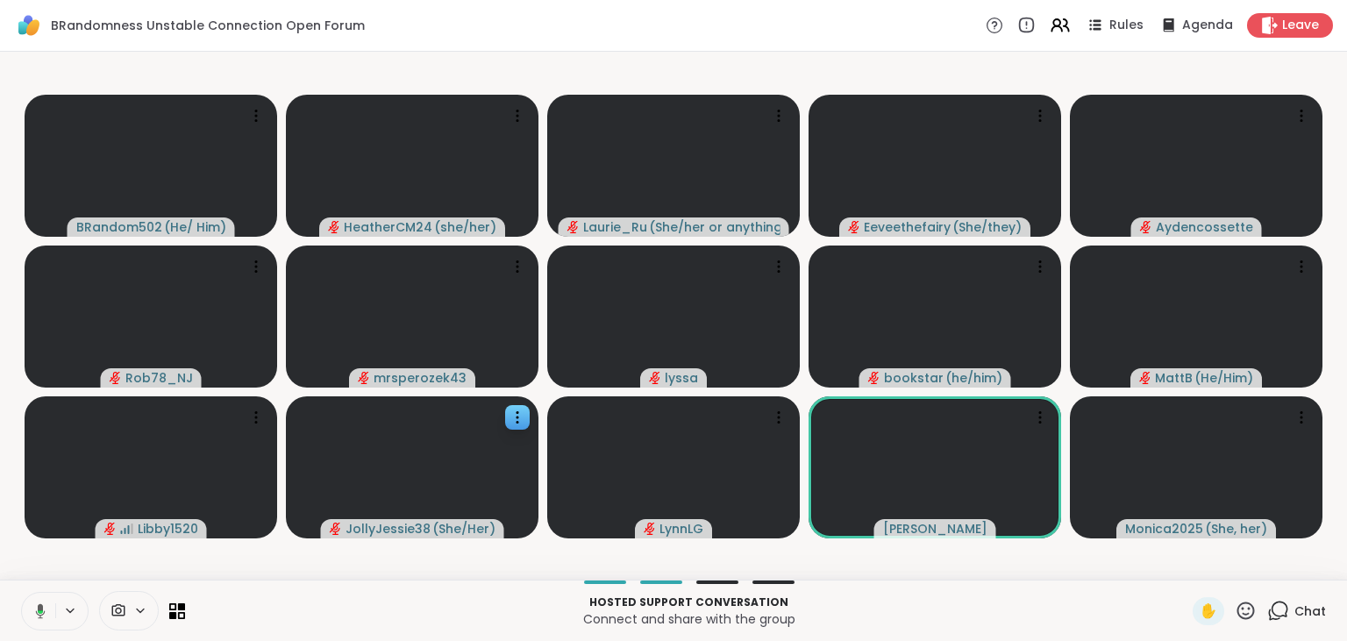
click at [1280, 611] on icon at bounding box center [1279, 611] width 22 height 22
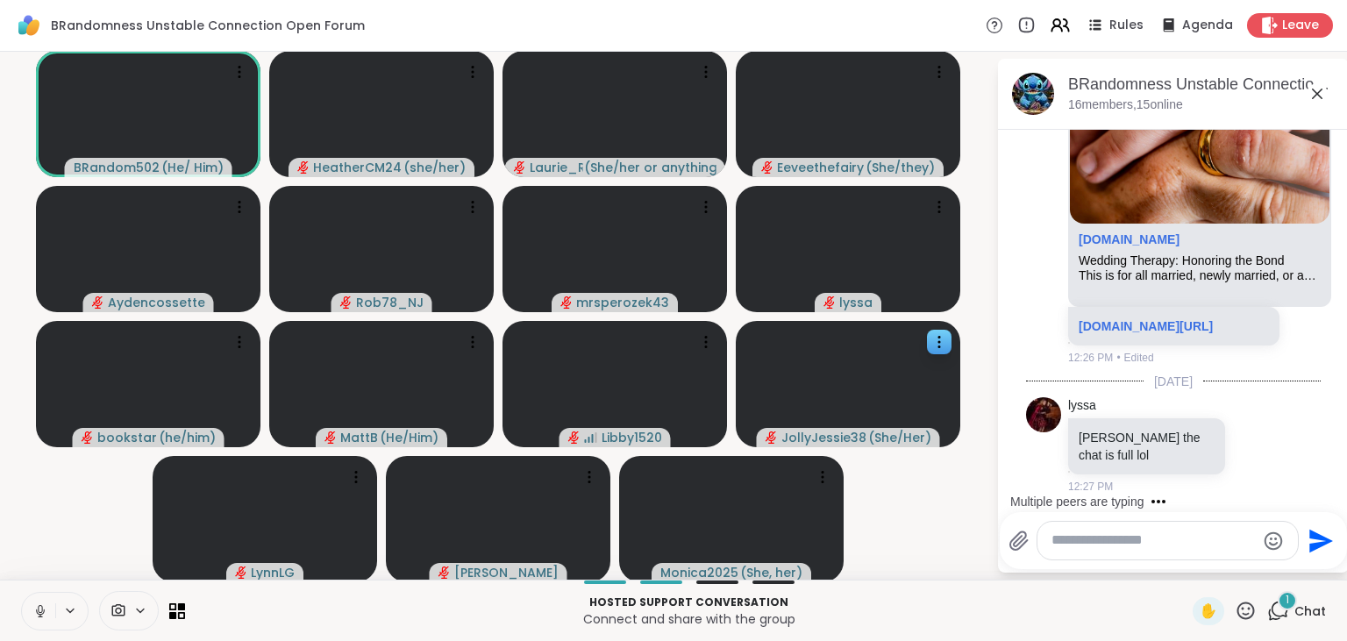
scroll to position [4942, 0]
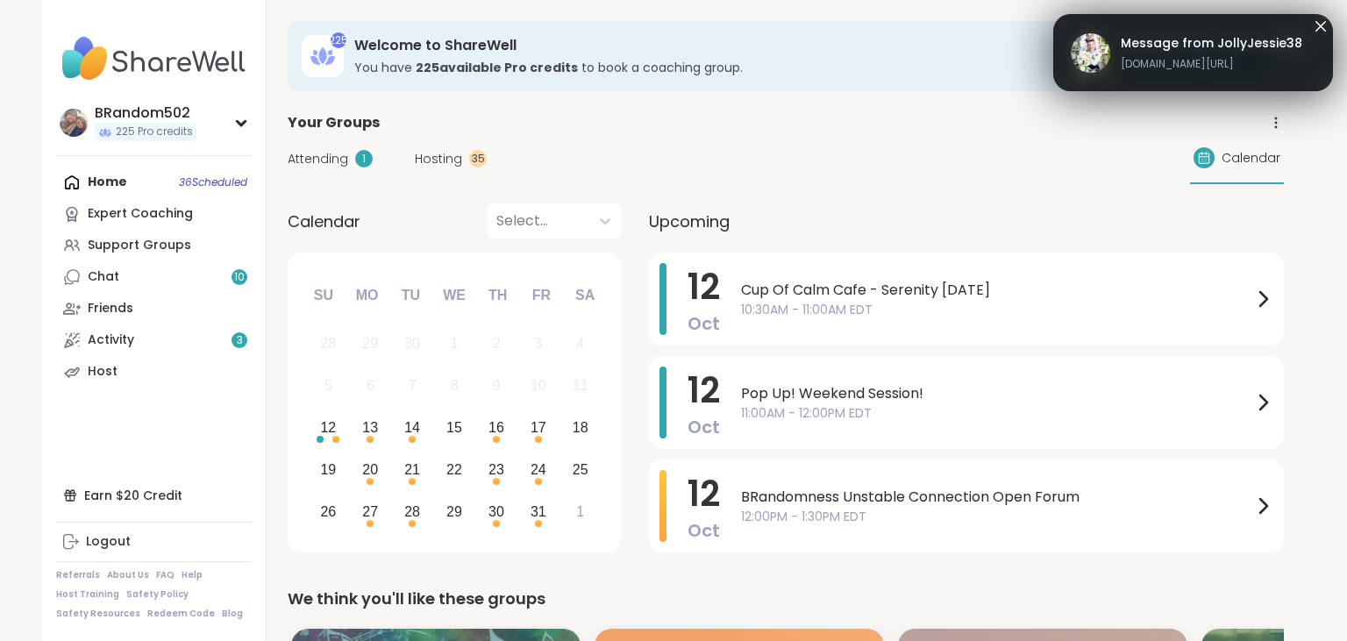
scroll to position [301, 0]
